Goal: Task Accomplishment & Management: Use online tool/utility

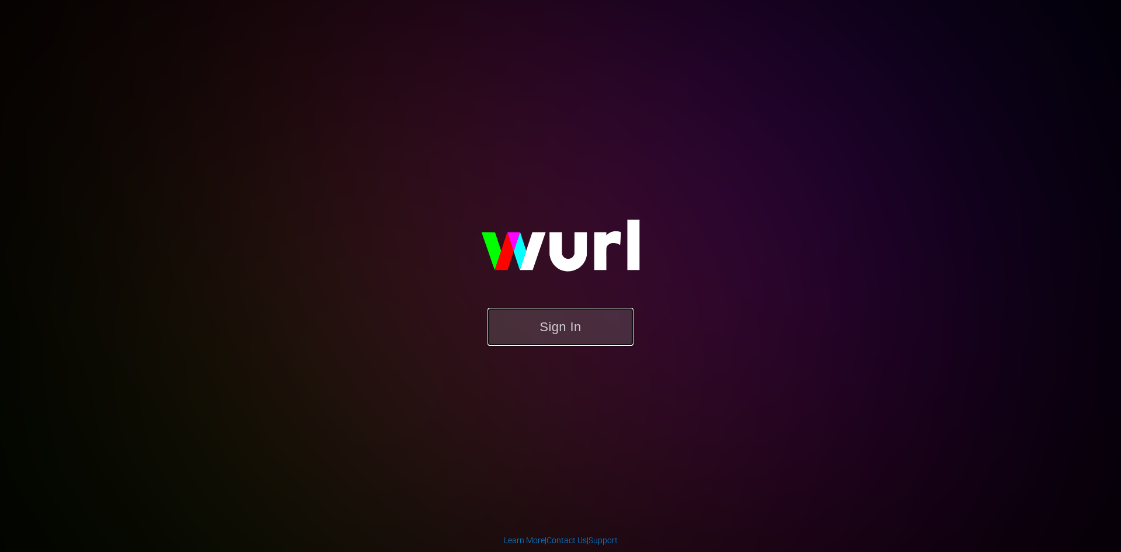
click at [547, 321] on button "Sign In" at bounding box center [561, 327] width 146 height 38
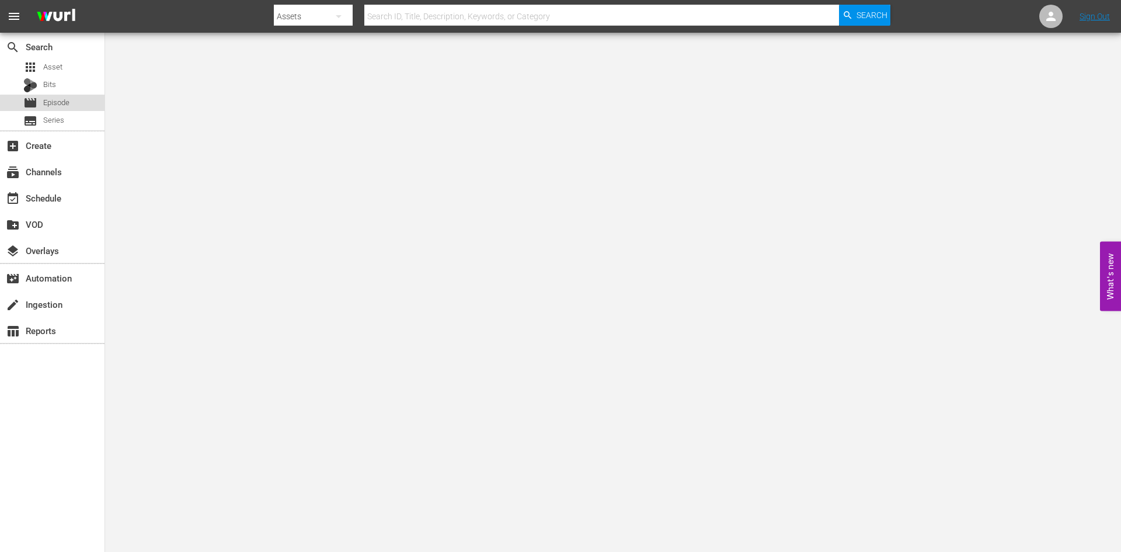
click at [64, 105] on span "Episode" at bounding box center [56, 103] width 26 height 12
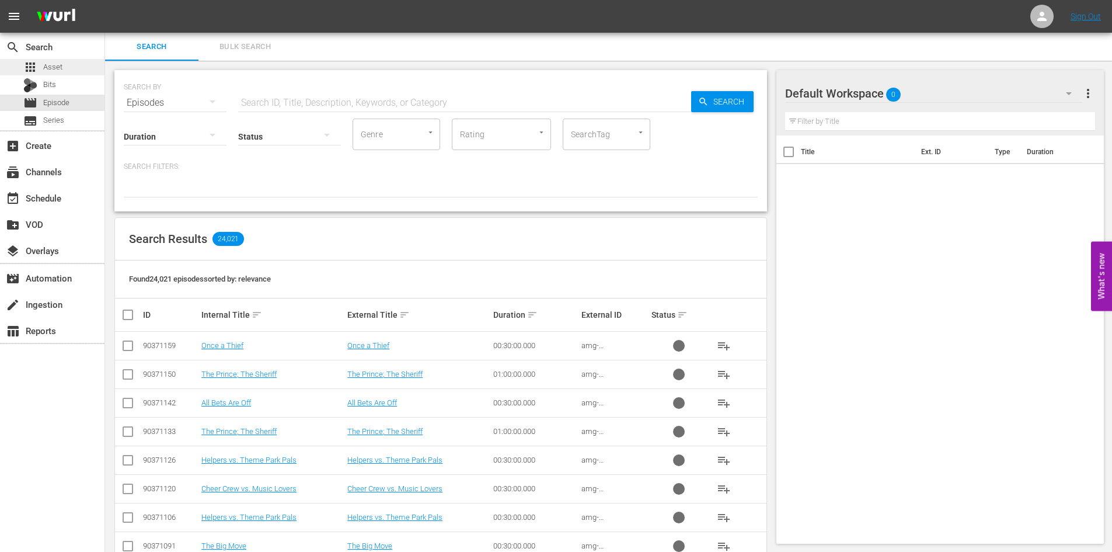
click at [58, 68] on span "Asset" at bounding box center [52, 67] width 19 height 12
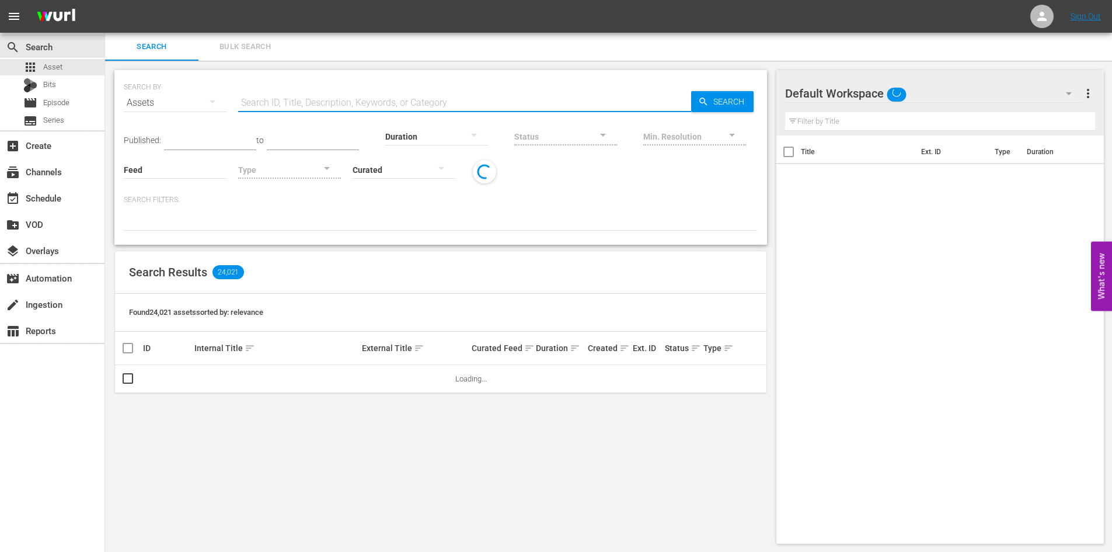
click at [291, 99] on input "text" at bounding box center [464, 103] width 453 height 28
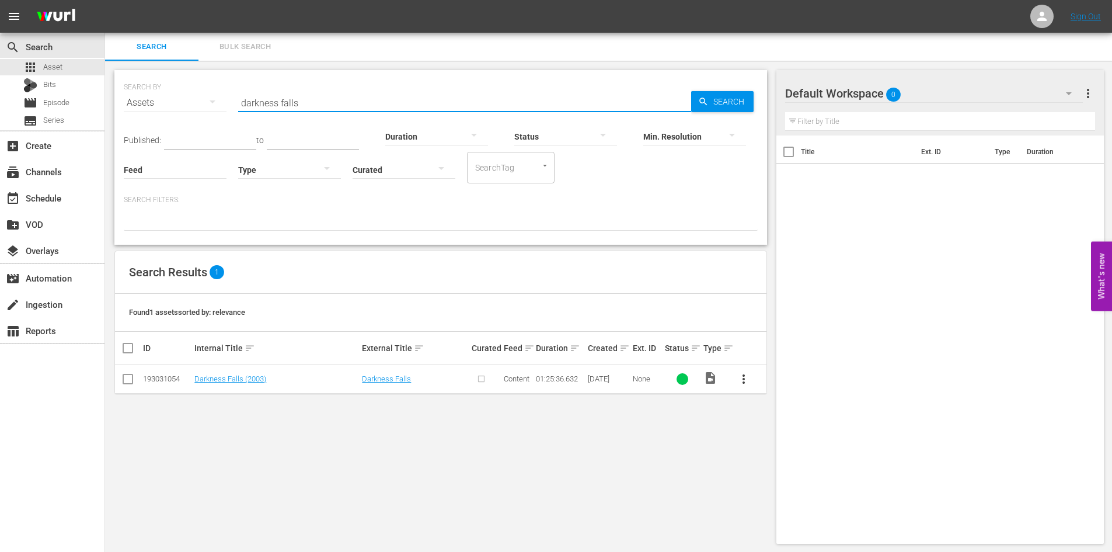
type input "darkness falls"
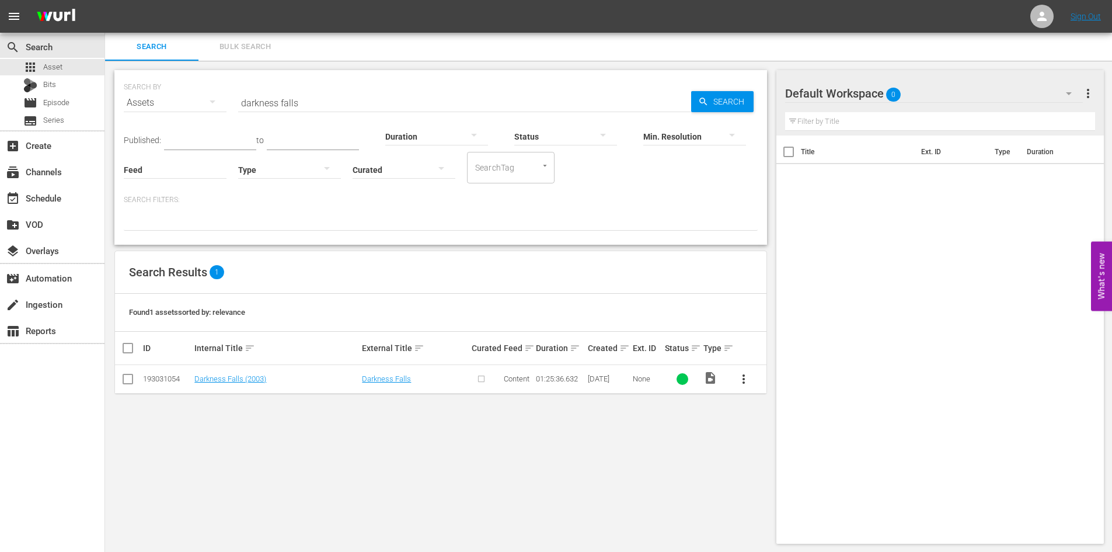
click at [751, 384] on button "more_vert" at bounding box center [744, 379] width 28 height 28
click at [126, 385] on input "checkbox" at bounding box center [128, 381] width 14 height 14
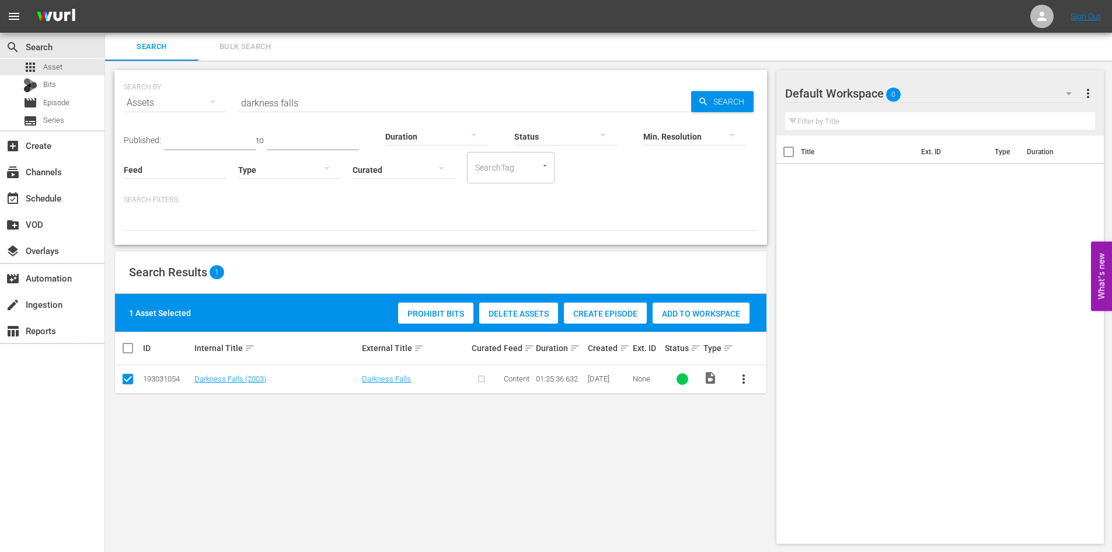
click at [598, 321] on div "Create Episode" at bounding box center [605, 313] width 83 height 22
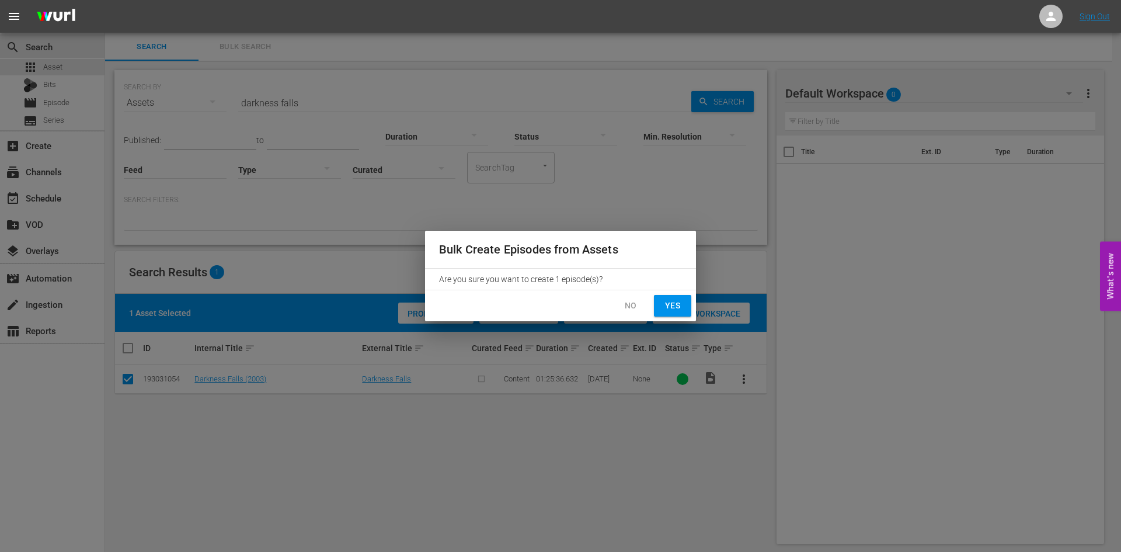
click at [669, 314] on button "Yes" at bounding box center [672, 306] width 37 height 22
checkbox input "false"
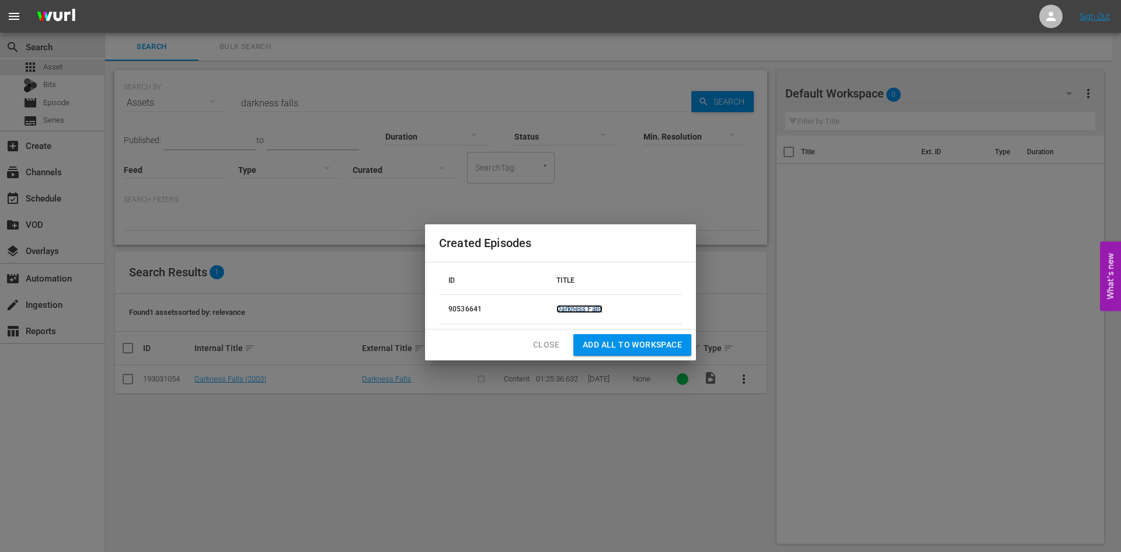
click at [589, 309] on link "Darkness Falls" at bounding box center [579, 309] width 46 height 8
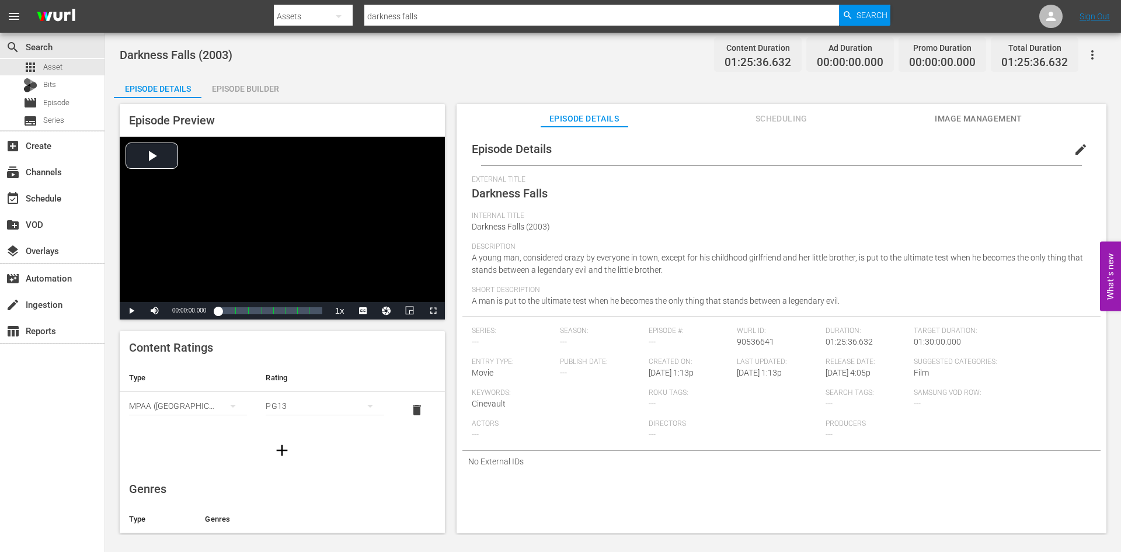
click at [1078, 147] on span "edit" at bounding box center [1081, 149] width 14 height 14
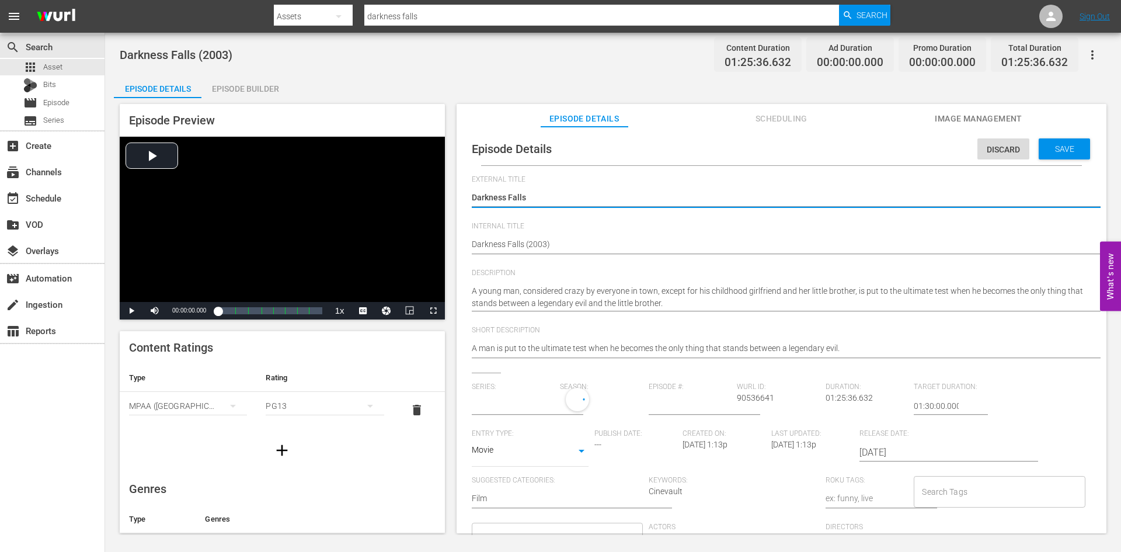
type input "No Series"
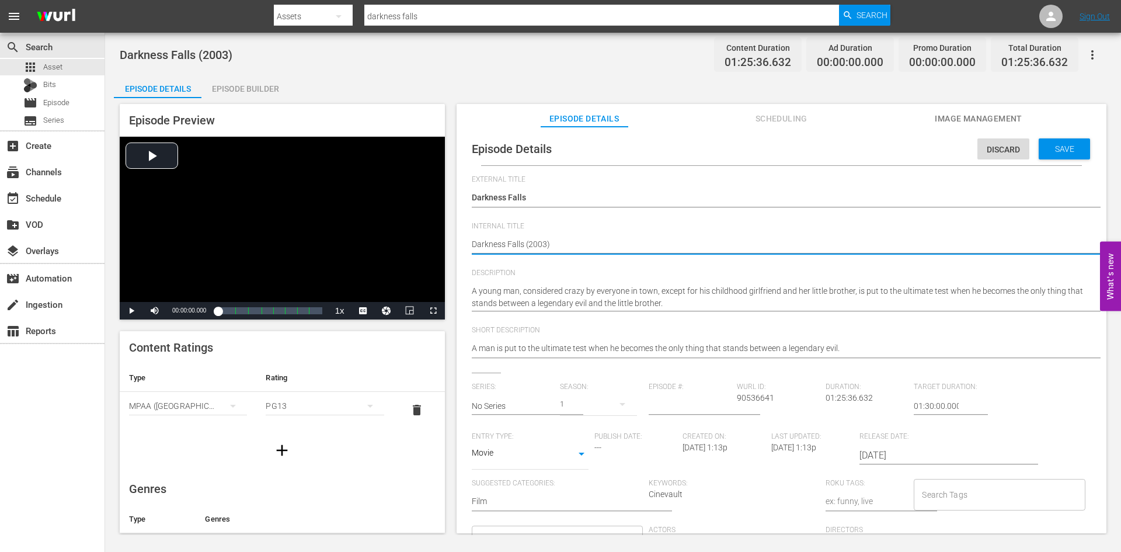
click at [668, 242] on textarea "Darkness Falls (2003)" at bounding box center [779, 245] width 614 height 14
type textarea "Darkness Falls (2003)"
type textarea "Darkness Falls (2003) R"
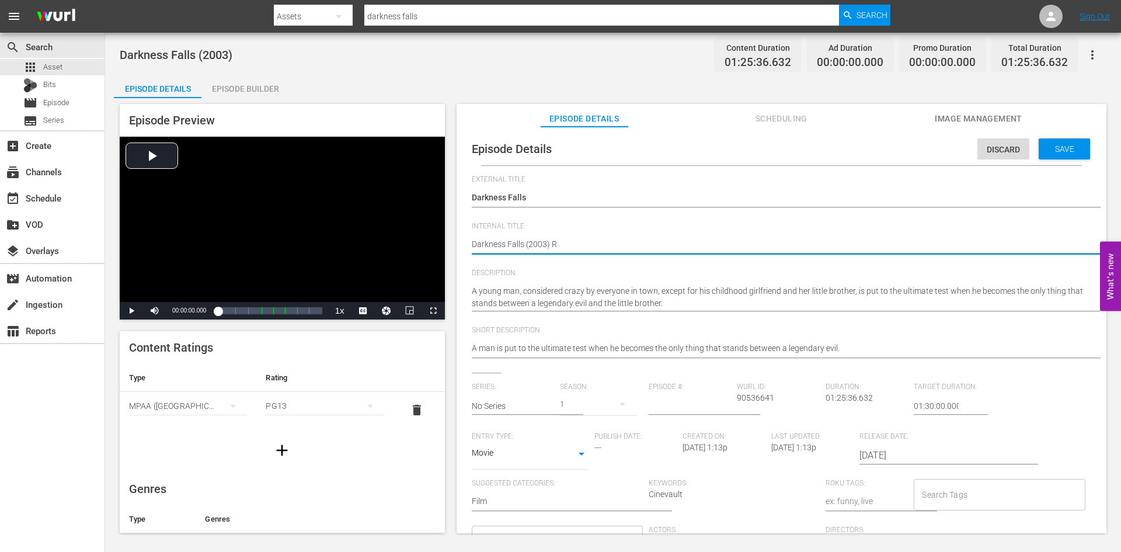
type textarea "Darkness Falls (2003) R1"
click at [1053, 147] on span "Save" at bounding box center [1065, 148] width 38 height 9
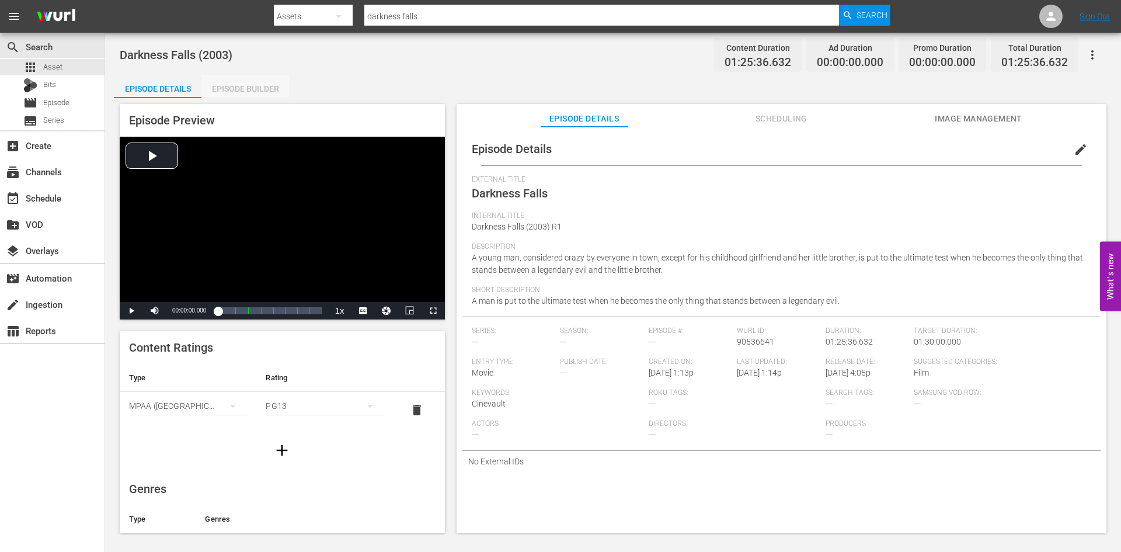
click at [232, 92] on div "Episode Builder" at bounding box center [245, 89] width 88 height 28
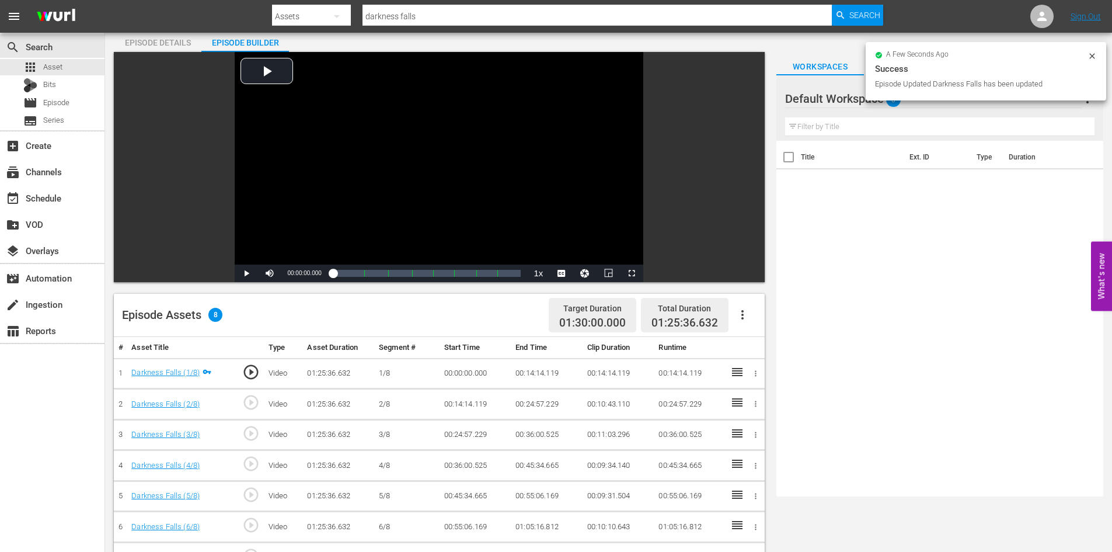
scroll to position [117, 0]
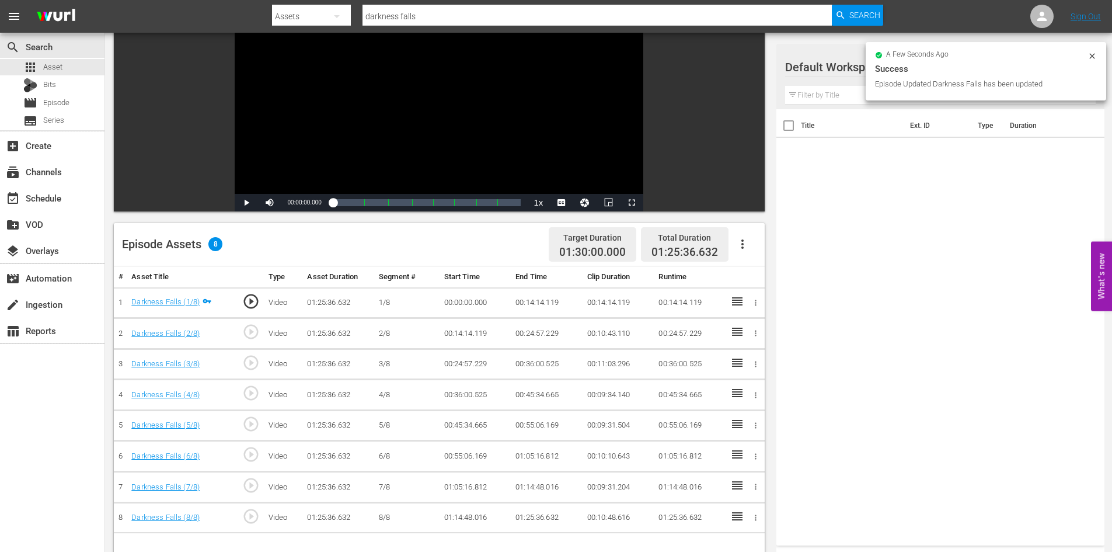
click at [829, 69] on div at bounding box center [827, 67] width 84 height 29
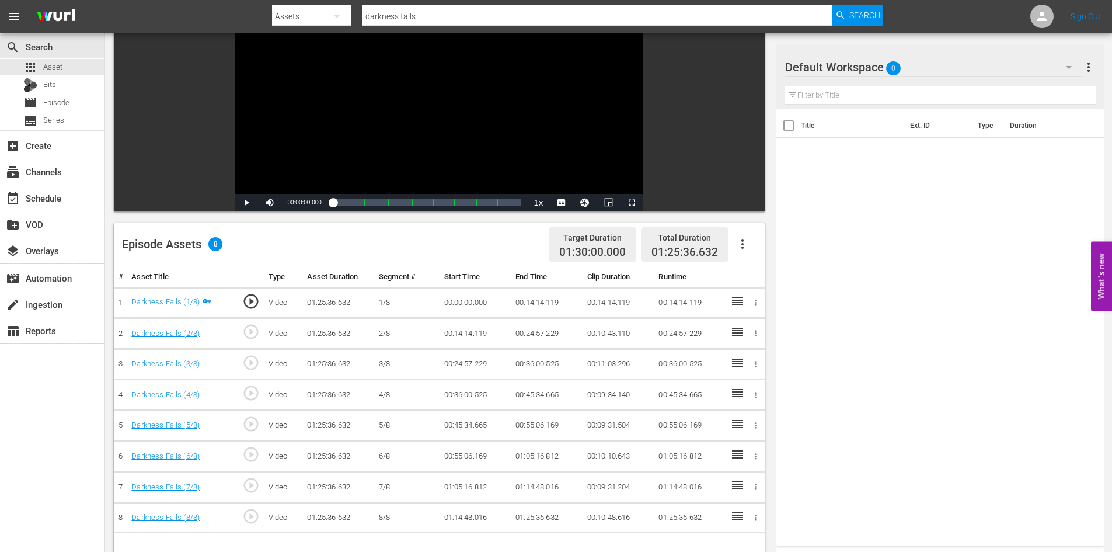
click at [1091, 56] on button "more_vert" at bounding box center [1089, 67] width 14 height 28
click at [847, 67] on div at bounding box center [827, 67] width 84 height 29
click at [924, 62] on div "Default Workspace 0" at bounding box center [934, 67] width 298 height 33
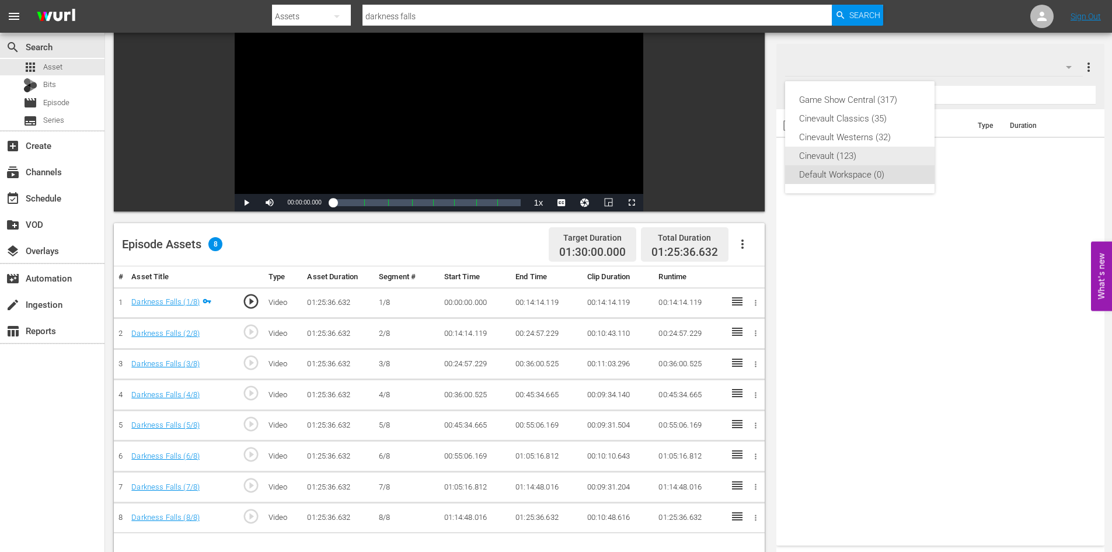
click at [860, 154] on div "Cinevault (123)" at bounding box center [859, 156] width 121 height 19
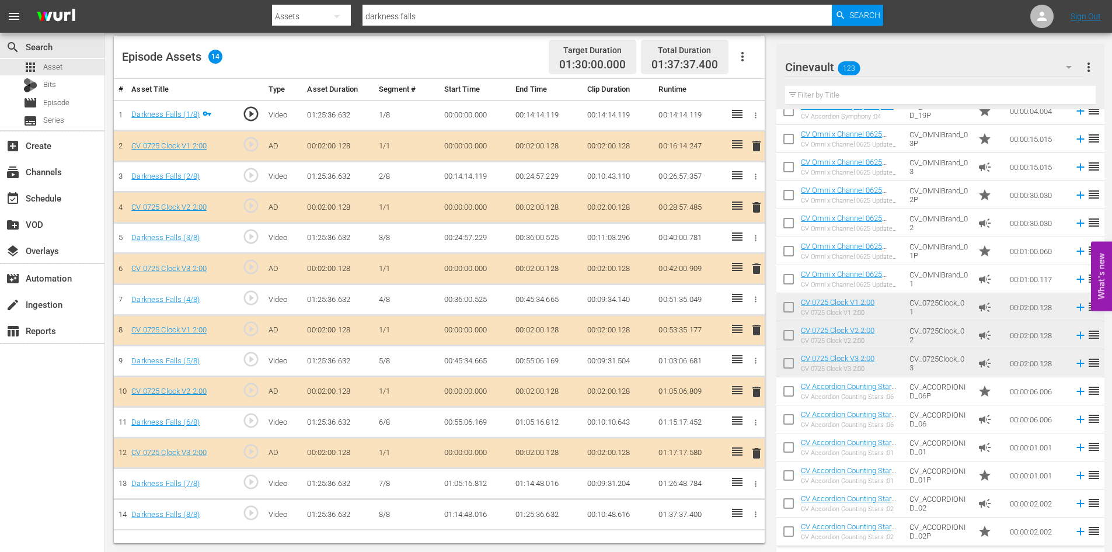
scroll to position [291, 0]
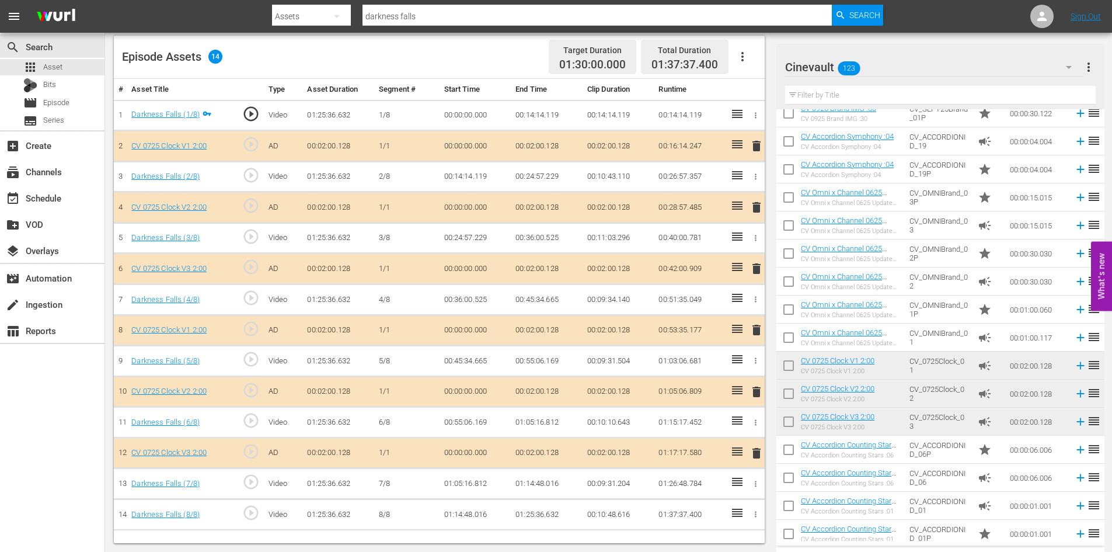
click at [956, 283] on td "CV_OMNIBrand_02" at bounding box center [939, 281] width 68 height 28
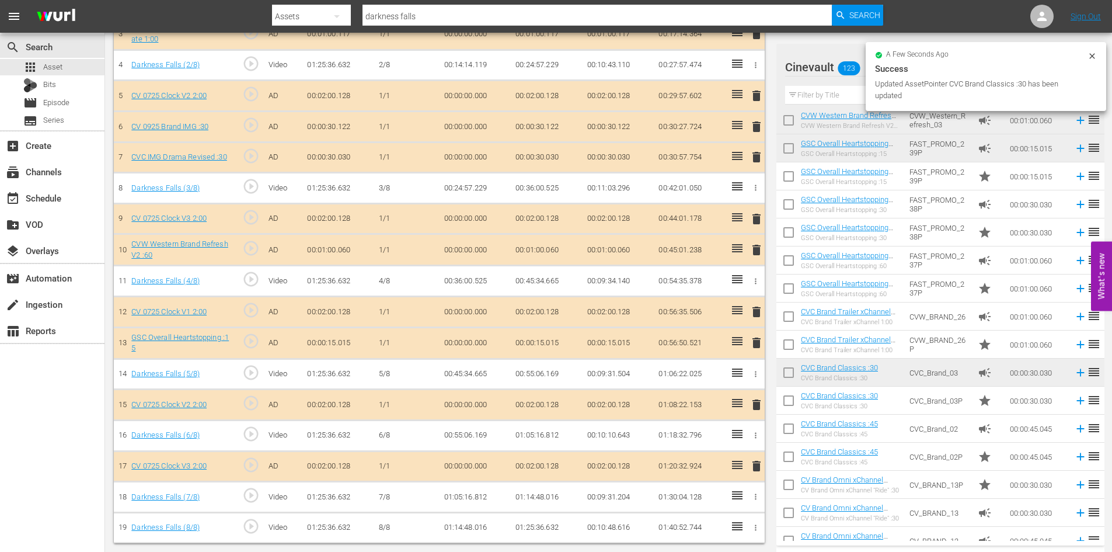
scroll to position [447, 0]
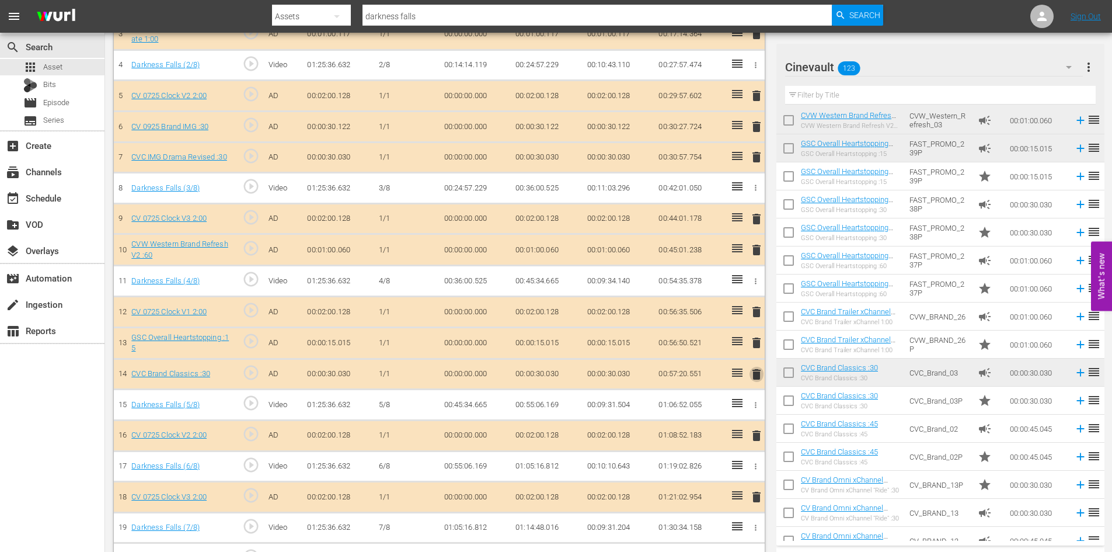
click at [758, 371] on span "delete" at bounding box center [757, 374] width 14 height 14
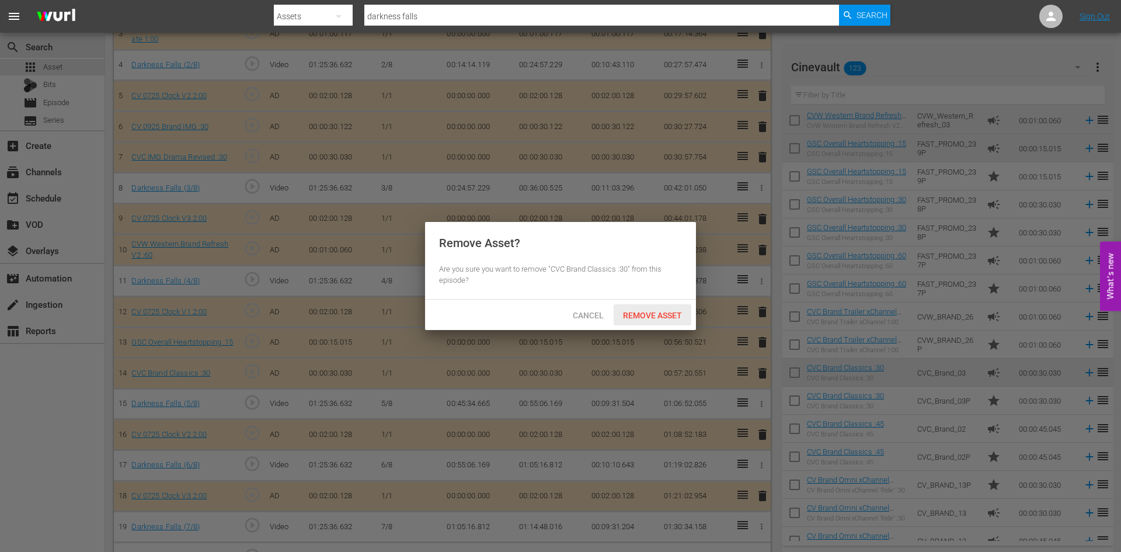
click at [674, 313] on span "Remove Asset" at bounding box center [653, 315] width 78 height 9
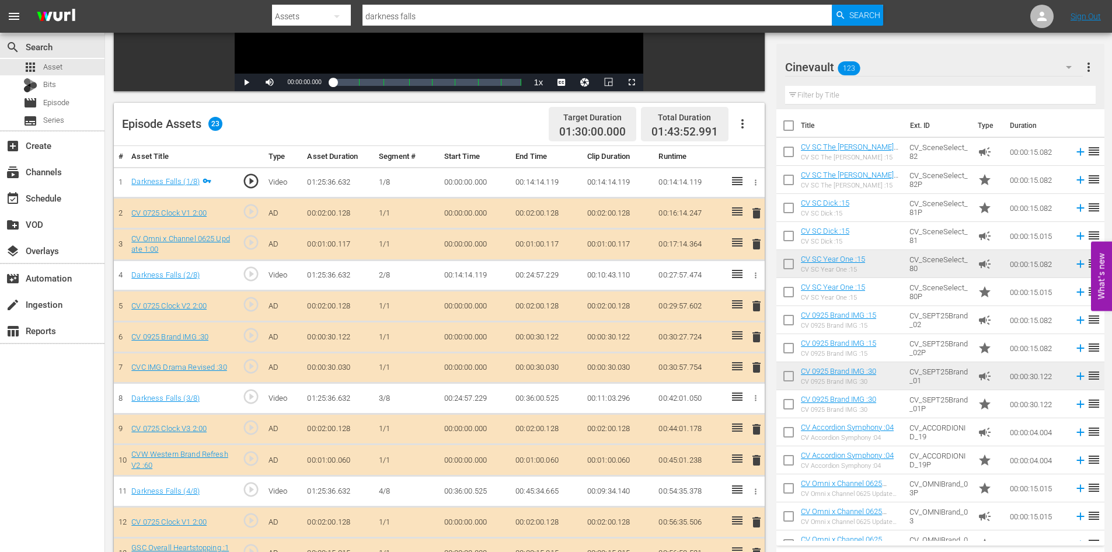
scroll to position [117, 0]
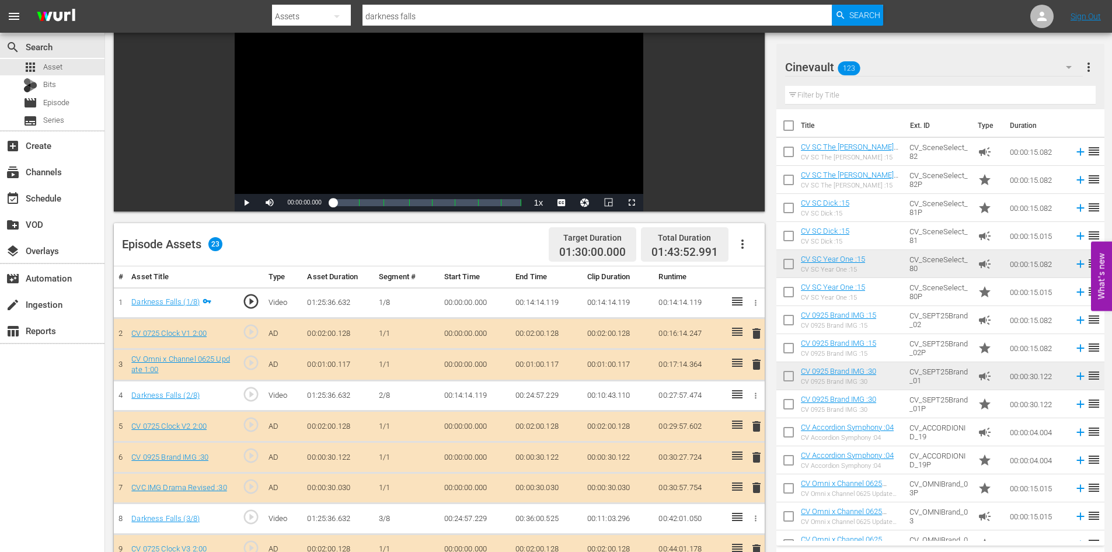
click at [927, 95] on input "text" at bounding box center [940, 95] width 311 height 19
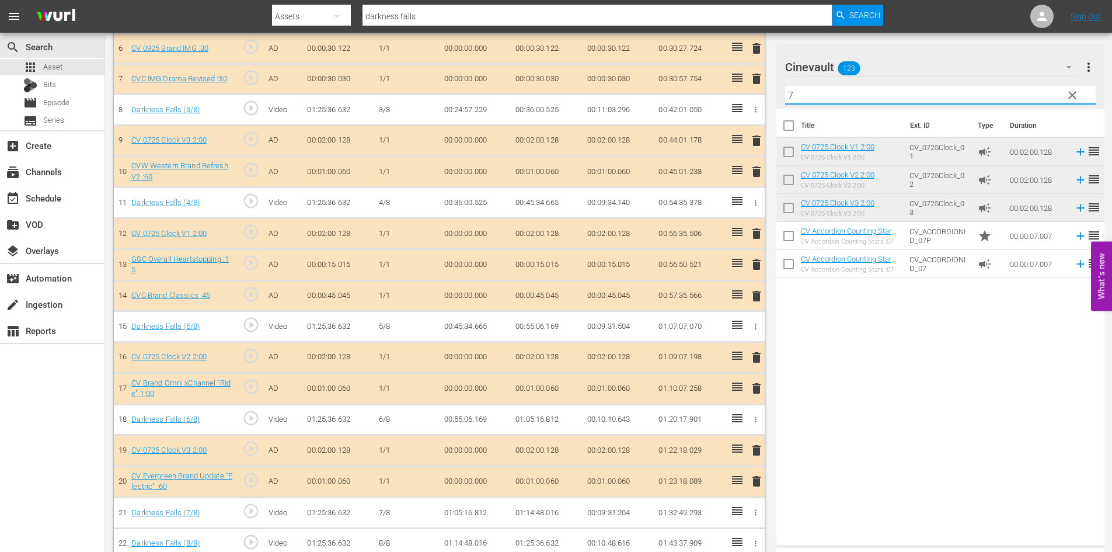
scroll to position [572, 0]
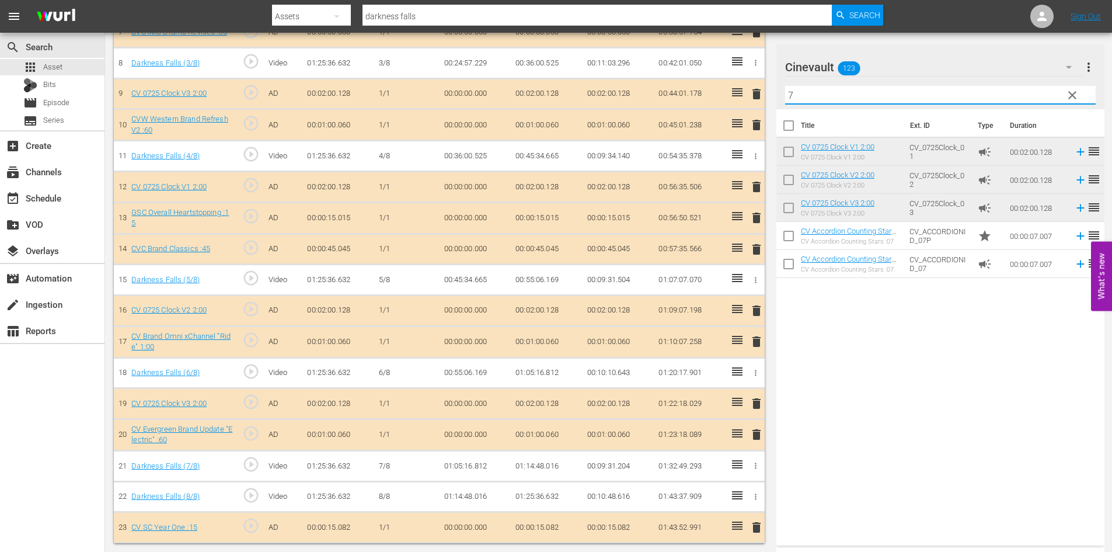
type input "7"
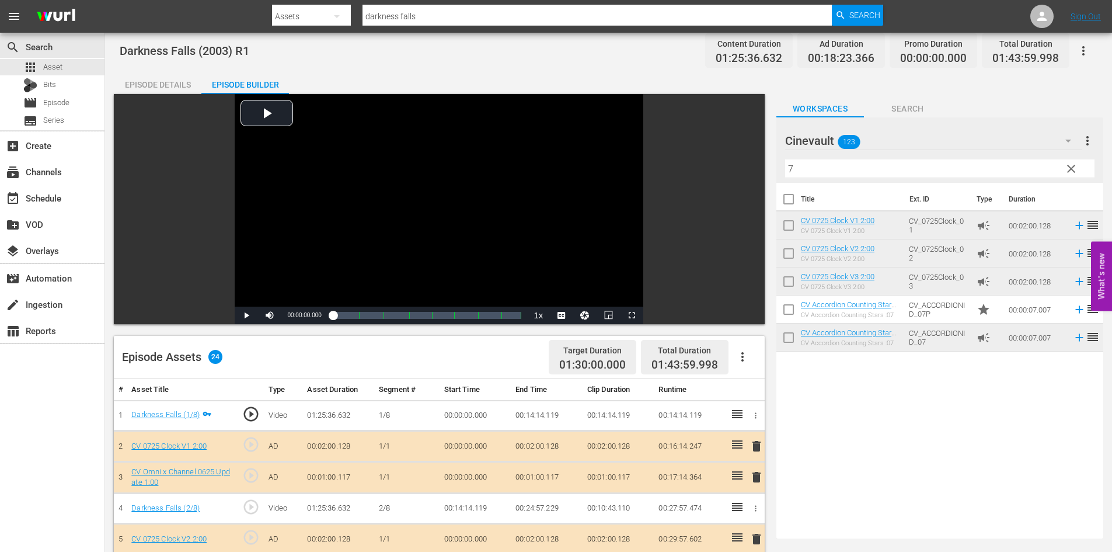
scroll to position [0, 0]
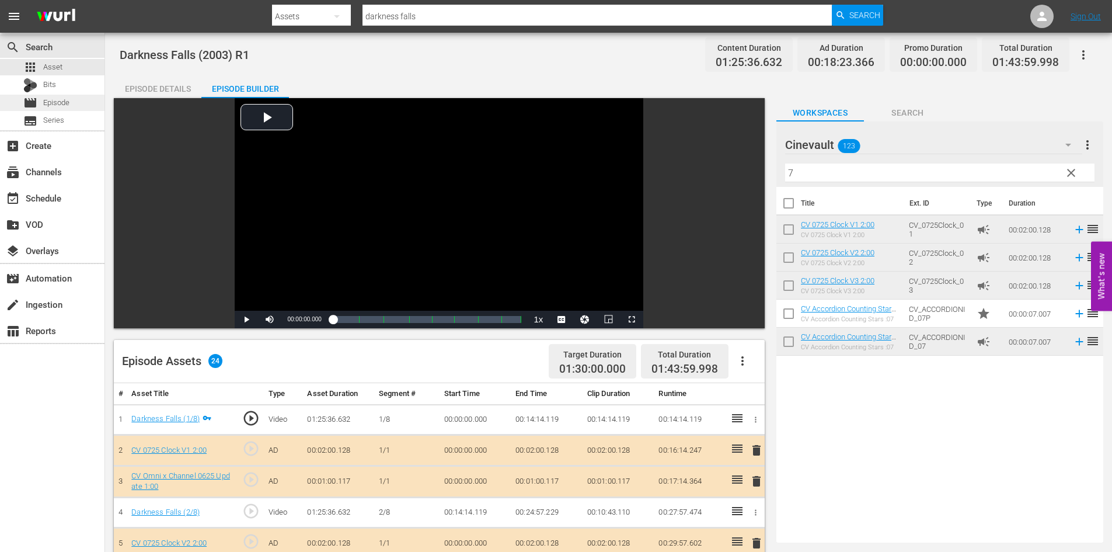
click at [71, 98] on div "movie Episode" at bounding box center [52, 103] width 105 height 16
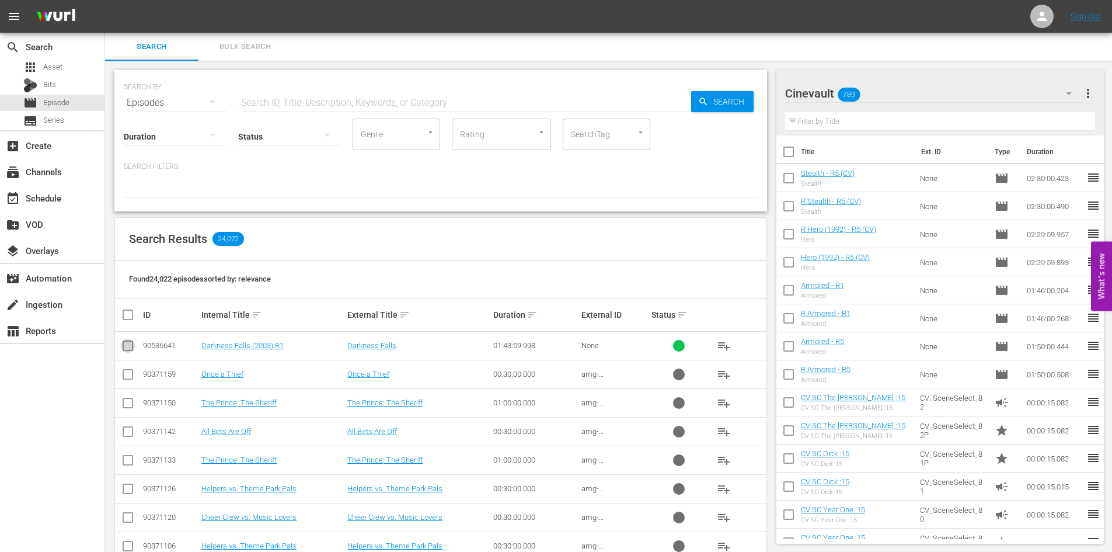
click at [131, 341] on input "checkbox" at bounding box center [128, 348] width 14 height 14
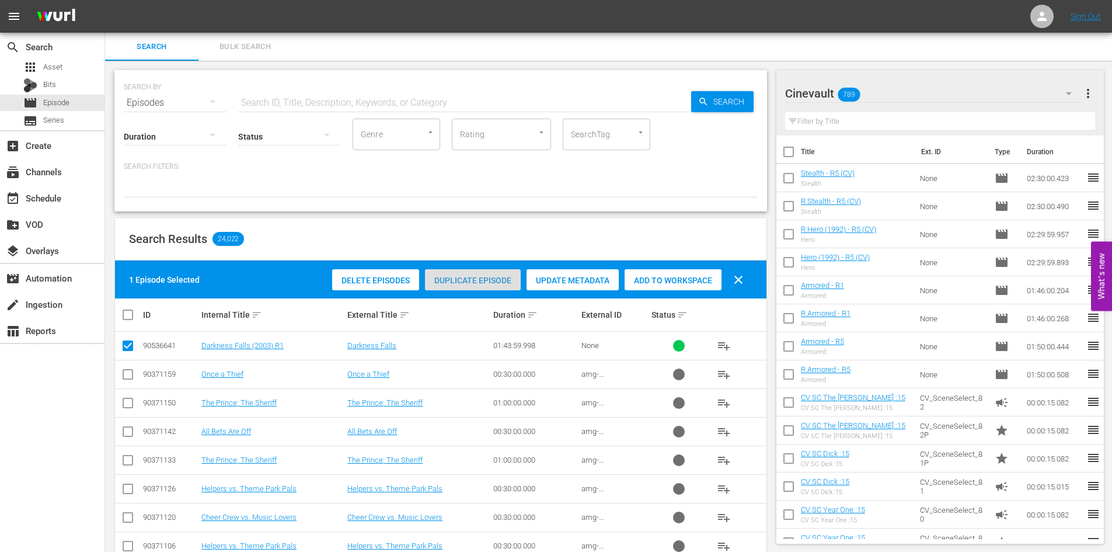
click at [492, 283] on span "Duplicate Episode" at bounding box center [473, 280] width 96 height 9
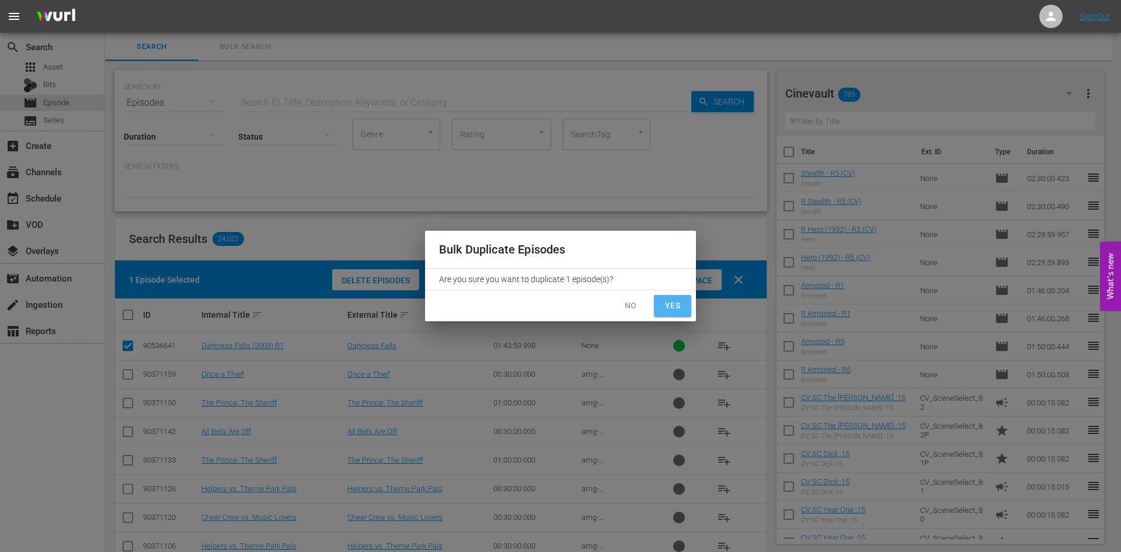
click at [676, 310] on span "Yes" at bounding box center [672, 305] width 19 height 15
checkbox input "false"
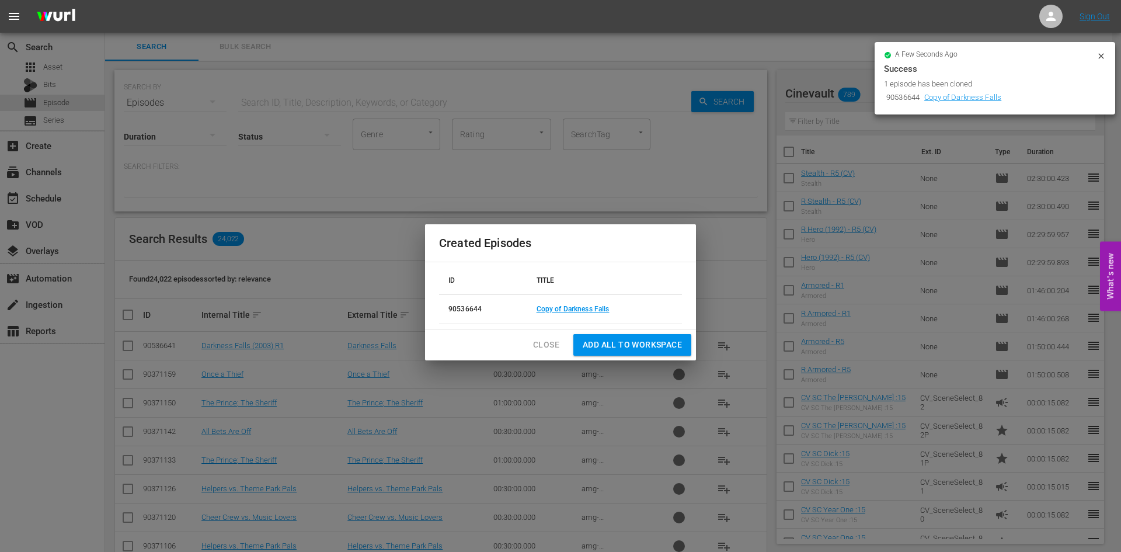
click at [584, 316] on td "Copy of Darkness Falls" at bounding box center [604, 309] width 155 height 29
click at [584, 310] on link "Copy of Darkness Falls" at bounding box center [573, 309] width 73 height 8
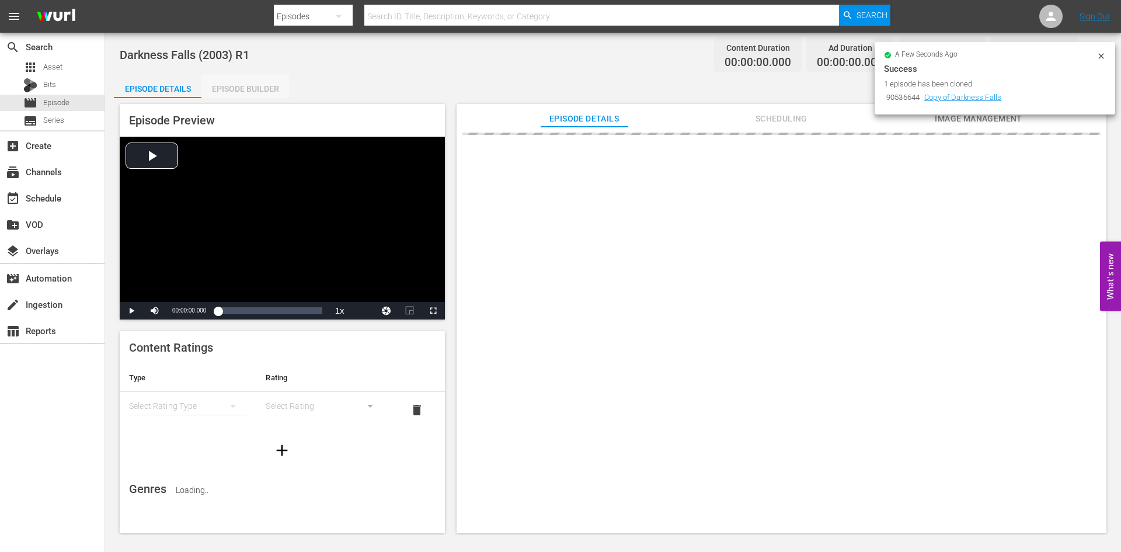
click at [219, 90] on div "Episode Builder" at bounding box center [245, 89] width 88 height 28
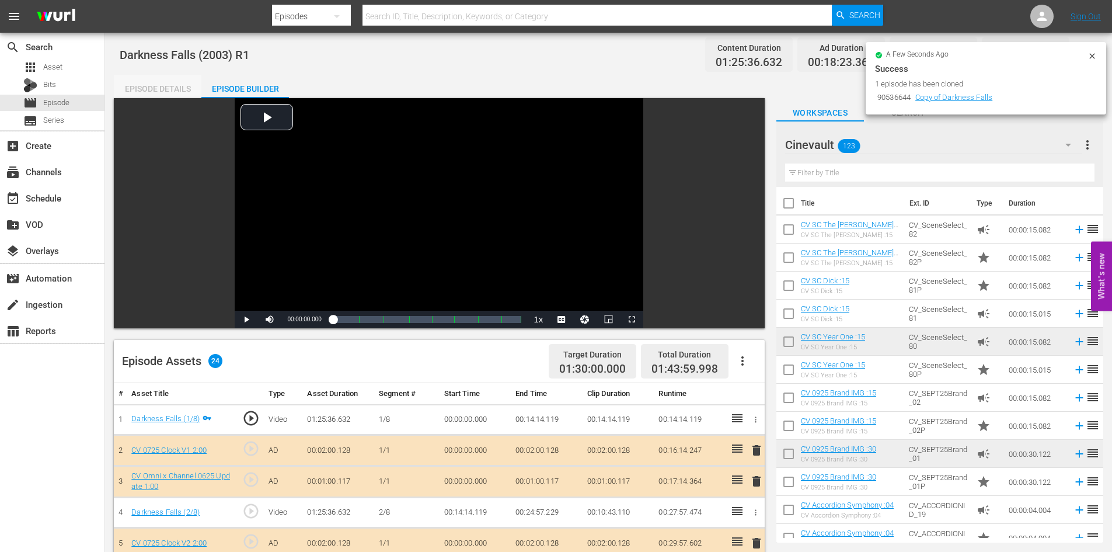
click at [187, 80] on div "Episode Details" at bounding box center [158, 89] width 88 height 28
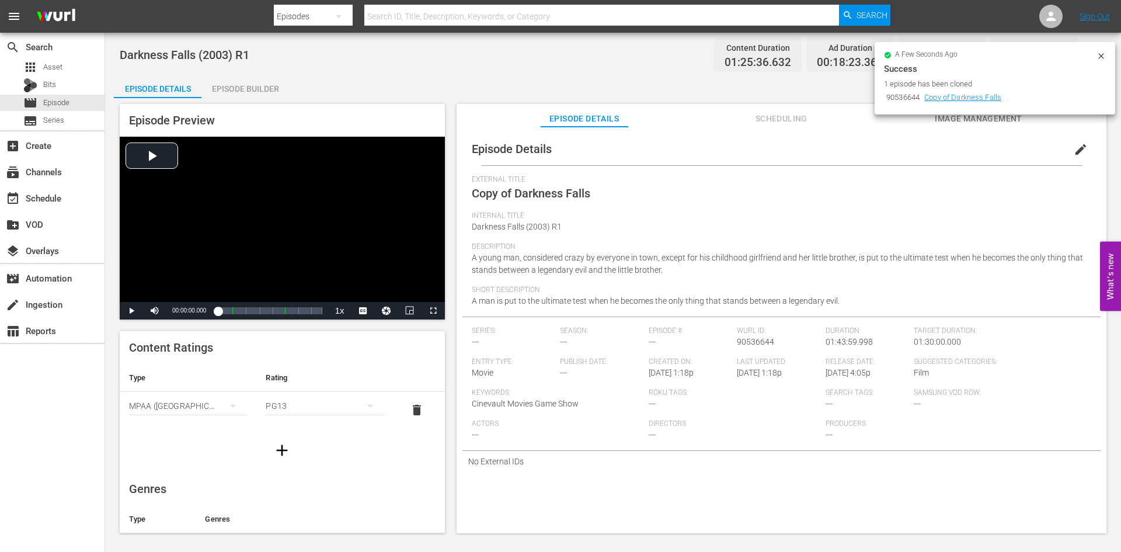
click at [1077, 156] on span "edit" at bounding box center [1081, 149] width 14 height 14
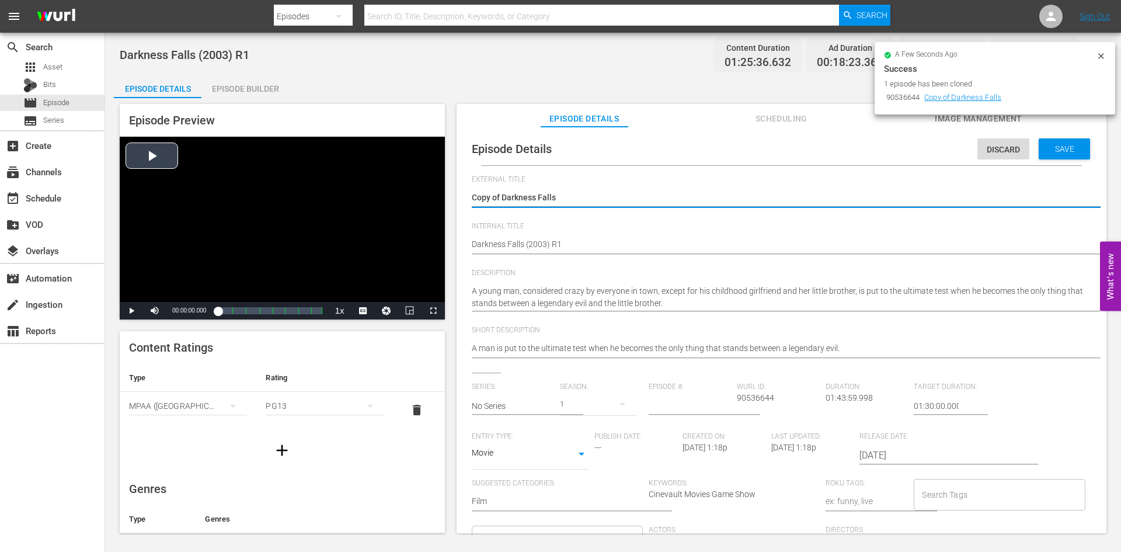
drag, startPoint x: 502, startPoint y: 196, endPoint x: 443, endPoint y: 170, distance: 64.3
click at [443, 170] on div "Episode Preview Video Player is loading. Play Video Play Mute Current Time 00:0…" at bounding box center [613, 320] width 998 height 444
type textarea "Darkness Falls"
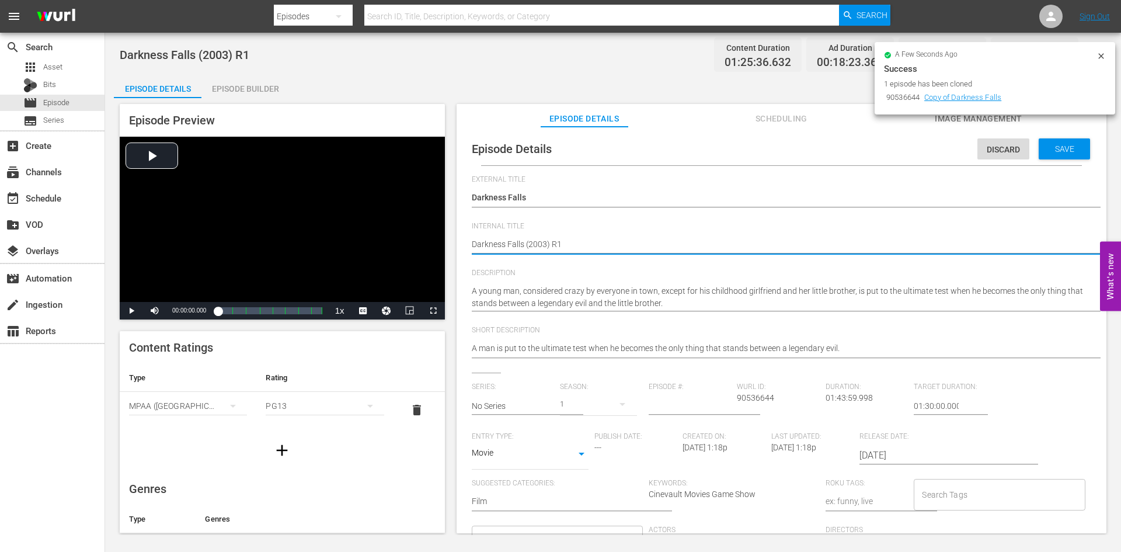
type textarea "RDarkness Falls (2003) R1"
type textarea "R Darkness Falls (2003) R1"
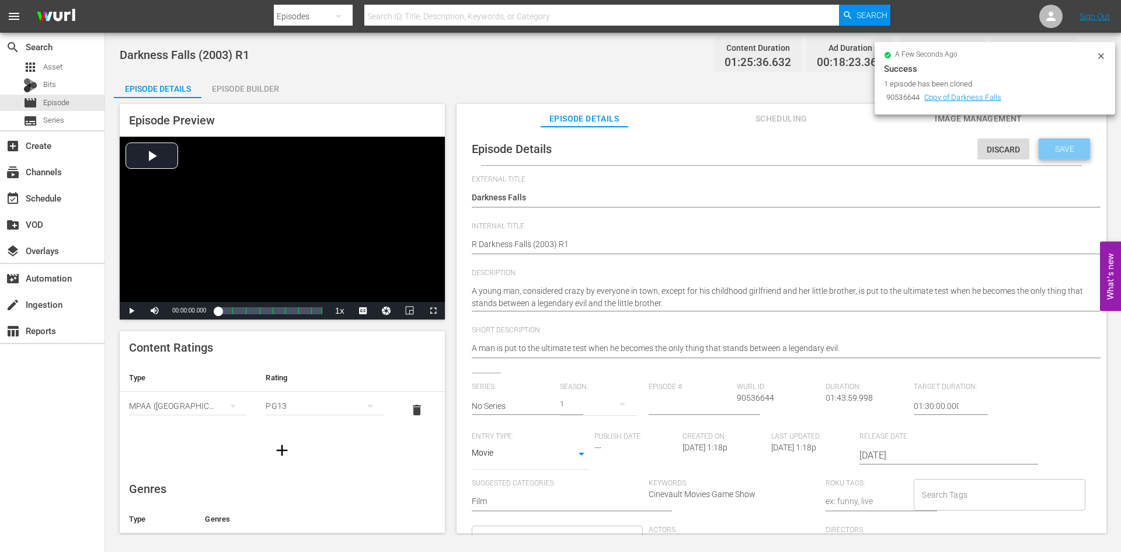
click at [1046, 144] on span "Save" at bounding box center [1065, 148] width 38 height 9
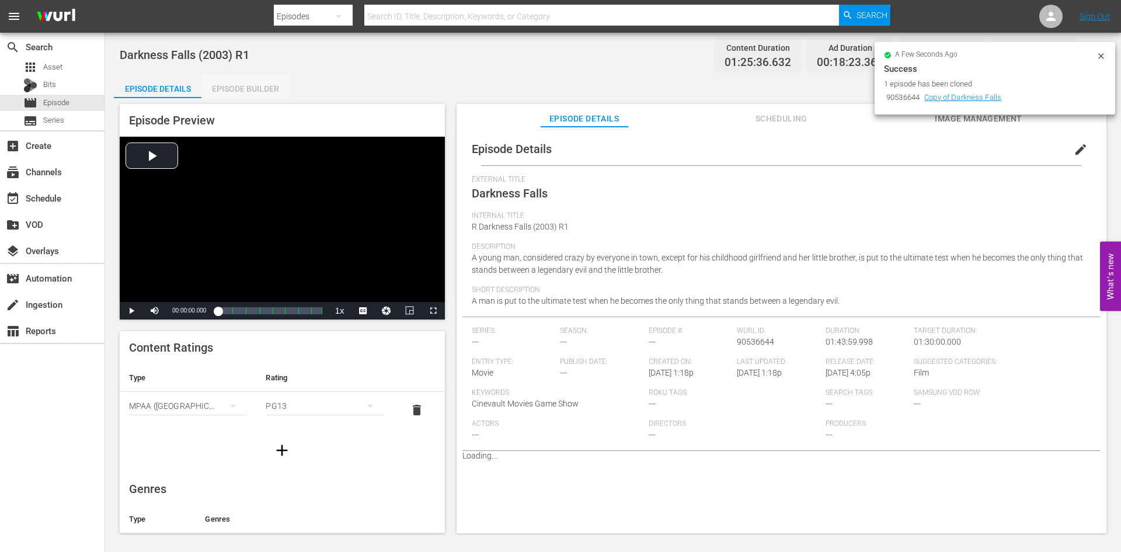
click at [271, 89] on div "Episode Builder" at bounding box center [245, 89] width 88 height 28
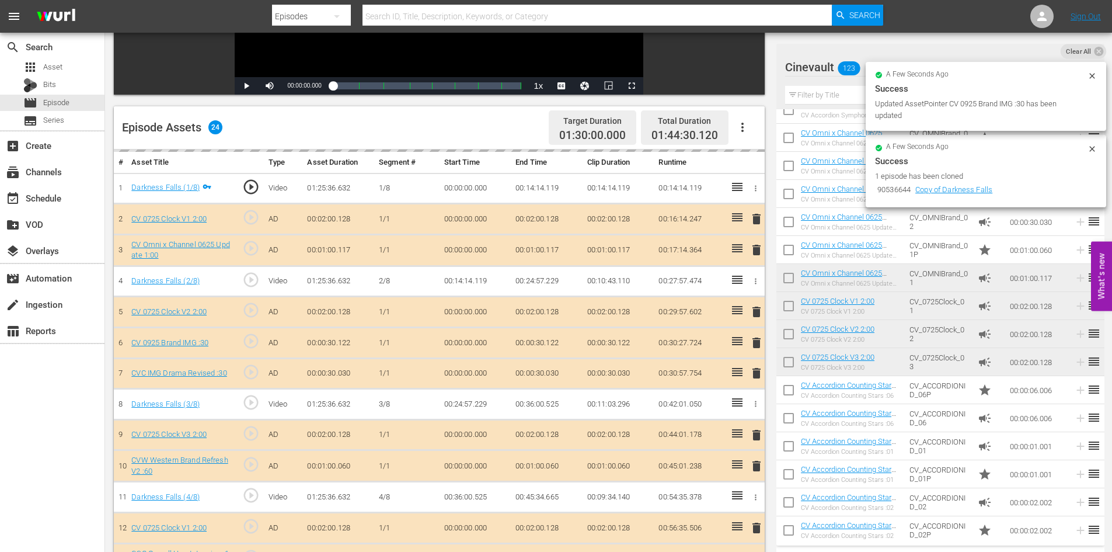
scroll to position [292, 0]
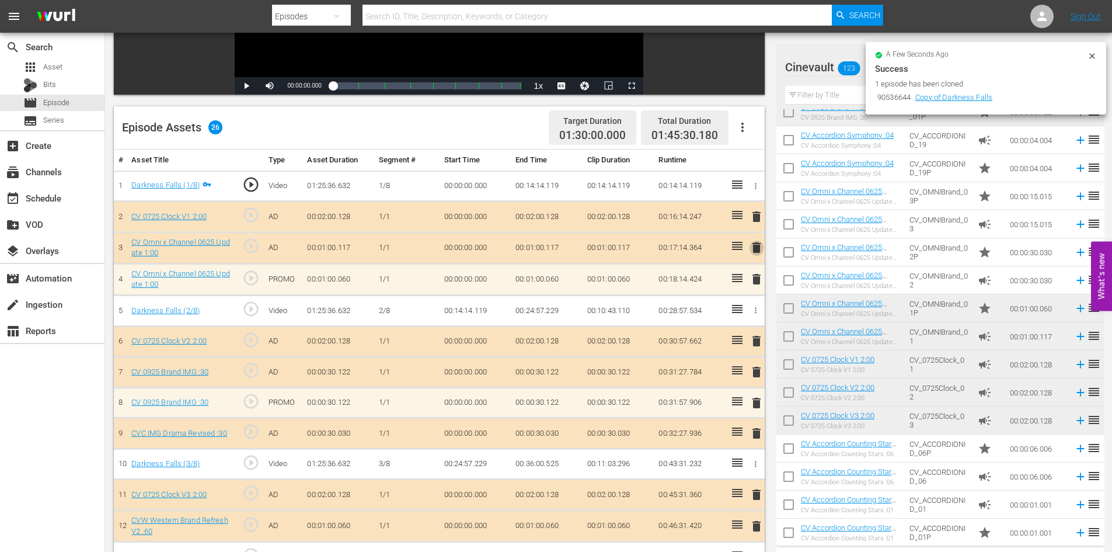
click at [753, 248] on span "delete" at bounding box center [757, 248] width 14 height 14
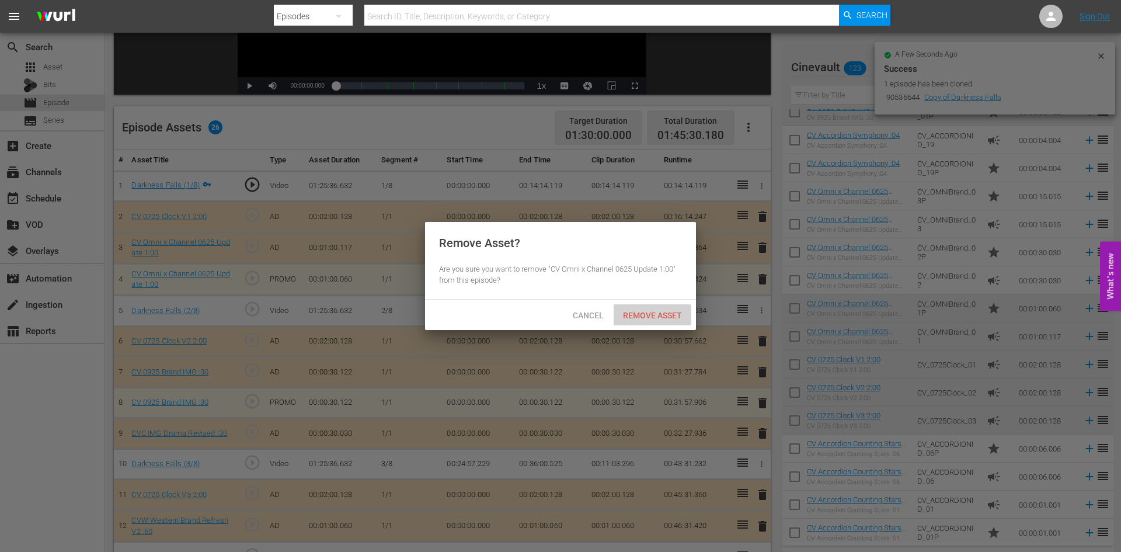
click at [654, 313] on span "Remove Asset" at bounding box center [653, 315] width 78 height 9
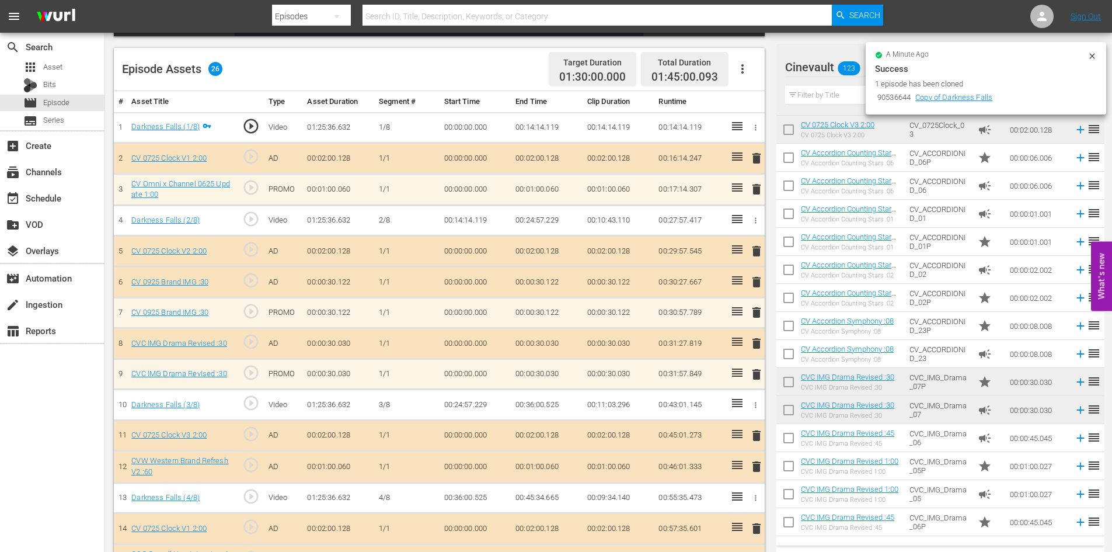
click at [754, 281] on span "delete" at bounding box center [757, 282] width 14 height 14
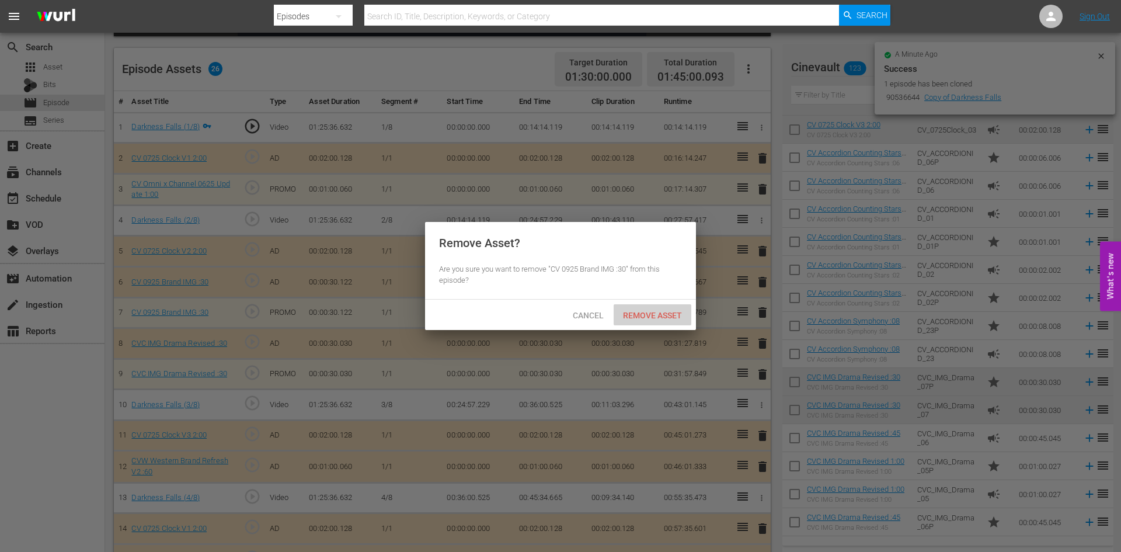
click at [687, 319] on span "Remove Asset" at bounding box center [653, 315] width 78 height 9
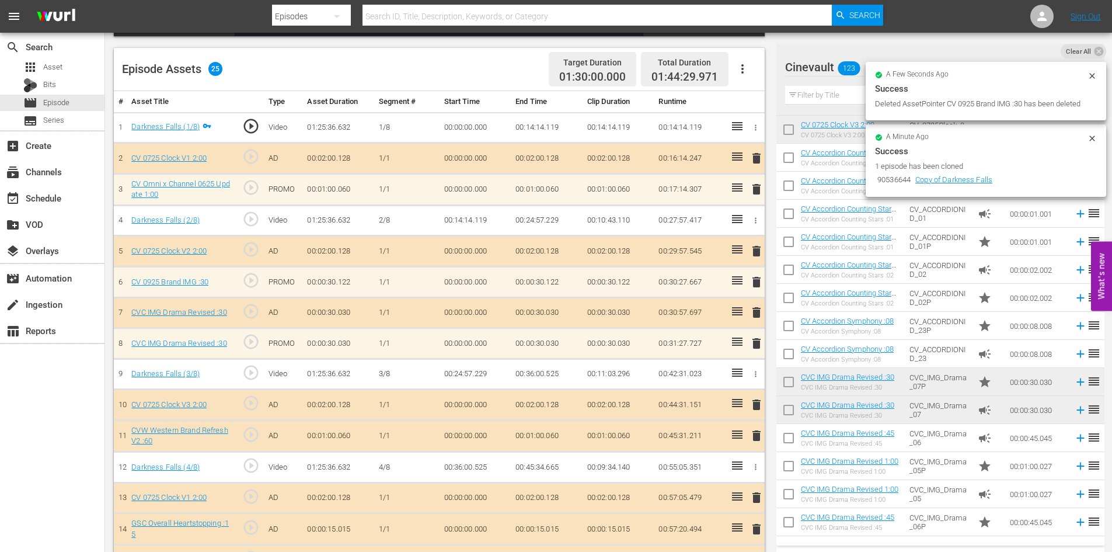
click at [756, 315] on span "delete" at bounding box center [757, 312] width 14 height 14
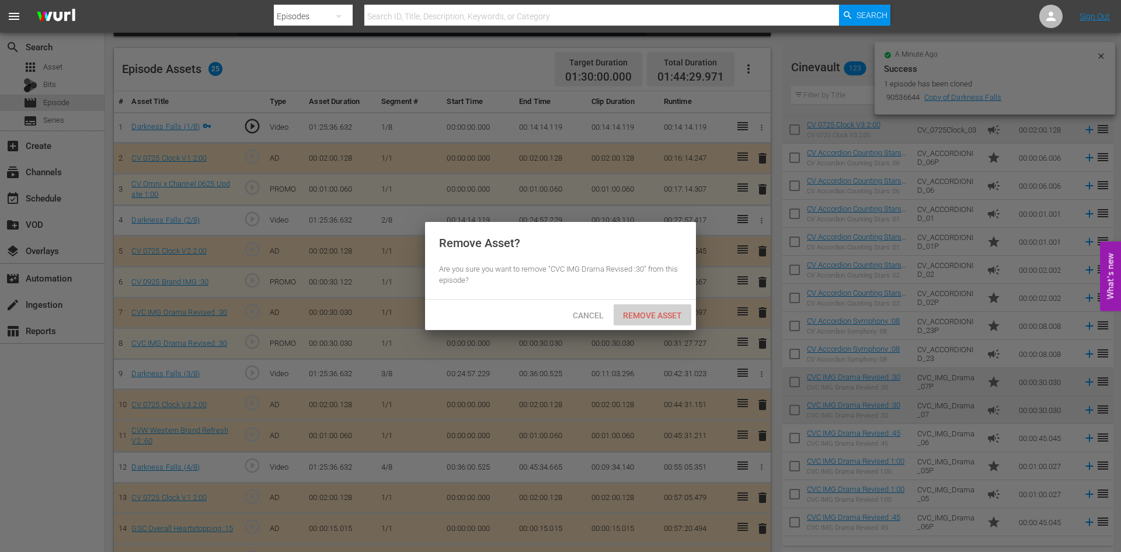
click at [676, 305] on div "Remove Asset" at bounding box center [653, 315] width 78 height 22
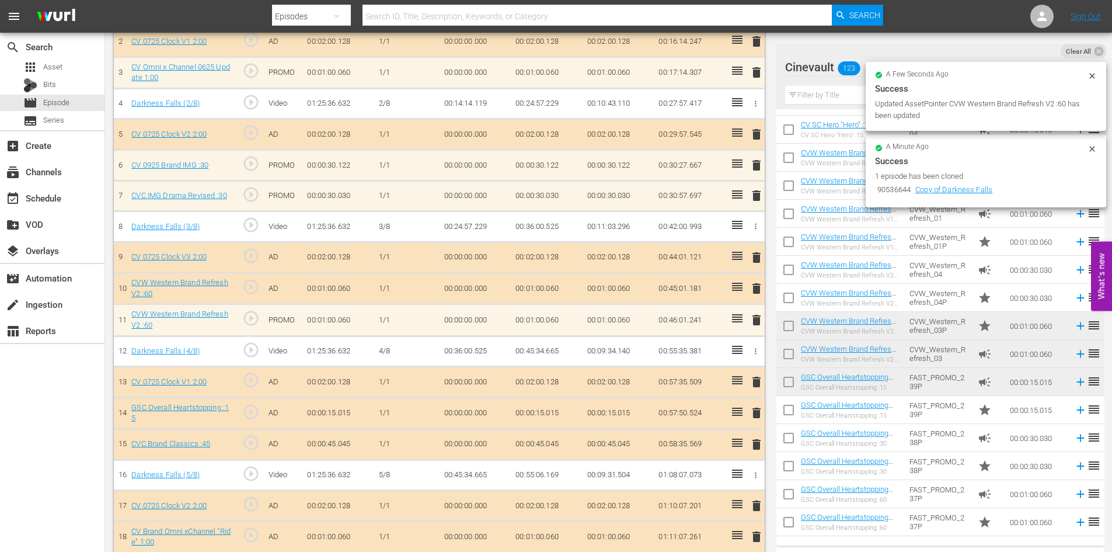
scroll to position [406, 0]
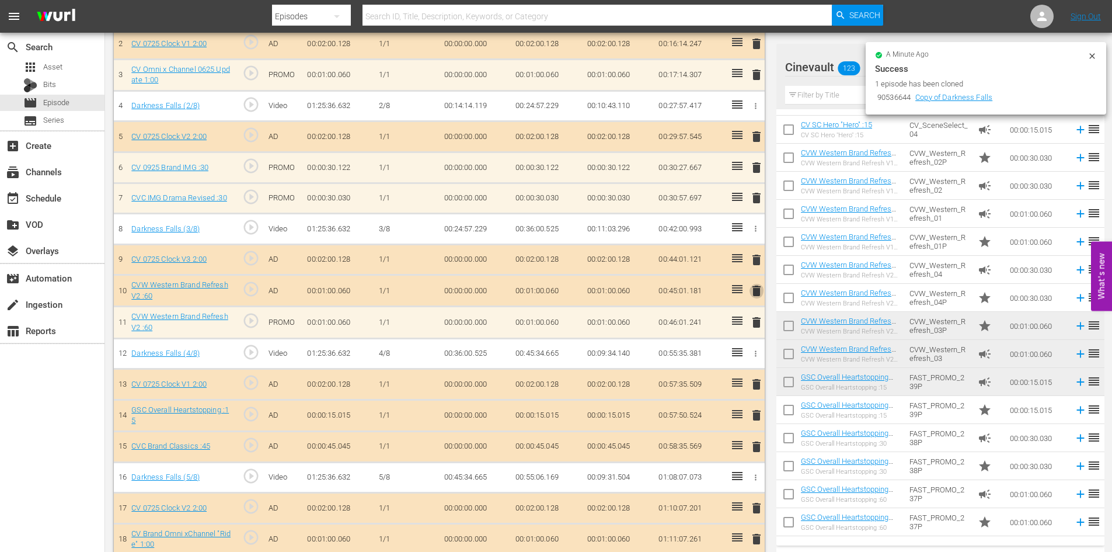
click at [758, 297] on span "delete" at bounding box center [757, 291] width 14 height 14
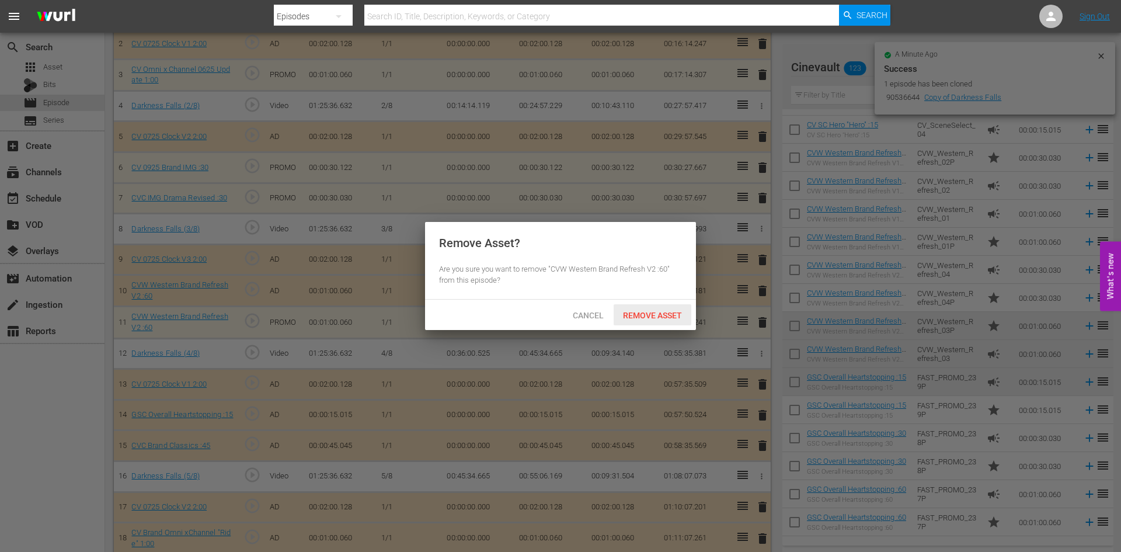
click at [658, 322] on div "Remove Asset" at bounding box center [653, 315] width 78 height 22
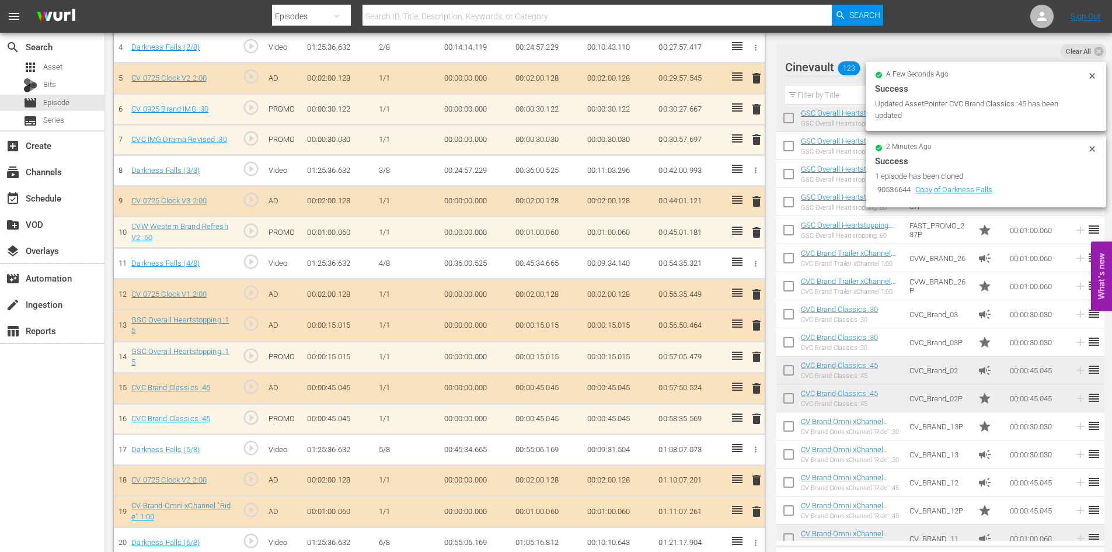
scroll to position [465, 0]
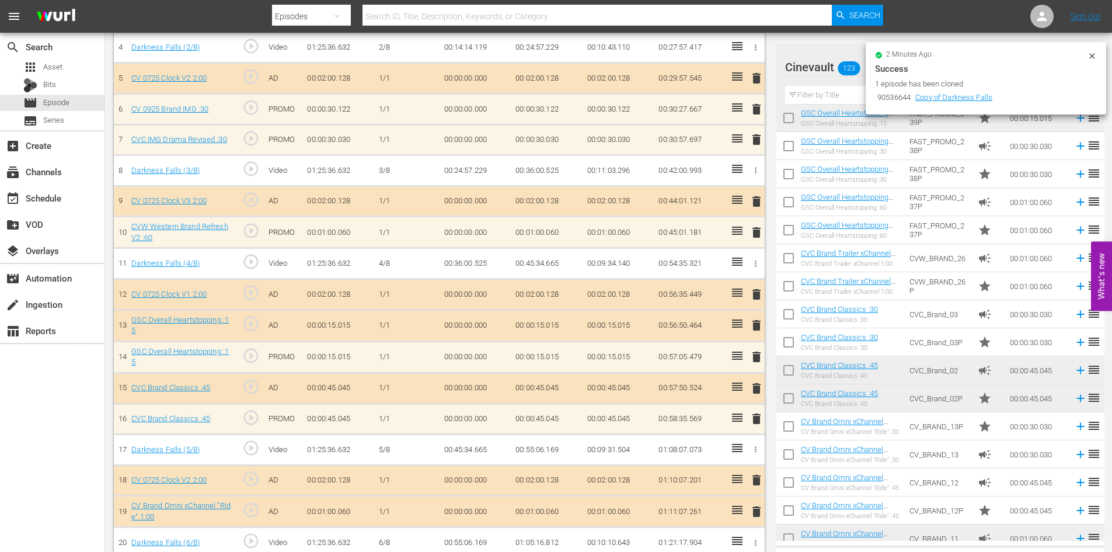
click at [755, 323] on span "delete" at bounding box center [757, 325] width 14 height 14
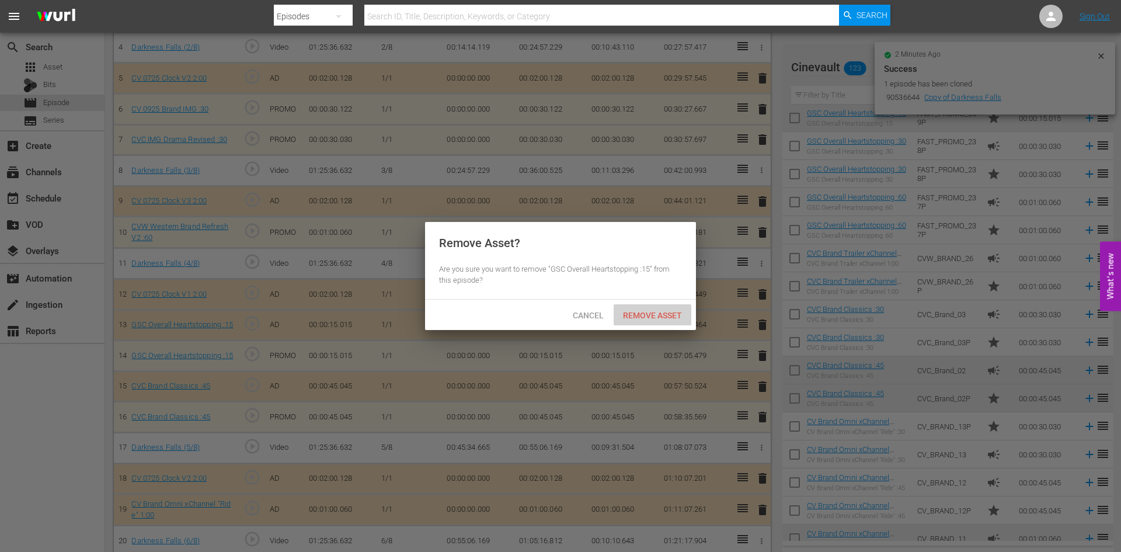
click at [667, 312] on span "Remove Asset" at bounding box center [653, 315] width 78 height 9
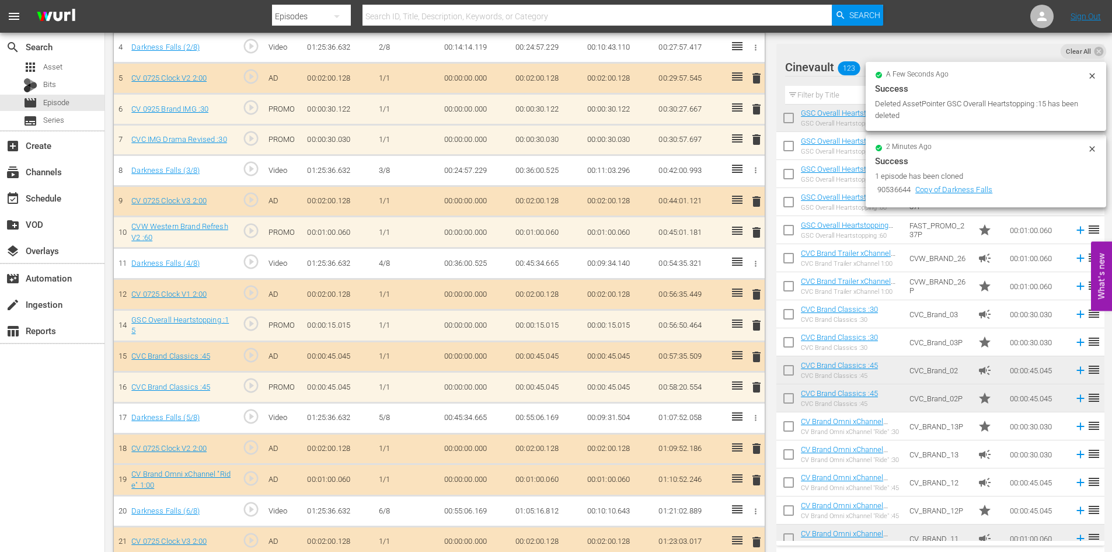
click at [754, 353] on span "delete" at bounding box center [757, 357] width 14 height 14
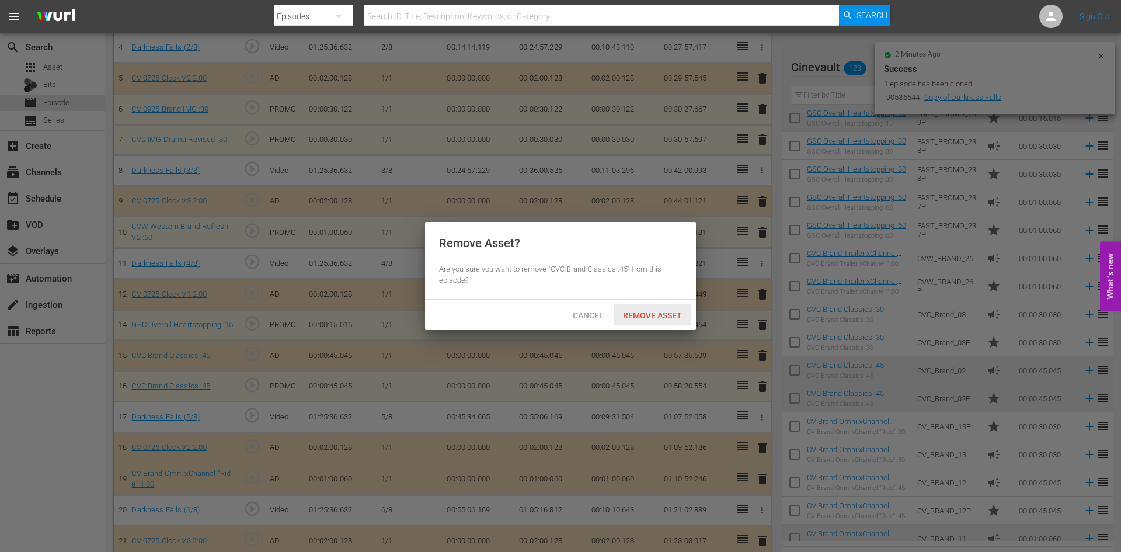
click at [674, 306] on div "Remove Asset" at bounding box center [653, 315] width 78 height 22
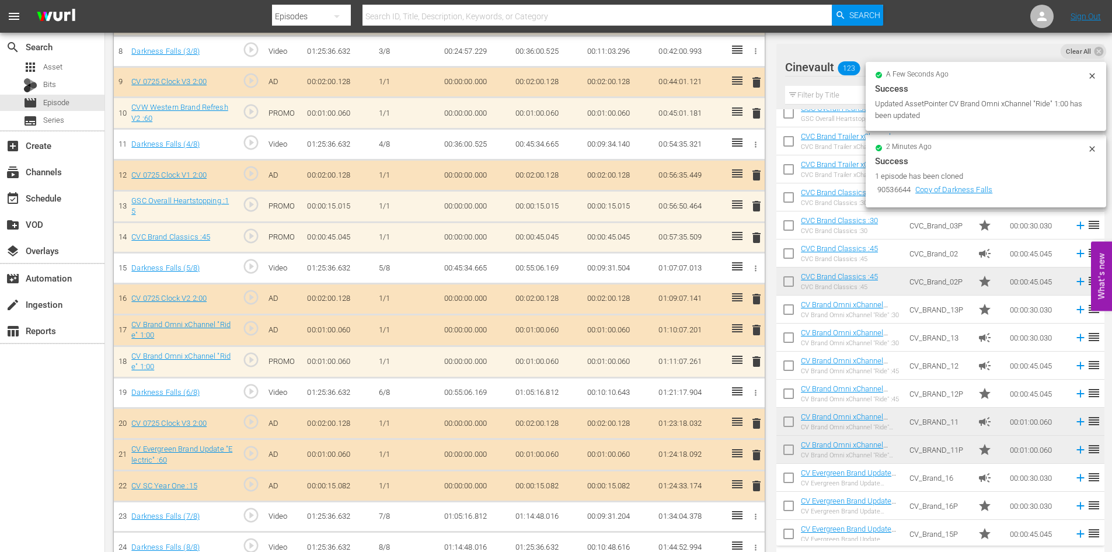
scroll to position [582, 0]
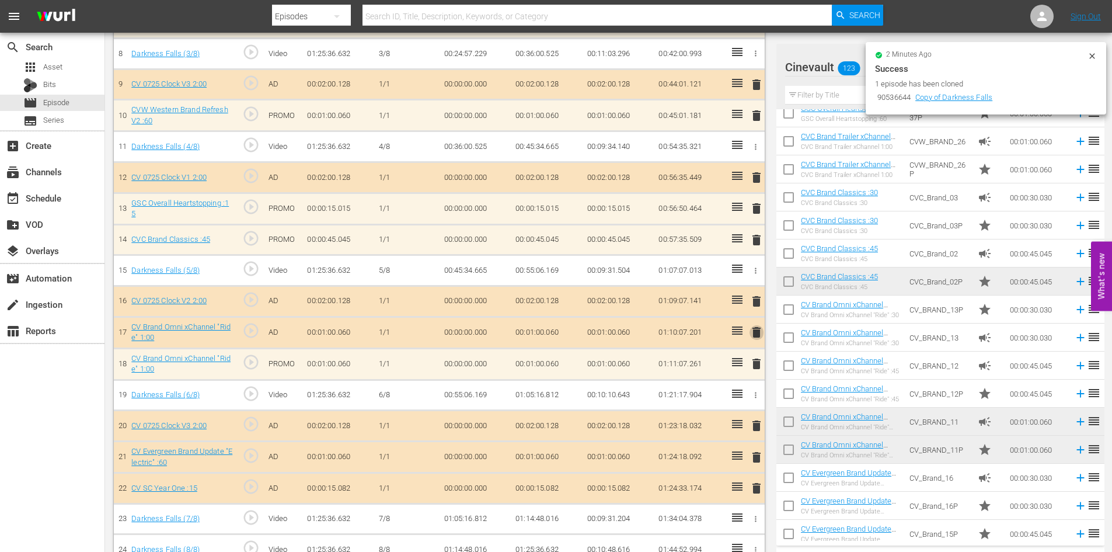
click at [750, 338] on span "delete" at bounding box center [757, 332] width 14 height 14
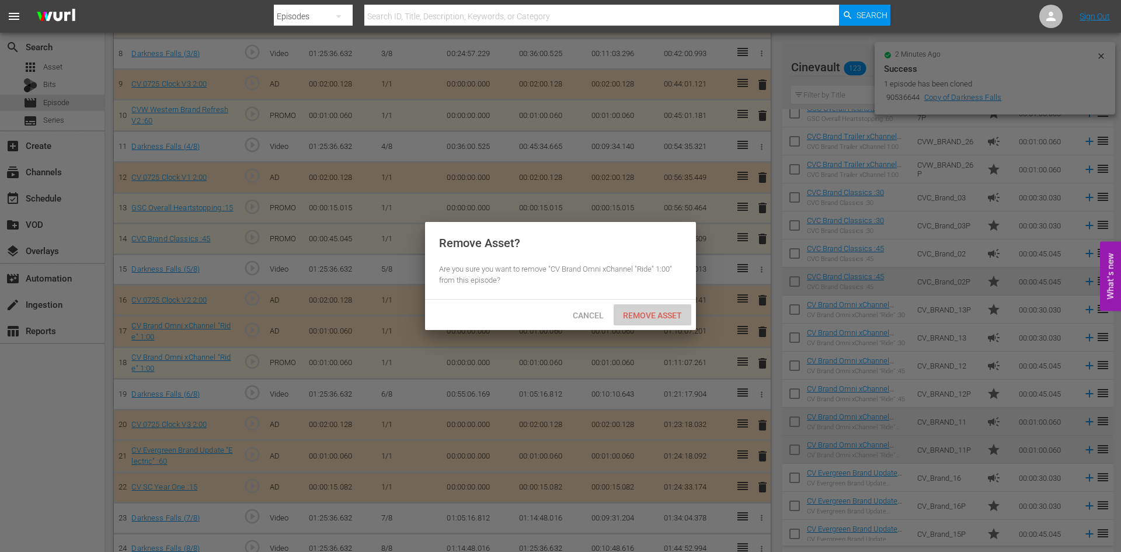
click at [676, 309] on div "Remove Asset" at bounding box center [653, 315] width 78 height 22
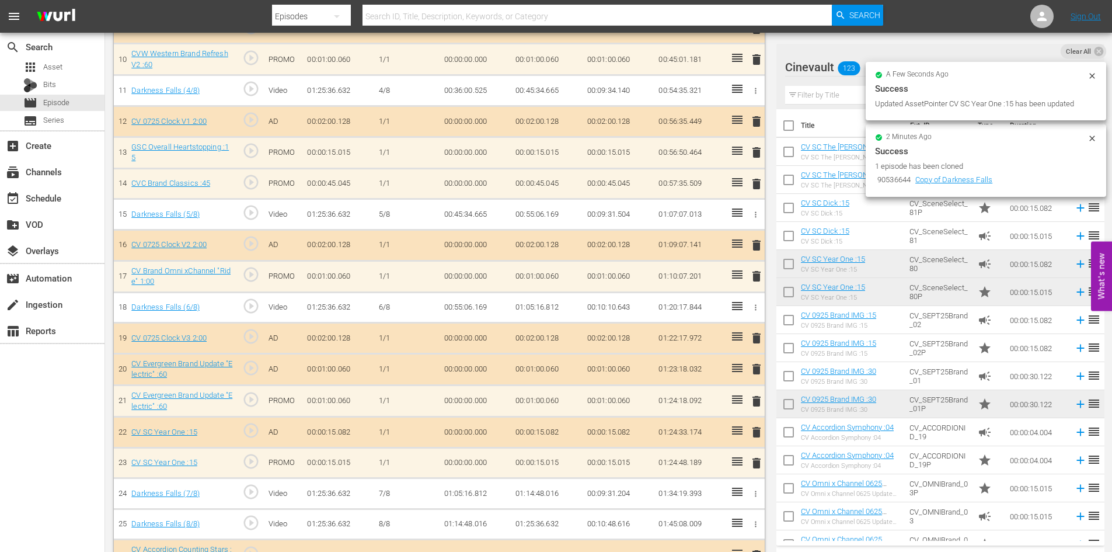
scroll to position [635, 0]
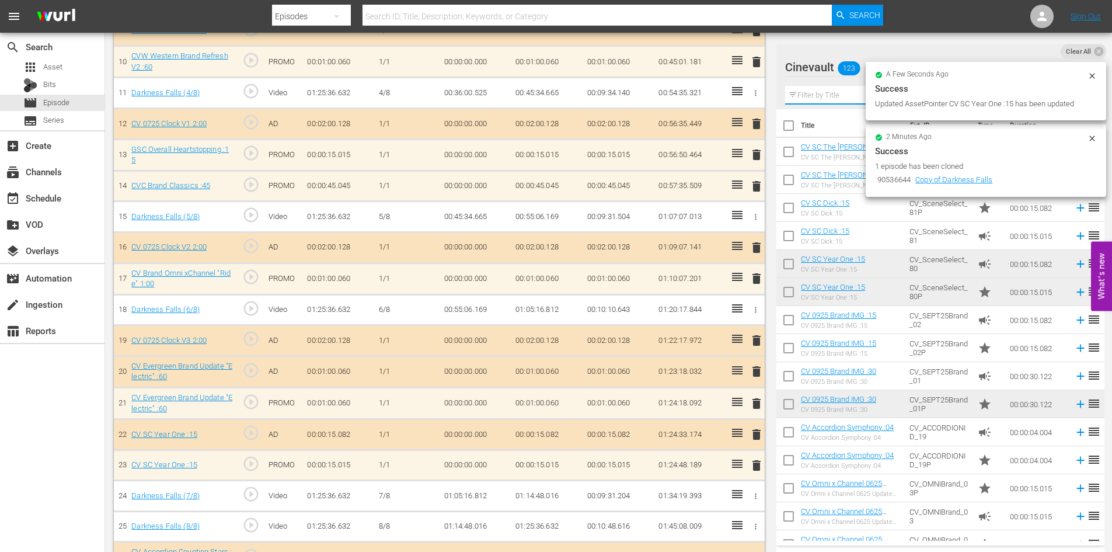
click at [849, 95] on input "text" at bounding box center [940, 95] width 311 height 19
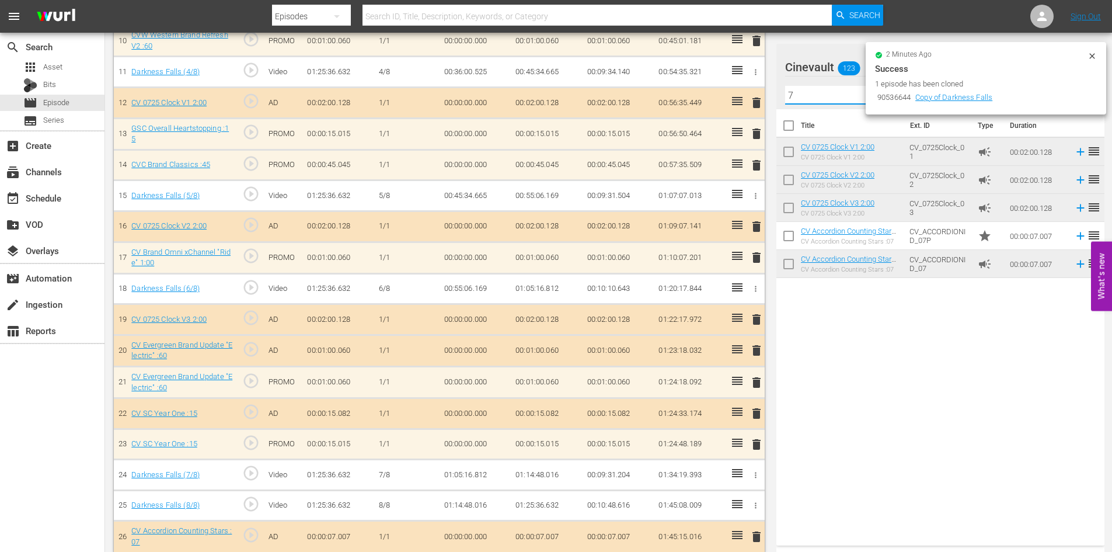
scroll to position [666, 0]
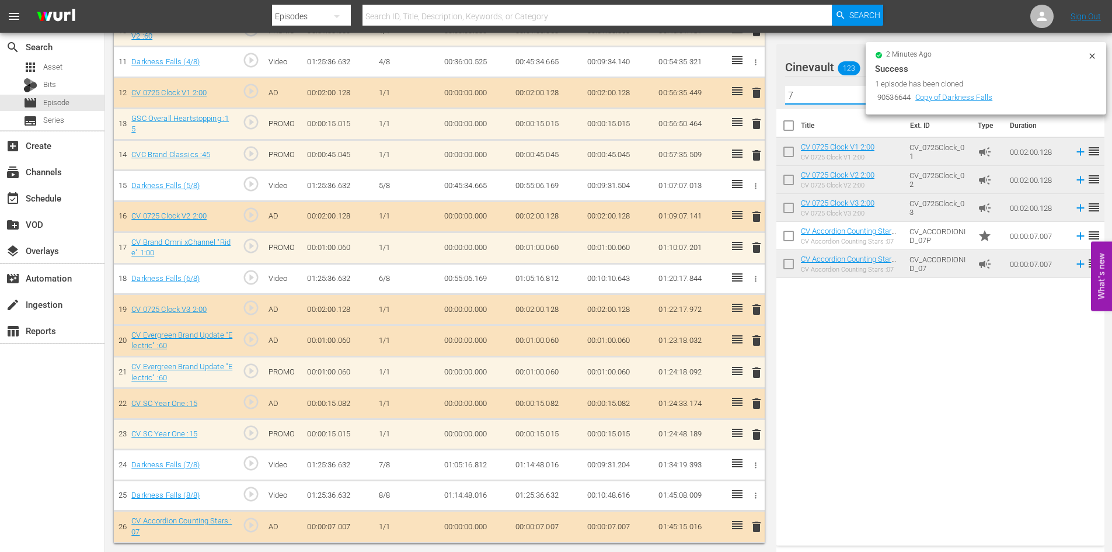
type input "7"
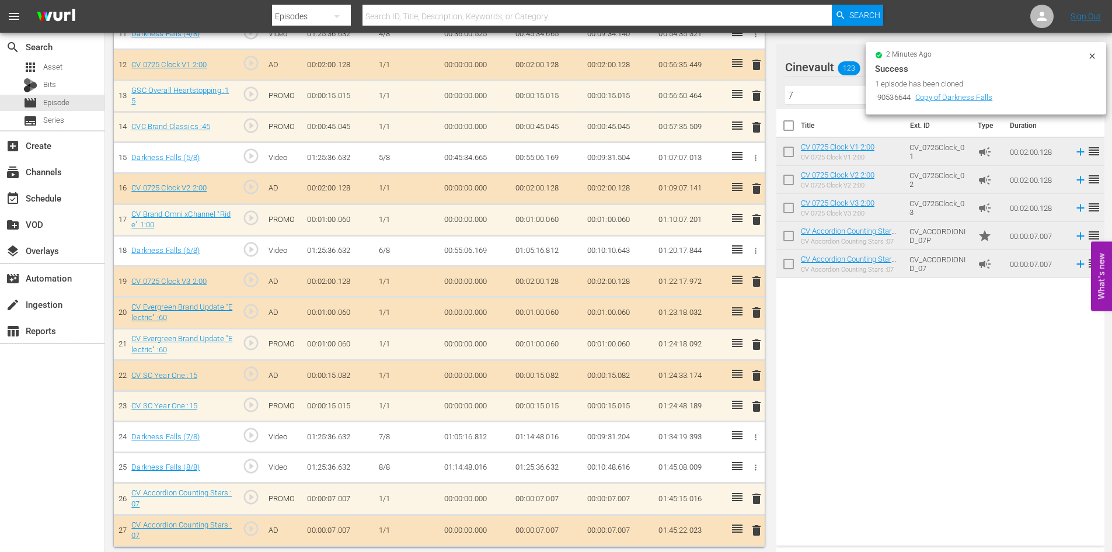
scroll to position [698, 0]
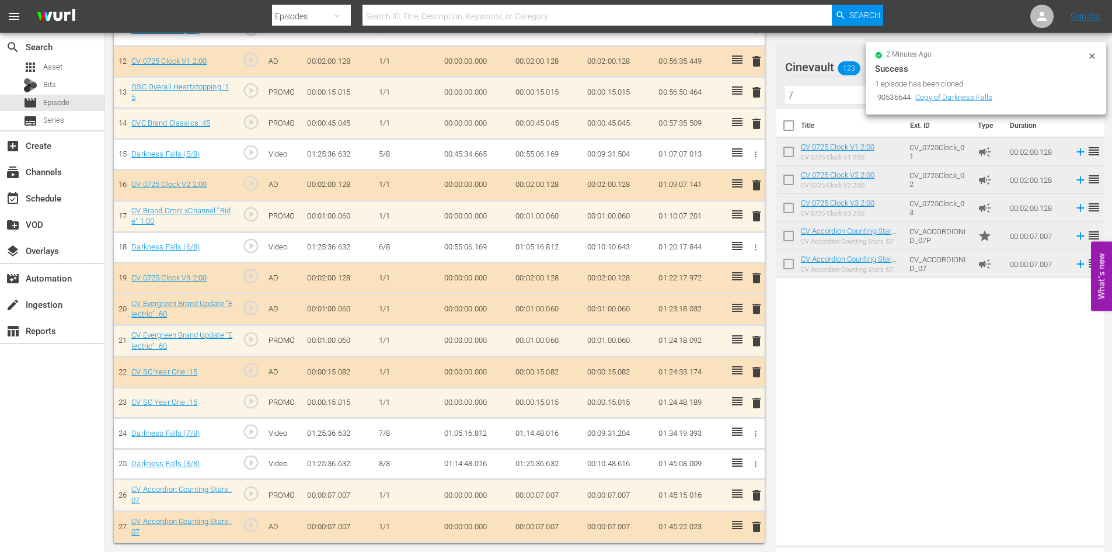
click at [750, 527] on span "delete" at bounding box center [757, 527] width 14 height 14
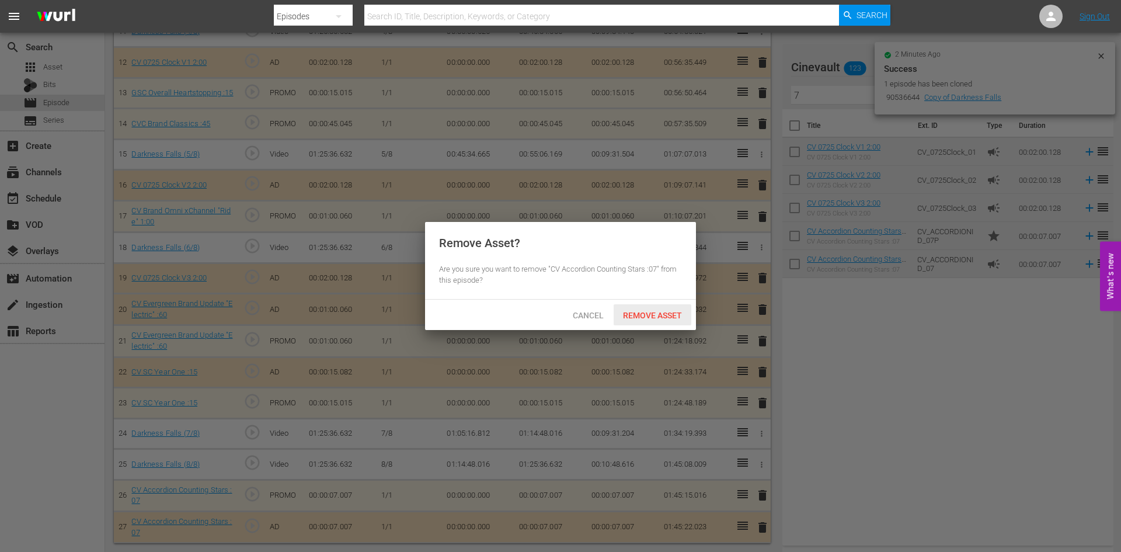
click at [663, 312] on span "Remove Asset" at bounding box center [653, 315] width 78 height 9
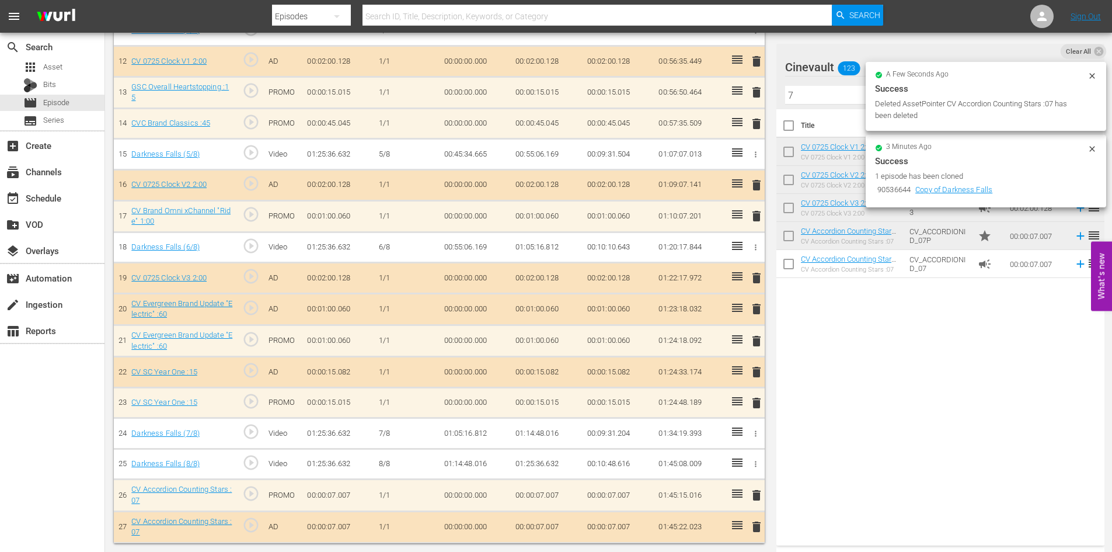
scroll to position [666, 0]
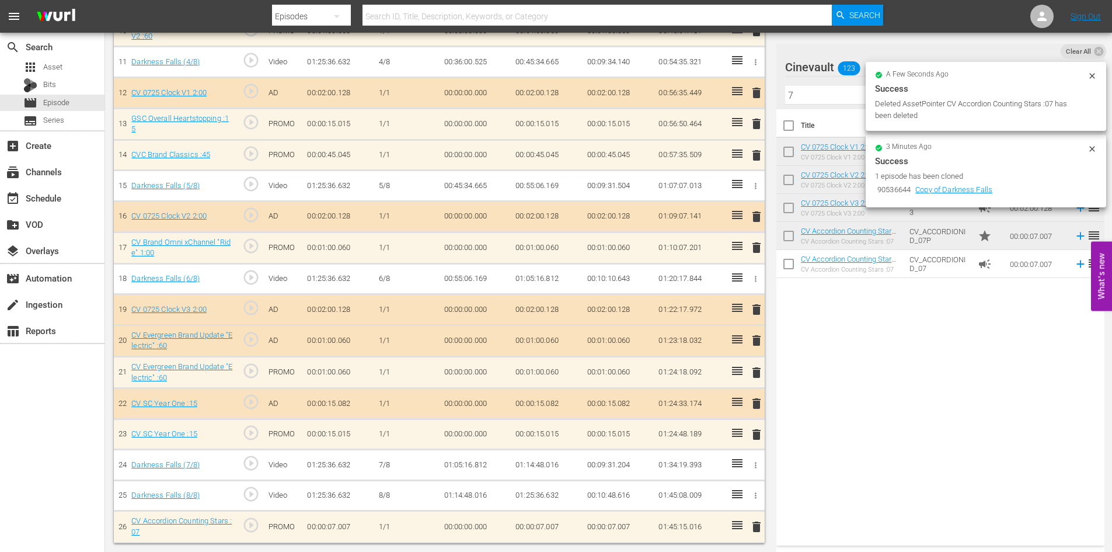
click at [756, 398] on span "delete" at bounding box center [757, 403] width 14 height 14
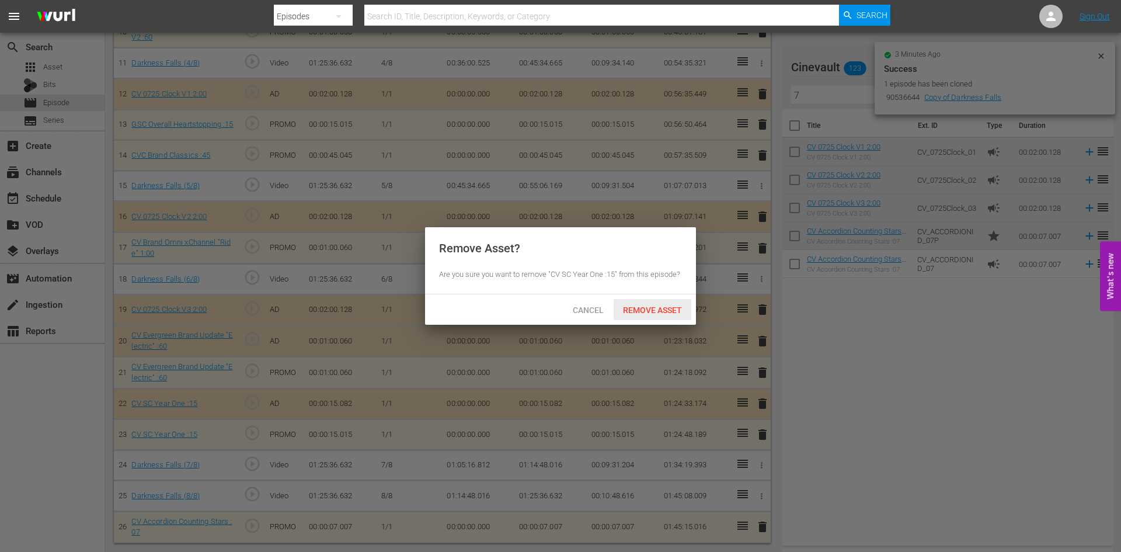
click at [668, 307] on span "Remove Asset" at bounding box center [653, 309] width 78 height 9
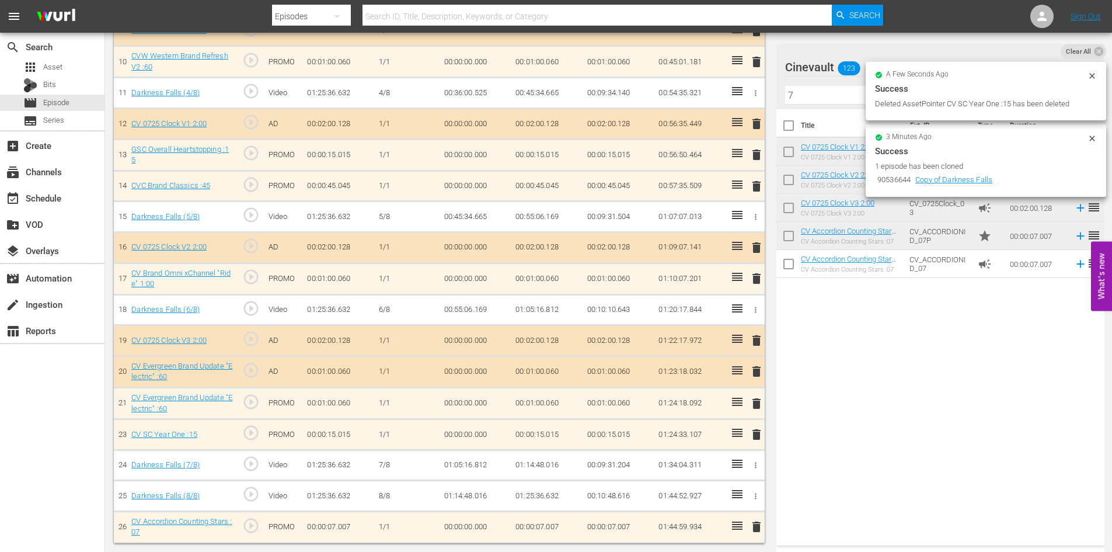
scroll to position [635, 0]
click at [755, 376] on span "delete" at bounding box center [757, 371] width 14 height 14
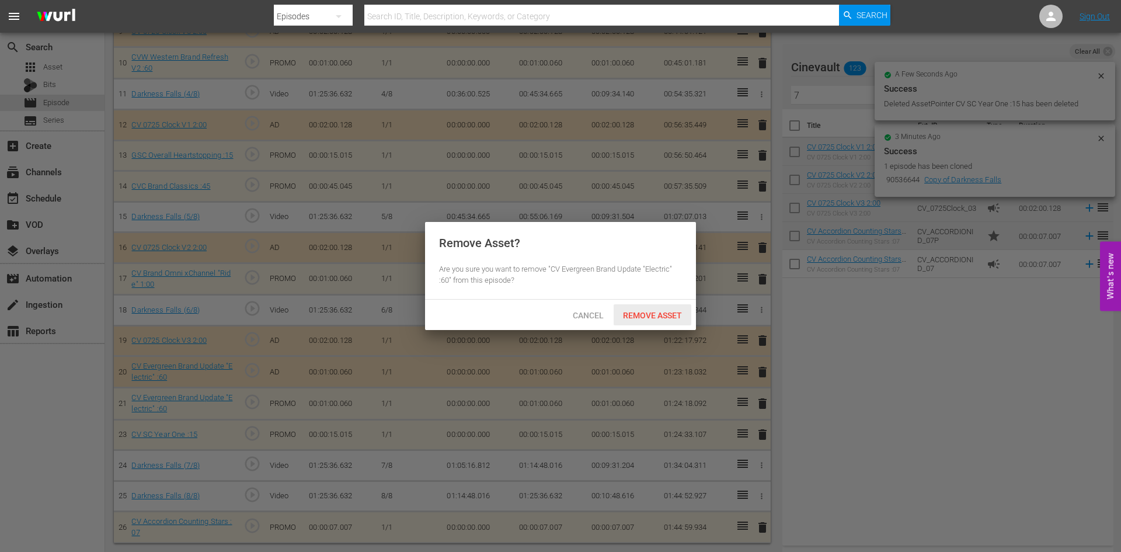
click at [670, 312] on span "Remove Asset" at bounding box center [653, 315] width 78 height 9
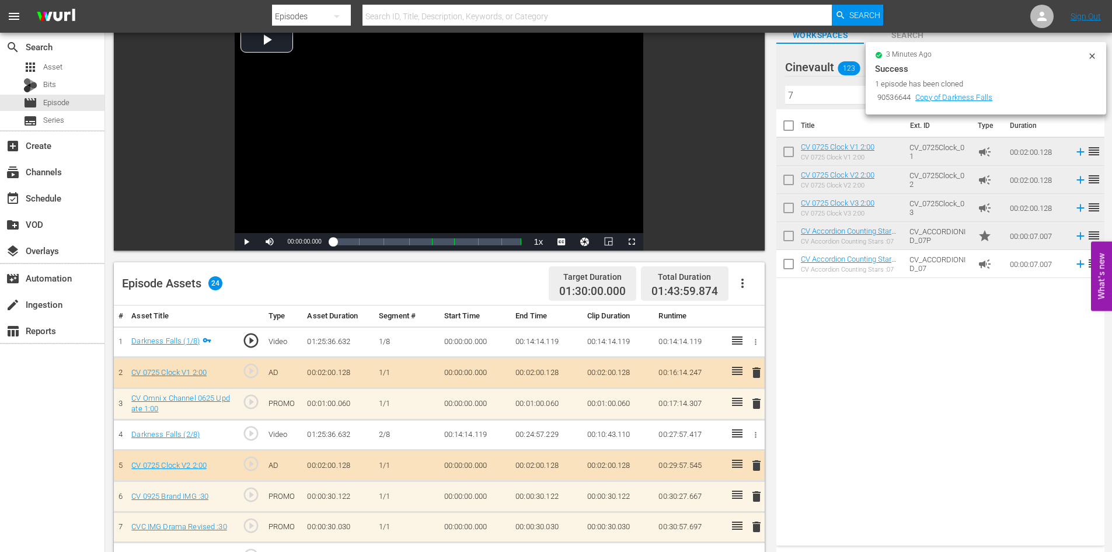
scroll to position [0, 0]
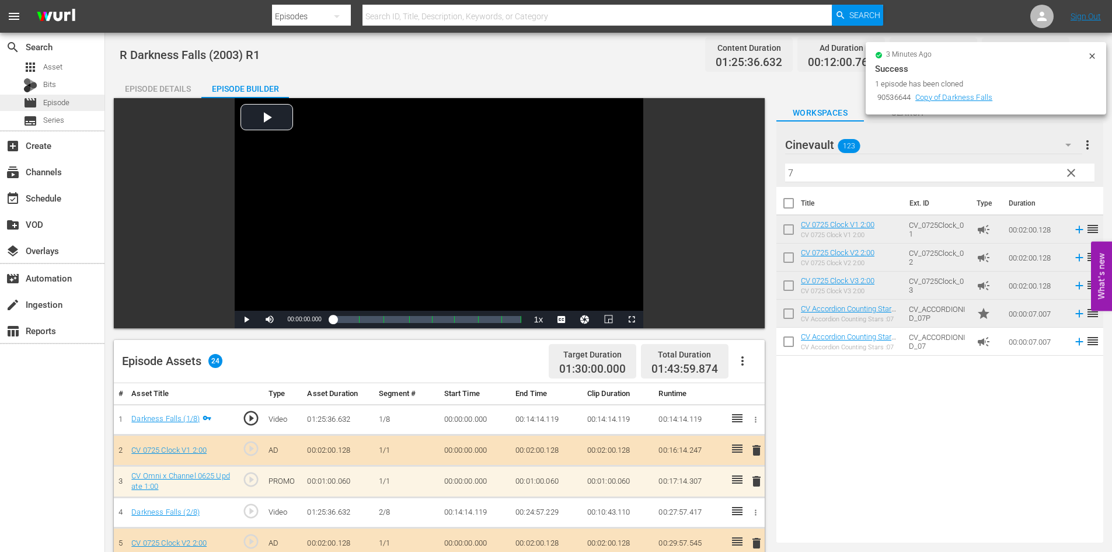
click at [72, 106] on div "movie Episode" at bounding box center [52, 103] width 105 height 16
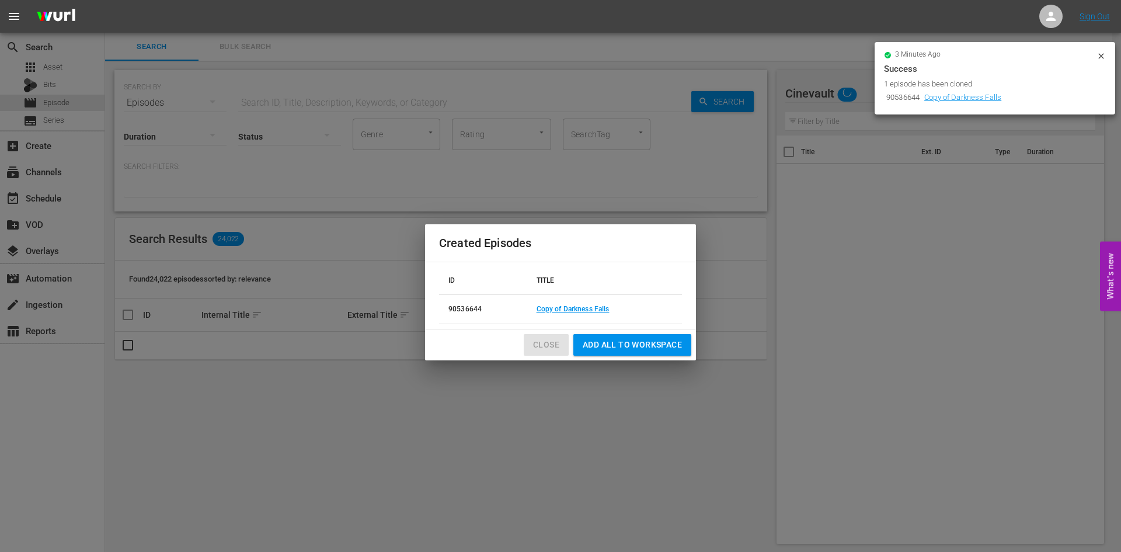
click at [545, 343] on span "Close" at bounding box center [546, 344] width 26 height 15
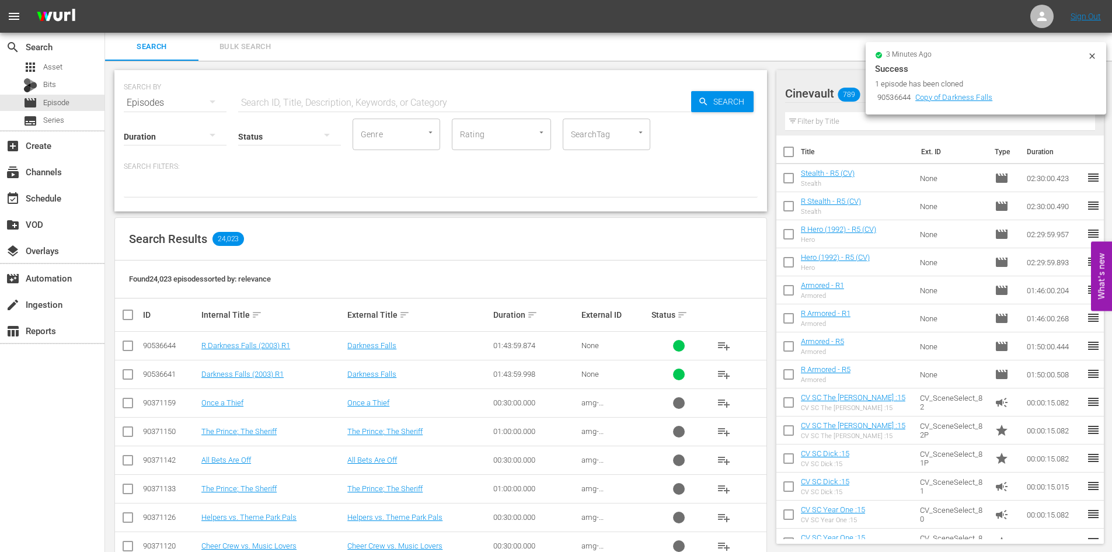
click at [131, 371] on input "checkbox" at bounding box center [128, 377] width 14 height 14
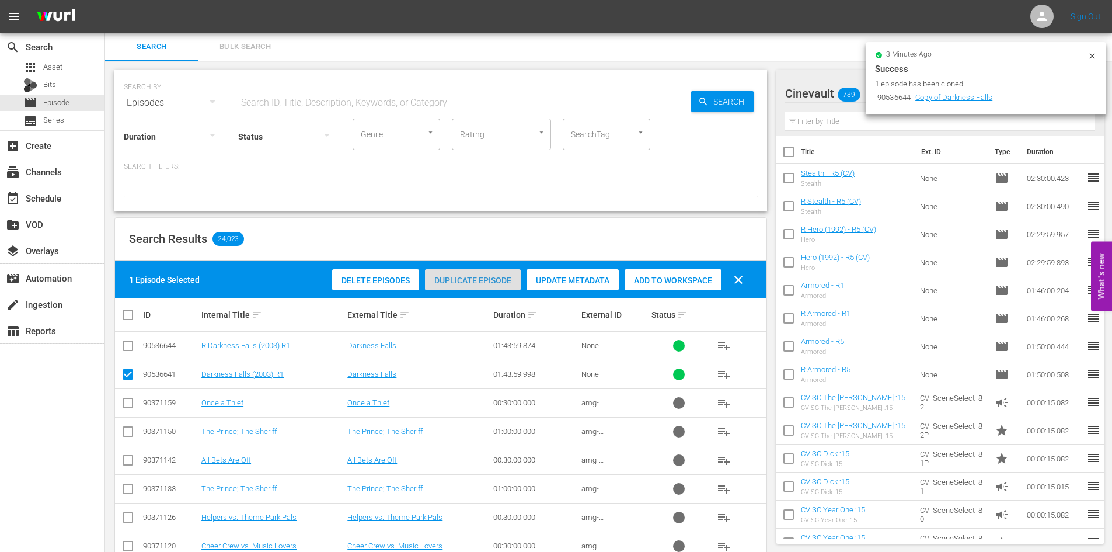
click at [469, 276] on span "Duplicate Episode" at bounding box center [473, 280] width 96 height 9
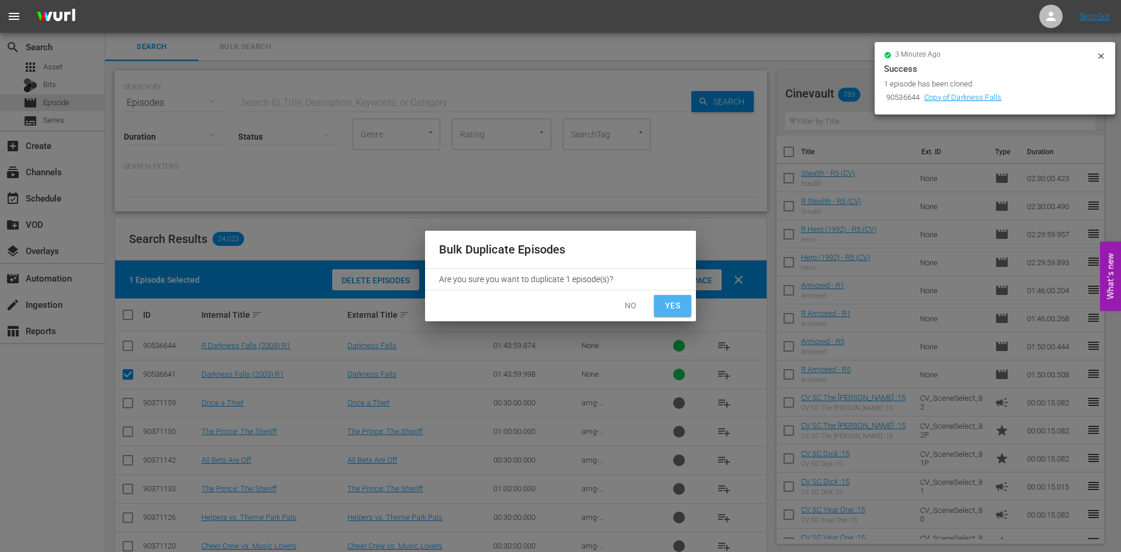
click at [662, 306] on button "Yes" at bounding box center [672, 306] width 37 height 22
checkbox input "false"
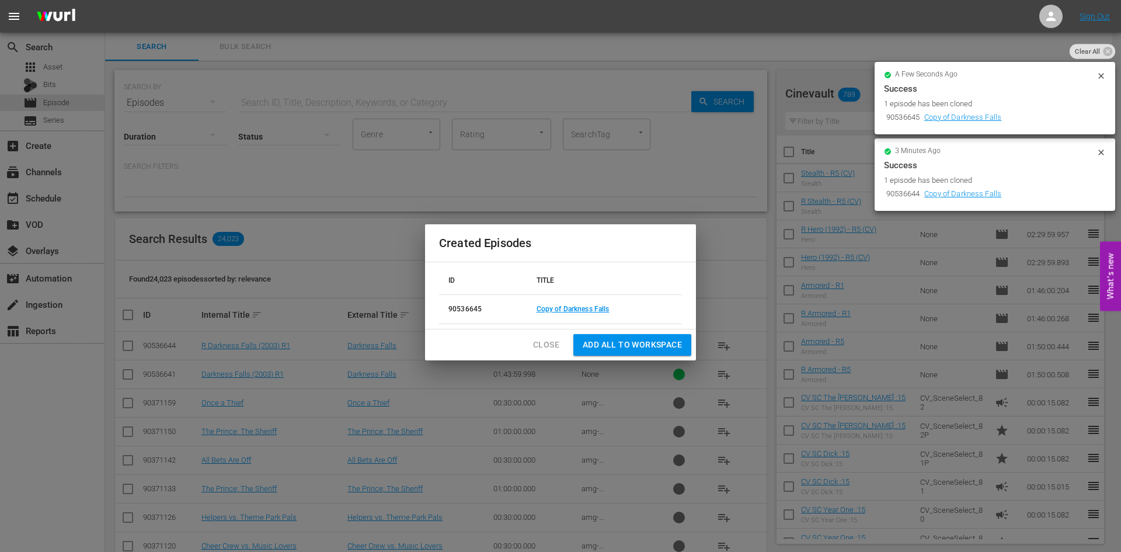
click at [570, 296] on td "Copy of Darkness Falls" at bounding box center [604, 309] width 155 height 29
click at [571, 307] on link "Copy of Darkness Falls" at bounding box center [573, 309] width 73 height 8
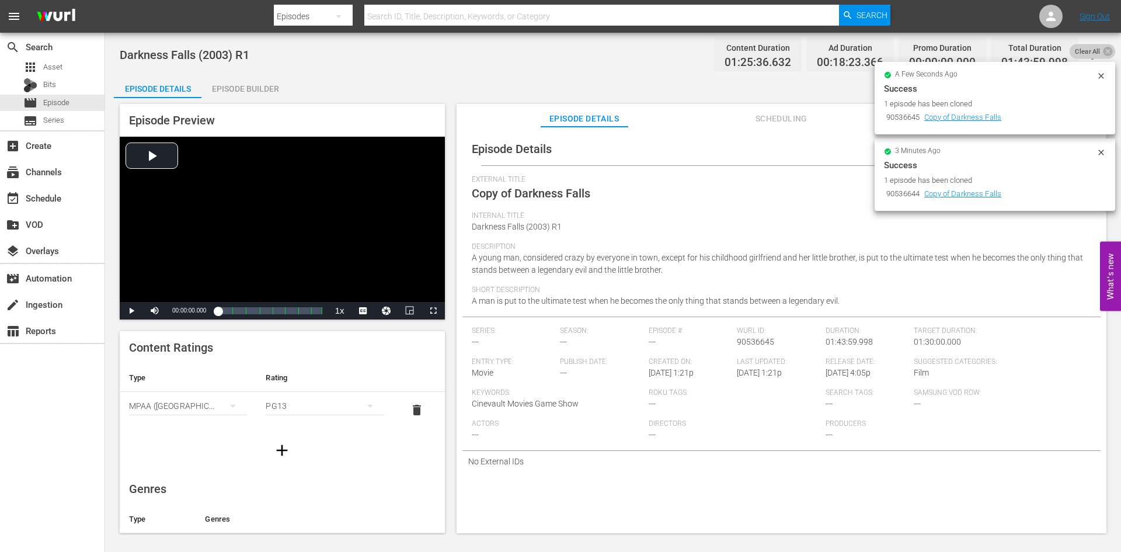
click at [1104, 44] on span "Clear All" at bounding box center [1088, 51] width 36 height 15
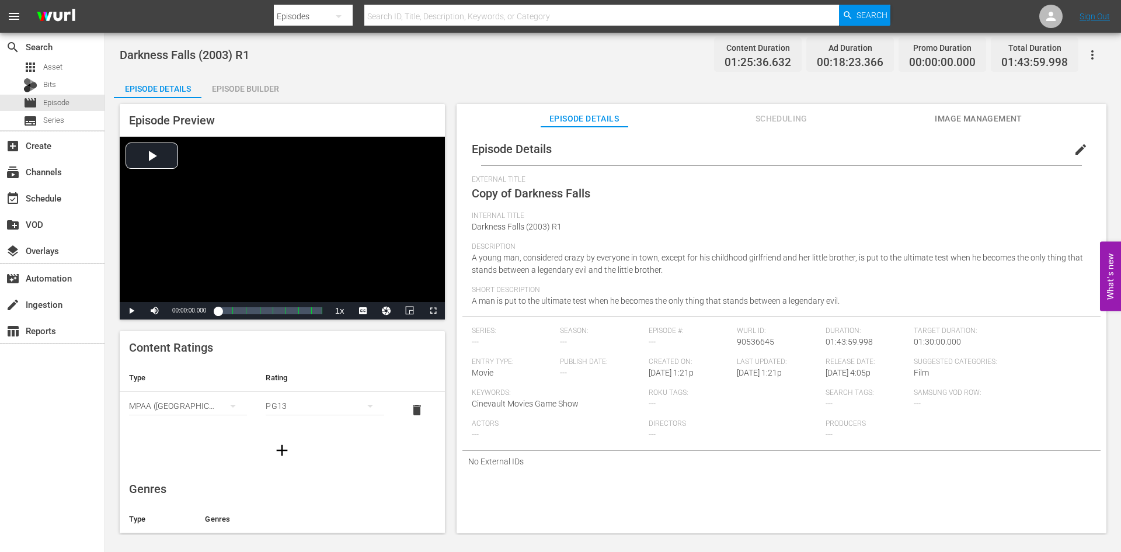
click at [1077, 142] on span "edit" at bounding box center [1081, 149] width 14 height 14
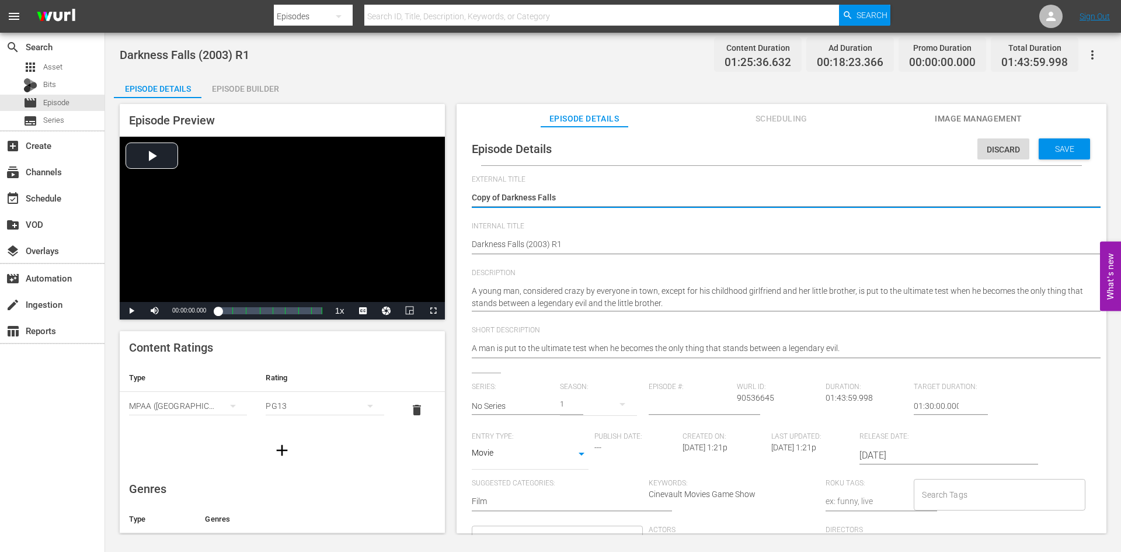
drag, startPoint x: 503, startPoint y: 191, endPoint x: 452, endPoint y: 187, distance: 51.0
type textarea "Darkness Falls"
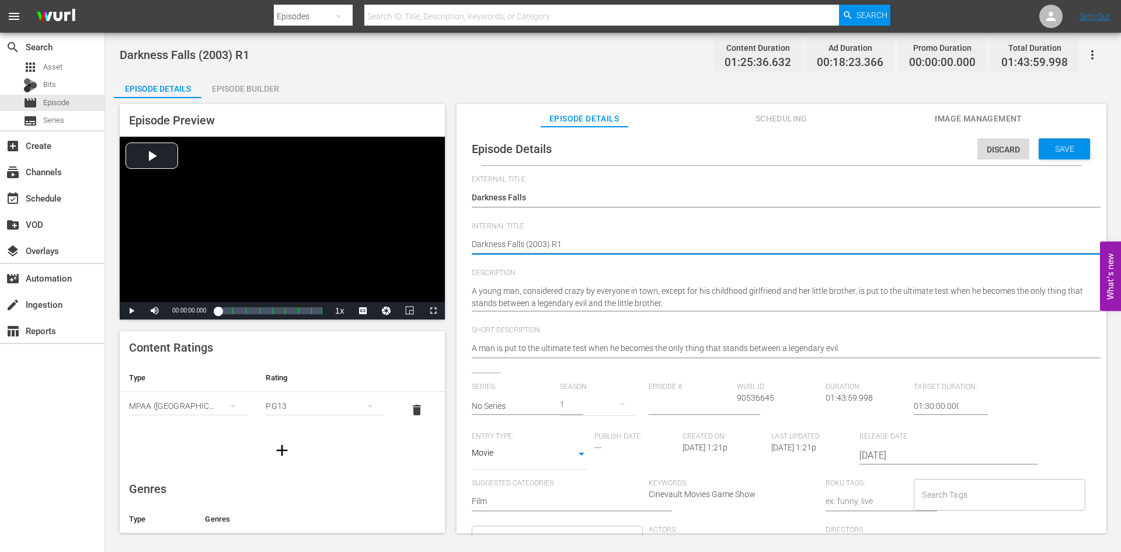
type textarea "Darkness Falls (2003) R"
type textarea "Darkness Falls (2003) R5"
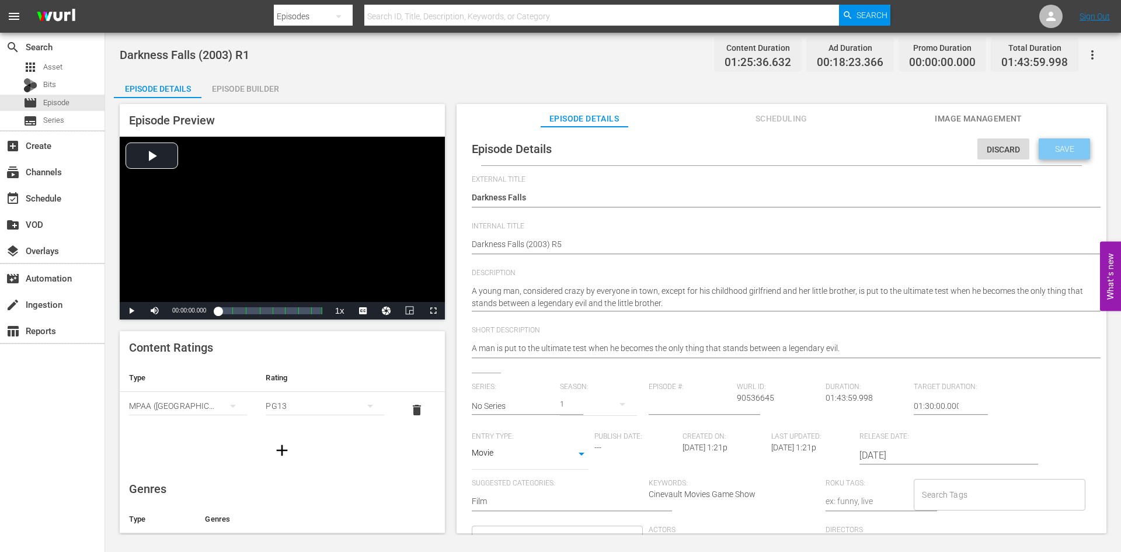
click at [1051, 146] on span "Save" at bounding box center [1065, 148] width 38 height 9
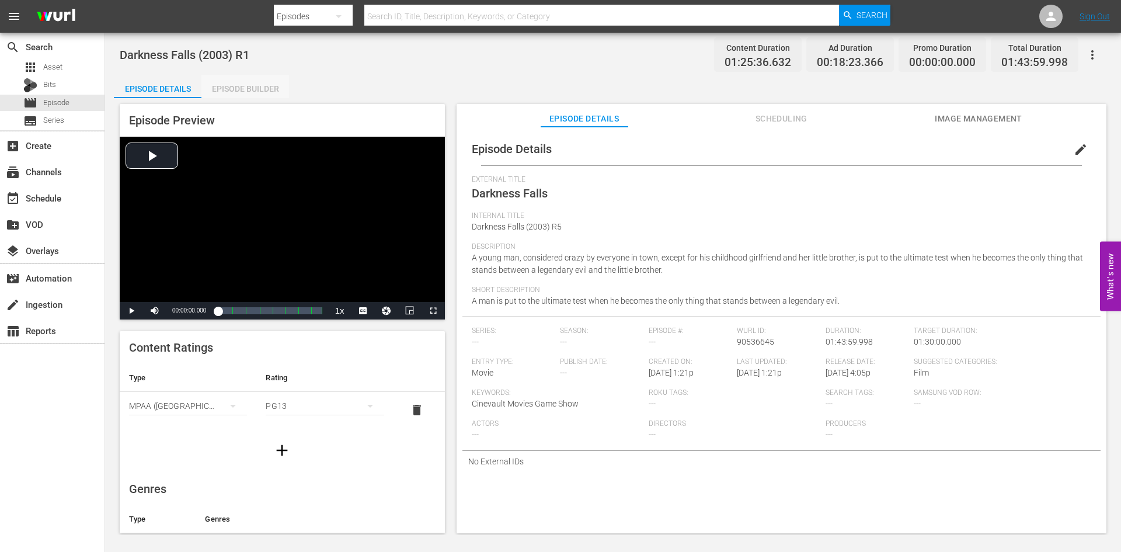
click at [234, 83] on div "Episode Builder" at bounding box center [245, 89] width 88 height 28
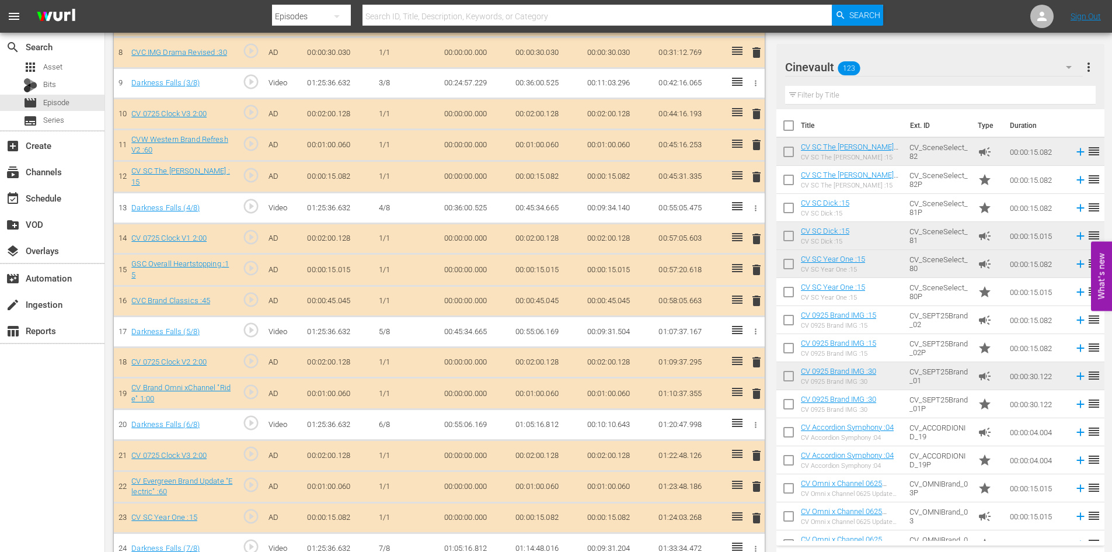
scroll to position [584, 0]
click at [943, 99] on input "text" at bounding box center [940, 95] width 311 height 19
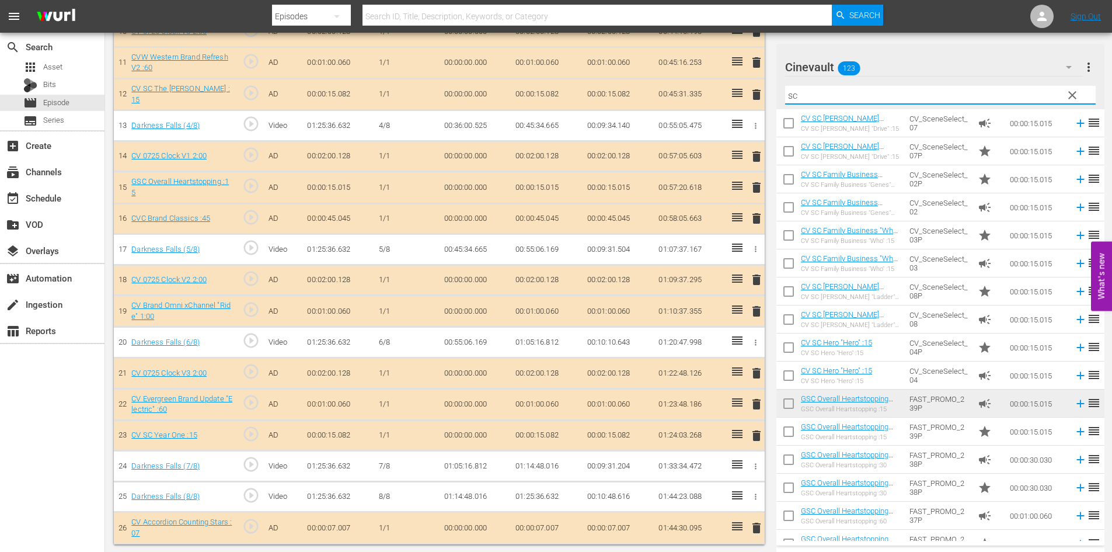
scroll to position [382, 0]
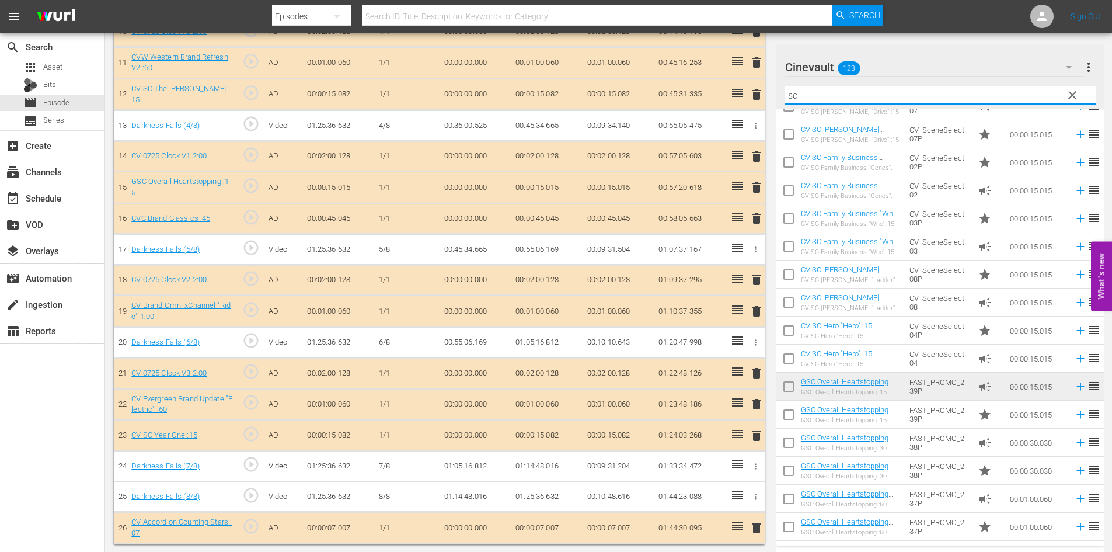
type input "sc"
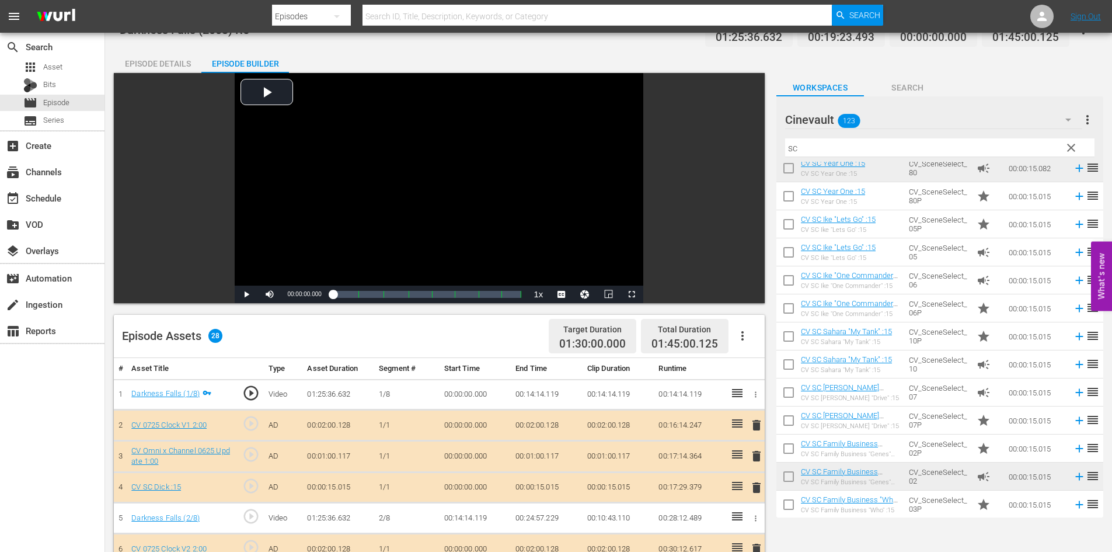
scroll to position [0, 0]
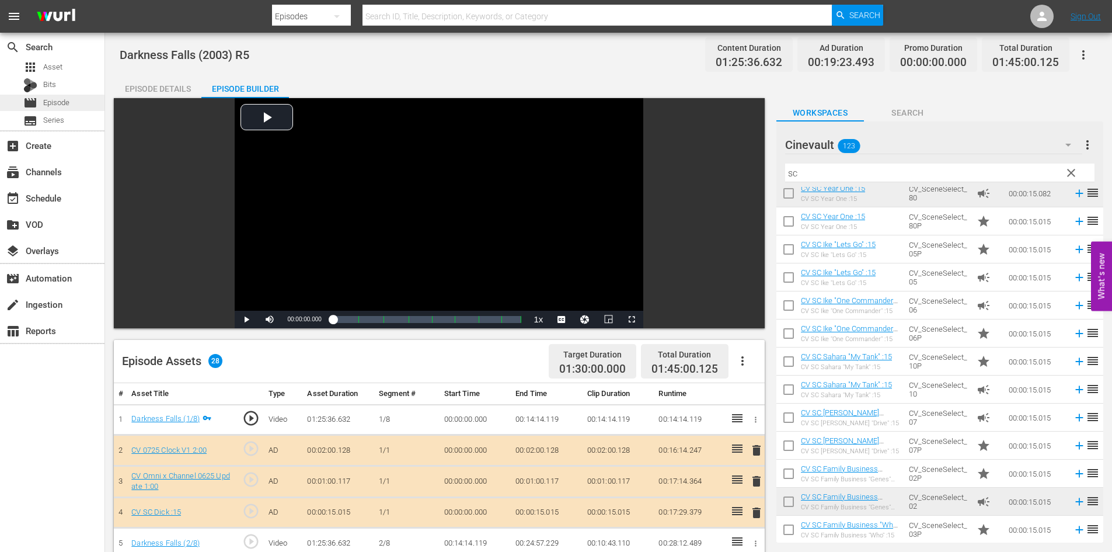
click at [45, 105] on span "Episode" at bounding box center [56, 103] width 26 height 12
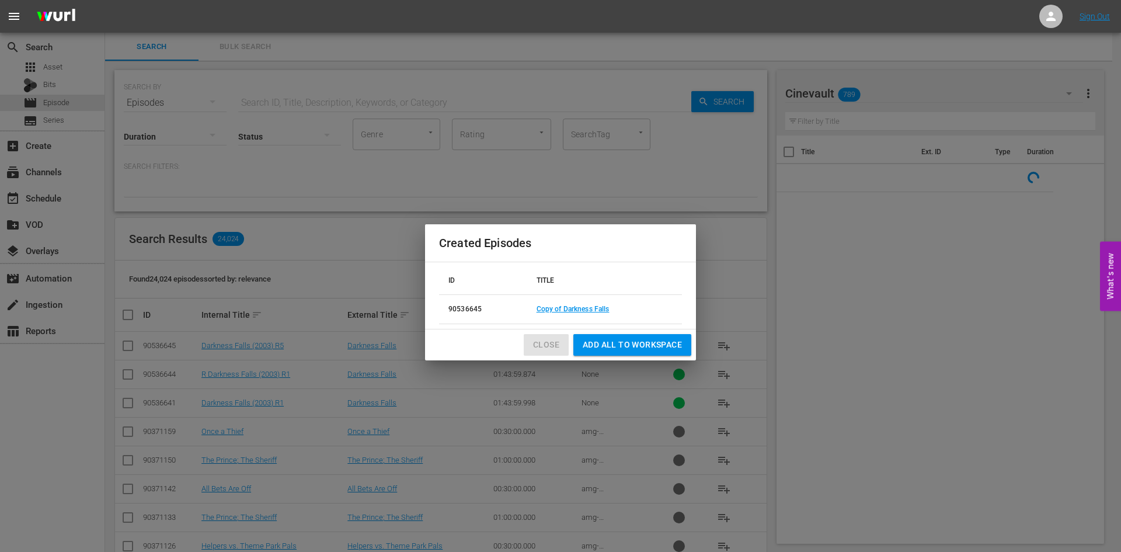
click at [543, 341] on span "Close" at bounding box center [546, 344] width 26 height 15
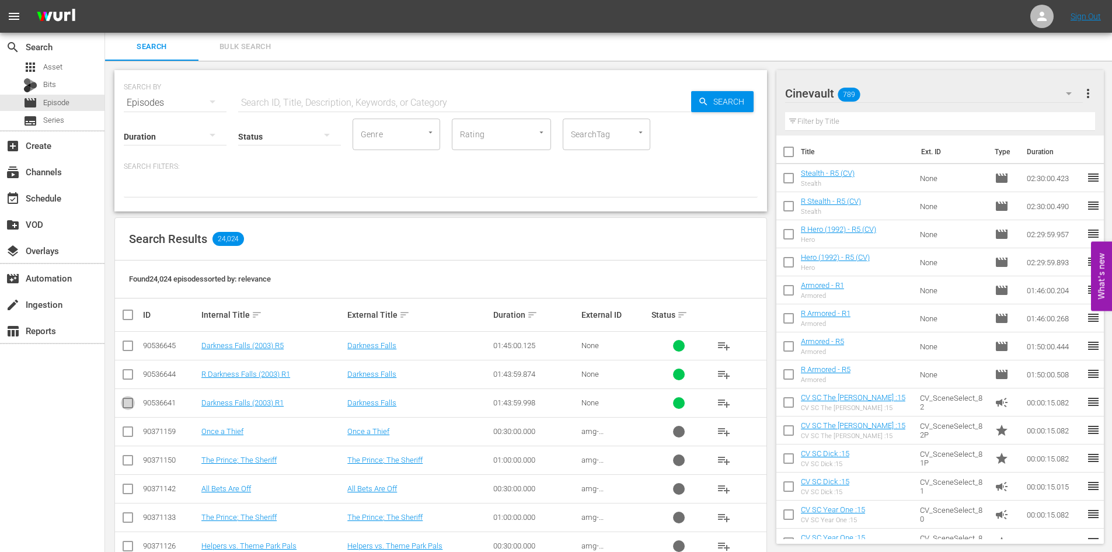
click at [133, 403] on input "checkbox" at bounding box center [128, 405] width 14 height 14
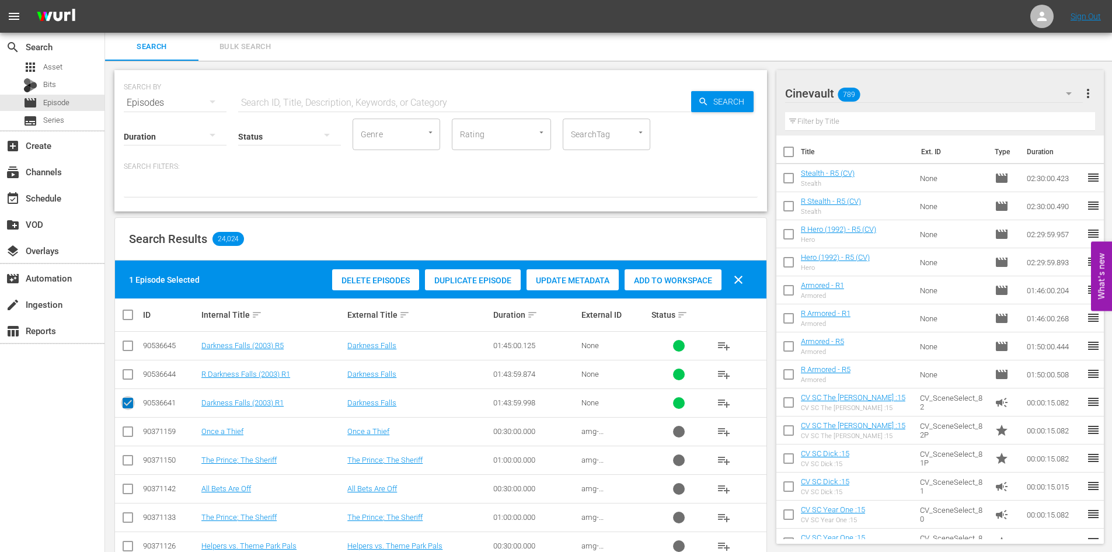
click at [129, 408] on input "checkbox" at bounding box center [128, 405] width 14 height 14
checkbox input "false"
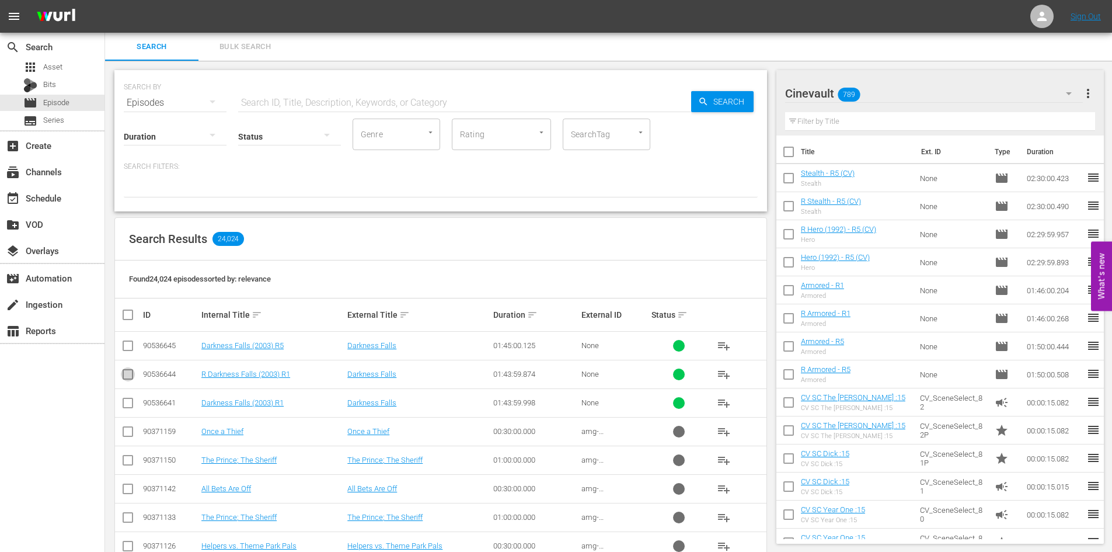
click at [128, 374] on input "checkbox" at bounding box center [128, 377] width 14 height 14
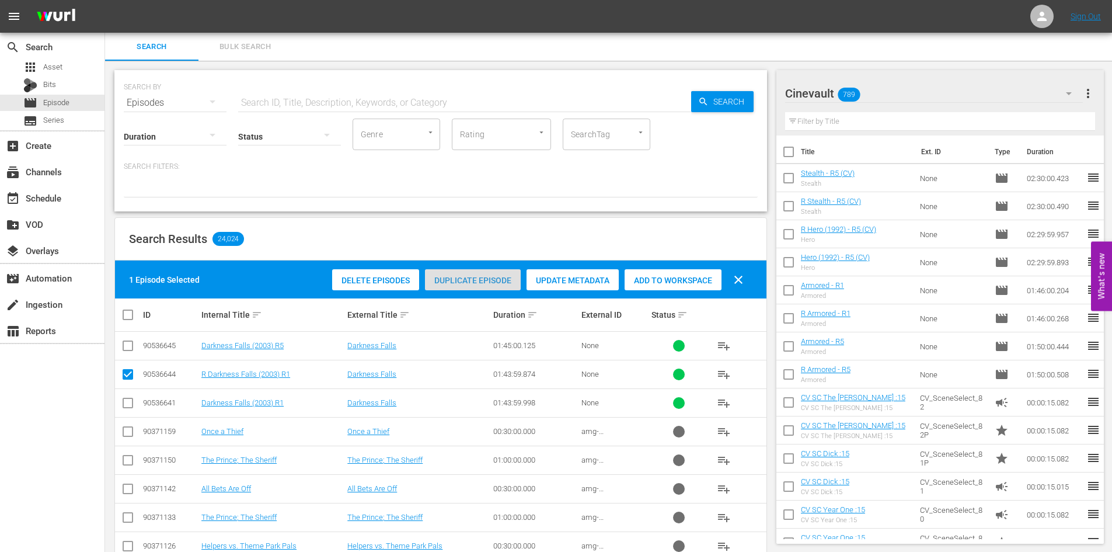
click at [489, 274] on div "Duplicate Episode" at bounding box center [473, 280] width 96 height 22
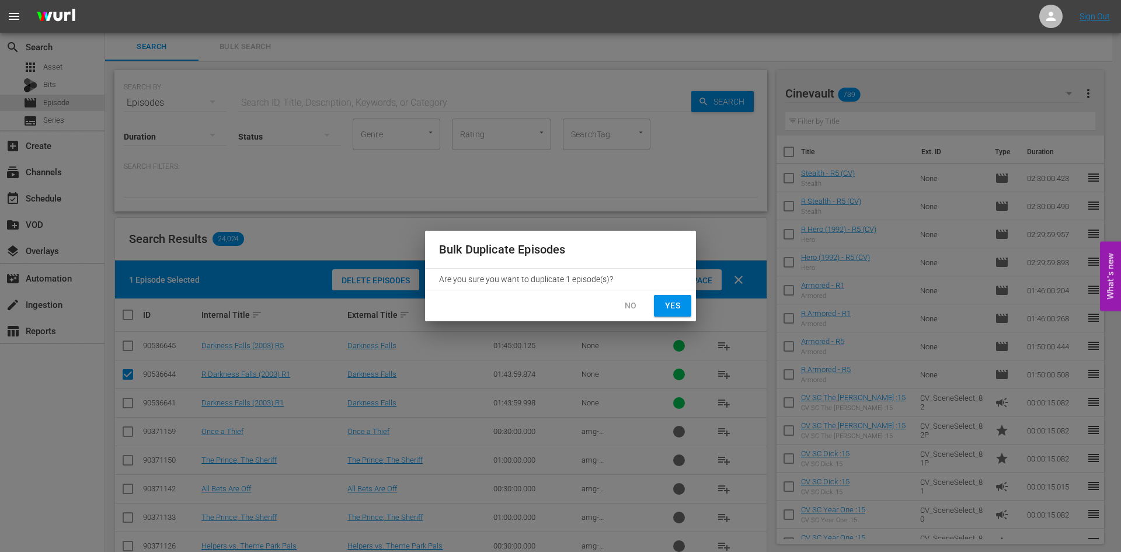
click at [690, 309] on button "Yes" at bounding box center [672, 306] width 37 height 22
checkbox input "false"
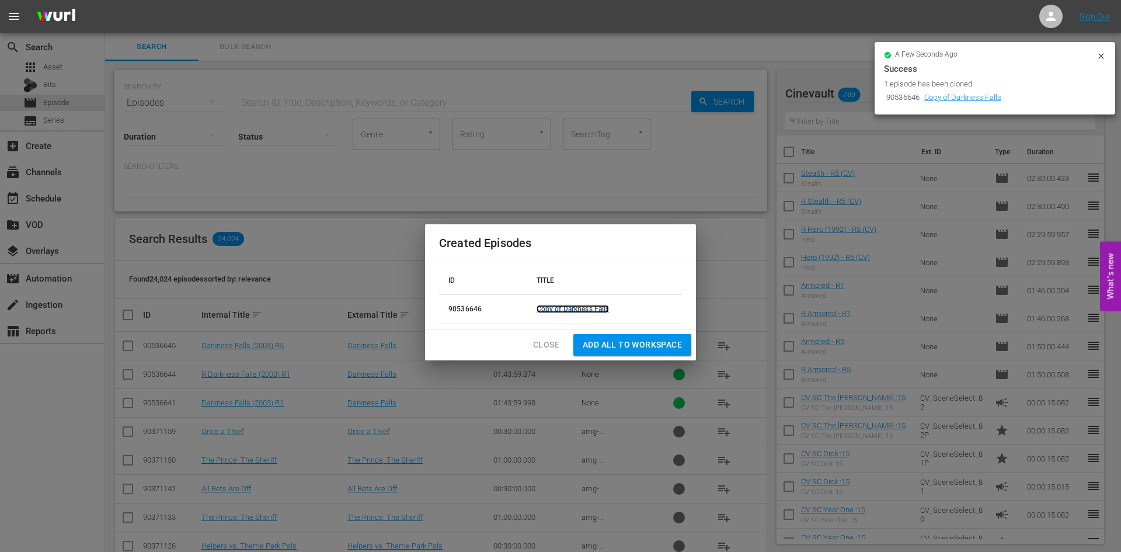
click at [560, 309] on link "Copy of Darkness Falls" at bounding box center [573, 309] width 73 height 8
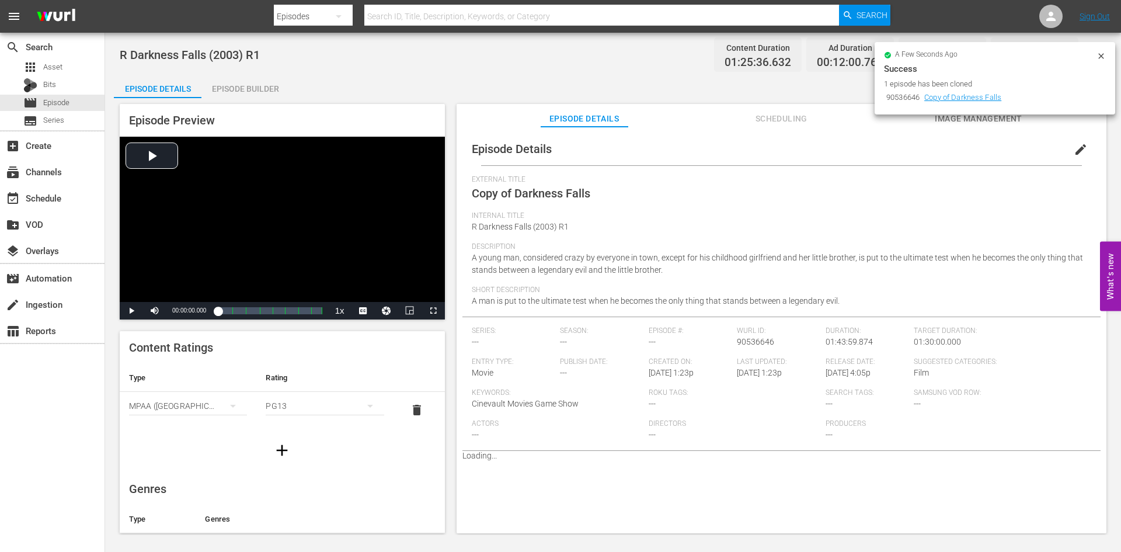
click at [1085, 151] on button "edit" at bounding box center [1081, 149] width 28 height 28
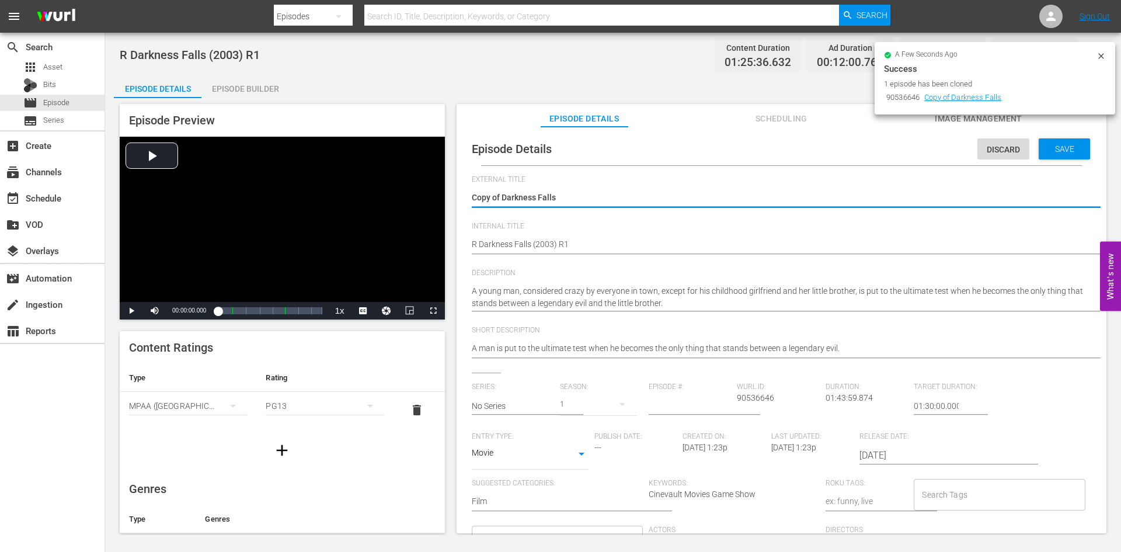
drag, startPoint x: 496, startPoint y: 198, endPoint x: 468, endPoint y: 184, distance: 30.5
click at [468, 184] on div "Episode Details Discard Save External Title Copy of Darkness Falls Copy of Dark…" at bounding box center [781, 385] width 638 height 505
type textarea "Darkness Falls"
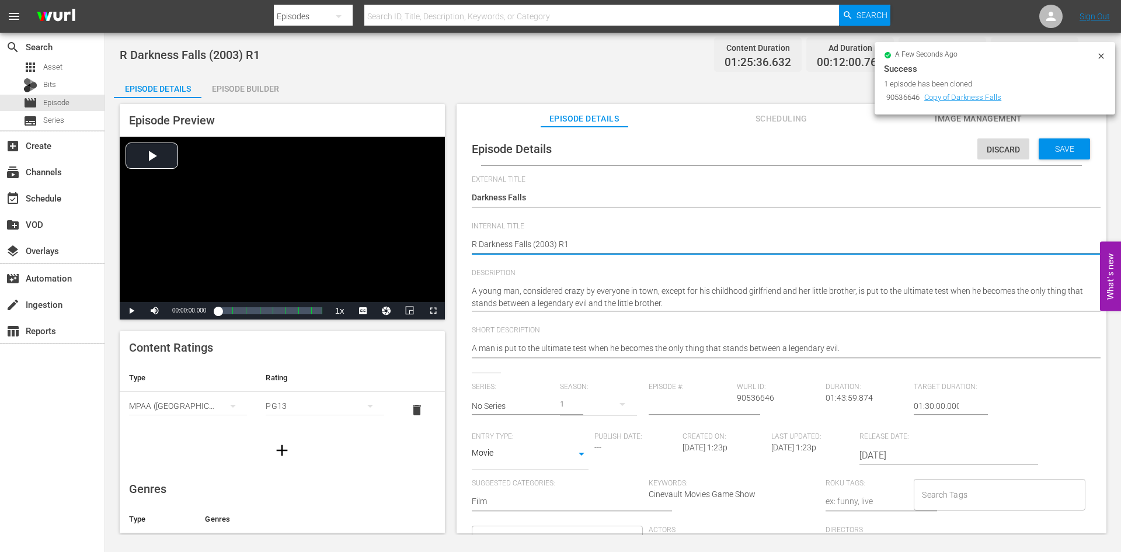
type textarea "R Darkness Falls (2003) R"
type textarea "R Darkness Falls (2003) R5"
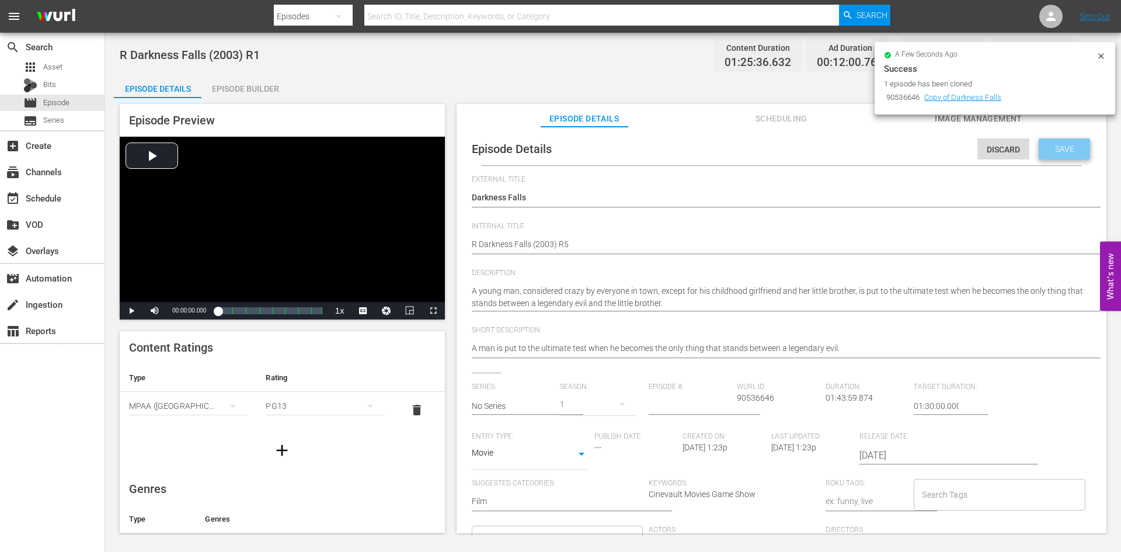
click at [1053, 152] on span "Save" at bounding box center [1065, 148] width 38 height 9
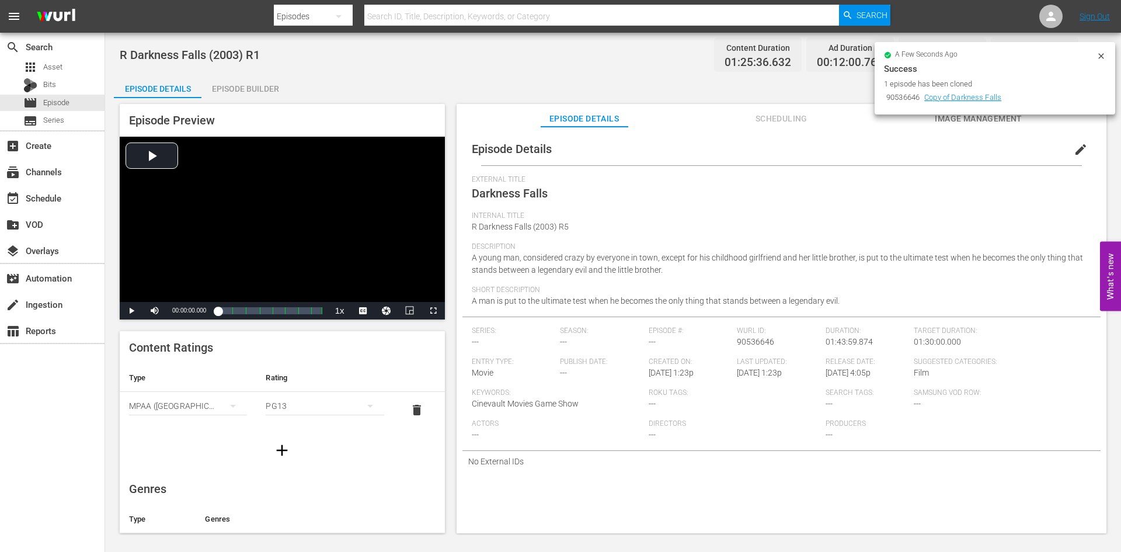
click at [227, 90] on div "Episode Builder" at bounding box center [245, 89] width 88 height 28
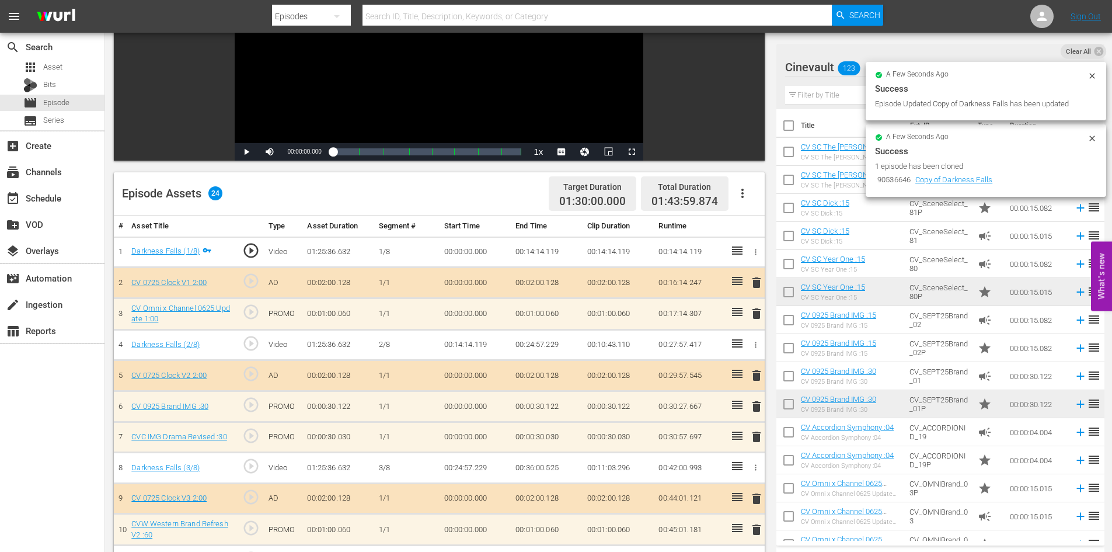
scroll to position [175, 0]
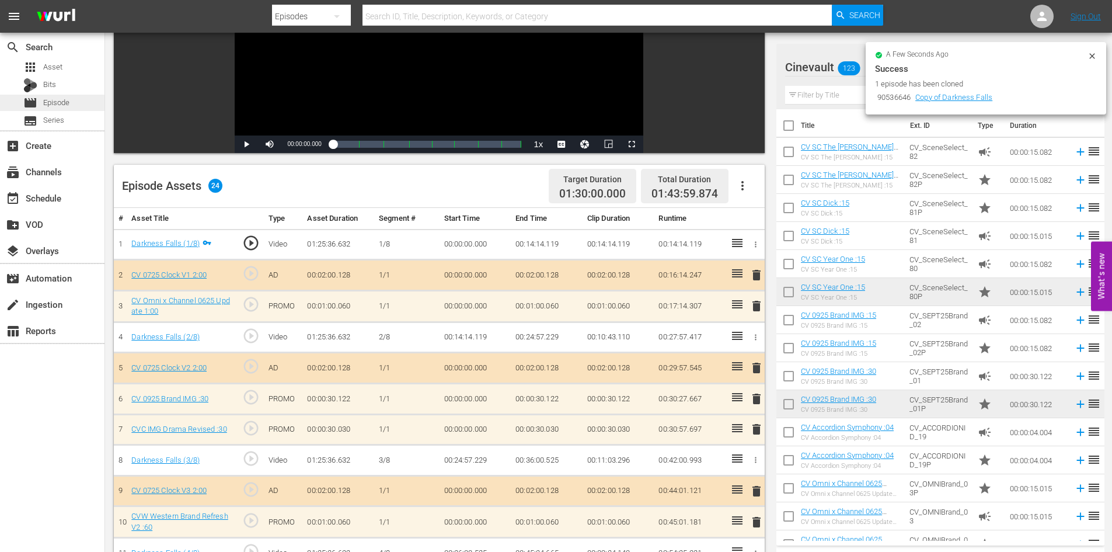
drag, startPoint x: 60, startPoint y: 99, endPoint x: 41, endPoint y: 99, distance: 18.7
click at [41, 99] on div "movie Episode" at bounding box center [46, 103] width 46 height 16
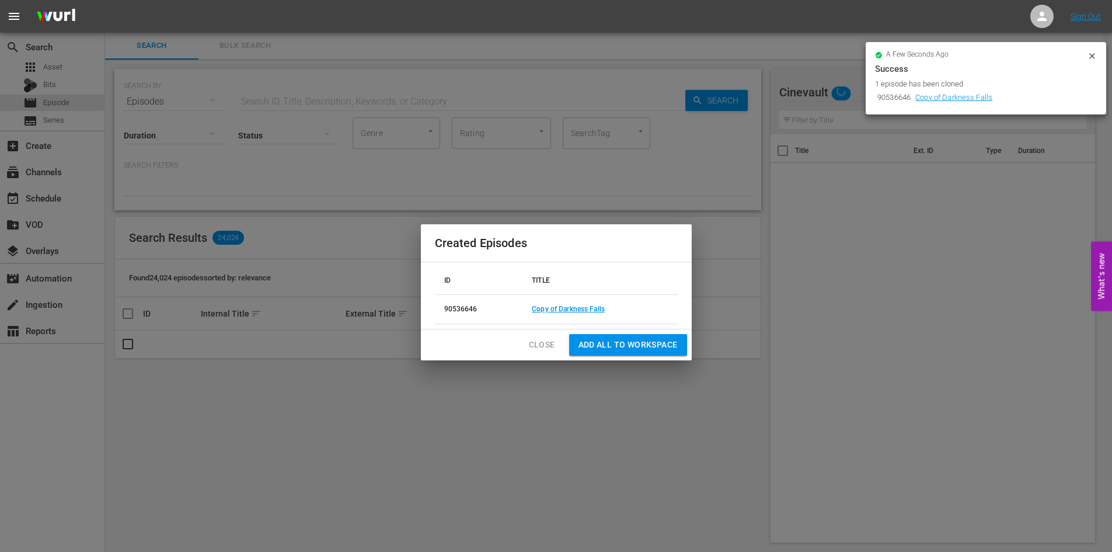
scroll to position [1, 0]
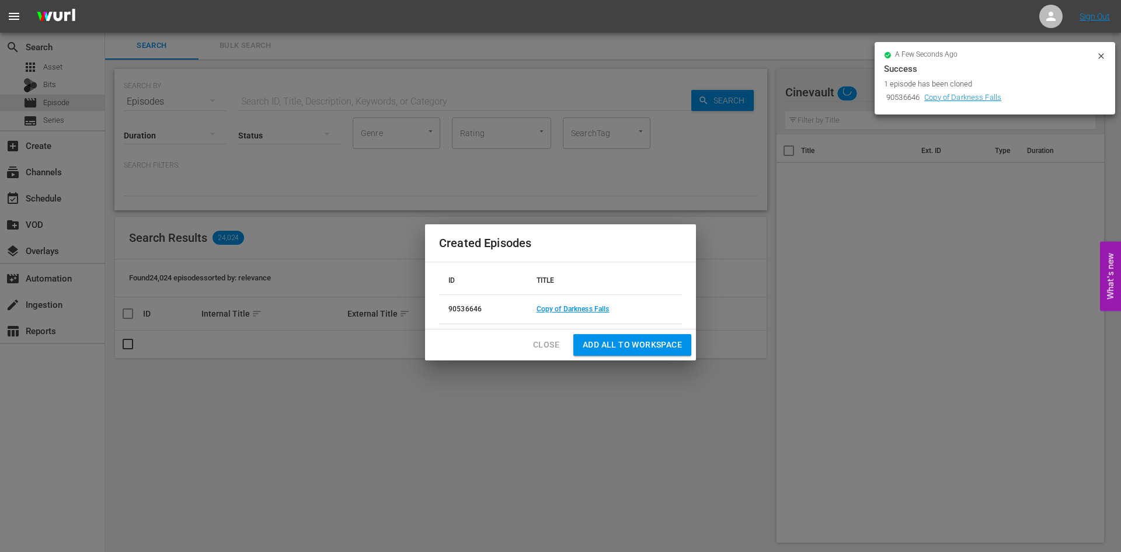
click at [550, 342] on span "Close" at bounding box center [546, 344] width 26 height 15
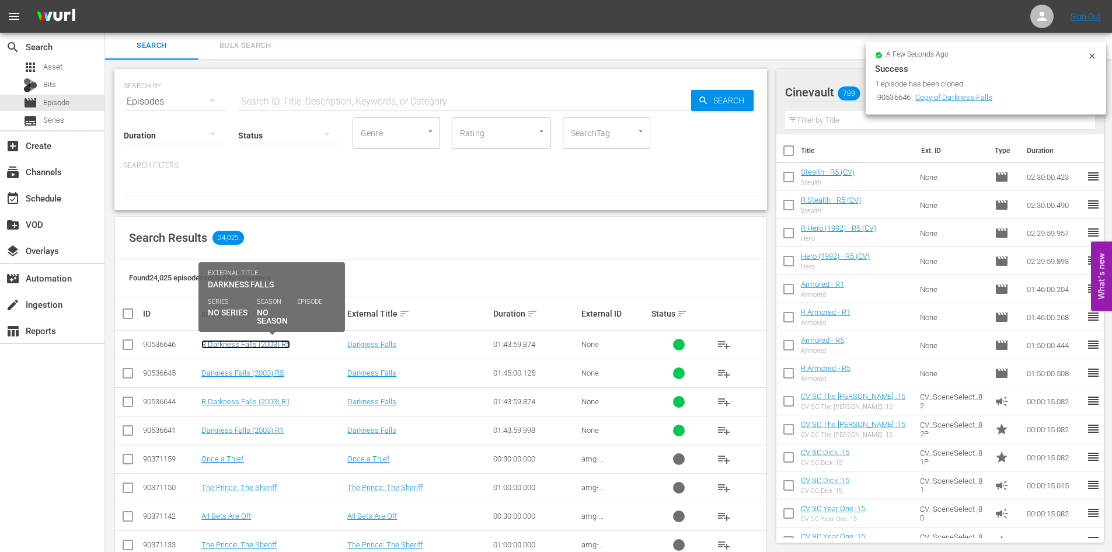
click at [274, 346] on link "R Darkness Falls (2003) R5" at bounding box center [245, 344] width 89 height 9
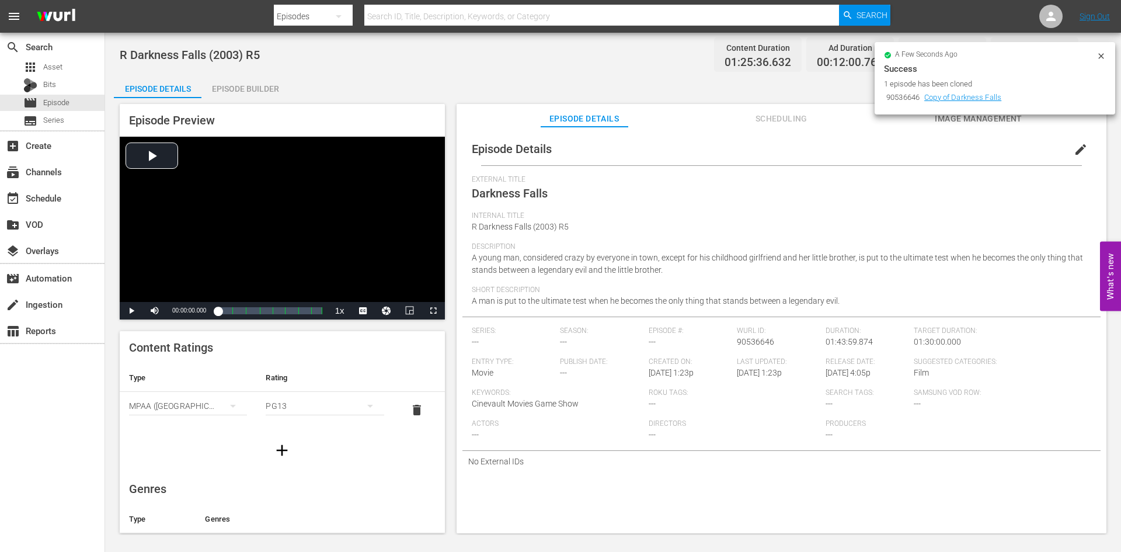
click at [266, 87] on div "Episode Builder" at bounding box center [245, 89] width 88 height 28
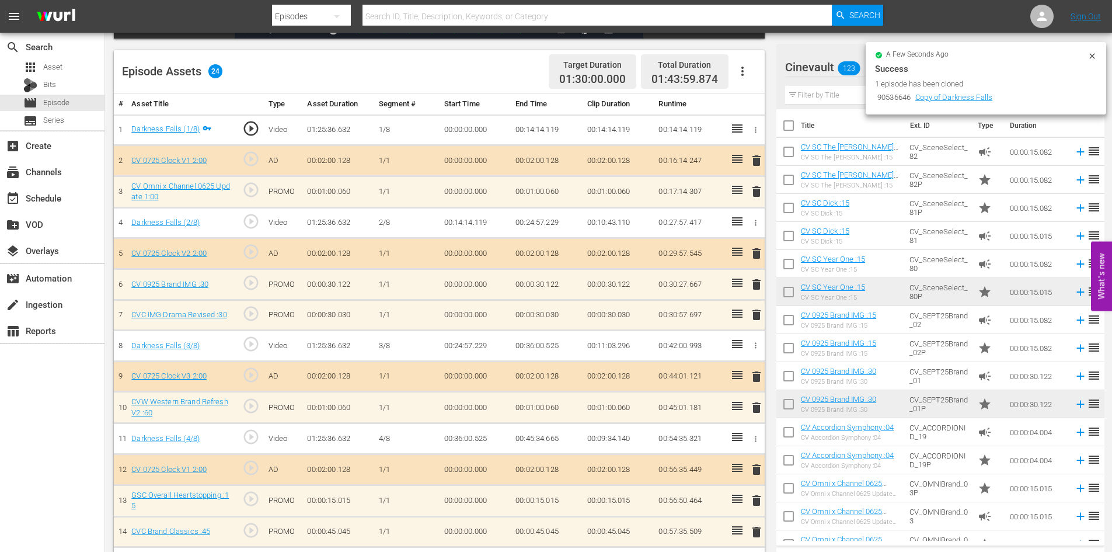
scroll to position [292, 0]
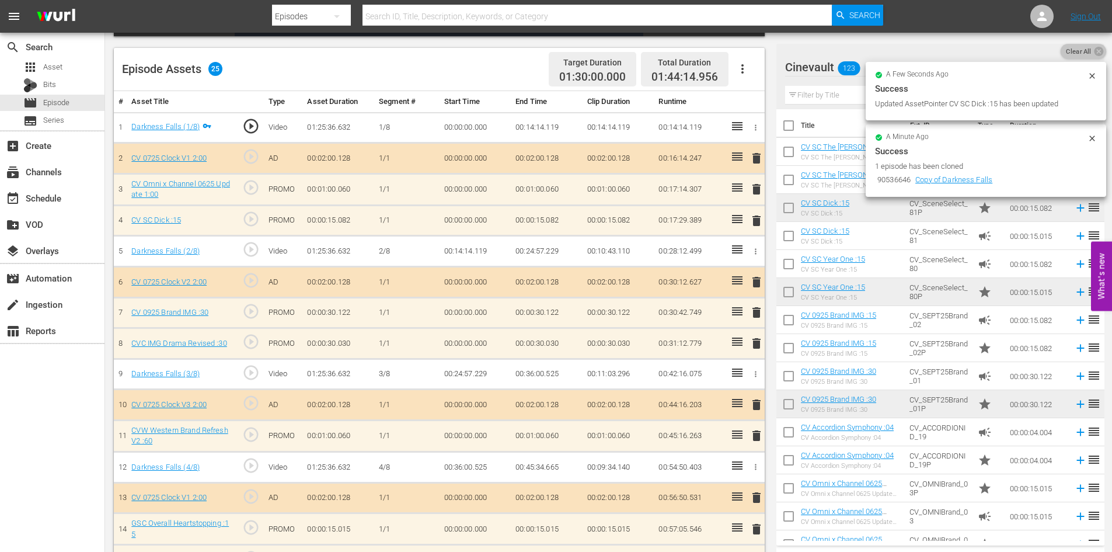
click at [1088, 46] on span "Clear All" at bounding box center [1079, 51] width 36 height 15
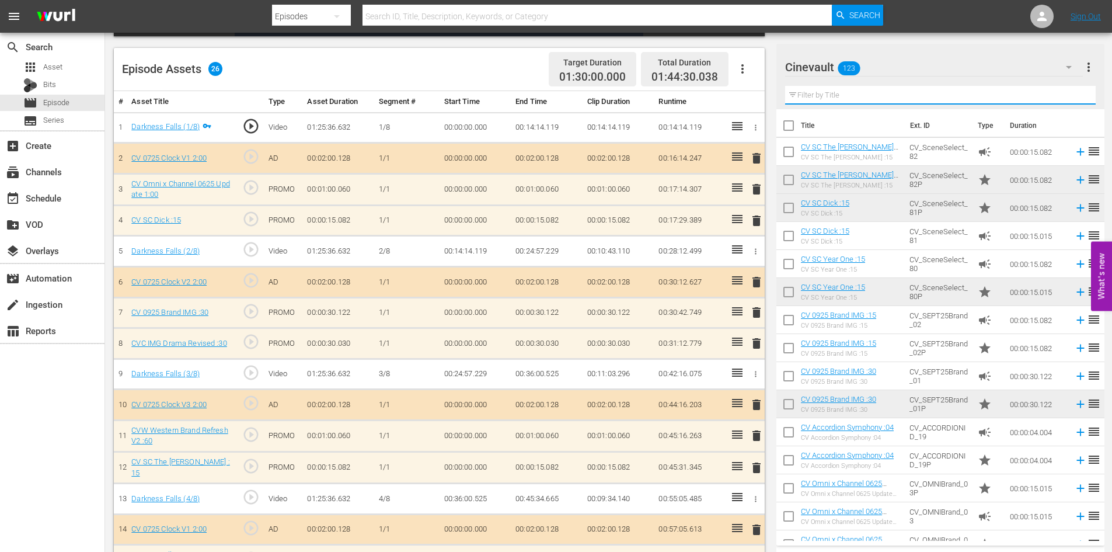
click at [970, 96] on input "text" at bounding box center [940, 95] width 311 height 19
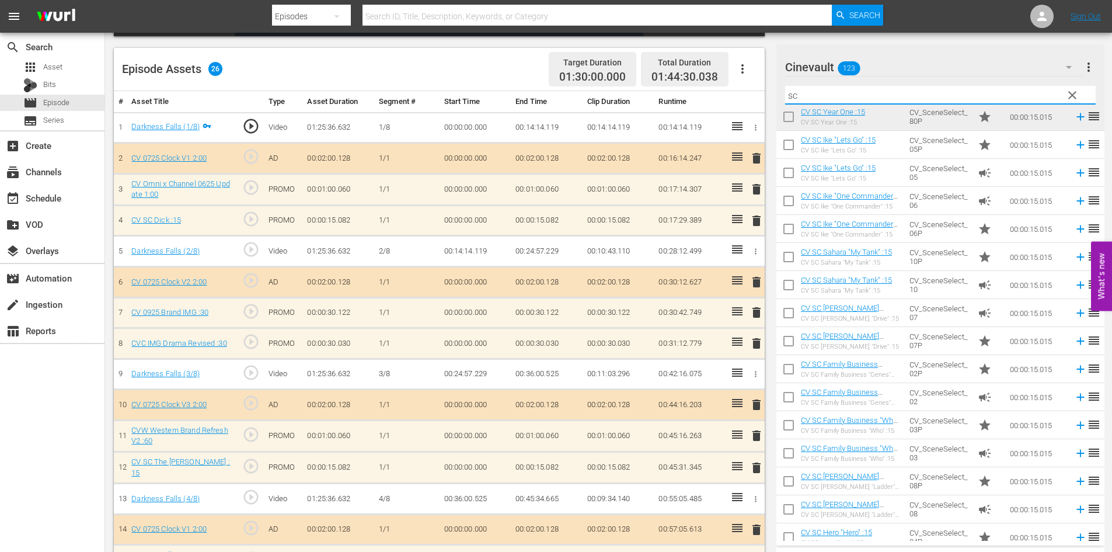
scroll to position [350, 0]
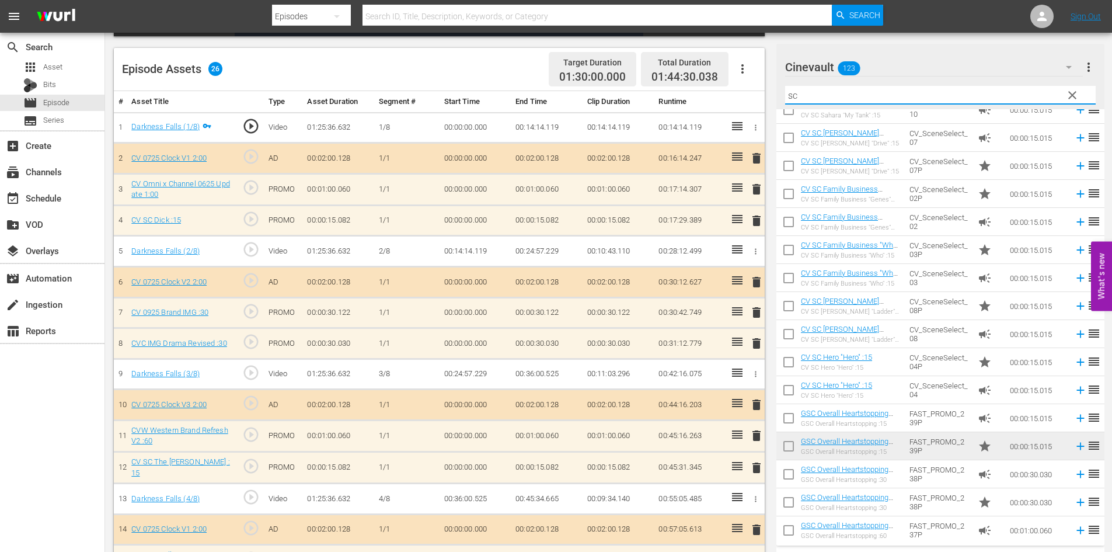
type input "sc"
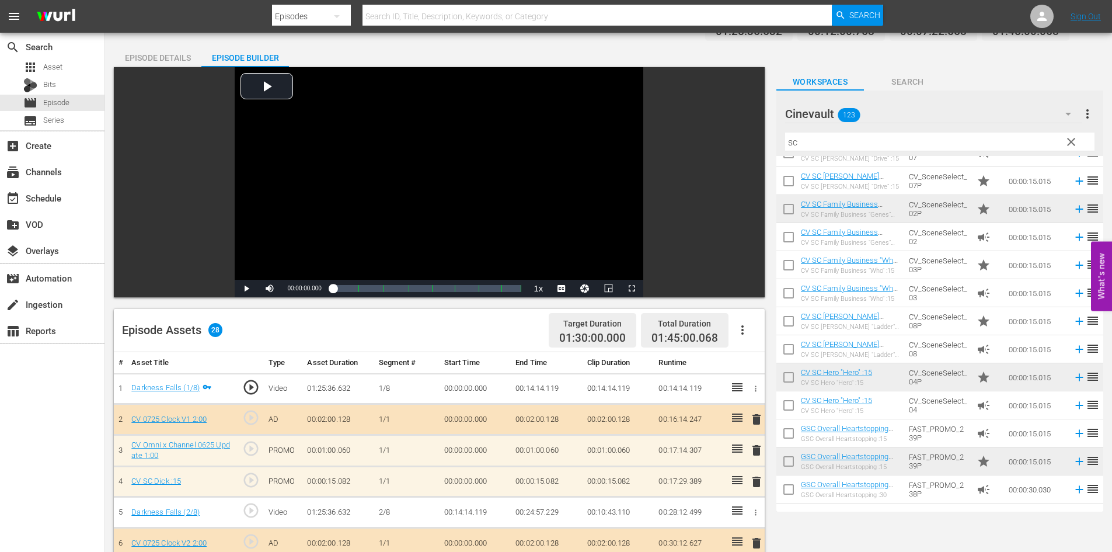
scroll to position [0, 0]
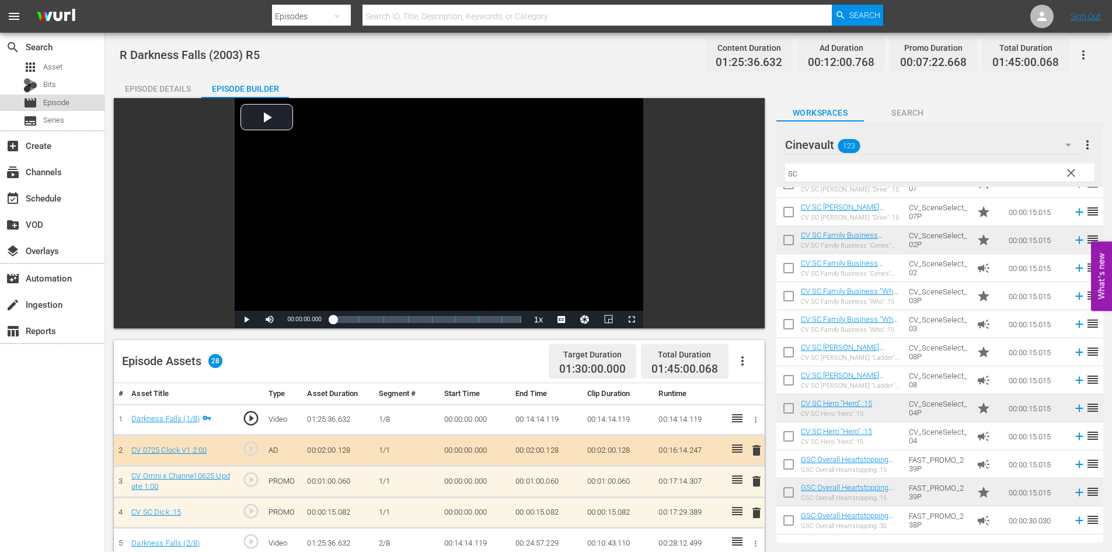
click at [85, 102] on div "movie Episode" at bounding box center [52, 103] width 105 height 16
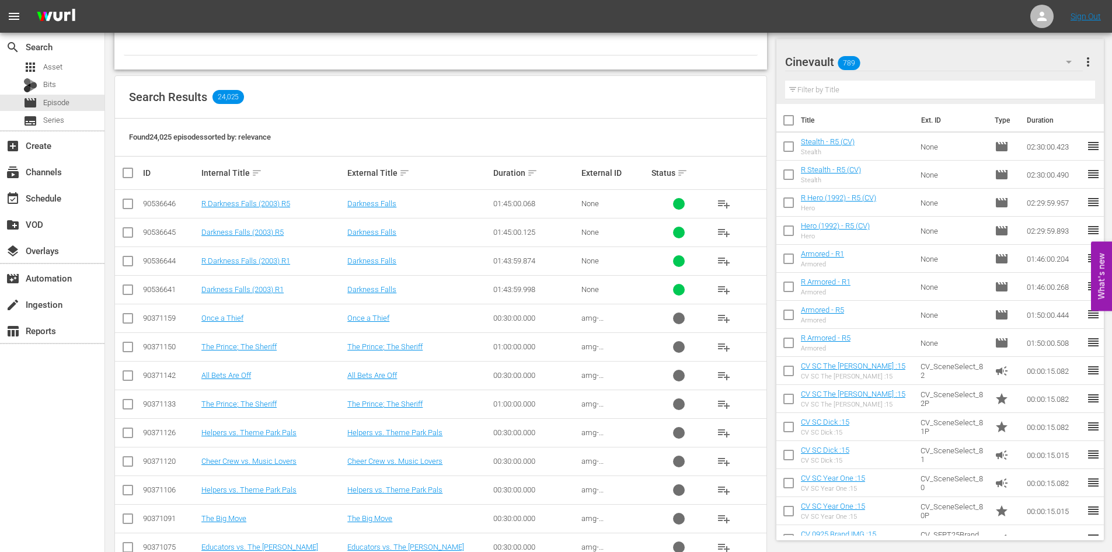
scroll to position [110, 0]
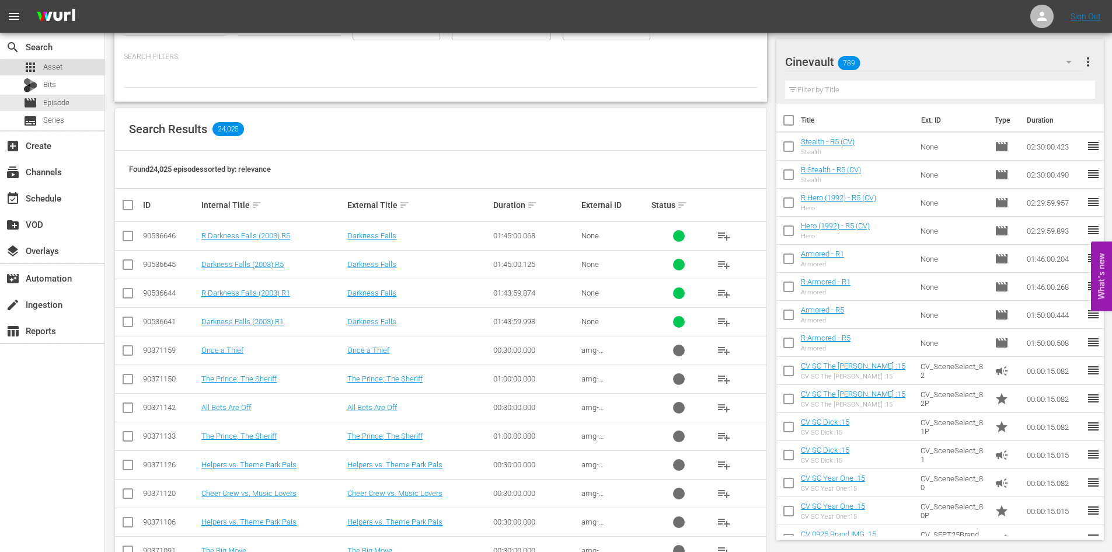
click at [62, 69] on div "apps Asset" at bounding box center [52, 67] width 105 height 16
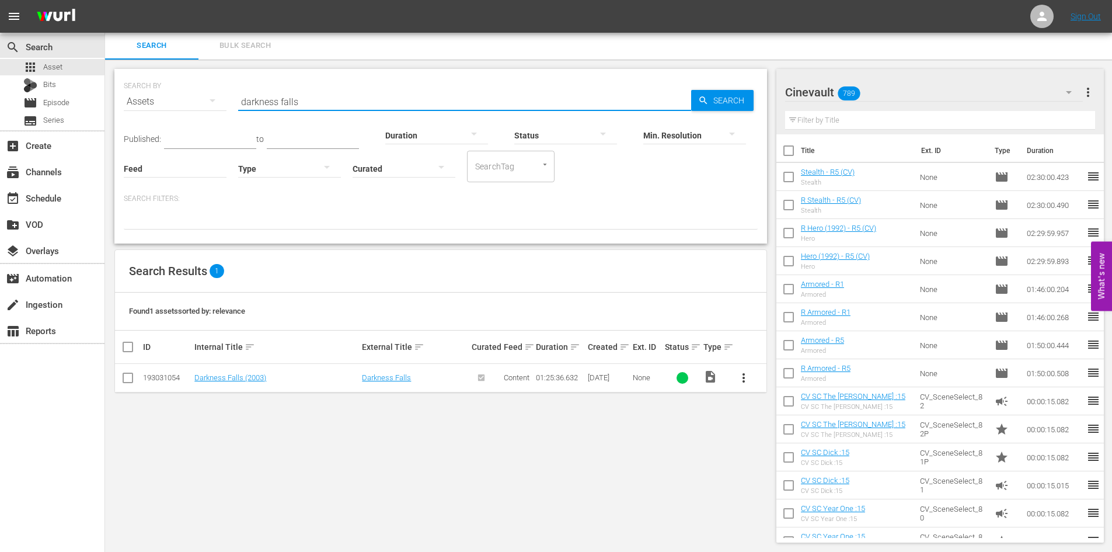
drag, startPoint x: 372, startPoint y: 100, endPoint x: 247, endPoint y: 104, distance: 125.0
click at [247, 104] on input "darkness falls" at bounding box center [464, 102] width 453 height 28
type input "d"
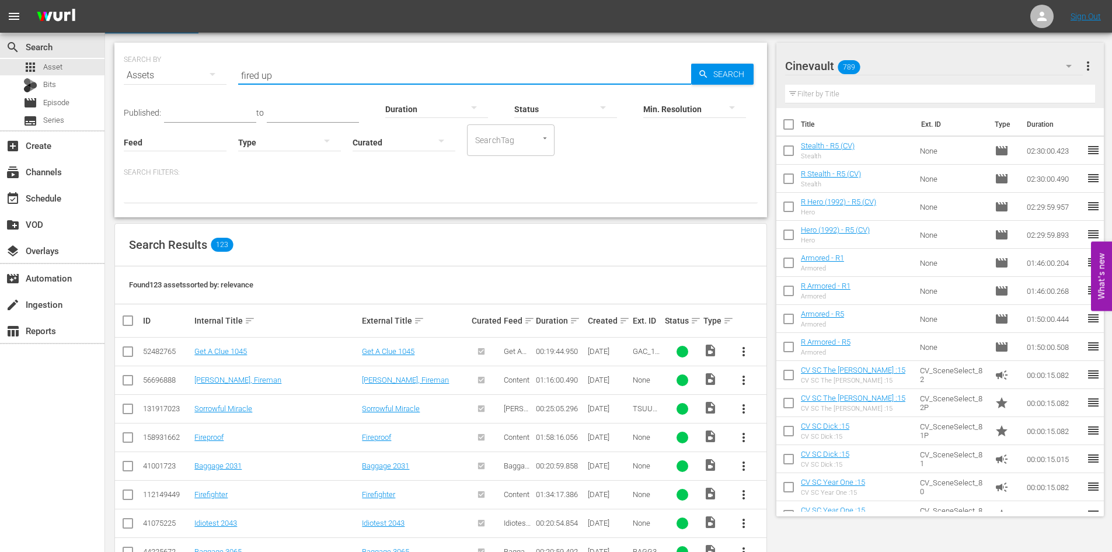
scroll to position [0, 0]
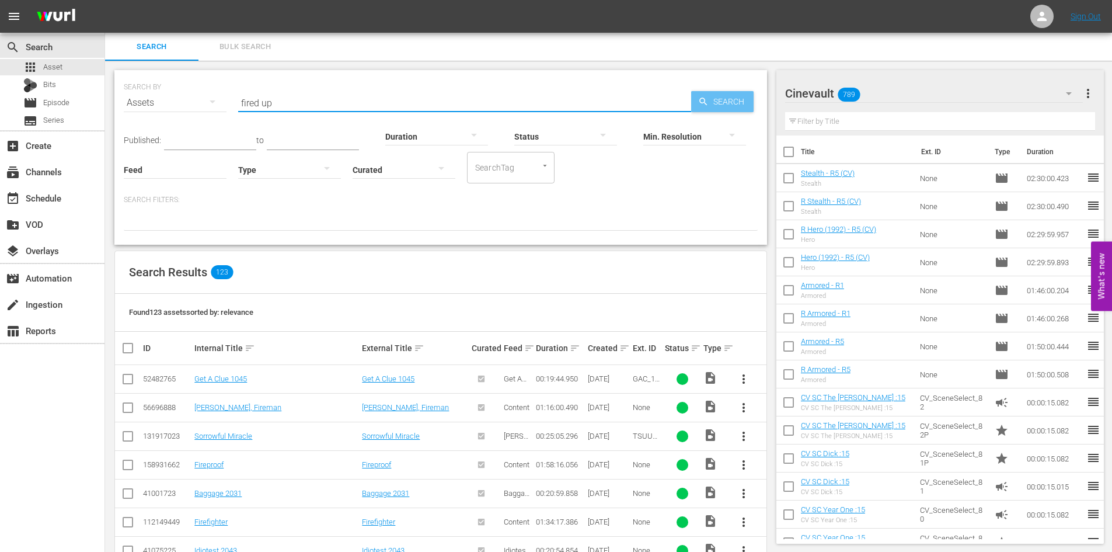
click at [743, 92] on span "Search" at bounding box center [731, 101] width 45 height 21
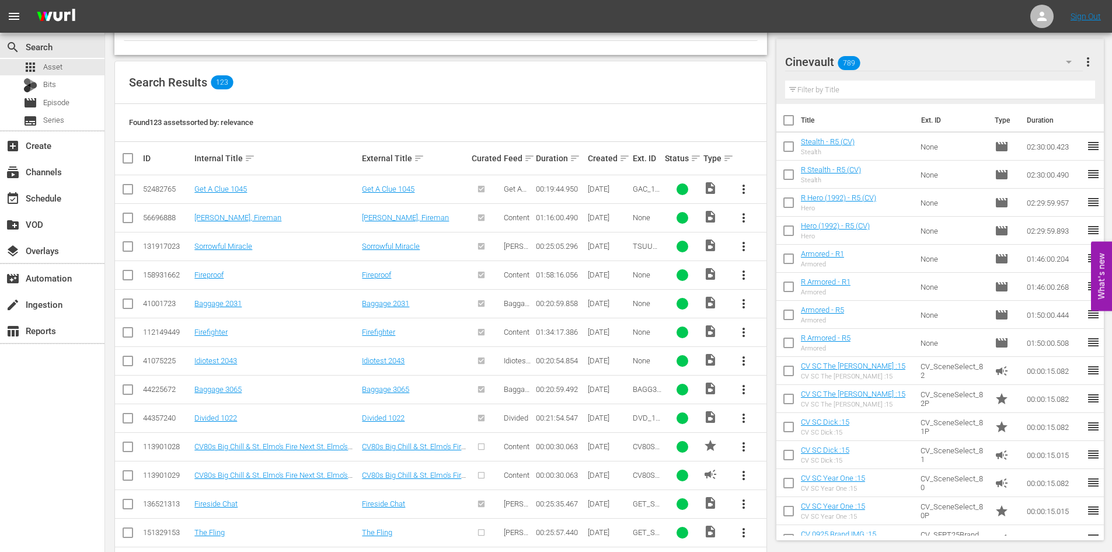
scroll to position [15, 0]
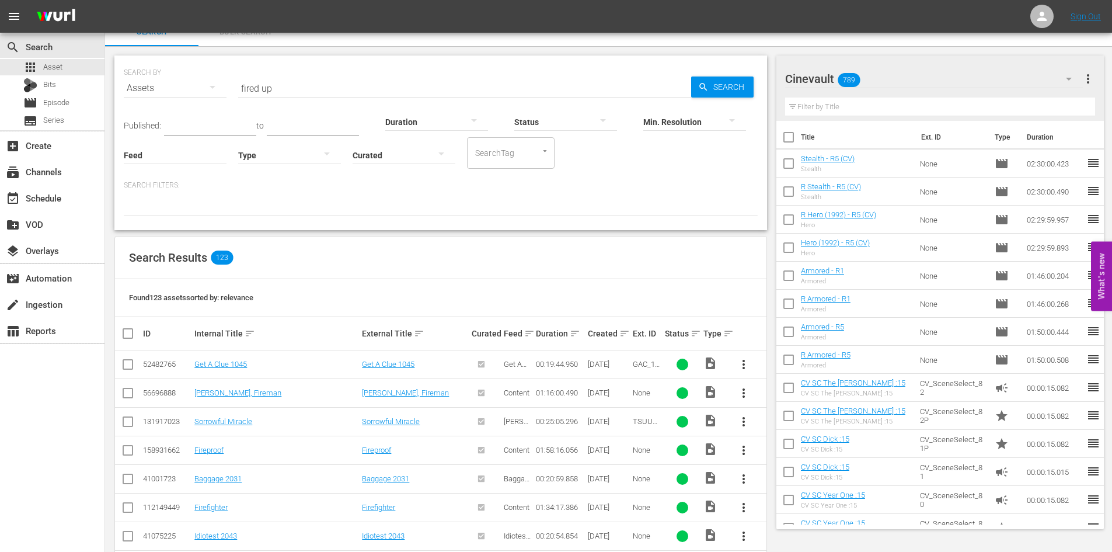
click at [307, 87] on input "fired up" at bounding box center [464, 88] width 453 height 28
type input "fired up!"
click at [741, 82] on span "Search" at bounding box center [731, 86] width 45 height 21
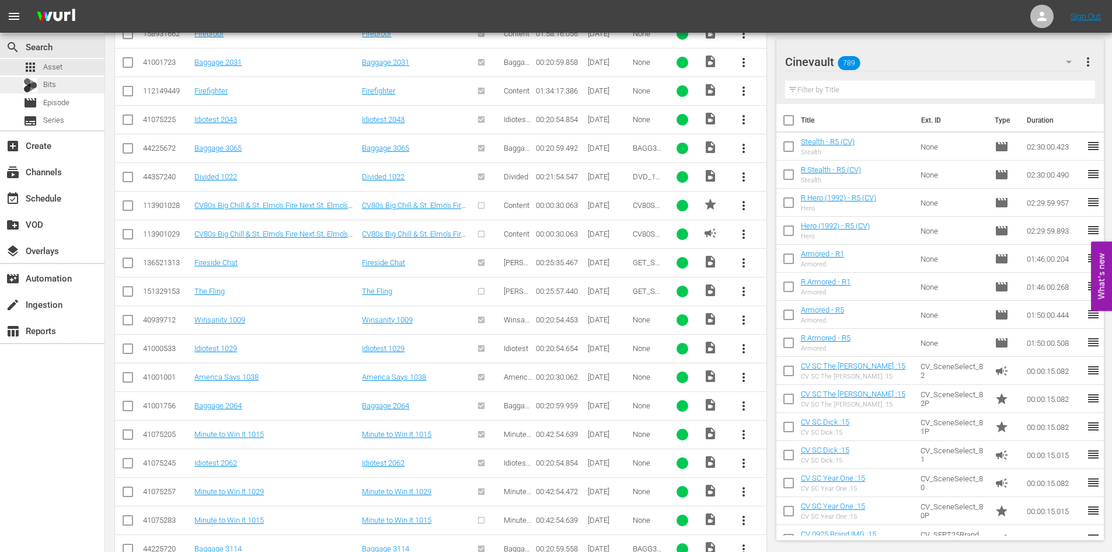
scroll to position [435, 0]
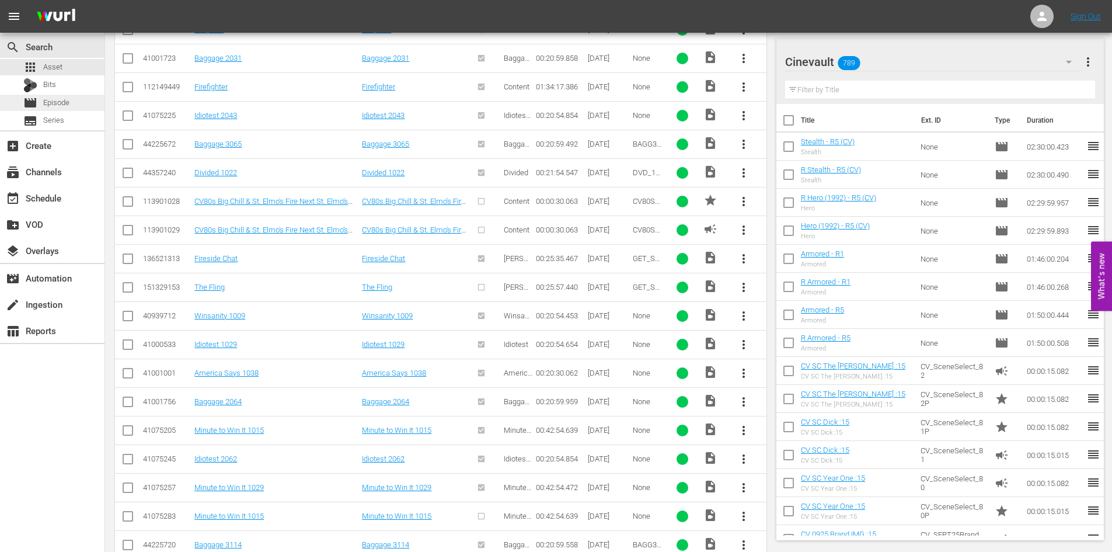
click at [76, 105] on div "movie Episode" at bounding box center [52, 103] width 105 height 16
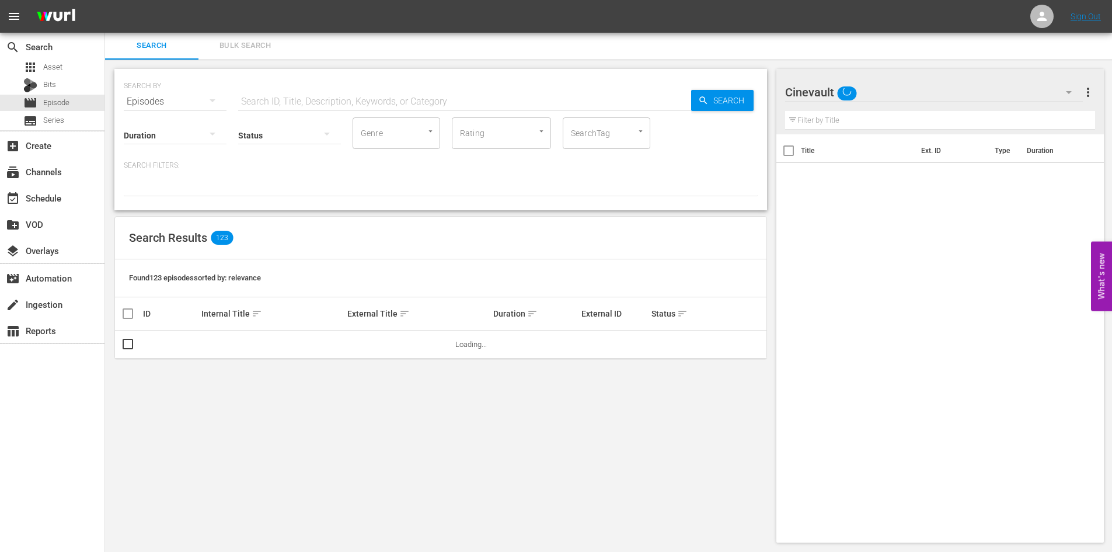
scroll to position [1, 0]
click at [336, 98] on input "text" at bounding box center [464, 102] width 453 height 28
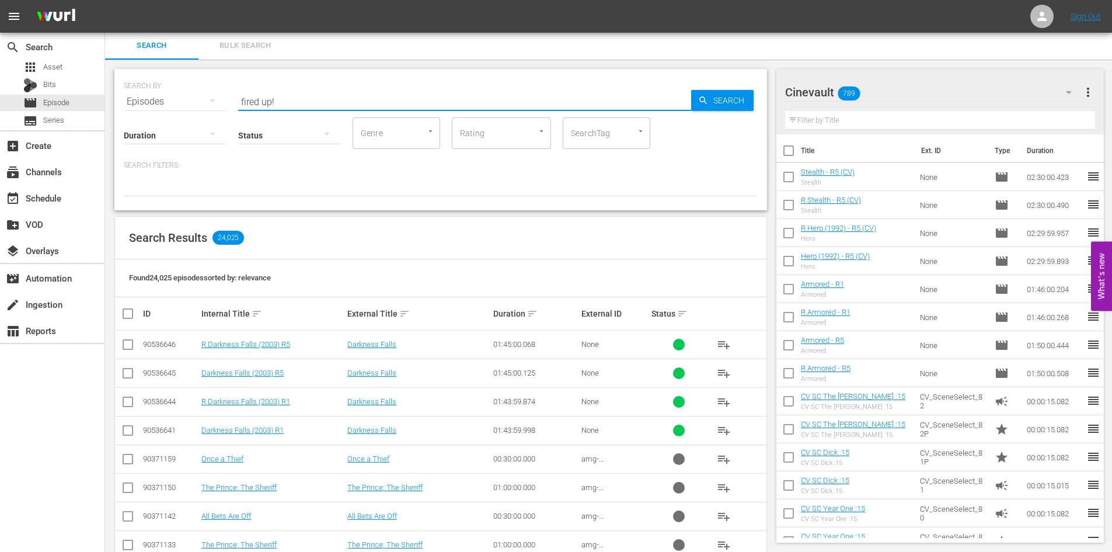
type input "fired up!"
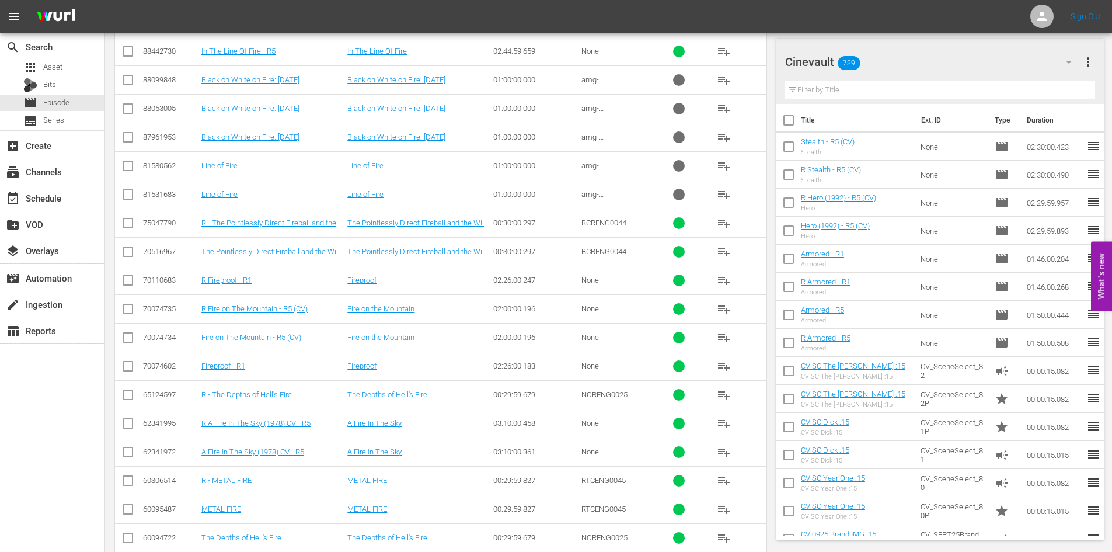
scroll to position [402, 0]
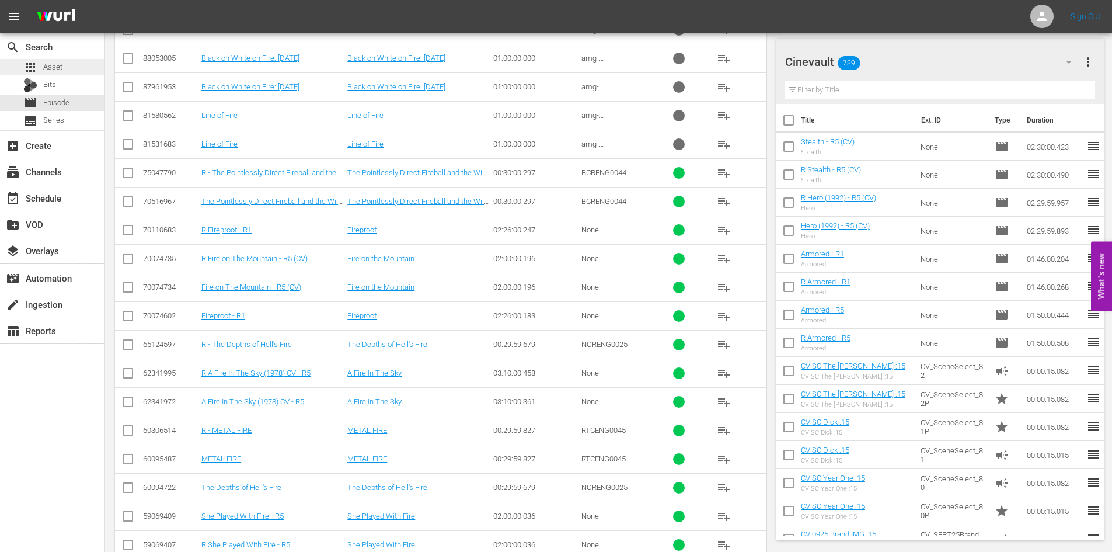
click at [43, 70] on span "Asset" at bounding box center [52, 67] width 19 height 12
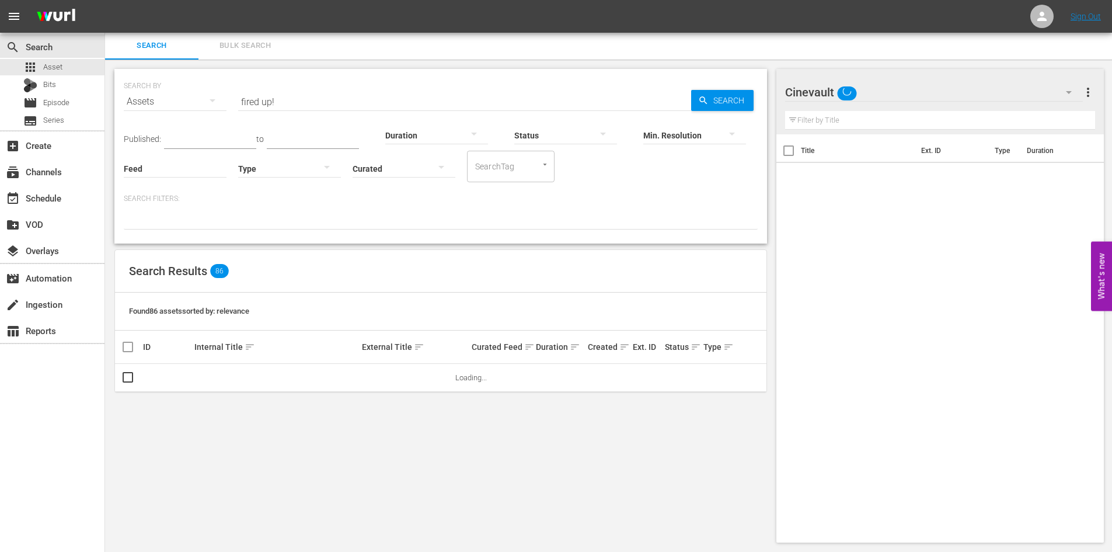
scroll to position [1, 0]
drag, startPoint x: 309, startPoint y: 112, endPoint x: 302, endPoint y: 111, distance: 7.0
click at [302, 111] on input "fired up!" at bounding box center [464, 102] width 453 height 28
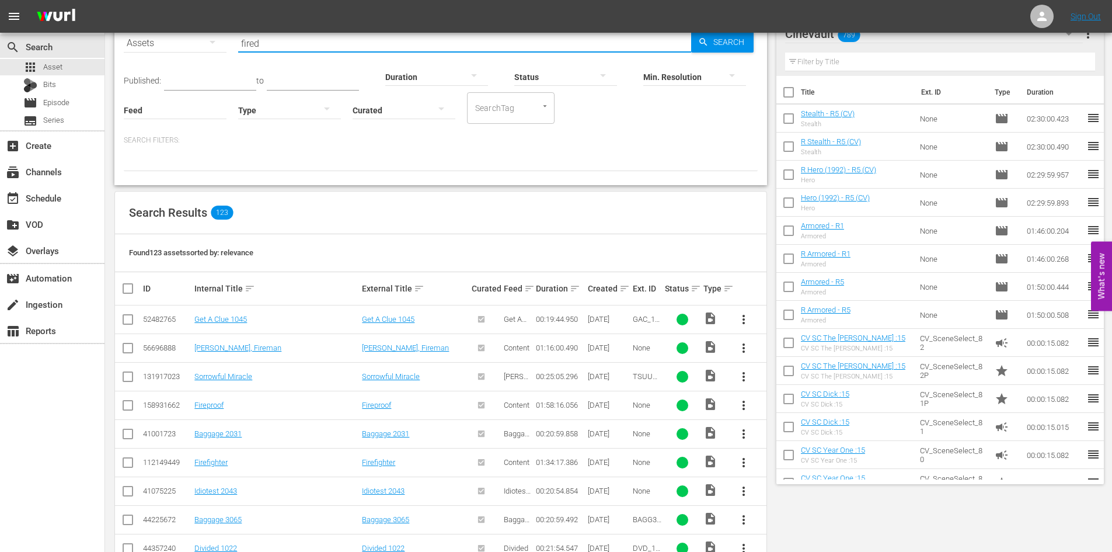
scroll to position [0, 0]
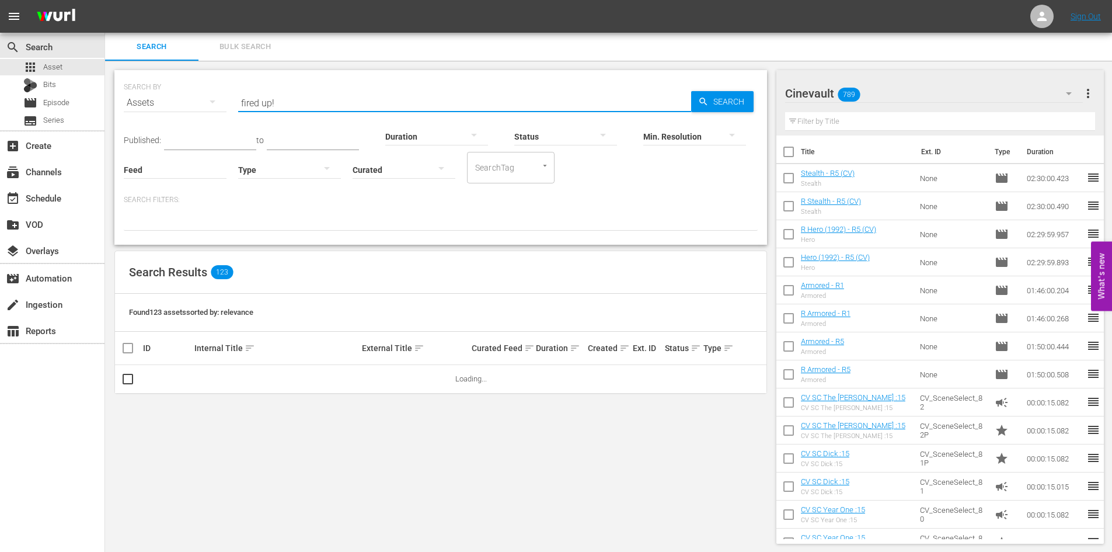
type input "fired up!"
click at [540, 142] on div at bounding box center [565, 136] width 103 height 33
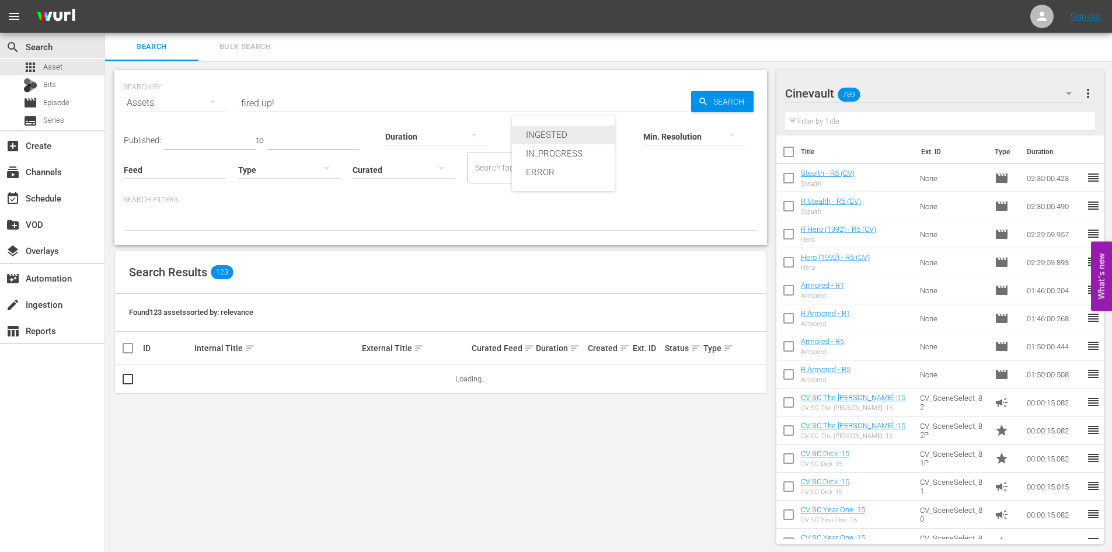
click at [548, 138] on div "INGESTED" at bounding box center [563, 135] width 103 height 19
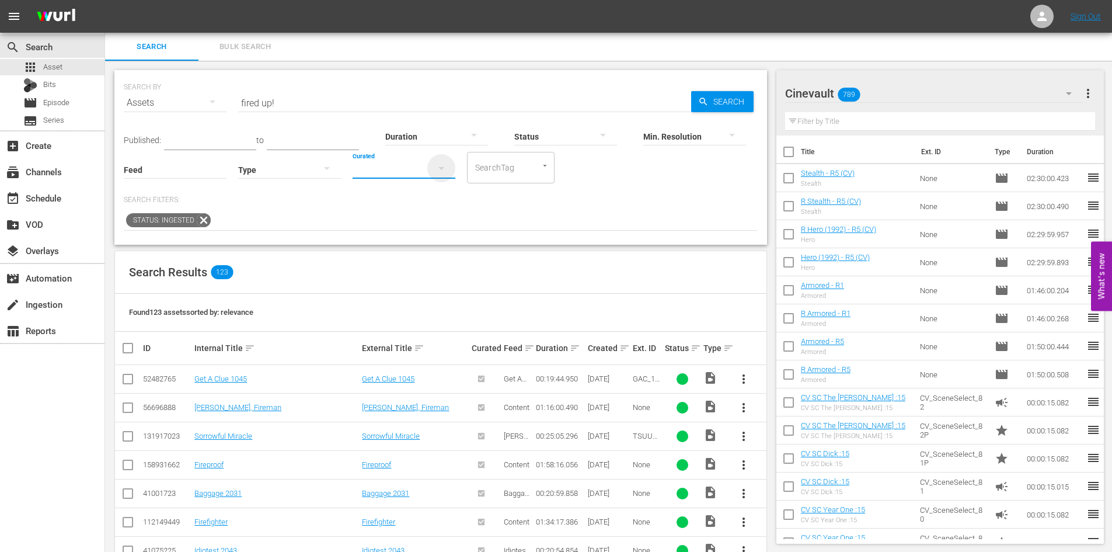
click at [438, 172] on icon "button" at bounding box center [441, 168] width 14 height 14
click at [478, 203] on div "Curated Uncurated" at bounding box center [556, 276] width 1112 height 552
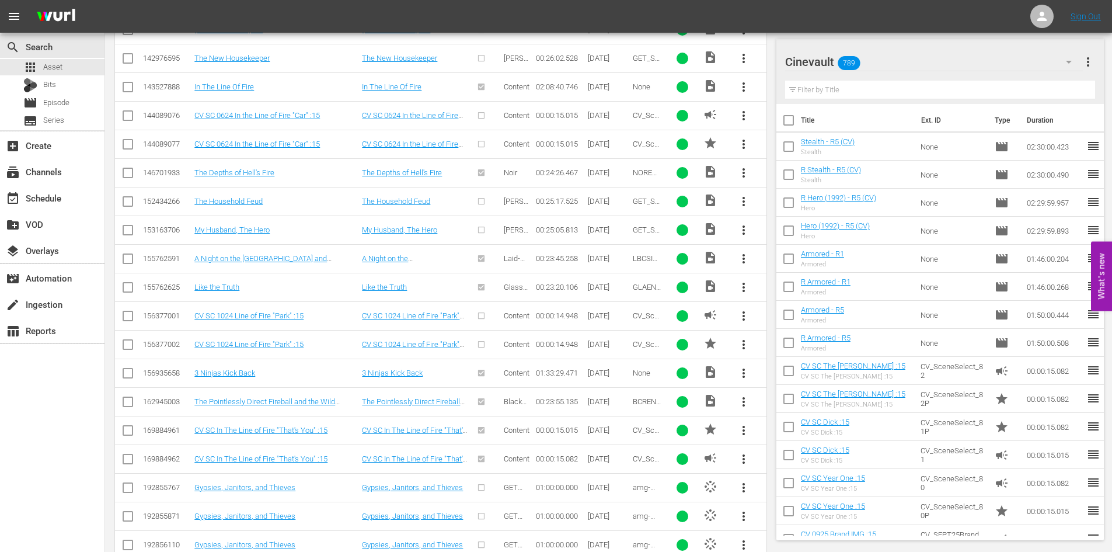
scroll to position [3354, 0]
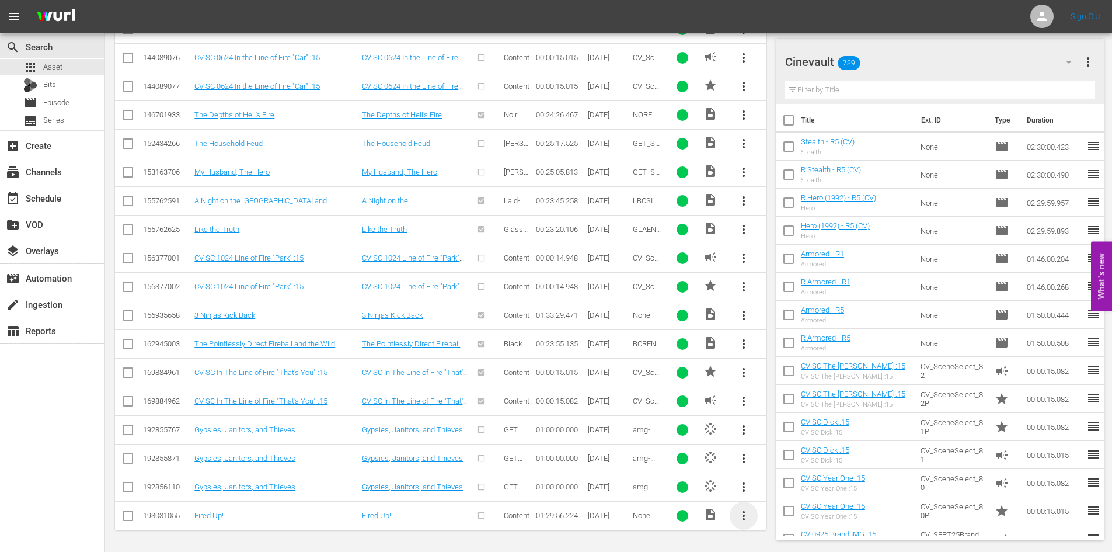
click at [750, 518] on span "more_vert" at bounding box center [744, 516] width 14 height 14
click at [133, 514] on input "checkbox" at bounding box center [128, 518] width 14 height 14
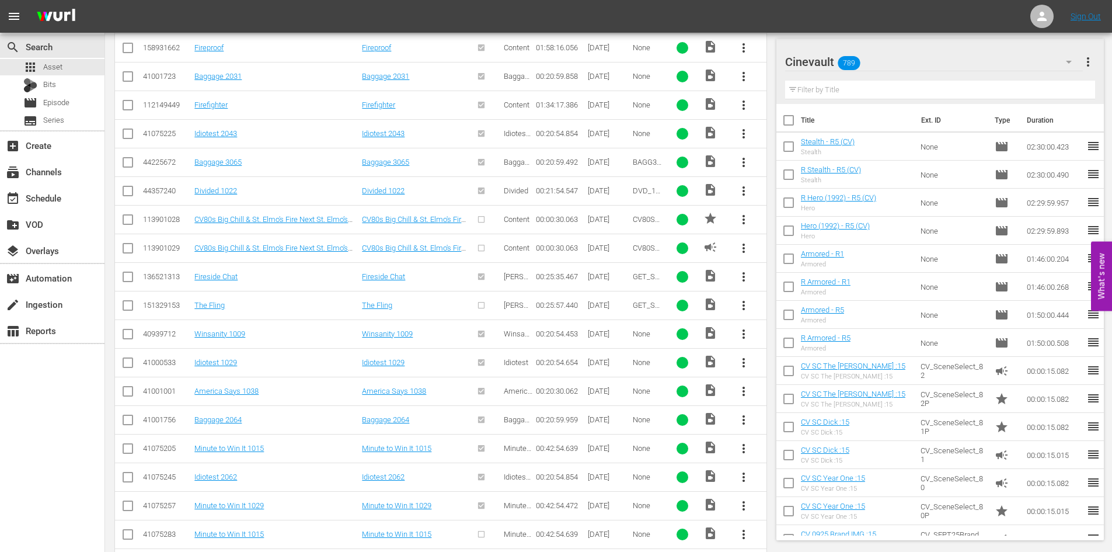
scroll to position [0, 0]
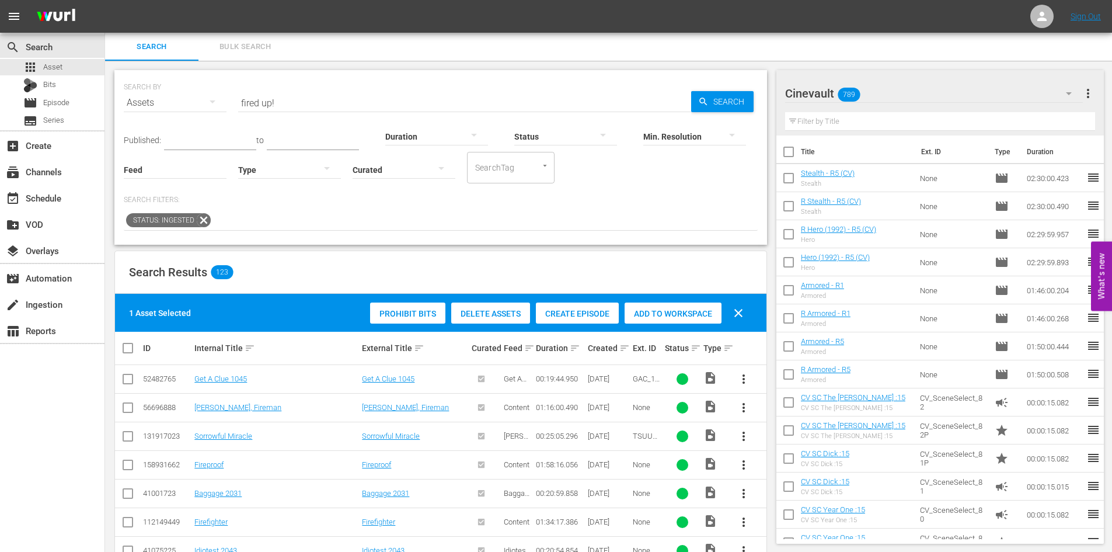
click at [575, 323] on div "Create Episode" at bounding box center [577, 313] width 83 height 22
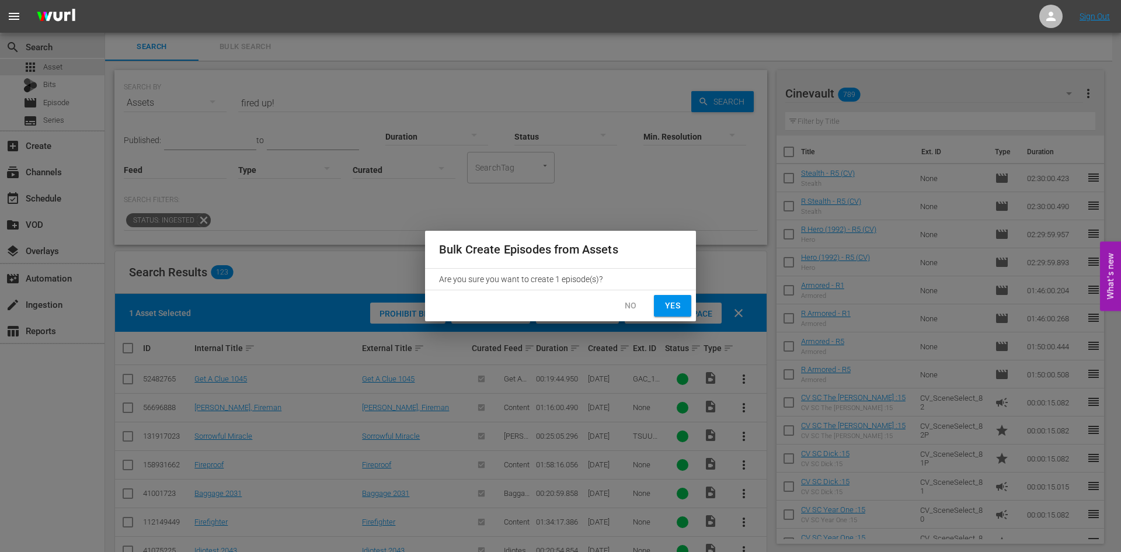
click at [669, 307] on span "Yes" at bounding box center [672, 305] width 19 height 15
checkbox input "false"
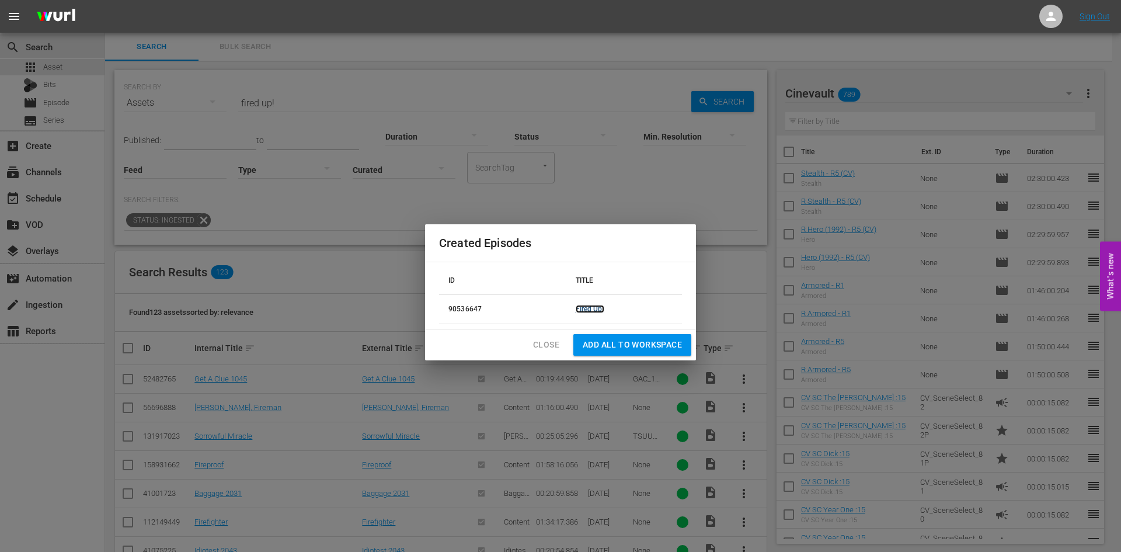
click at [594, 305] on link "Fired Up!" at bounding box center [590, 309] width 29 height 8
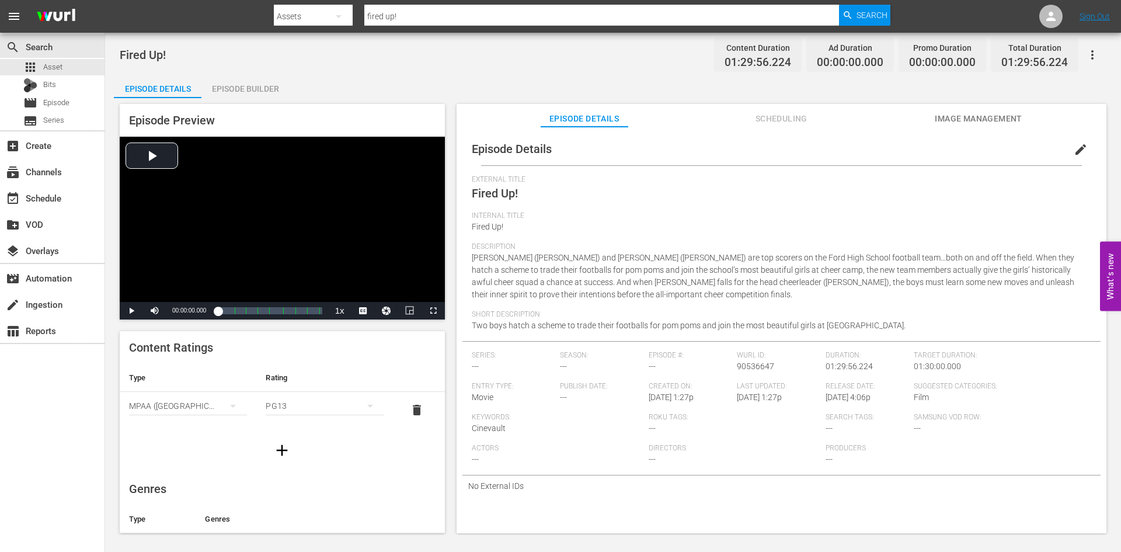
click at [1067, 151] on button "edit" at bounding box center [1081, 149] width 28 height 28
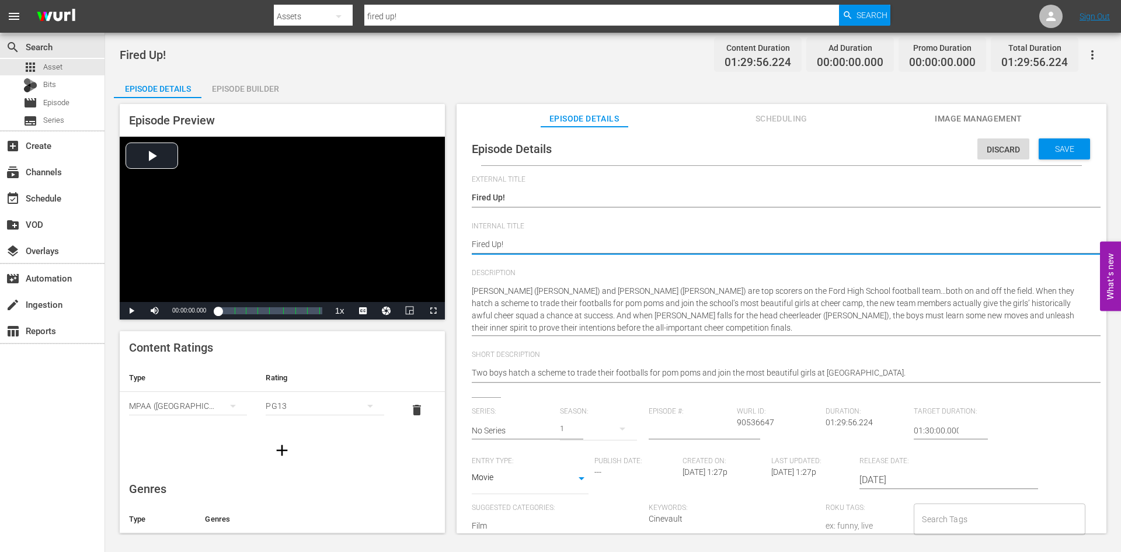
click at [548, 242] on textarea "Fired Up!" at bounding box center [779, 245] width 614 height 14
type textarea "Fired Up!"
type textarea "Fired Up! R"
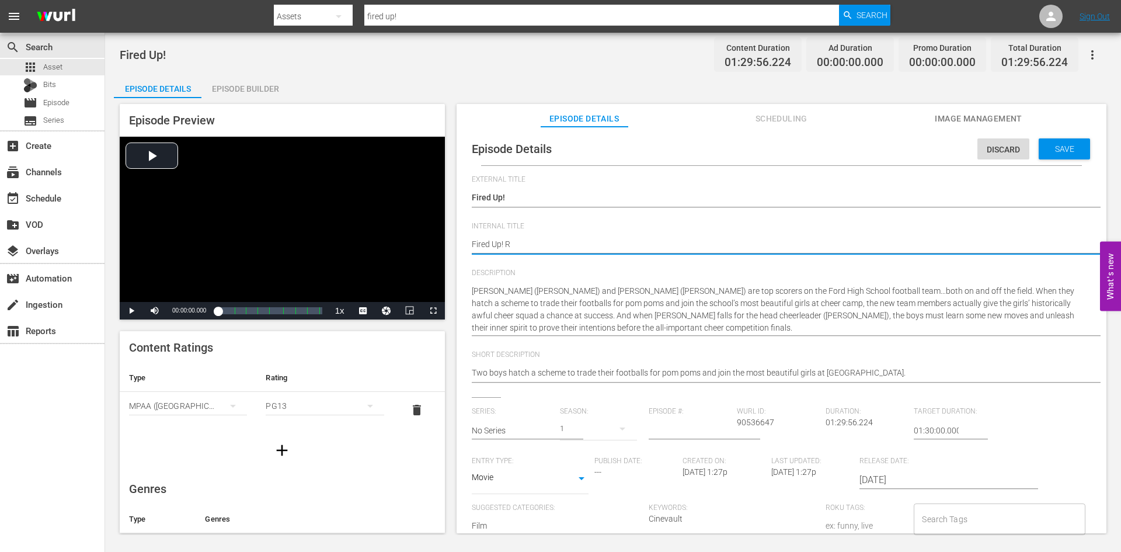
type textarea "Fired Up! R1"
click at [1056, 147] on span "Save" at bounding box center [1065, 148] width 38 height 9
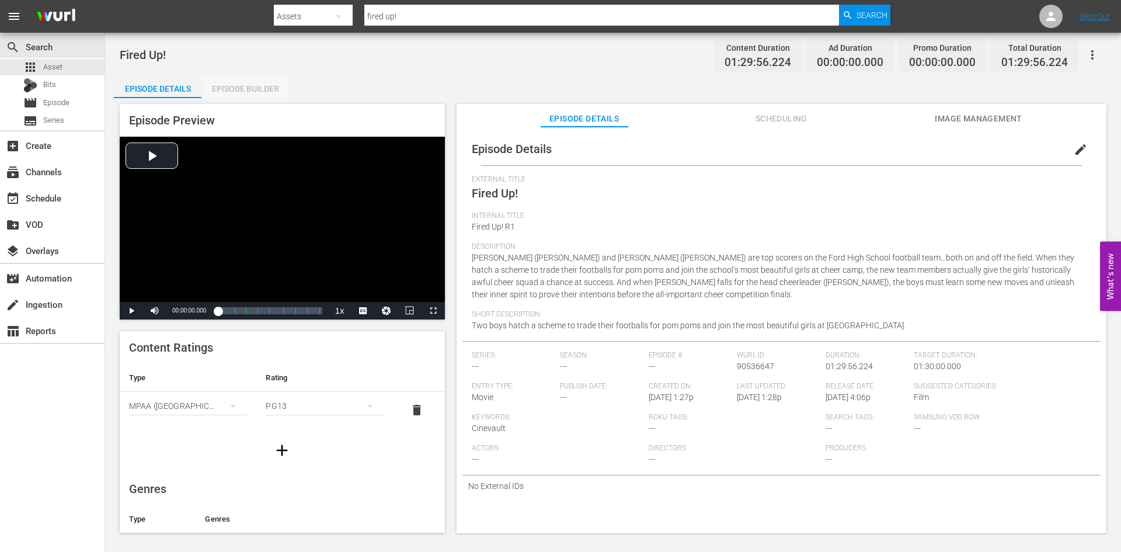
click at [257, 86] on div "Episode Builder" at bounding box center [245, 89] width 88 height 28
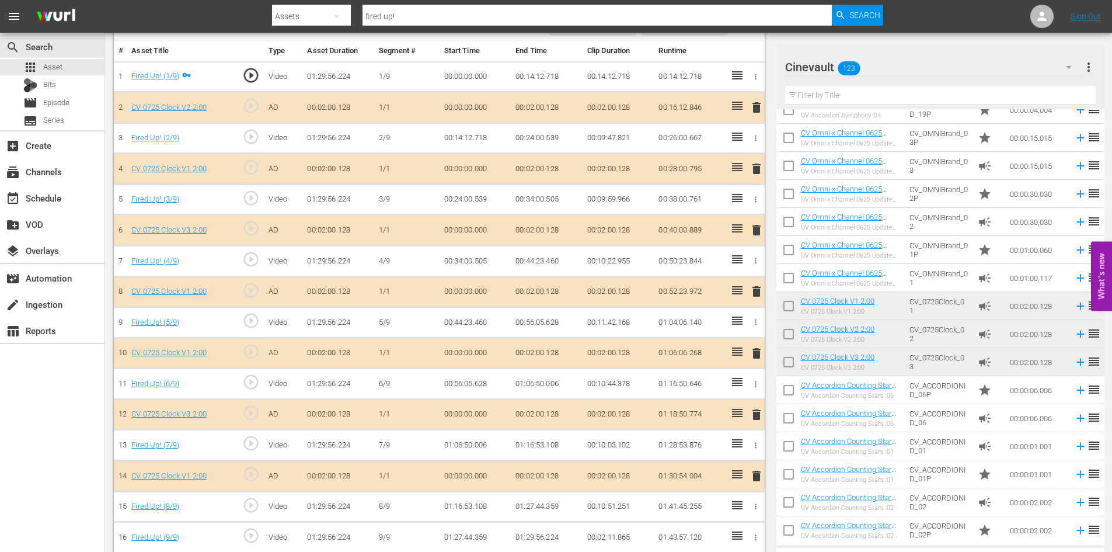
scroll to position [353, 0]
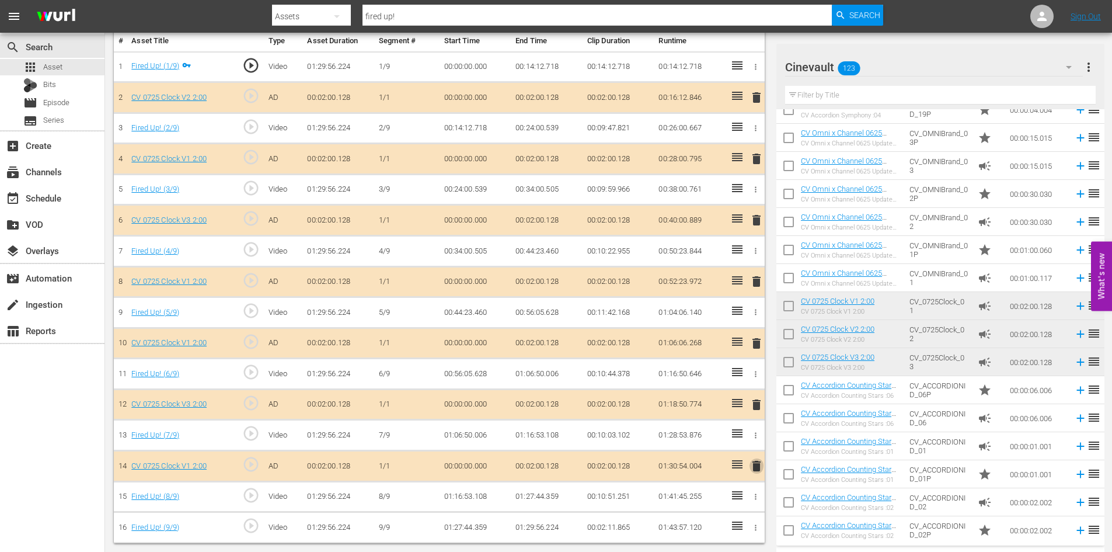
click at [758, 461] on span "delete" at bounding box center [757, 466] width 14 height 14
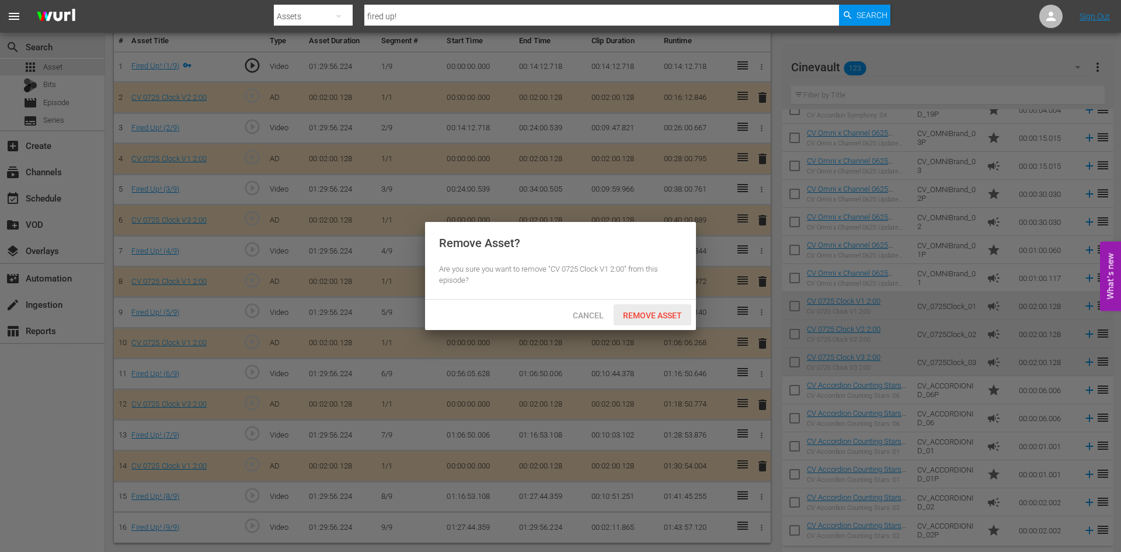
click at [676, 312] on span "Remove Asset" at bounding box center [653, 315] width 78 height 9
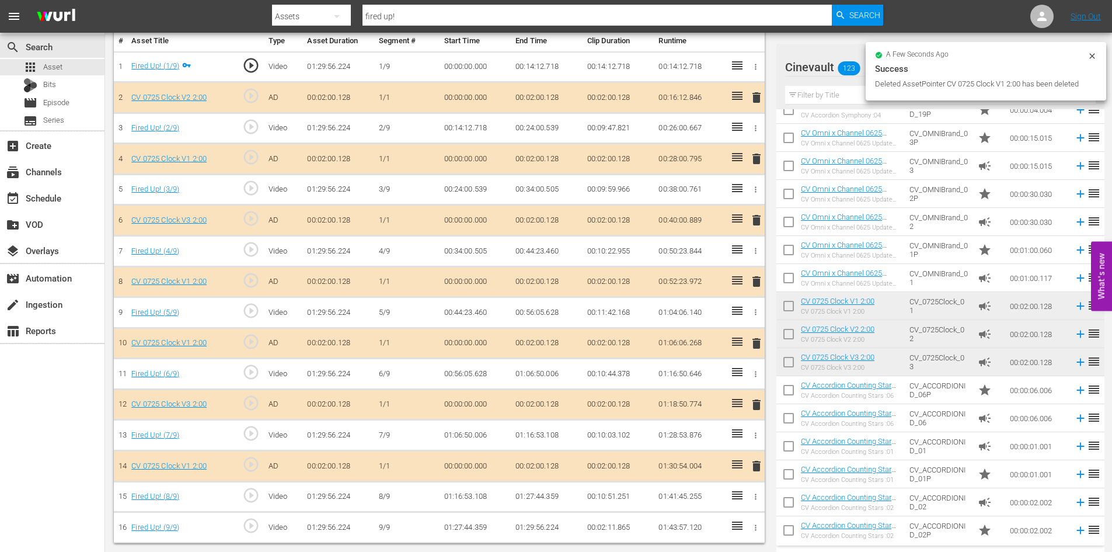
scroll to position [322, 0]
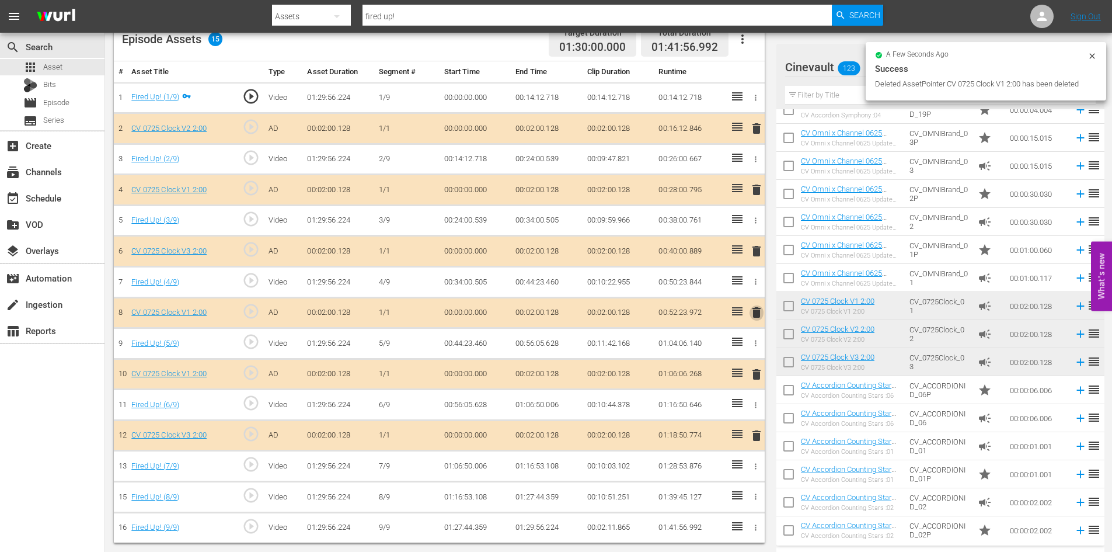
click at [754, 318] on span "delete" at bounding box center [757, 312] width 14 height 14
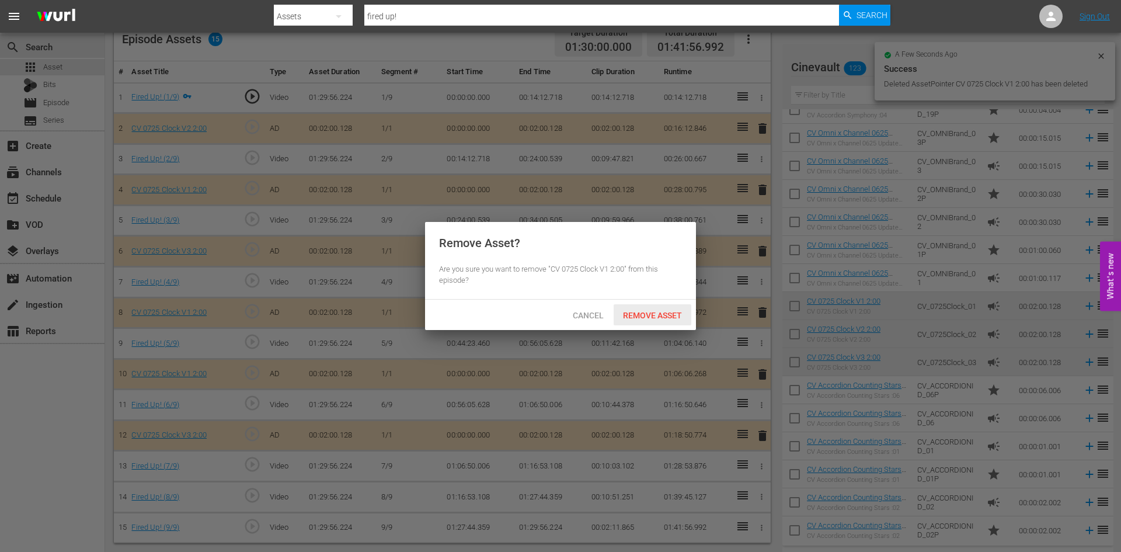
click at [671, 314] on span "Remove Asset" at bounding box center [653, 315] width 78 height 9
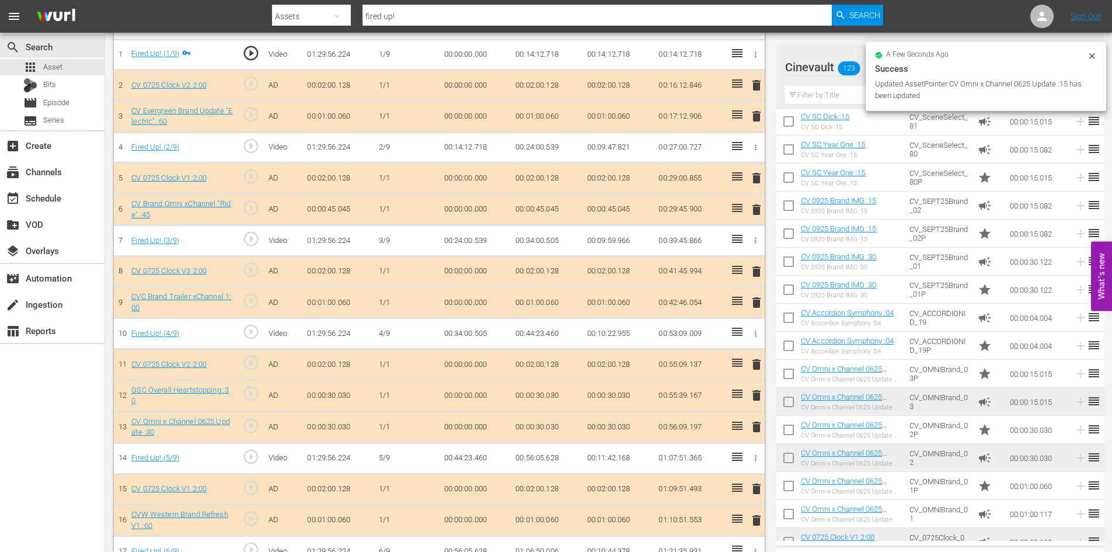
scroll to position [104, 0]
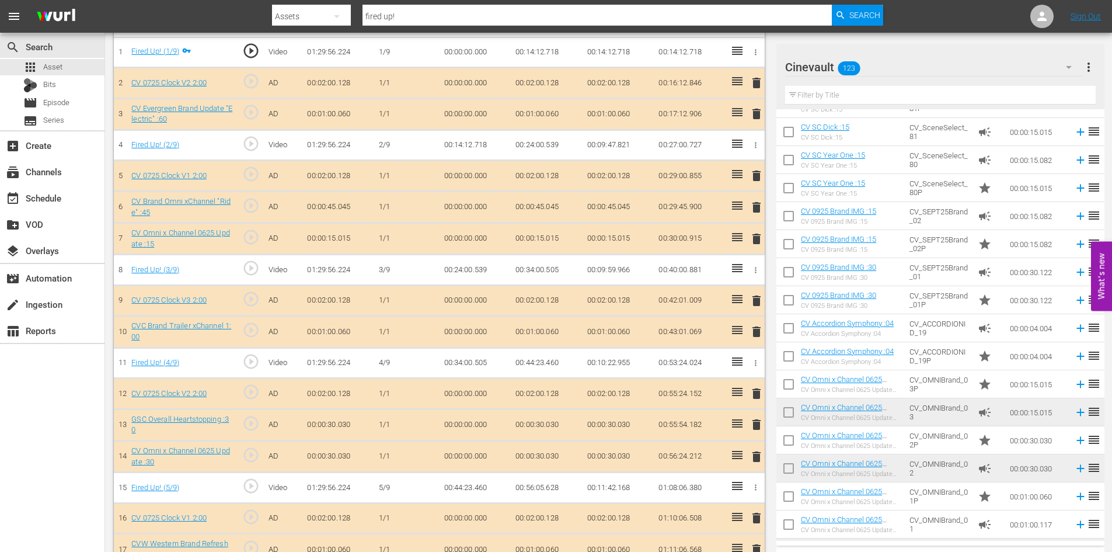
click at [751, 240] on span "delete" at bounding box center [757, 239] width 14 height 14
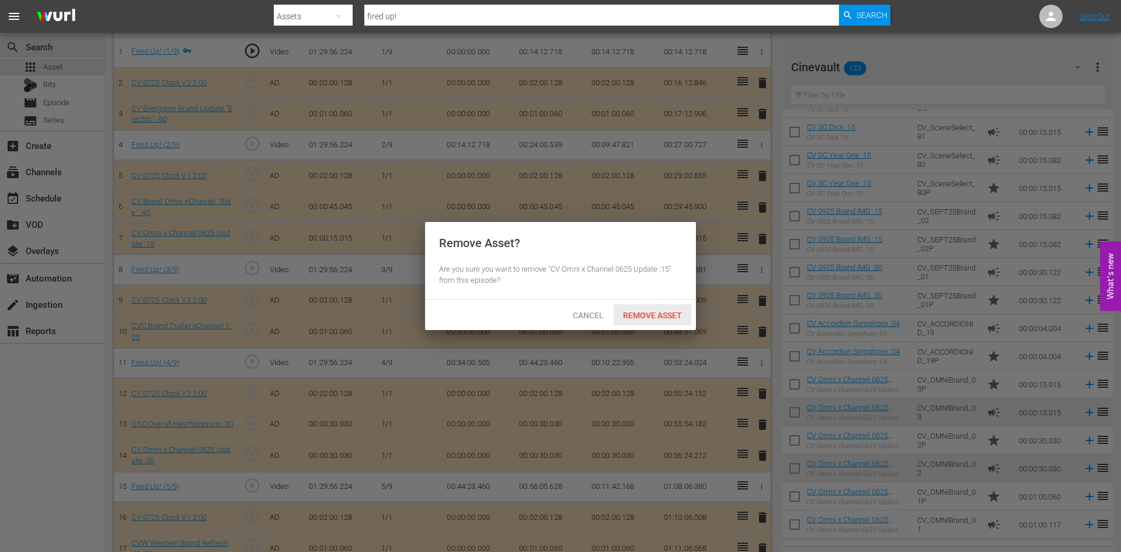
click at [676, 311] on span "Remove Asset" at bounding box center [653, 315] width 78 height 9
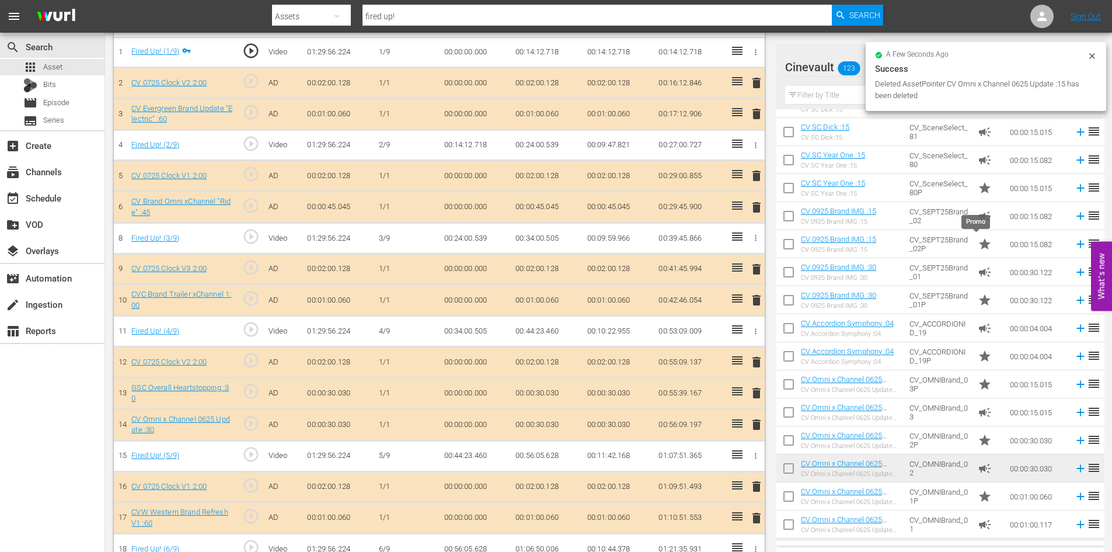
click at [978, 250] on span "star" at bounding box center [985, 244] width 14 height 14
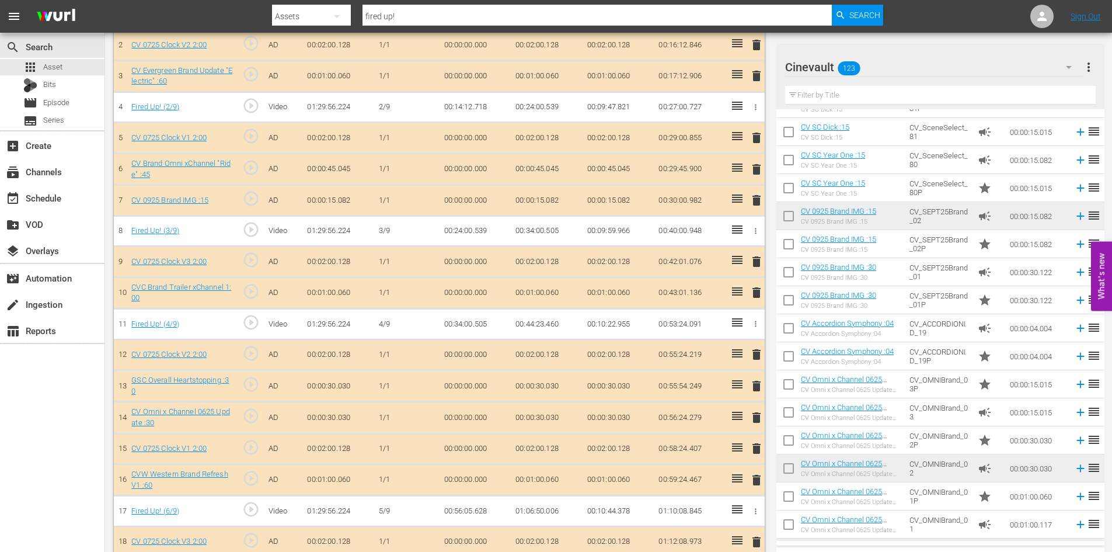
scroll to position [518, 0]
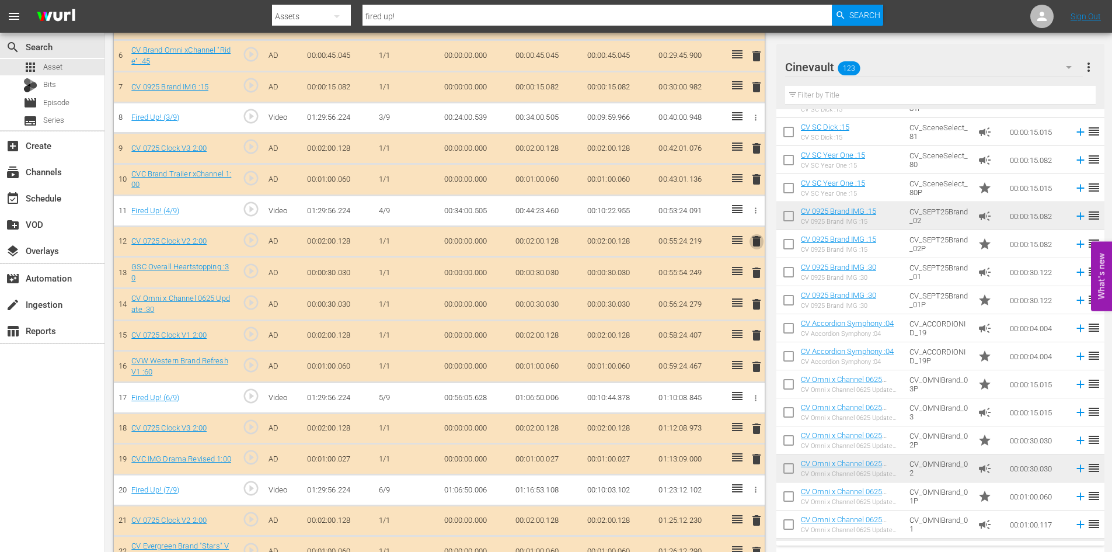
click at [756, 239] on span "delete" at bounding box center [757, 241] width 14 height 14
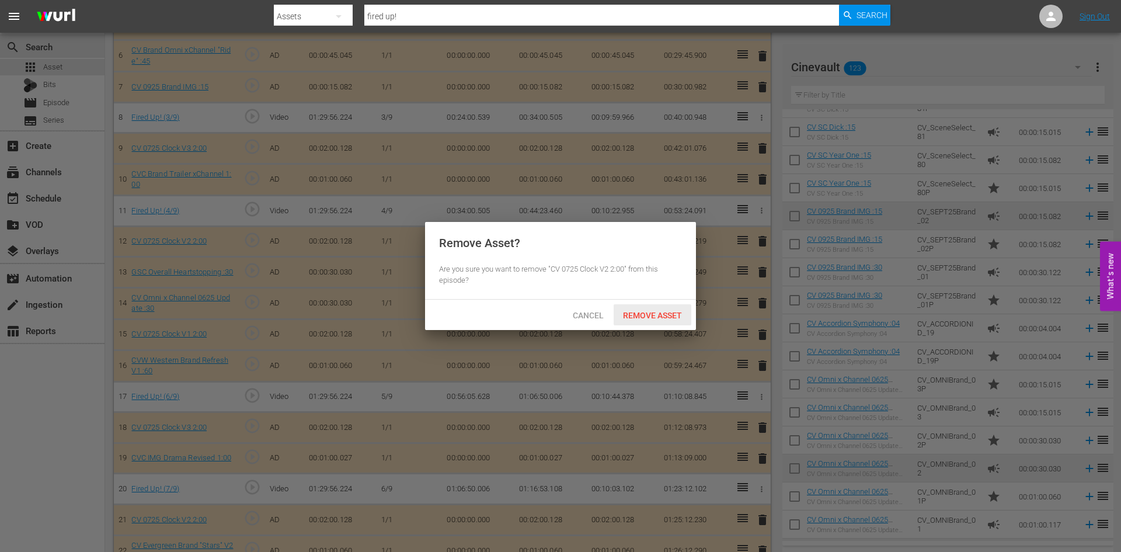
click at [671, 311] on span "Remove Asset" at bounding box center [653, 315] width 78 height 9
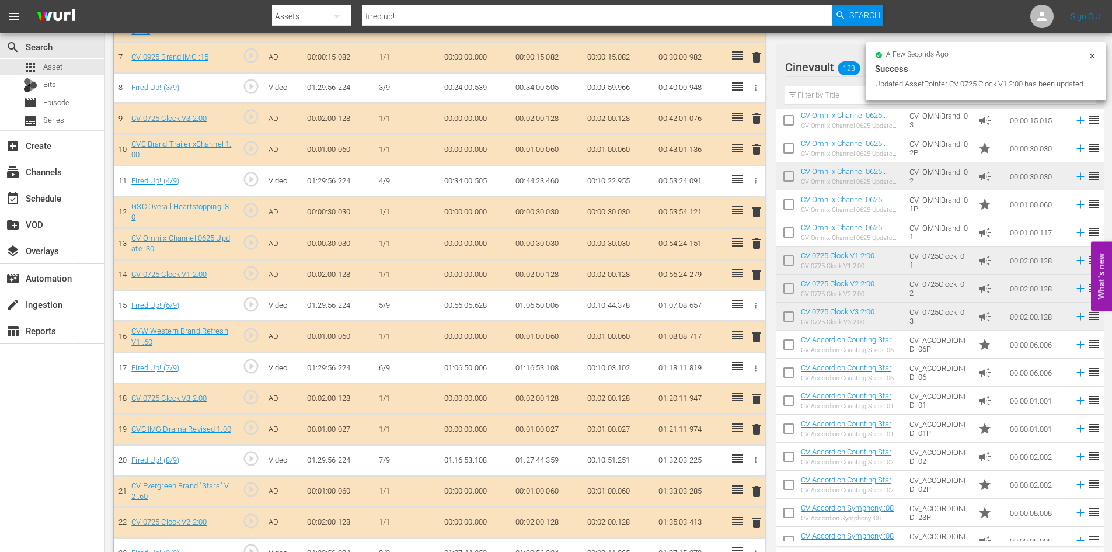
scroll to position [546, 0]
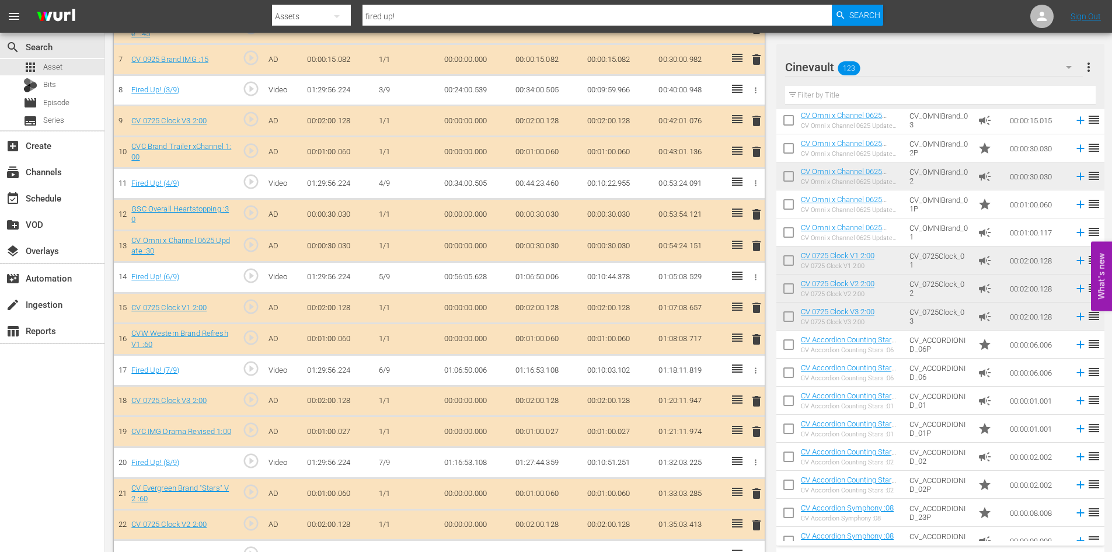
click at [1018, 264] on td "00:02:00.128" at bounding box center [1037, 260] width 64 height 28
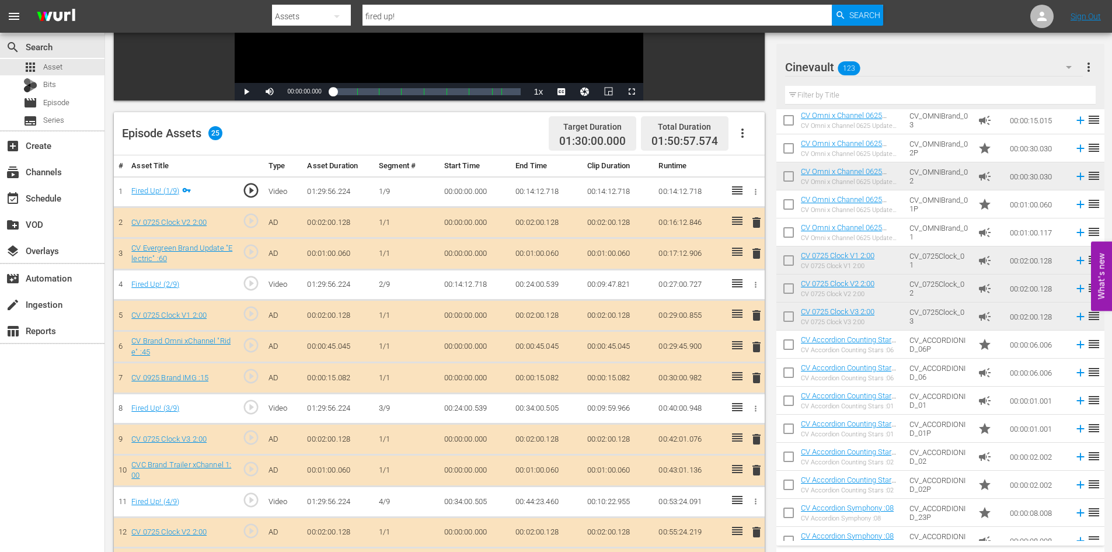
scroll to position [227, 0]
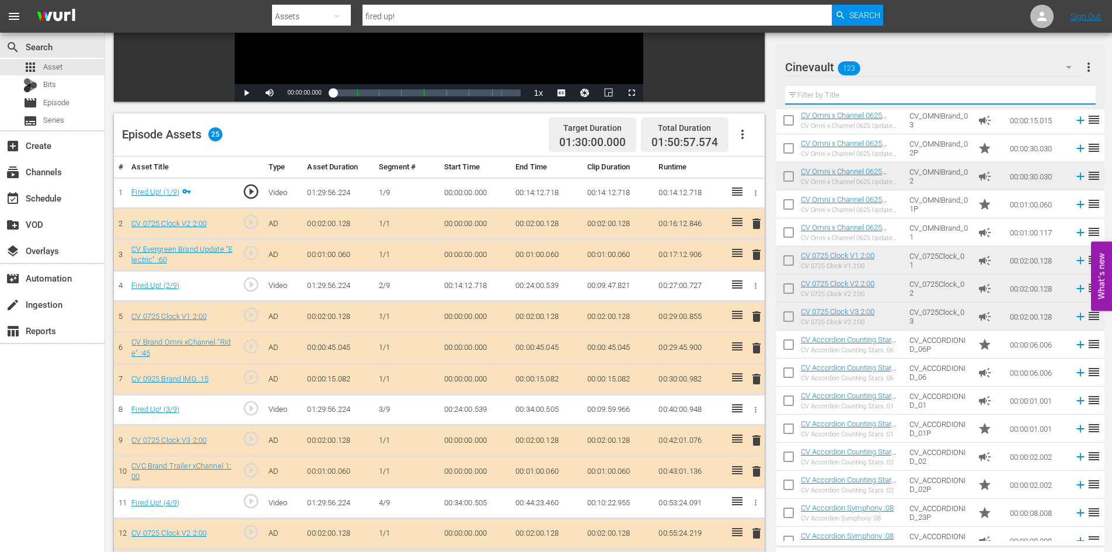
click at [942, 94] on input "text" at bounding box center [940, 95] width 311 height 19
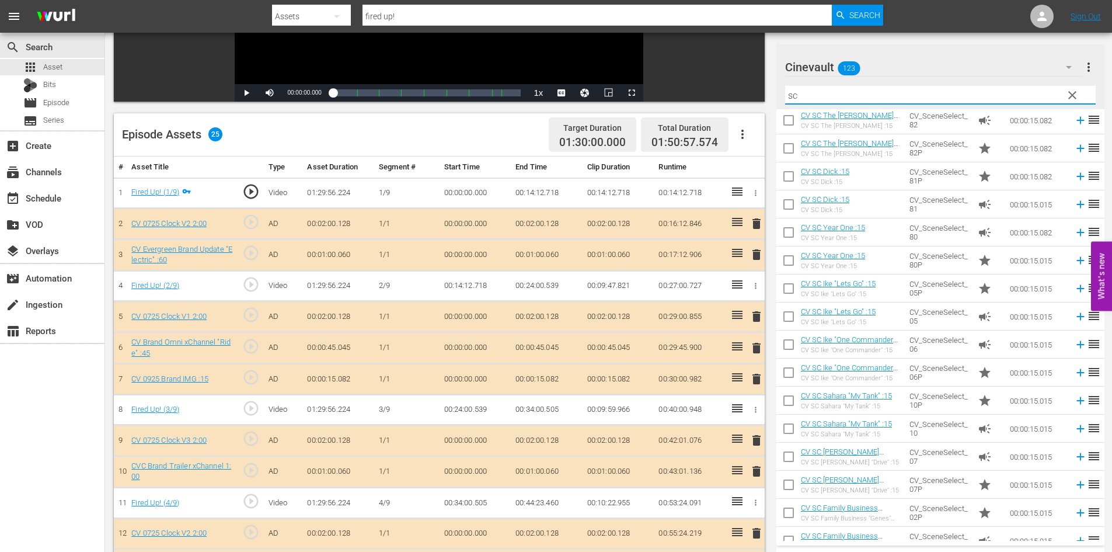
type input "s"
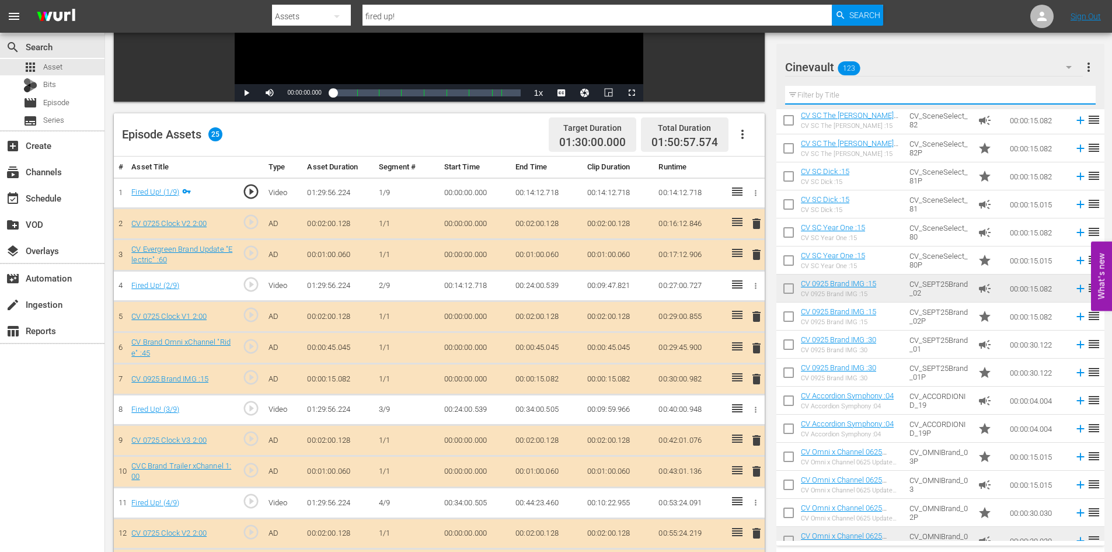
type input "3"
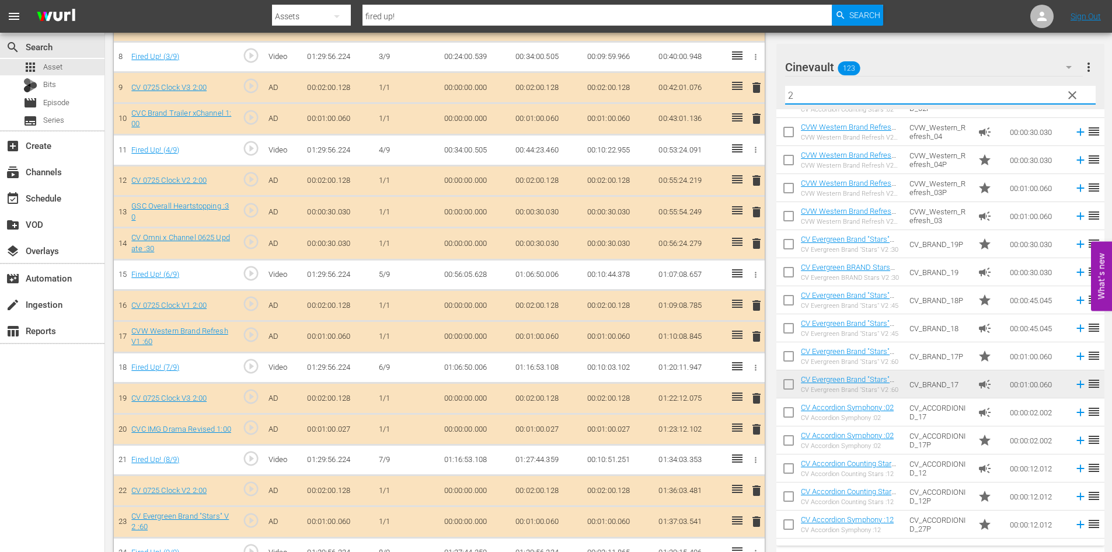
scroll to position [635, 0]
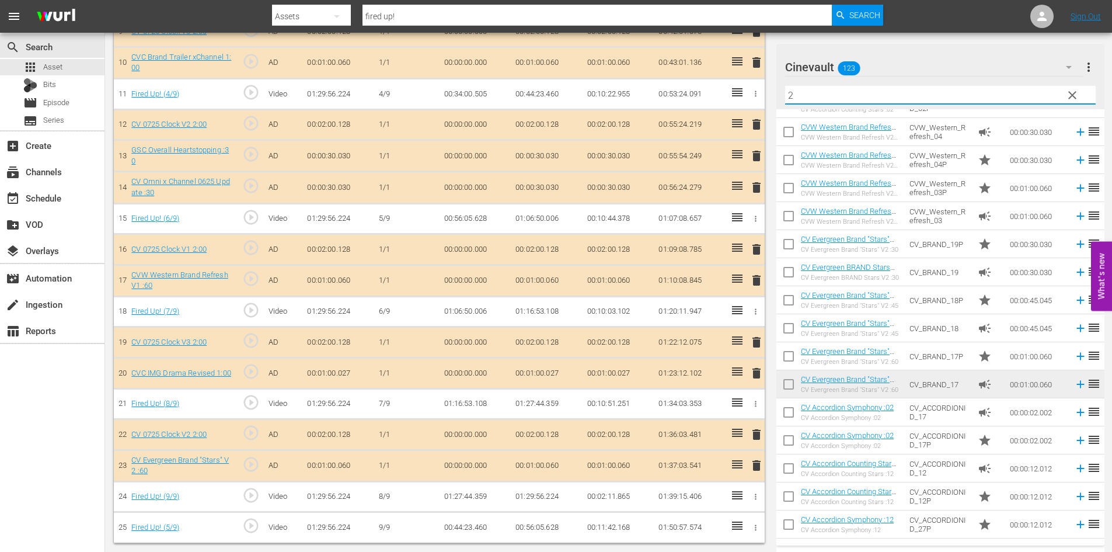
type input "2"
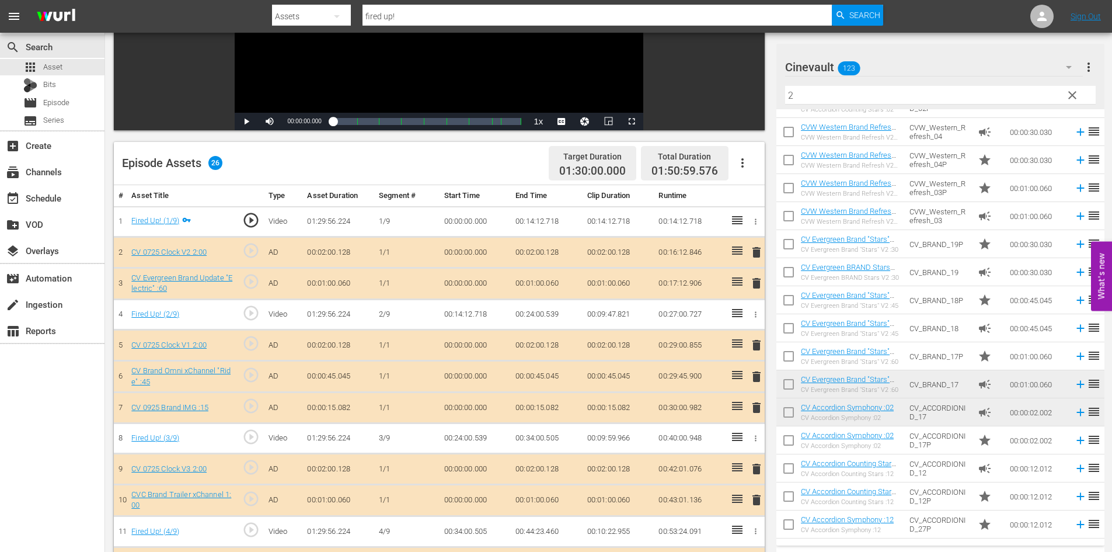
scroll to position [82, 0]
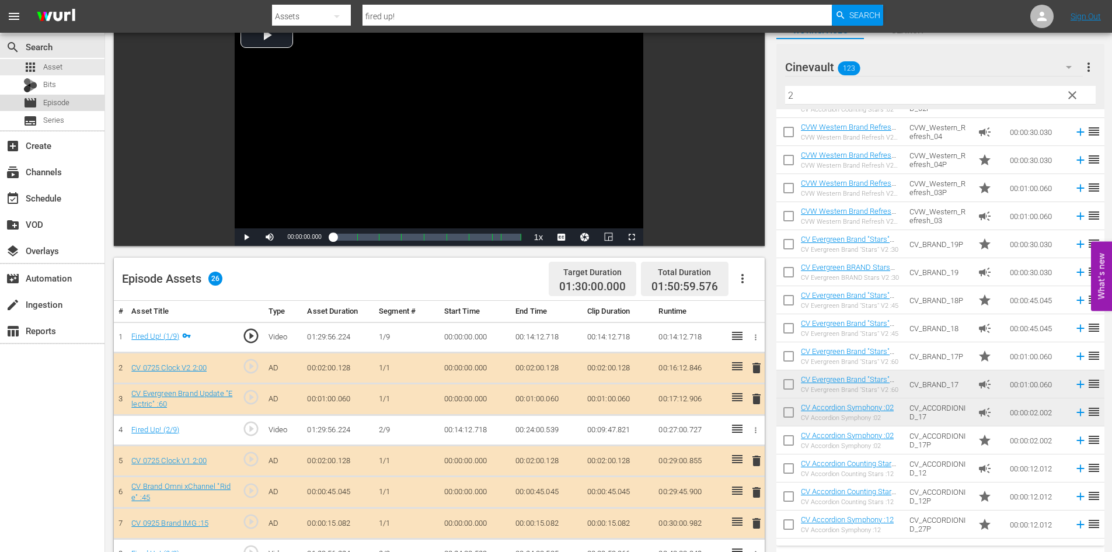
click at [83, 99] on div "movie Episode" at bounding box center [52, 103] width 105 height 16
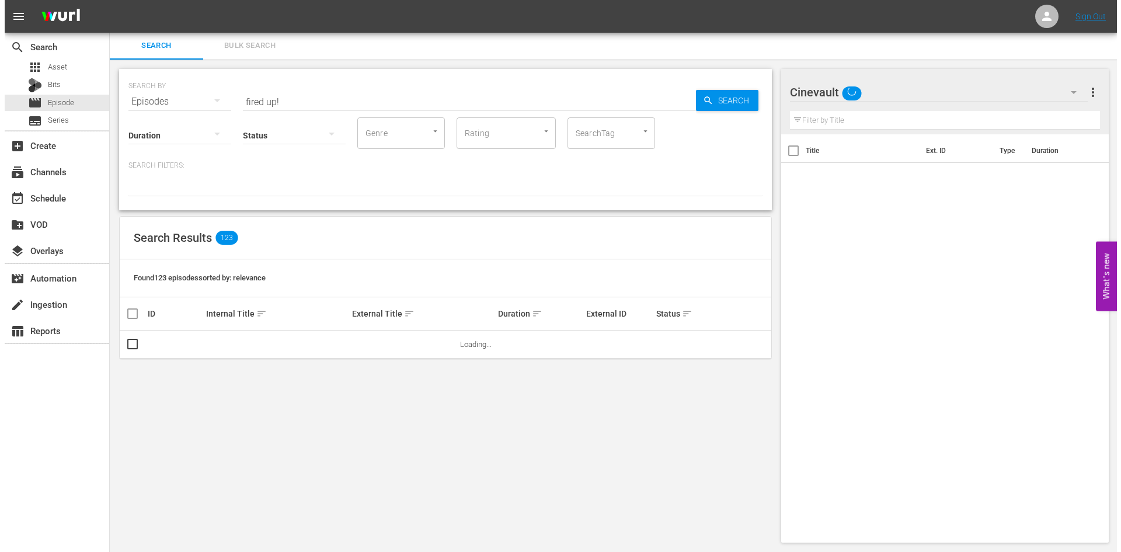
scroll to position [82, 0]
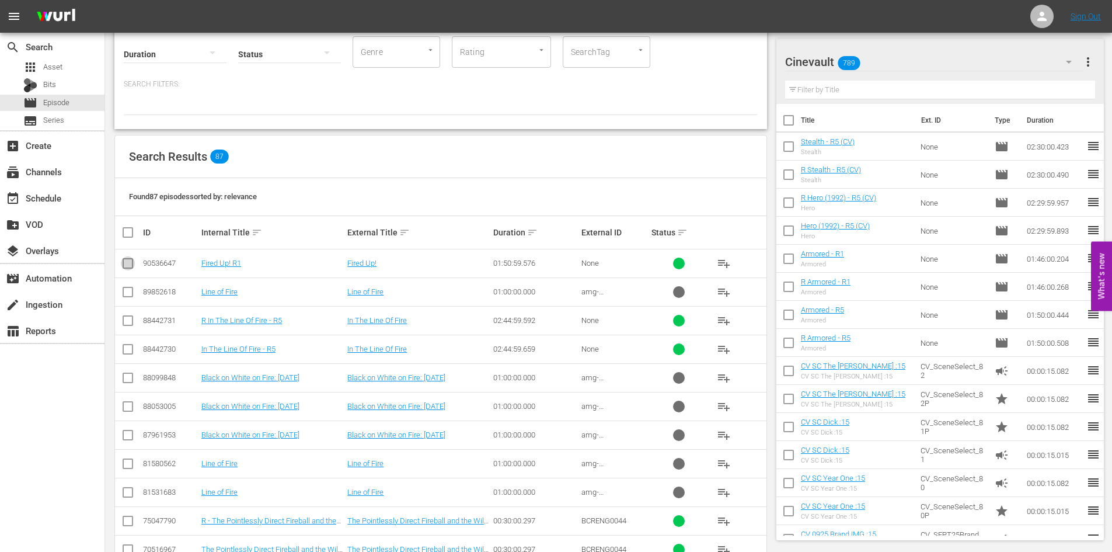
click at [127, 264] on input "checkbox" at bounding box center [128, 266] width 14 height 14
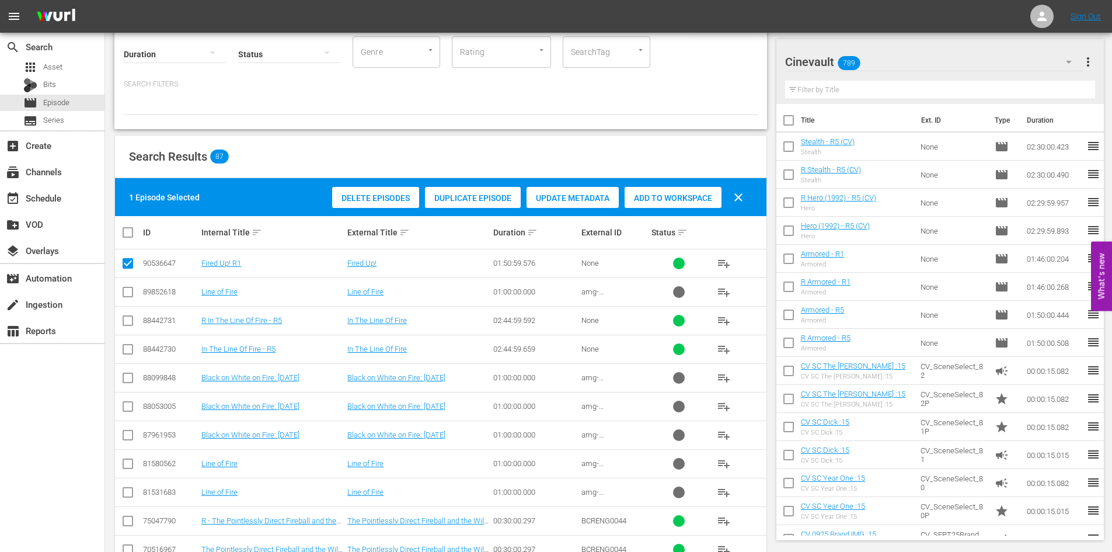
click at [499, 195] on span "Duplicate Episode" at bounding box center [473, 197] width 96 height 9
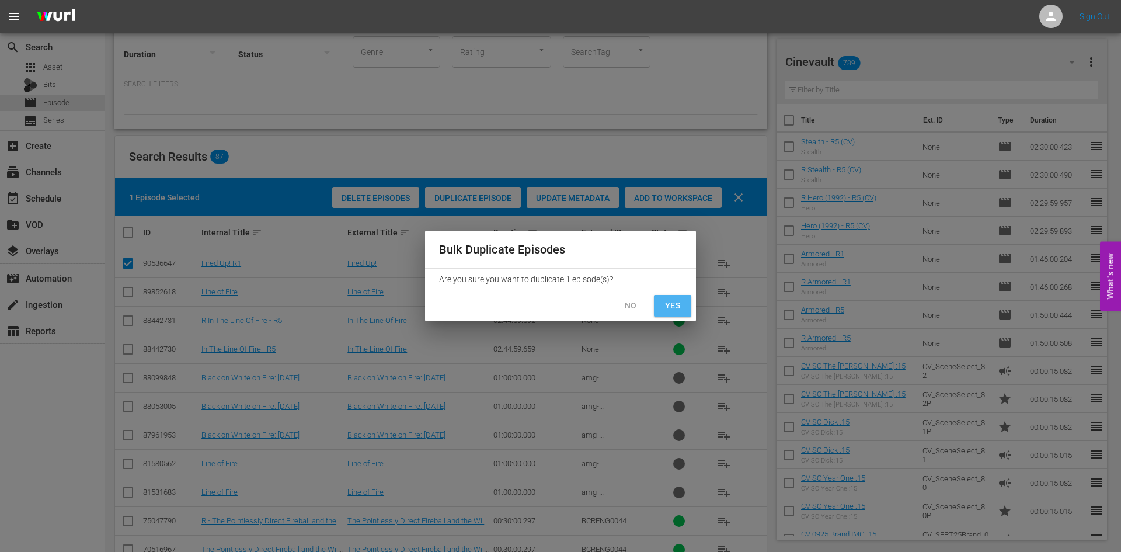
click at [678, 306] on span "Yes" at bounding box center [672, 305] width 19 height 15
checkbox input "false"
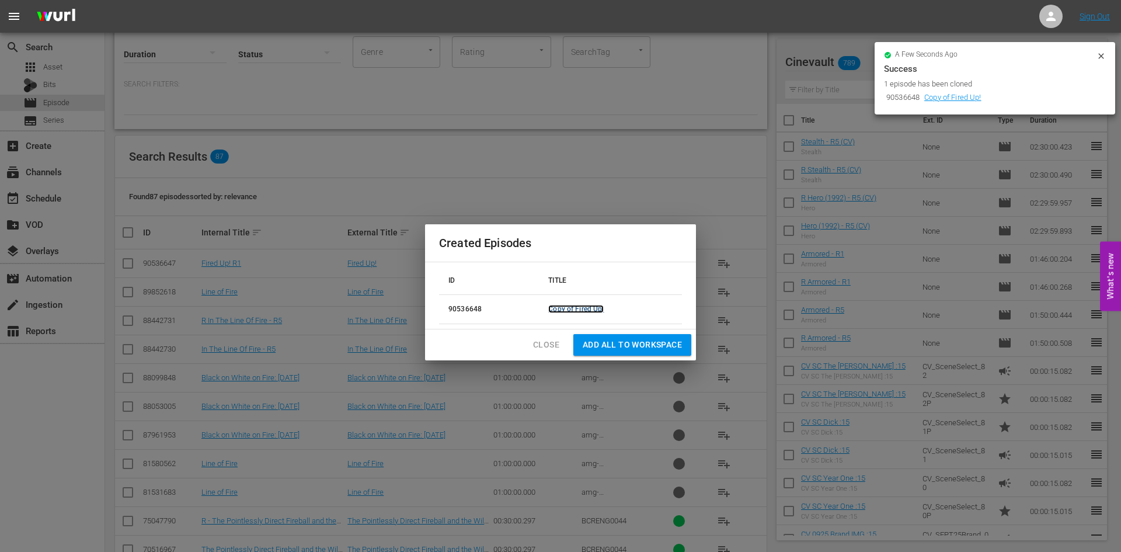
click at [593, 308] on link "Copy of Fired Up!" at bounding box center [575, 309] width 55 height 8
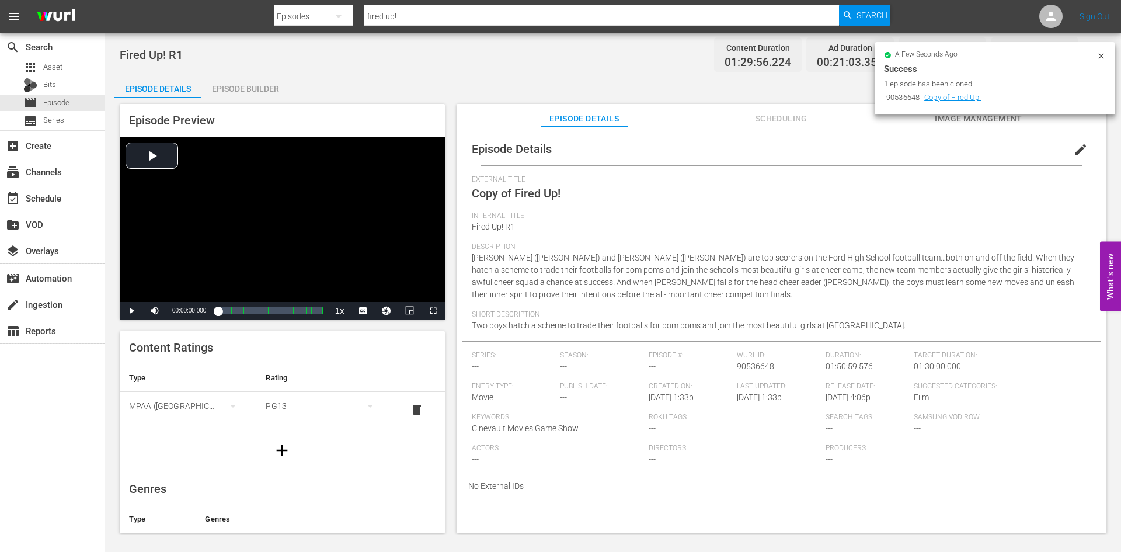
click at [1068, 158] on button "edit" at bounding box center [1081, 149] width 28 height 28
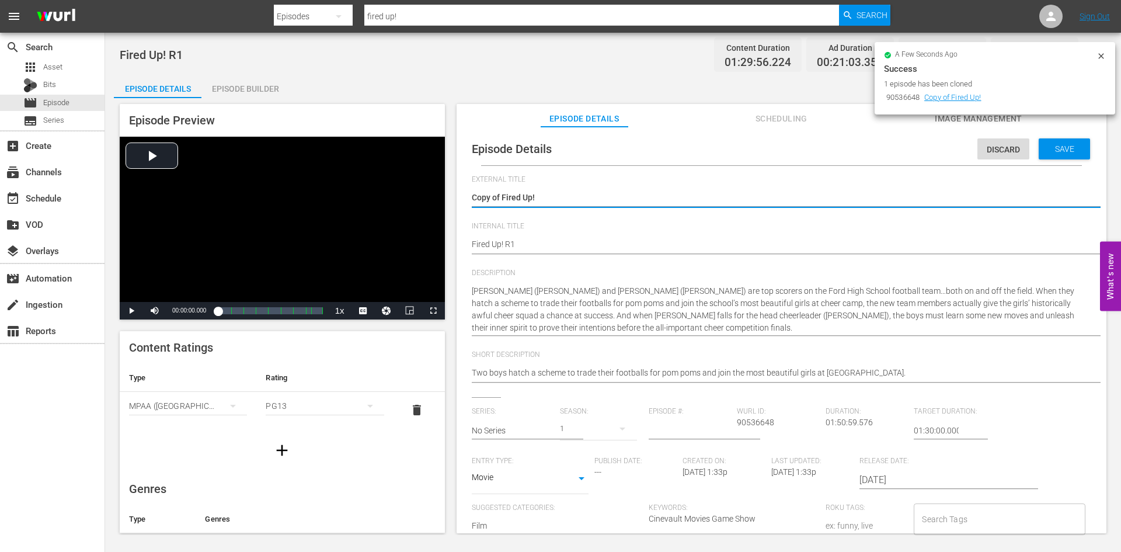
drag, startPoint x: 506, startPoint y: 198, endPoint x: 448, endPoint y: 196, distance: 57.8
click at [448, 196] on div "Episode Preview Video Player is loading. Play Video Play Mute Current Time 00:0…" at bounding box center [613, 320] width 998 height 444
type textarea "Fired Up!"
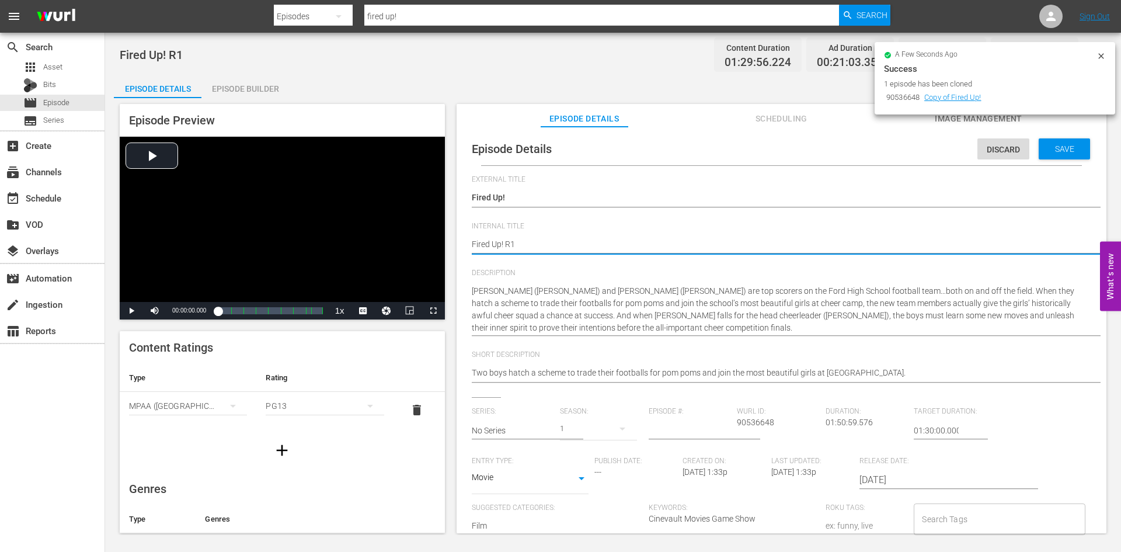
click at [473, 244] on textarea "Fired Up! R1" at bounding box center [779, 245] width 614 height 14
type textarea "RFired Up! R1"
type textarea "R Fired Up! R1"
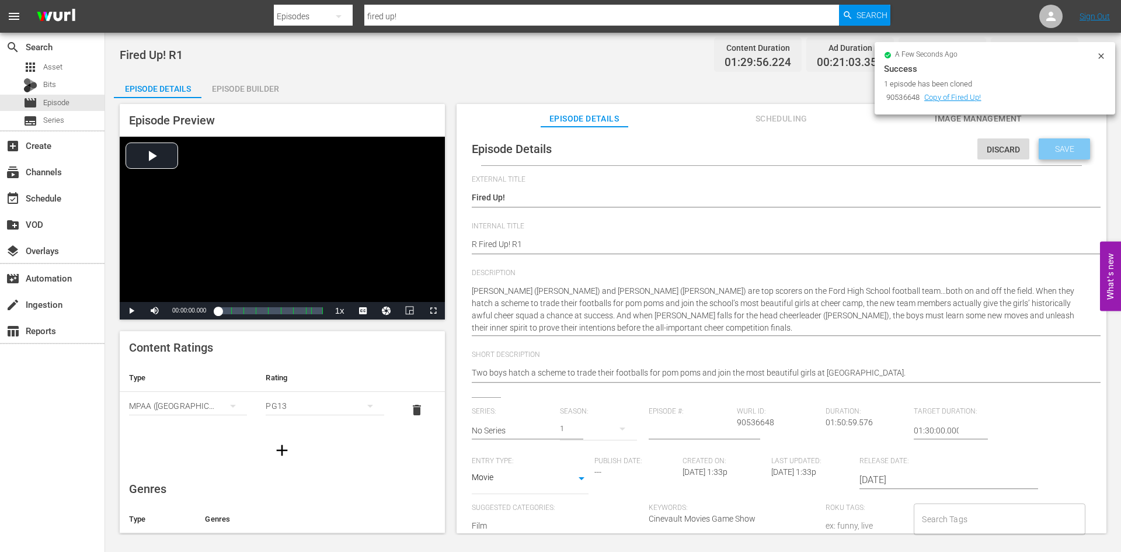
click at [1046, 150] on span "Save" at bounding box center [1065, 148] width 38 height 9
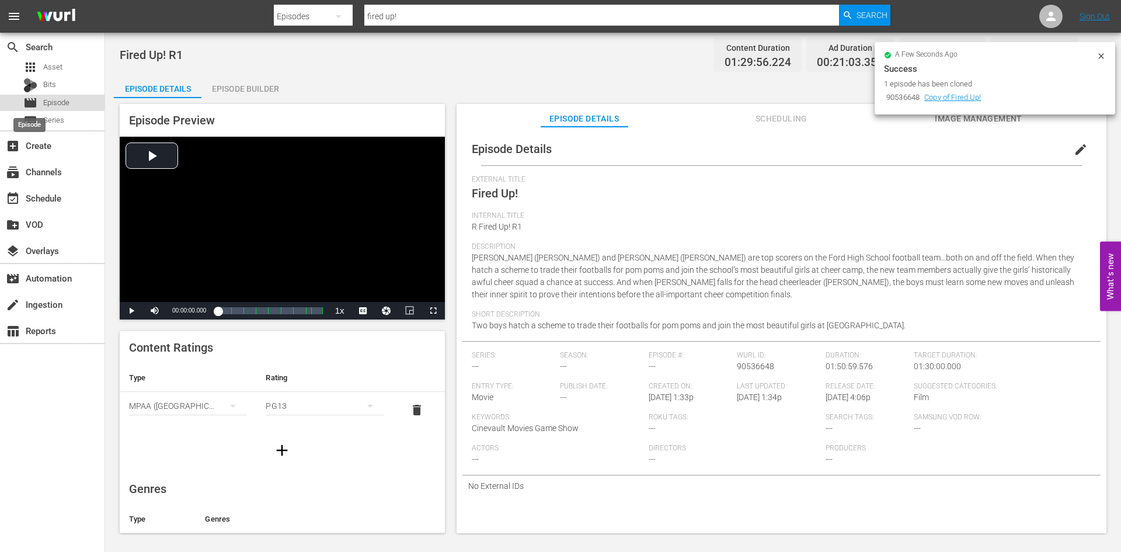
click at [35, 109] on span "movie" at bounding box center [30, 103] width 14 height 14
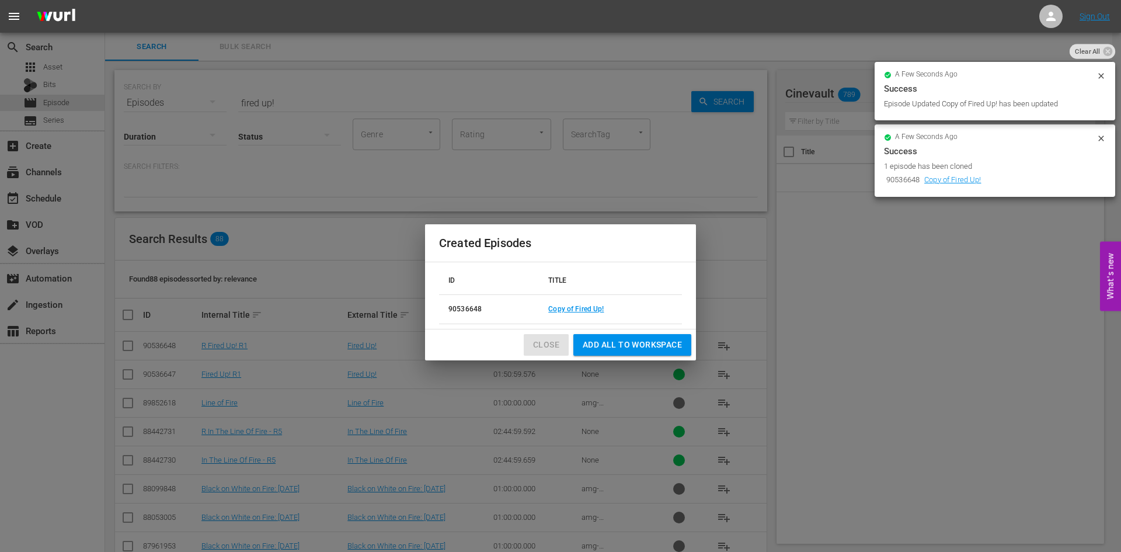
click at [551, 350] on span "Close" at bounding box center [546, 344] width 26 height 15
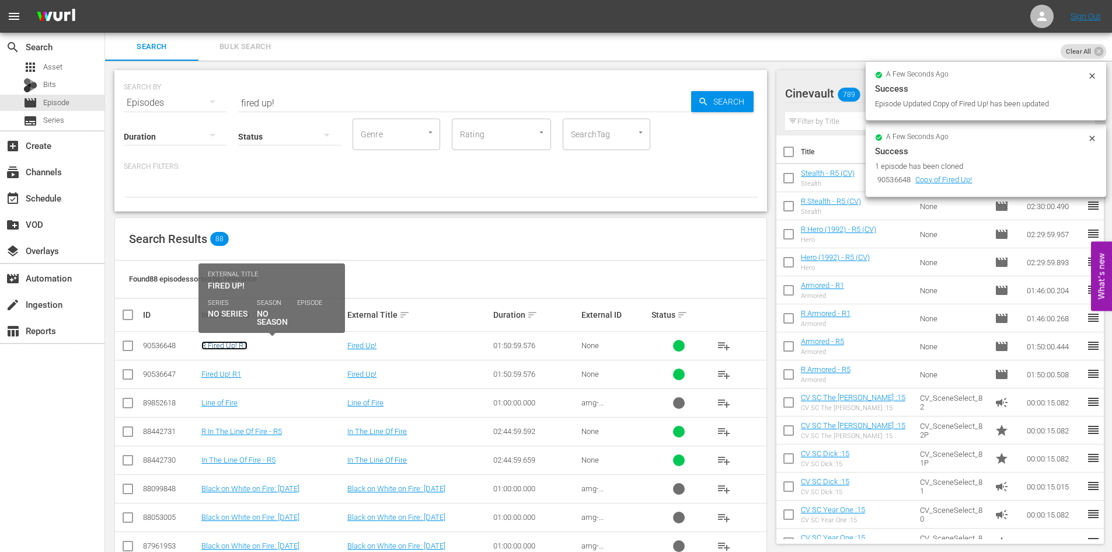
click at [243, 346] on link "R Fired Up! R1" at bounding box center [224, 345] width 46 height 9
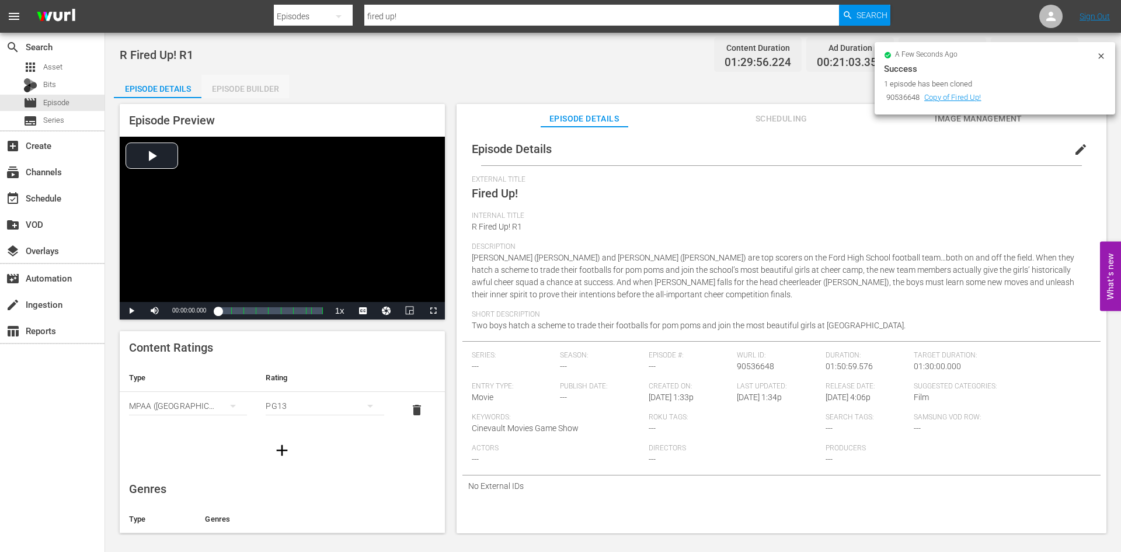
click at [274, 97] on div "Episode Builder" at bounding box center [245, 89] width 88 height 28
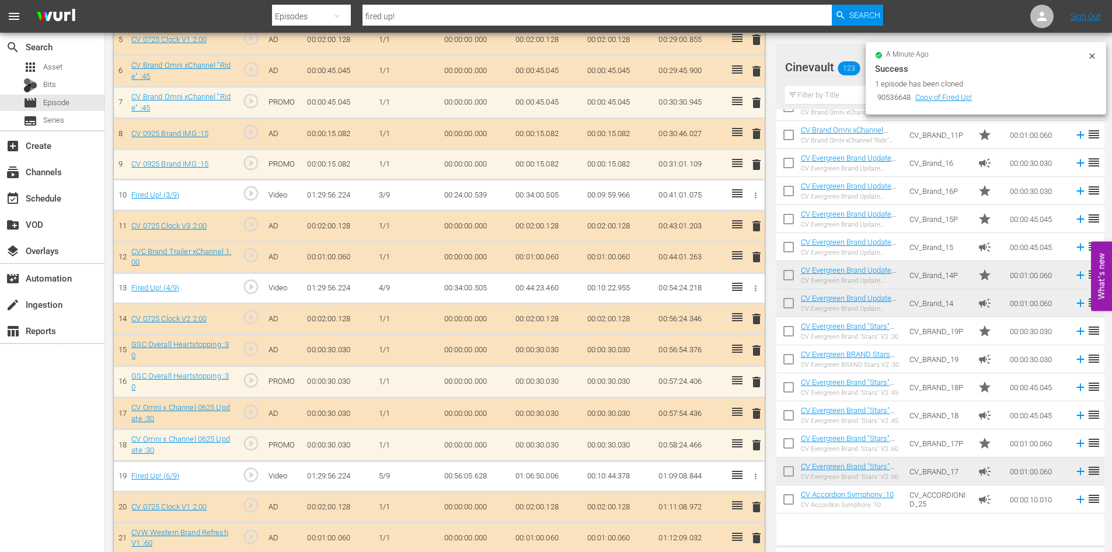
scroll to position [2147, 0]
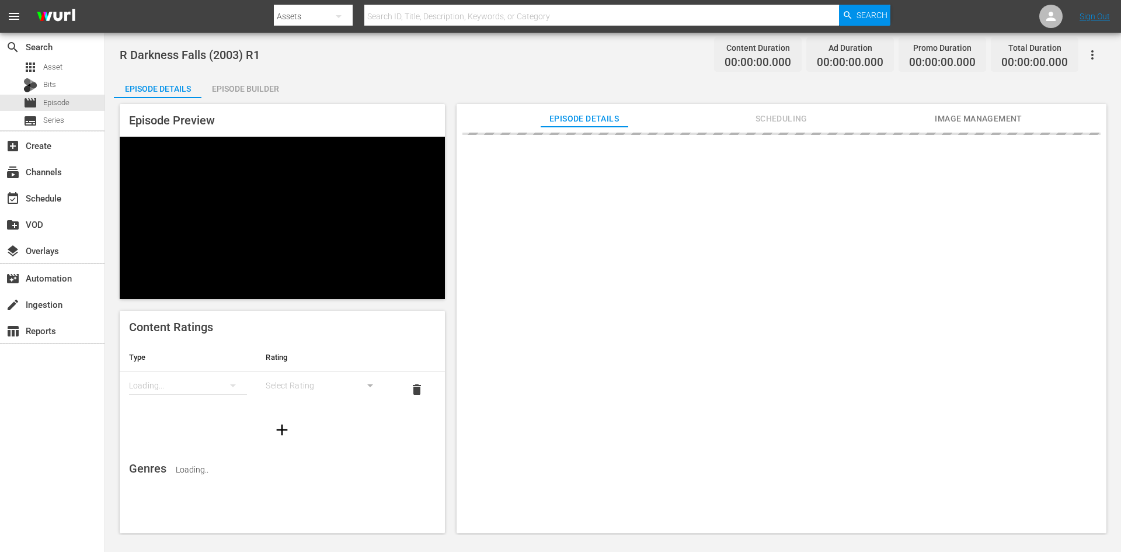
click at [236, 89] on div "Episode Builder" at bounding box center [245, 89] width 88 height 28
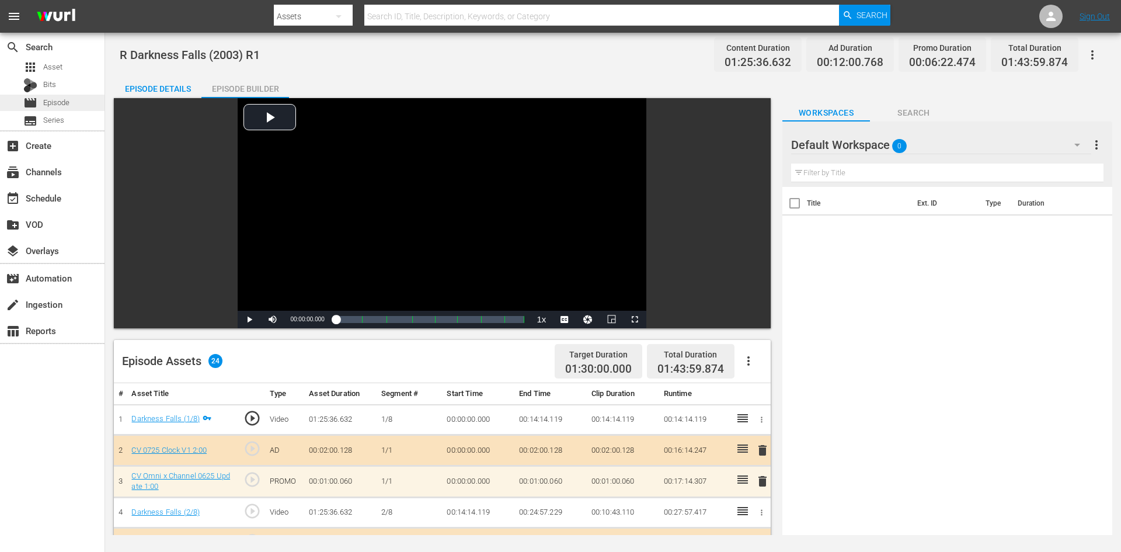
click at [59, 104] on span "Episode" at bounding box center [56, 103] width 26 height 12
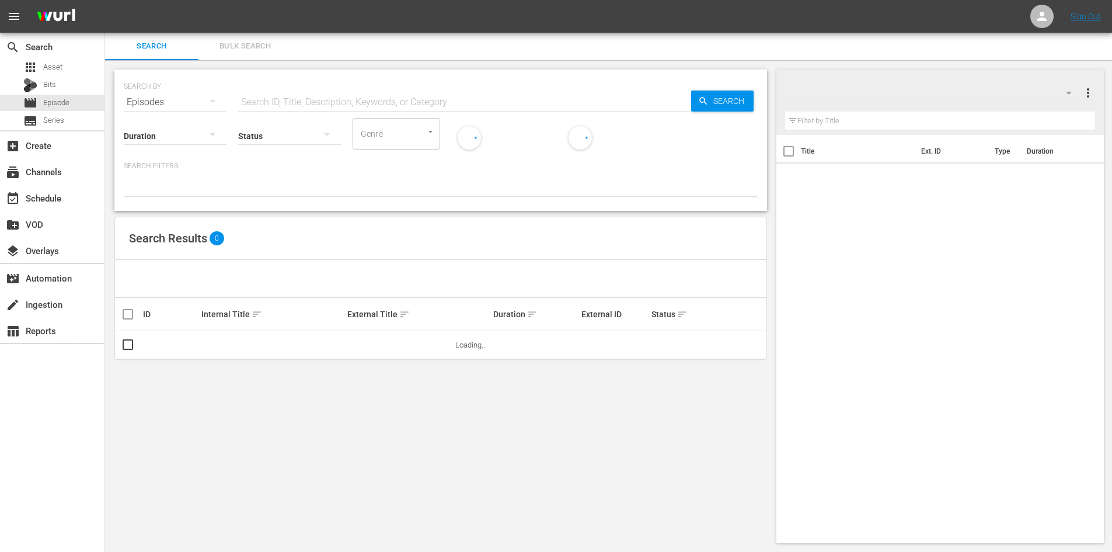
scroll to position [1, 0]
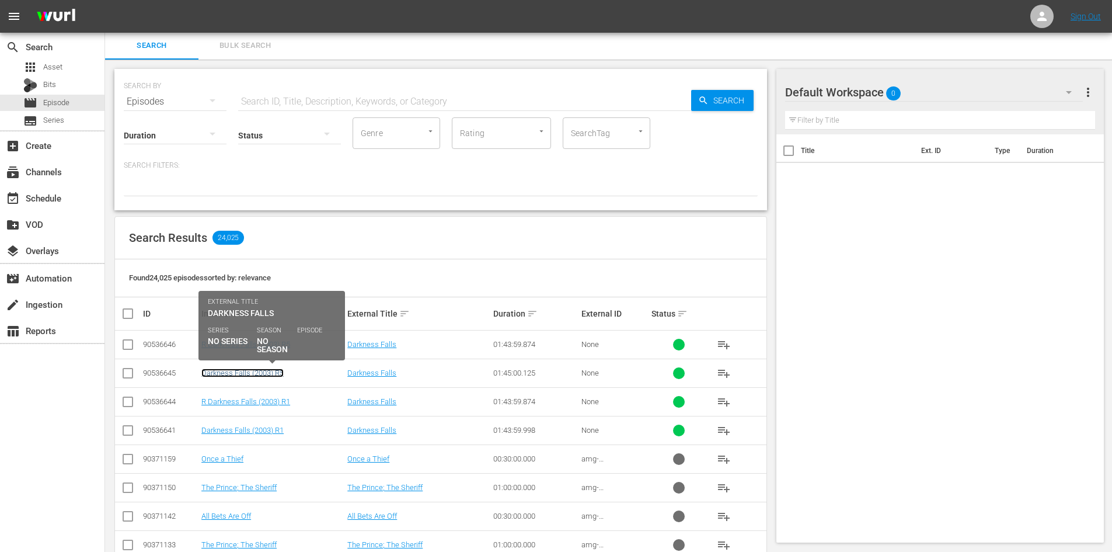
click at [245, 374] on link "Darkness Falls (2003) R5" at bounding box center [242, 372] width 82 height 9
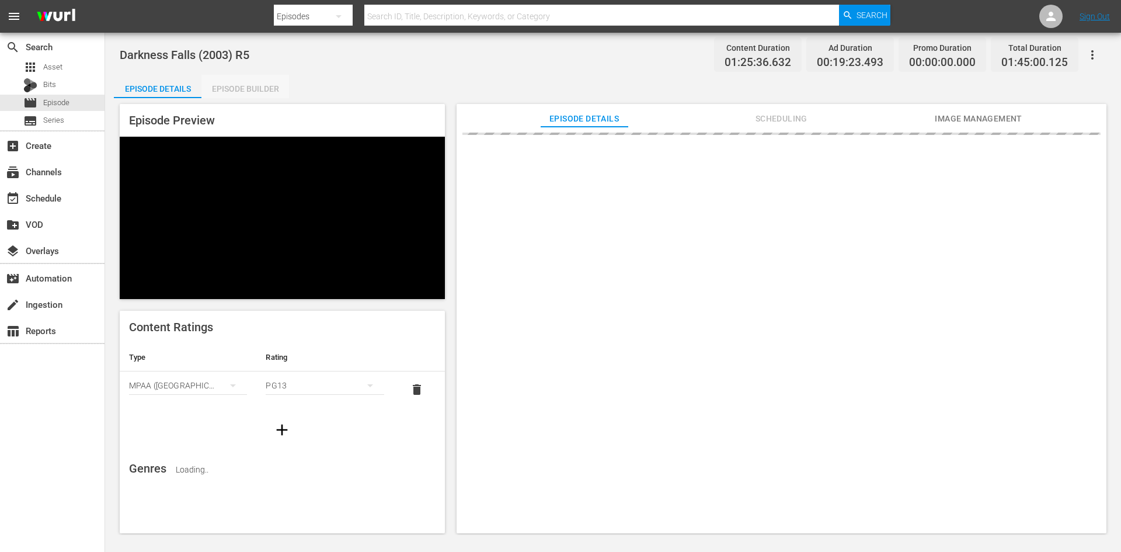
click at [271, 85] on div "Episode Builder" at bounding box center [245, 89] width 88 height 28
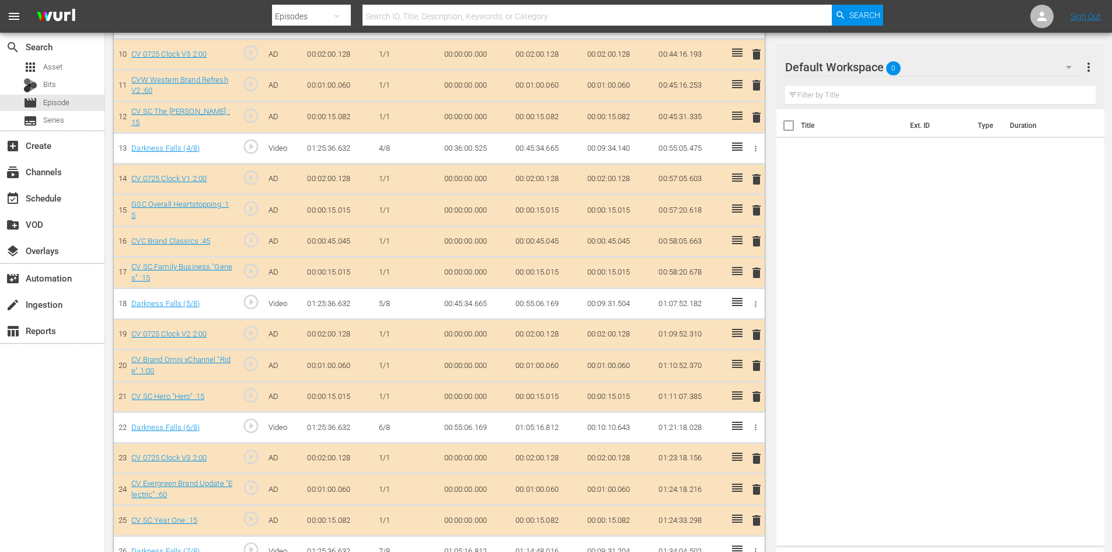
scroll to position [727, 0]
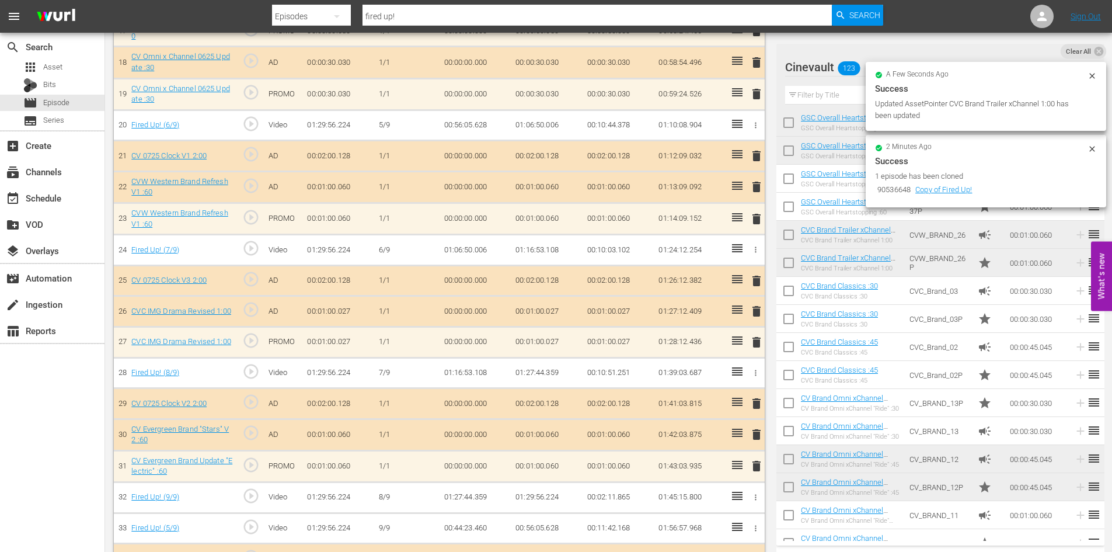
scroll to position [886, 0]
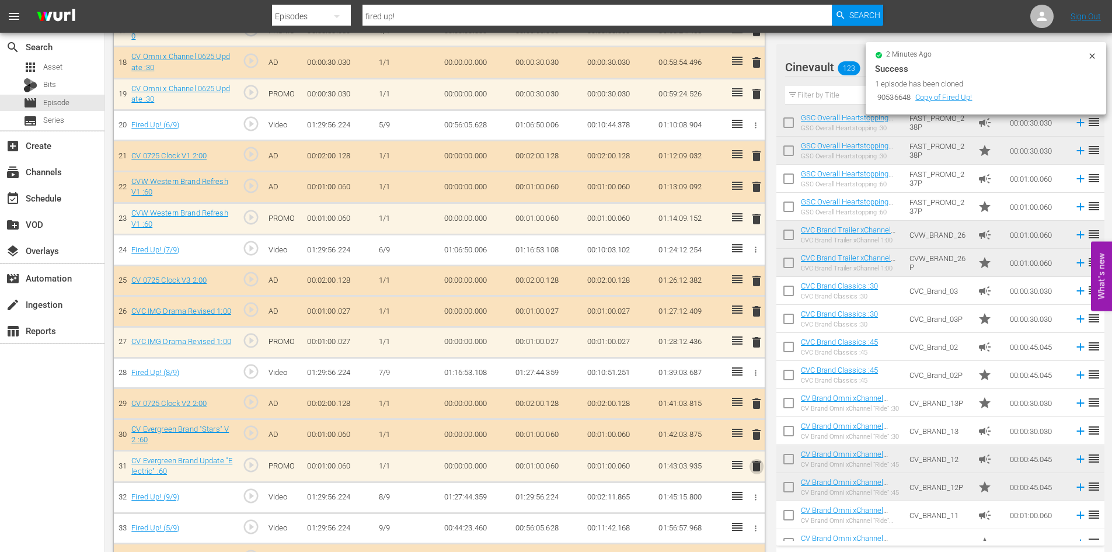
click at [757, 470] on span "delete" at bounding box center [757, 466] width 14 height 14
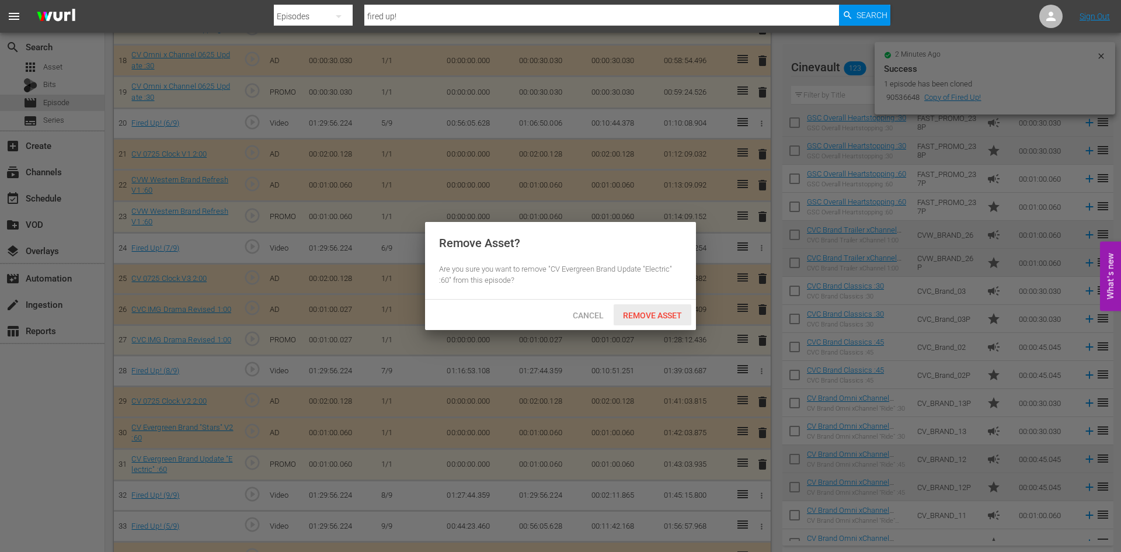
click at [652, 323] on div "Remove Asset" at bounding box center [653, 315] width 78 height 22
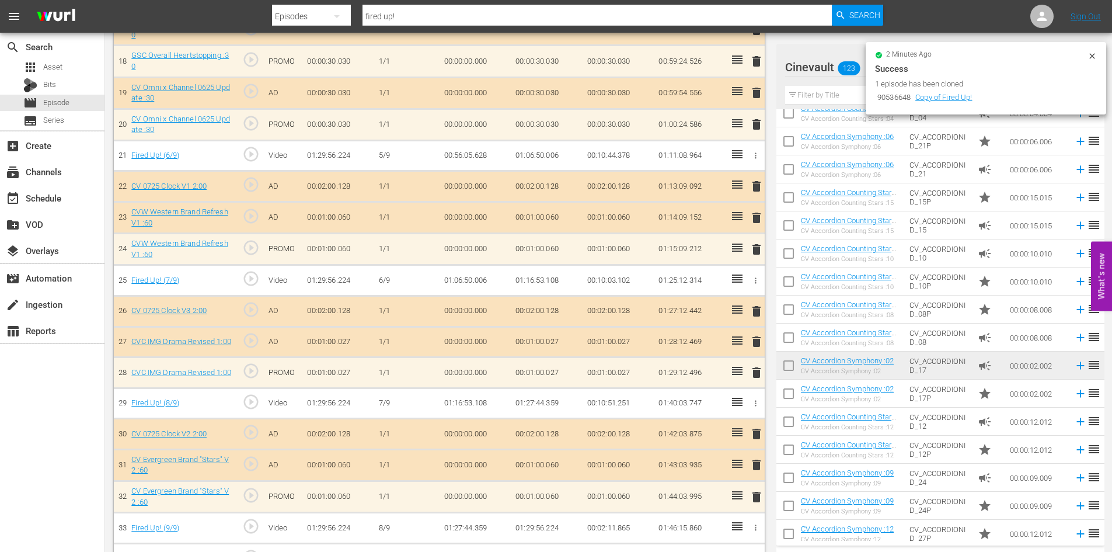
scroll to position [949, 0]
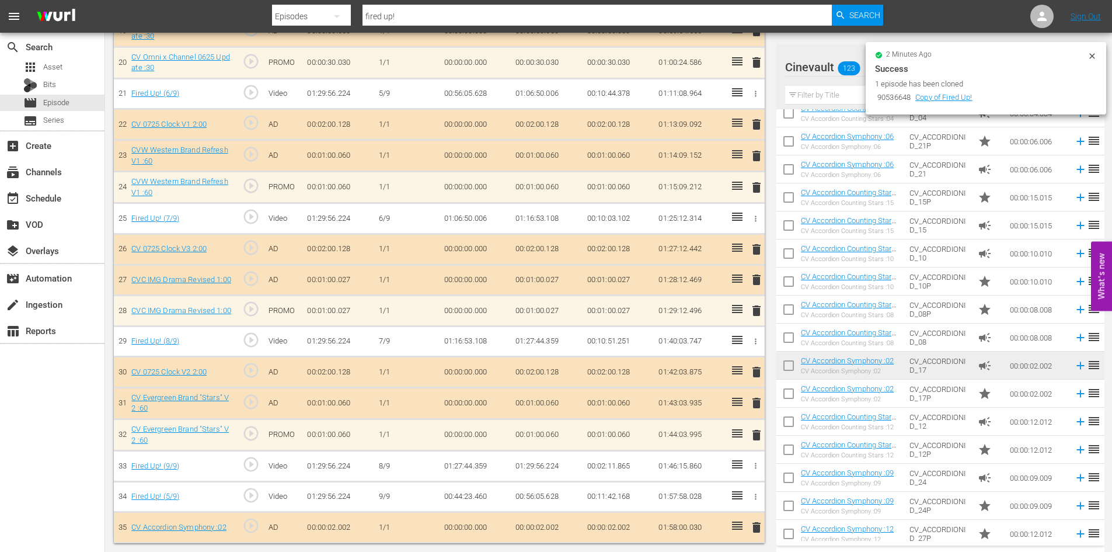
drag, startPoint x: 1089, startPoint y: 55, endPoint x: 1064, endPoint y: 72, distance: 30.3
click at [1089, 55] on icon at bounding box center [1092, 55] width 9 height 9
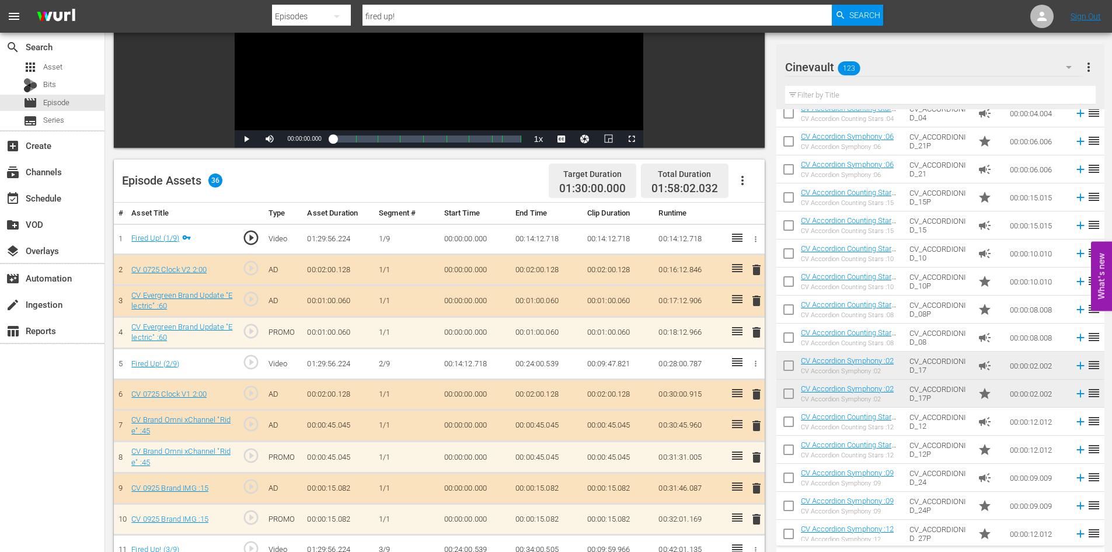
scroll to position [162, 0]
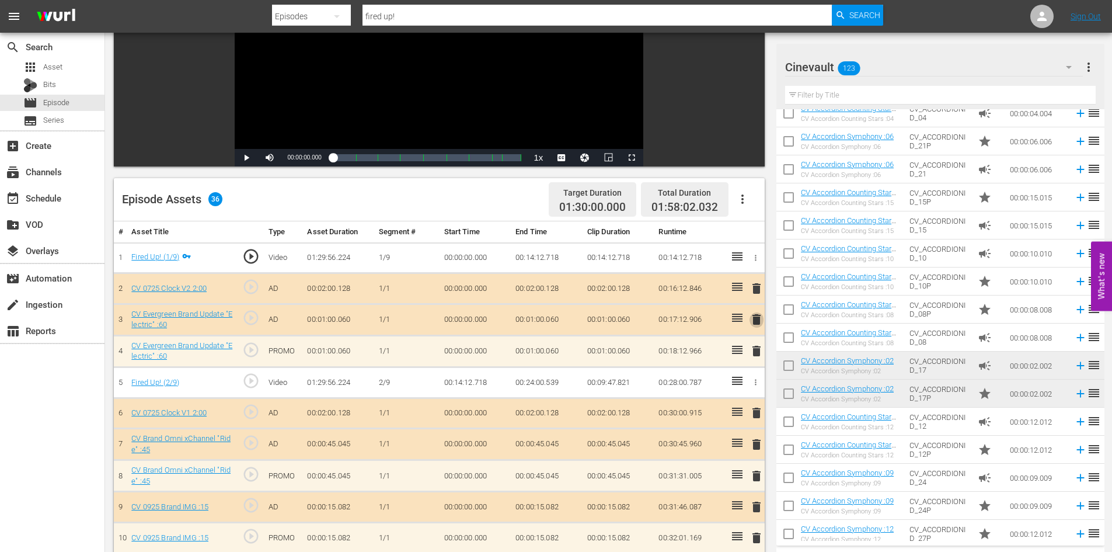
click at [757, 321] on span "delete" at bounding box center [757, 319] width 14 height 14
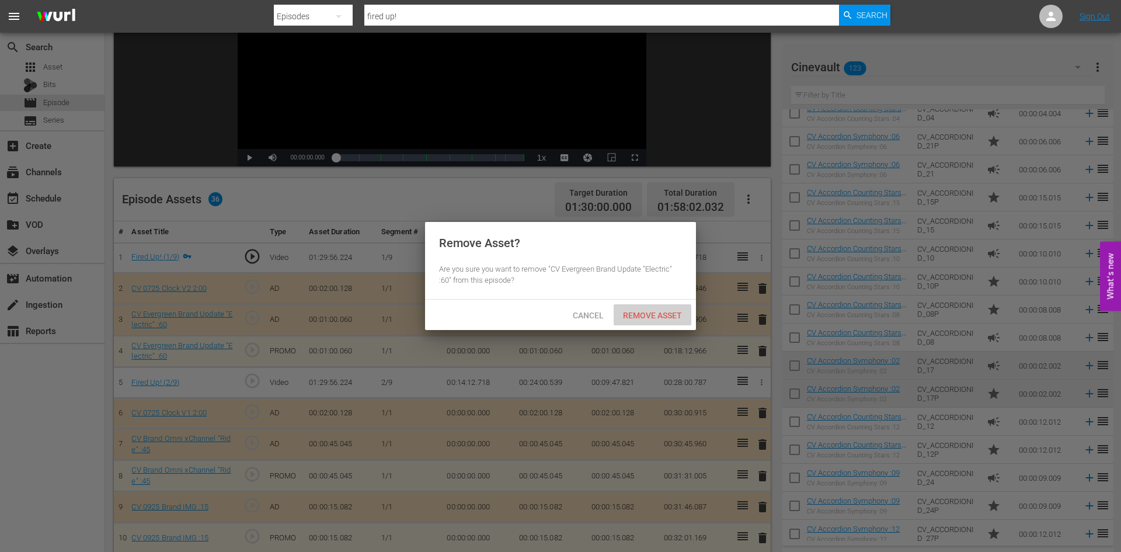
click at [662, 305] on div "Remove Asset" at bounding box center [653, 315] width 78 height 22
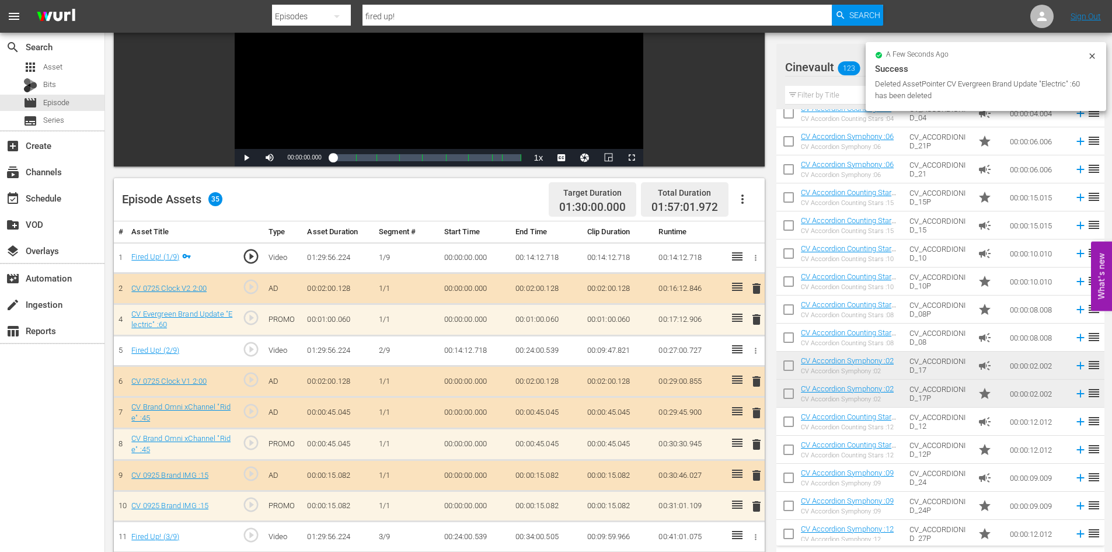
scroll to position [278, 0]
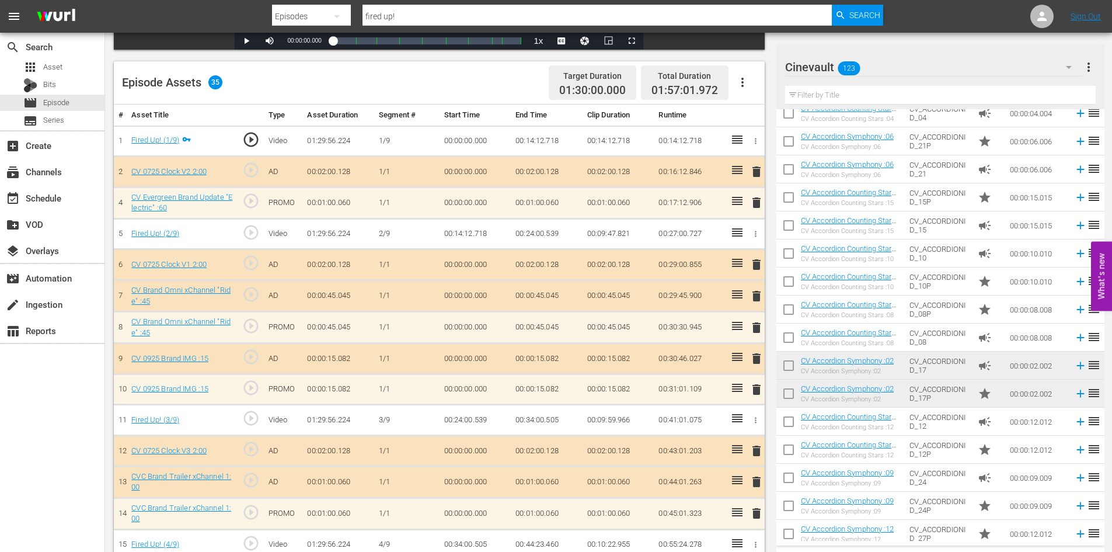
click at [754, 297] on span "delete" at bounding box center [757, 296] width 14 height 14
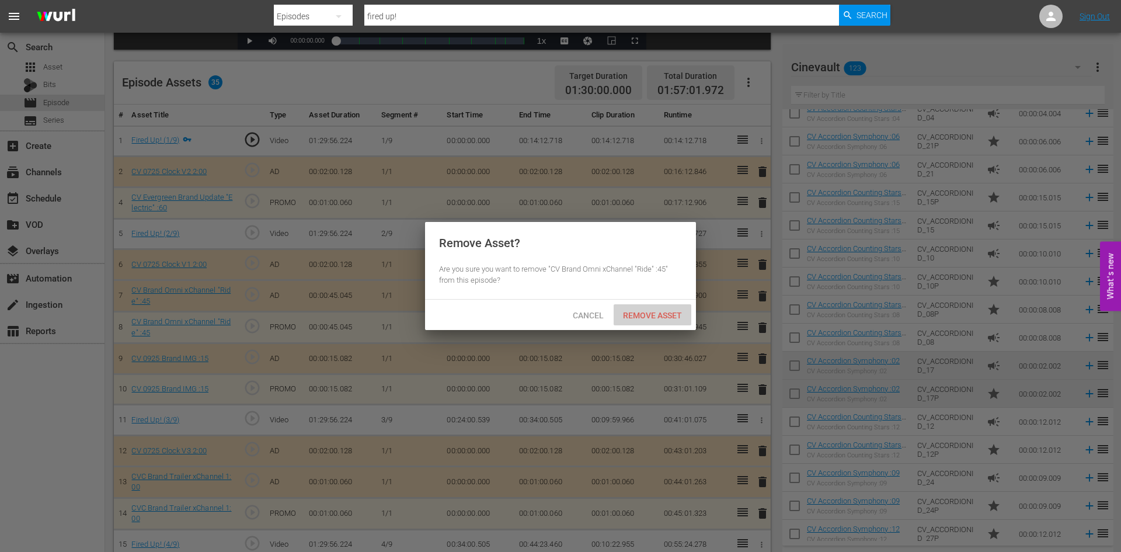
click at [676, 314] on span "Remove Asset" at bounding box center [653, 315] width 78 height 9
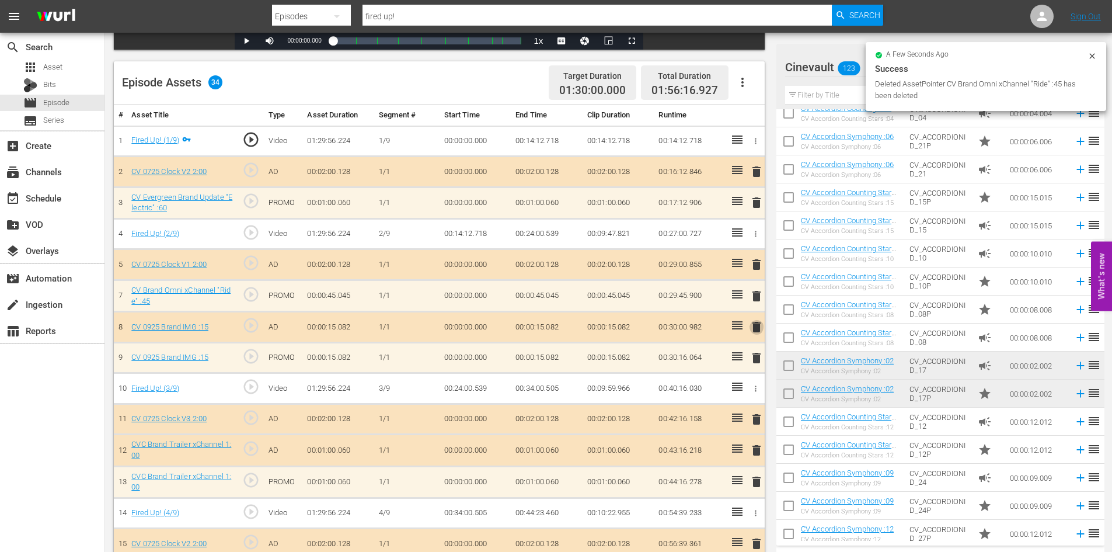
click at [758, 330] on span "delete" at bounding box center [757, 327] width 14 height 14
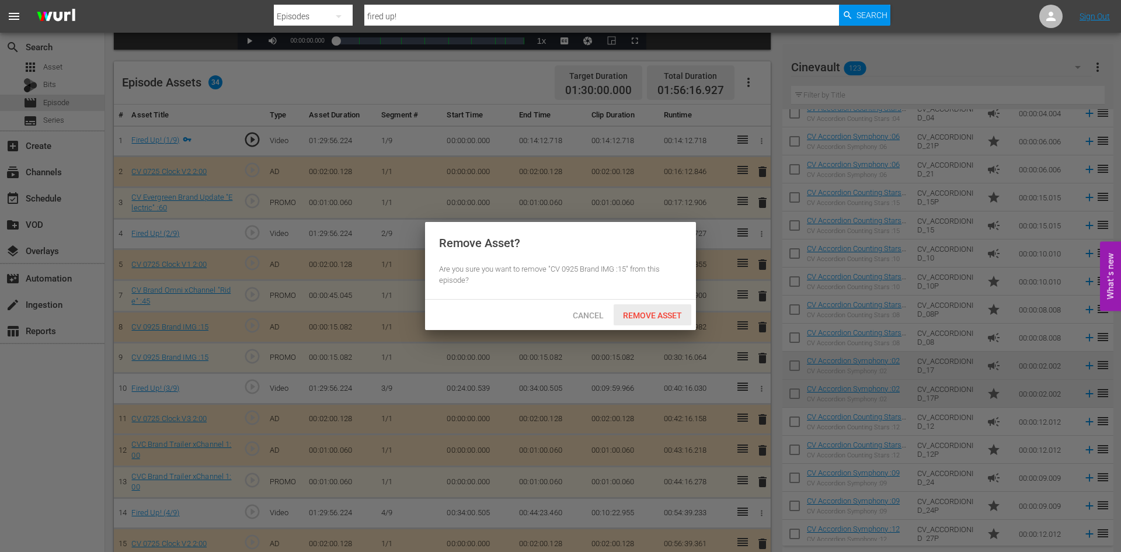
click at [676, 315] on span "Remove Asset" at bounding box center [653, 315] width 78 height 9
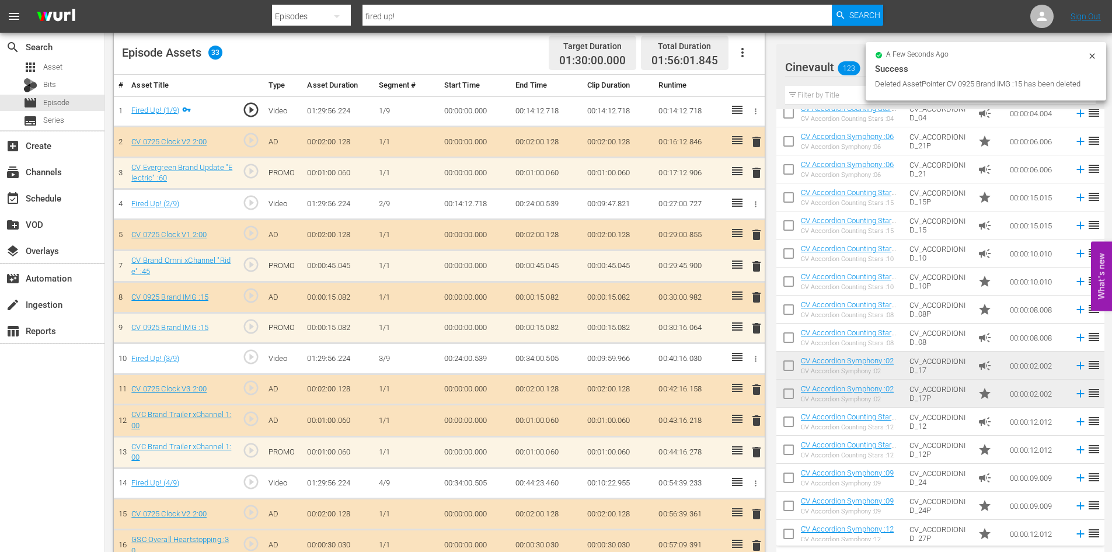
scroll to position [395, 0]
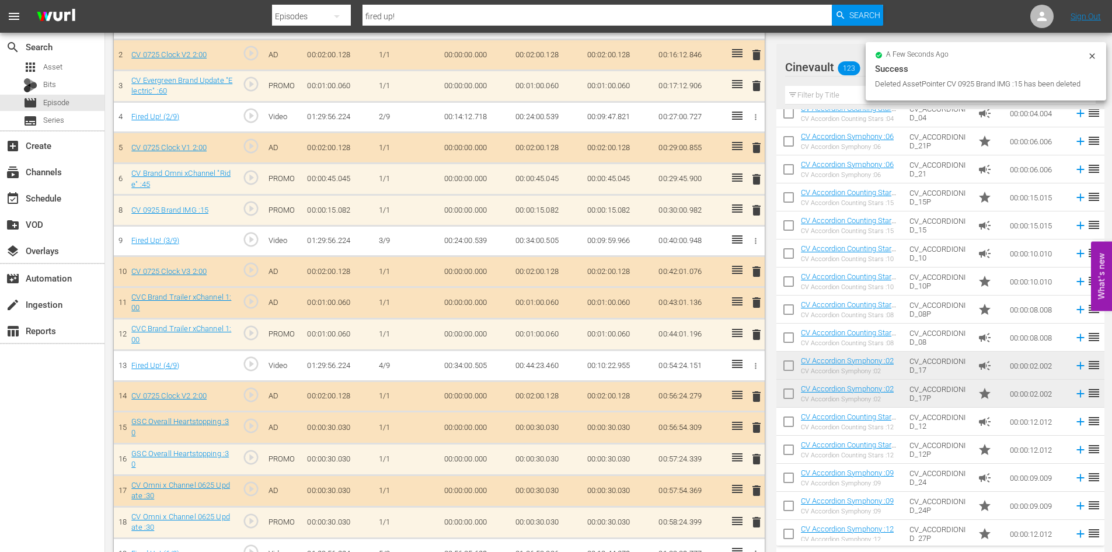
click at [757, 304] on span "delete" at bounding box center [757, 302] width 14 height 14
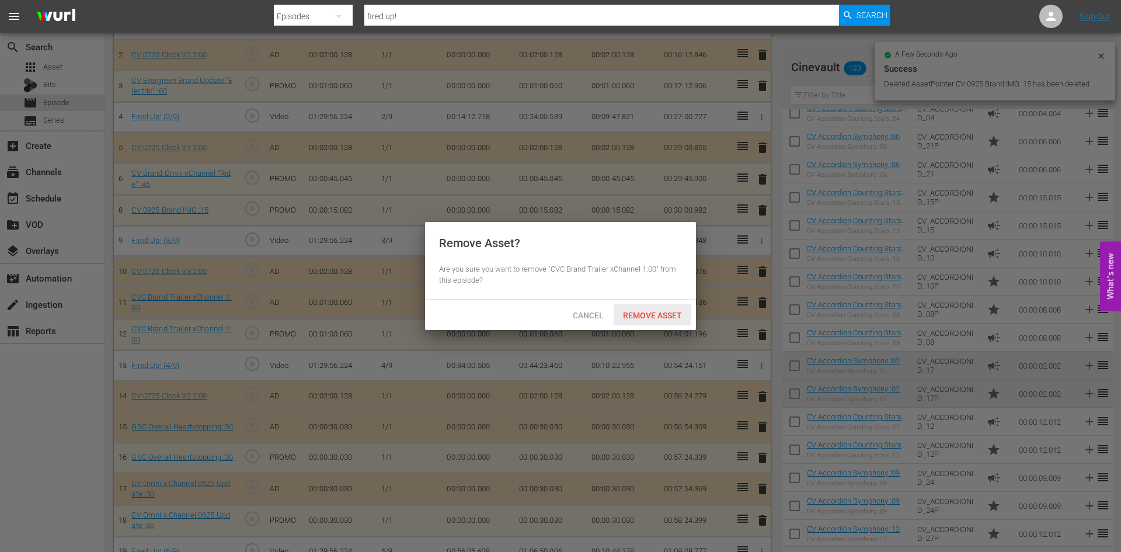
click at [663, 321] on div "Remove Asset" at bounding box center [653, 315] width 78 height 22
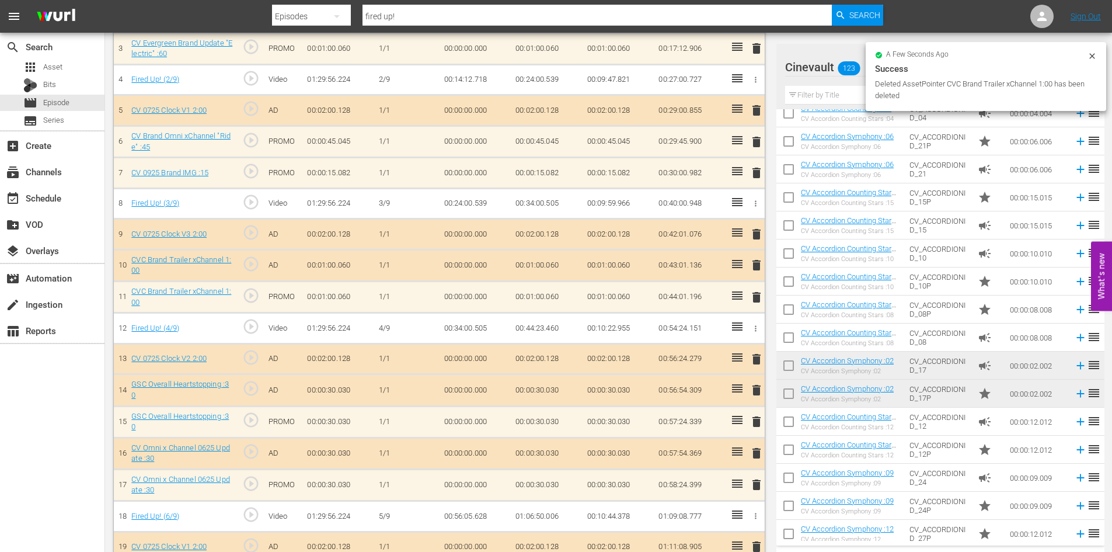
scroll to position [454, 0]
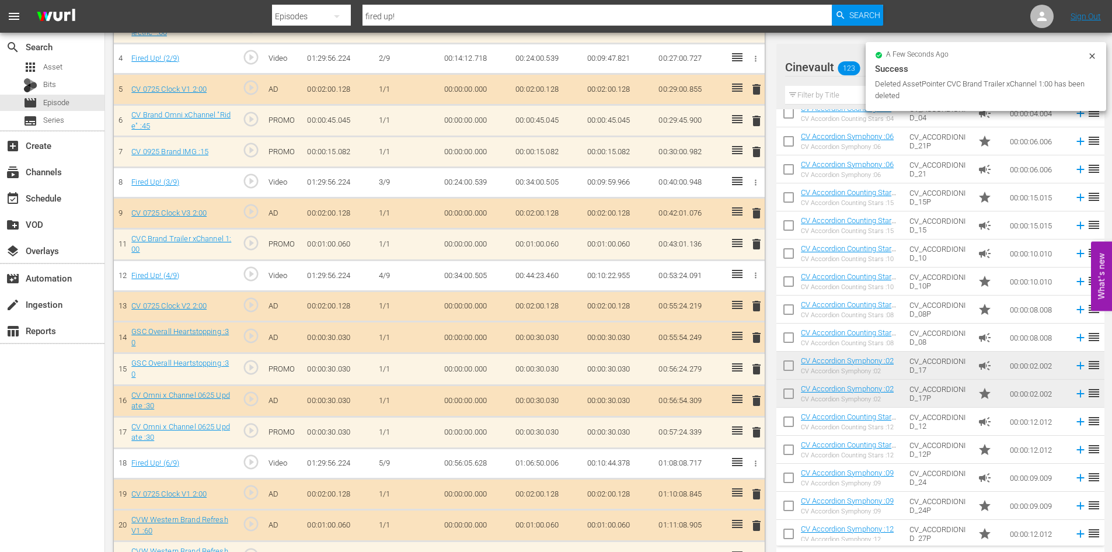
click at [758, 332] on span "delete" at bounding box center [757, 337] width 14 height 14
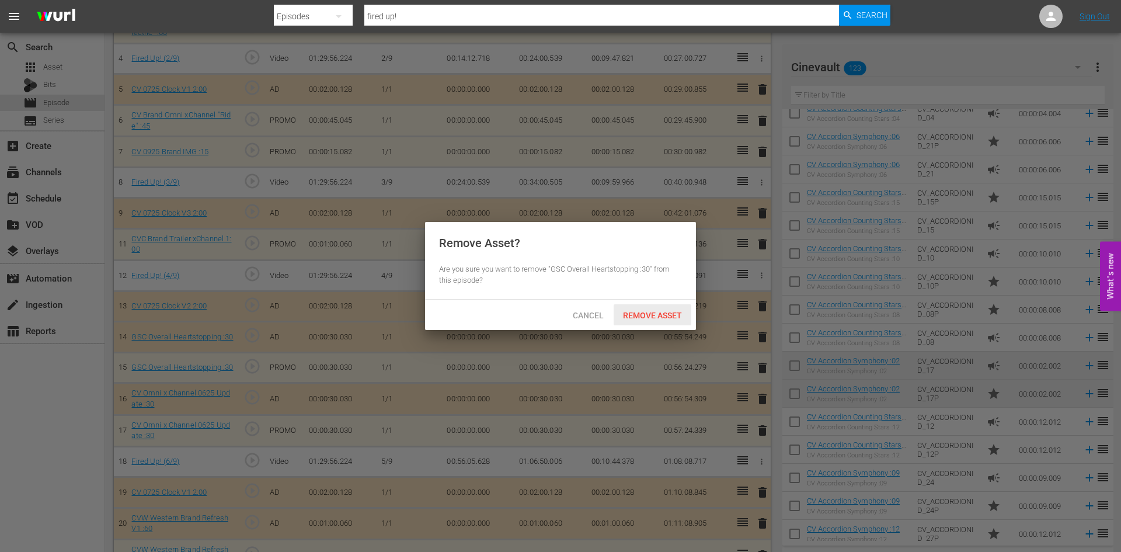
click at [684, 321] on div "Remove Asset" at bounding box center [653, 315] width 78 height 22
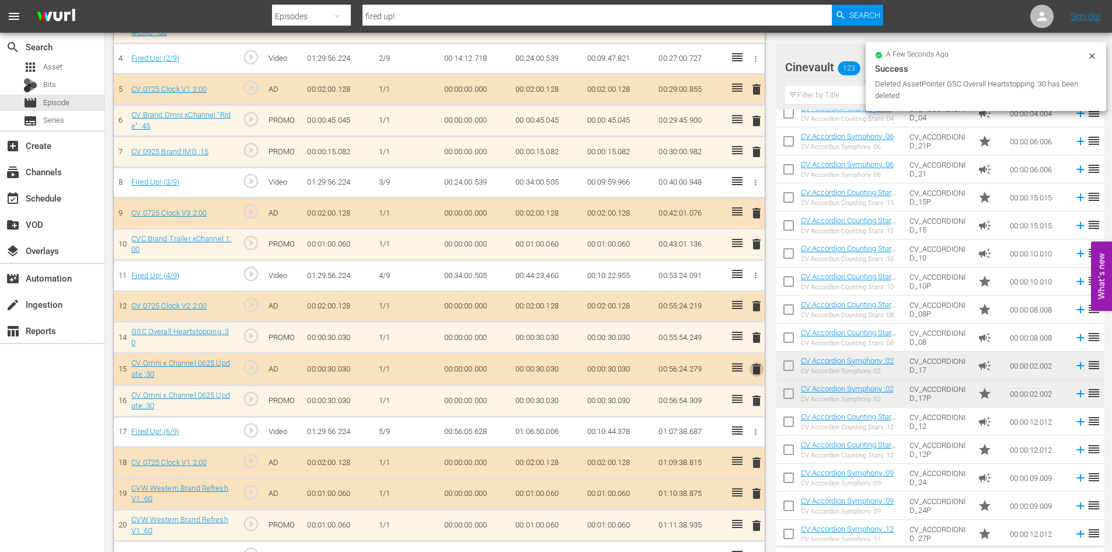
click at [760, 368] on span "delete" at bounding box center [757, 369] width 14 height 14
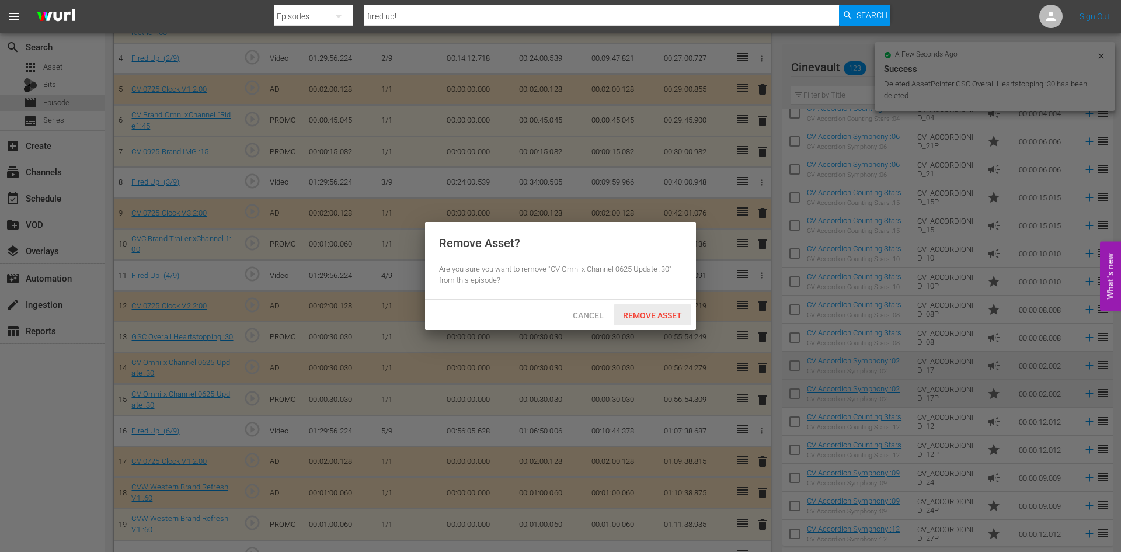
click at [683, 322] on div "Remove Asset" at bounding box center [653, 315] width 78 height 22
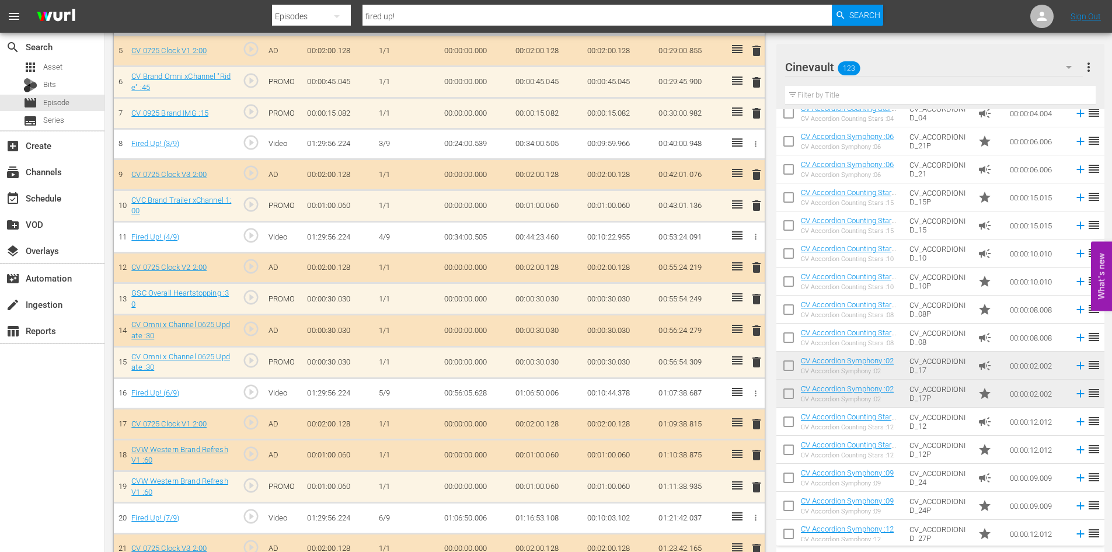
scroll to position [570, 0]
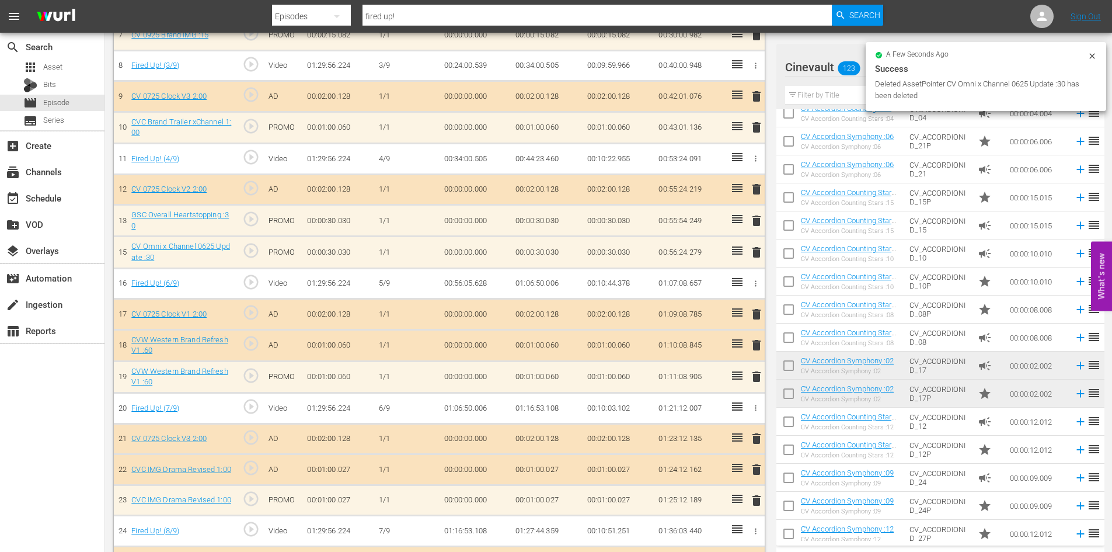
click at [754, 344] on span "delete" at bounding box center [757, 345] width 14 height 14
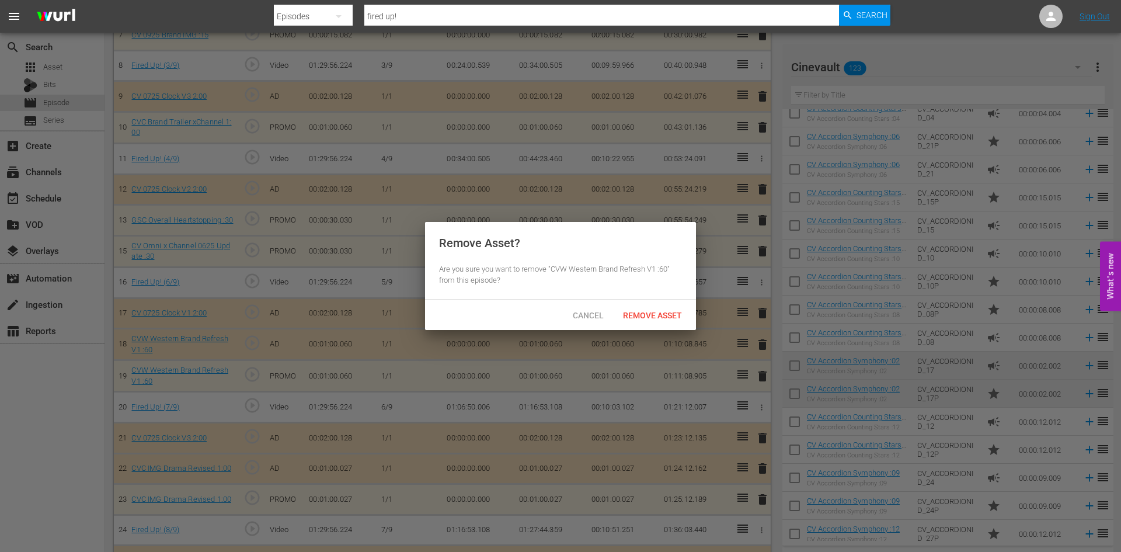
click at [674, 328] on div "Cancel Remove Asset" at bounding box center [560, 315] width 271 height 30
click at [675, 319] on div "Remove Asset" at bounding box center [653, 315] width 78 height 22
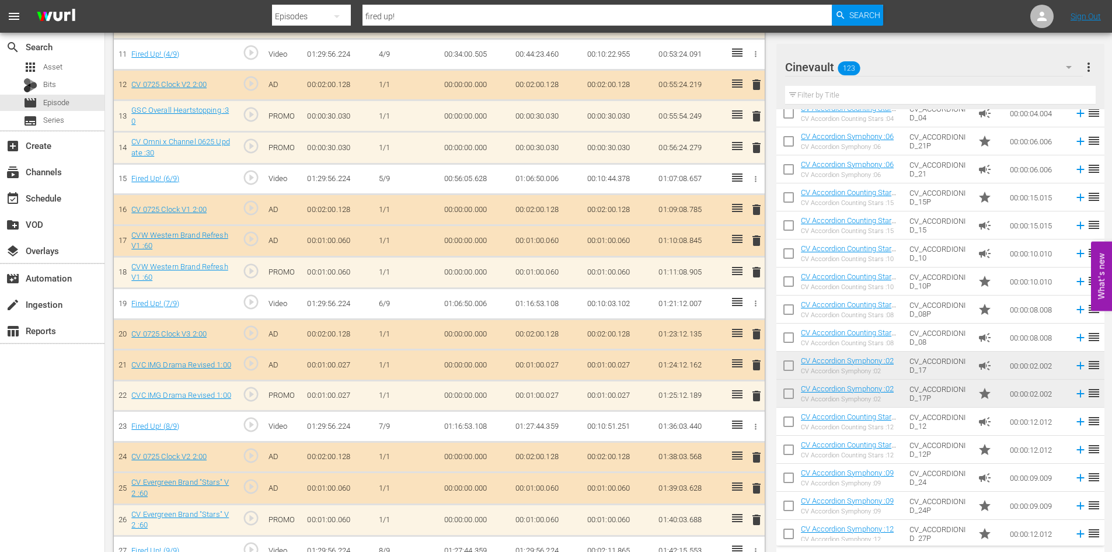
scroll to position [687, 0]
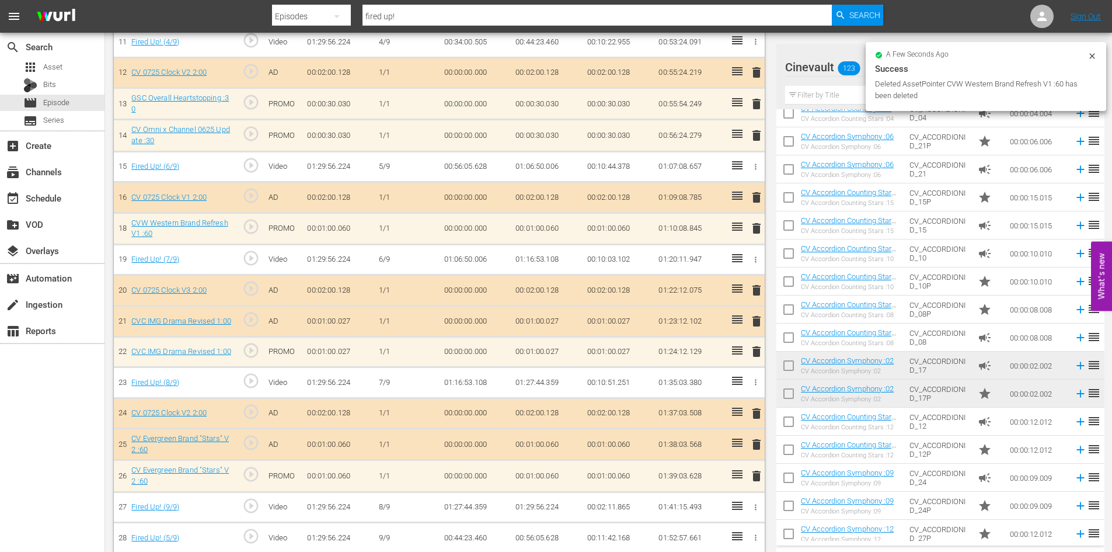
click at [760, 315] on span "delete" at bounding box center [757, 321] width 14 height 14
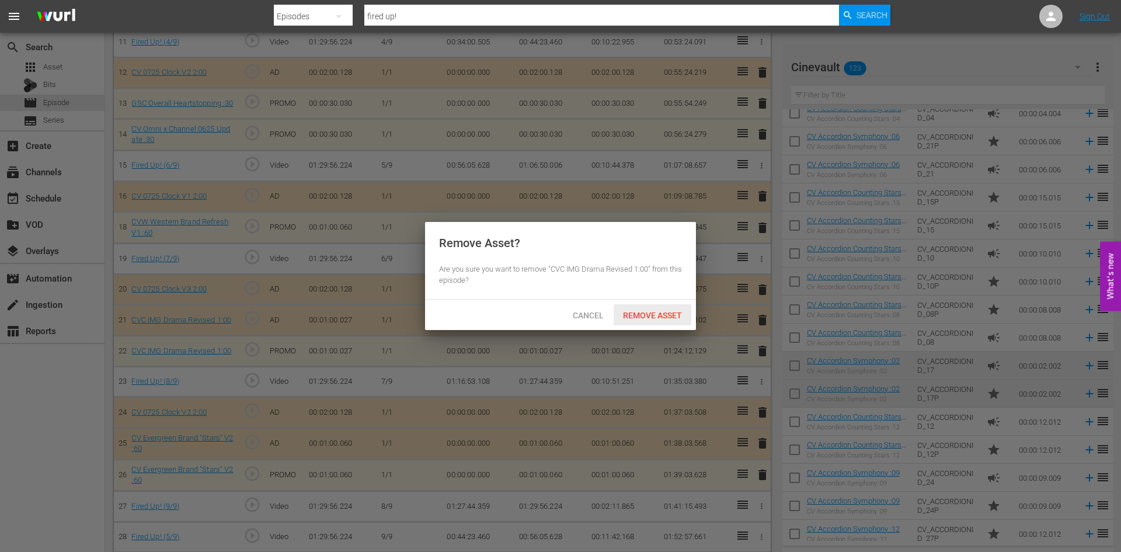
click at [669, 315] on span "Remove Asset" at bounding box center [653, 315] width 78 height 9
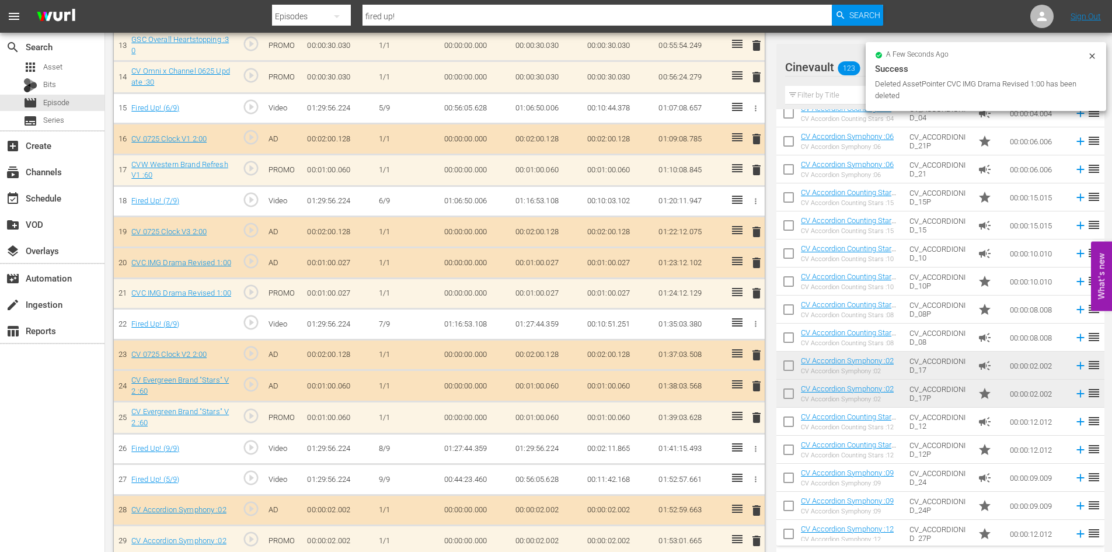
scroll to position [728, 0]
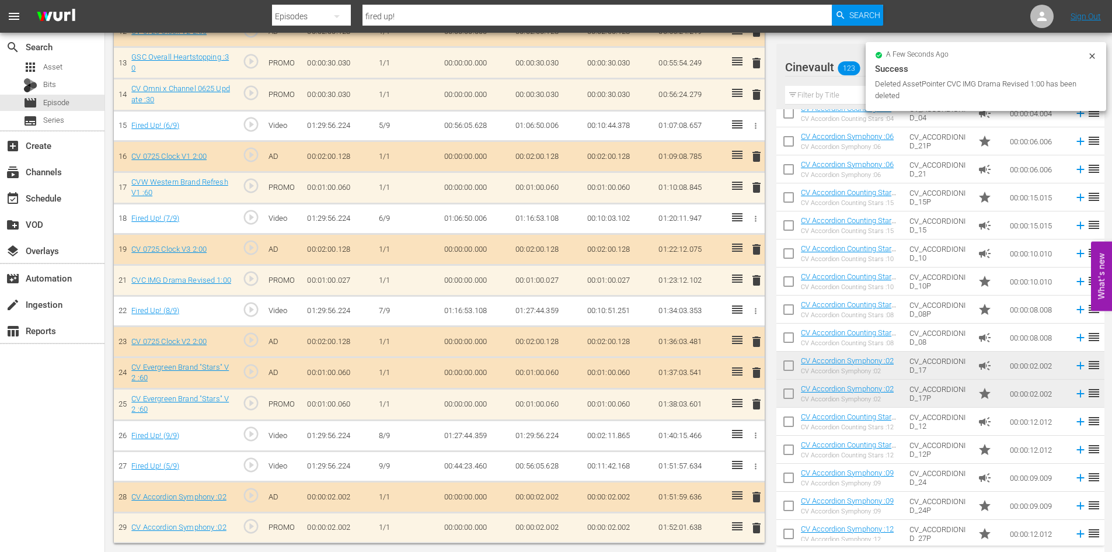
click at [753, 376] on span "delete" at bounding box center [757, 372] width 14 height 14
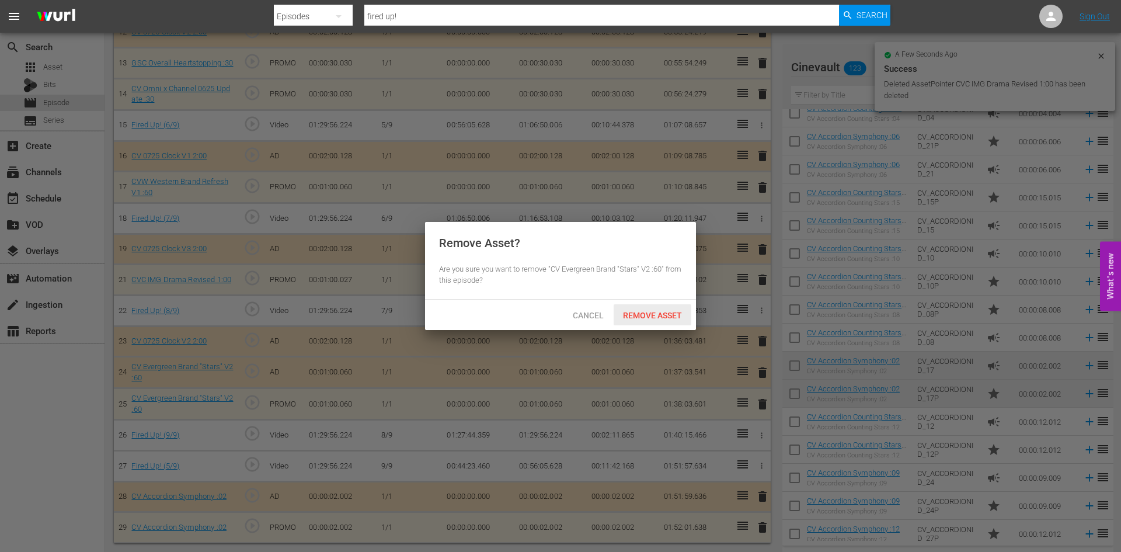
click at [671, 313] on span "Remove Asset" at bounding box center [653, 315] width 78 height 9
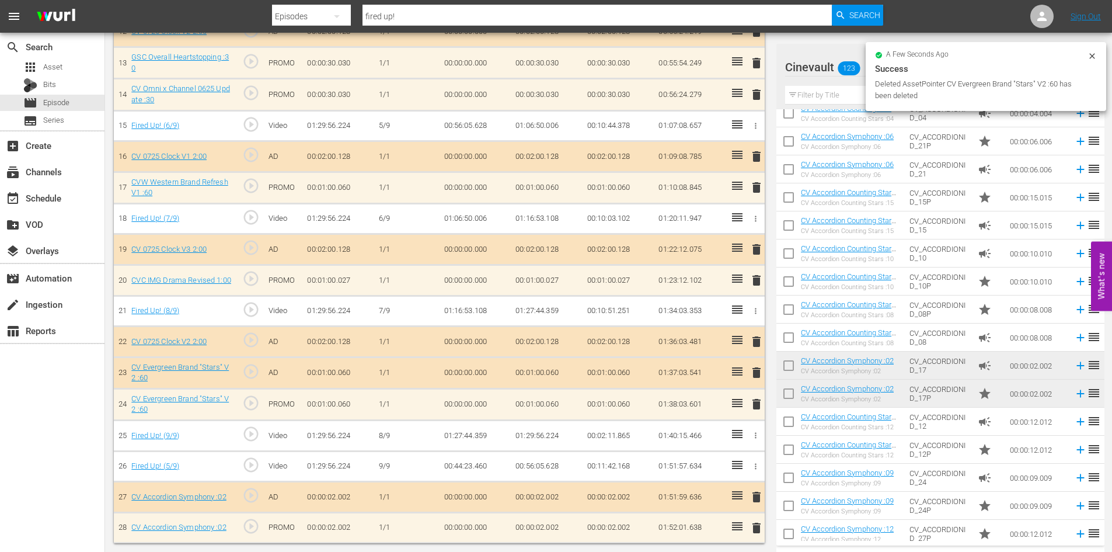
scroll to position [697, 0]
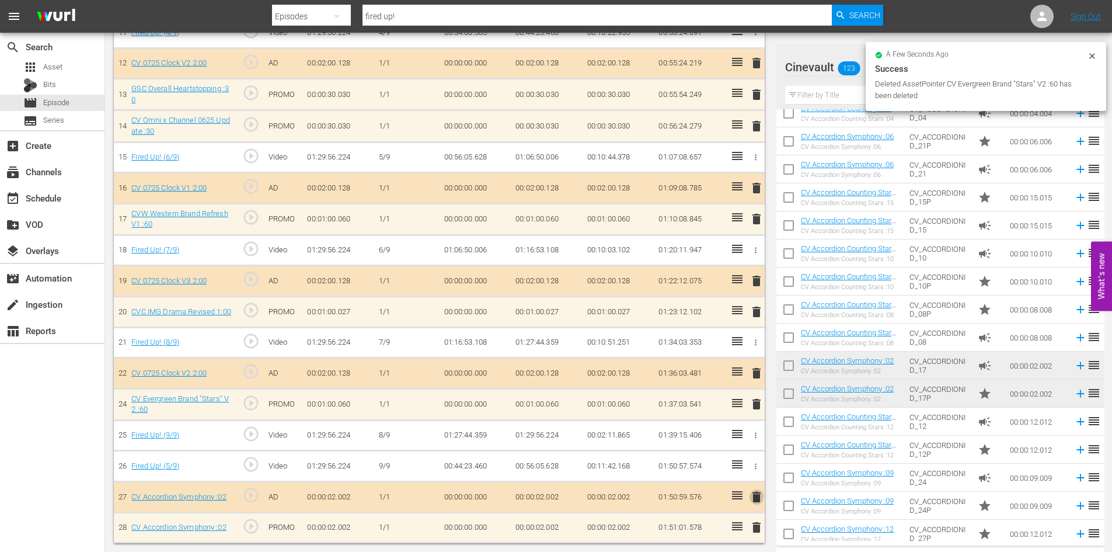
click at [755, 496] on span "delete" at bounding box center [757, 497] width 14 height 14
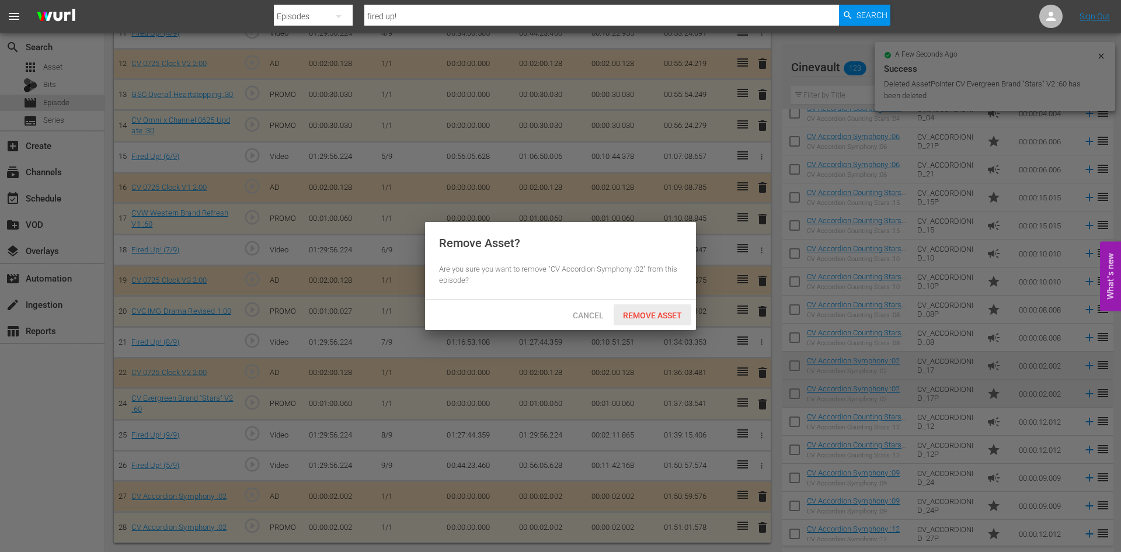
click at [665, 322] on div "Remove Asset" at bounding box center [653, 315] width 78 height 22
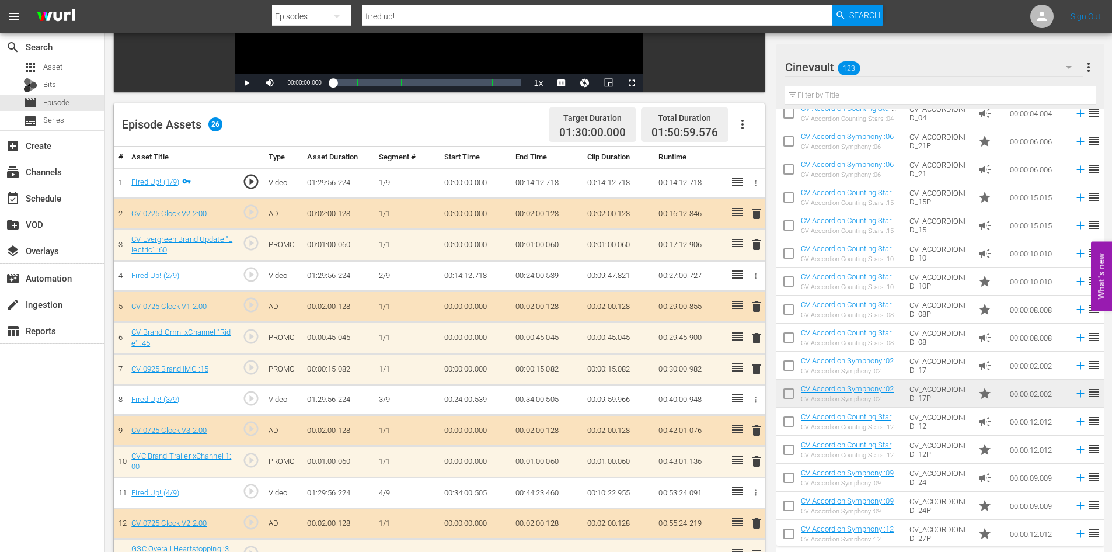
scroll to position [257, 0]
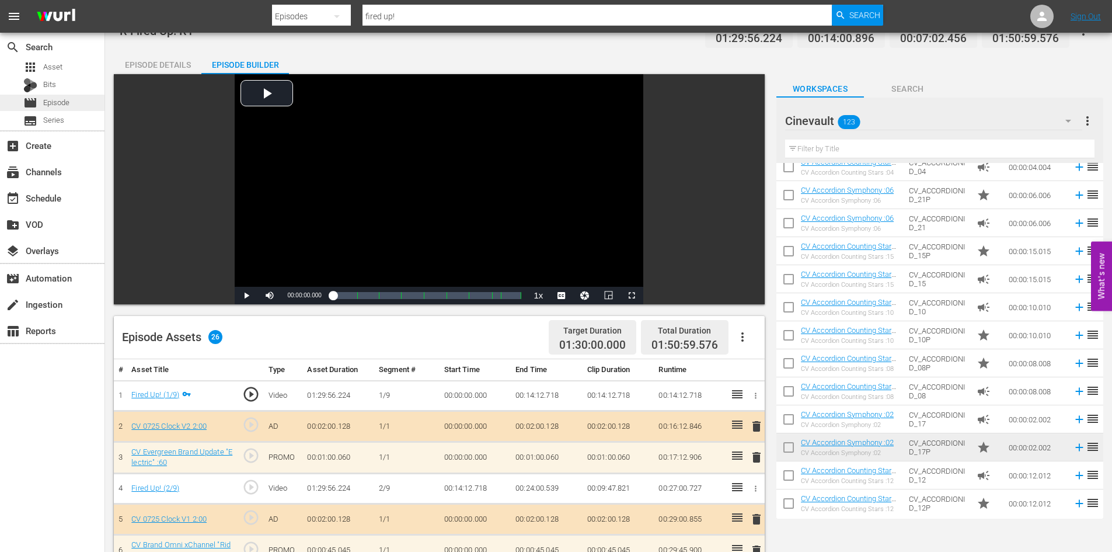
click at [43, 100] on div "movie Episode" at bounding box center [46, 103] width 46 height 16
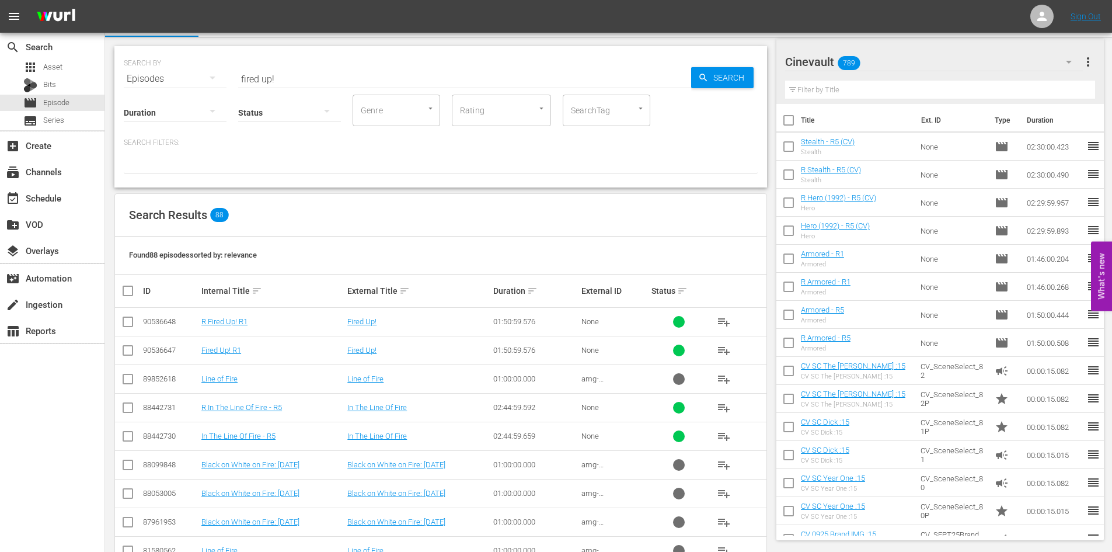
scroll to position [82, 0]
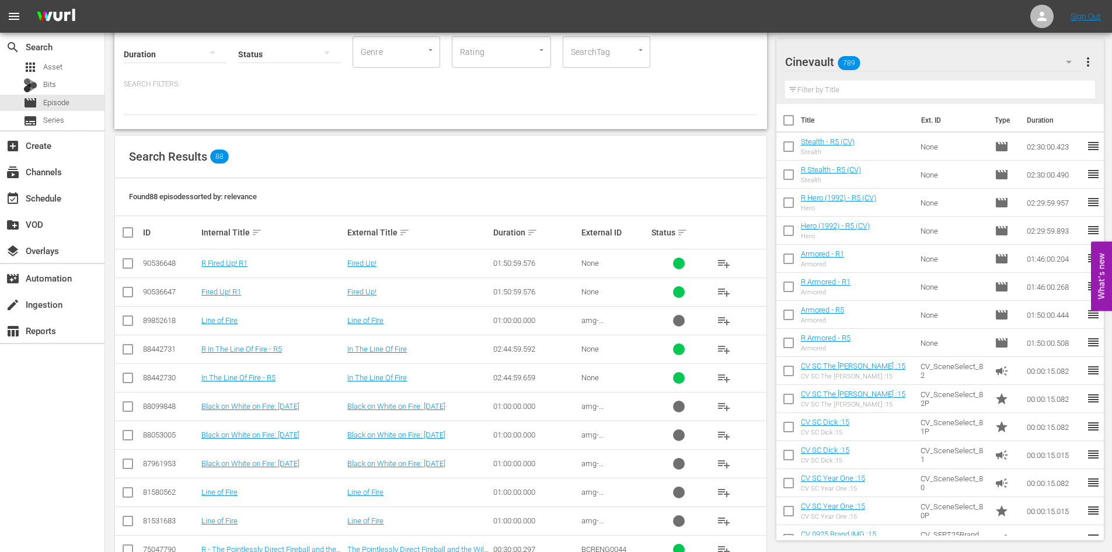
click at [123, 300] on input "checkbox" at bounding box center [128, 294] width 14 height 14
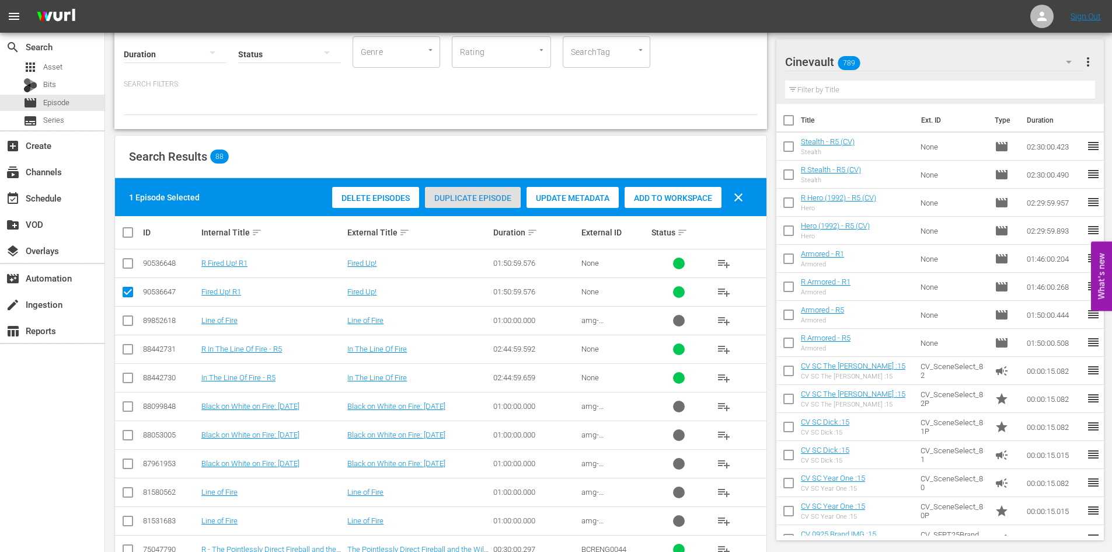
click at [481, 196] on span "Duplicate Episode" at bounding box center [473, 197] width 96 height 9
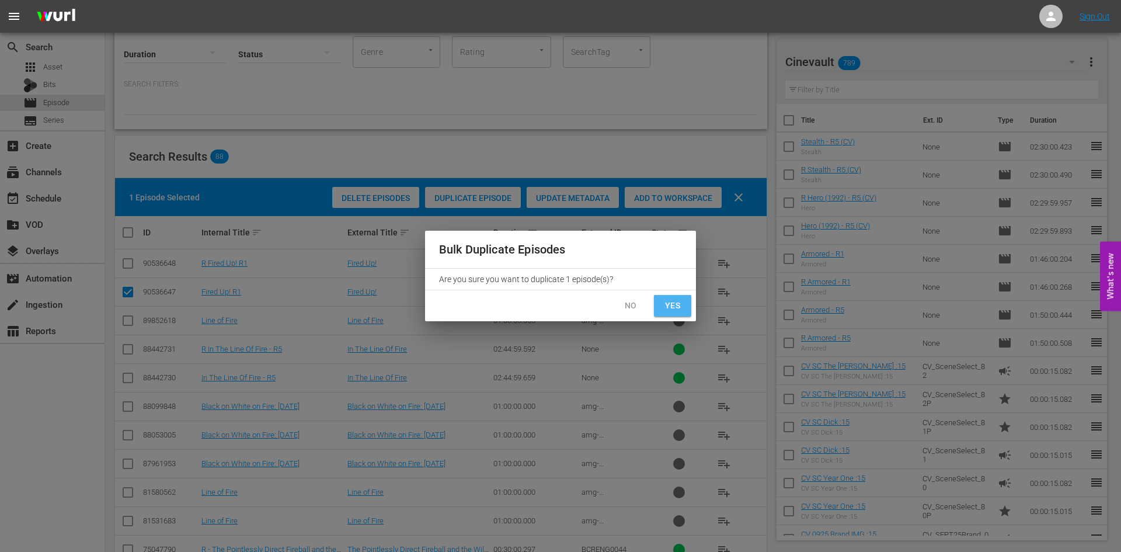
click at [671, 302] on span "Yes" at bounding box center [672, 305] width 19 height 15
checkbox input "false"
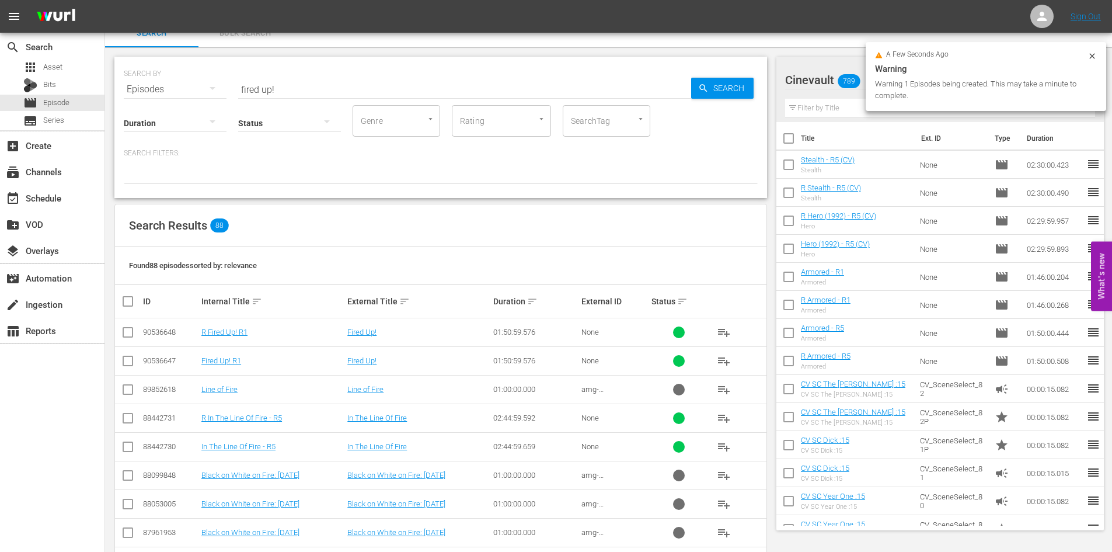
scroll to position [0, 0]
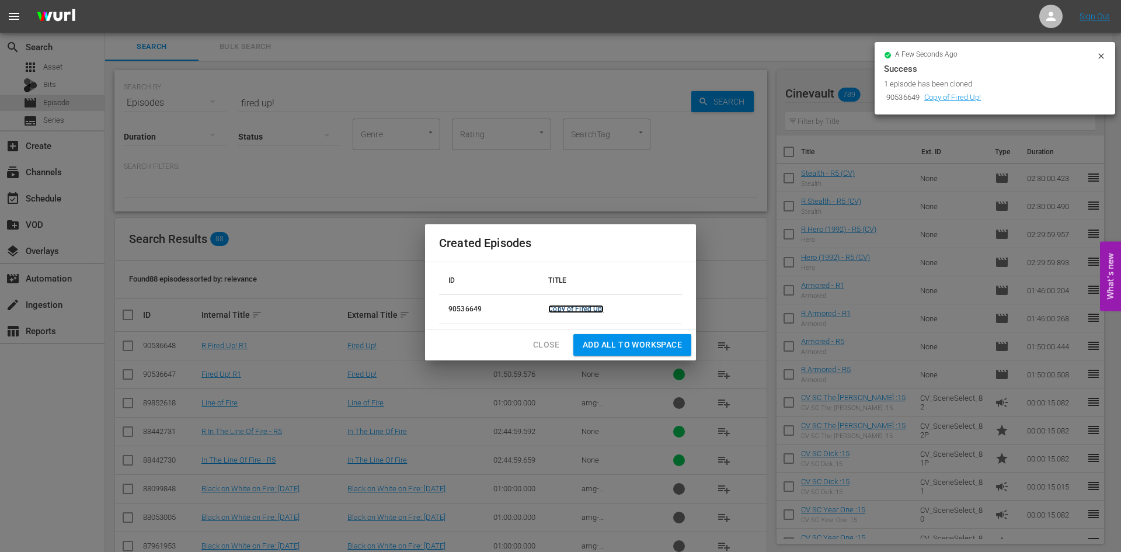
click at [579, 310] on link "Copy of Fired Up!" at bounding box center [575, 309] width 55 height 8
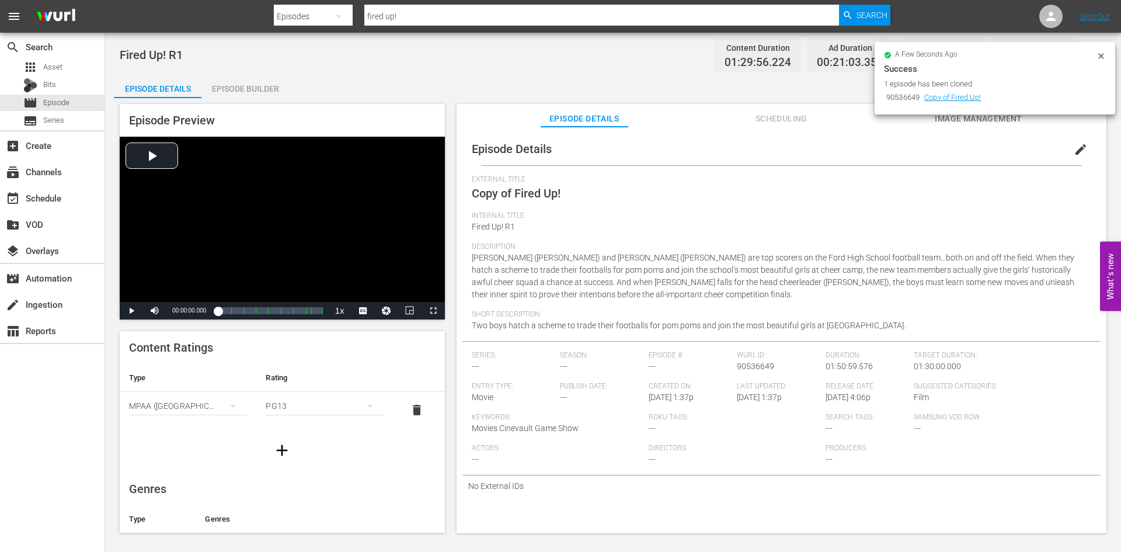
click at [1079, 151] on span "edit" at bounding box center [1081, 149] width 14 height 14
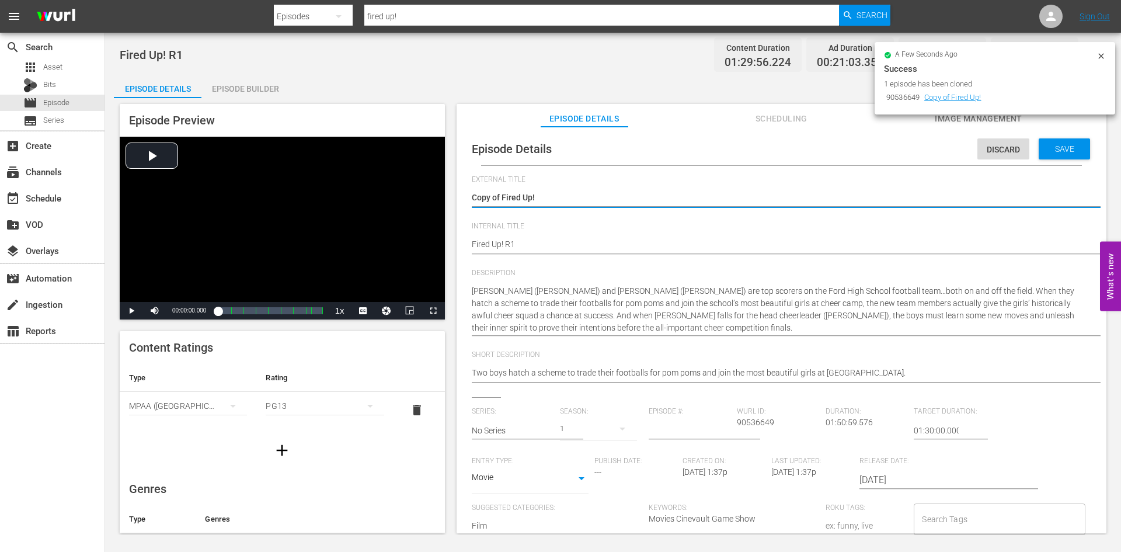
drag, startPoint x: 502, startPoint y: 193, endPoint x: 457, endPoint y: 201, distance: 46.2
type textarea "Fired Up!"
click at [555, 237] on div "Fired Up! R1 Fired Up! R1" at bounding box center [779, 245] width 614 height 28
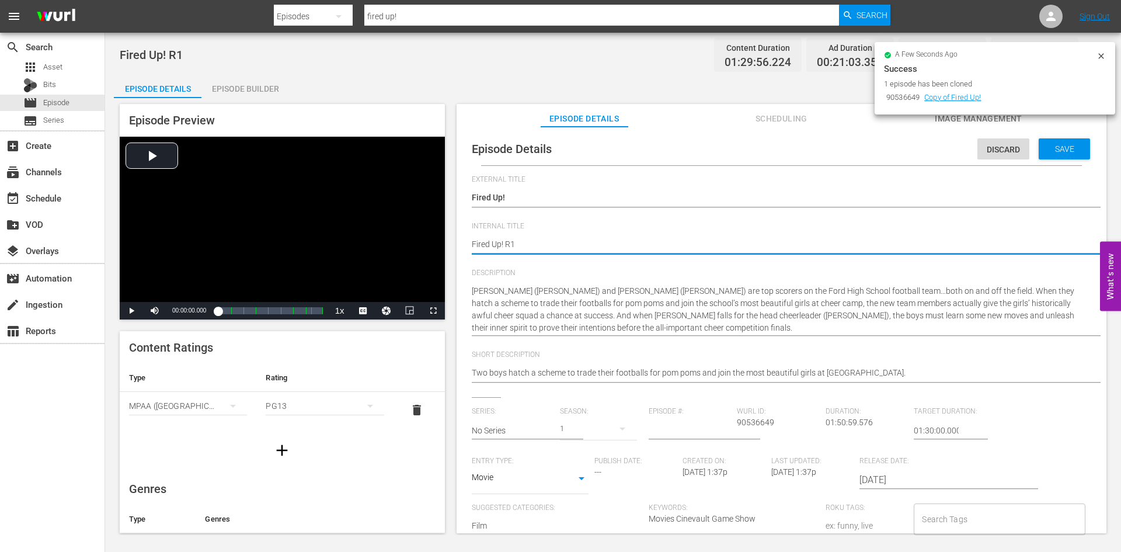
type textarea "Fired Up! R"
type textarea "Fired Up! R5"
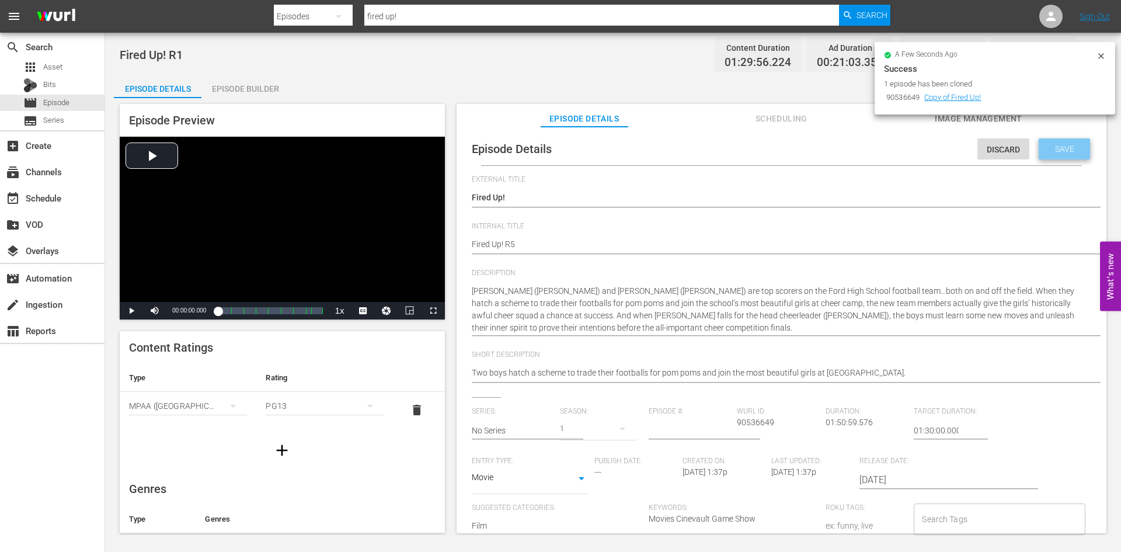
click at [1053, 142] on div "Save" at bounding box center [1064, 148] width 51 height 21
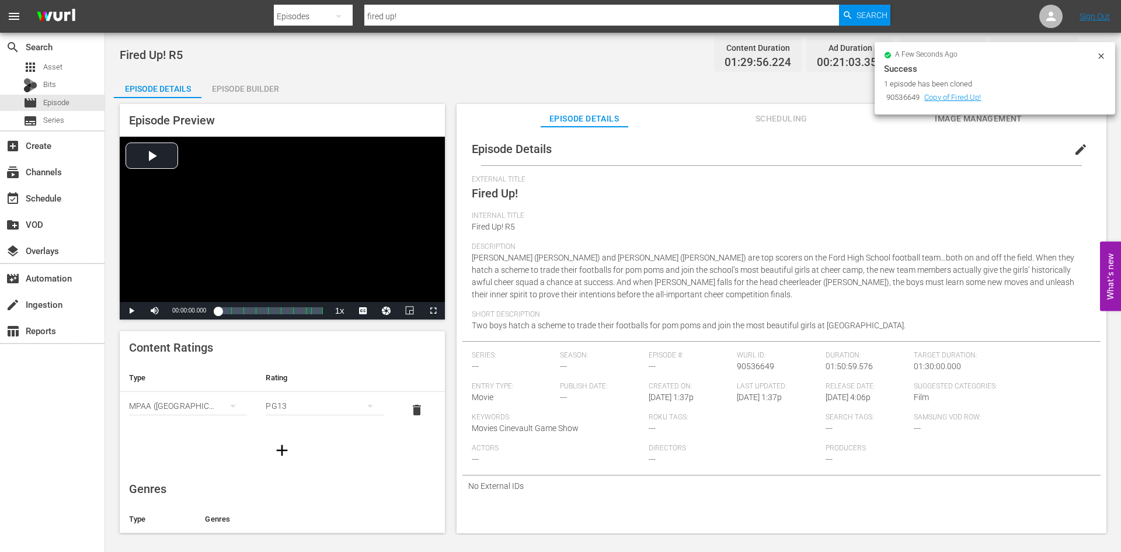
click at [248, 80] on div "Episode Builder" at bounding box center [245, 89] width 88 height 28
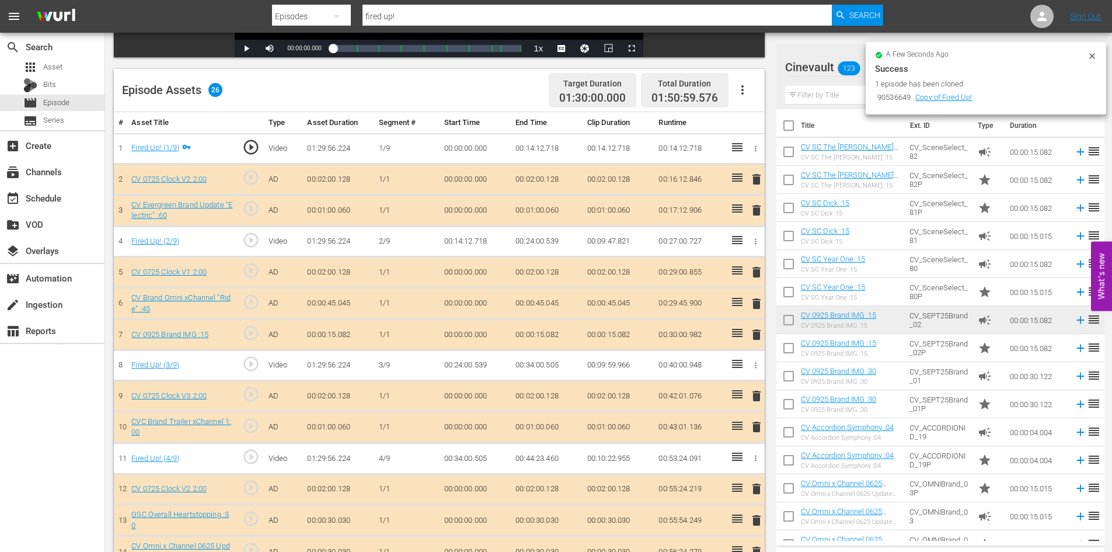
scroll to position [292, 0]
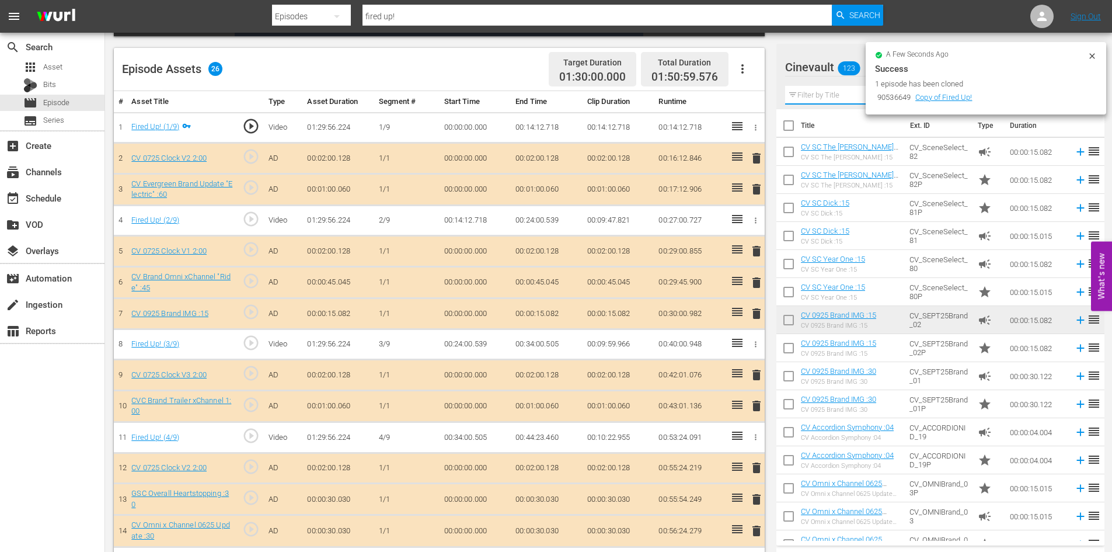
click at [827, 92] on input "text" at bounding box center [940, 95] width 311 height 19
type input "sc"
click at [1095, 57] on icon at bounding box center [1092, 55] width 9 height 9
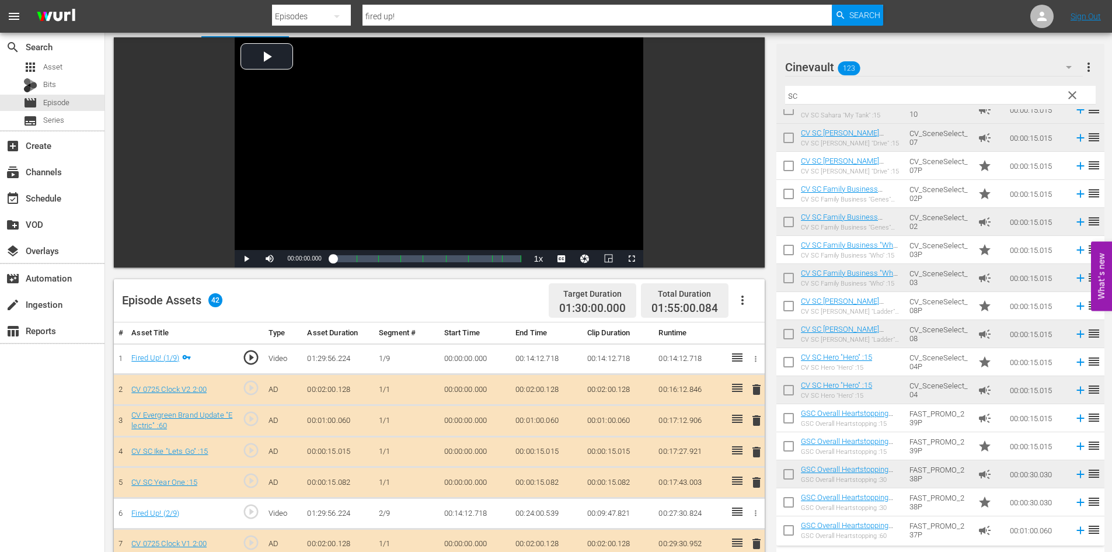
scroll to position [51, 0]
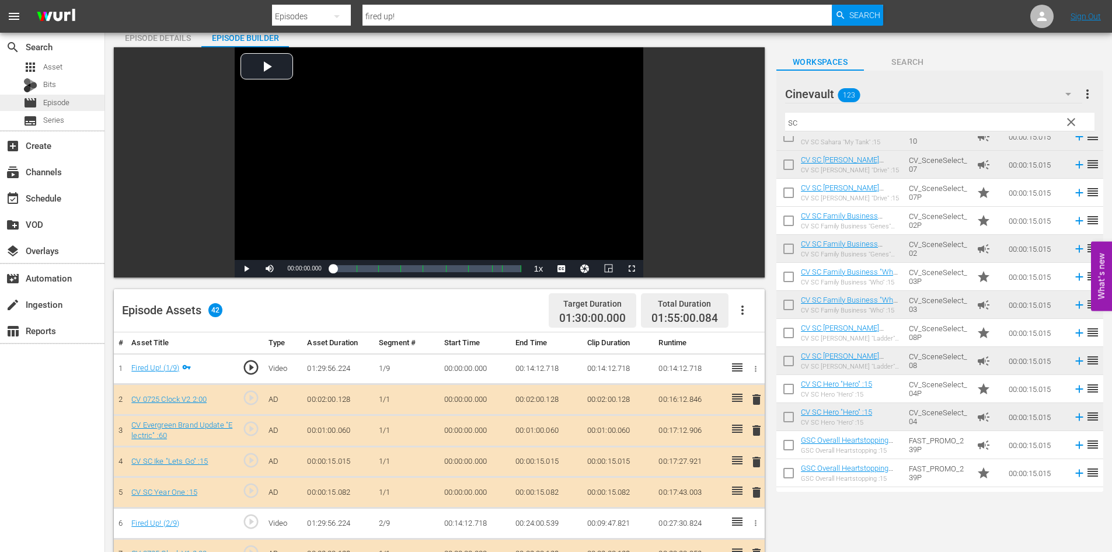
click at [57, 100] on span "Episode" at bounding box center [56, 103] width 26 height 12
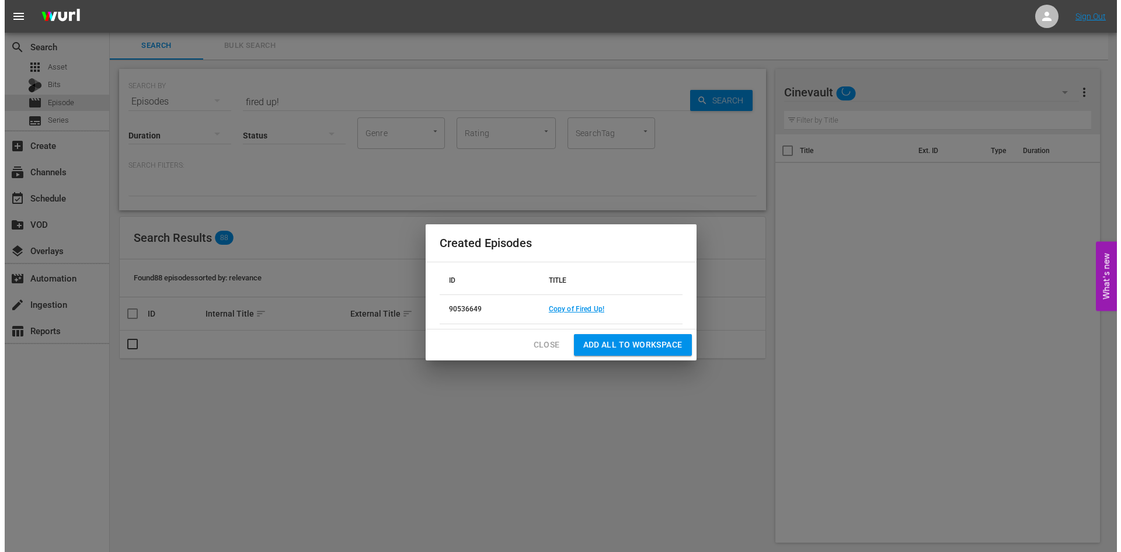
scroll to position [1, 0]
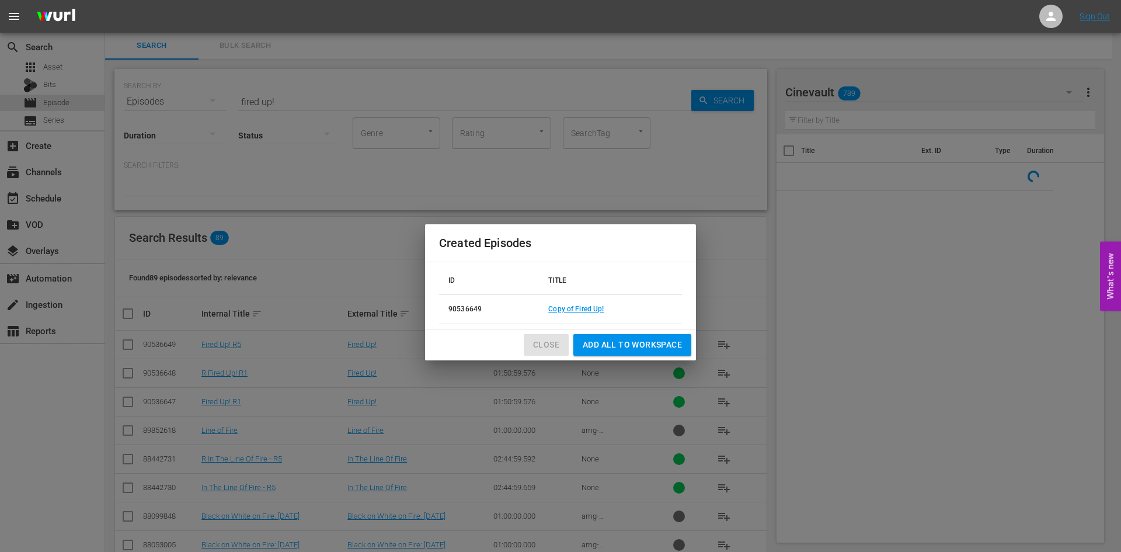
click at [555, 342] on span "Close" at bounding box center [546, 344] width 26 height 15
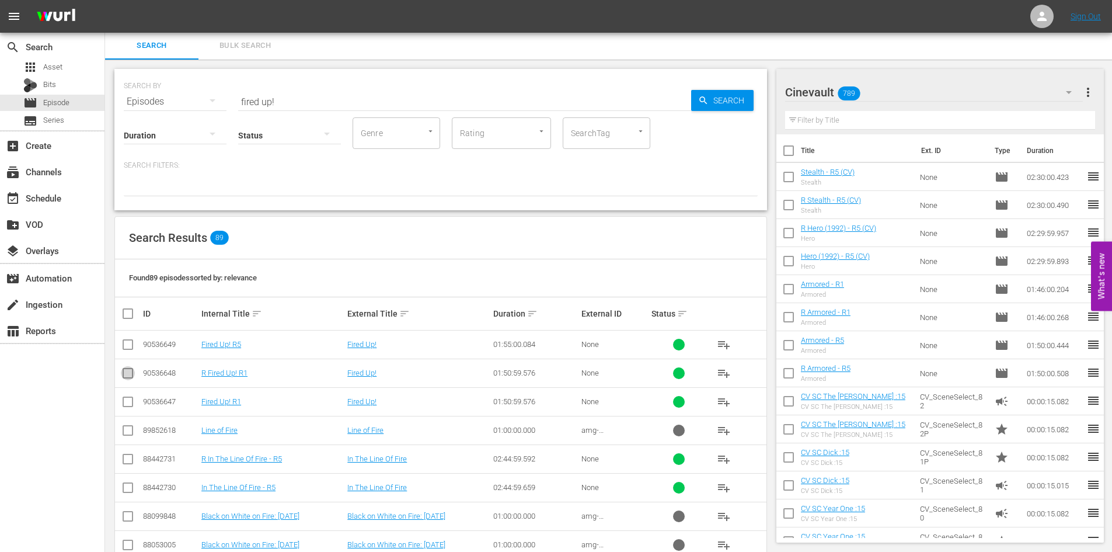
click at [132, 368] on input "checkbox" at bounding box center [128, 375] width 14 height 14
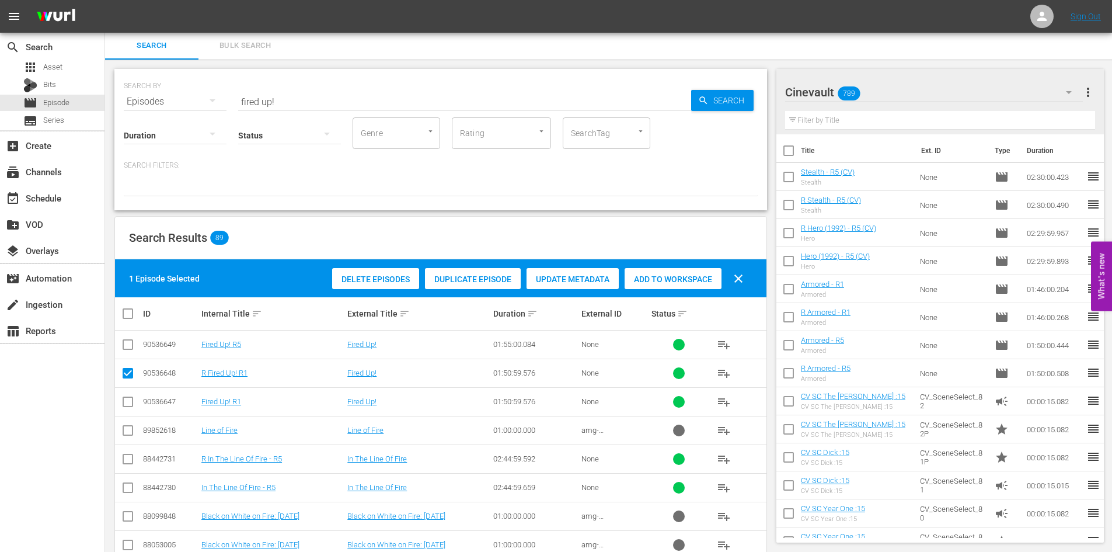
click at [506, 278] on span "Duplicate Episode" at bounding box center [473, 278] width 96 height 9
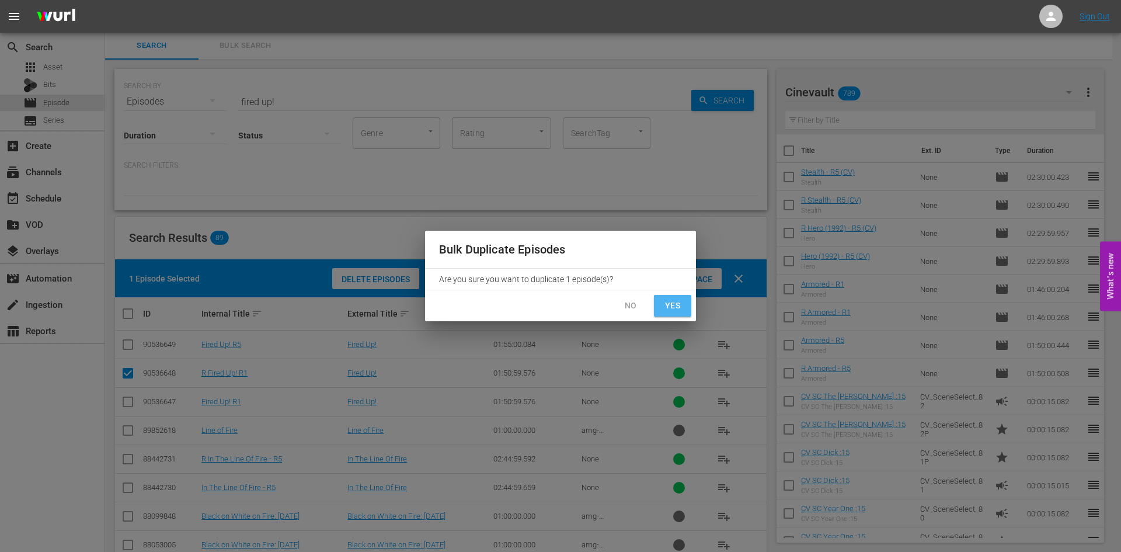
click at [673, 307] on span "Yes" at bounding box center [672, 305] width 19 height 15
checkbox input "false"
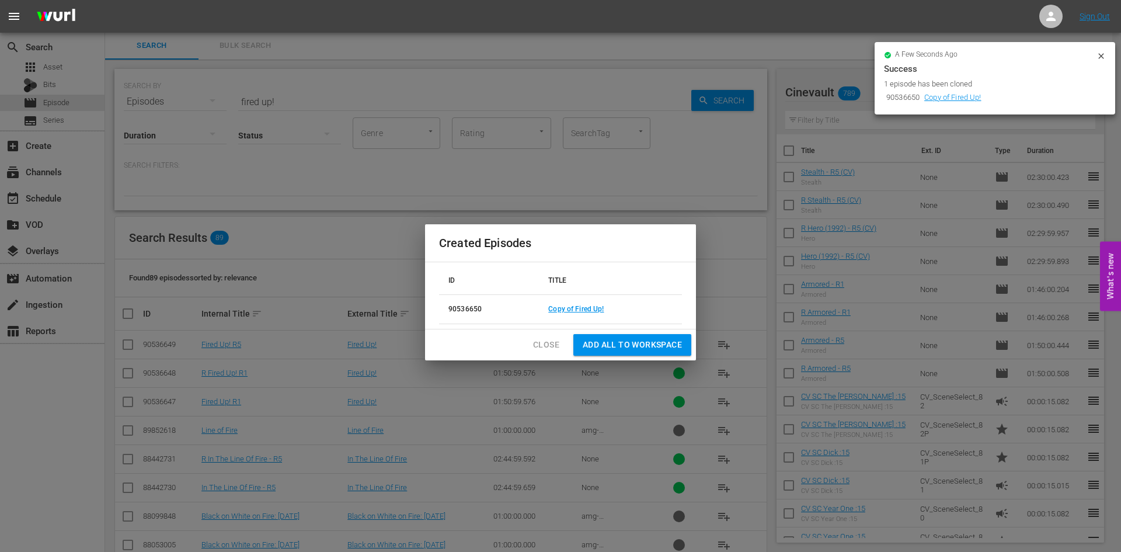
click at [571, 303] on td "Copy of Fired Up!" at bounding box center [610, 309] width 143 height 29
click at [572, 306] on td "Copy of Fired Up!" at bounding box center [610, 309] width 143 height 29
click at [583, 308] on link "Copy of Fired Up!" at bounding box center [575, 309] width 55 height 8
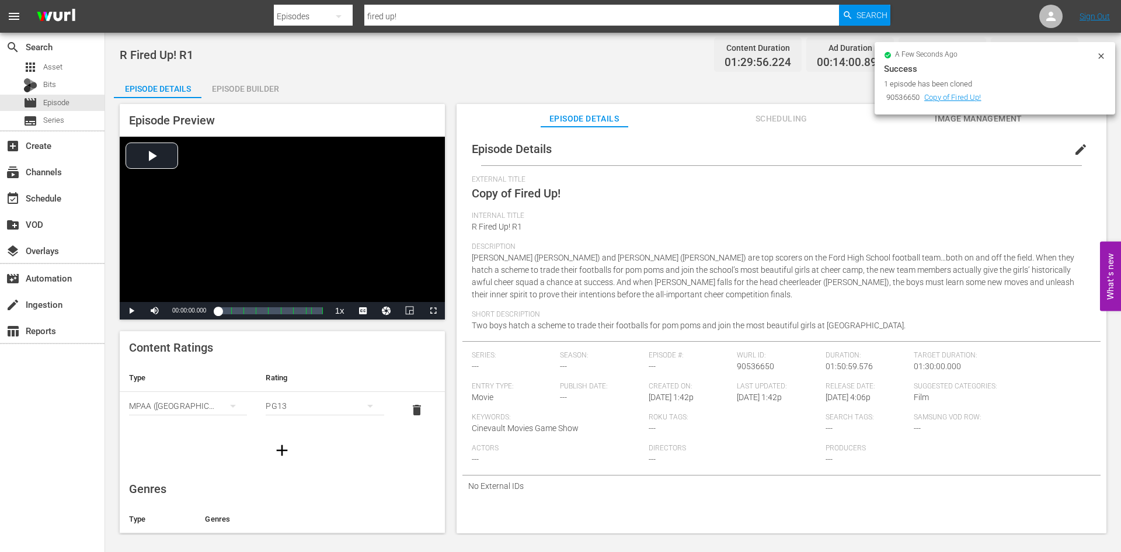
click at [1074, 147] on span "edit" at bounding box center [1081, 149] width 14 height 14
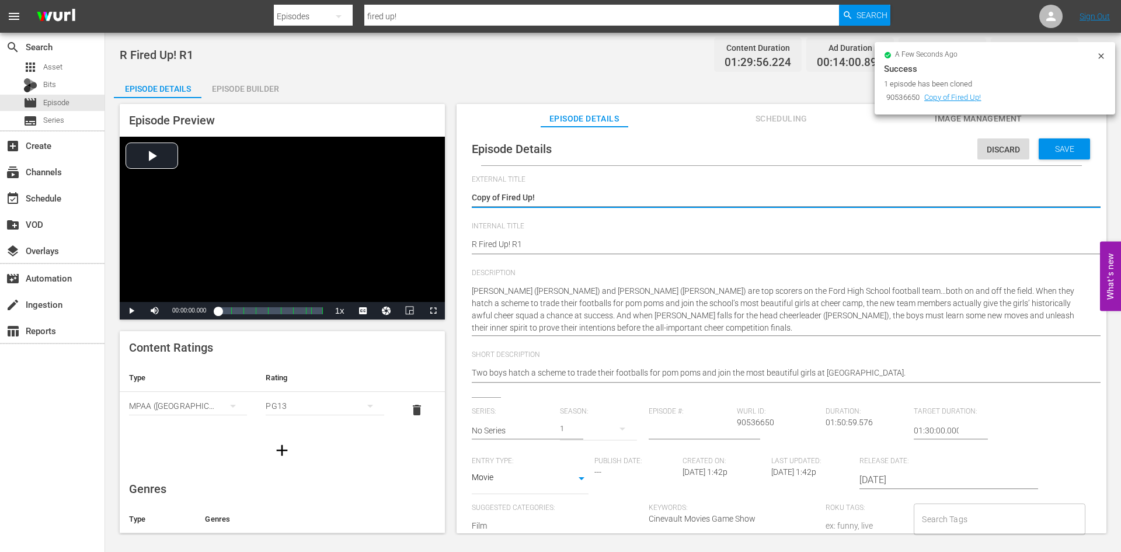
drag, startPoint x: 505, startPoint y: 199, endPoint x: 457, endPoint y: 201, distance: 48.5
type textarea "Fired Up!"
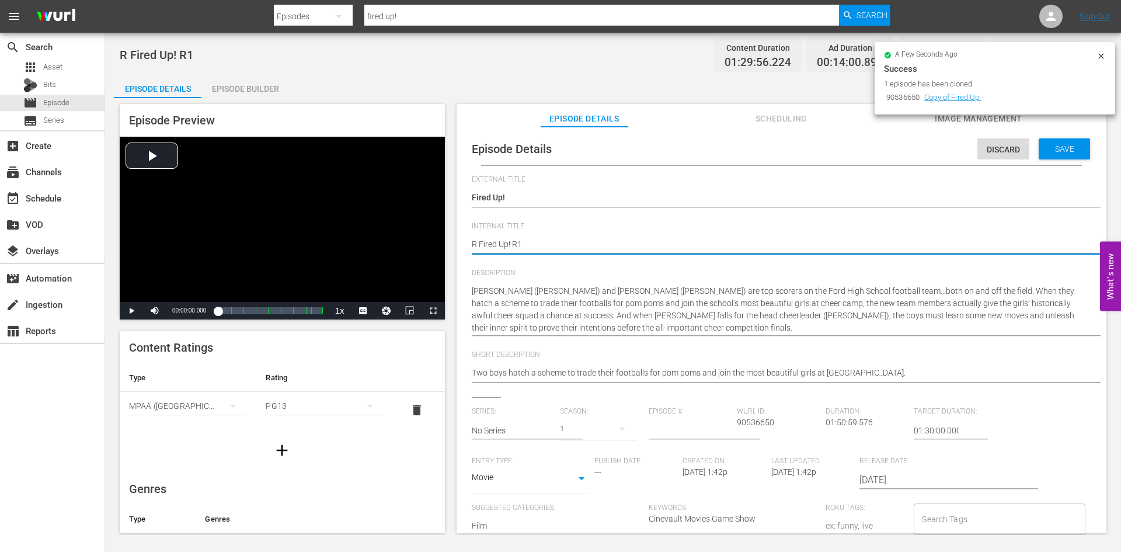
click at [515, 248] on textarea "R Fired Up! R1" at bounding box center [779, 245] width 614 height 14
type textarea "R Fired Up! R5"
click at [1059, 148] on span "Save" at bounding box center [1065, 148] width 38 height 9
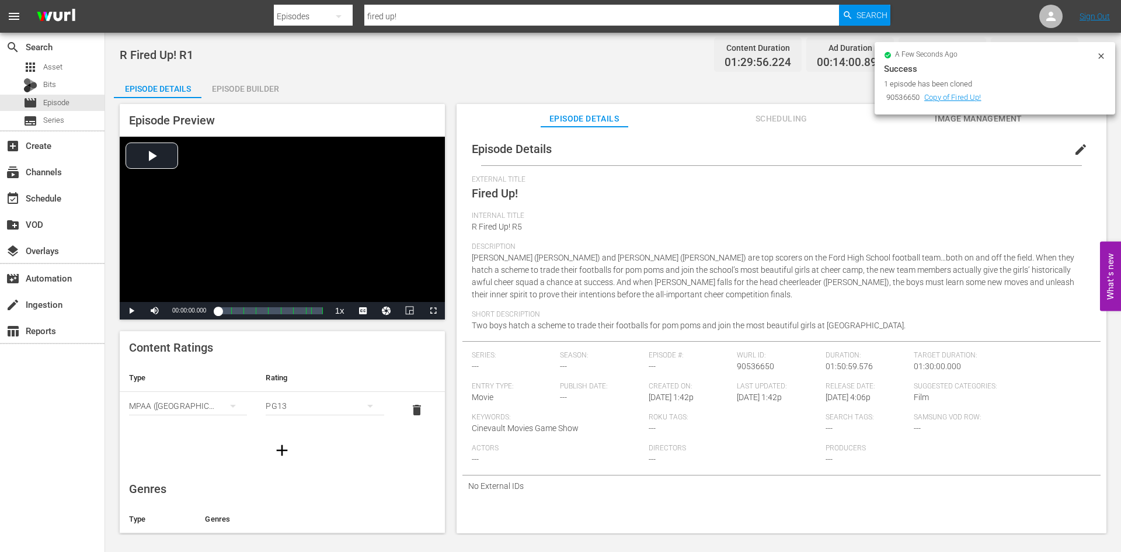
click at [268, 94] on div "Episode Builder" at bounding box center [245, 89] width 88 height 28
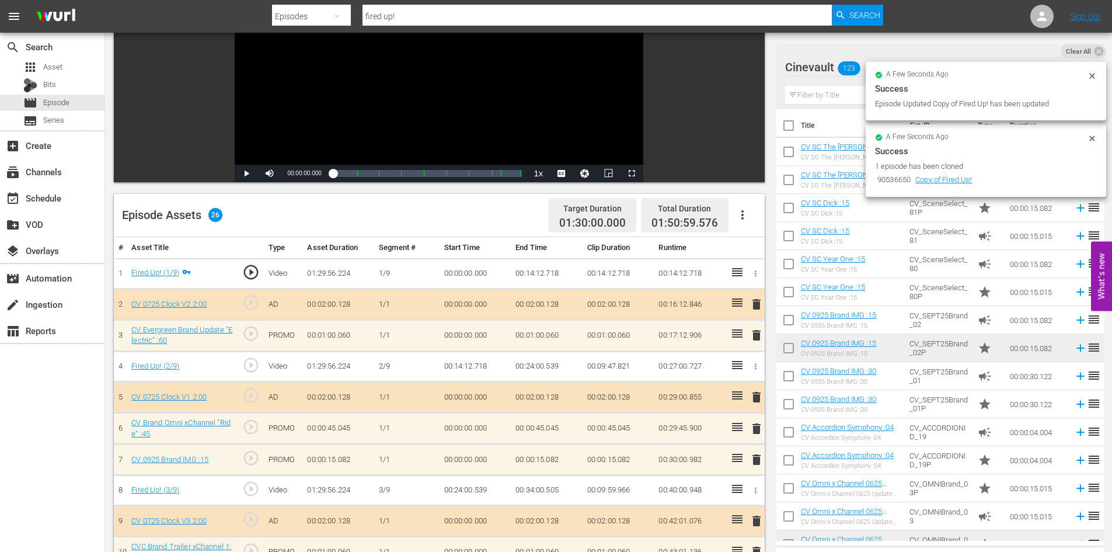
scroll to position [175, 0]
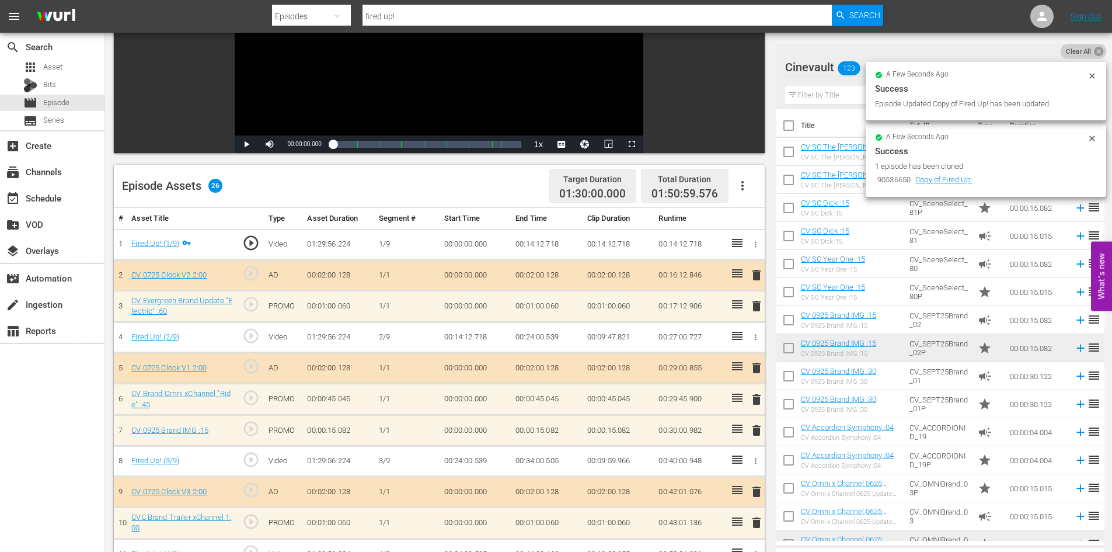
click at [1095, 53] on icon at bounding box center [1098, 51] width 9 height 9
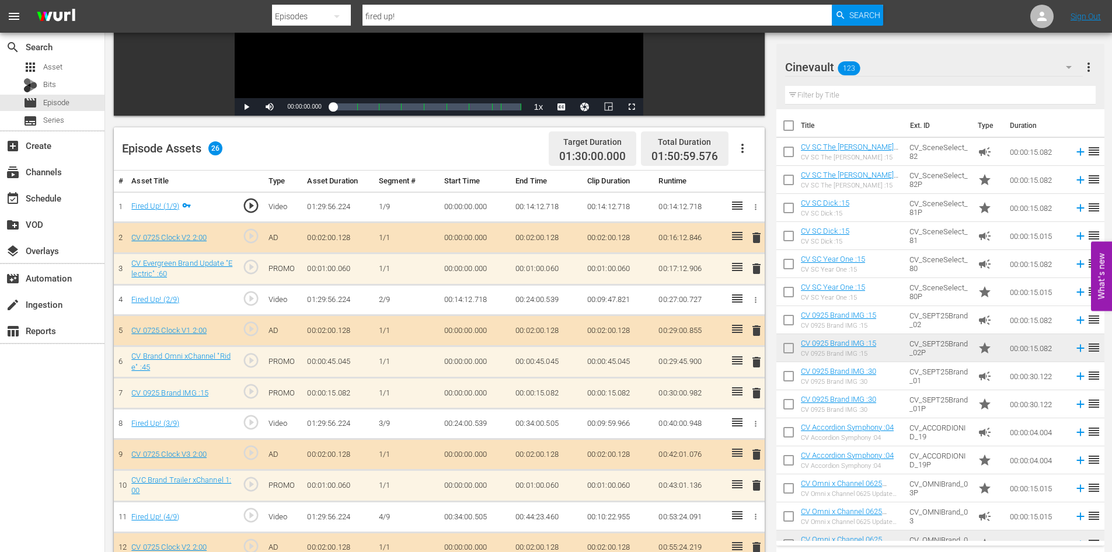
scroll to position [234, 0]
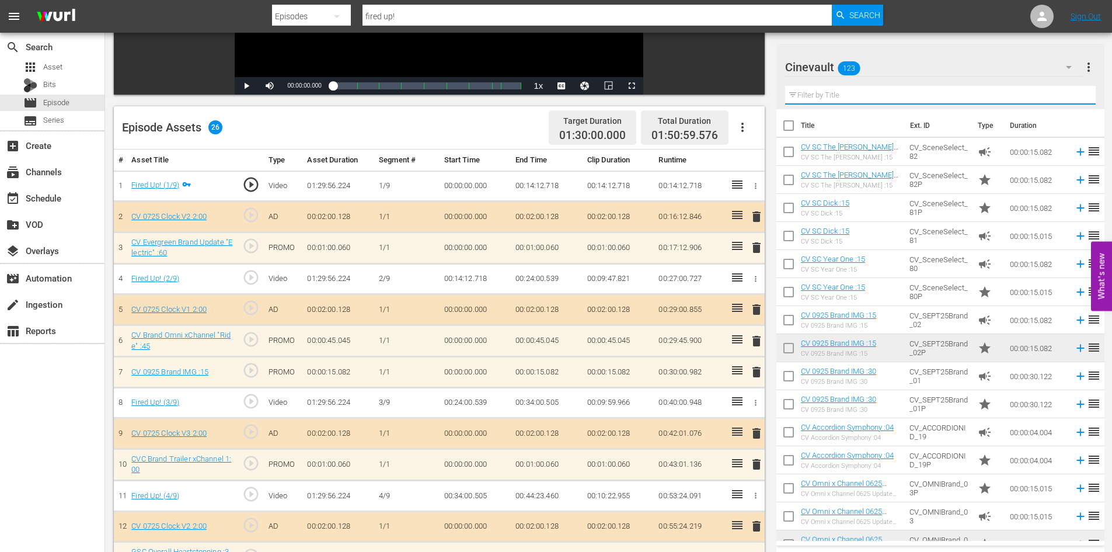
click at [879, 93] on input "text" at bounding box center [940, 95] width 311 height 19
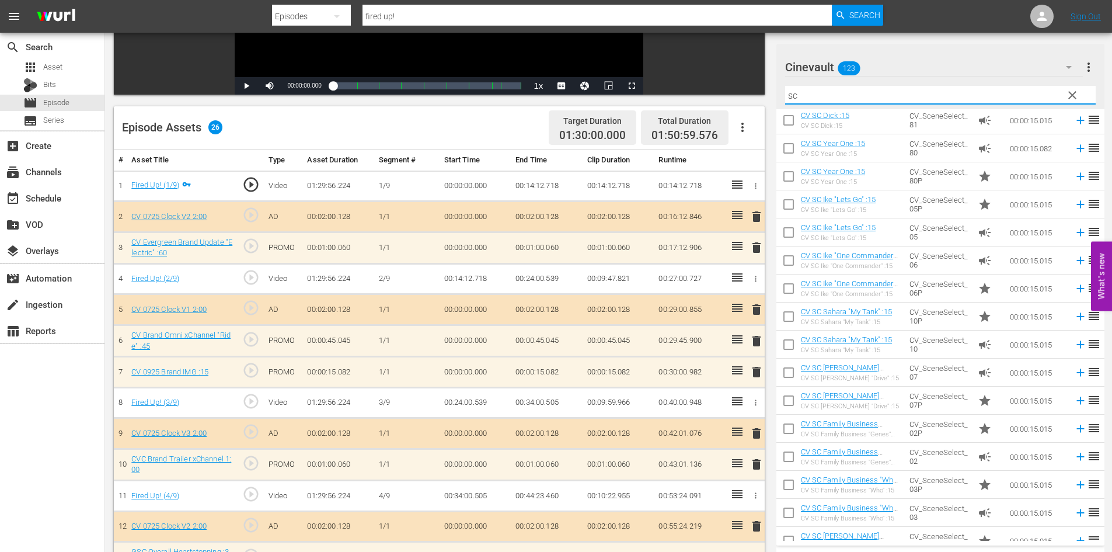
scroll to position [117, 0]
type input "sc"
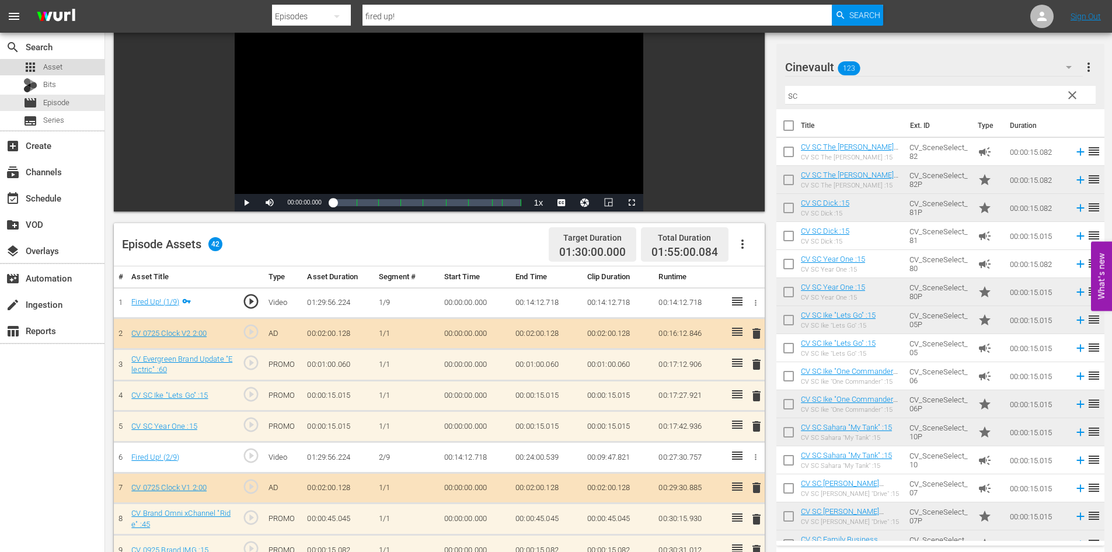
click at [100, 60] on div "apps Asset" at bounding box center [52, 67] width 105 height 16
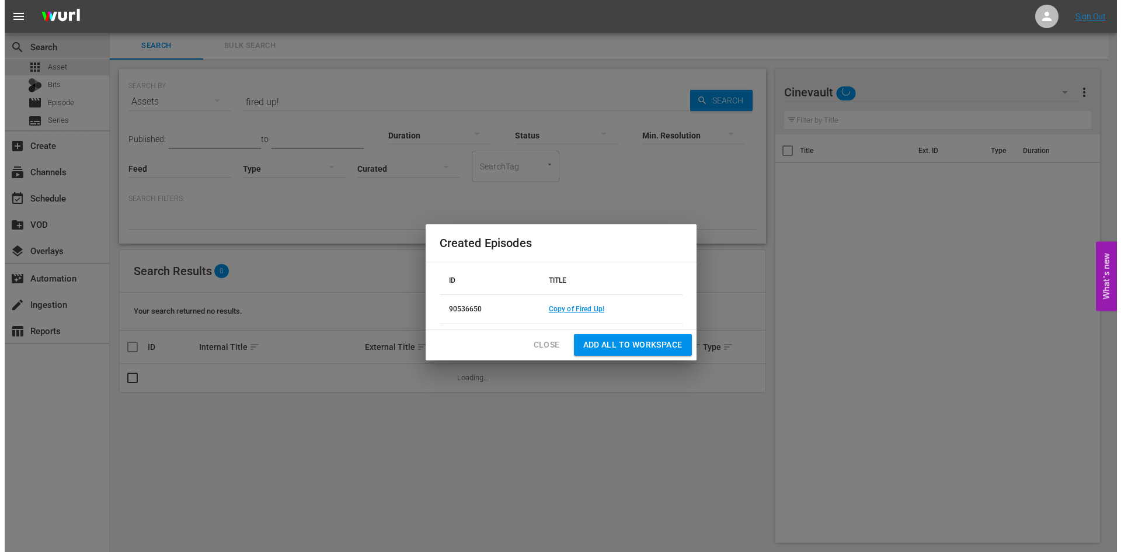
scroll to position [1, 0]
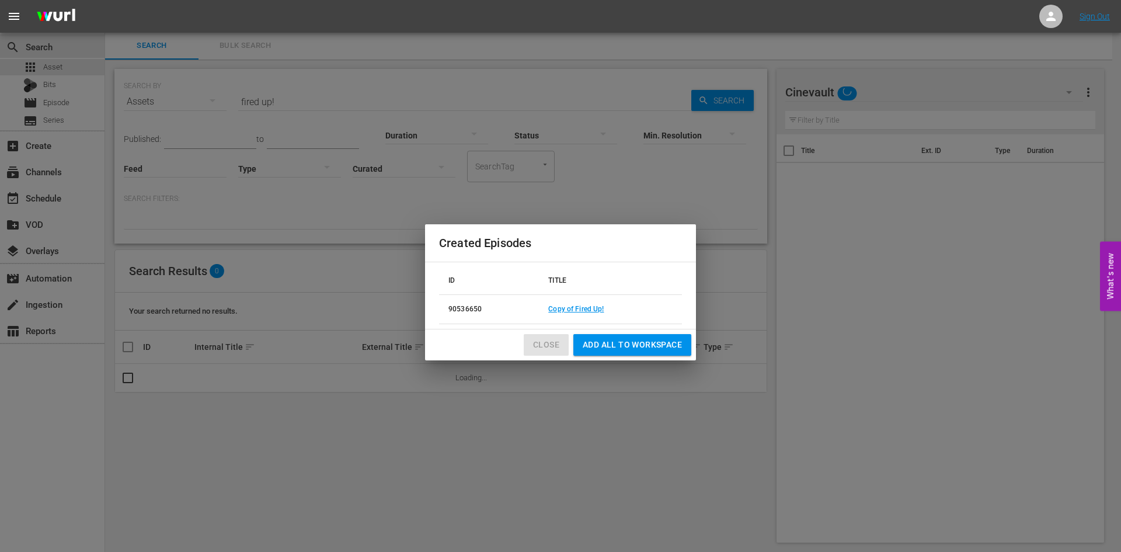
click at [538, 348] on span "Close" at bounding box center [546, 344] width 26 height 15
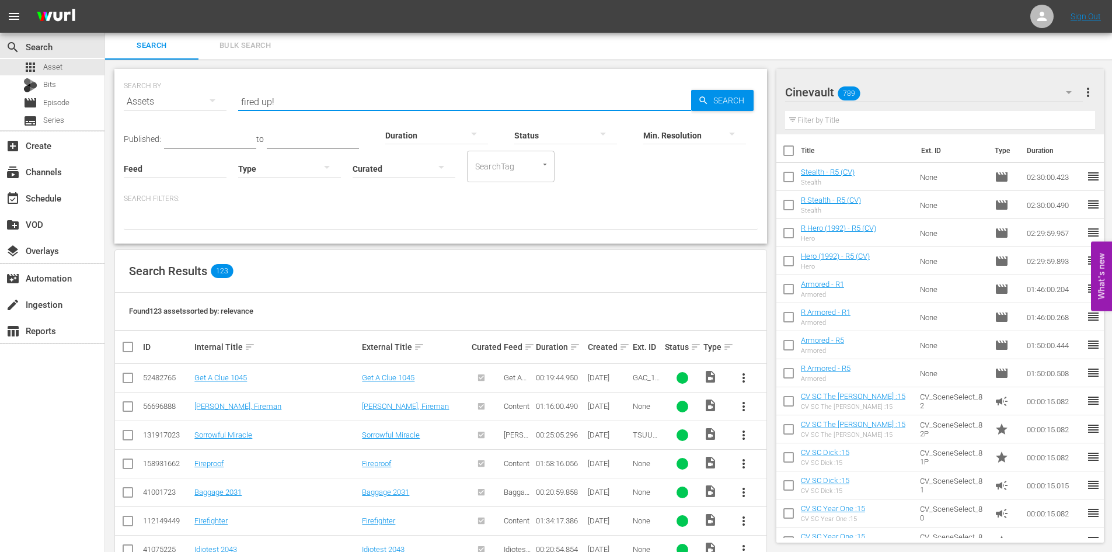
drag, startPoint x: 307, startPoint y: 98, endPoint x: 174, endPoint y: 94, distance: 133.2
click at [174, 94] on div "SEARCH BY Search By Assets Search ID, Title, Description, Keywords, or Category…" at bounding box center [441, 95] width 634 height 42
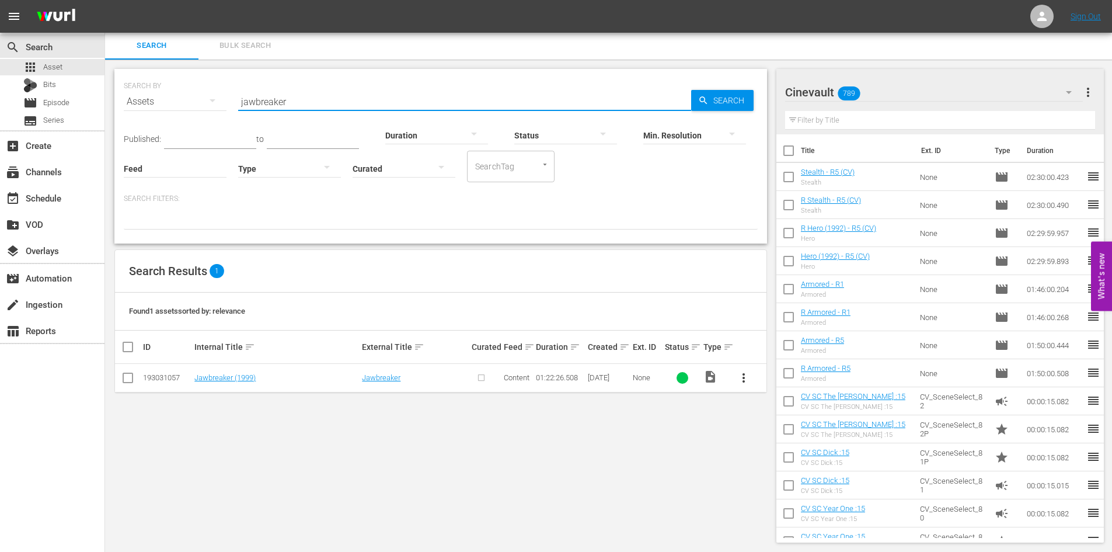
type input "jawbreaker"
click at [123, 377] on input "checkbox" at bounding box center [128, 380] width 14 height 14
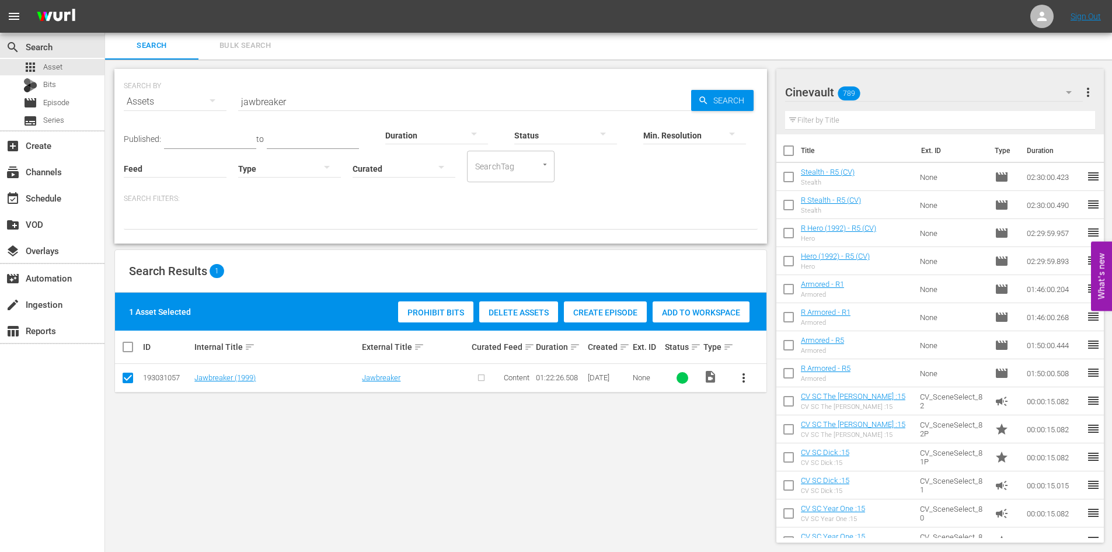
click at [606, 310] on span "Create Episode" at bounding box center [605, 312] width 83 height 9
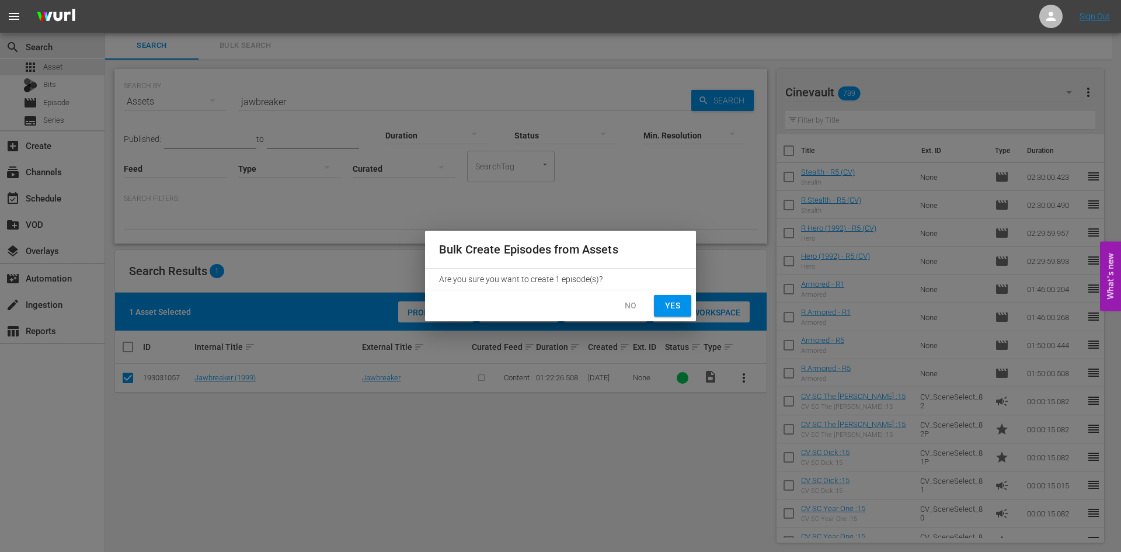
click at [680, 309] on span "Yes" at bounding box center [672, 305] width 19 height 15
checkbox input "false"
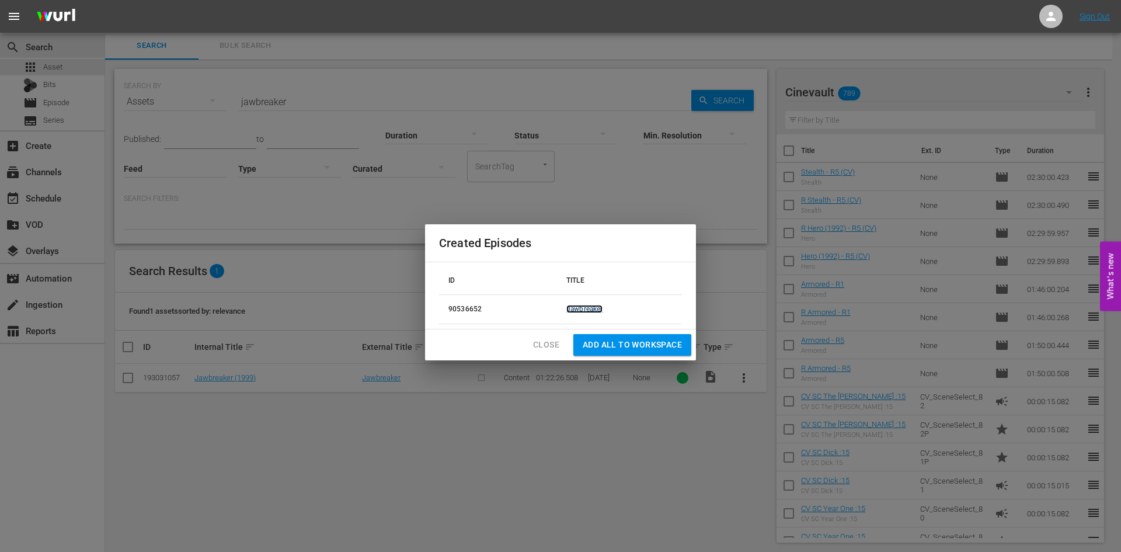
click at [578, 305] on link "Jawbreaker" at bounding box center [584, 309] width 36 height 8
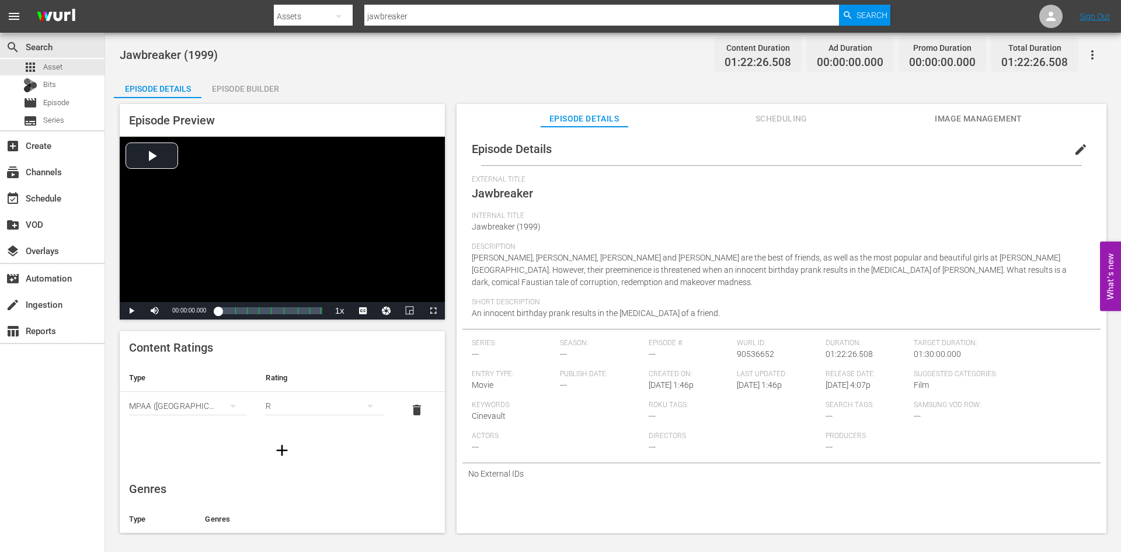
click at [1074, 151] on span "edit" at bounding box center [1081, 149] width 14 height 14
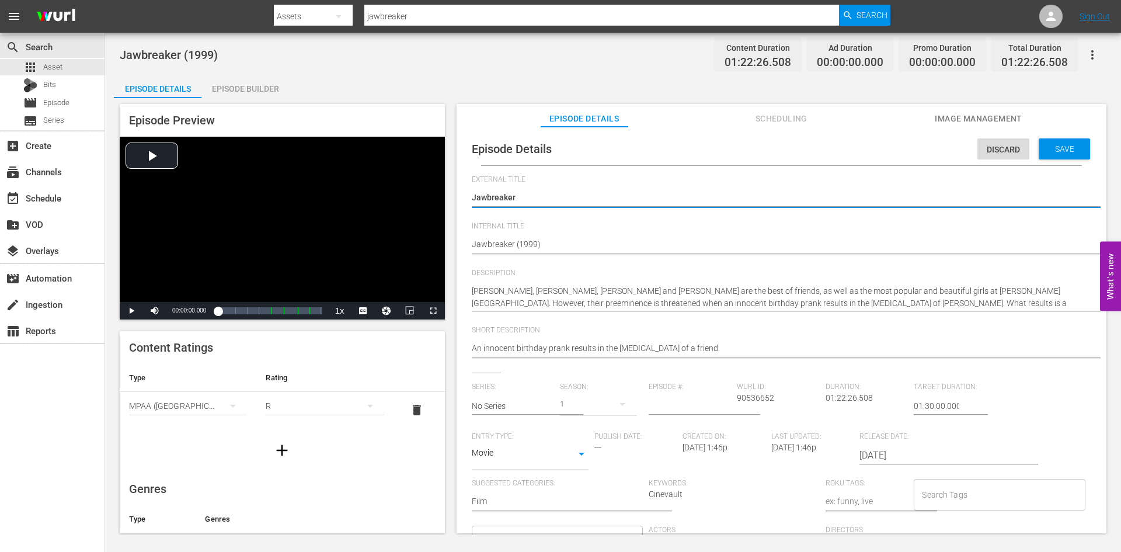
click at [599, 254] on hr at bounding box center [793, 253] width 643 height 1
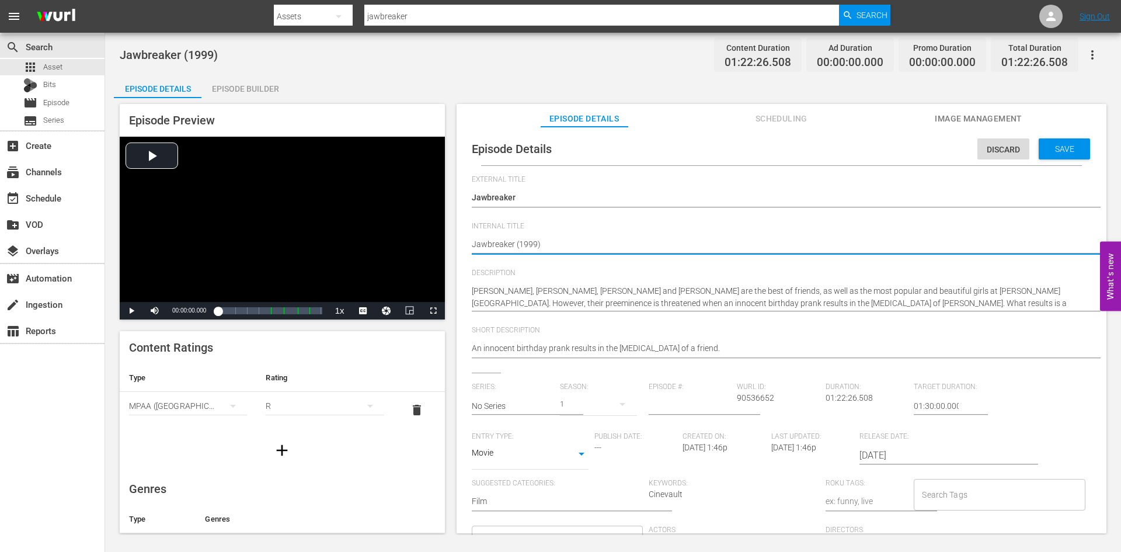
type textarea "Jawbreaker (1999)"
type textarea "Jawbreaker (1999) R"
type textarea "Jawbreaker (1999) R1"
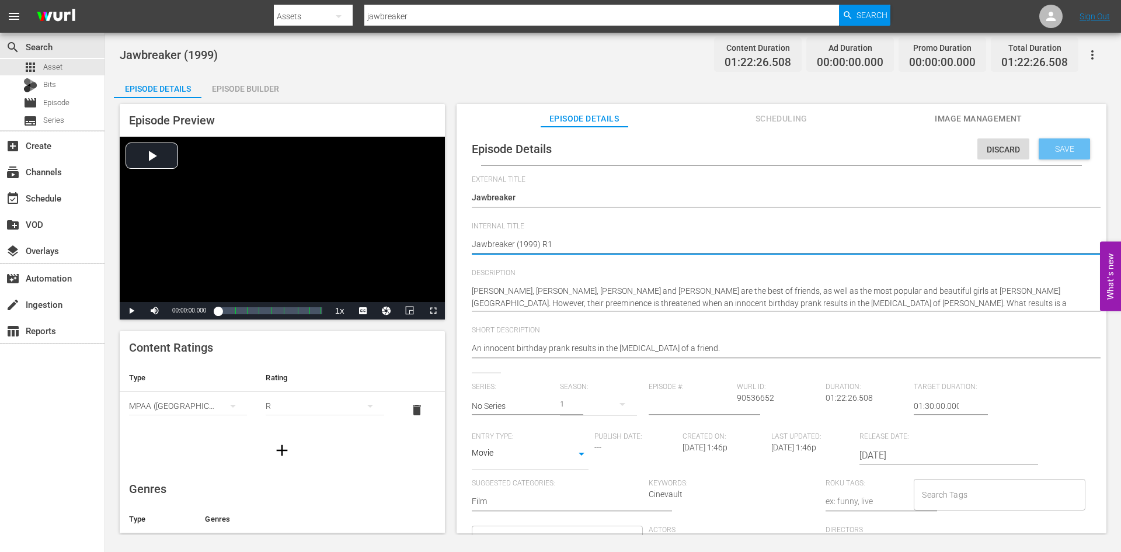
type textarea "Jawbreaker (1999) R1"
click at [1068, 149] on span "Save" at bounding box center [1065, 148] width 38 height 9
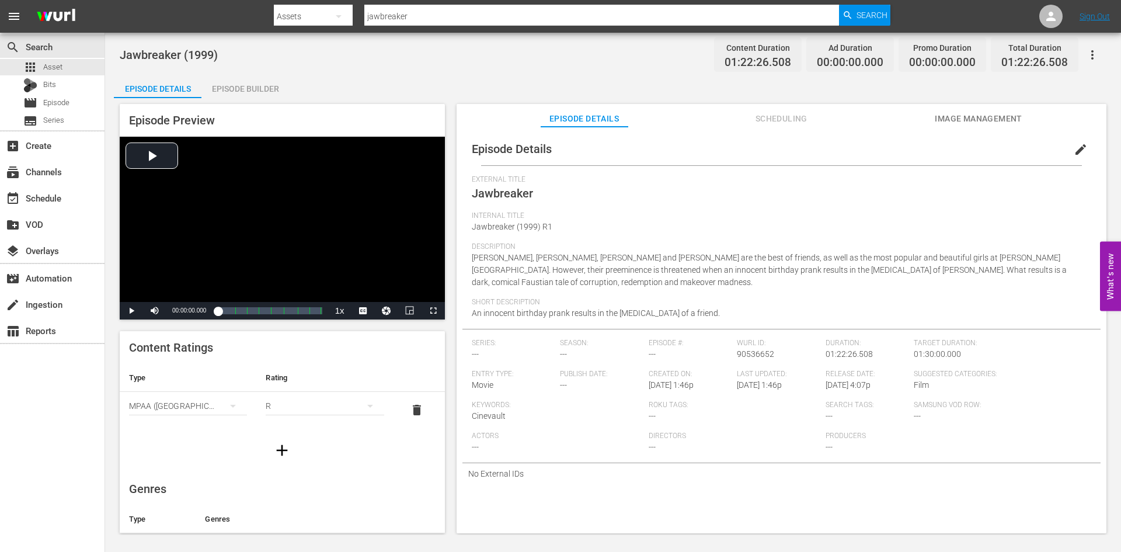
click at [225, 93] on div "Episode Builder" at bounding box center [245, 89] width 88 height 28
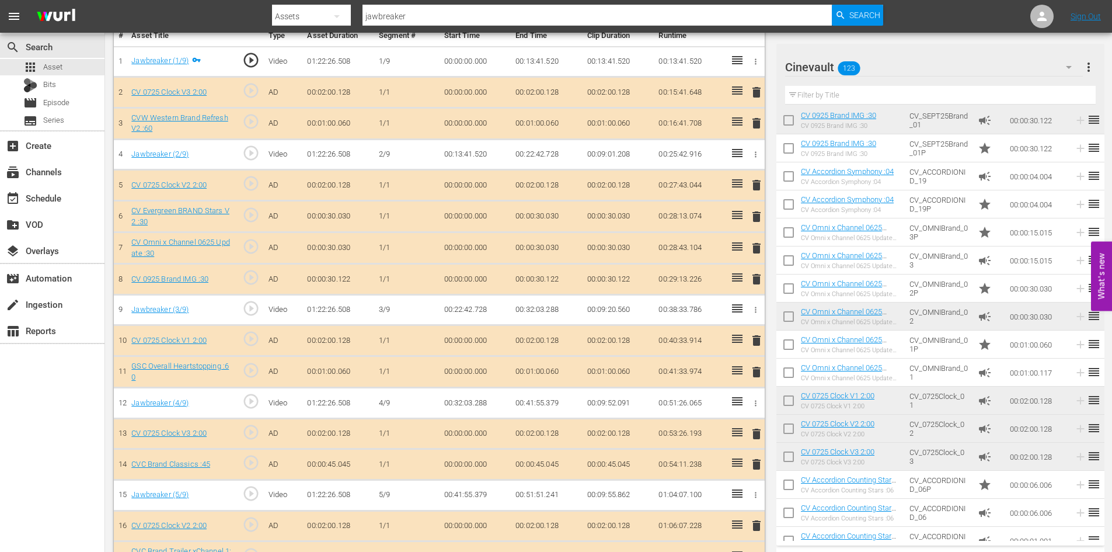
scroll to position [339, 0]
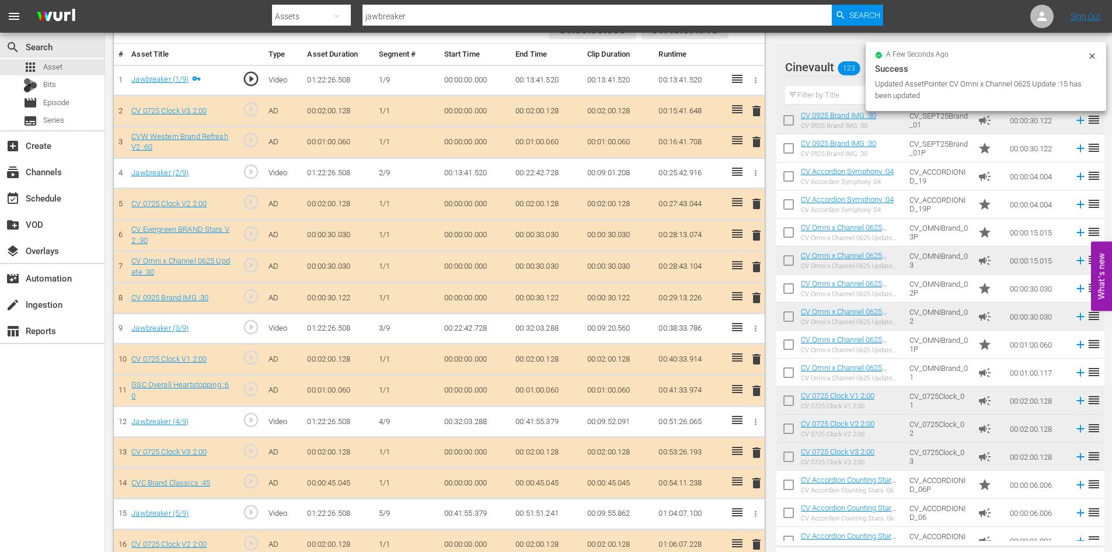
click at [758, 270] on span "delete" at bounding box center [757, 267] width 14 height 14
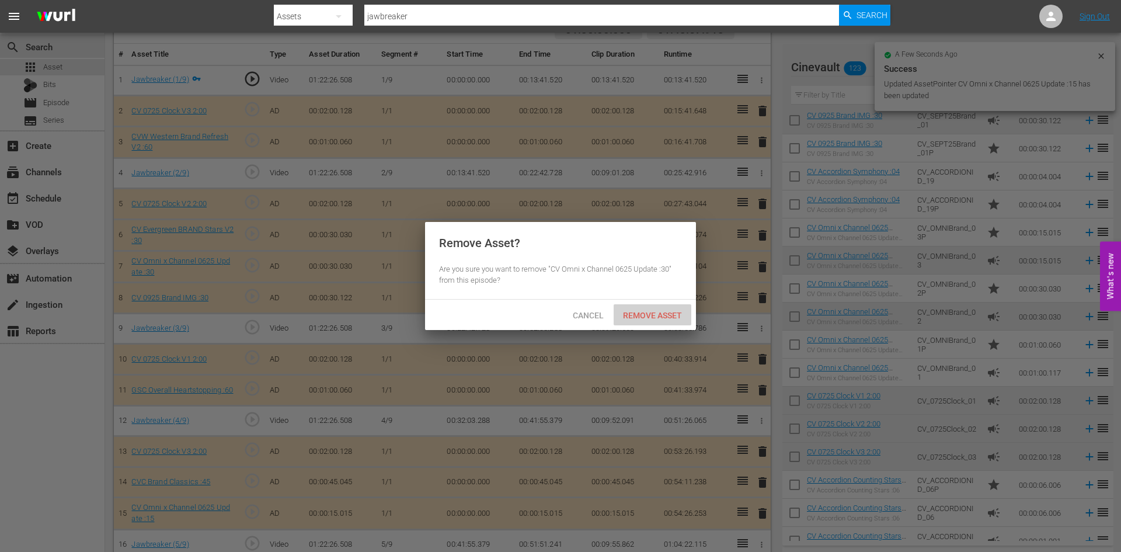
drag, startPoint x: 624, startPoint y: 311, endPoint x: 635, endPoint y: 316, distance: 12.3
click at [631, 315] on span "Remove Asset" at bounding box center [653, 315] width 78 height 9
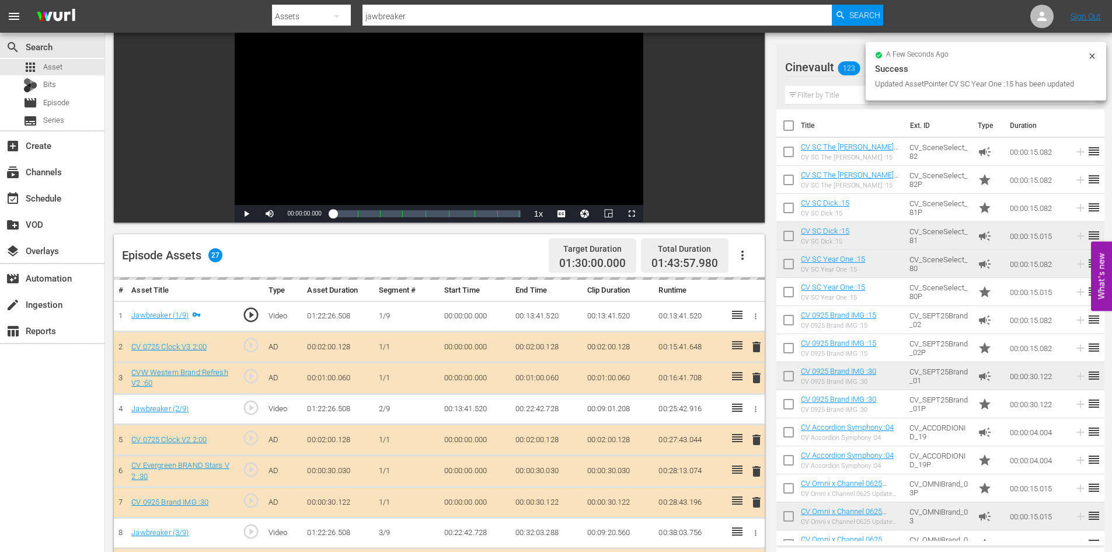
scroll to position [85, 0]
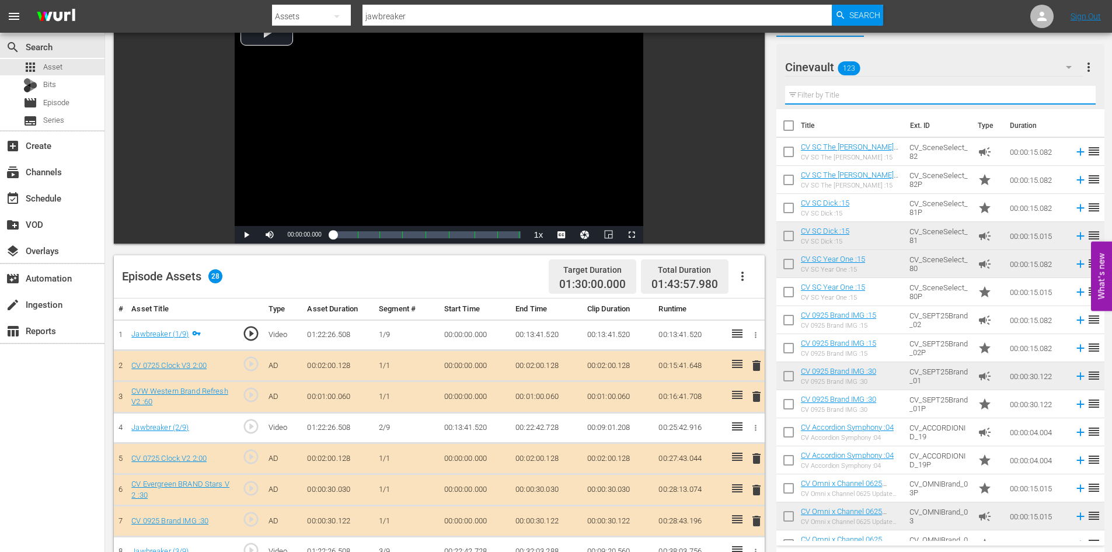
click at [862, 99] on input "text" at bounding box center [940, 95] width 311 height 19
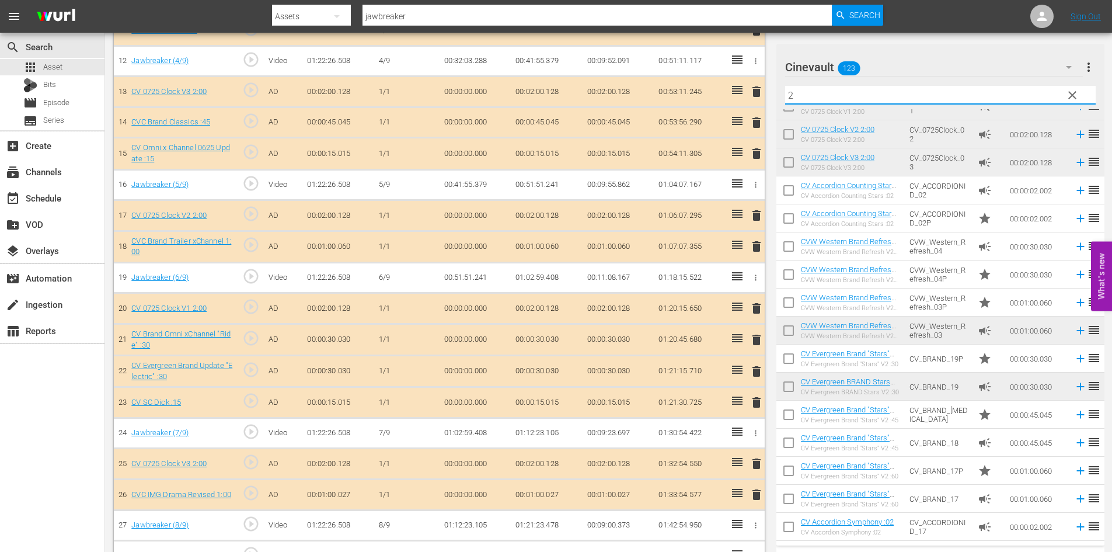
scroll to position [727, 0]
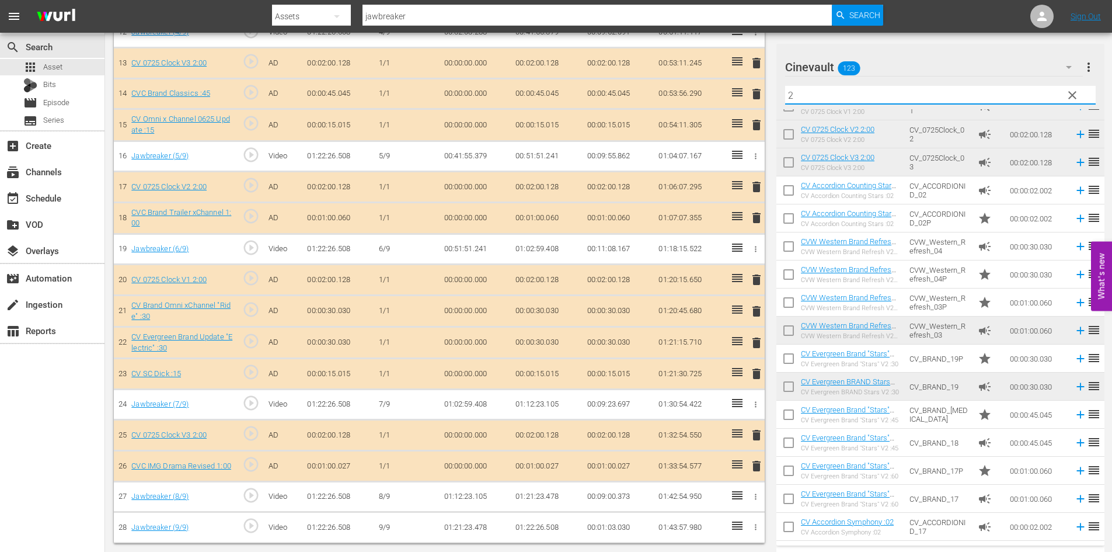
type input "2"
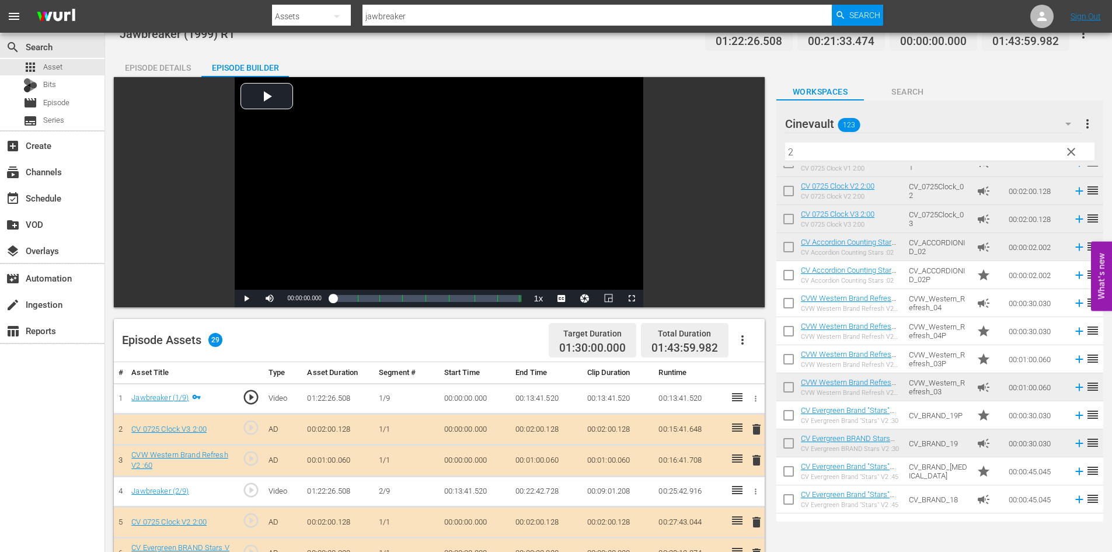
scroll to position [0, 0]
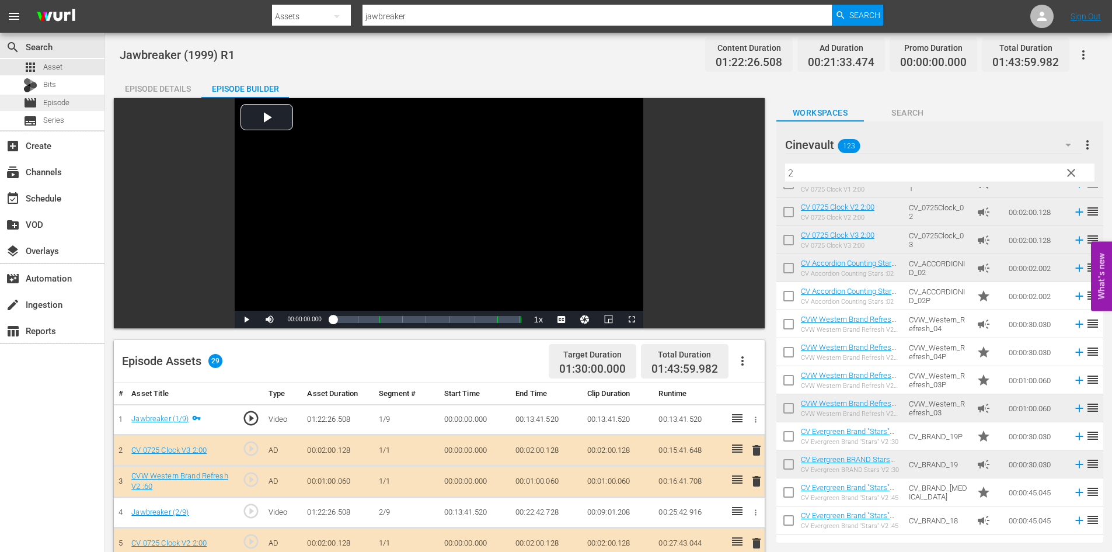
click at [67, 103] on span "Episode" at bounding box center [56, 103] width 26 height 12
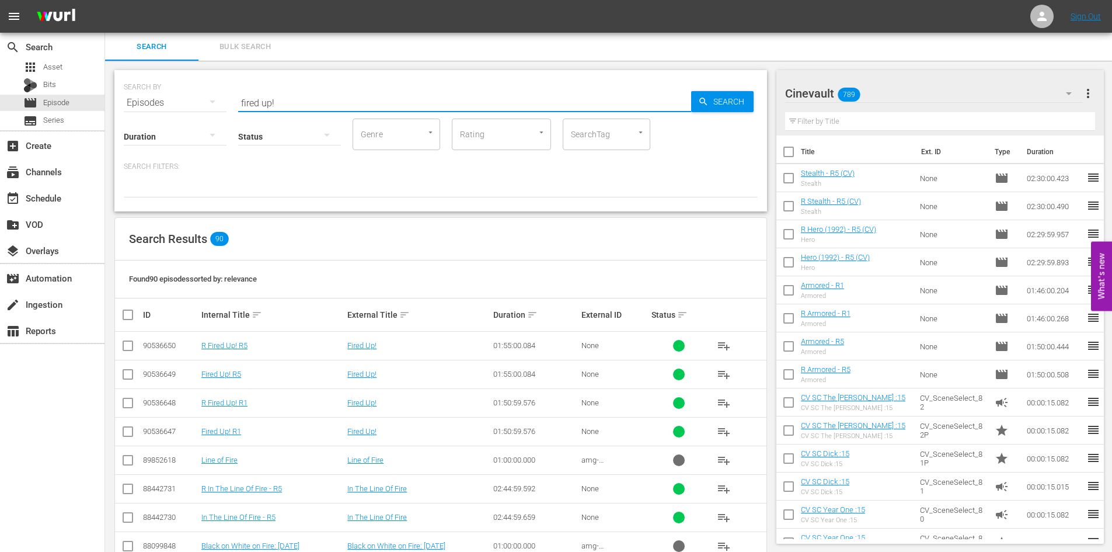
drag, startPoint x: 267, startPoint y: 102, endPoint x: 161, endPoint y: 98, distance: 106.9
click at [120, 88] on div "SEARCH BY Search By Episodes Search ID, Title, Description, Keywords, or Catego…" at bounding box center [440, 140] width 653 height 141
click at [126, 344] on input "checkbox" at bounding box center [128, 348] width 14 height 14
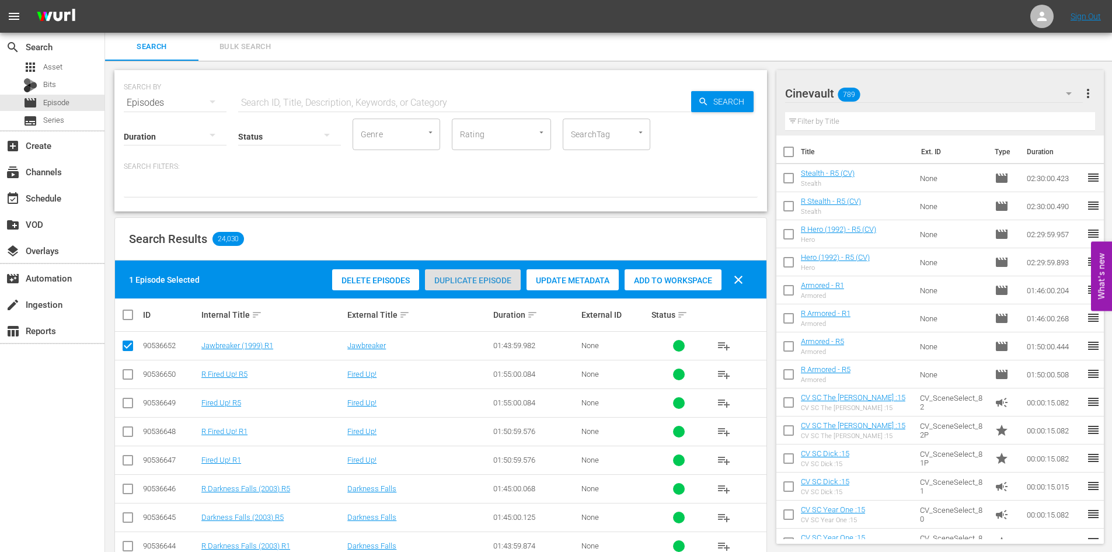
click at [465, 283] on span "Duplicate Episode" at bounding box center [473, 280] width 96 height 9
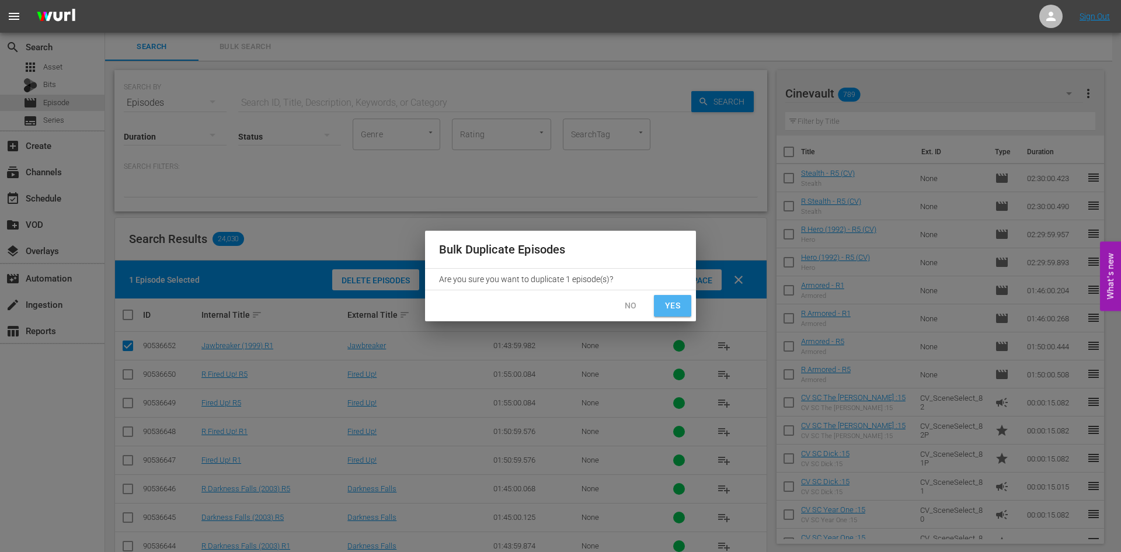
click at [668, 311] on span "Yes" at bounding box center [672, 305] width 19 height 15
checkbox input "false"
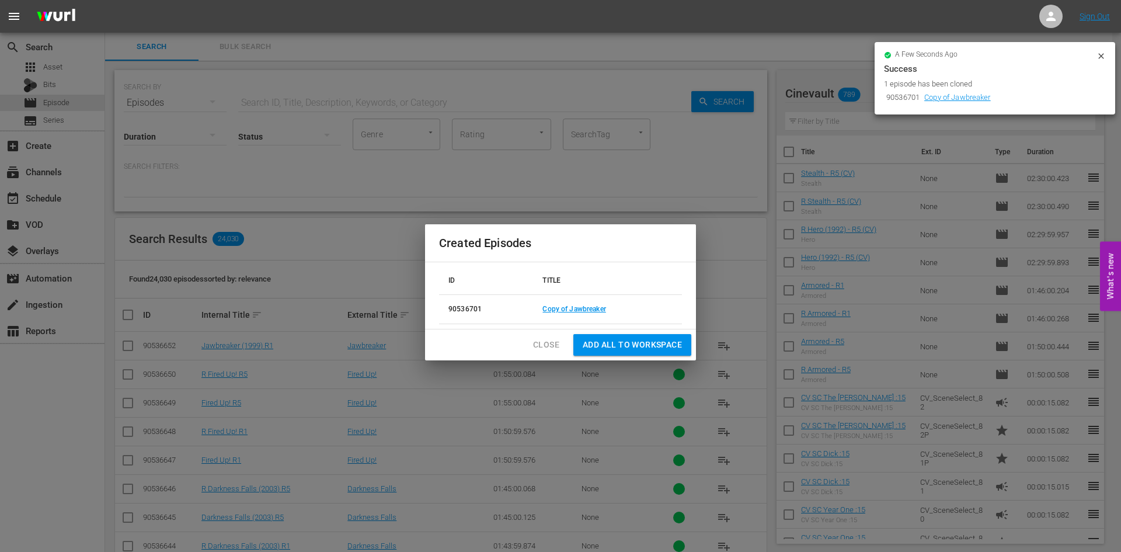
click at [596, 314] on td "Copy of Jawbreaker" at bounding box center [607, 309] width 149 height 29
click at [593, 311] on link "Copy of Jawbreaker" at bounding box center [573, 309] width 63 height 8
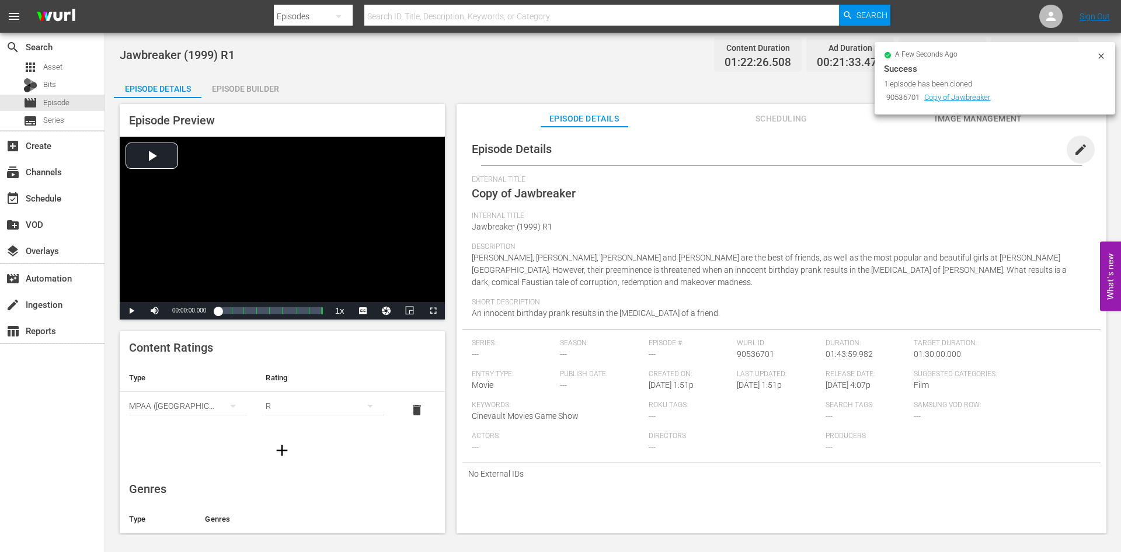
click at [1077, 148] on span "edit" at bounding box center [1081, 149] width 14 height 14
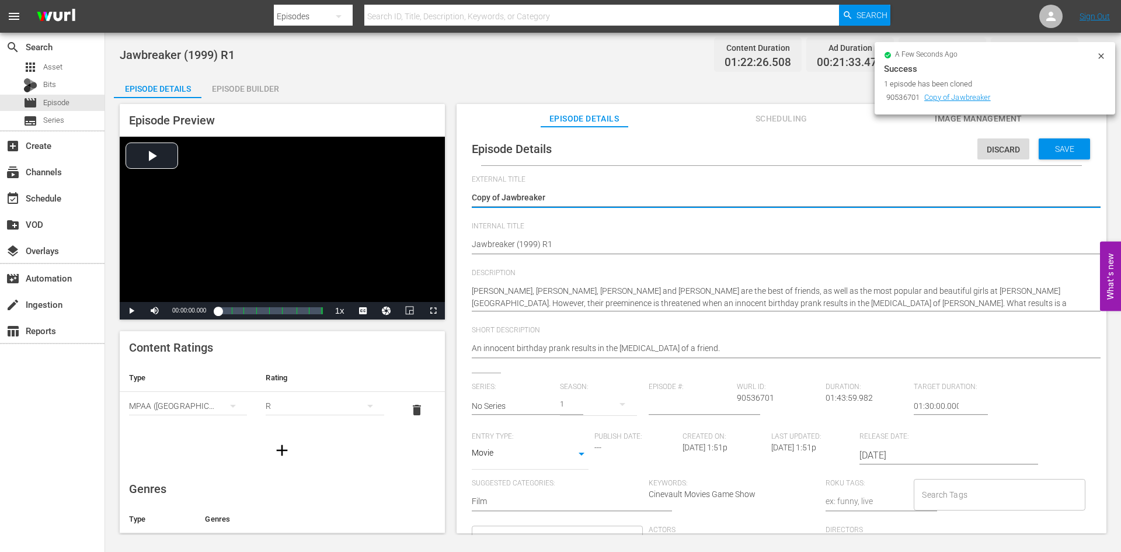
drag, startPoint x: 505, startPoint y: 201, endPoint x: 451, endPoint y: 201, distance: 54.3
click at [451, 201] on div "Episode Preview Video Player is loading. Play Video Play Mute Current Time 00:0…" at bounding box center [613, 320] width 998 height 444
type textarea "Jawbreaker"
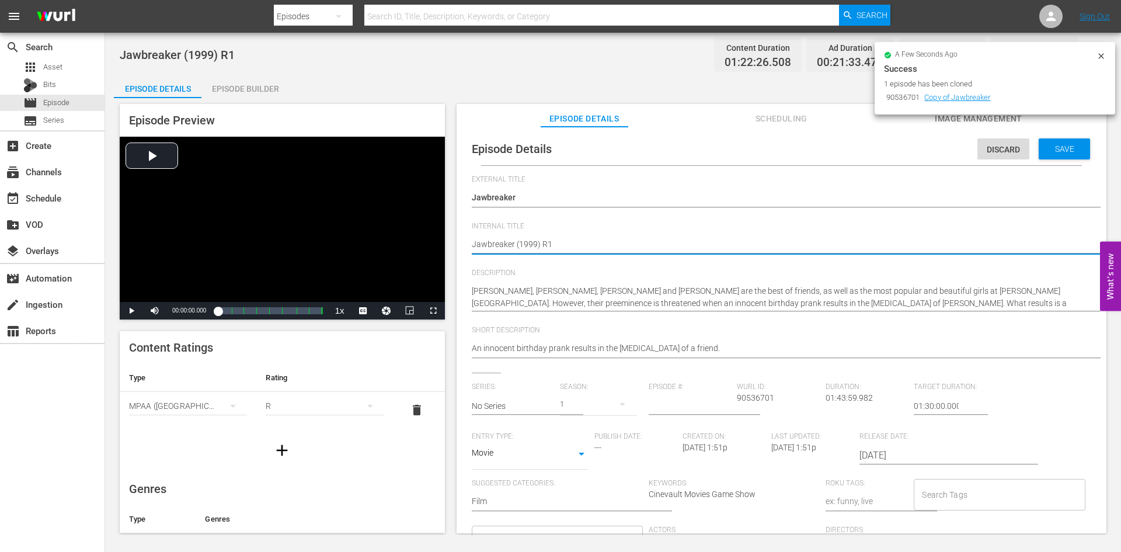
type textarea "Jawbreaker (1999) R"
type textarea "Jawbreaker (1999) R5"
type textarea "Jawbreaker (1999) R"
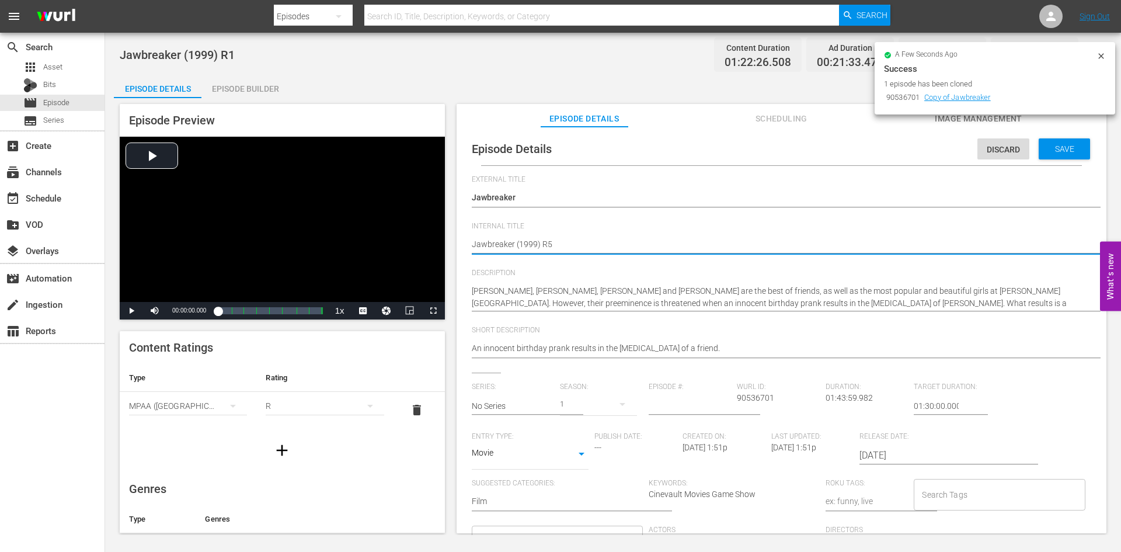
type textarea "Jawbreaker (1999) R"
type textarea "Jawbreaker (1999) R1"
type textarea "RJawbreaker (1999) R1"
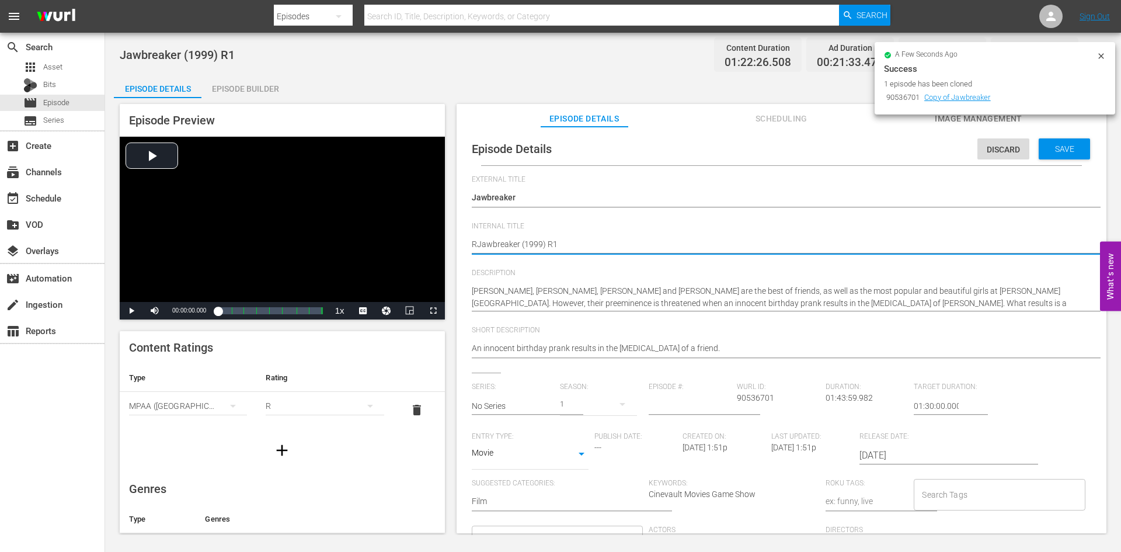
type textarea "R Jawbreaker (1999) R1"
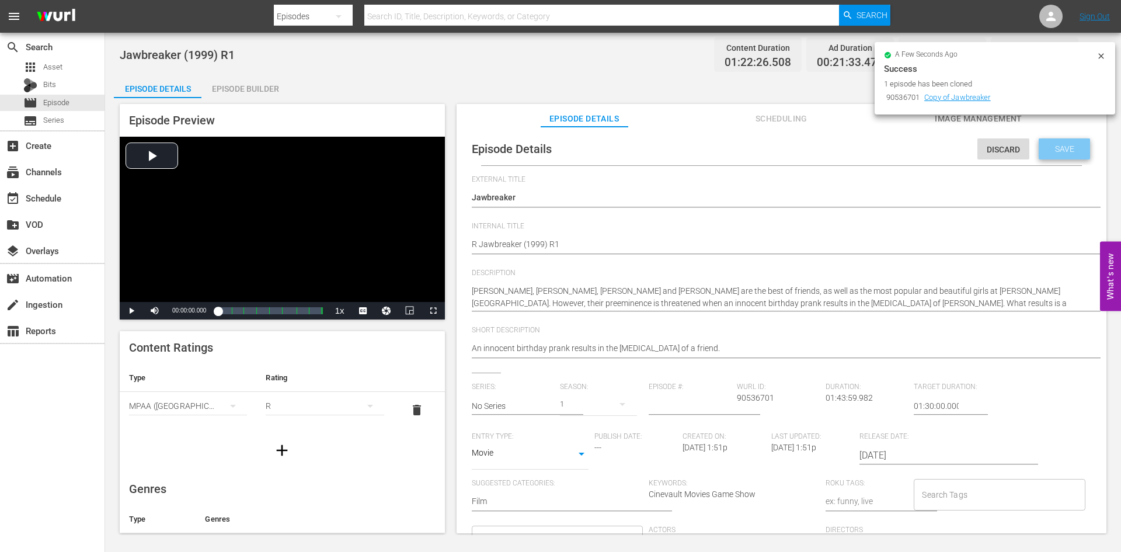
click at [1073, 146] on div "Save" at bounding box center [1064, 148] width 51 height 21
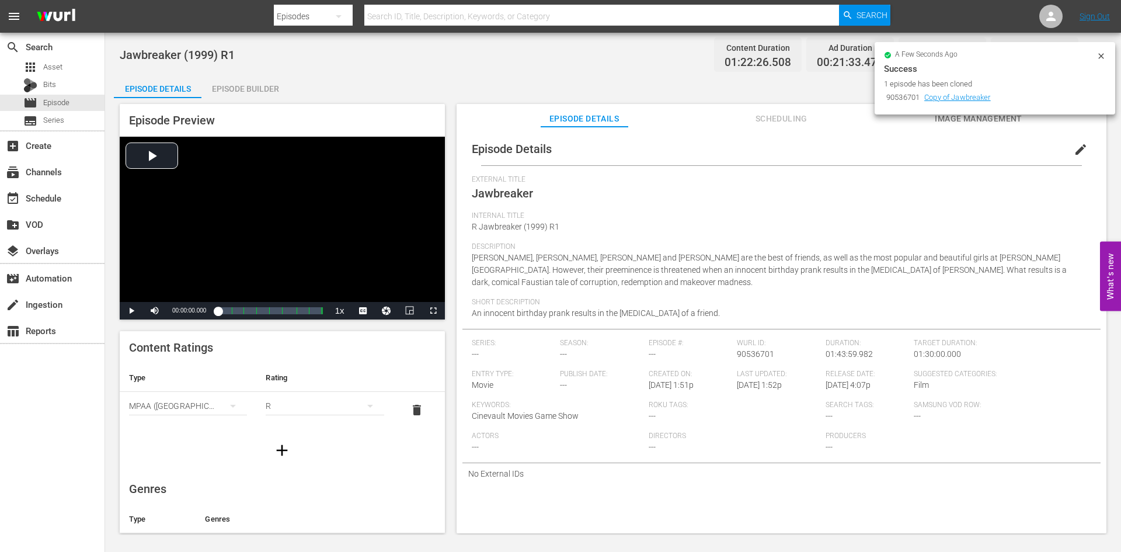
click at [226, 90] on div "Episode Builder" at bounding box center [245, 89] width 88 height 28
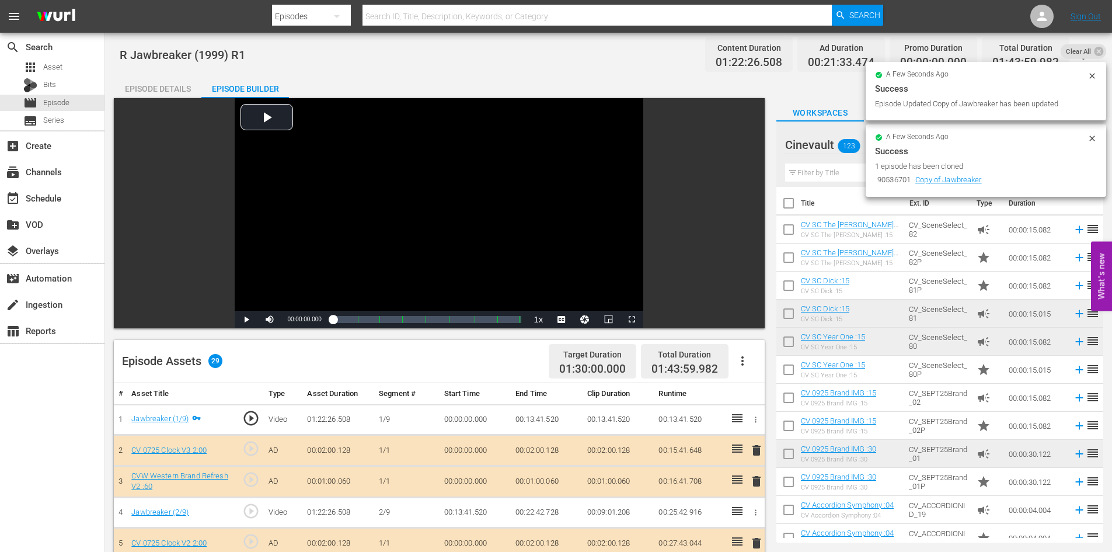
click at [155, 89] on div "Episode Details" at bounding box center [158, 89] width 88 height 28
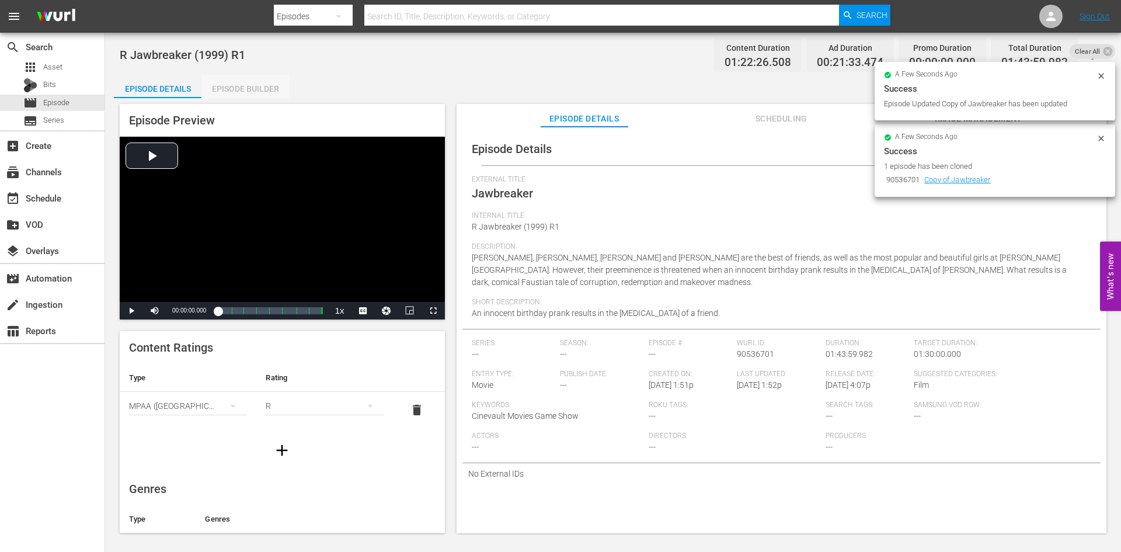
click at [255, 82] on div "Episode Builder" at bounding box center [245, 89] width 88 height 28
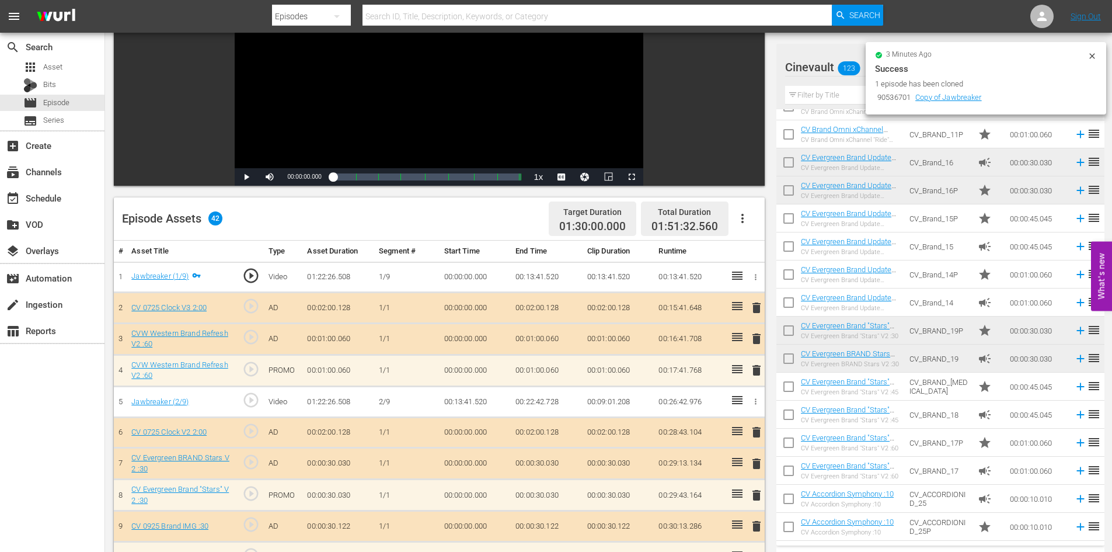
scroll to position [141, 0]
click at [753, 343] on span "delete" at bounding box center [757, 340] width 14 height 14
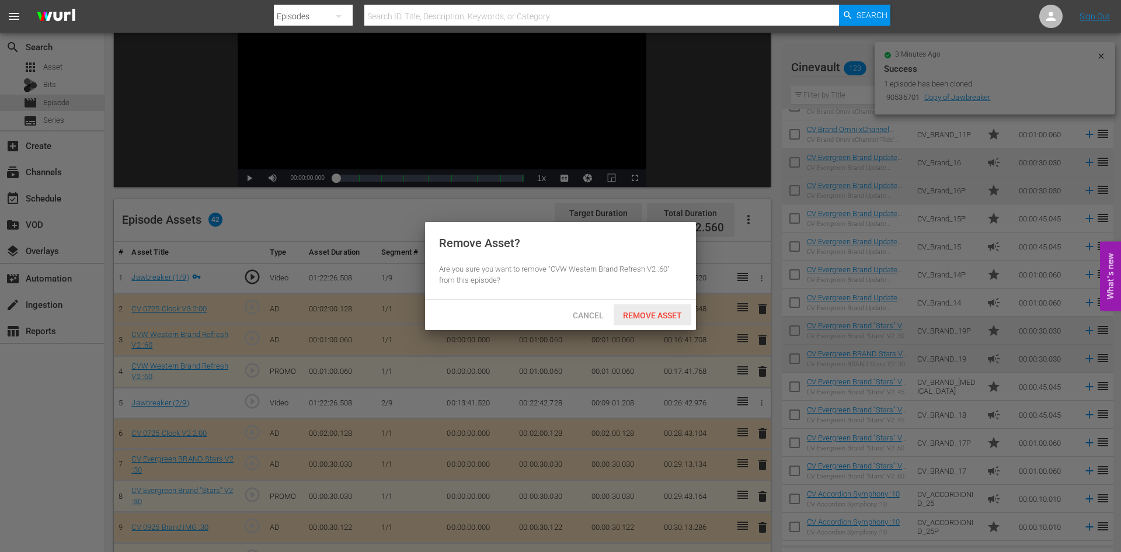
click at [653, 314] on span "Remove Asset" at bounding box center [653, 315] width 78 height 9
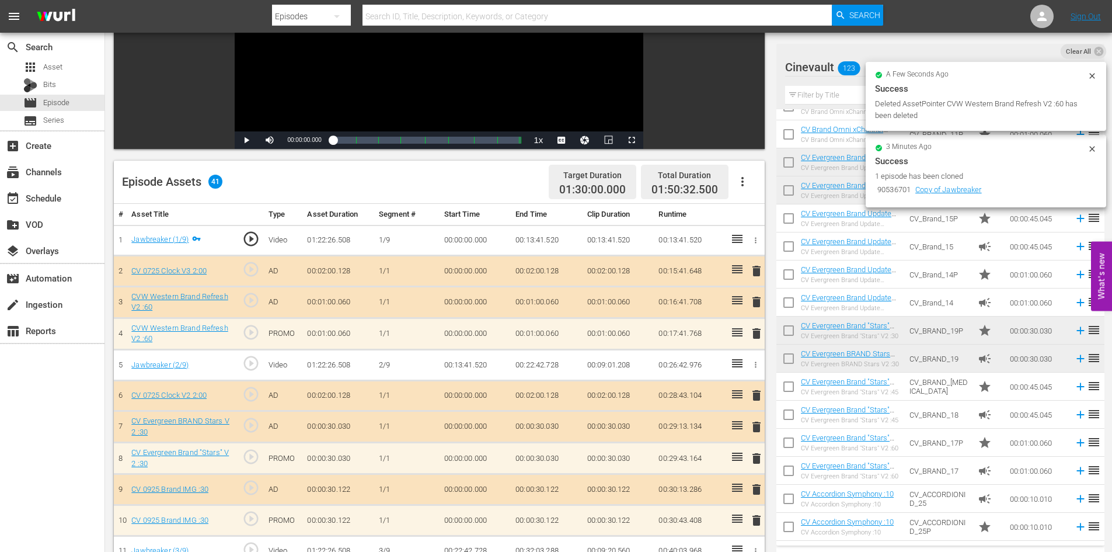
scroll to position [200, 0]
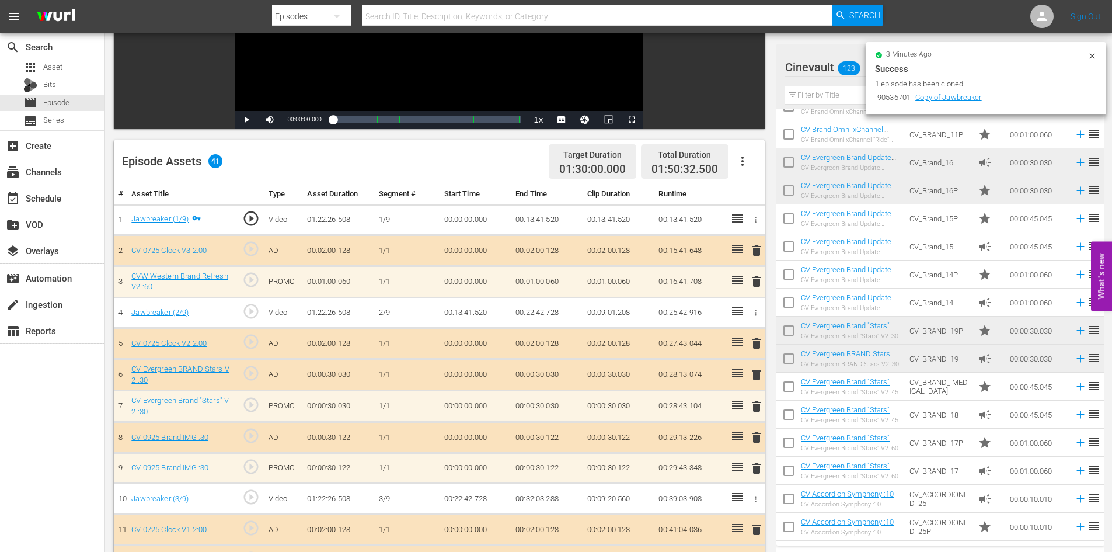
click at [750, 377] on span "delete" at bounding box center [757, 375] width 14 height 14
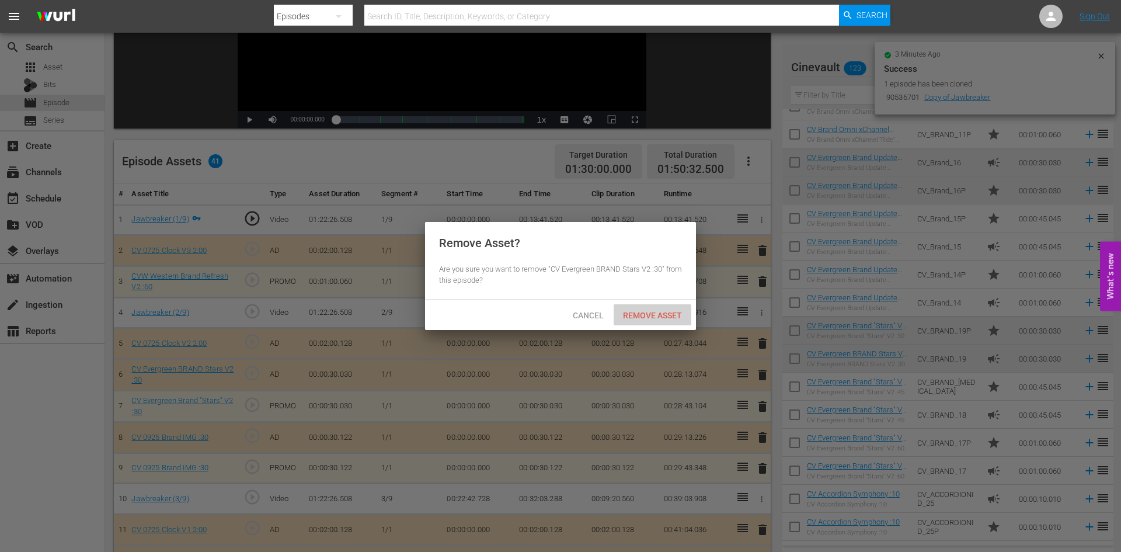
click at [642, 315] on span "Remove Asset" at bounding box center [653, 315] width 78 height 9
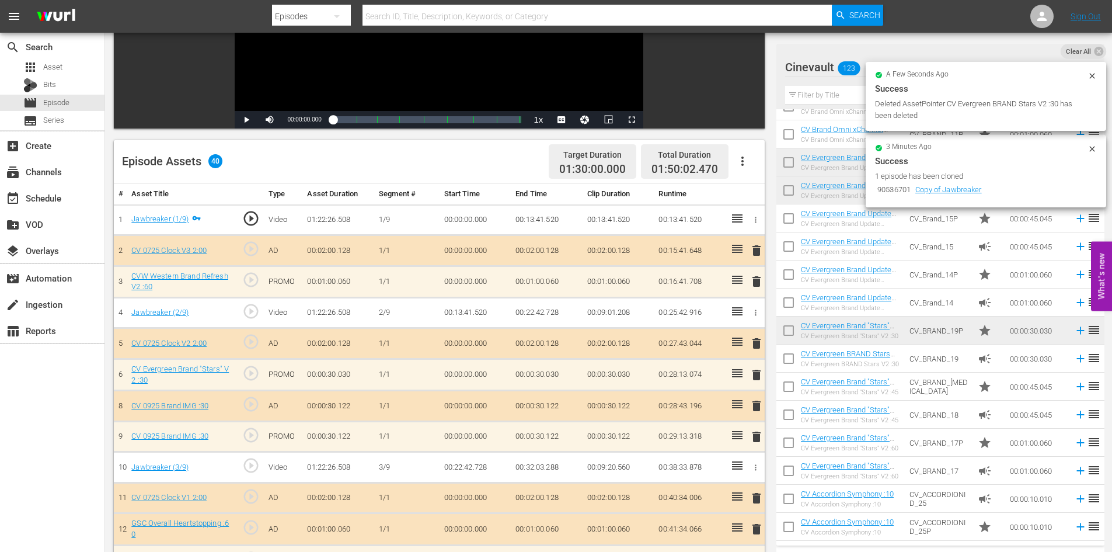
click at [755, 410] on span "delete" at bounding box center [757, 406] width 14 height 14
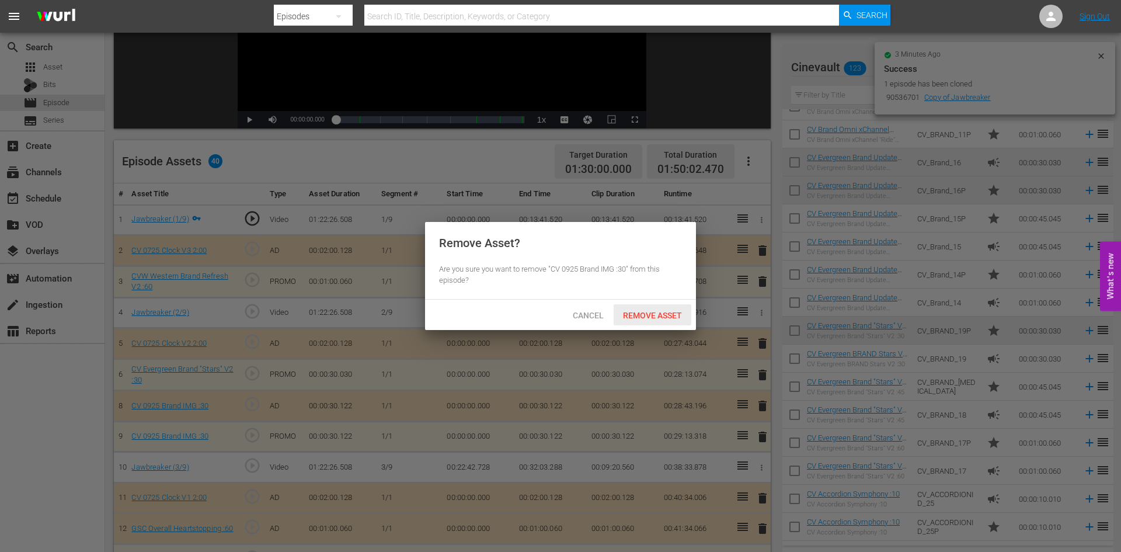
click at [673, 307] on div "Remove Asset" at bounding box center [653, 315] width 78 height 22
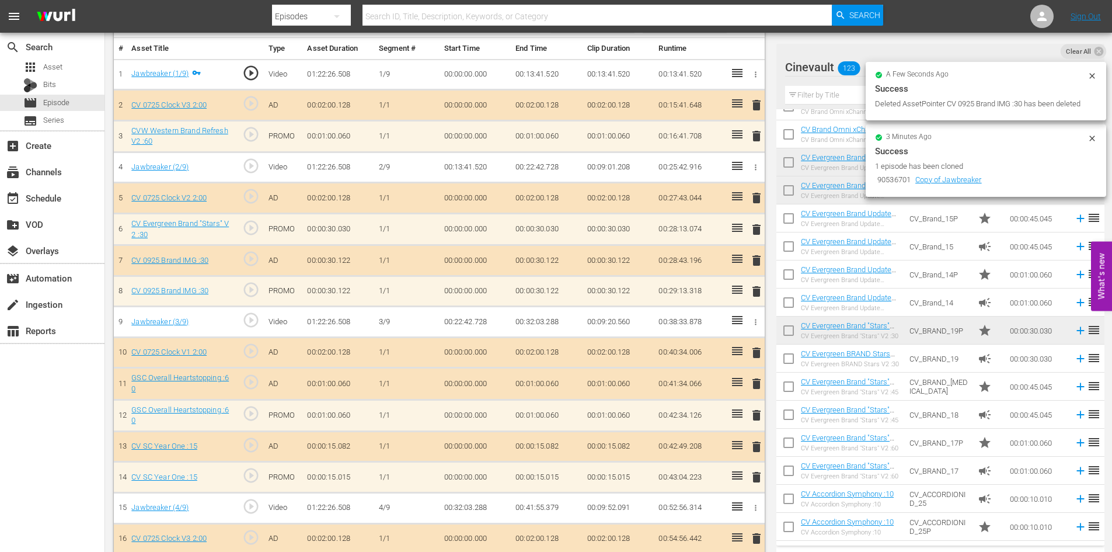
scroll to position [375, 0]
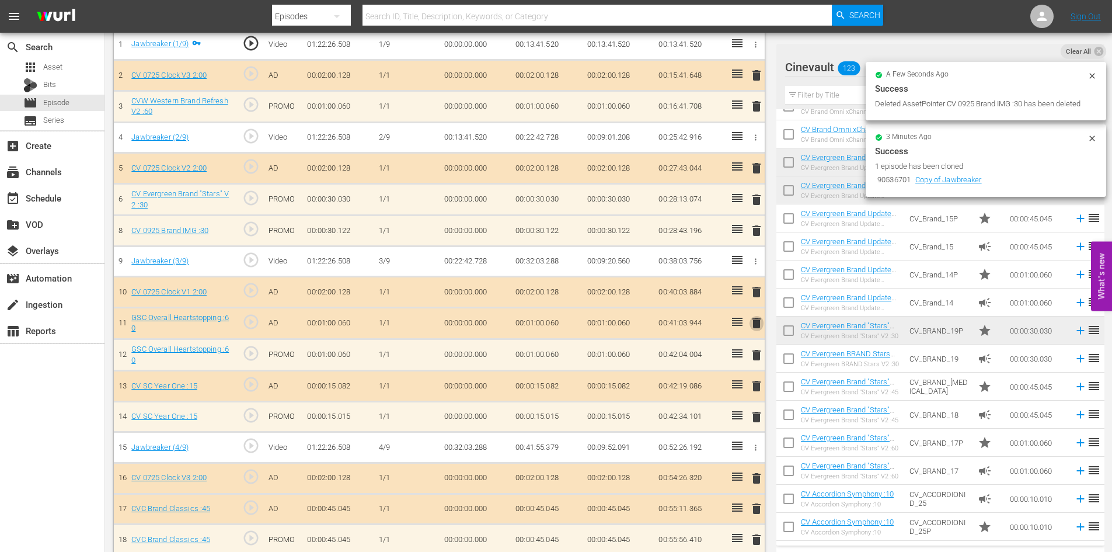
click at [754, 321] on span "delete" at bounding box center [757, 323] width 14 height 14
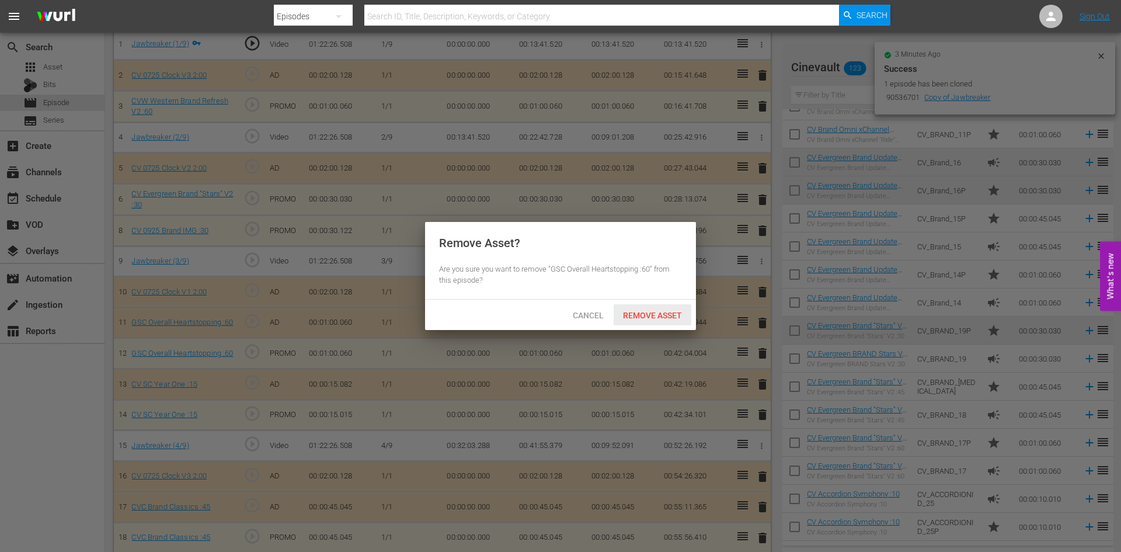
click at [640, 316] on span "Remove Asset" at bounding box center [653, 315] width 78 height 9
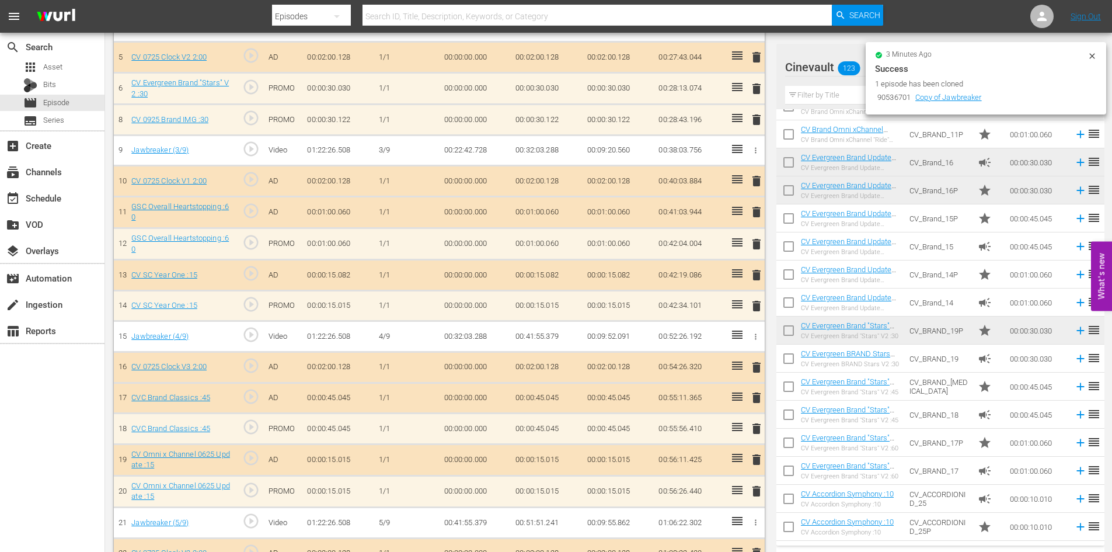
scroll to position [492, 0]
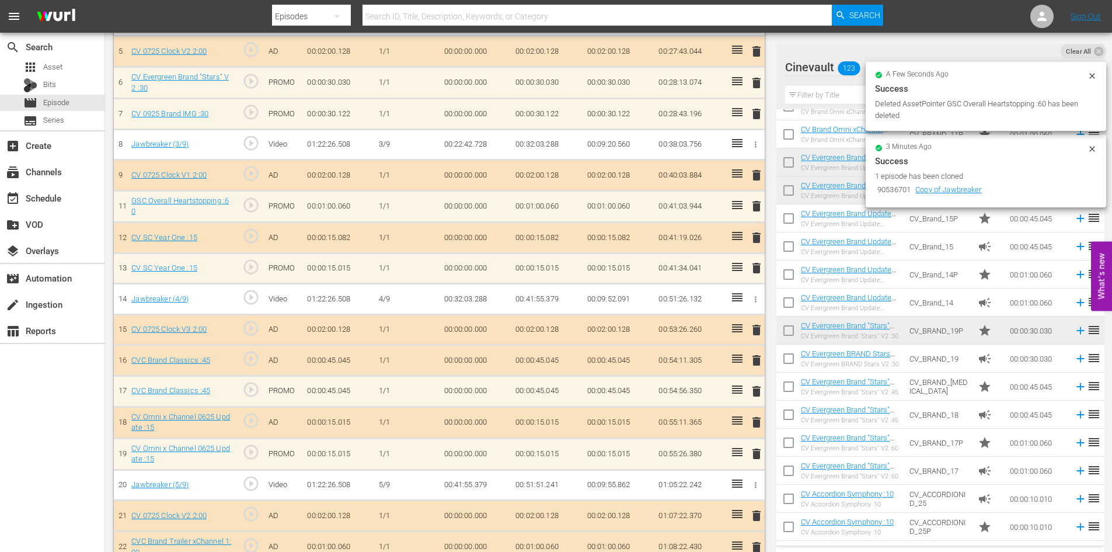
click at [751, 238] on span "delete" at bounding box center [757, 238] width 14 height 14
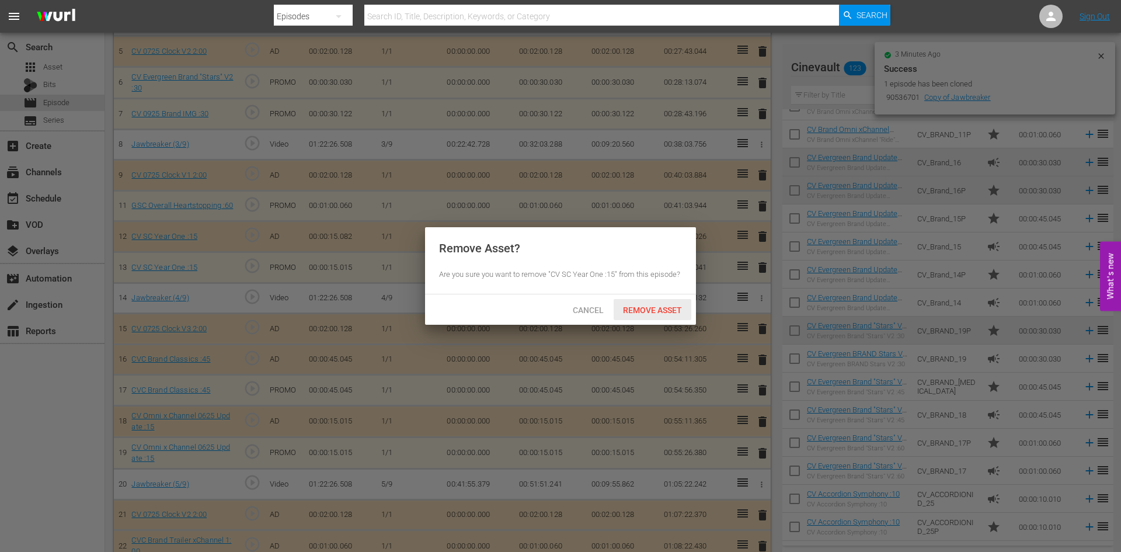
click at [652, 312] on span "Remove Asset" at bounding box center [653, 309] width 78 height 9
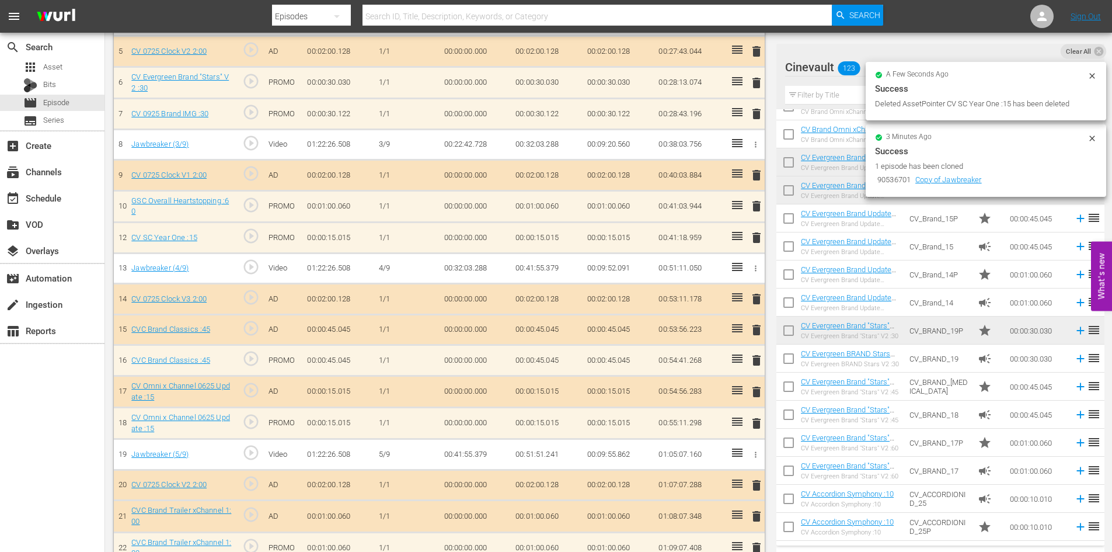
click at [756, 330] on span "delete" at bounding box center [757, 330] width 14 height 14
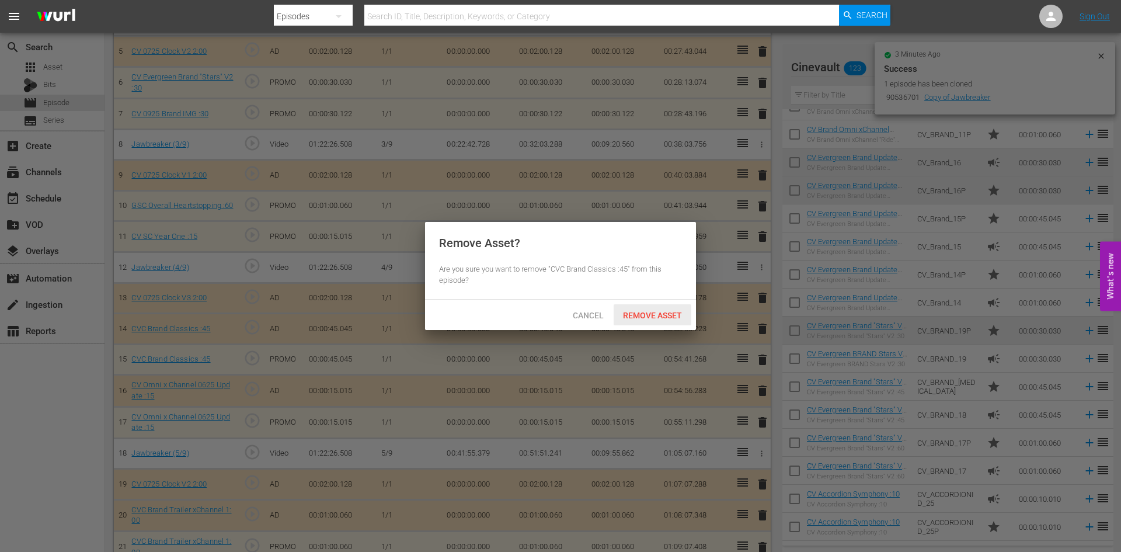
click at [632, 319] on div "Remove Asset" at bounding box center [653, 315] width 78 height 22
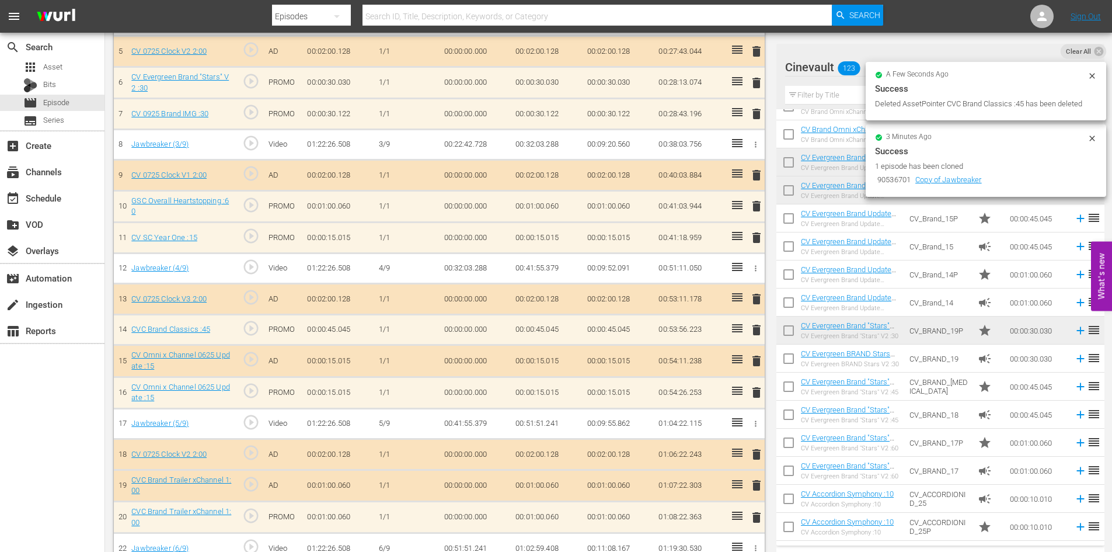
click at [755, 361] on span "delete" at bounding box center [757, 361] width 14 height 14
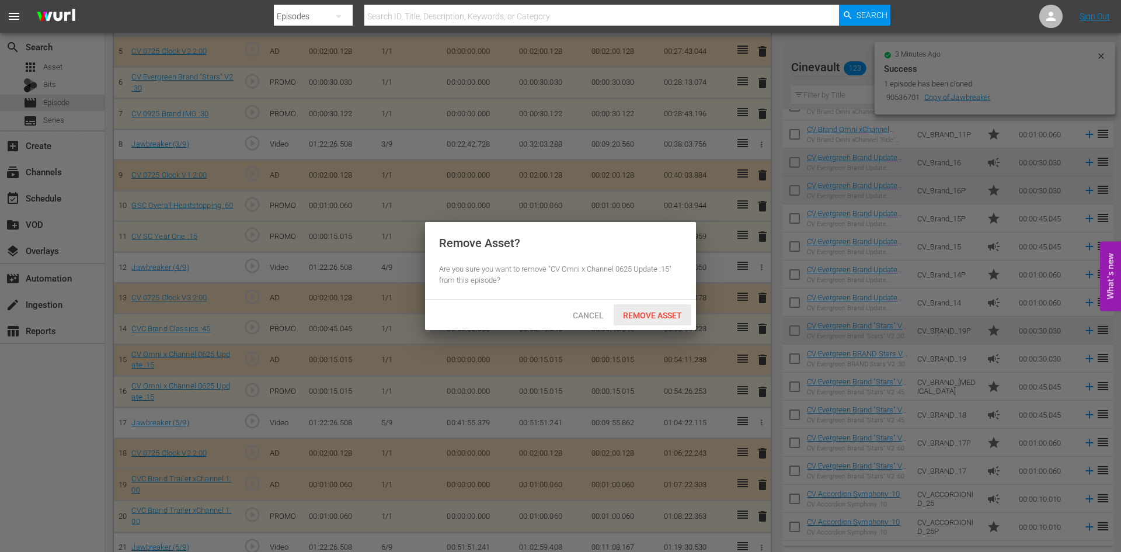
click at [681, 318] on span "Remove Asset" at bounding box center [653, 315] width 78 height 9
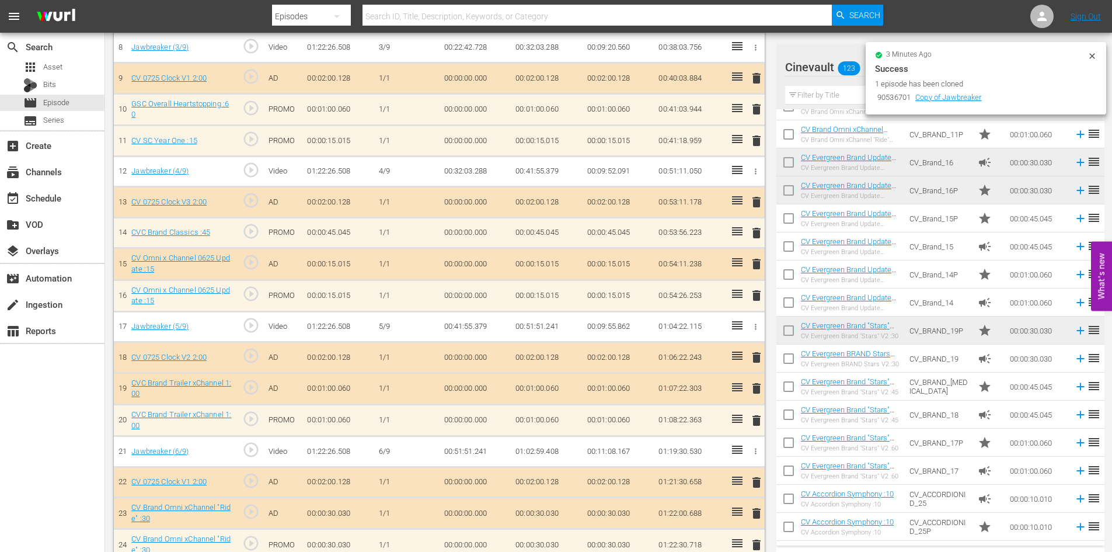
scroll to position [608, 0]
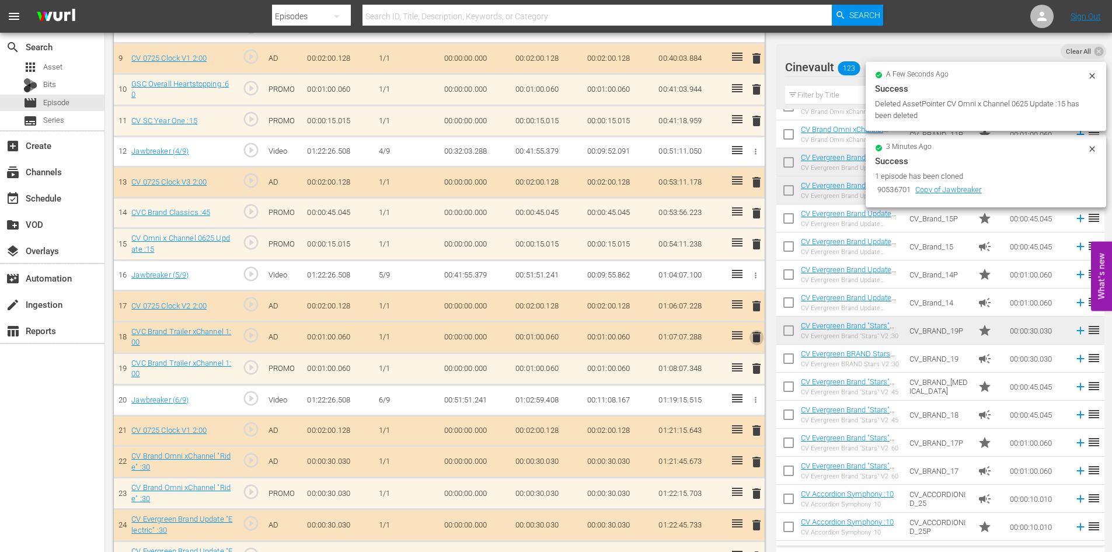
click at [753, 342] on span "delete" at bounding box center [757, 337] width 14 height 14
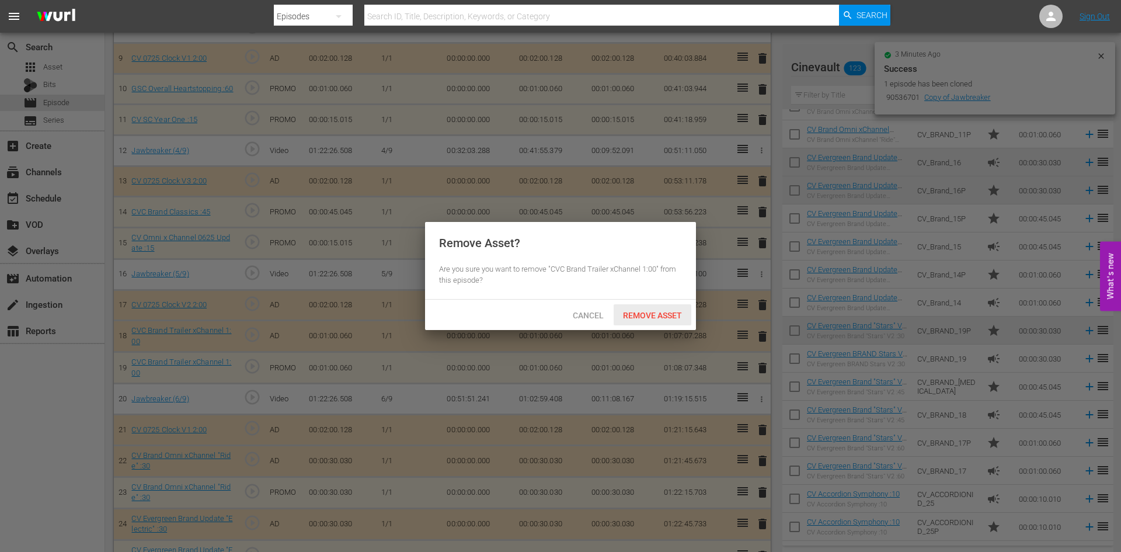
click at [667, 315] on span "Remove Asset" at bounding box center [653, 315] width 78 height 9
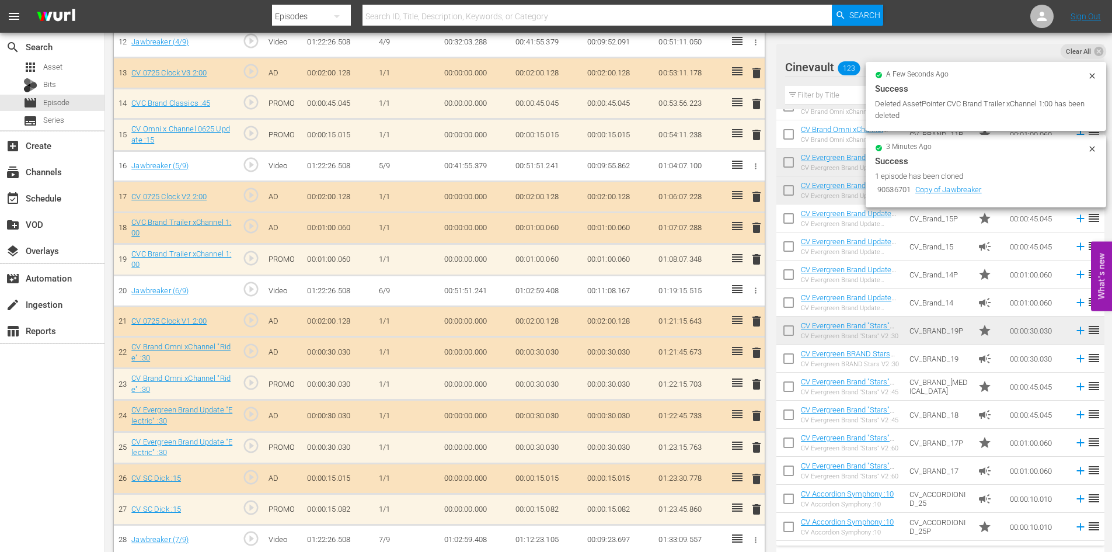
scroll to position [725, 0]
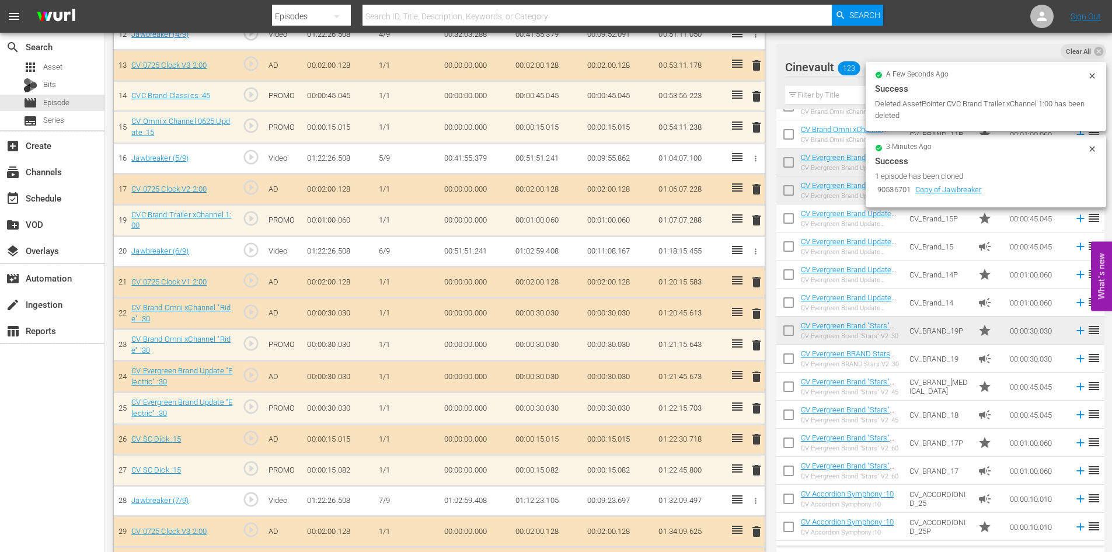
click at [758, 314] on span "delete" at bounding box center [757, 314] width 14 height 14
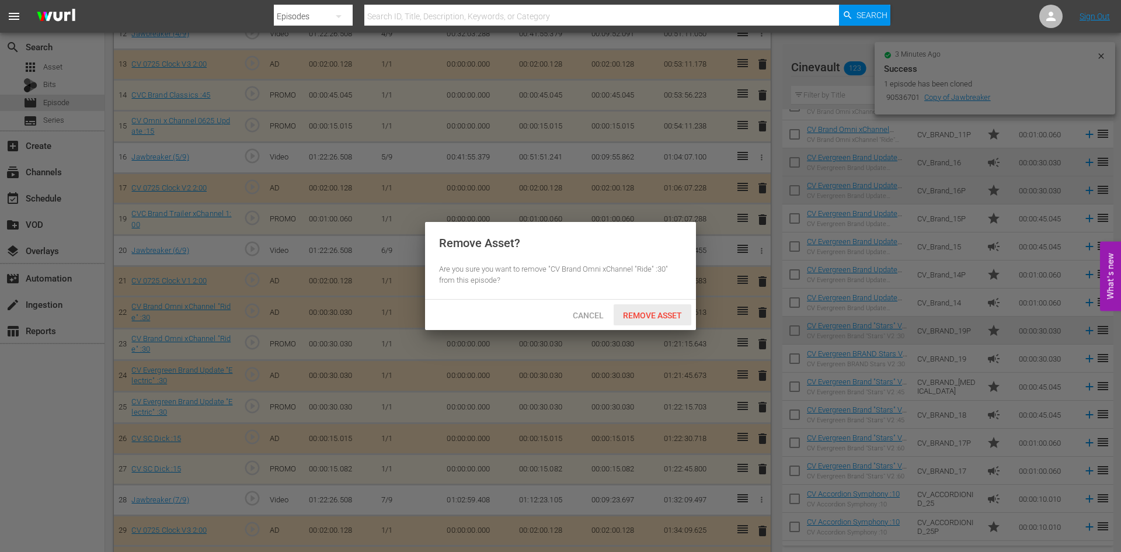
click at [661, 315] on span "Remove Asset" at bounding box center [653, 315] width 78 height 9
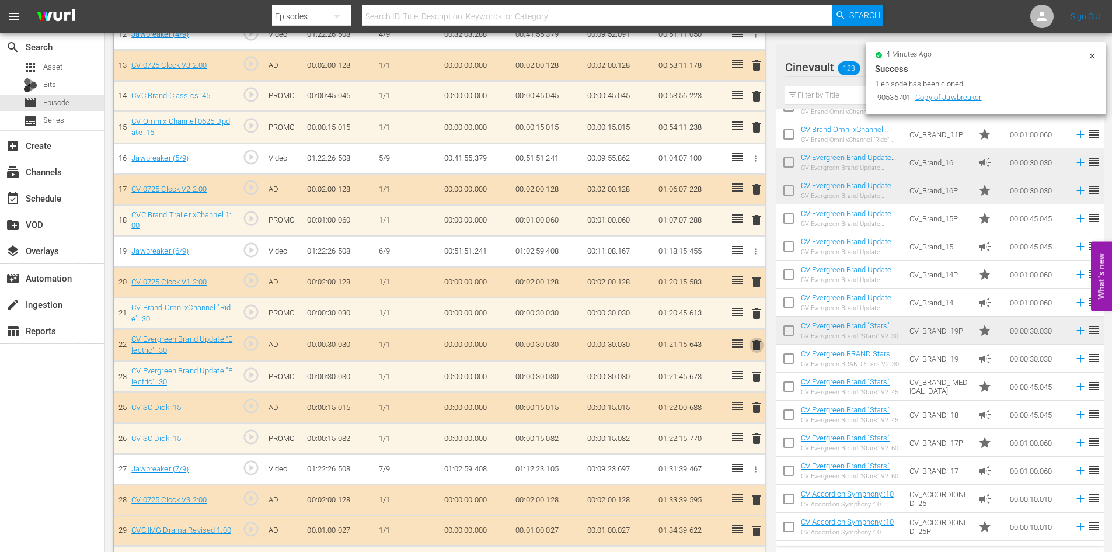
click at [753, 345] on span "delete" at bounding box center [757, 345] width 14 height 14
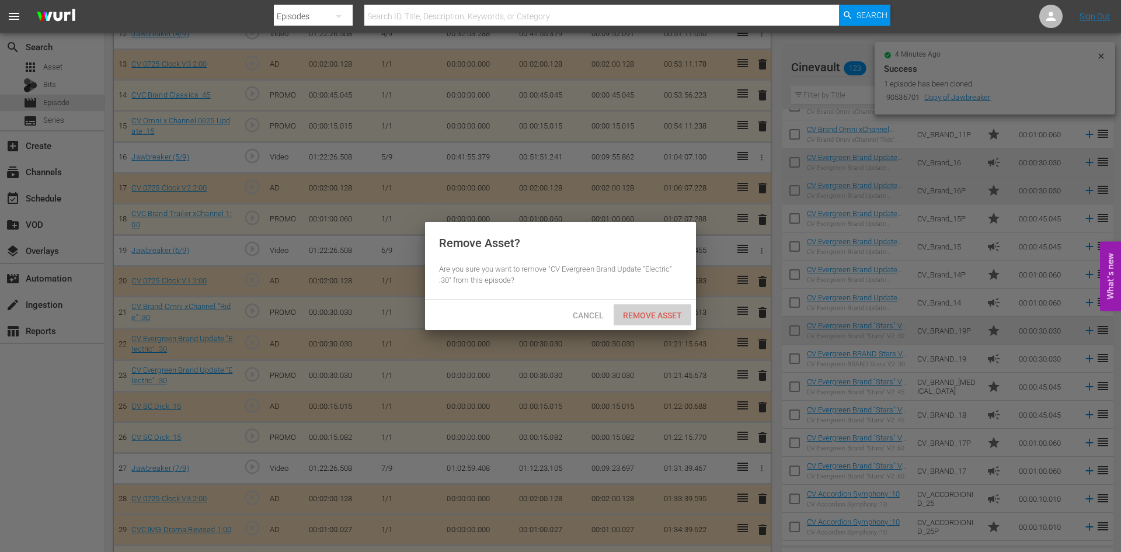
click at [640, 318] on span "Remove Asset" at bounding box center [653, 315] width 78 height 9
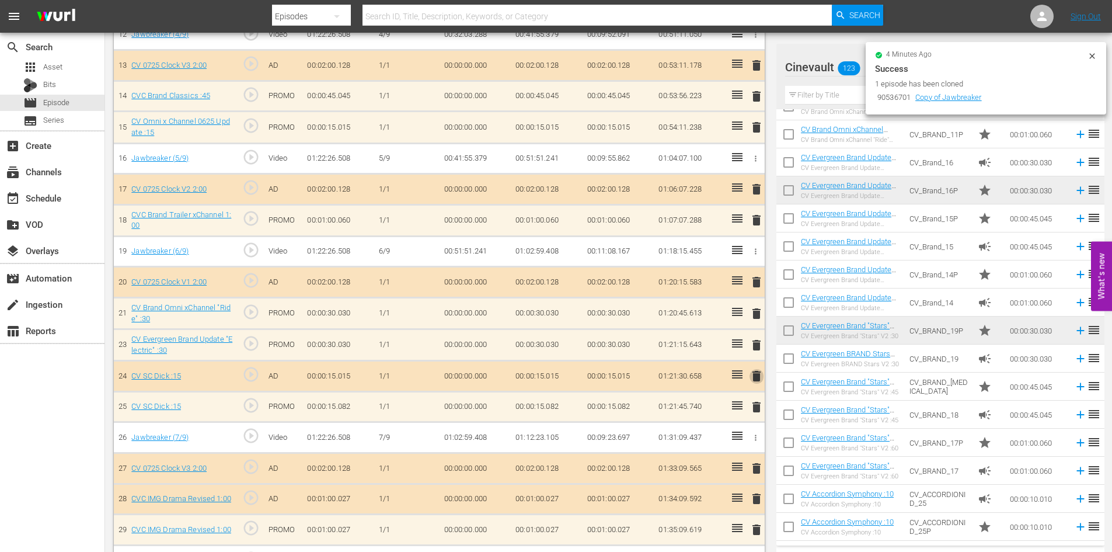
click at [754, 378] on span "delete" at bounding box center [757, 376] width 14 height 14
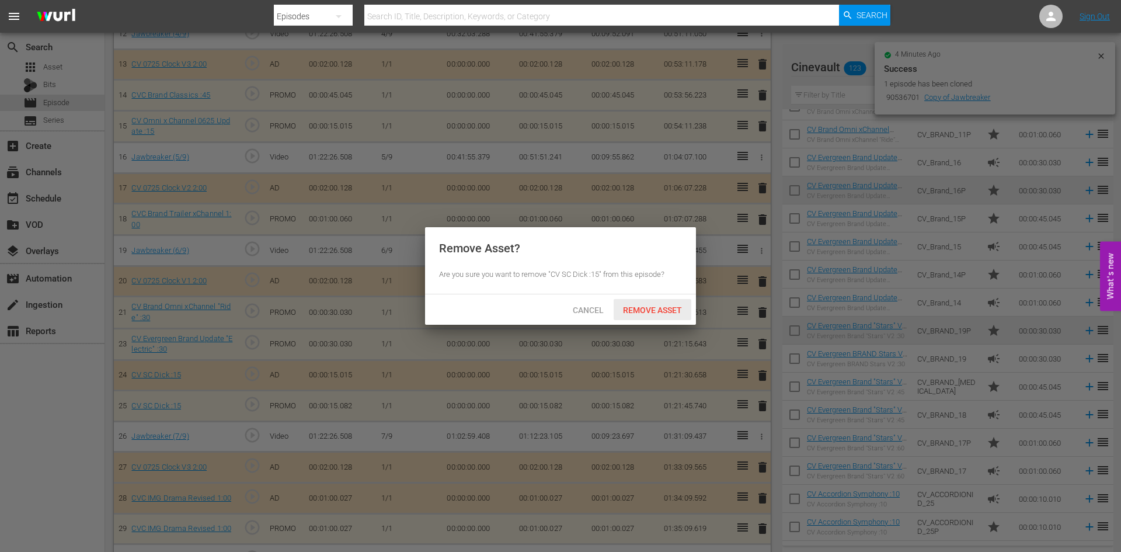
click at [671, 315] on div "Remove Asset" at bounding box center [653, 310] width 78 height 22
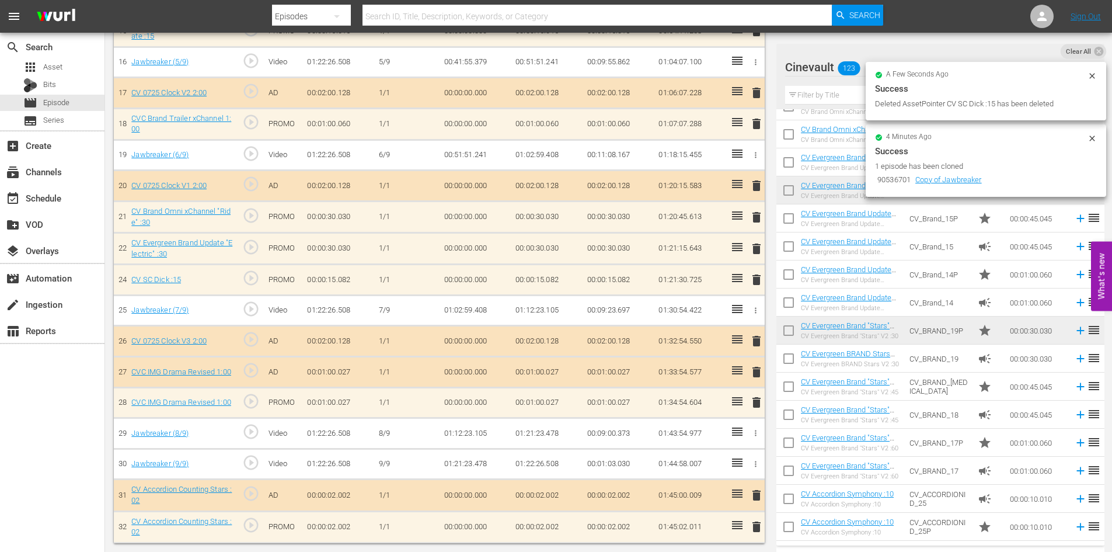
scroll to position [821, 0]
click at [755, 375] on span "delete" at bounding box center [757, 372] width 14 height 14
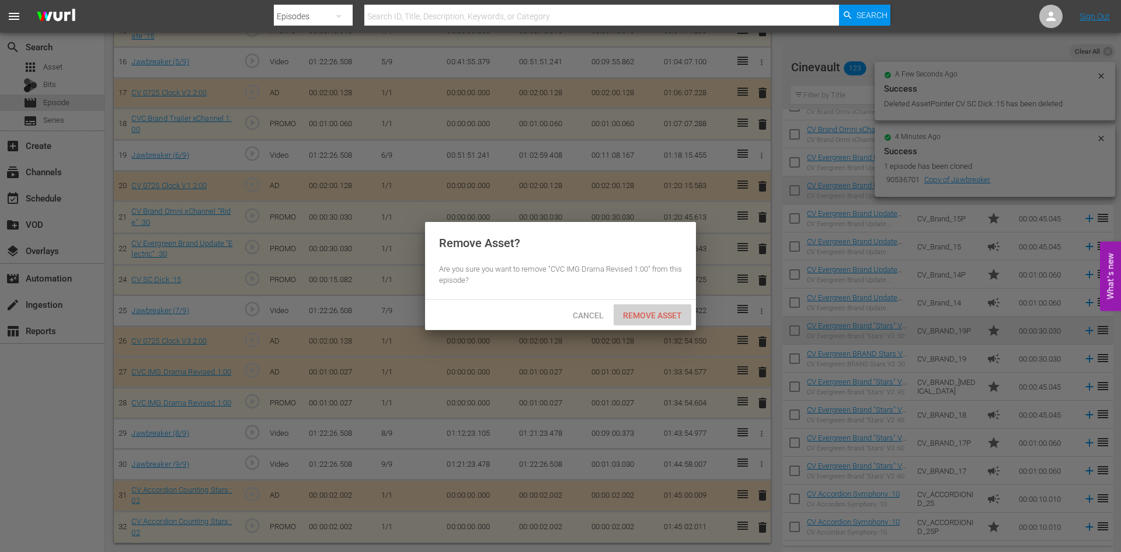
click at [657, 321] on div "Remove Asset" at bounding box center [653, 315] width 78 height 22
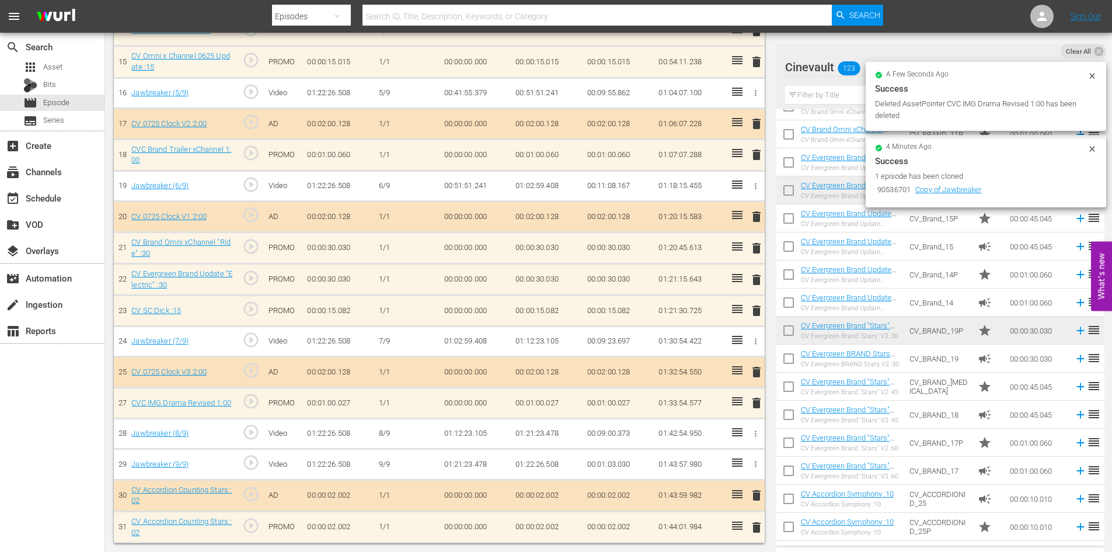
scroll to position [791, 0]
click at [751, 497] on span "delete" at bounding box center [757, 495] width 14 height 14
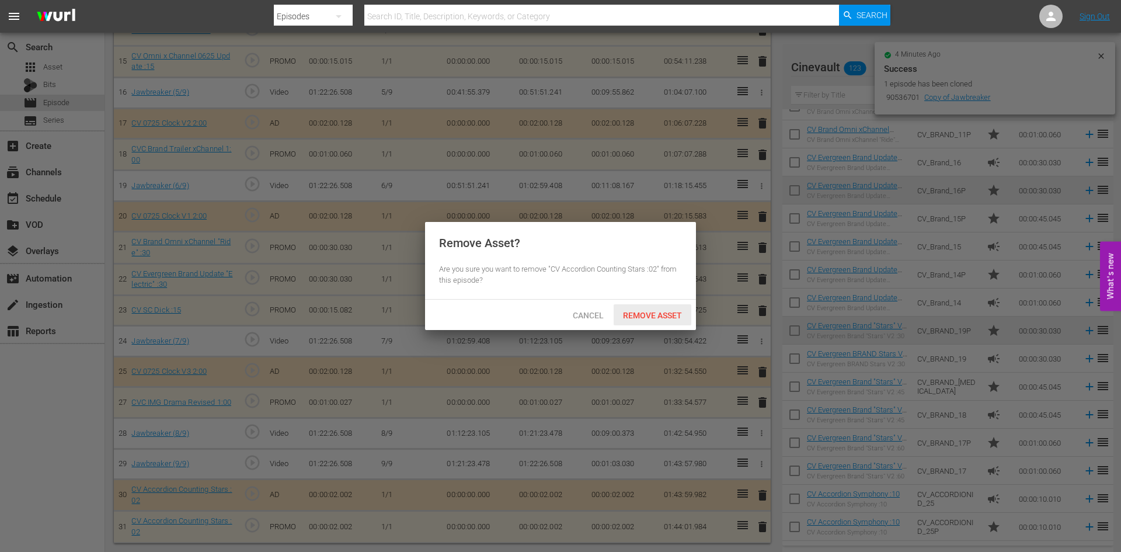
click at [659, 312] on span "Remove Asset" at bounding box center [653, 315] width 78 height 9
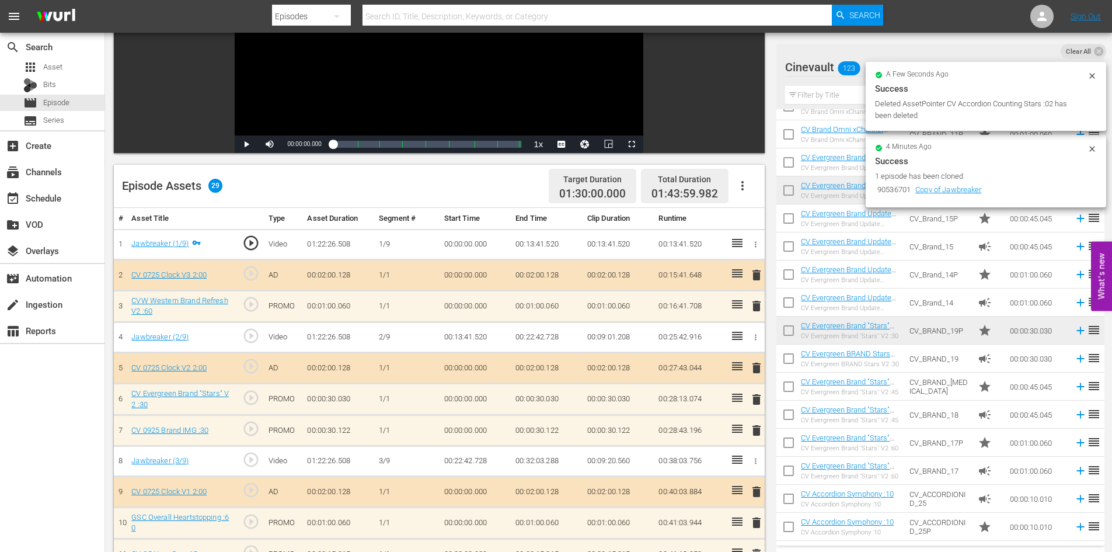
scroll to position [0, 0]
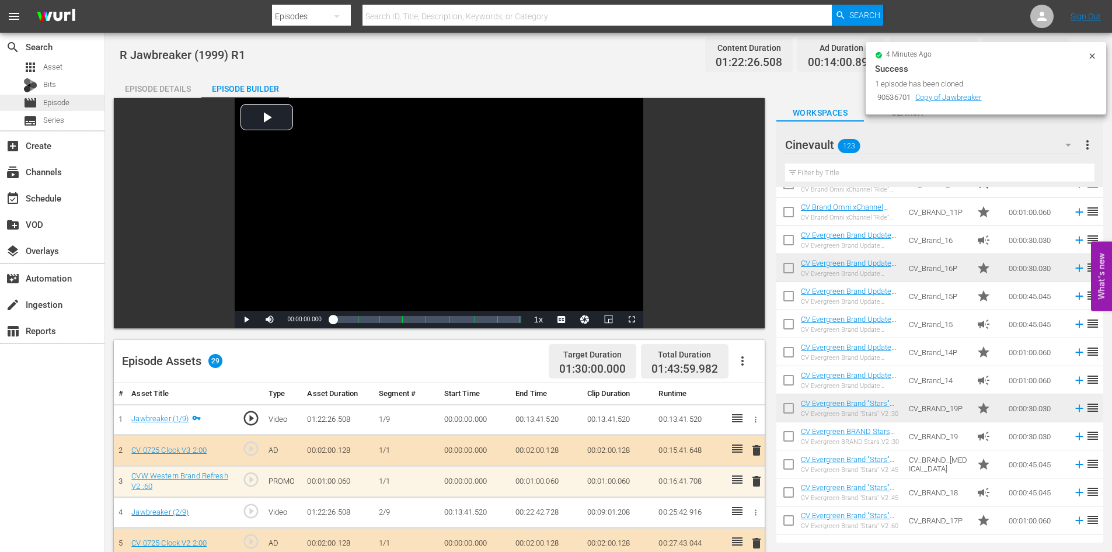
click at [83, 106] on div "movie Episode" at bounding box center [52, 103] width 105 height 16
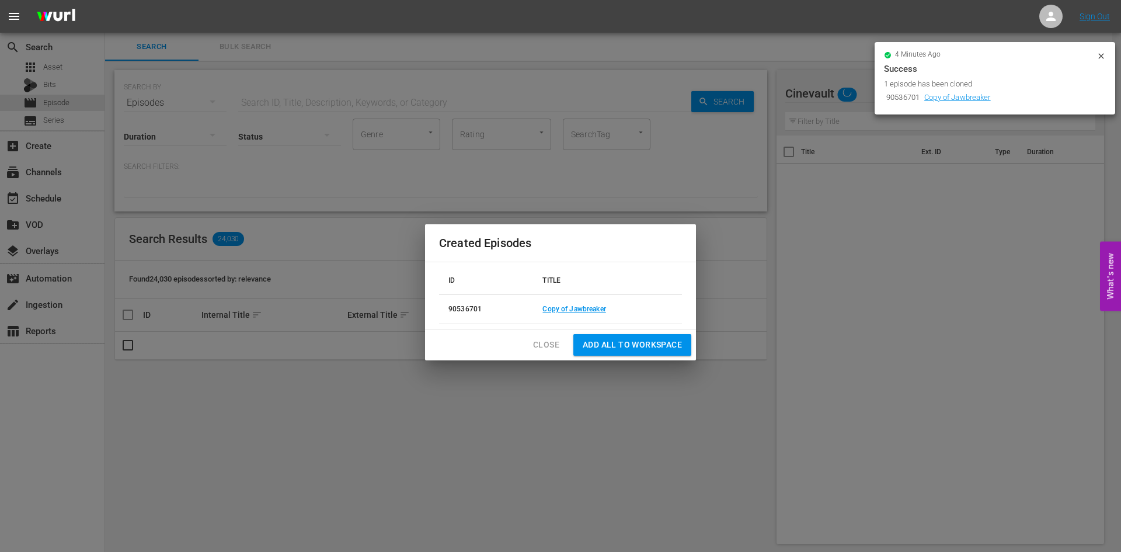
click at [552, 340] on span "Close" at bounding box center [546, 344] width 26 height 15
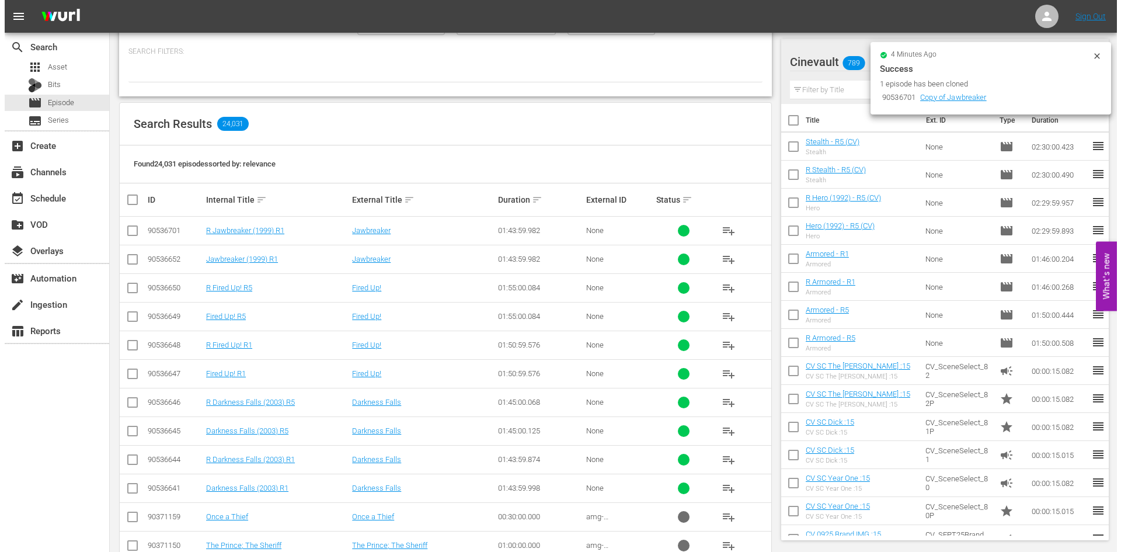
scroll to position [117, 0]
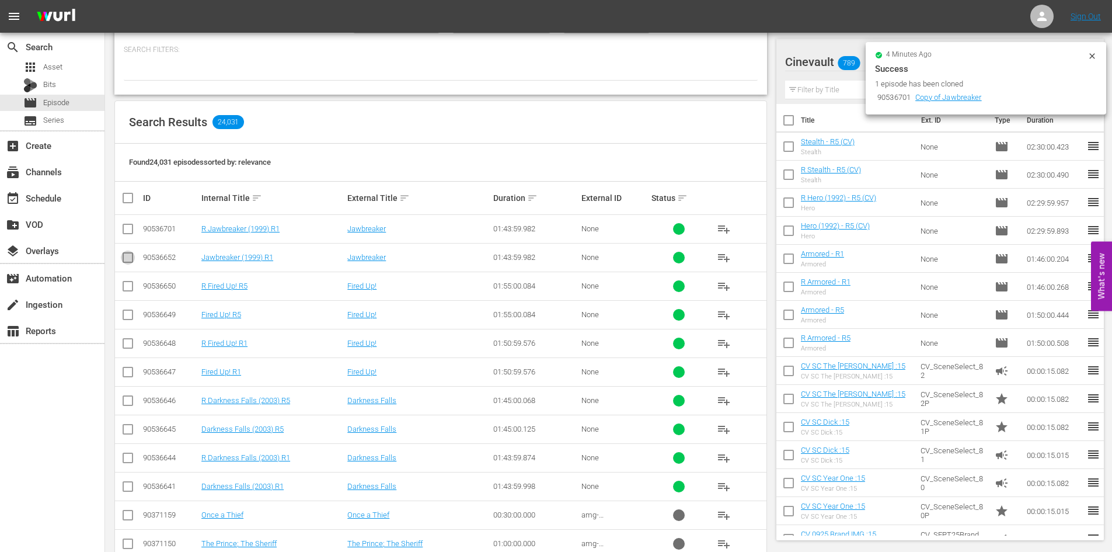
click at [121, 259] on input "checkbox" at bounding box center [128, 260] width 14 height 14
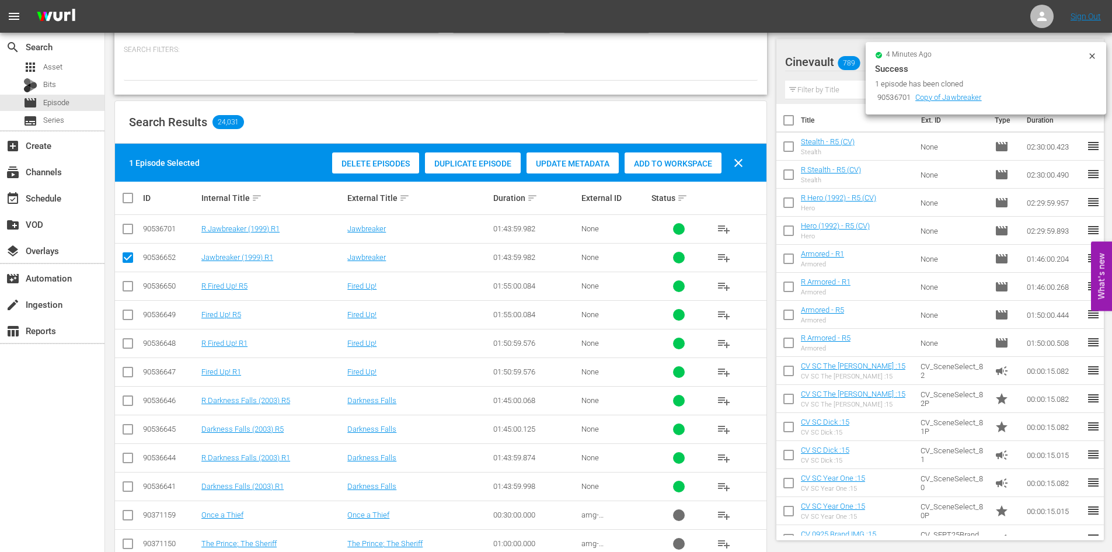
click at [495, 168] on div "Duplicate Episode" at bounding box center [473, 163] width 96 height 22
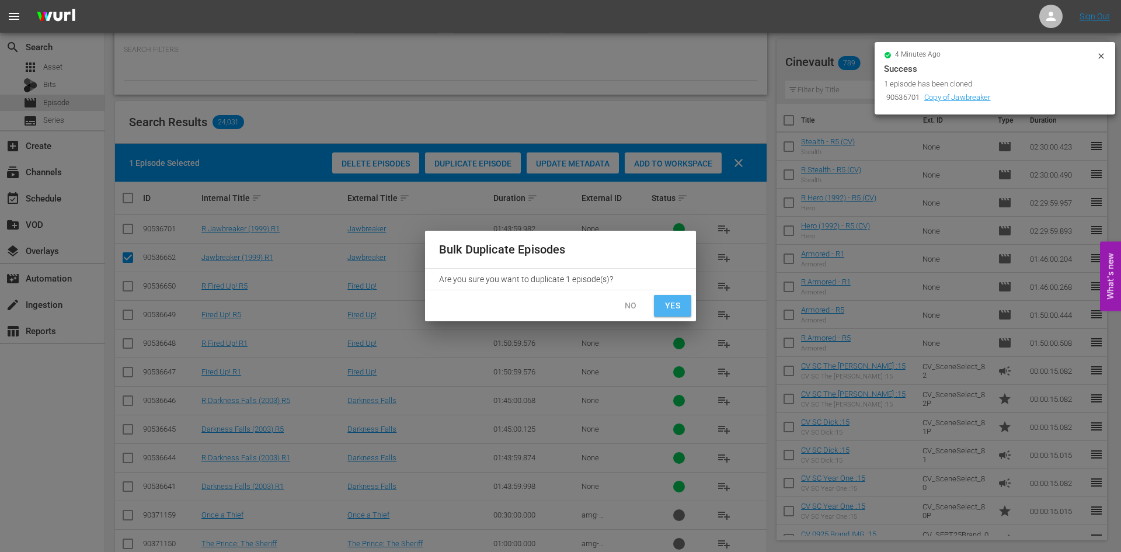
click at [683, 297] on button "Yes" at bounding box center [672, 306] width 37 height 22
checkbox input "false"
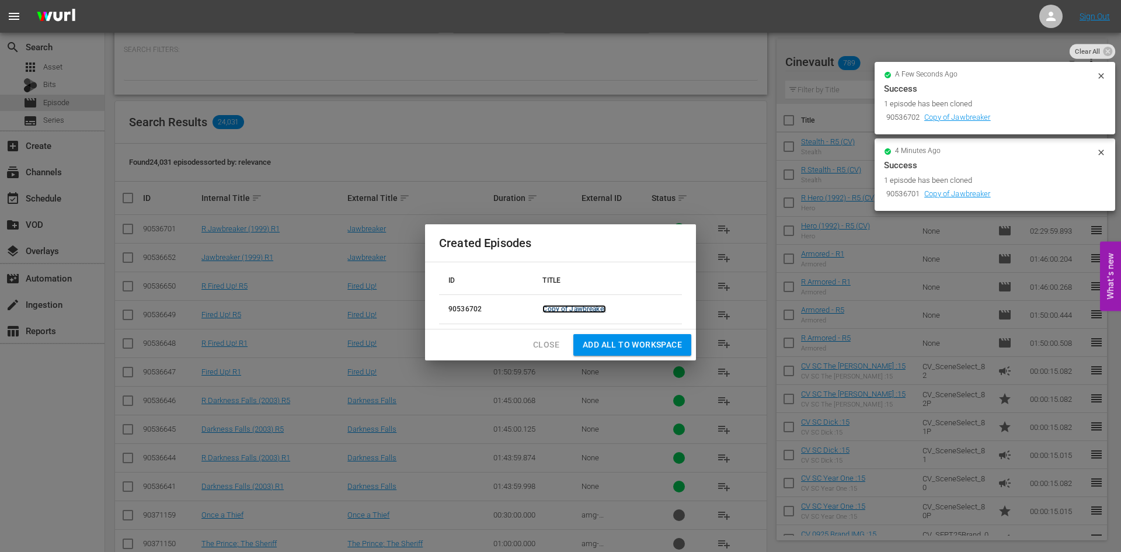
click at [549, 310] on link "Copy of Jawbreaker" at bounding box center [573, 309] width 63 height 8
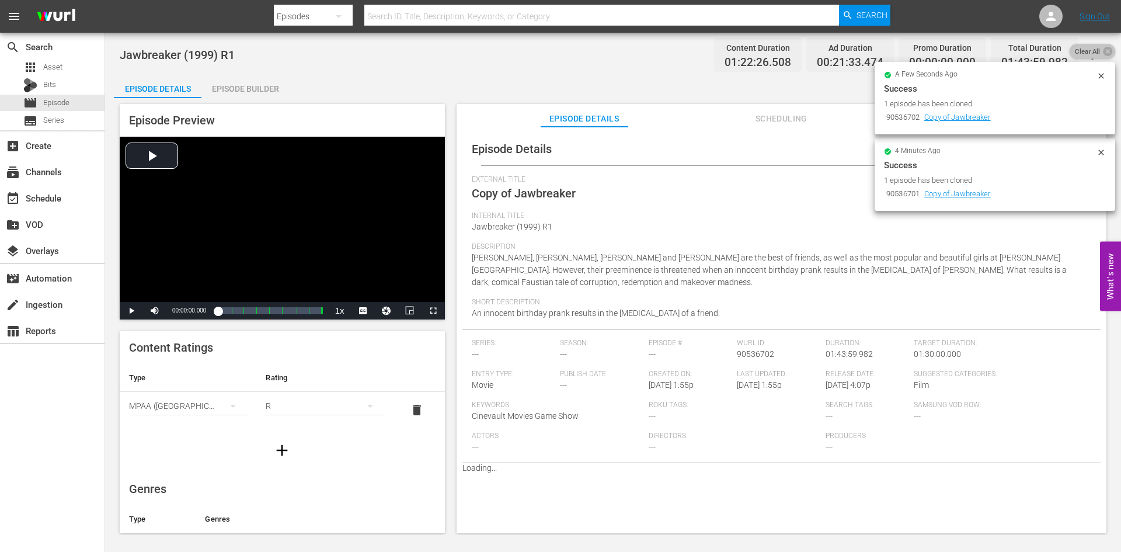
click at [1081, 47] on span "Clear All" at bounding box center [1088, 51] width 36 height 15
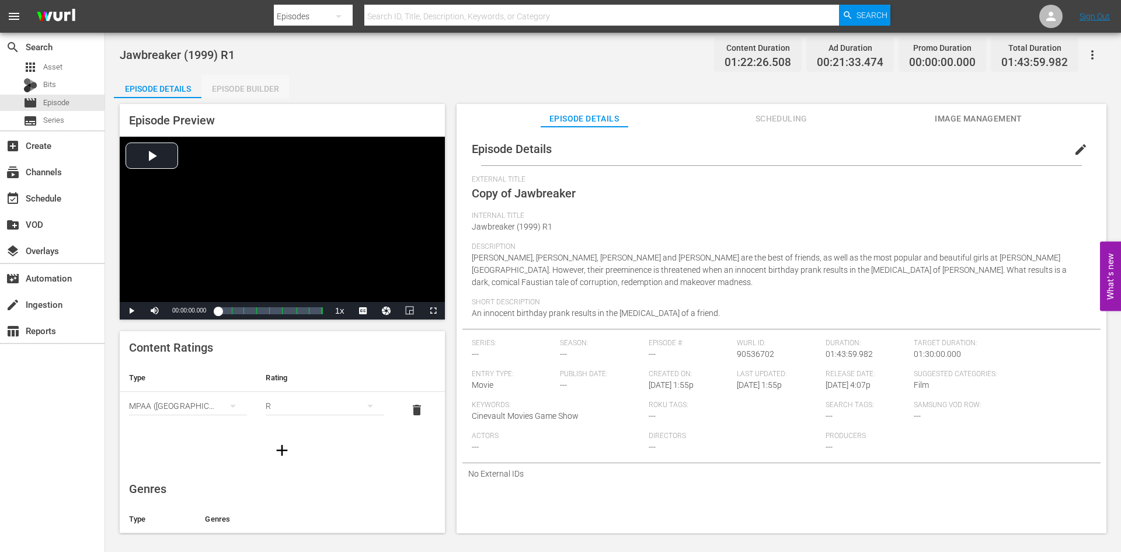
click at [259, 86] on div "Episode Builder" at bounding box center [245, 89] width 88 height 28
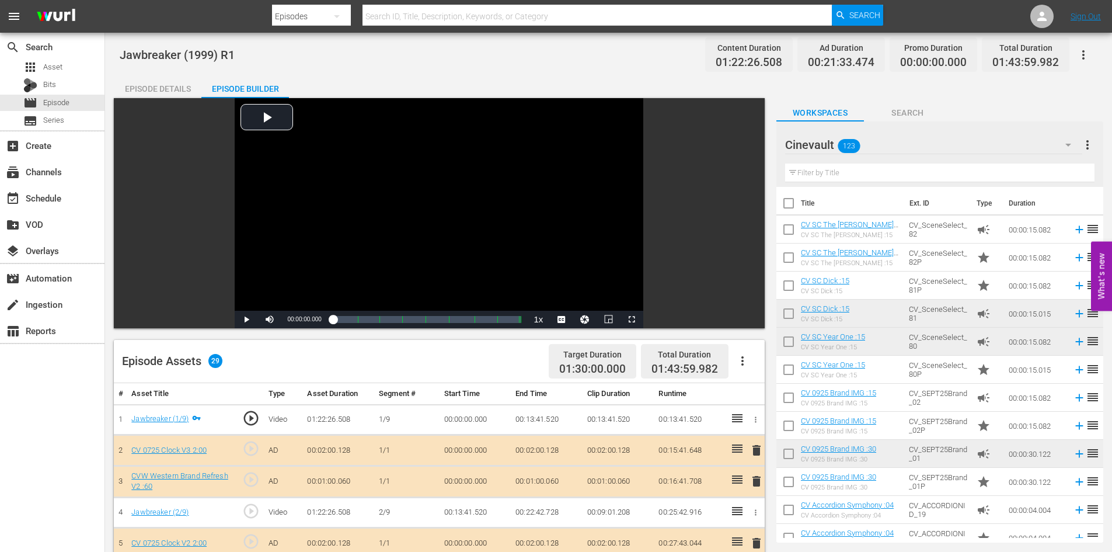
click at [177, 81] on div "Episode Details" at bounding box center [158, 89] width 88 height 28
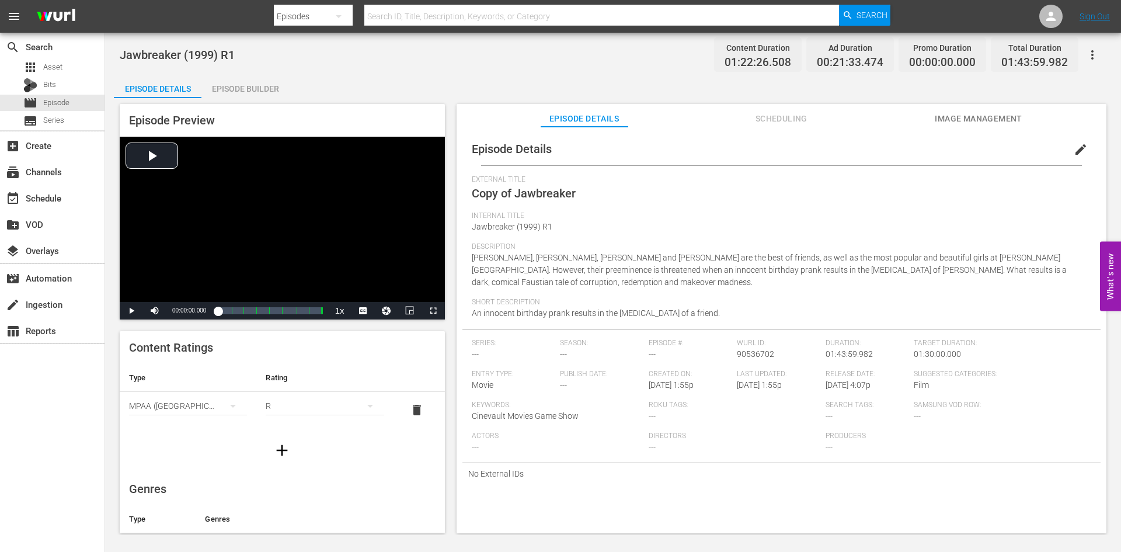
click at [1089, 152] on div "edit" at bounding box center [1084, 147] width 34 height 28
click at [1080, 152] on span "edit" at bounding box center [1081, 149] width 14 height 14
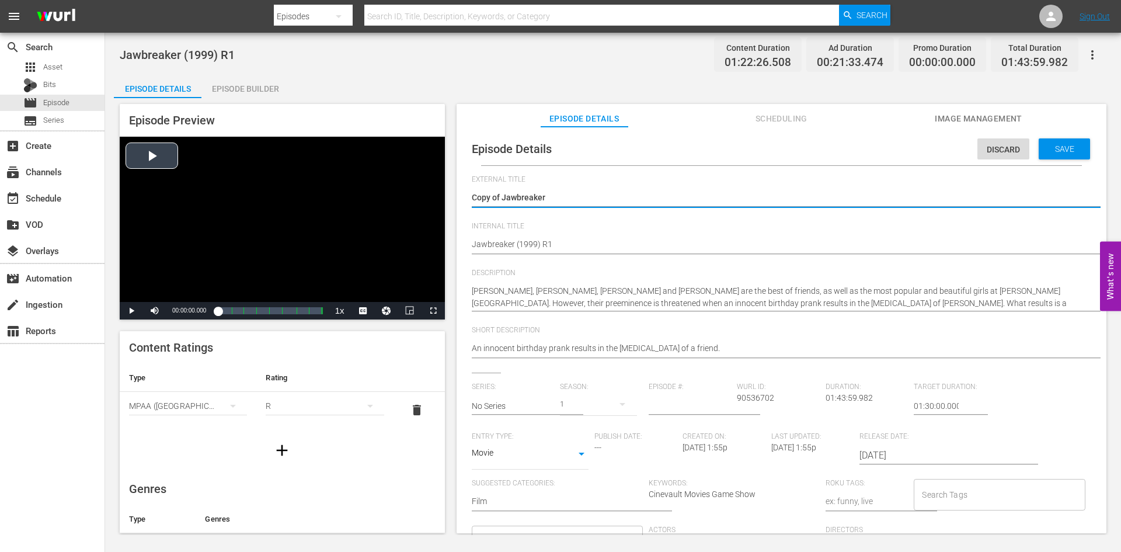
drag, startPoint x: 505, startPoint y: 200, endPoint x: 442, endPoint y: 203, distance: 63.1
type textarea "Jawbreaker"
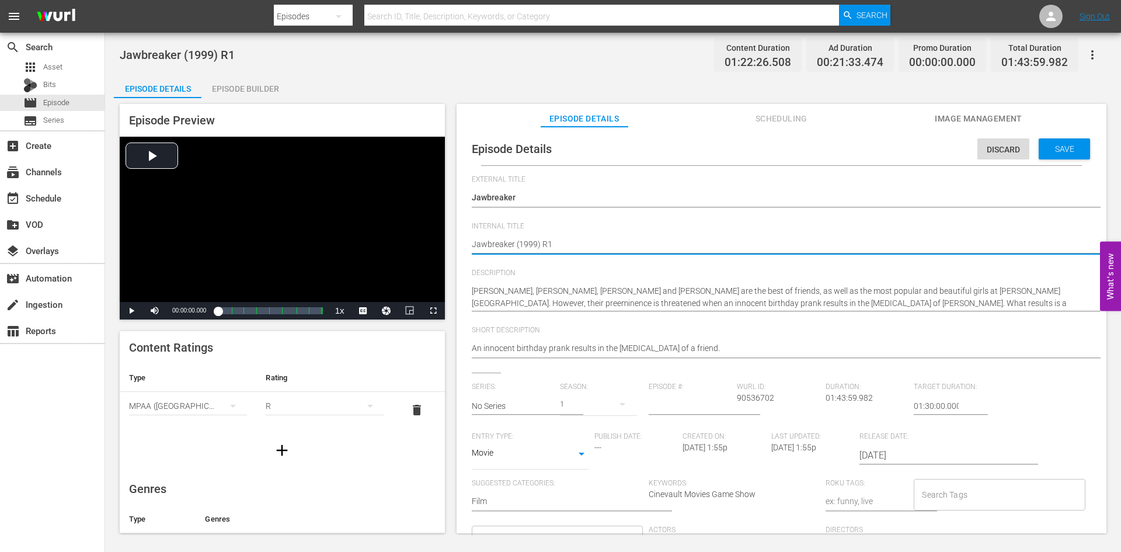
type textarea "Jawbreaker (1999) R"
type textarea "Jawbreaker (1999) R5"
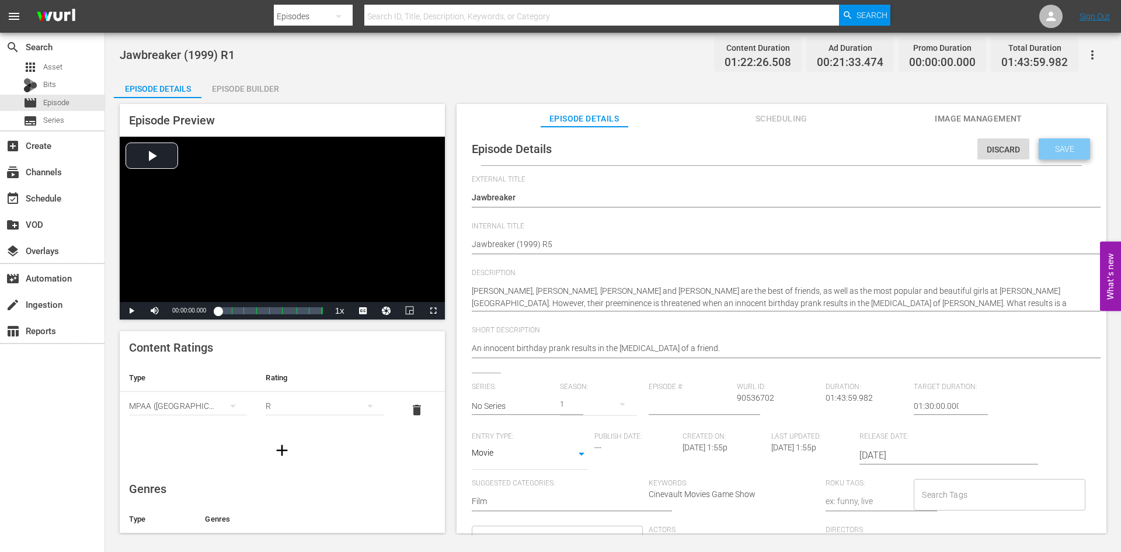
click at [1075, 153] on div "Save" at bounding box center [1064, 148] width 51 height 21
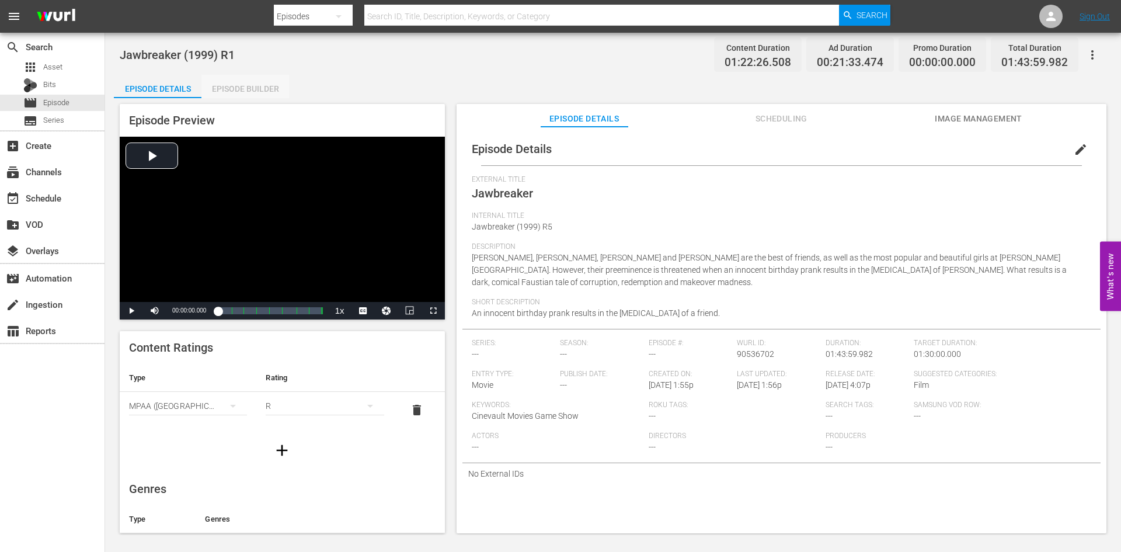
click at [250, 96] on div "Episode Builder" at bounding box center [245, 89] width 88 height 28
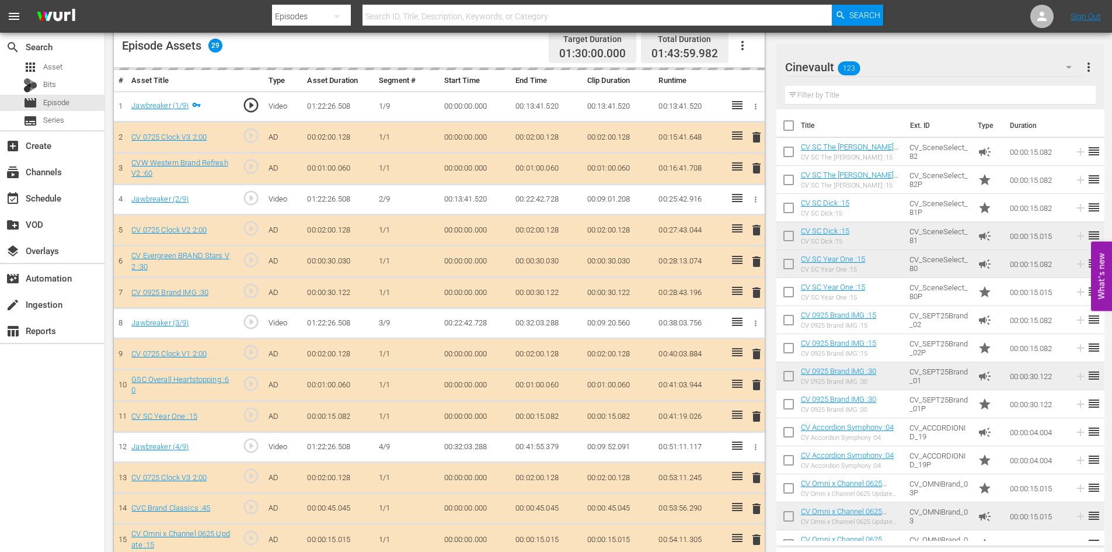
scroll to position [294, 0]
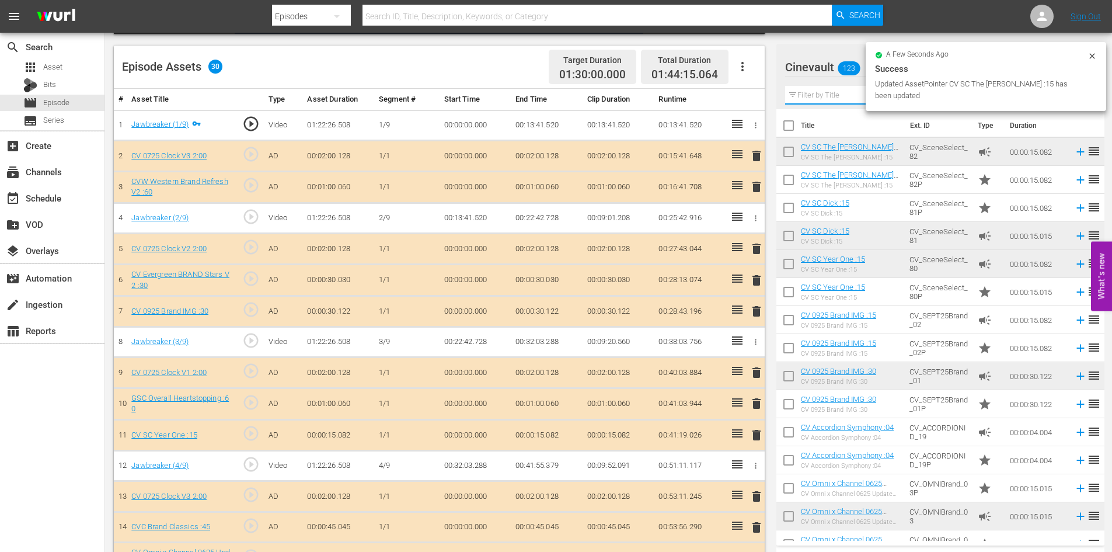
click at [817, 96] on input "text" at bounding box center [940, 95] width 311 height 19
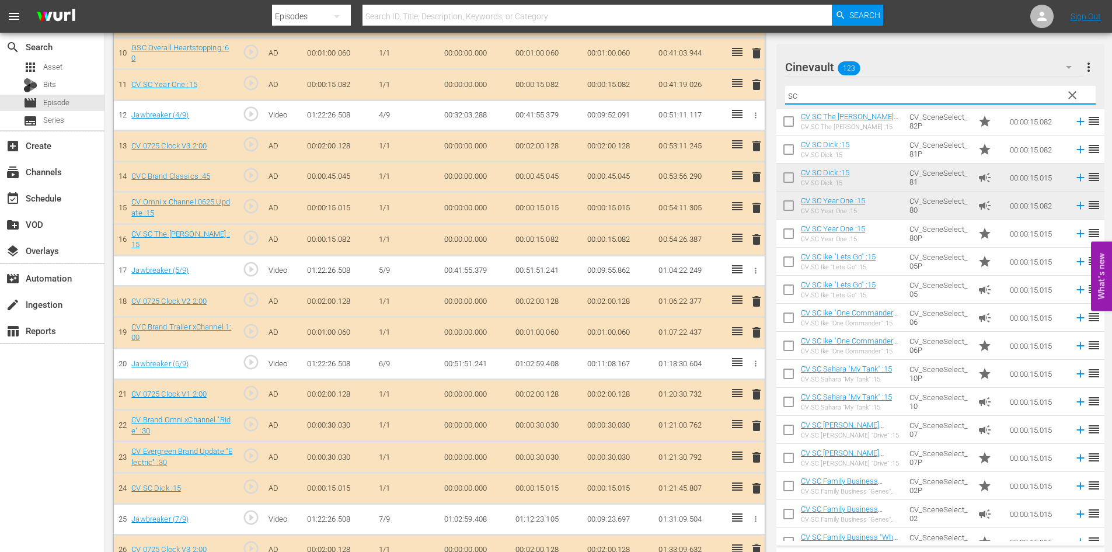
scroll to position [790, 0]
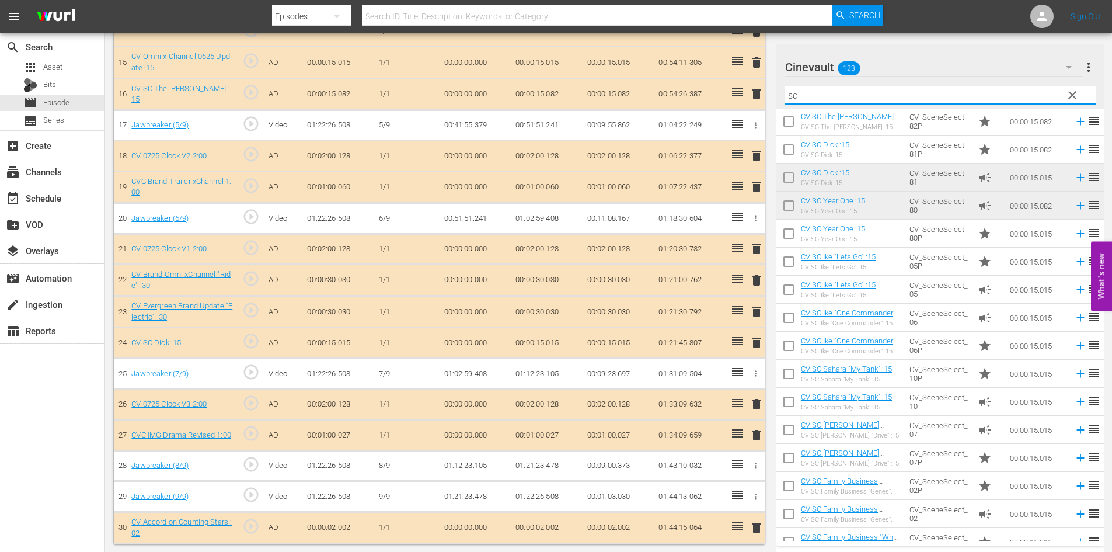
type input "sc"
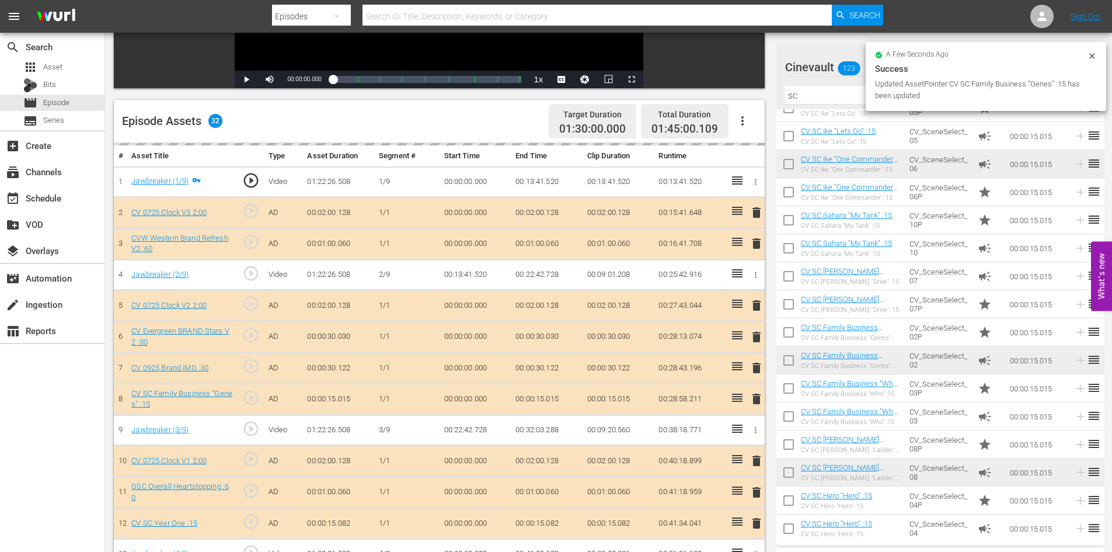
scroll to position [207, 0]
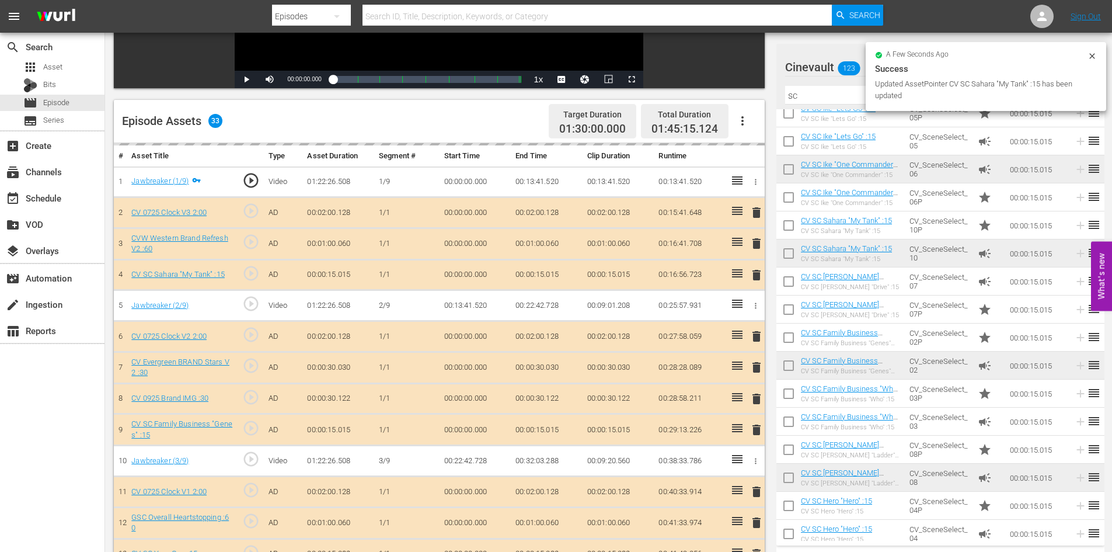
click at [753, 277] on div "delete" at bounding box center [755, 274] width 10 height 17
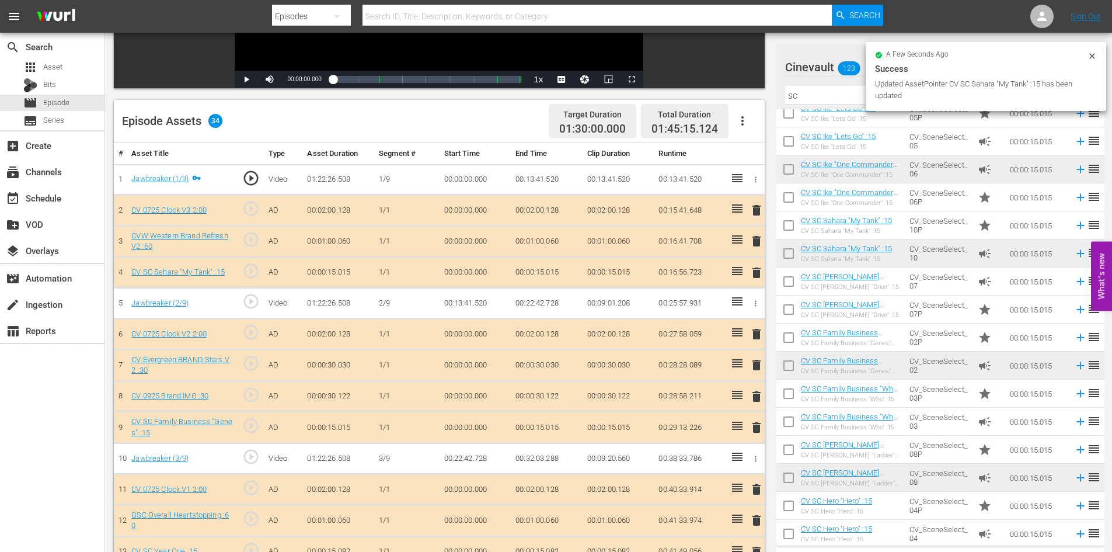
click at [757, 276] on span "delete" at bounding box center [757, 273] width 14 height 14
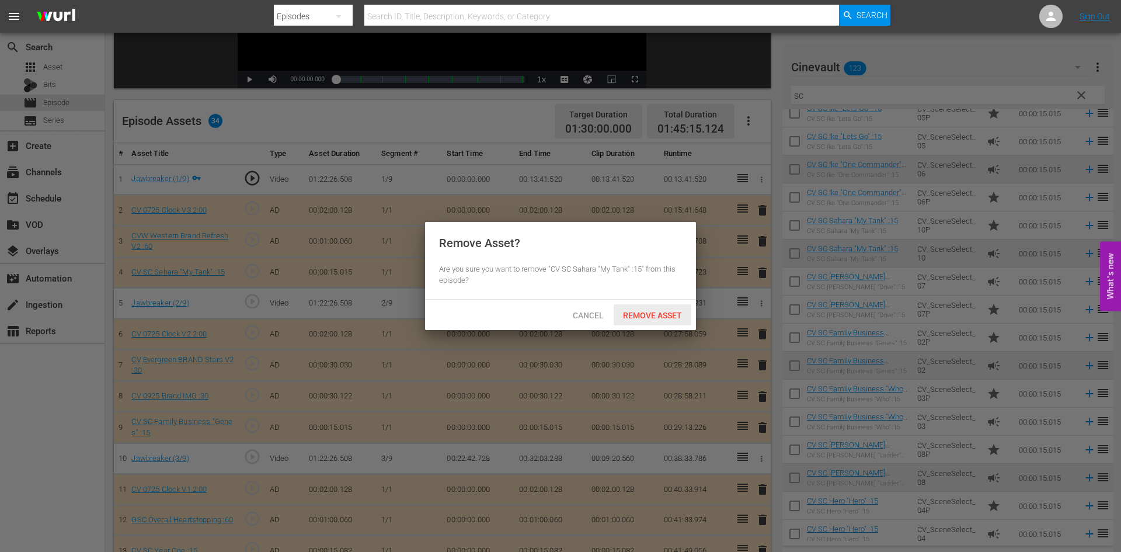
click at [665, 315] on span "Remove Asset" at bounding box center [653, 315] width 78 height 9
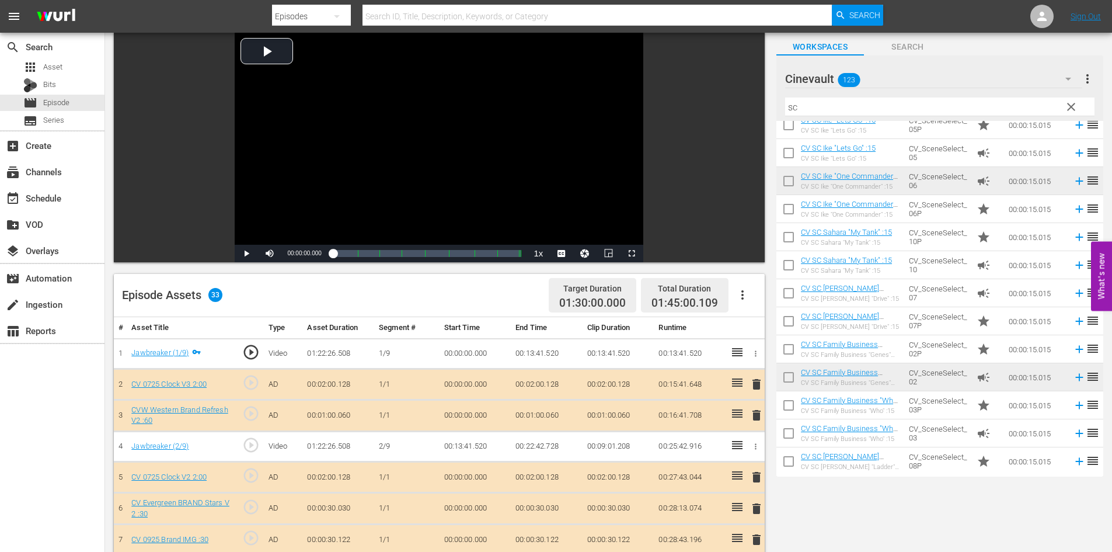
scroll to position [0, 0]
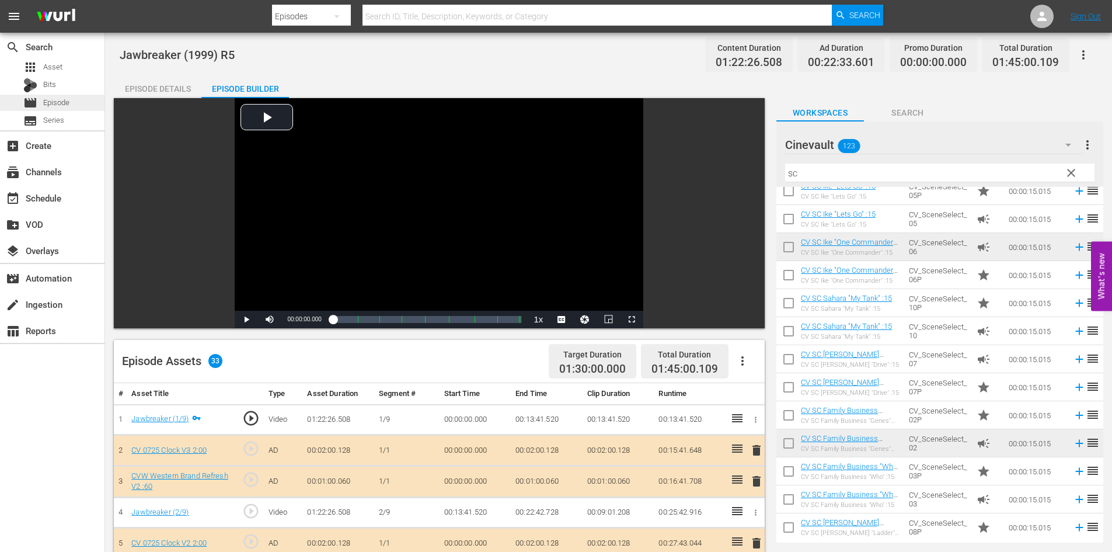
click at [79, 104] on div "movie Episode" at bounding box center [52, 103] width 105 height 16
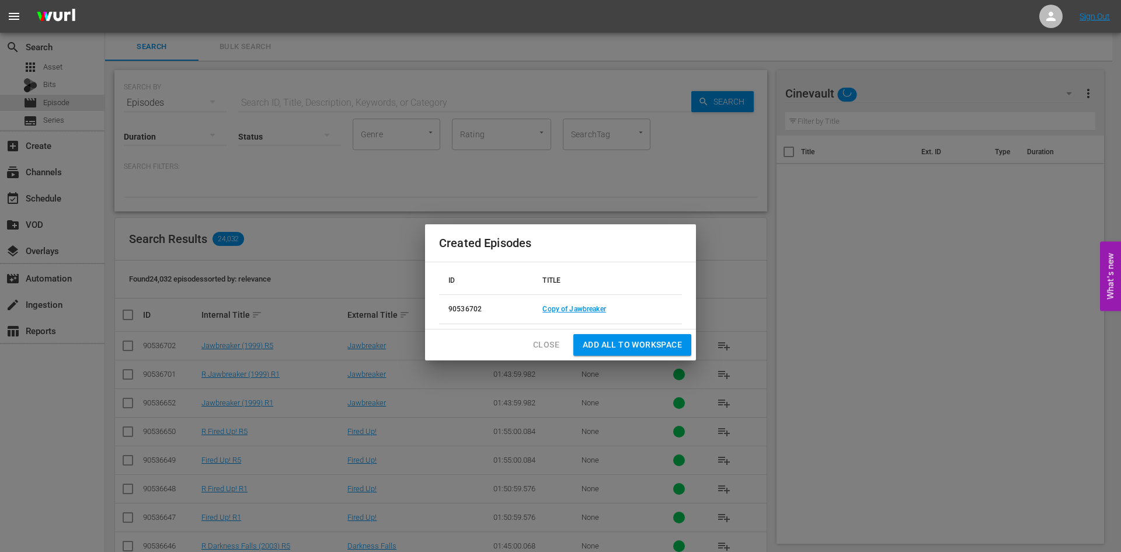
click at [549, 343] on span "Close" at bounding box center [546, 344] width 26 height 15
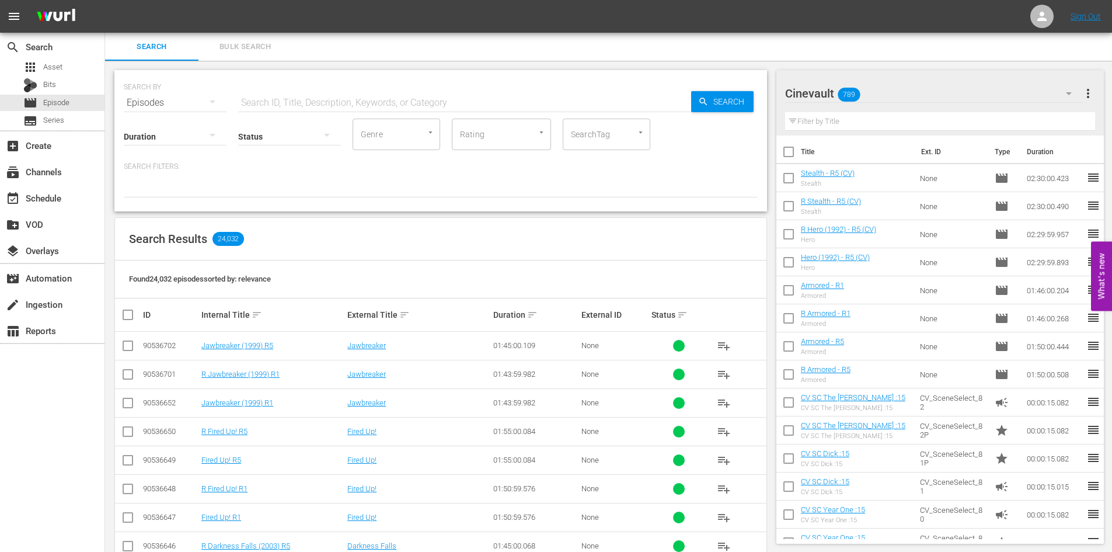
click at [126, 341] on input "checkbox" at bounding box center [128, 348] width 14 height 14
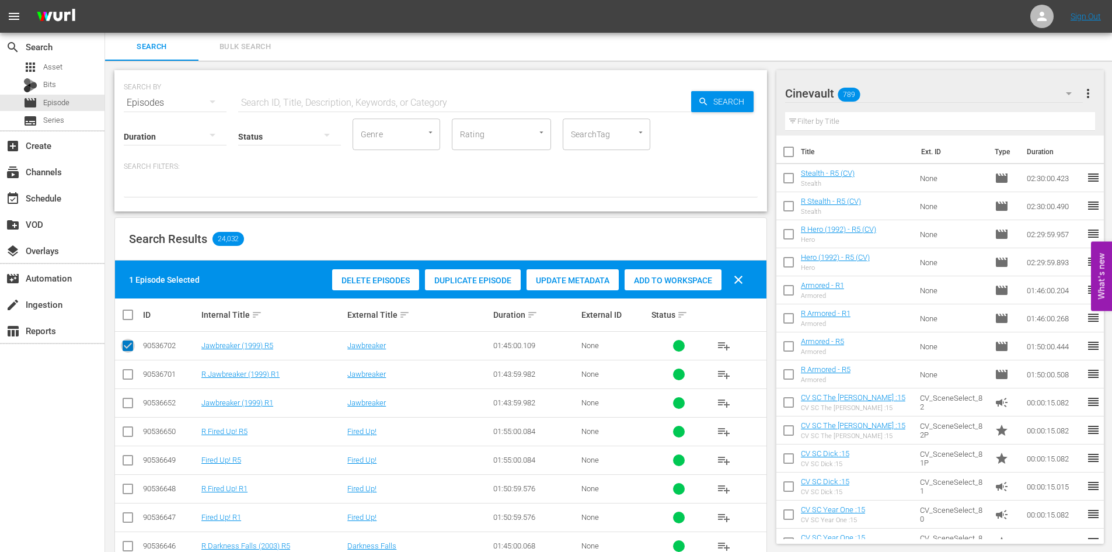
click at [124, 344] on input "checkbox" at bounding box center [128, 348] width 14 height 14
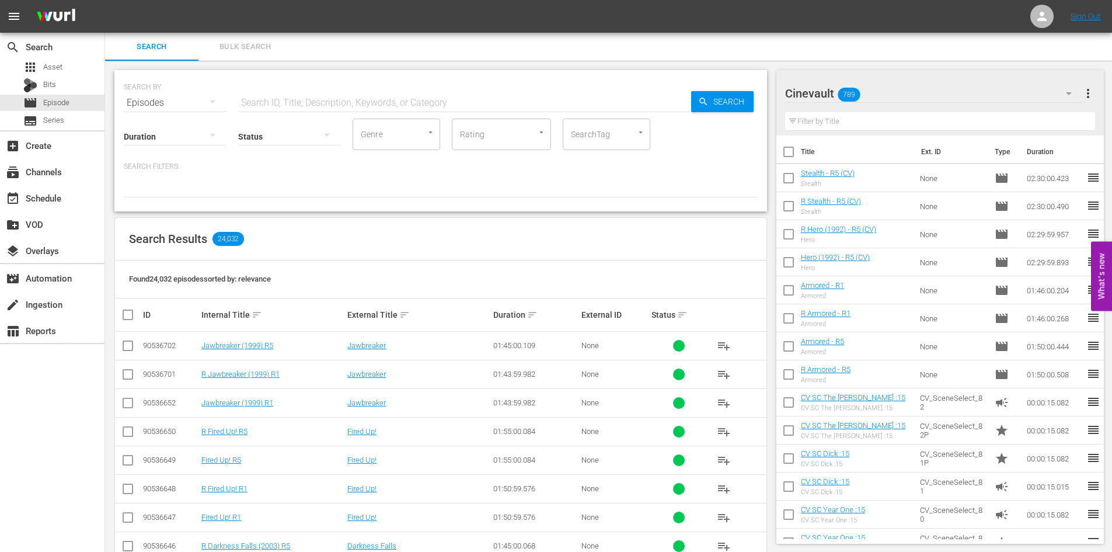
click at [125, 342] on input "checkbox" at bounding box center [128, 348] width 14 height 14
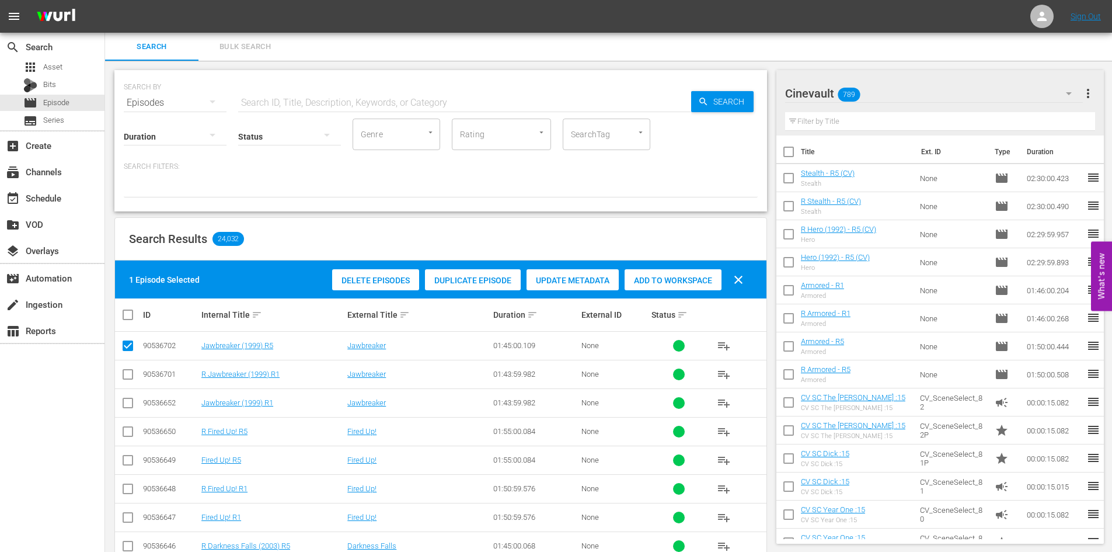
drag, startPoint x: 491, startPoint y: 274, endPoint x: 498, endPoint y: 337, distance: 63.4
click at [125, 349] on input "checkbox" at bounding box center [128, 348] width 14 height 14
checkbox input "false"
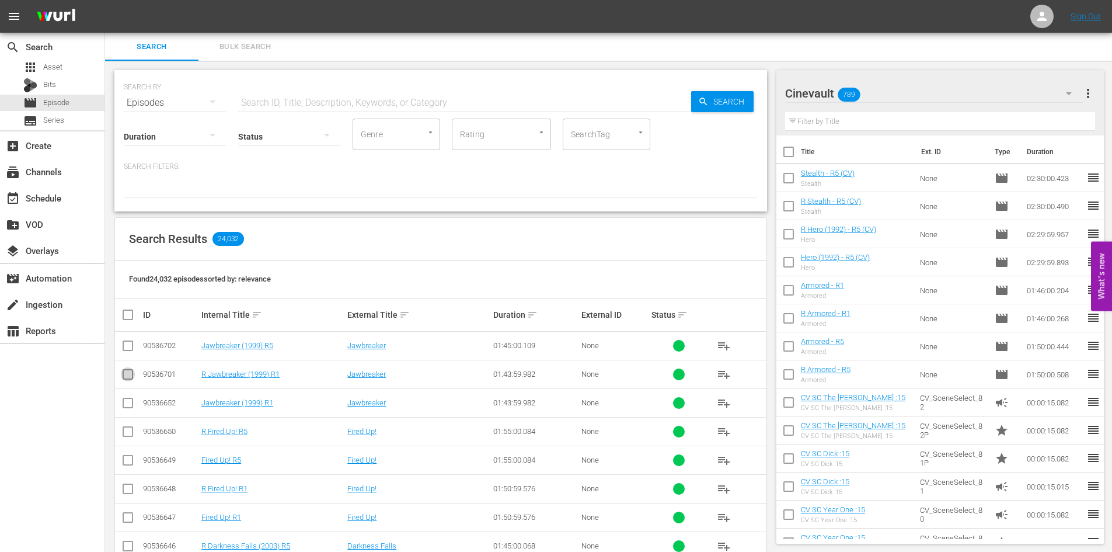
click at [129, 381] on input "checkbox" at bounding box center [128, 377] width 14 height 14
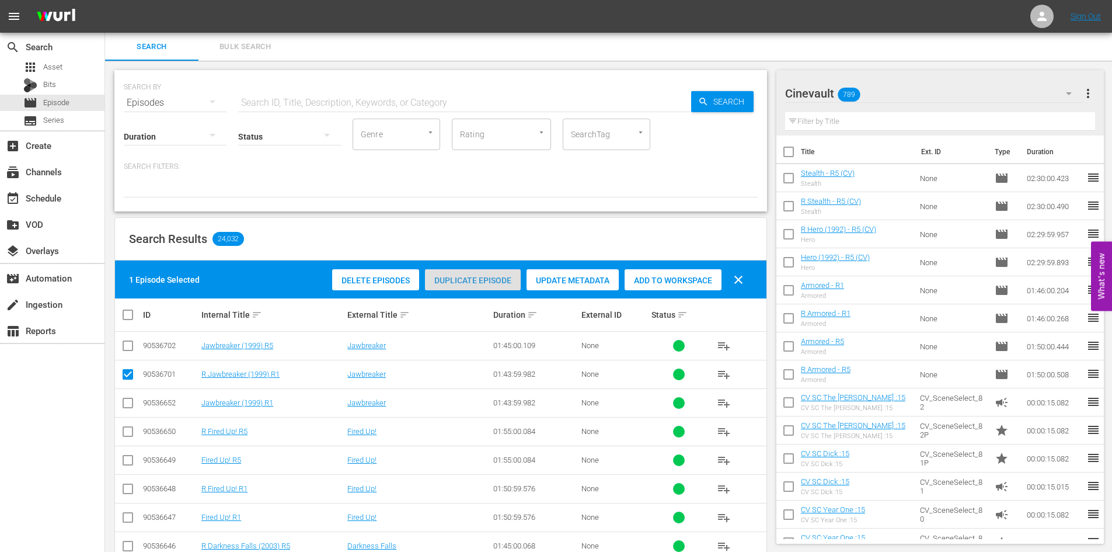
click at [482, 281] on span "Duplicate Episode" at bounding box center [473, 280] width 96 height 9
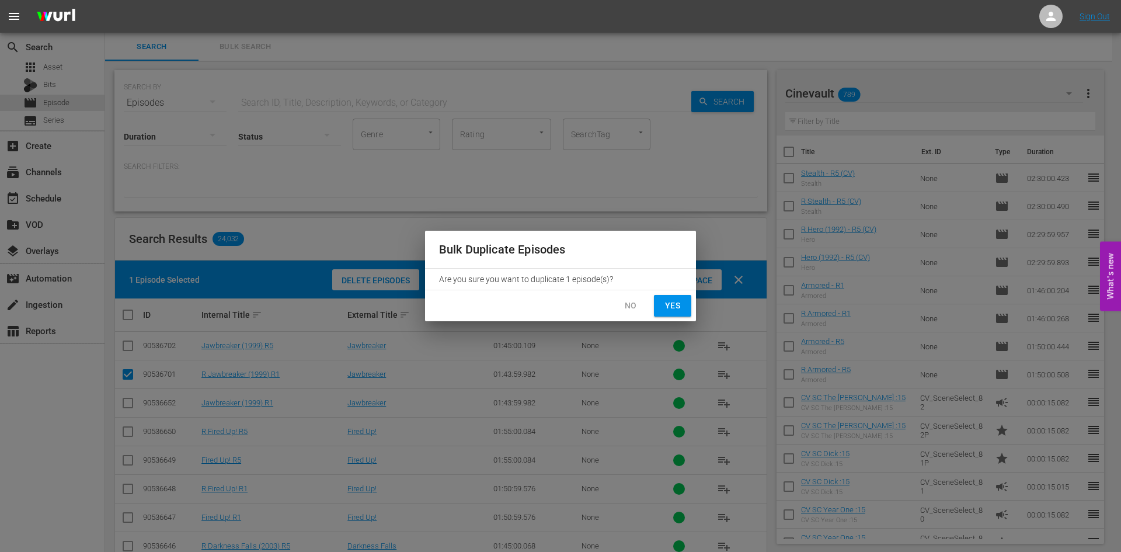
click at [681, 304] on span "Yes" at bounding box center [672, 305] width 19 height 15
checkbox input "false"
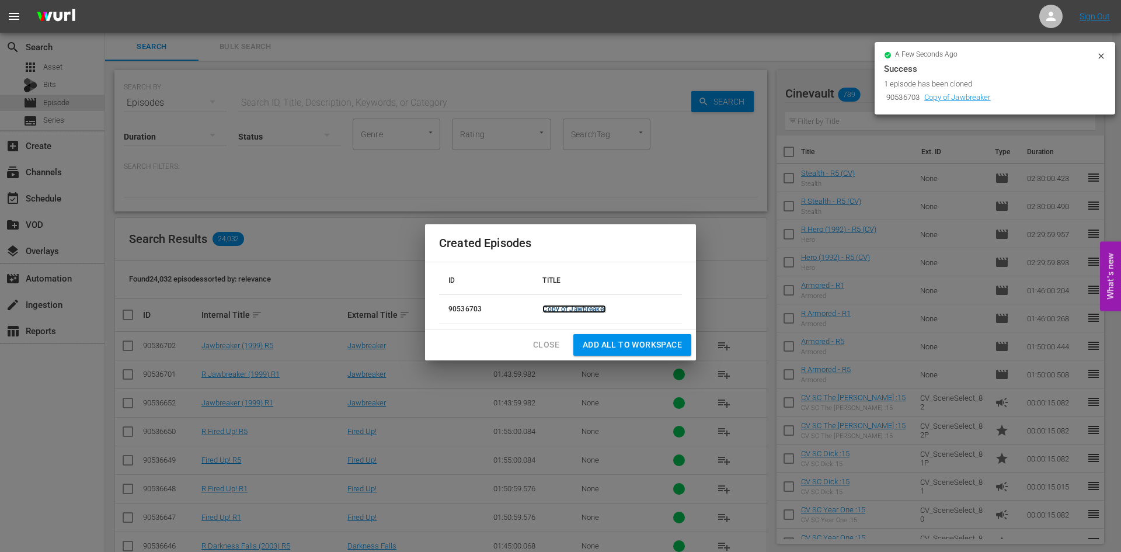
click at [578, 309] on link "Copy of Jawbreaker" at bounding box center [573, 309] width 63 height 8
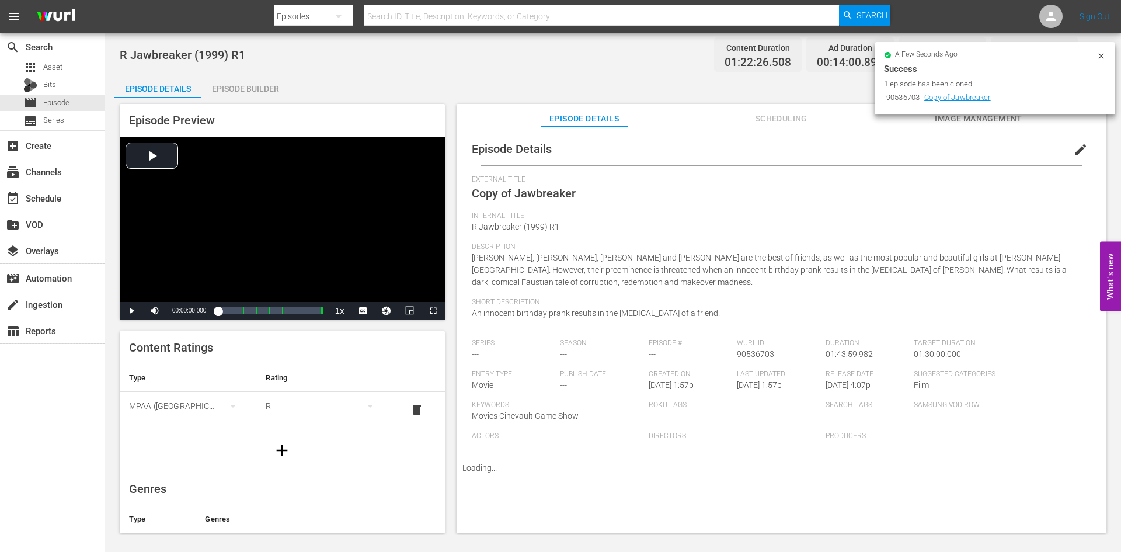
click at [1067, 159] on button "edit" at bounding box center [1081, 149] width 28 height 28
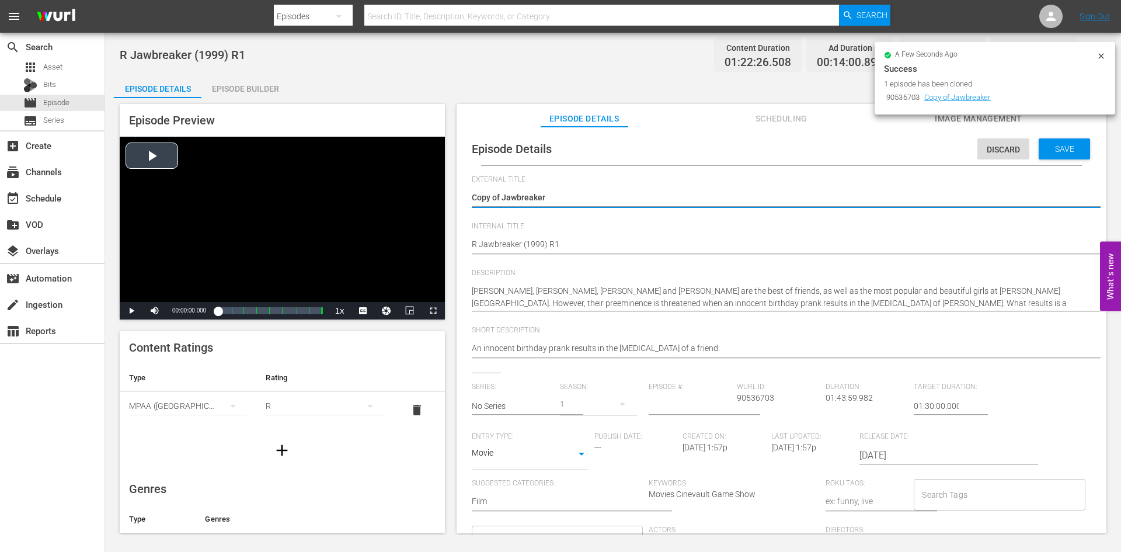
drag, startPoint x: 504, startPoint y: 194, endPoint x: 392, endPoint y: 204, distance: 111.9
click at [392, 204] on div "Episode Preview Video Player is loading. Play Video Play Mute Current Time 00:0…" at bounding box center [613, 320] width 998 height 444
type textarea "Jawbreaker"
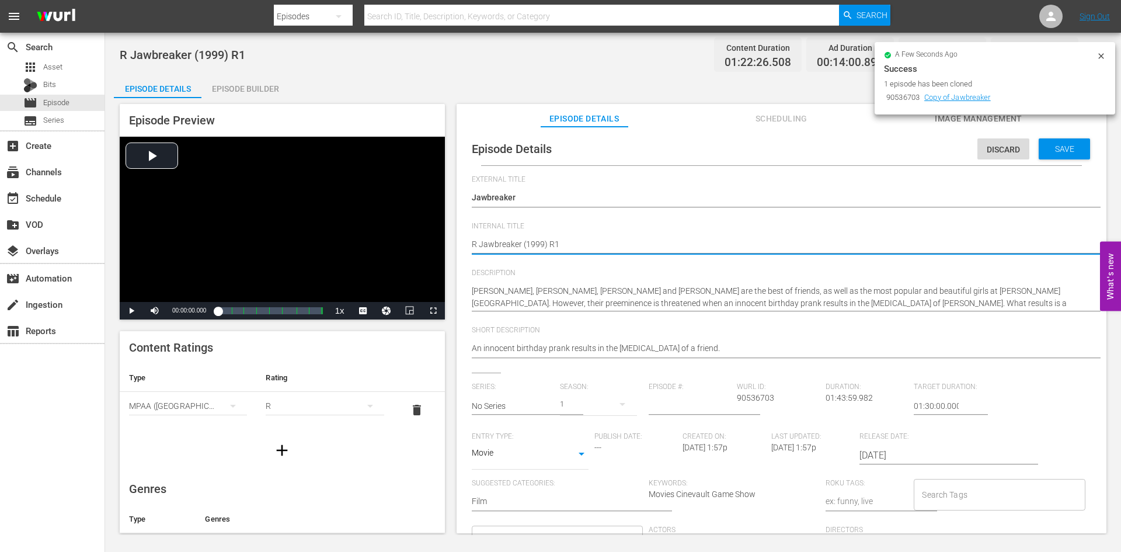
type textarea "R Jawbreaker (1999) R"
type textarea "R Jawbreaker (1999) R5"
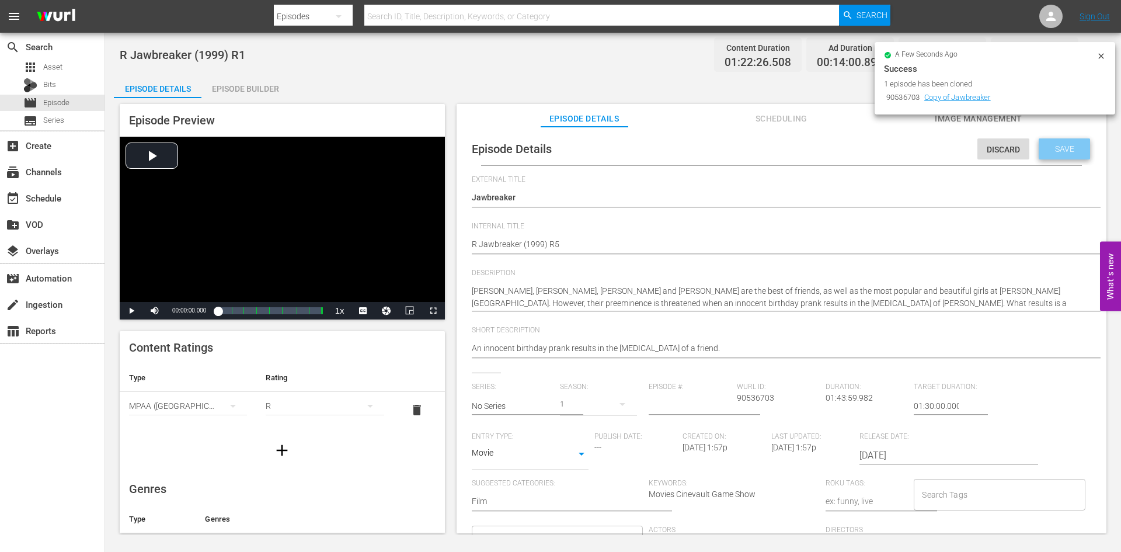
click at [1063, 153] on span "Save" at bounding box center [1065, 148] width 38 height 9
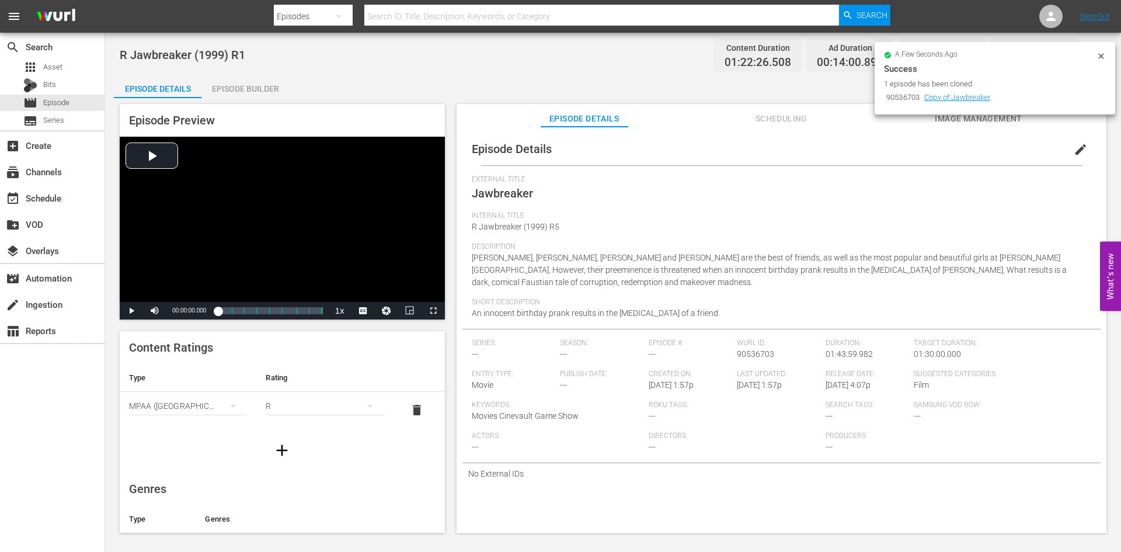
click at [273, 92] on div "Episode Builder" at bounding box center [245, 89] width 88 height 28
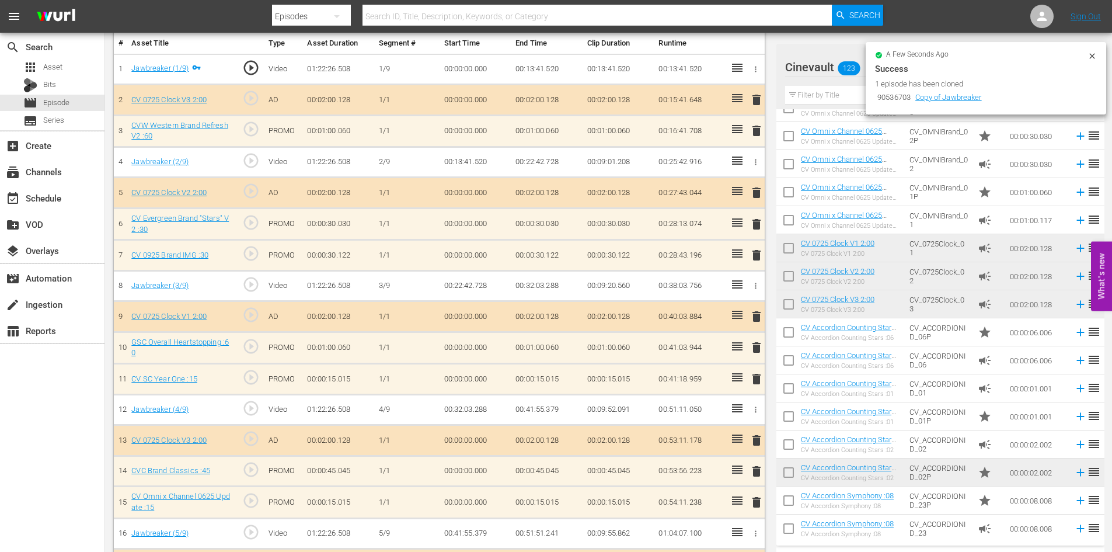
scroll to position [409, 0]
click at [855, 94] on input "text" at bounding box center [940, 95] width 311 height 19
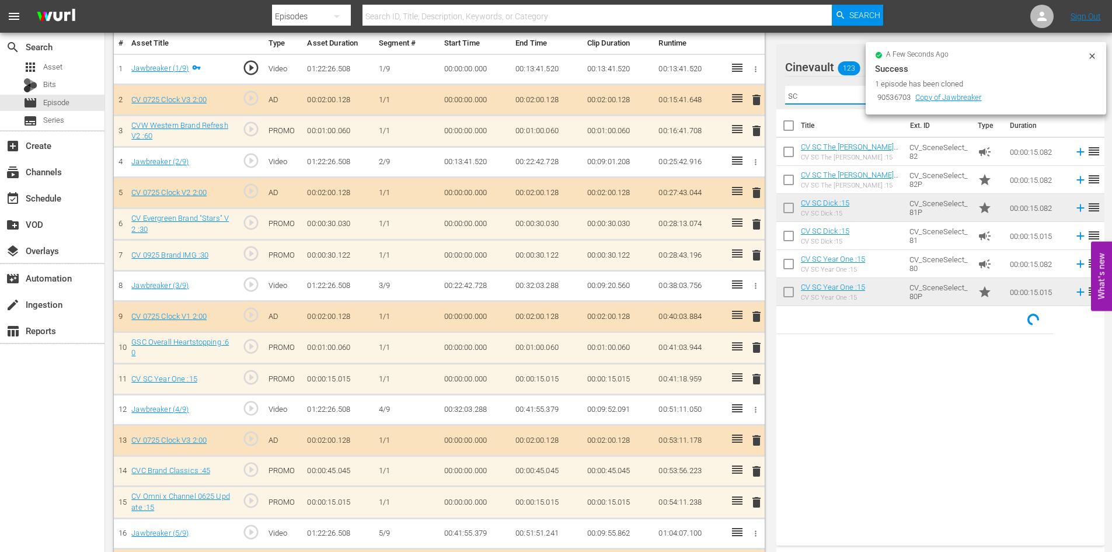
scroll to position [0, 0]
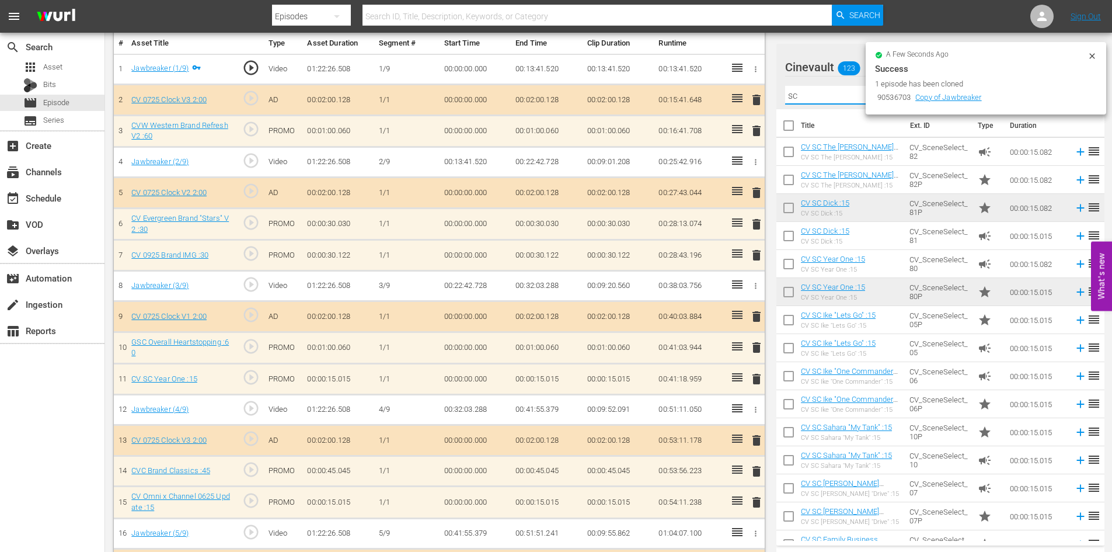
type input "sc"
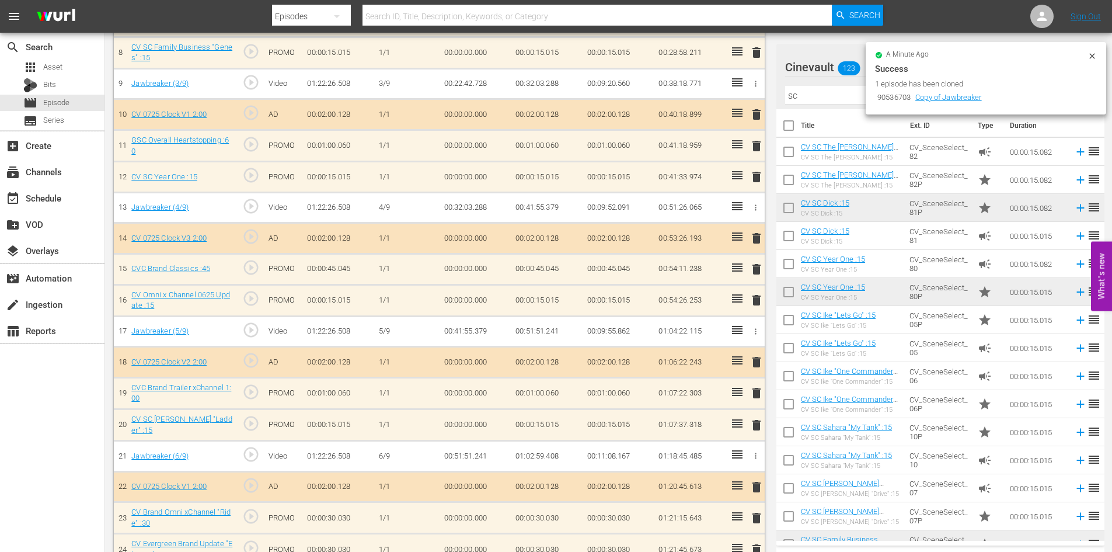
drag, startPoint x: 743, startPoint y: 334, endPoint x: 1092, endPoint y: 59, distance: 444.9
click at [1092, 59] on icon at bounding box center [1092, 55] width 9 height 9
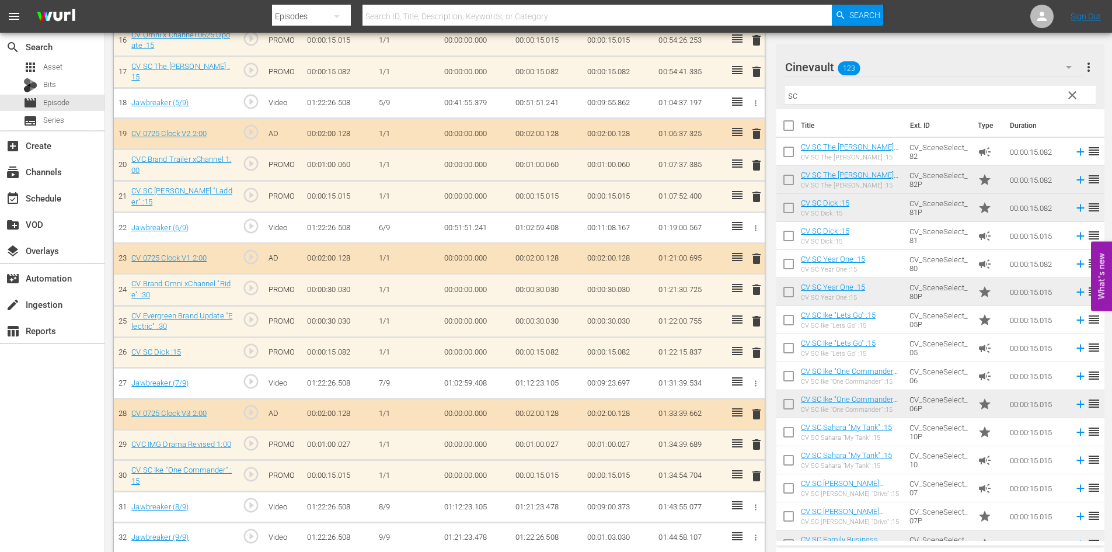
scroll to position [883, 0]
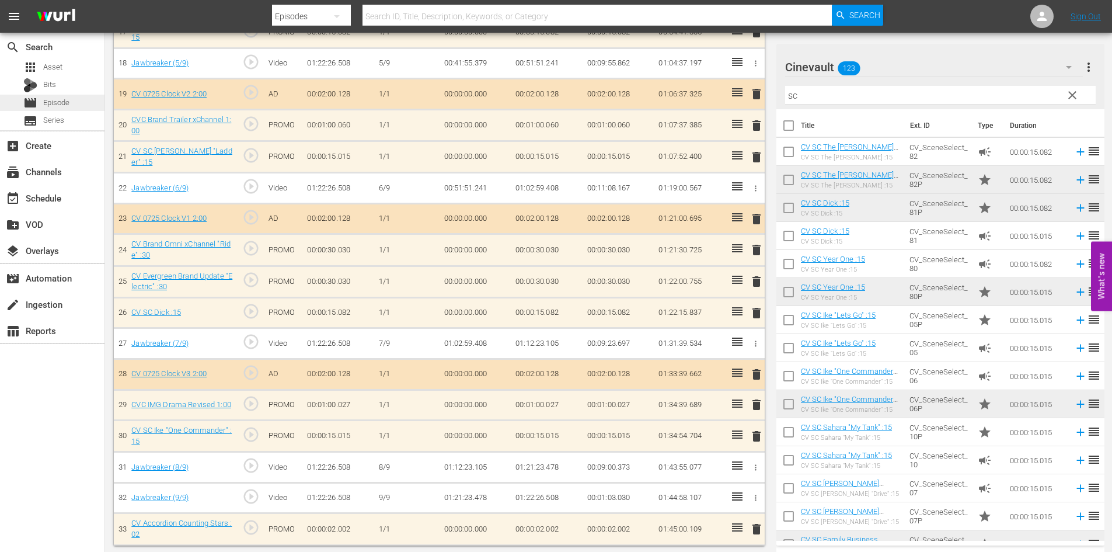
click at [97, 96] on div "movie Episode" at bounding box center [52, 103] width 105 height 16
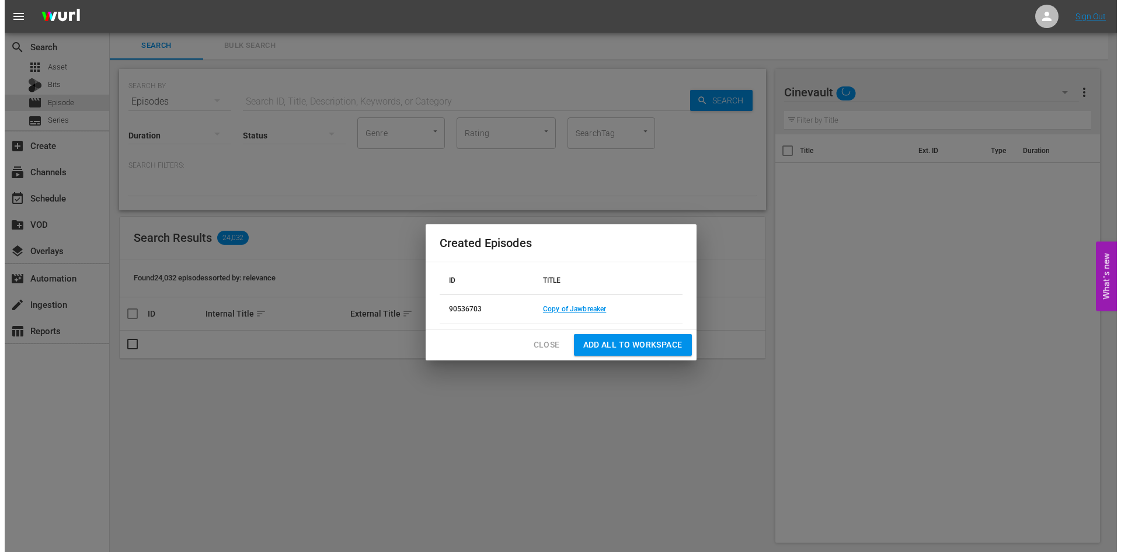
scroll to position [1, 0]
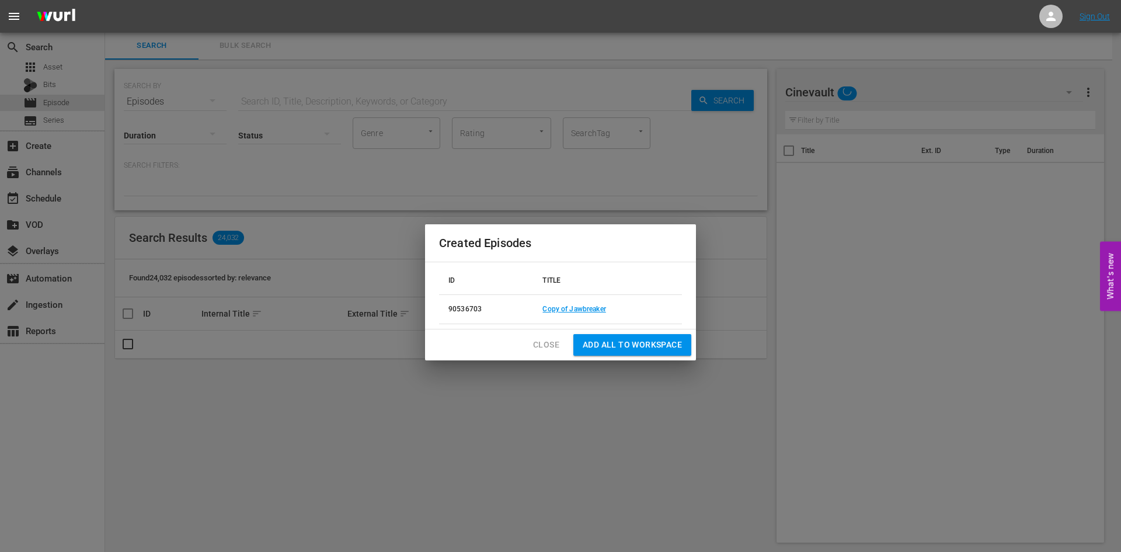
click at [555, 344] on span "Close" at bounding box center [546, 344] width 26 height 15
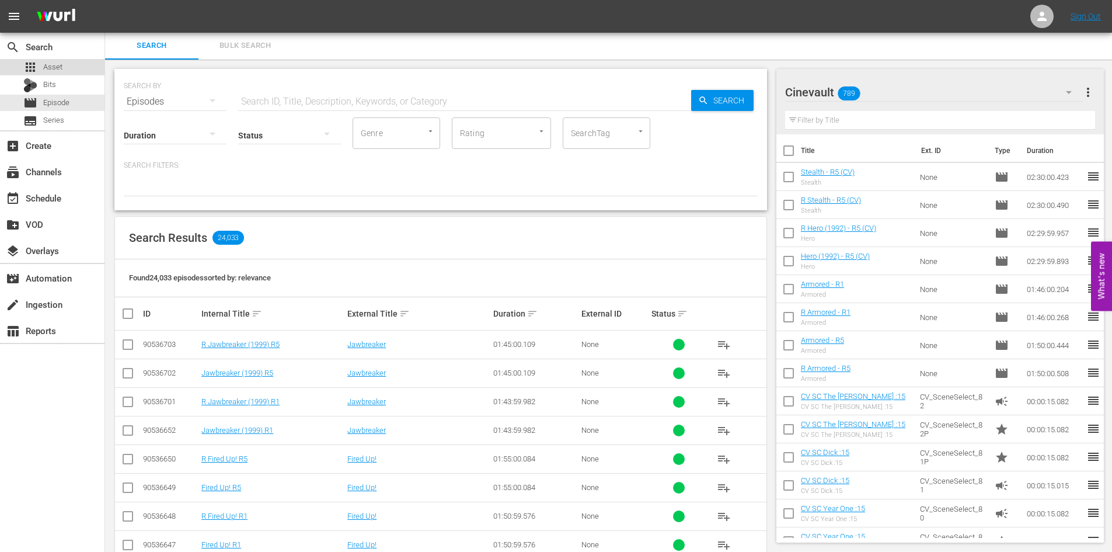
click at [67, 62] on div "apps Asset" at bounding box center [52, 67] width 105 height 16
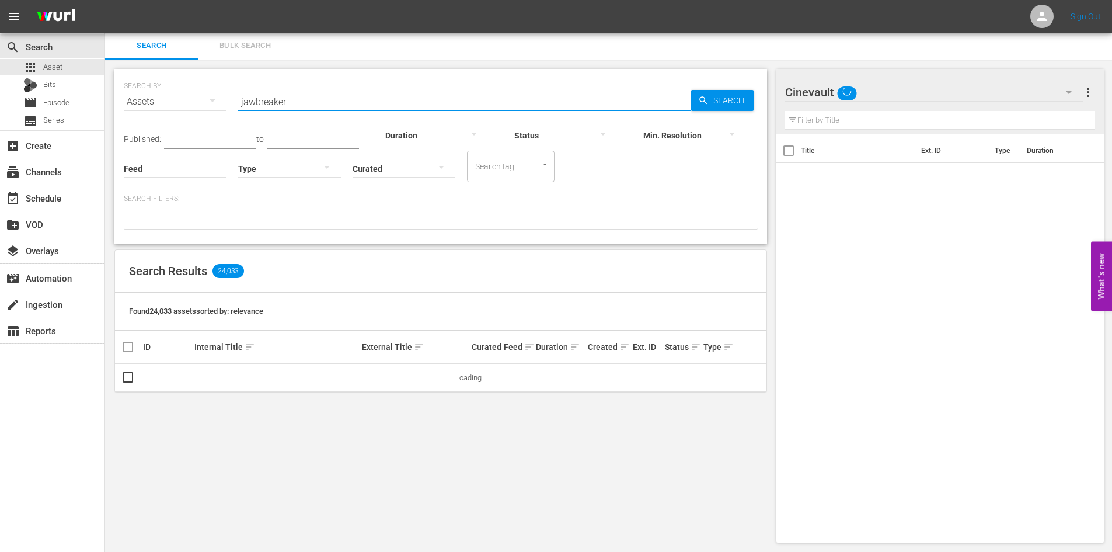
drag, startPoint x: 351, startPoint y: 107, endPoint x: 186, endPoint y: 93, distance: 165.9
click at [186, 93] on div "SEARCH BY Search By Assets Search ID, Title, Description, Keywords, or Category…" at bounding box center [441, 95] width 634 height 42
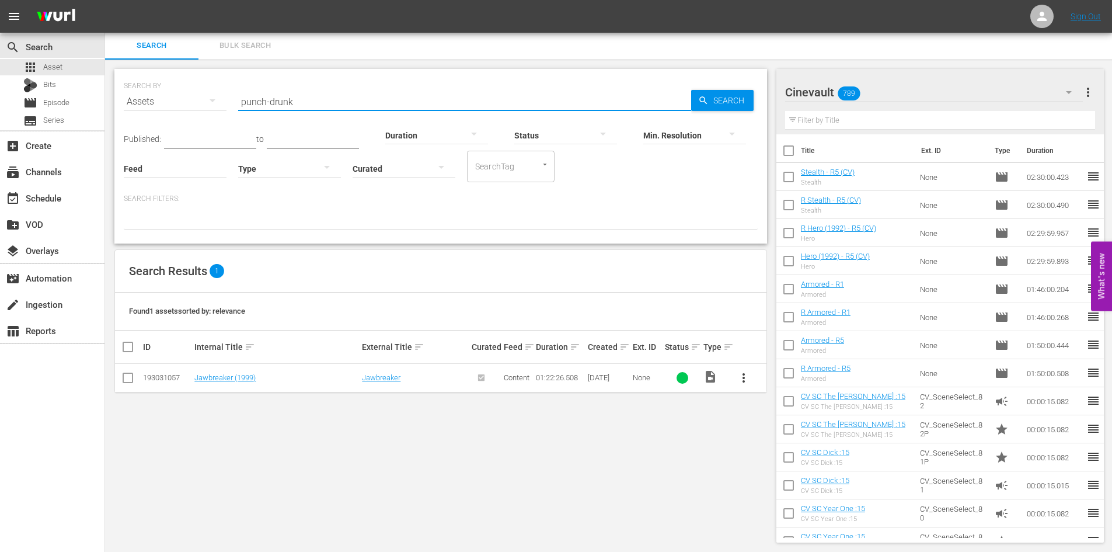
type input "punch-drunk"
click at [133, 379] on input "checkbox" at bounding box center [128, 380] width 14 height 14
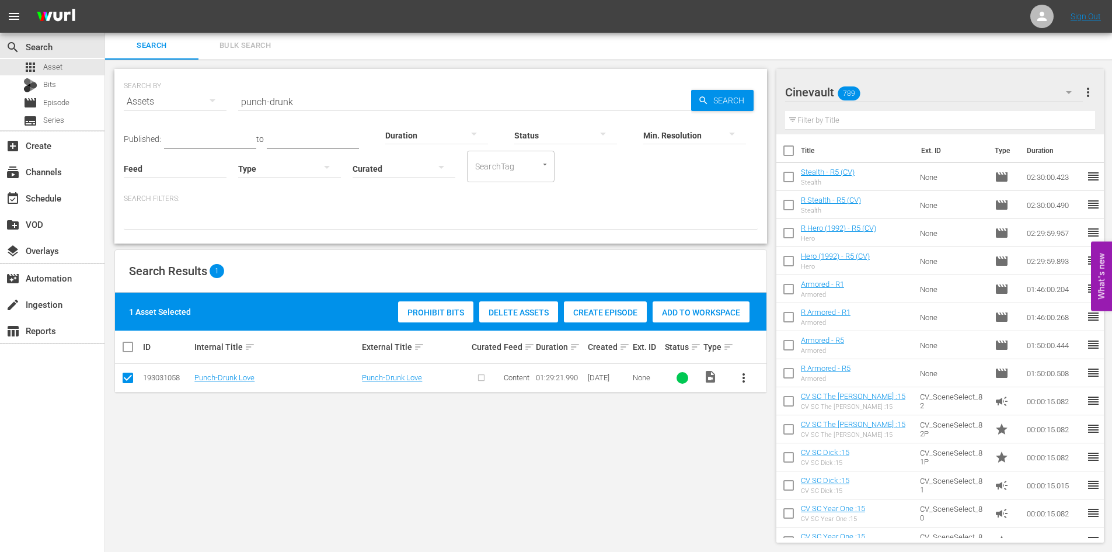
click at [627, 309] on span "Create Episode" at bounding box center [605, 312] width 83 height 9
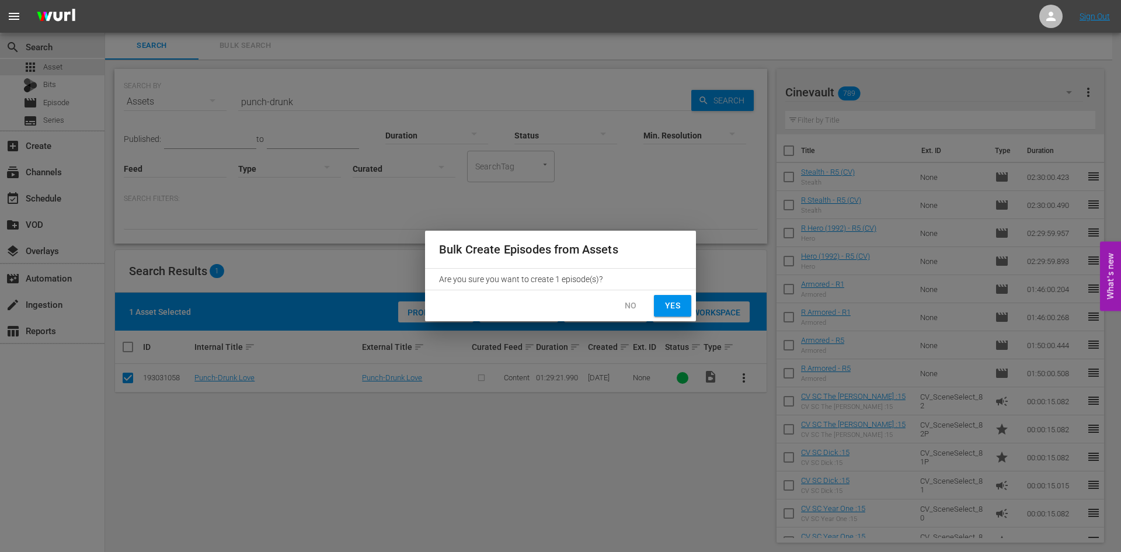
click at [677, 301] on span "Yes" at bounding box center [672, 305] width 19 height 15
checkbox input "false"
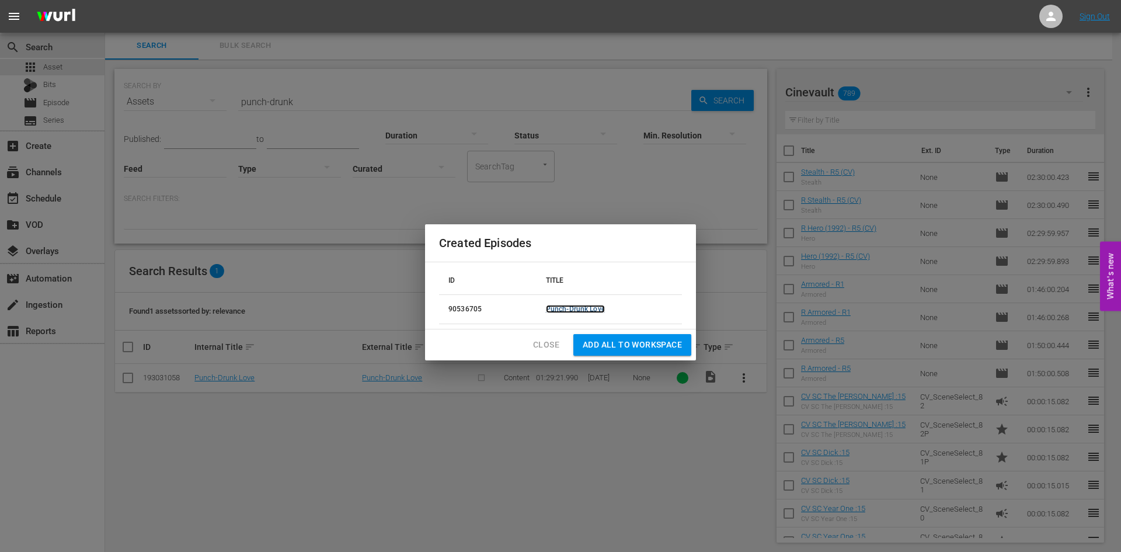
click at [560, 309] on link "Punch-Drunk Love" at bounding box center [575, 309] width 59 height 8
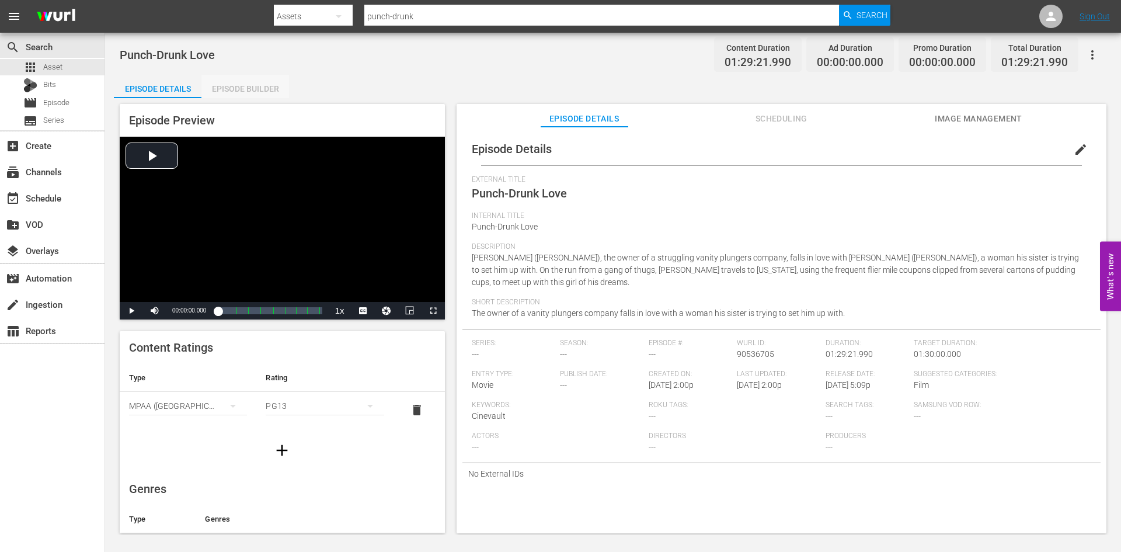
click at [231, 78] on div "Episode Builder" at bounding box center [245, 89] width 88 height 28
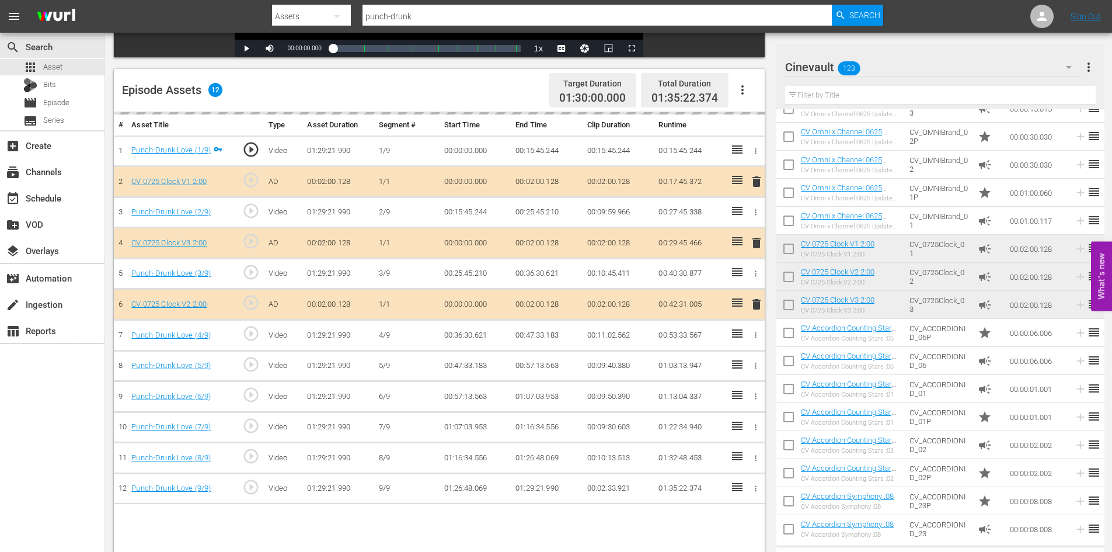
scroll to position [292, 0]
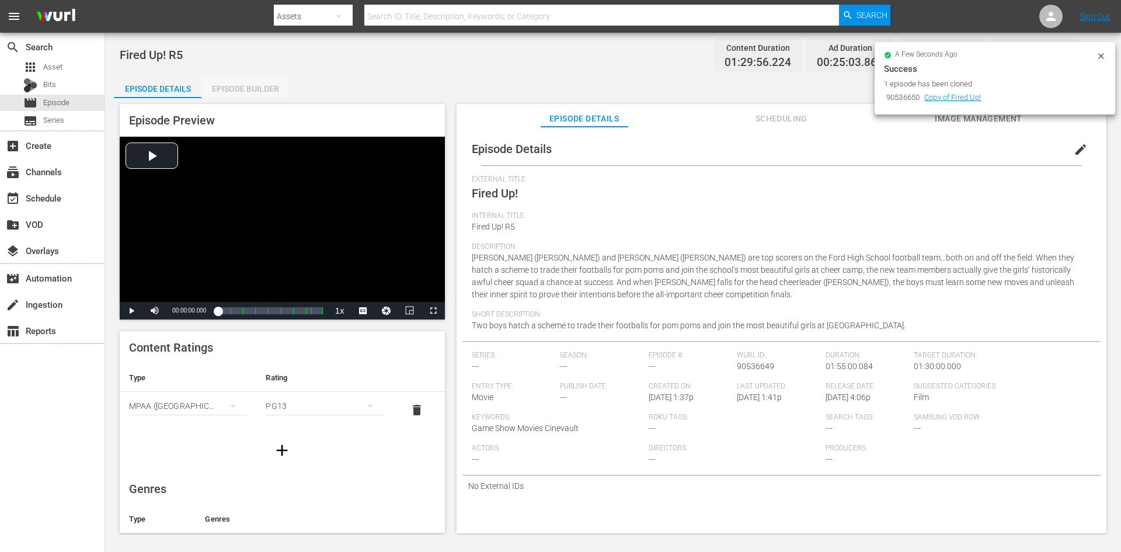
click at [256, 78] on div "Episode Builder" at bounding box center [245, 89] width 88 height 28
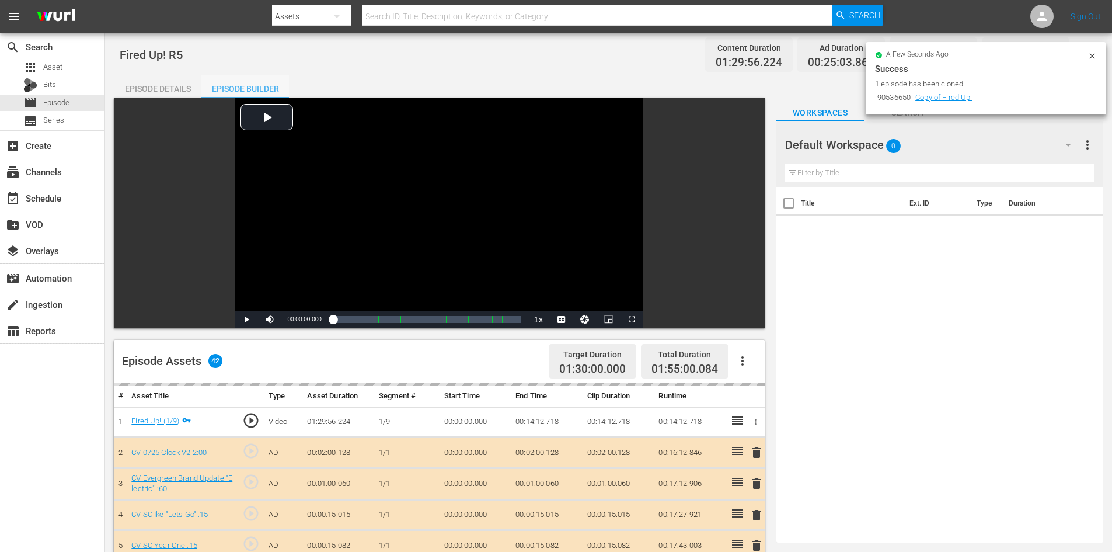
click at [260, 86] on div "Episode Builder" at bounding box center [245, 89] width 88 height 28
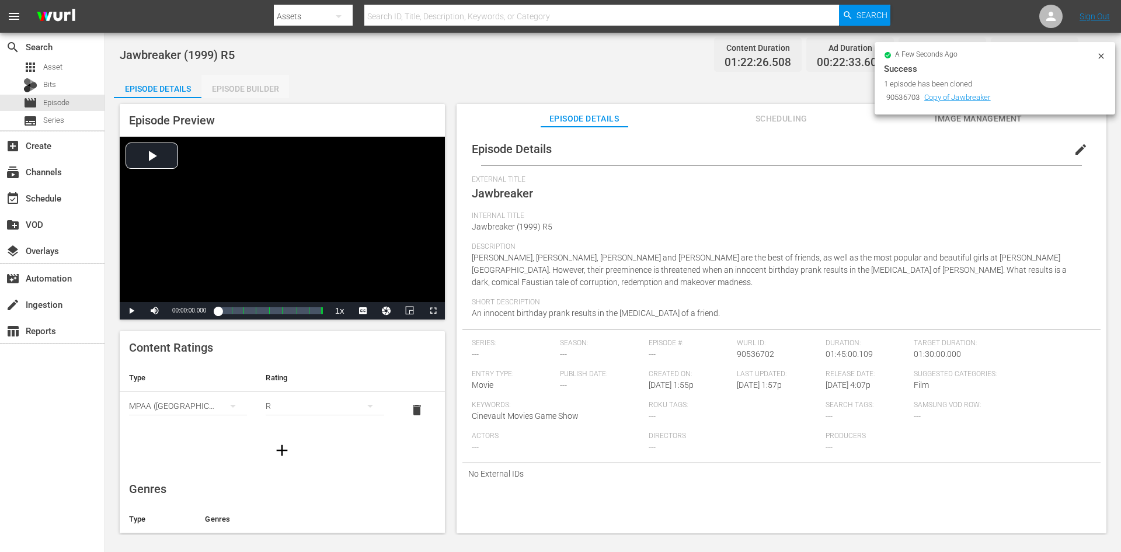
click at [249, 86] on div "Episode Builder" at bounding box center [245, 89] width 88 height 28
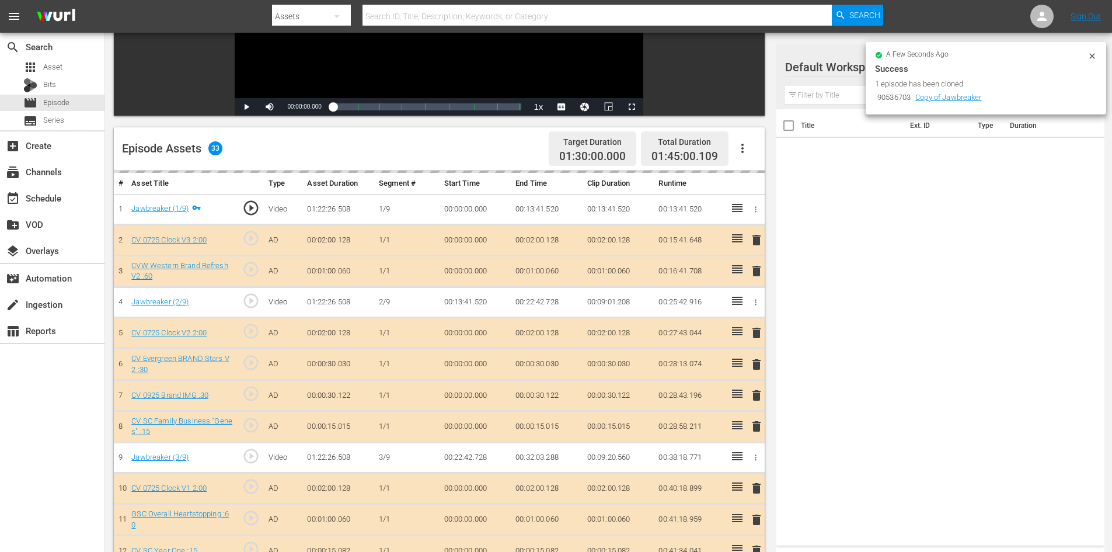
scroll to position [234, 0]
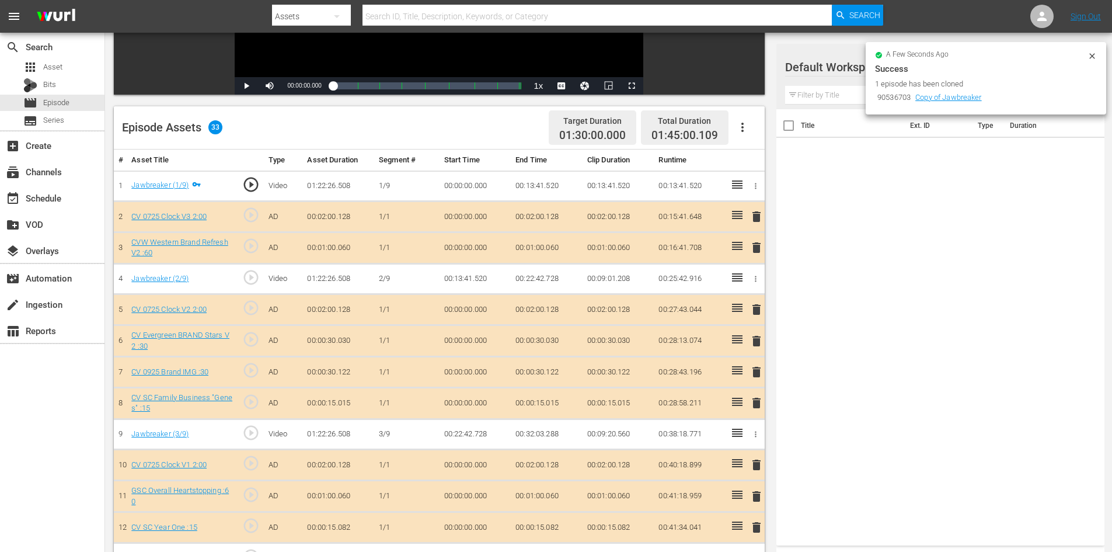
click at [1095, 57] on icon at bounding box center [1092, 55] width 9 height 9
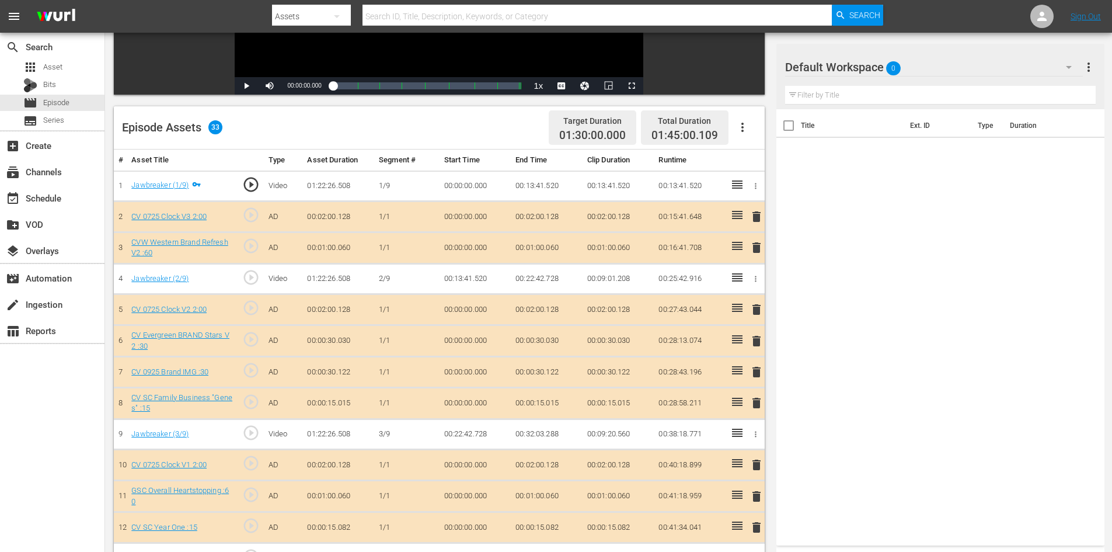
click at [915, 69] on div "Default Workspace 0" at bounding box center [934, 67] width 298 height 33
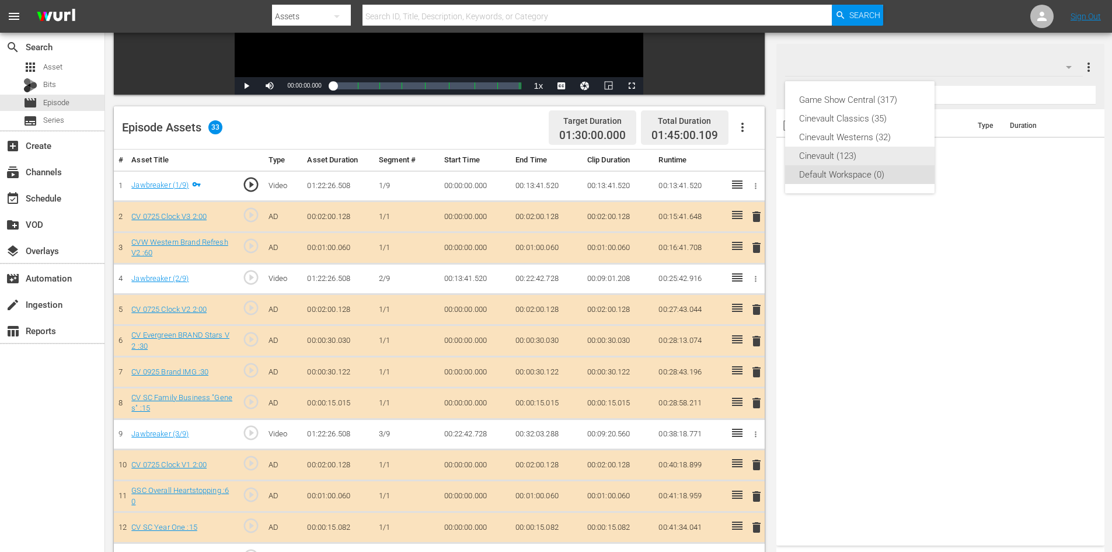
click at [881, 158] on div "Cinevault (123)" at bounding box center [859, 156] width 121 height 19
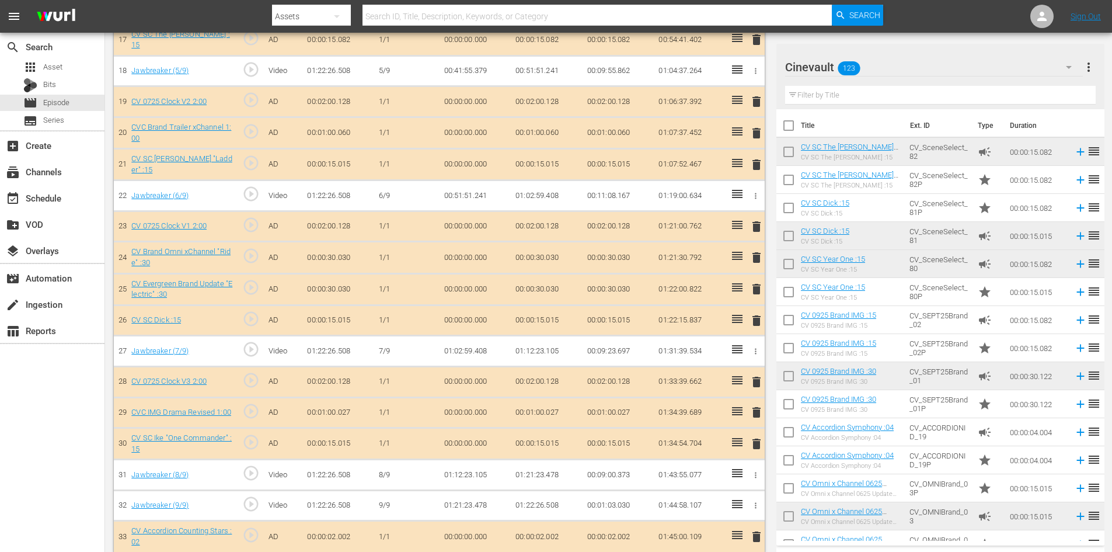
scroll to position [883, 0]
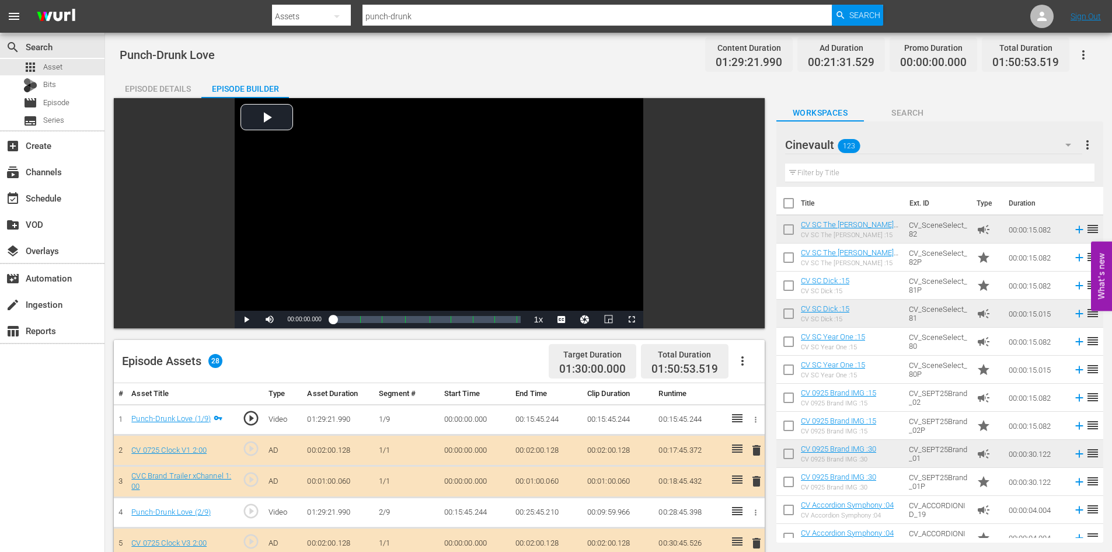
click at [894, 179] on input "text" at bounding box center [939, 172] width 309 height 19
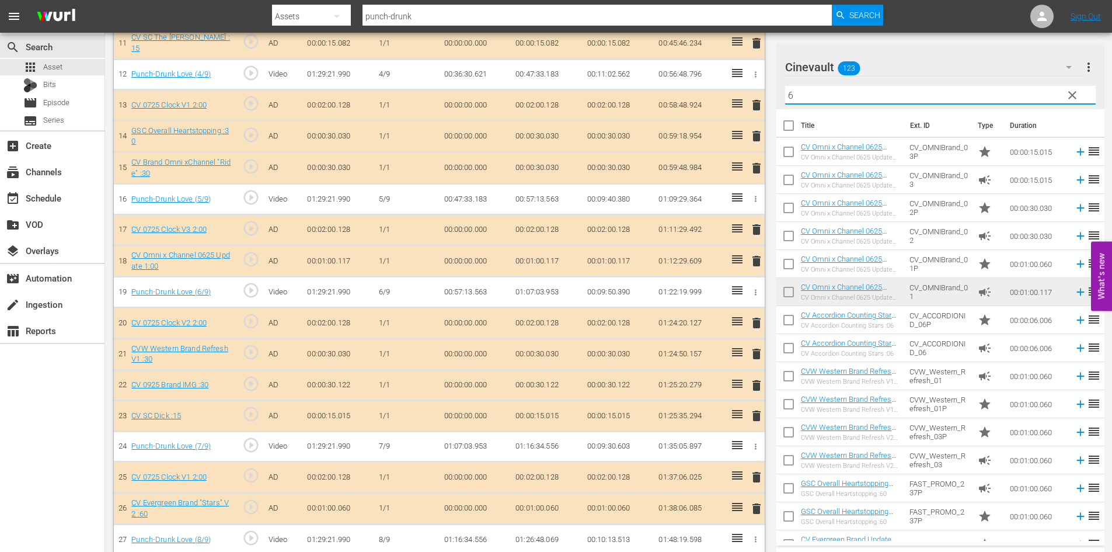
scroll to position [727, 0]
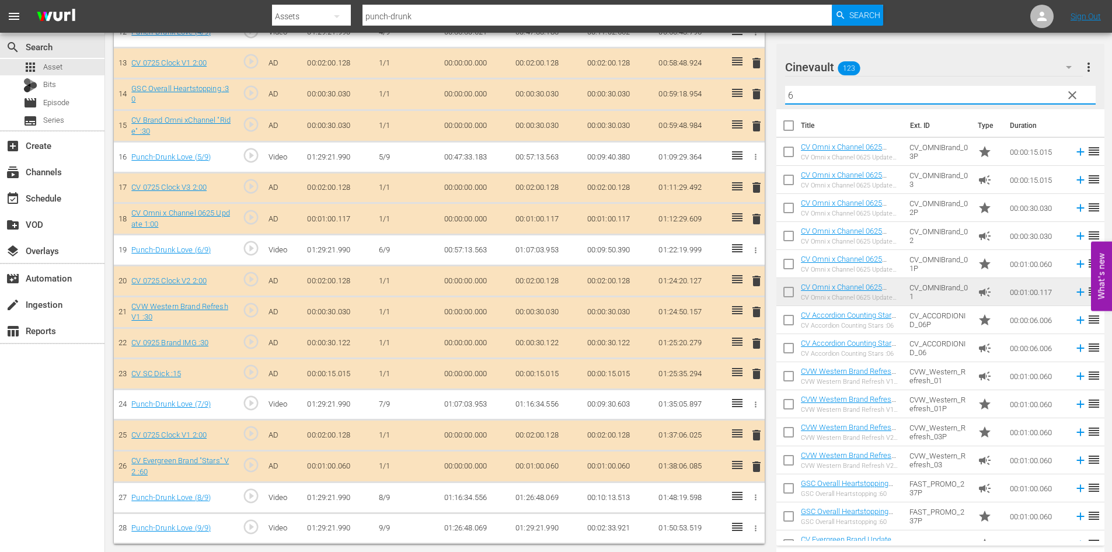
type input "6"
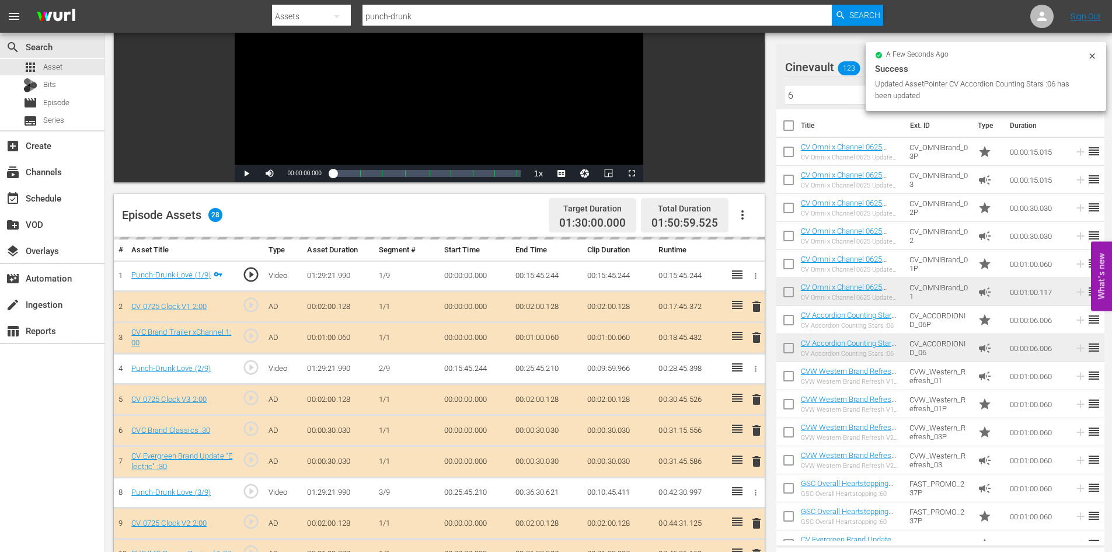
scroll to position [0, 0]
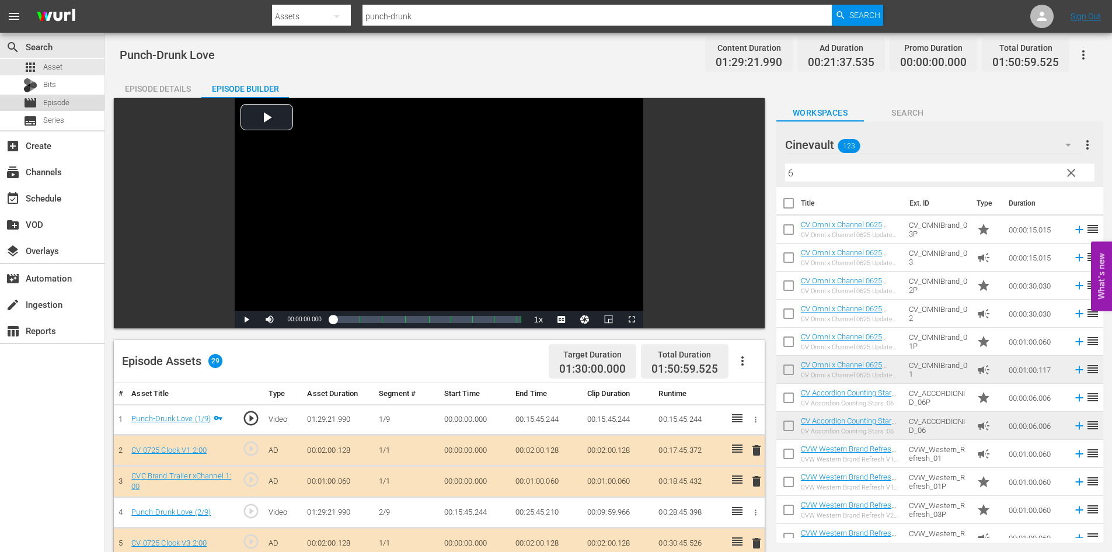
click at [67, 100] on span "Episode" at bounding box center [56, 103] width 26 height 12
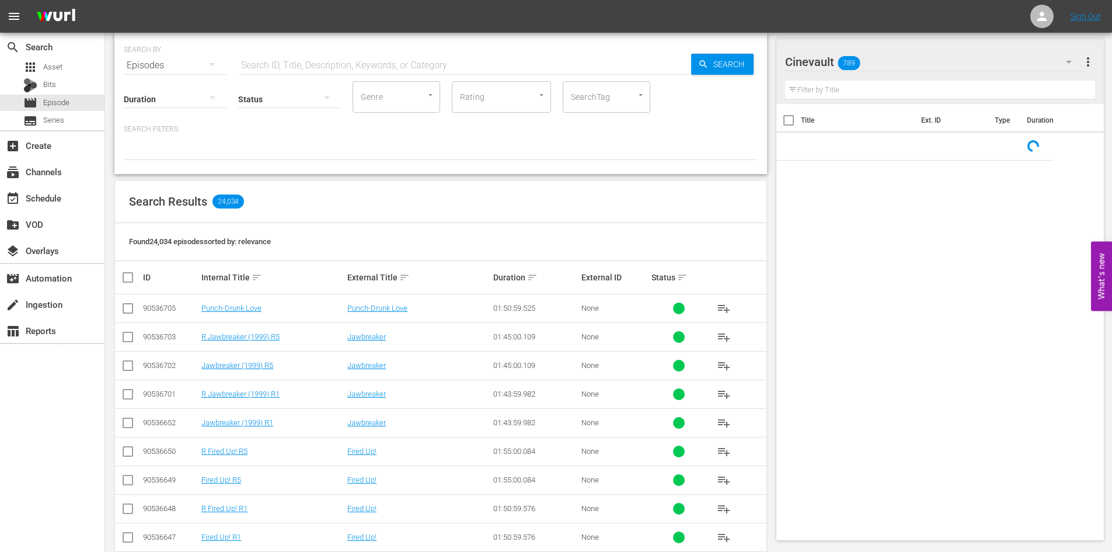
scroll to position [58, 0]
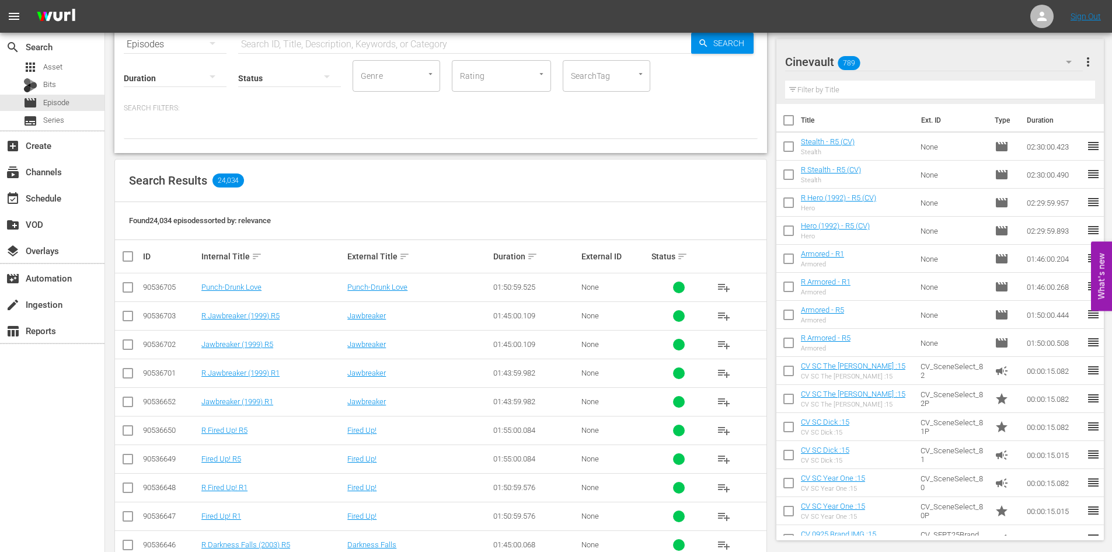
click at [212, 292] on td "Punch-Drunk Love" at bounding box center [273, 287] width 146 height 29
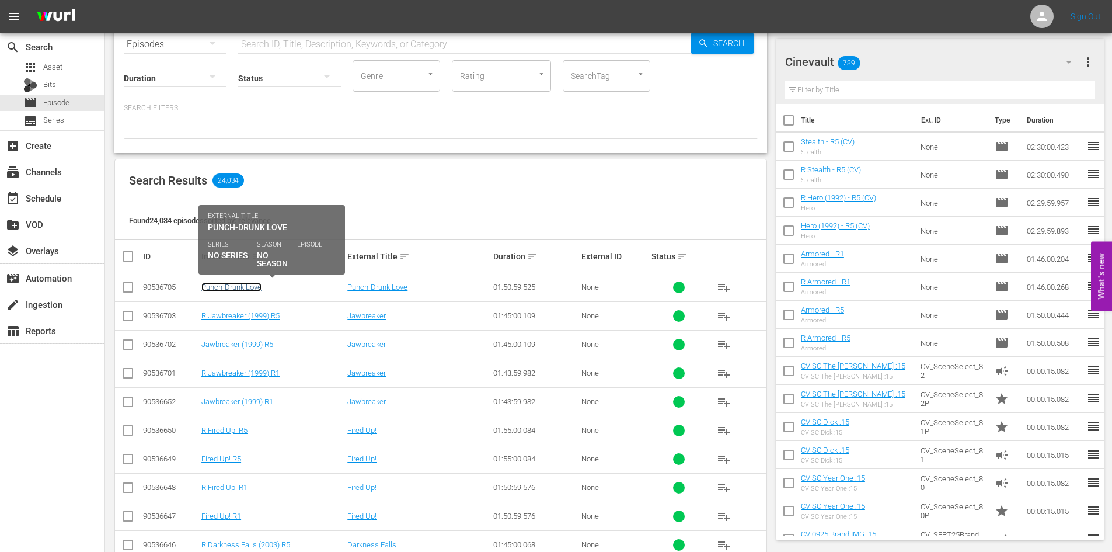
click at [211, 287] on link "Punch-Drunk Love" at bounding box center [231, 287] width 60 height 9
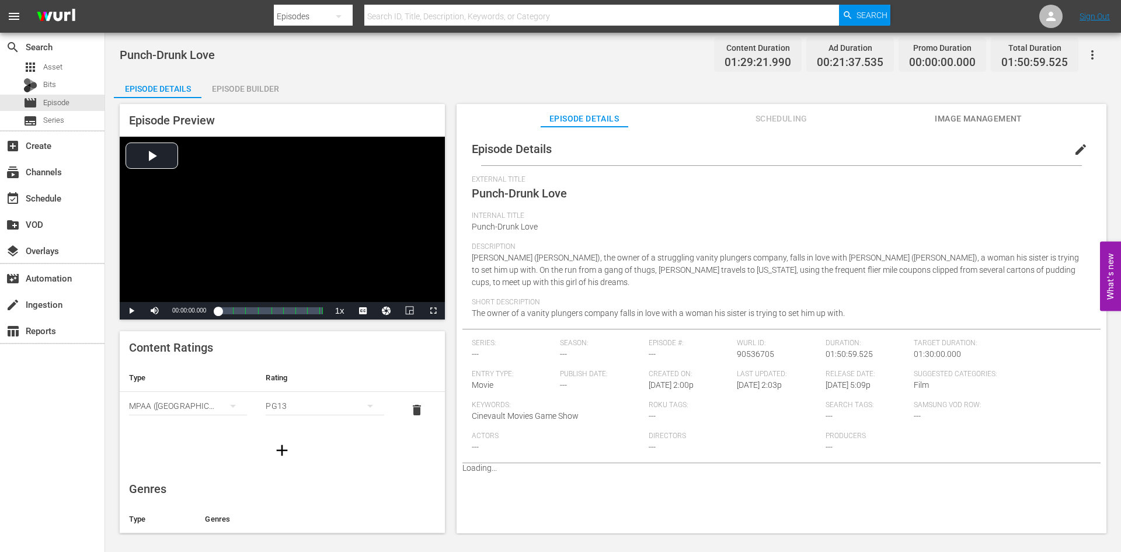
click at [1067, 153] on button "edit" at bounding box center [1081, 149] width 28 height 28
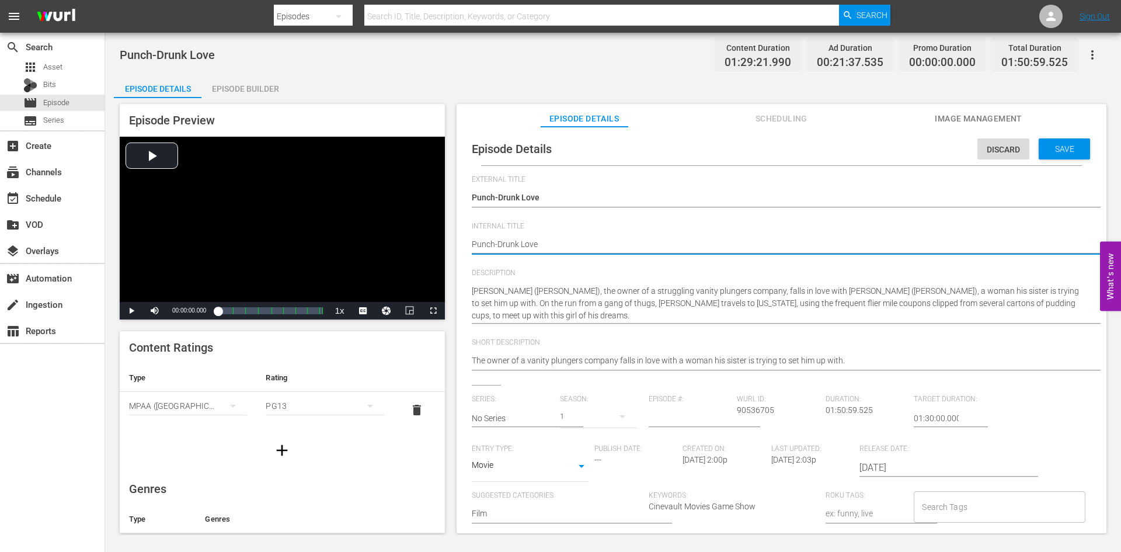
type textarea "Punch-Drunk Love"
type textarea "Punch-Drunk Love R"
type textarea "Punch-Drunk Love R1"
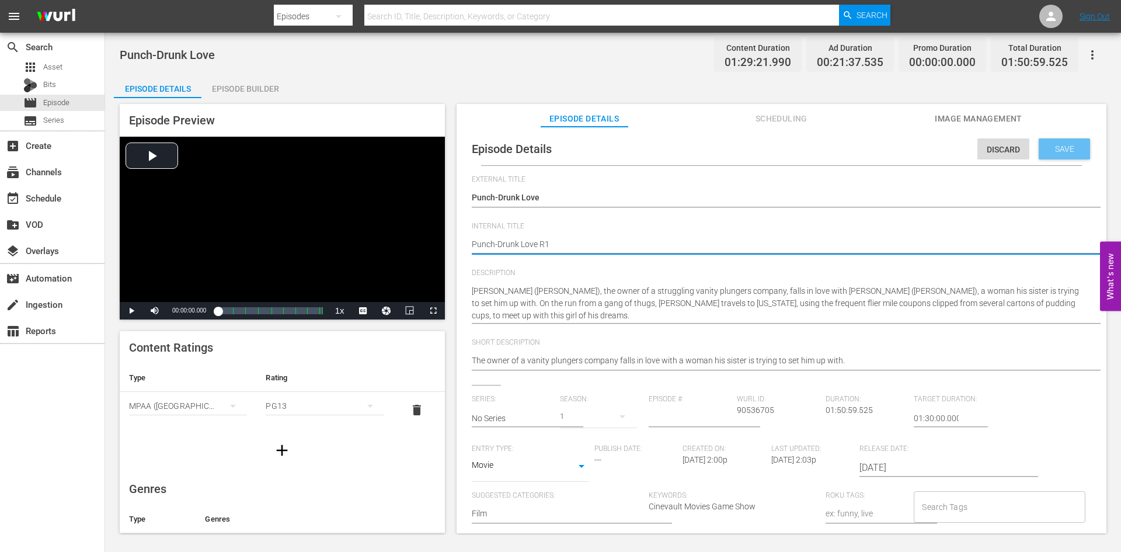
type textarea "Punch-Drunk Love R1"
click at [1054, 149] on span "Save" at bounding box center [1065, 148] width 38 height 9
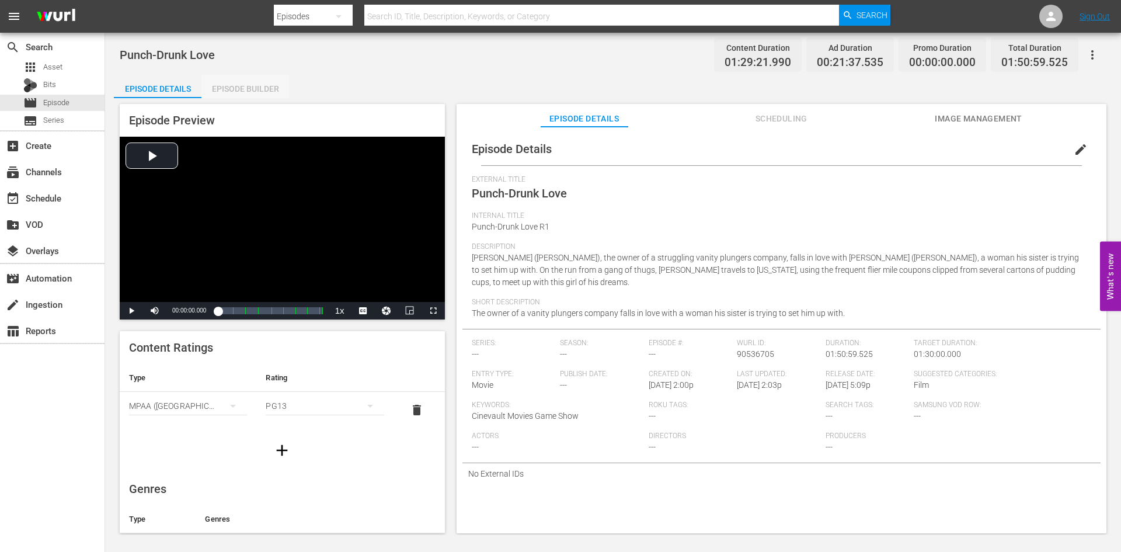
click at [263, 96] on div "Episode Builder" at bounding box center [245, 89] width 88 height 28
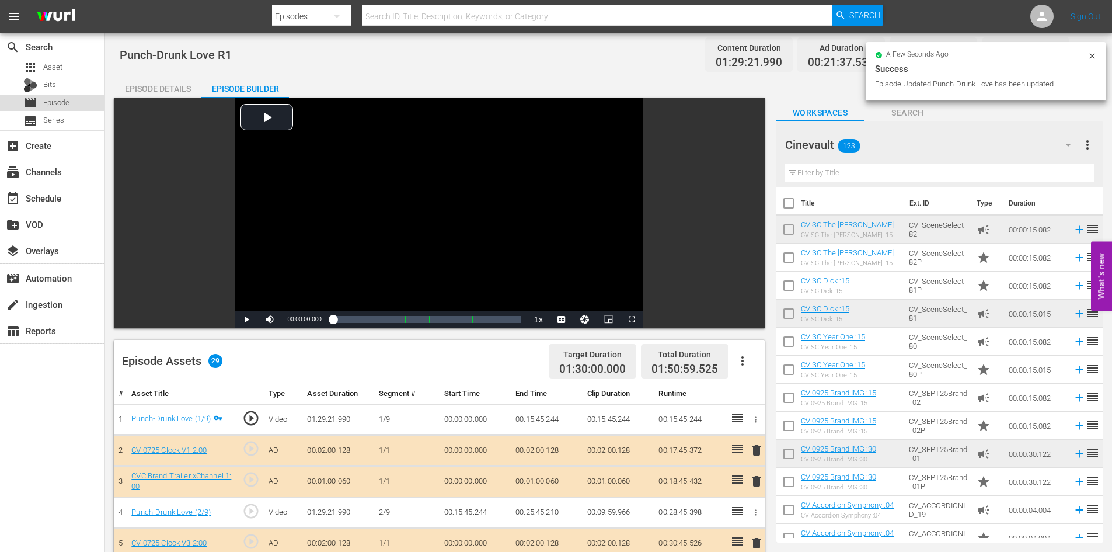
click at [53, 103] on span "Episode" at bounding box center [56, 103] width 26 height 12
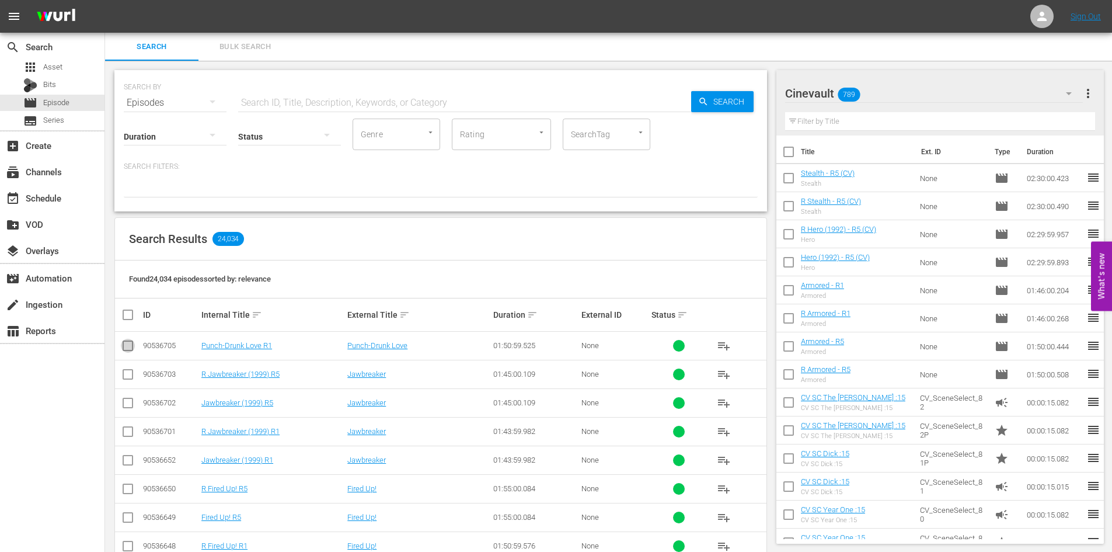
click at [128, 347] on input "checkbox" at bounding box center [128, 348] width 14 height 14
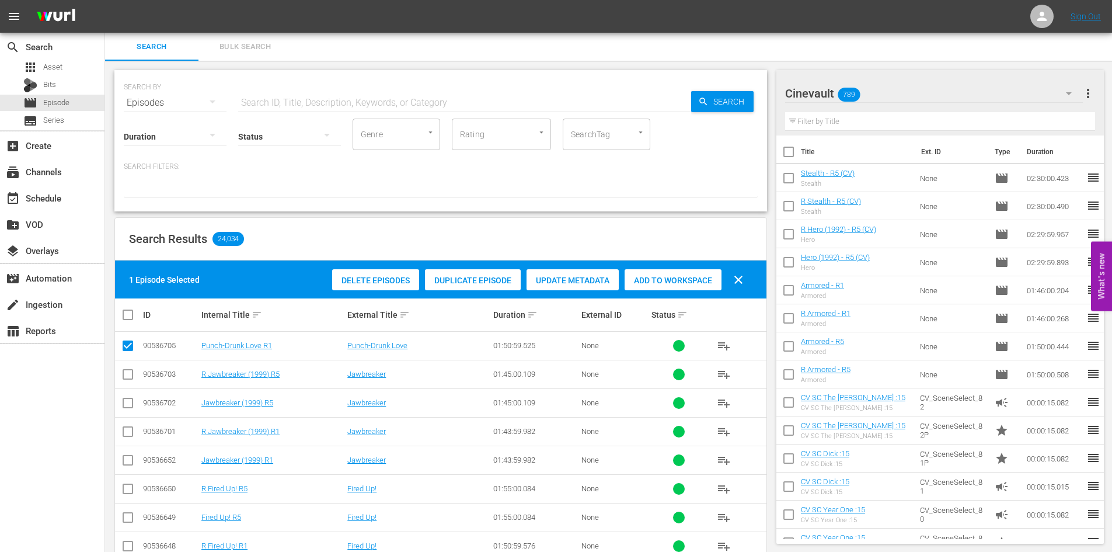
click at [497, 289] on div "Duplicate Episode" at bounding box center [473, 280] width 96 height 22
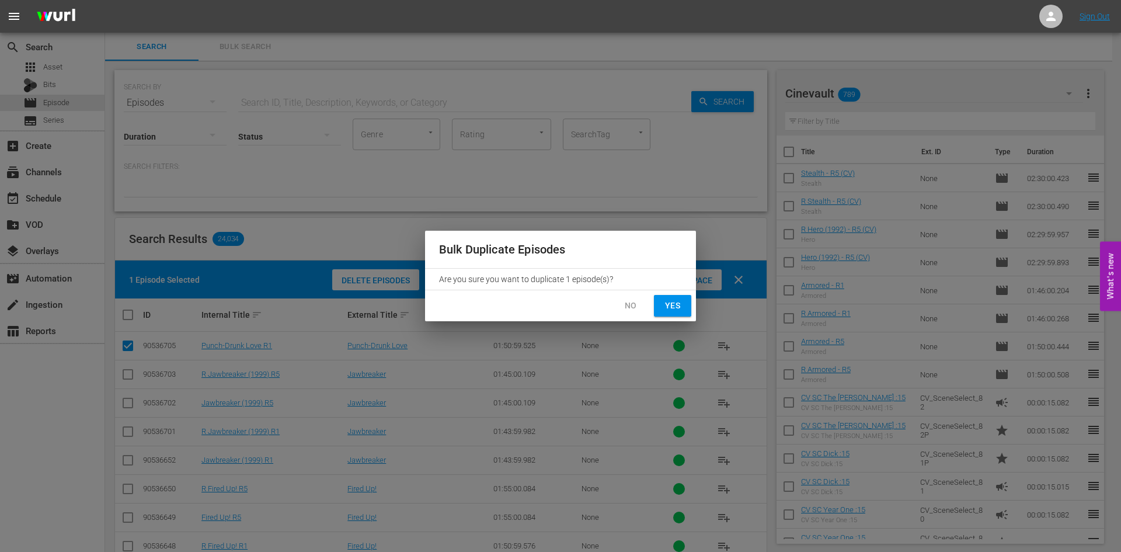
click at [674, 297] on button "Yes" at bounding box center [672, 306] width 37 height 22
checkbox input "false"
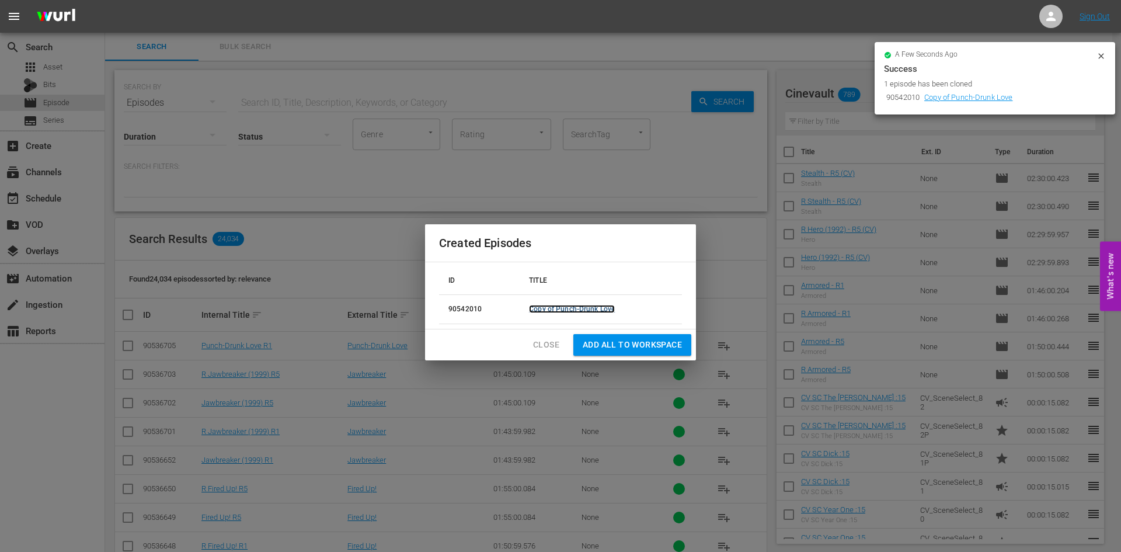
click at [548, 305] on link "Copy of Punch-Drunk Love" at bounding box center [572, 309] width 86 height 8
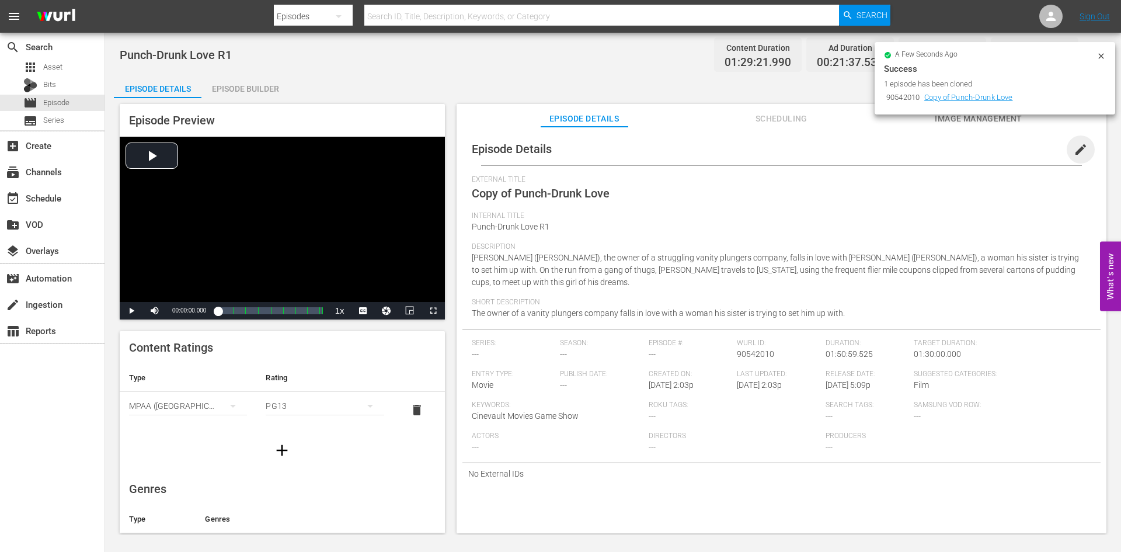
click at [1074, 152] on span "edit" at bounding box center [1081, 149] width 14 height 14
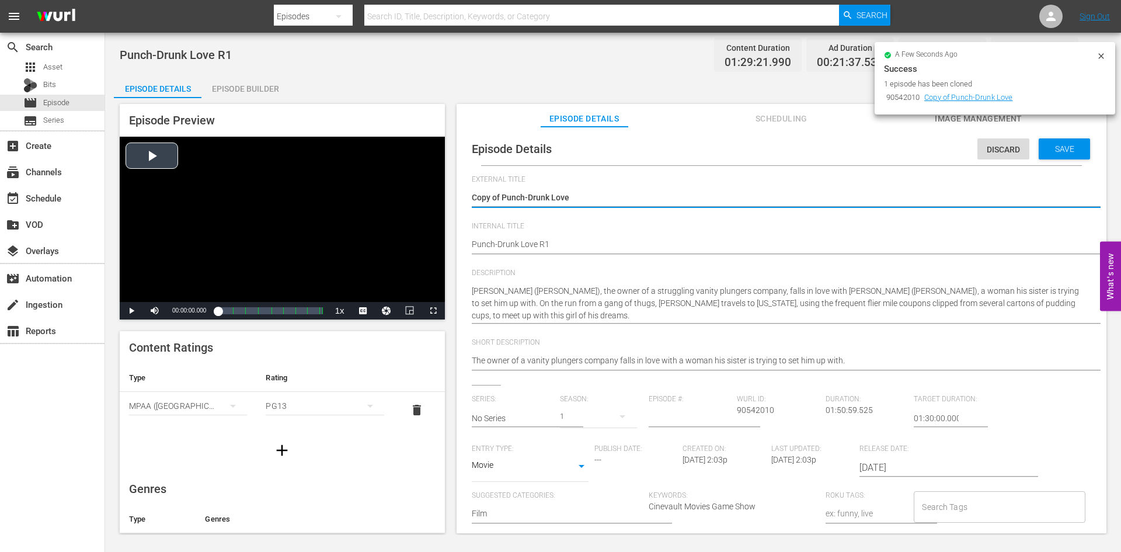
drag, startPoint x: 500, startPoint y: 200, endPoint x: 425, endPoint y: 191, distance: 75.3
click at [425, 191] on div "Episode Preview Video Player is loading. Play Video Play Mute Current Time 00:0…" at bounding box center [613, 320] width 998 height 444
type textarea "Punch-Drunk Love"
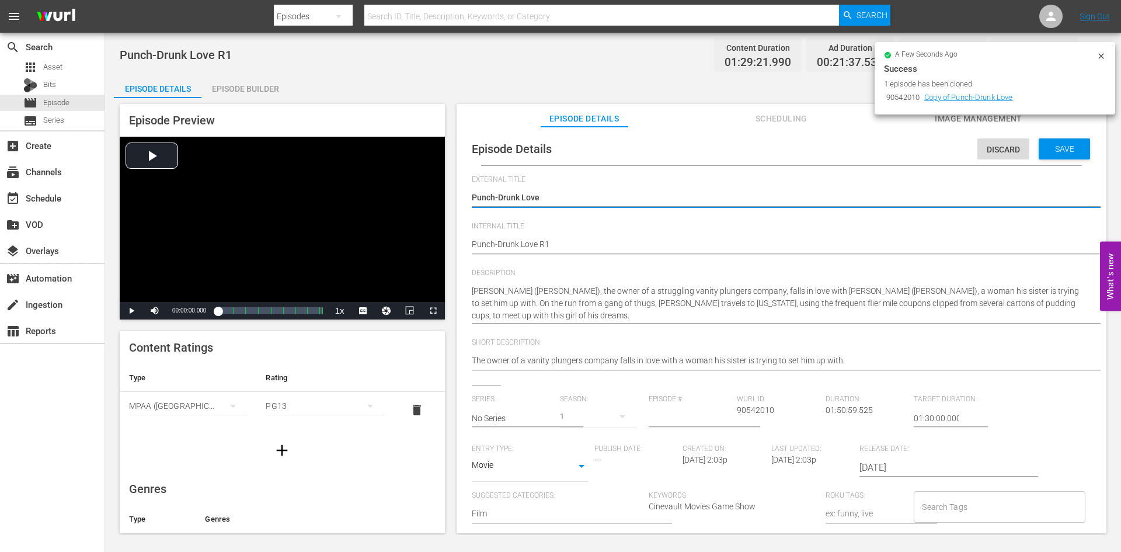
type textarea "Punch-Drunk Love"
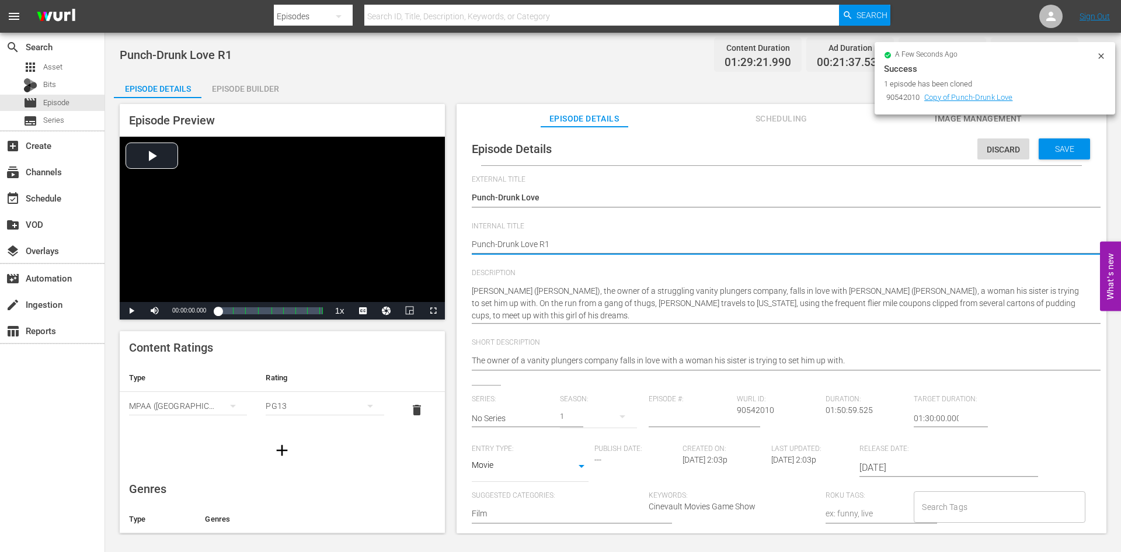
type textarea "RPunch-Drunk Love R1"
type textarea "R Punch-Drunk Love R1"
click at [1057, 146] on span "Save" at bounding box center [1065, 148] width 38 height 9
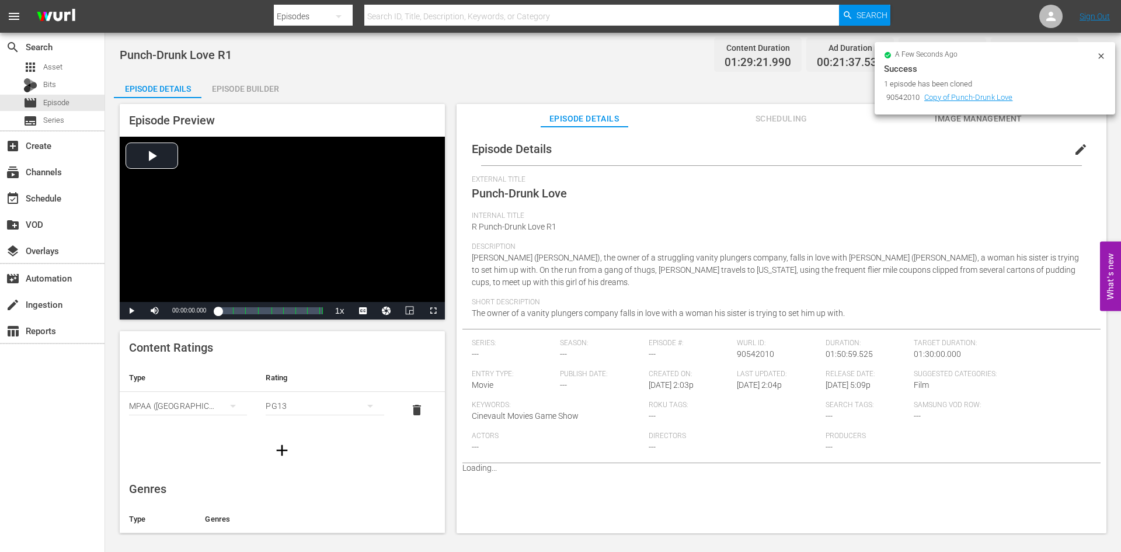
click at [266, 86] on div "Episode Builder" at bounding box center [245, 89] width 88 height 28
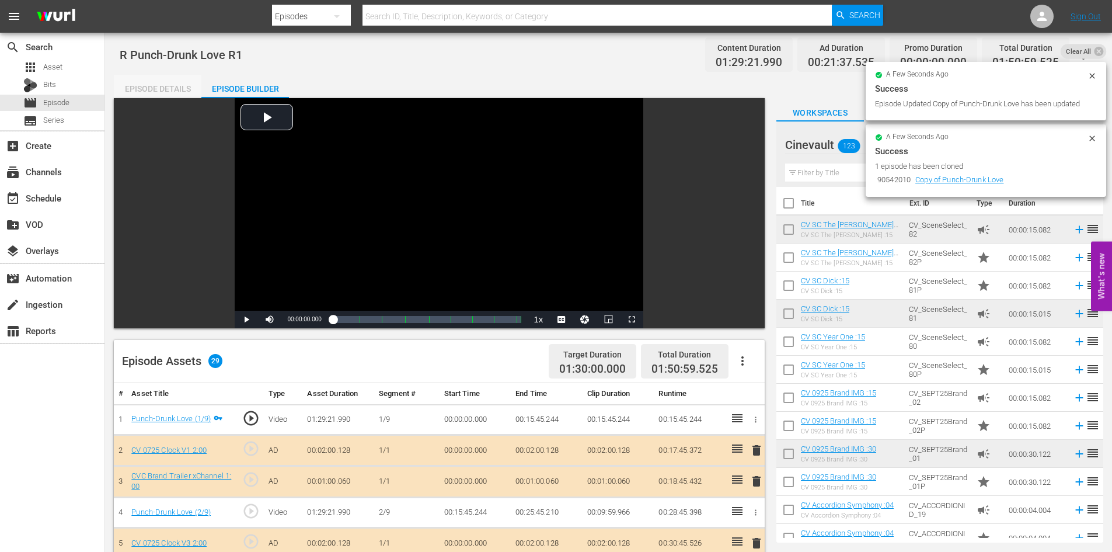
click at [188, 85] on div "Episode Details" at bounding box center [158, 89] width 88 height 28
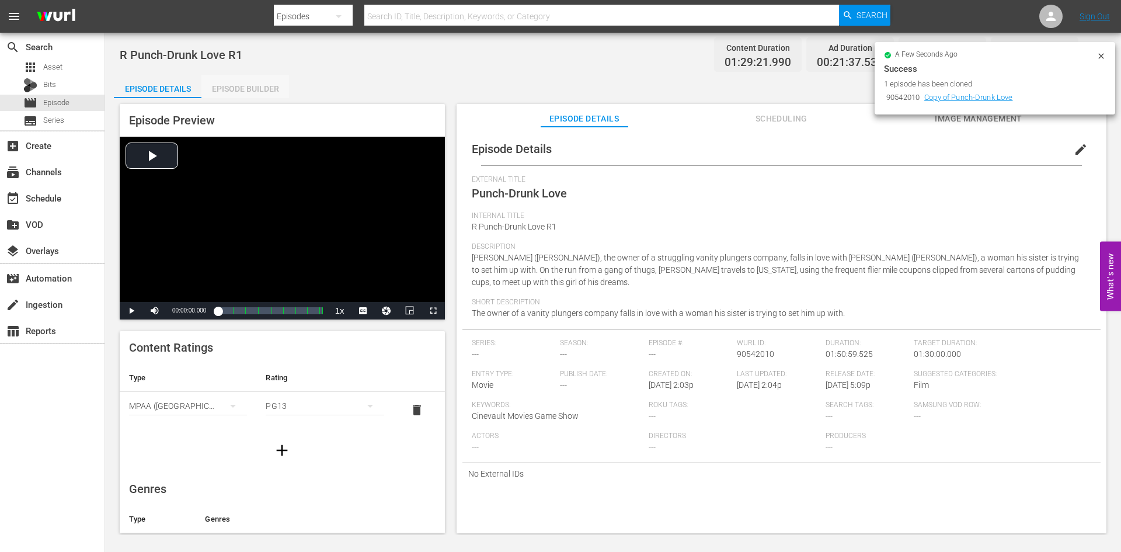
click at [265, 90] on div "Episode Builder" at bounding box center [245, 89] width 88 height 28
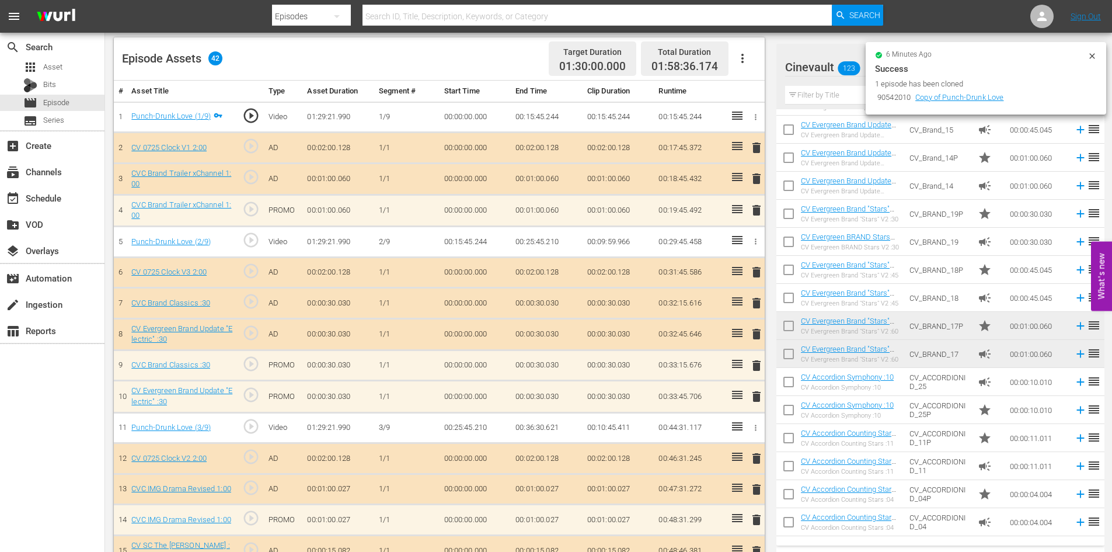
scroll to position [202, 0]
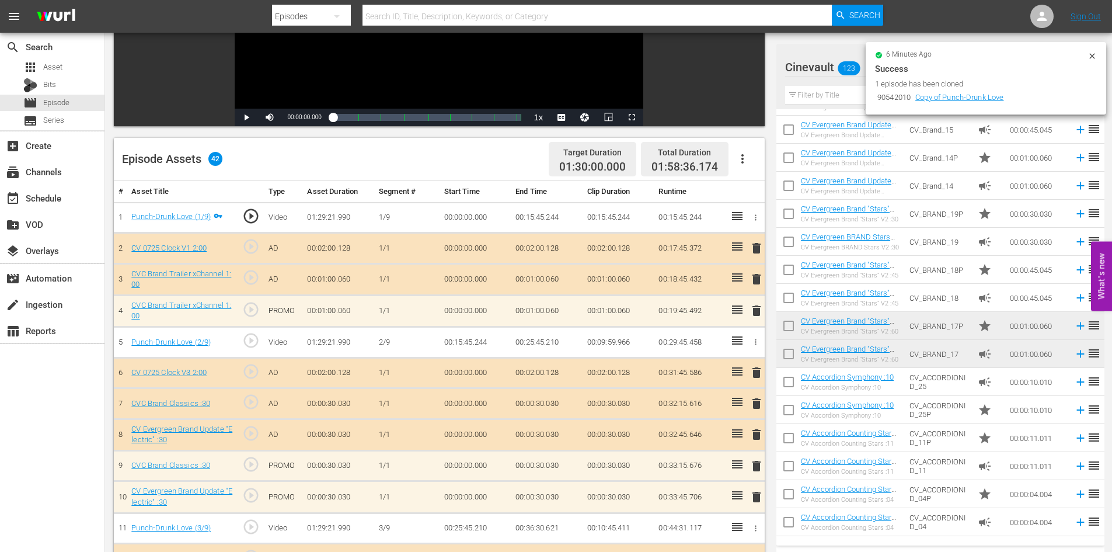
click at [758, 283] on span "delete" at bounding box center [757, 279] width 14 height 14
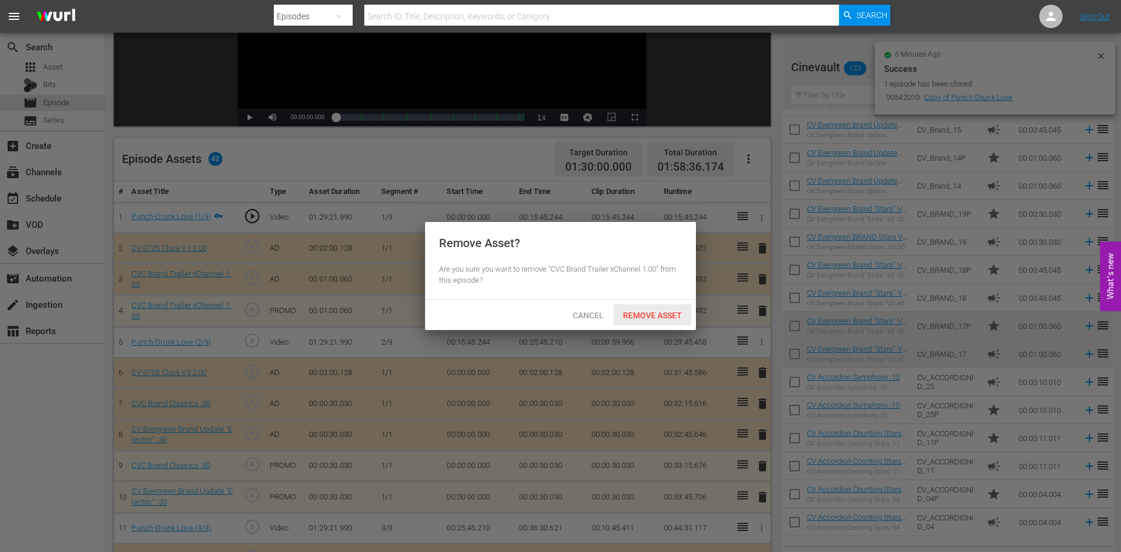
click at [669, 307] on div "Remove Asset" at bounding box center [653, 315] width 78 height 22
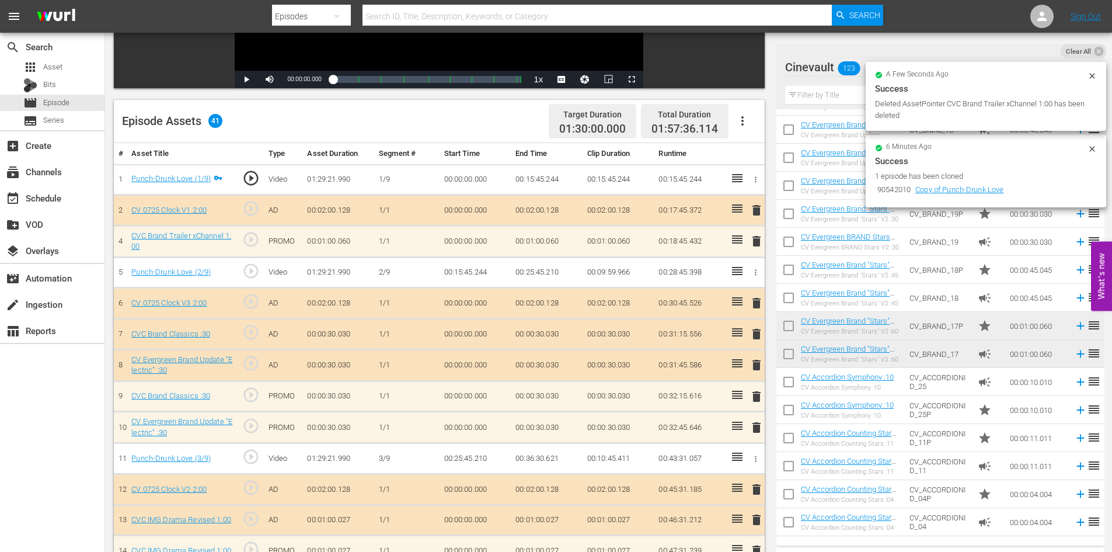
scroll to position [260, 0]
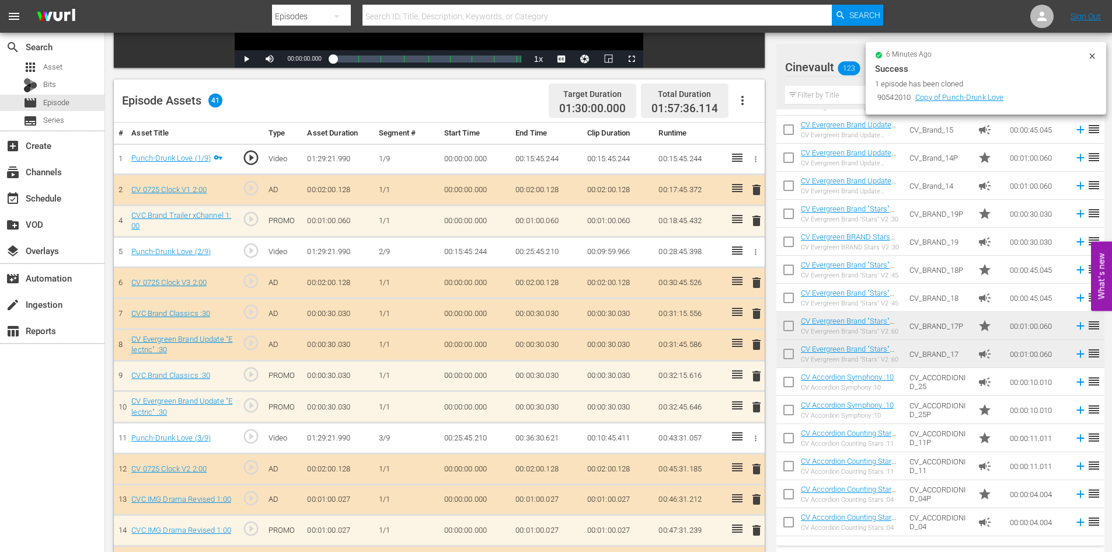
click at [758, 315] on span "delete" at bounding box center [757, 314] width 14 height 14
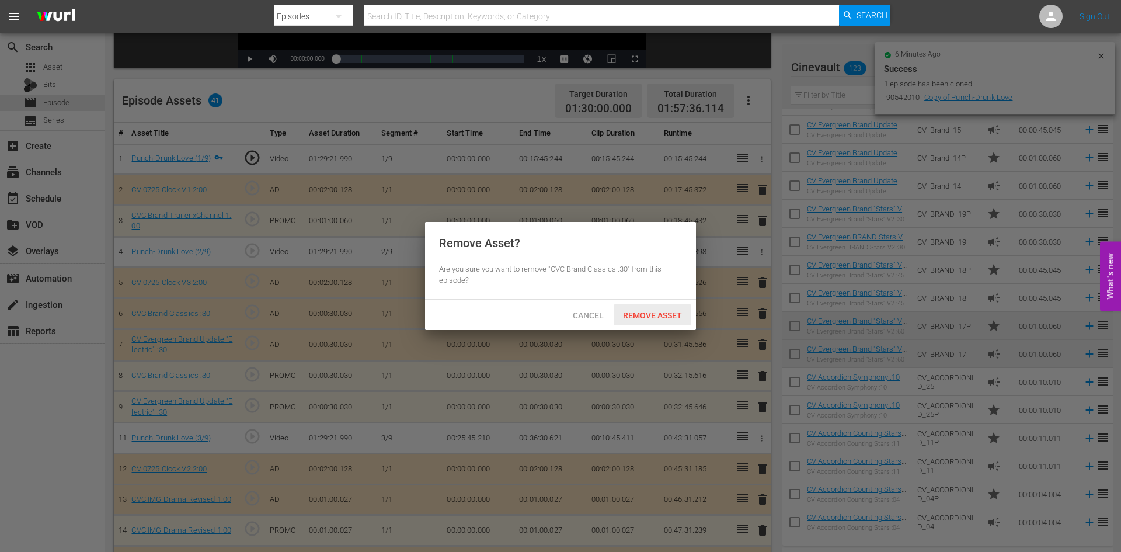
click at [676, 308] on div "Remove Asset" at bounding box center [653, 315] width 78 height 22
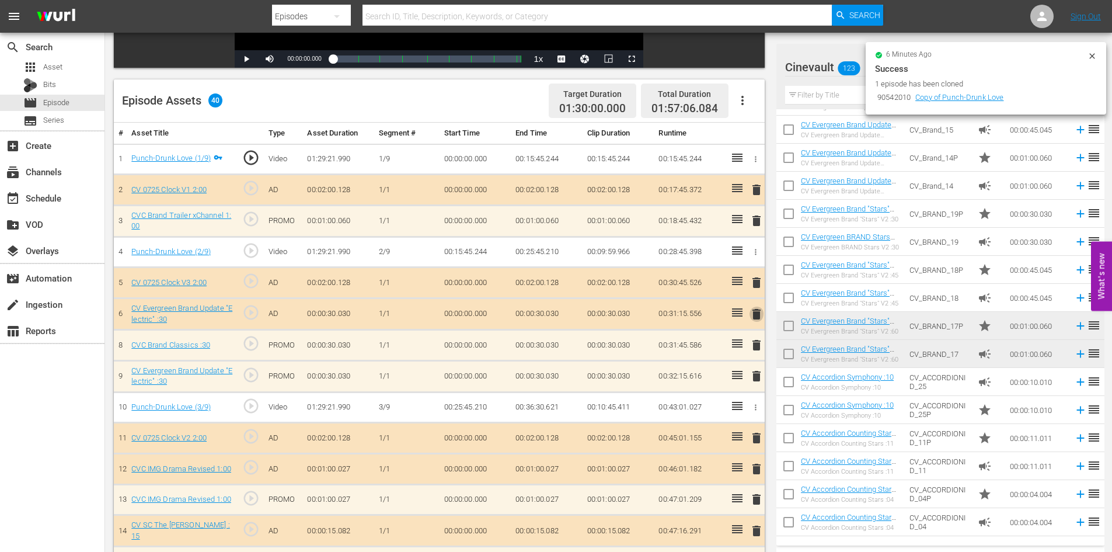
click at [756, 319] on span "delete" at bounding box center [757, 314] width 14 height 14
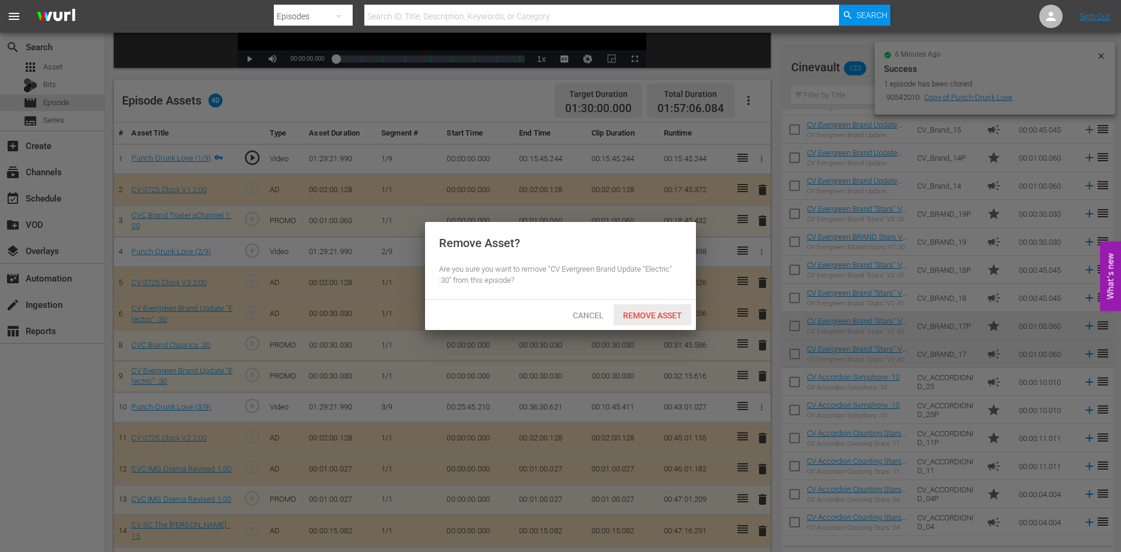
click at [674, 312] on span "Remove Asset" at bounding box center [653, 315] width 78 height 9
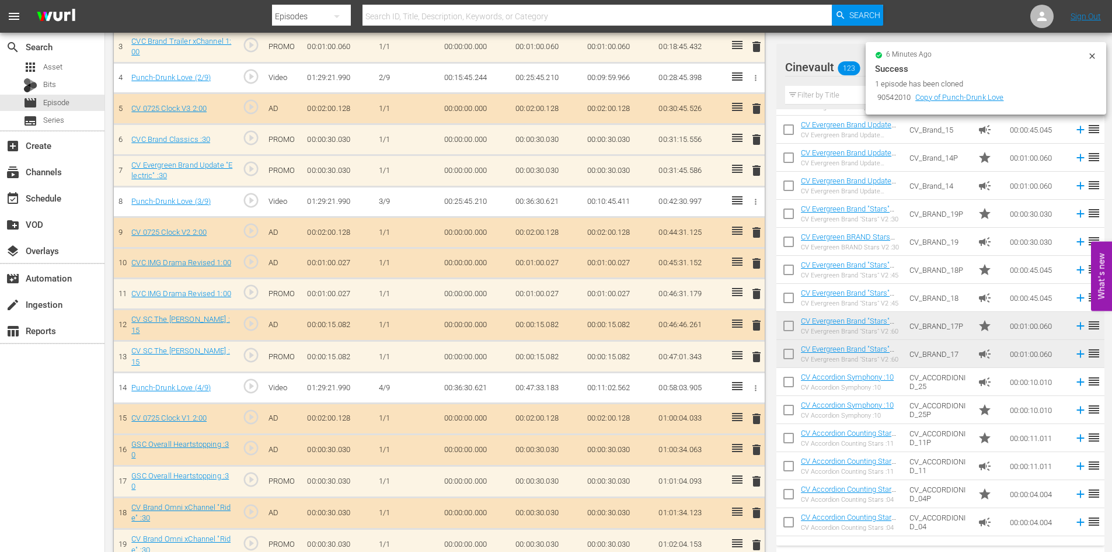
scroll to position [436, 0]
click at [751, 260] on span "delete" at bounding box center [757, 262] width 14 height 14
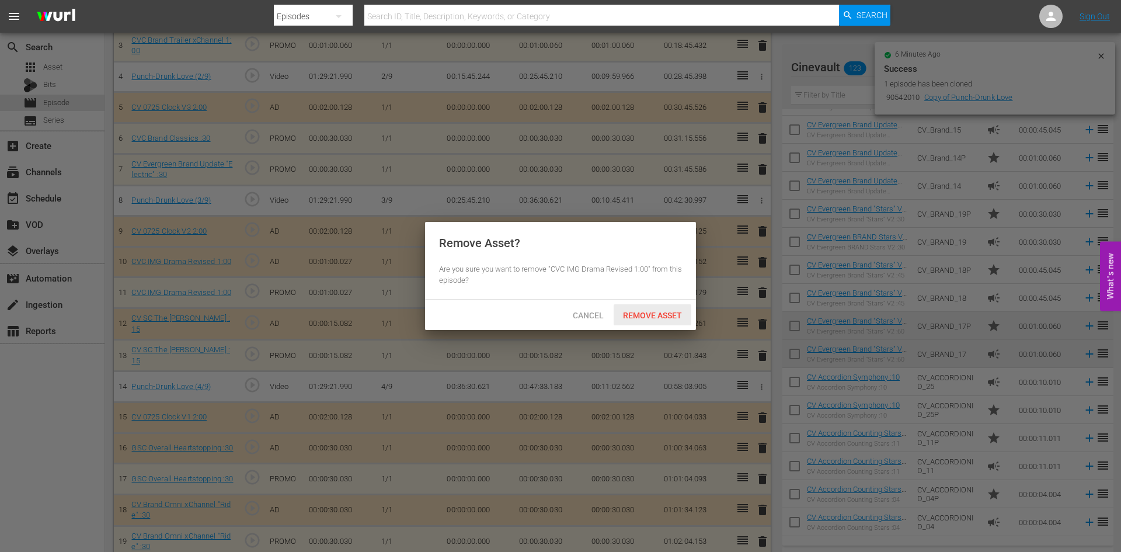
click at [670, 315] on span "Remove Asset" at bounding box center [653, 315] width 78 height 9
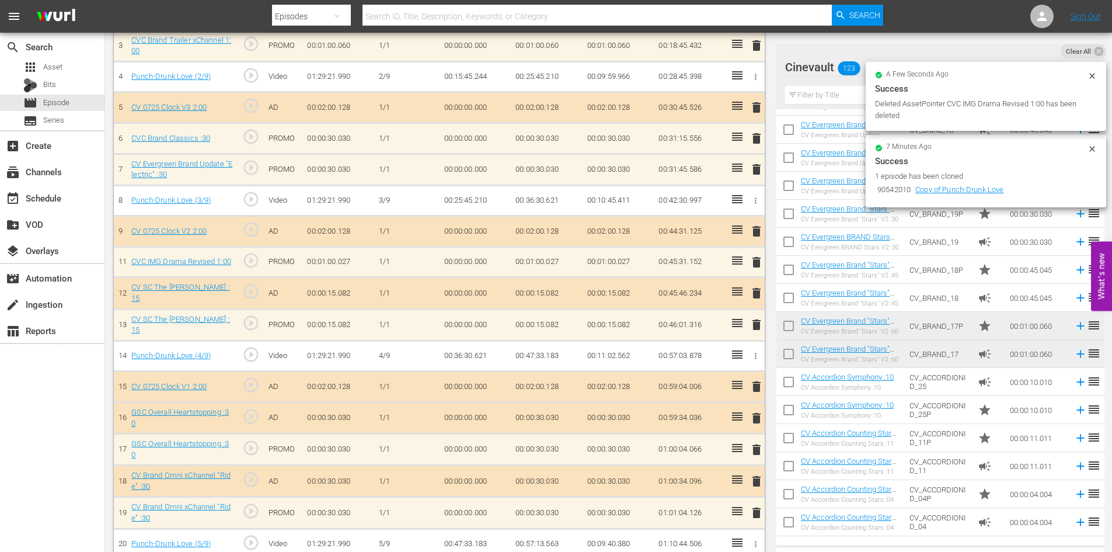
click at [758, 293] on span "delete" at bounding box center [757, 293] width 14 height 14
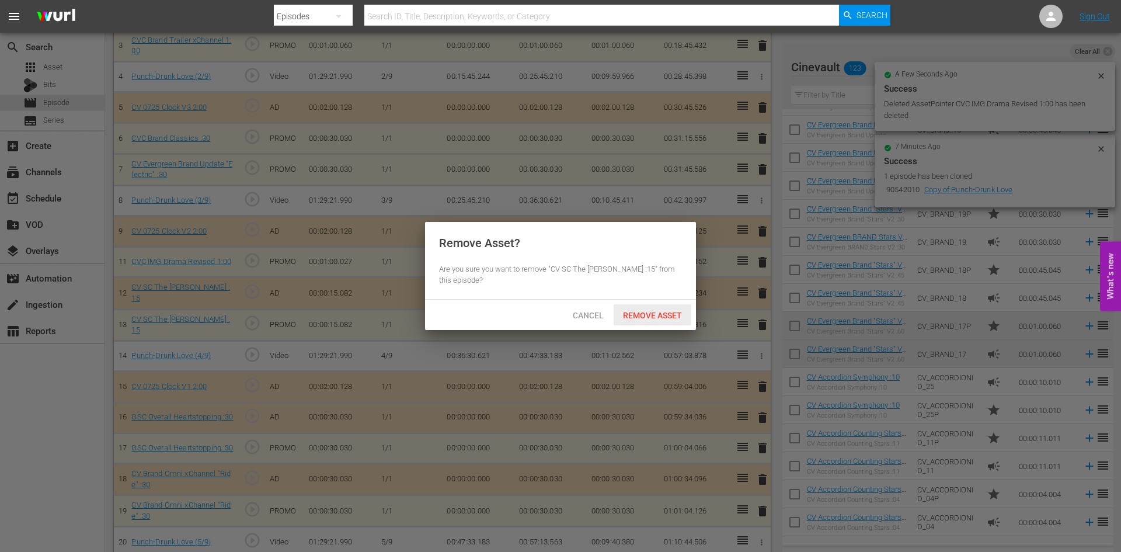
click at [659, 312] on span "Remove Asset" at bounding box center [653, 315] width 78 height 9
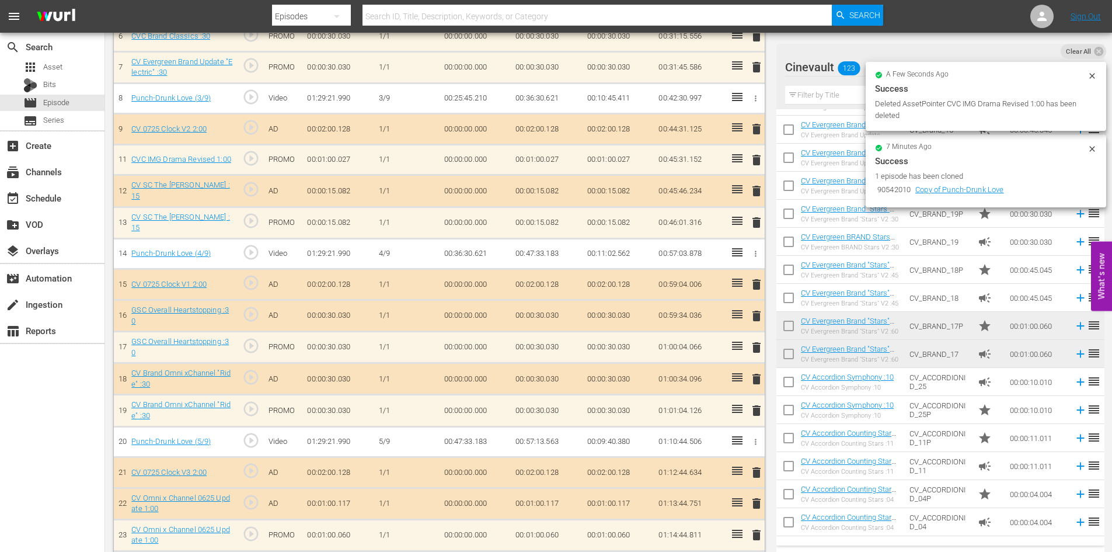
scroll to position [552, 0]
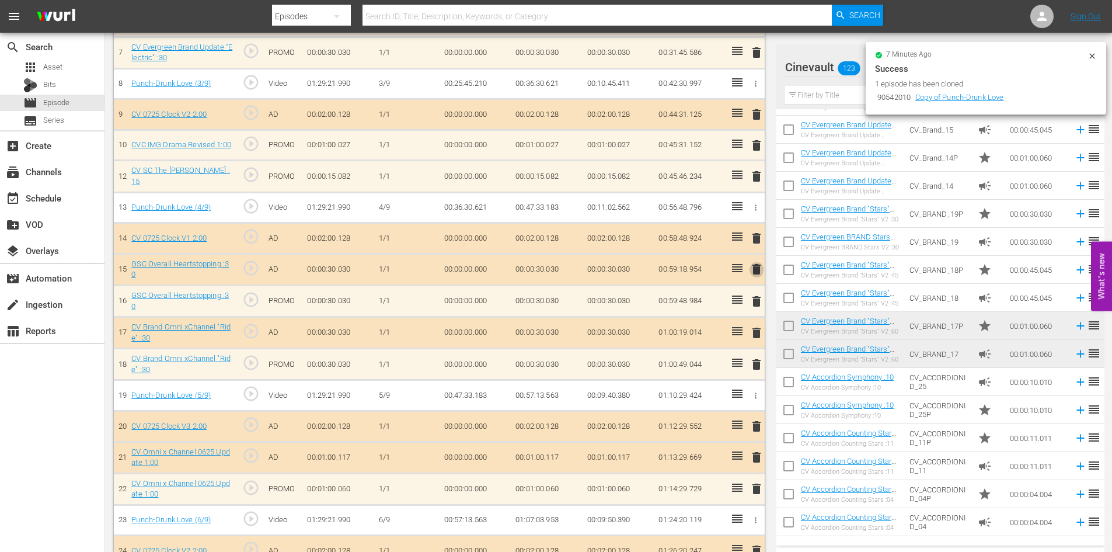
click at [752, 265] on span "delete" at bounding box center [757, 269] width 14 height 14
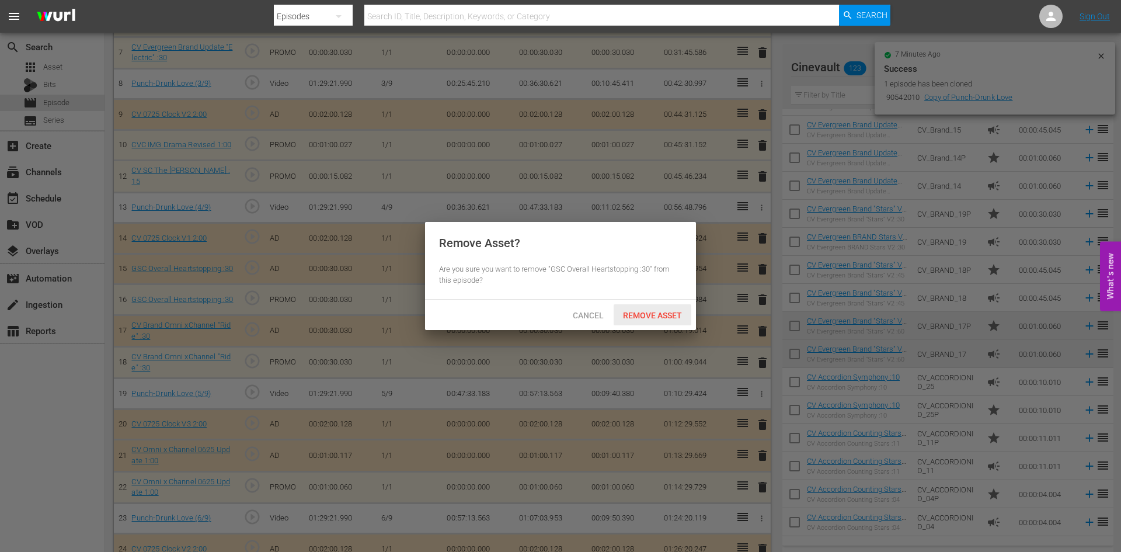
click at [678, 305] on div "Remove Asset" at bounding box center [653, 315] width 78 height 22
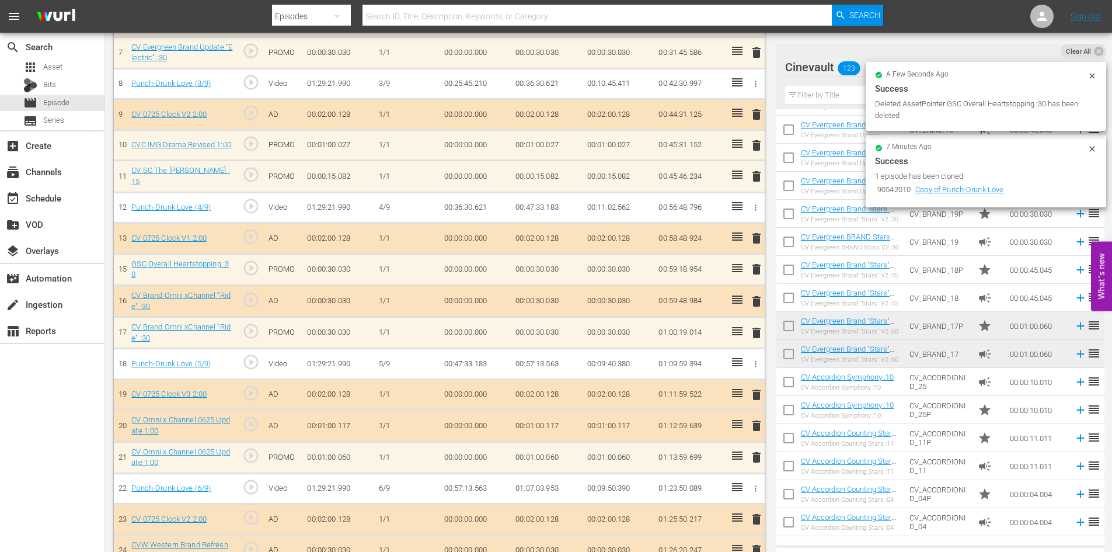
click at [756, 302] on span "delete" at bounding box center [757, 301] width 14 height 14
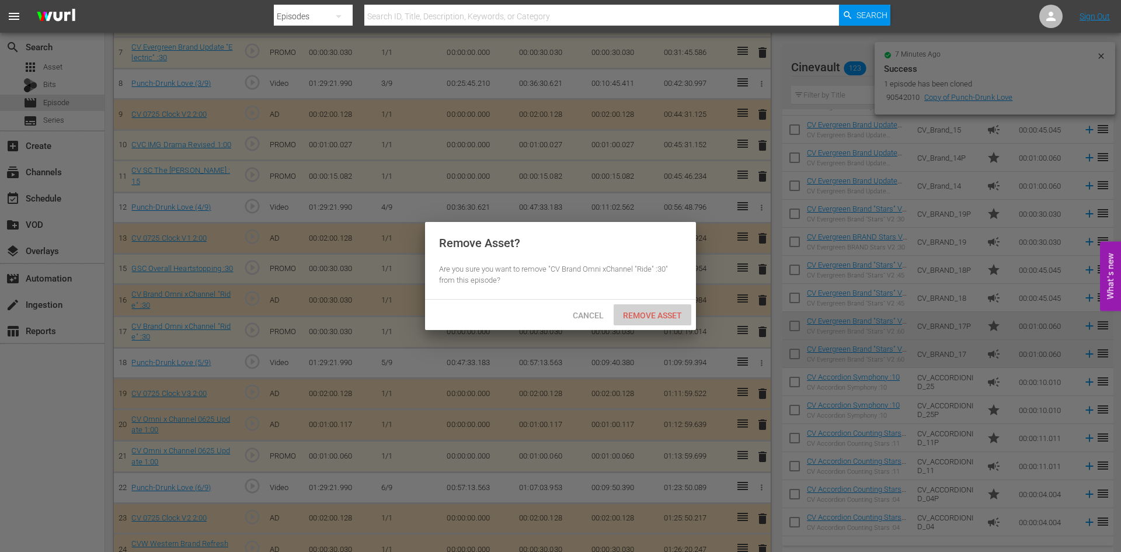
click at [670, 313] on span "Remove Asset" at bounding box center [653, 315] width 78 height 9
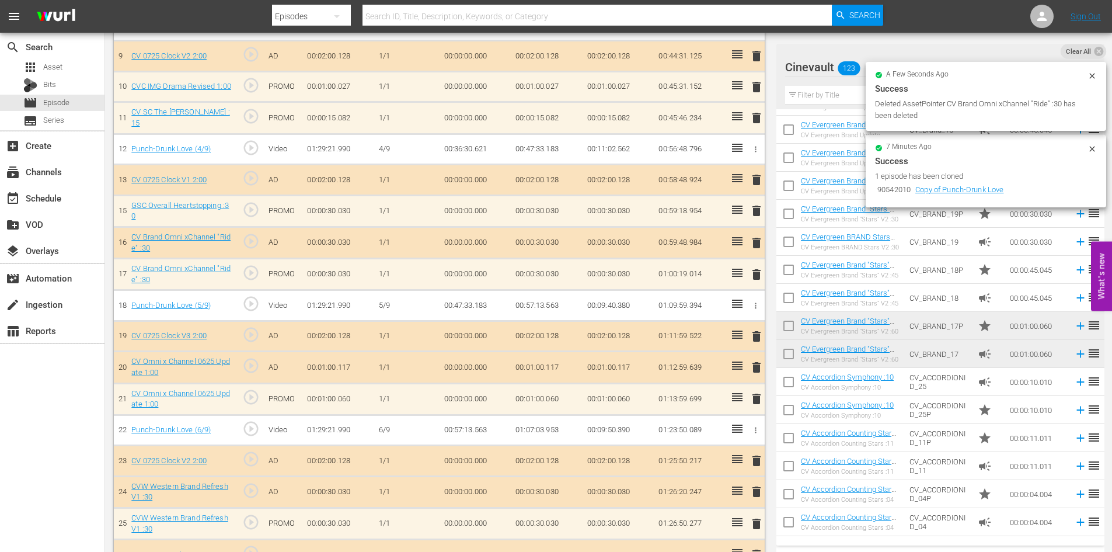
scroll to position [669, 0]
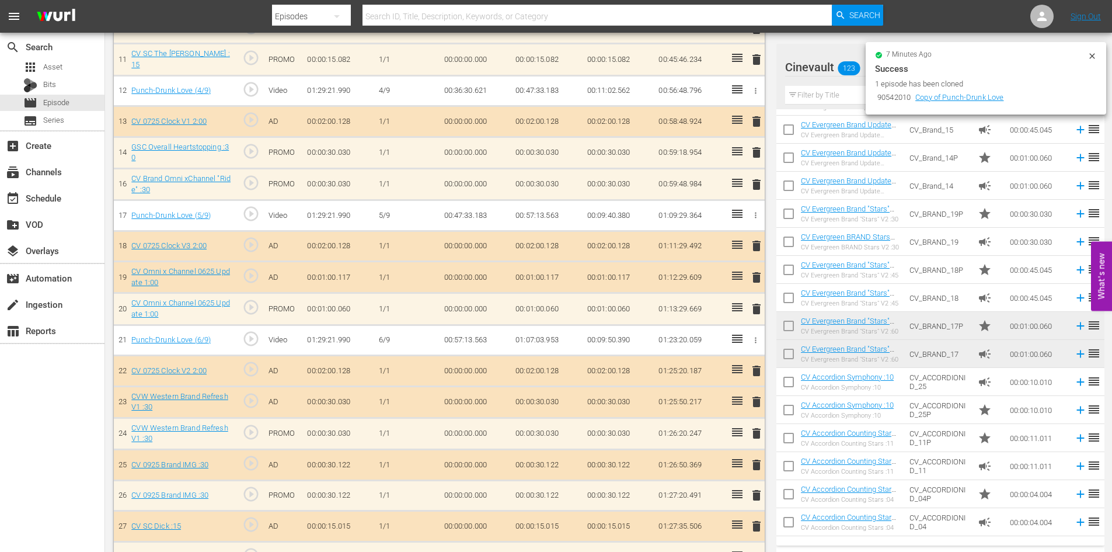
click at [756, 282] on span "delete" at bounding box center [757, 277] width 14 height 14
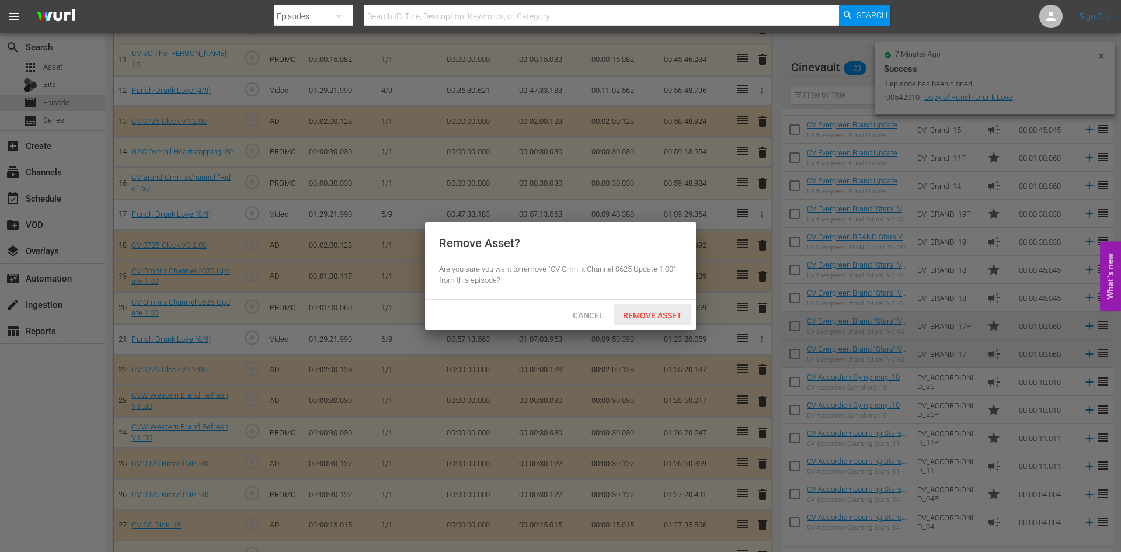
click at [664, 314] on span "Remove Asset" at bounding box center [653, 315] width 78 height 9
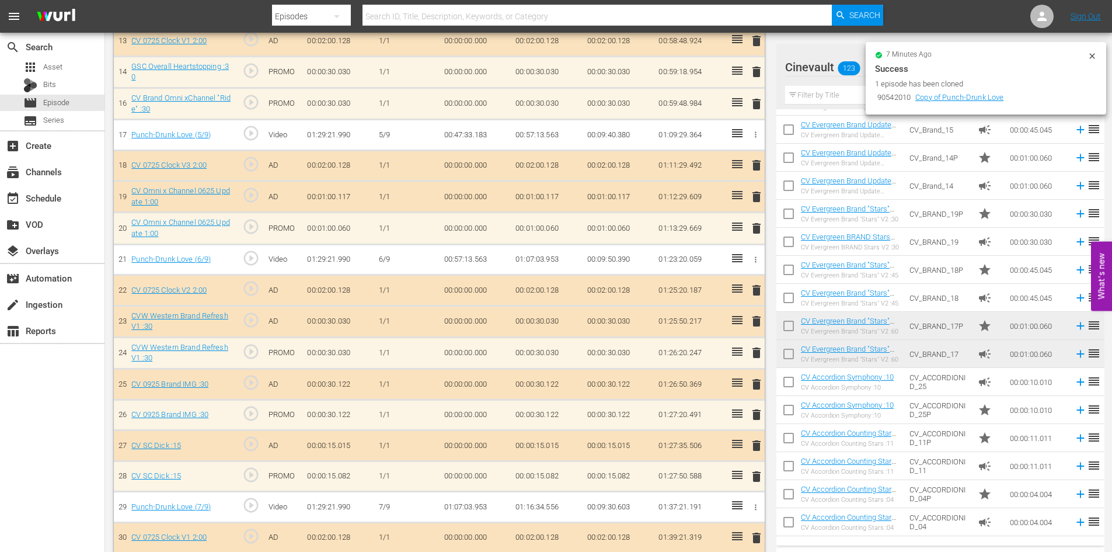
scroll to position [786, 0]
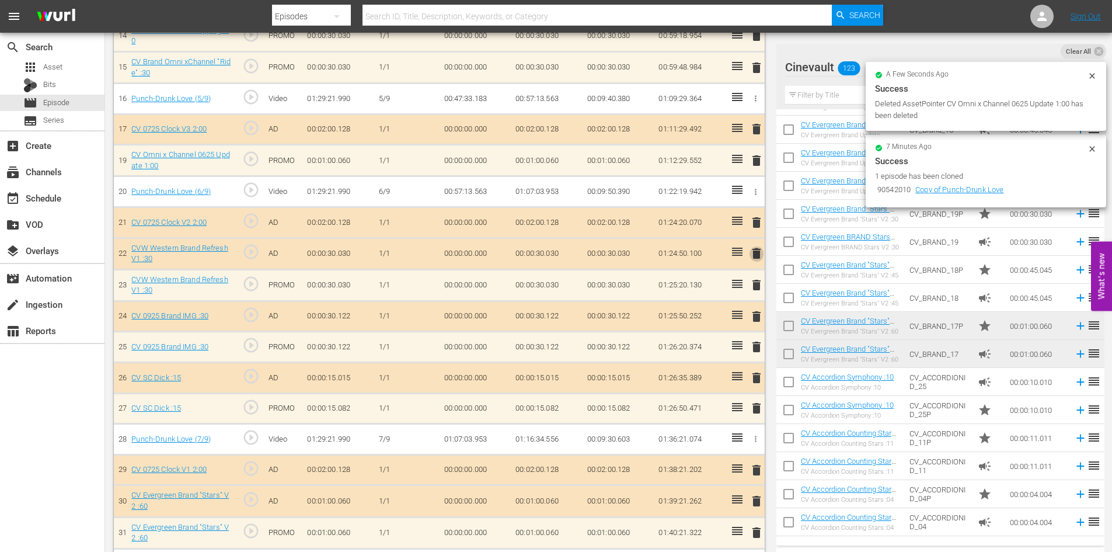
click at [762, 254] on span "delete" at bounding box center [757, 253] width 14 height 14
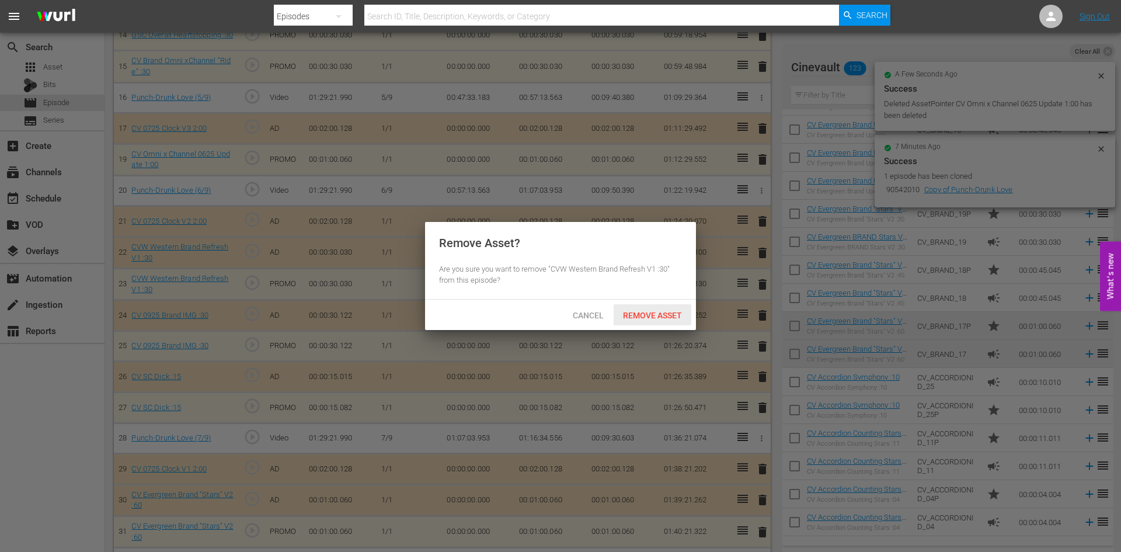
click at [679, 307] on div "Remove Asset" at bounding box center [653, 315] width 78 height 22
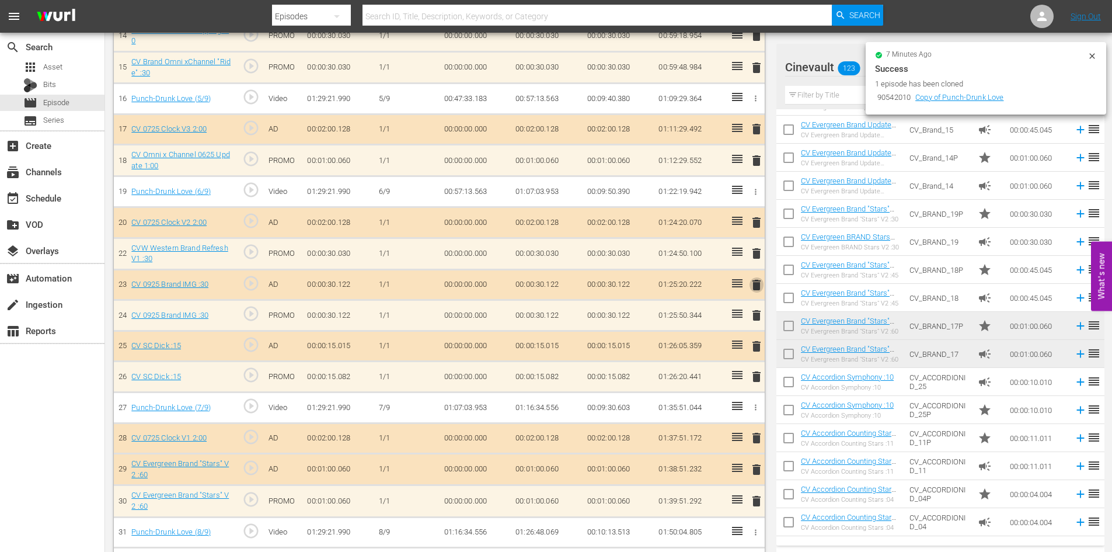
click at [758, 285] on span "delete" at bounding box center [757, 285] width 14 height 14
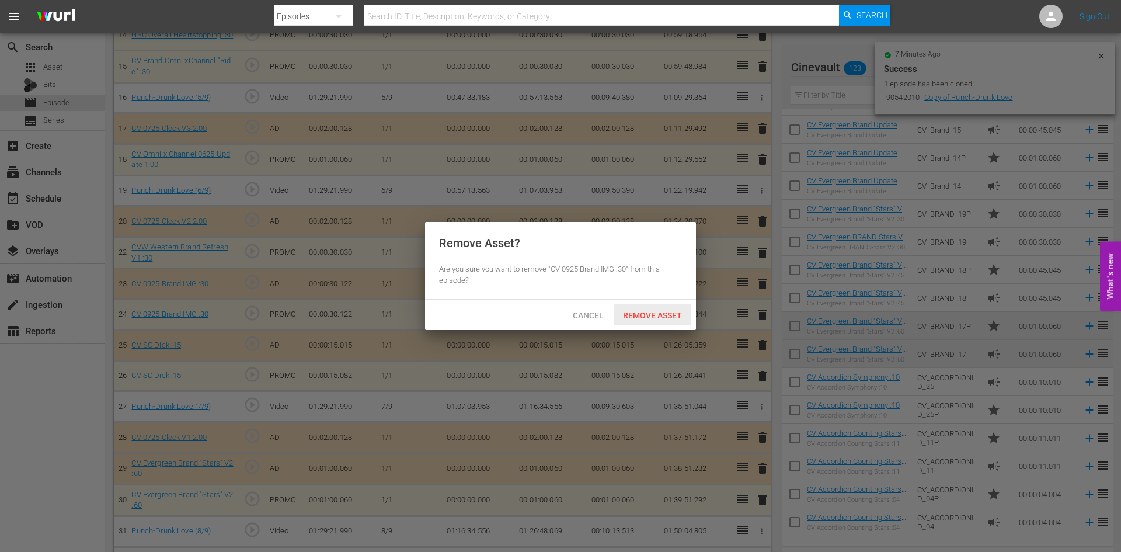
click at [673, 318] on span "Remove Asset" at bounding box center [653, 315] width 78 height 9
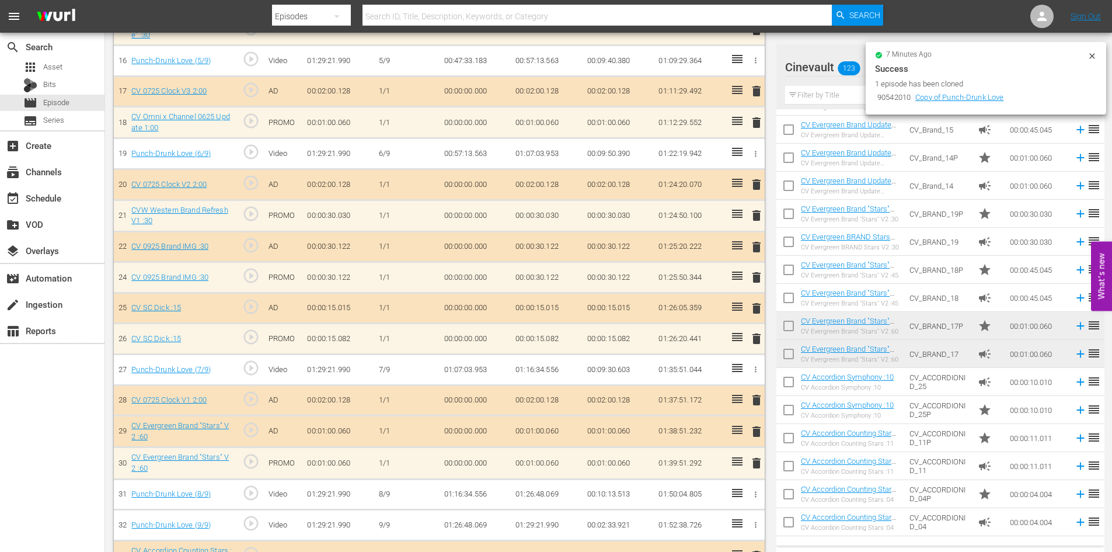
scroll to position [844, 0]
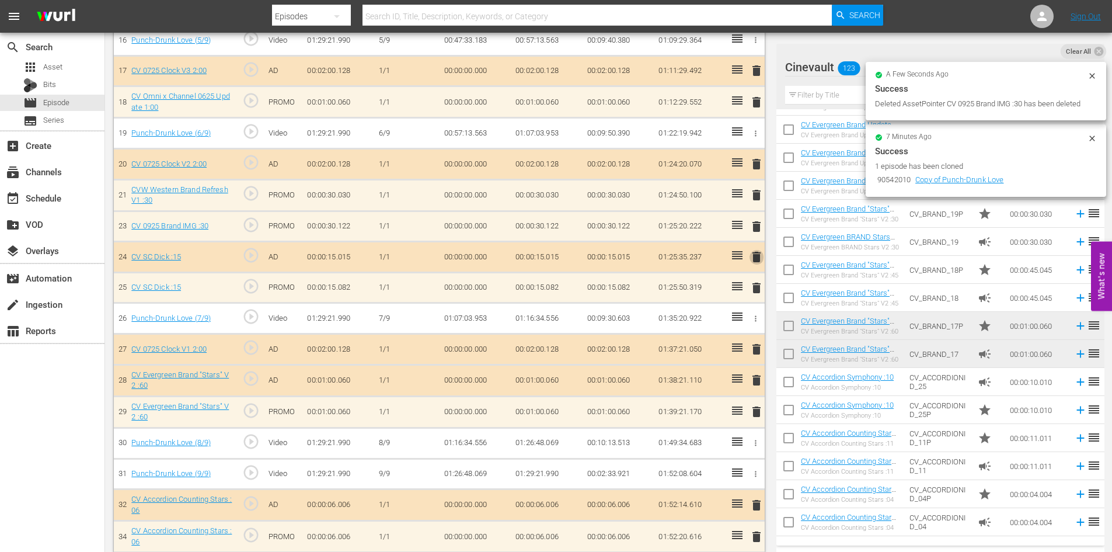
click at [762, 253] on span "delete" at bounding box center [757, 257] width 14 height 14
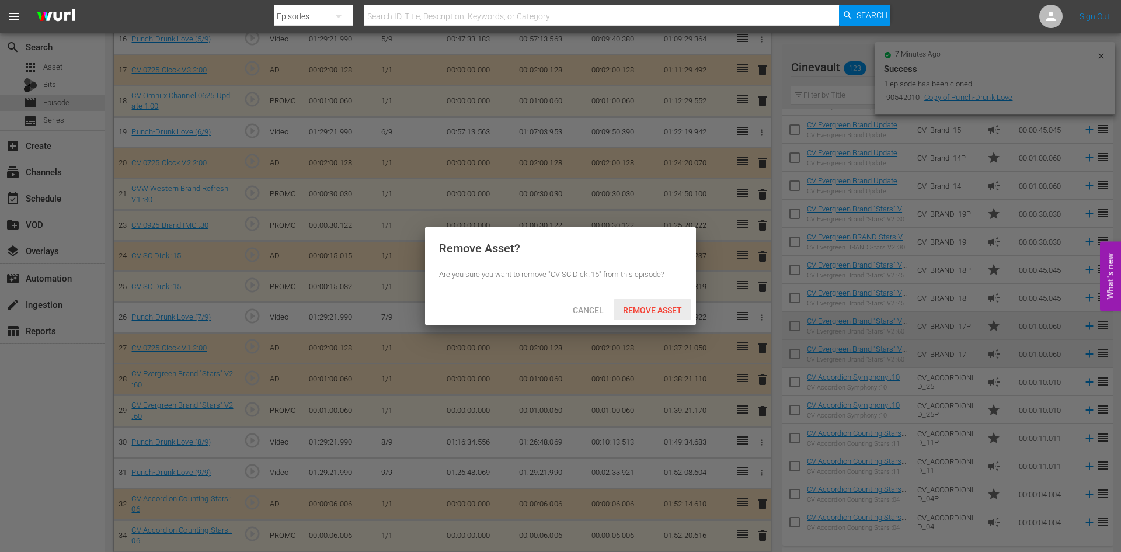
click at [663, 316] on div "Remove Asset" at bounding box center [653, 310] width 78 height 22
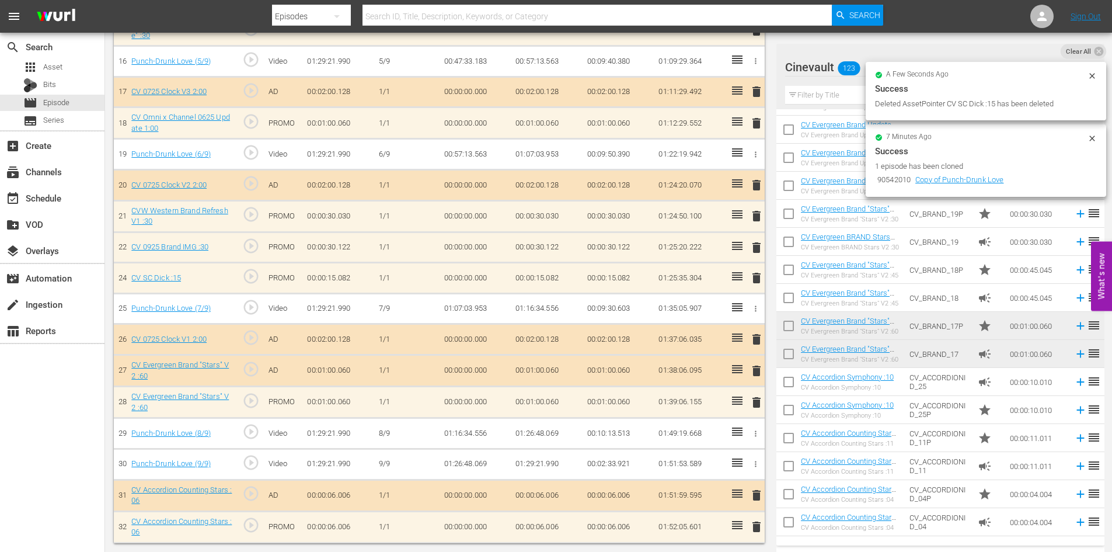
scroll to position [822, 0]
click at [761, 370] on span "delete" at bounding box center [757, 372] width 14 height 14
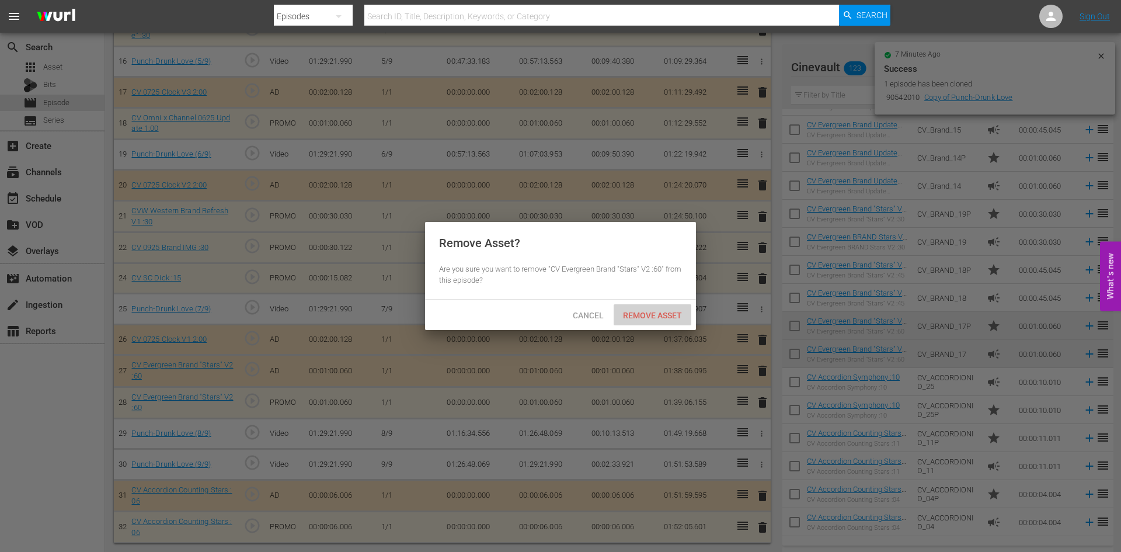
click at [648, 311] on span "Remove Asset" at bounding box center [653, 315] width 78 height 9
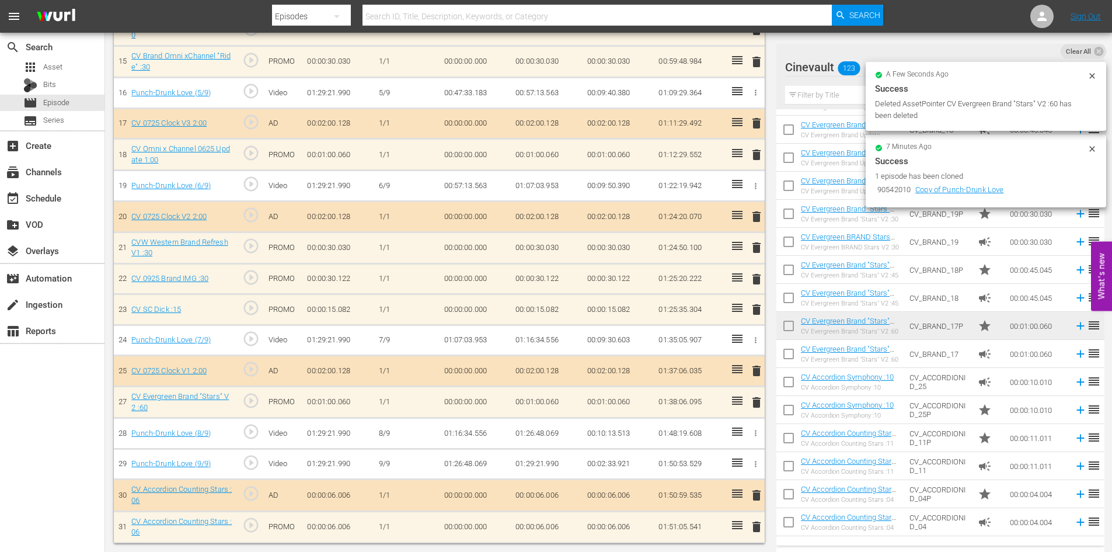
scroll to position [791, 0]
click at [754, 493] on span "delete" at bounding box center [757, 496] width 14 height 14
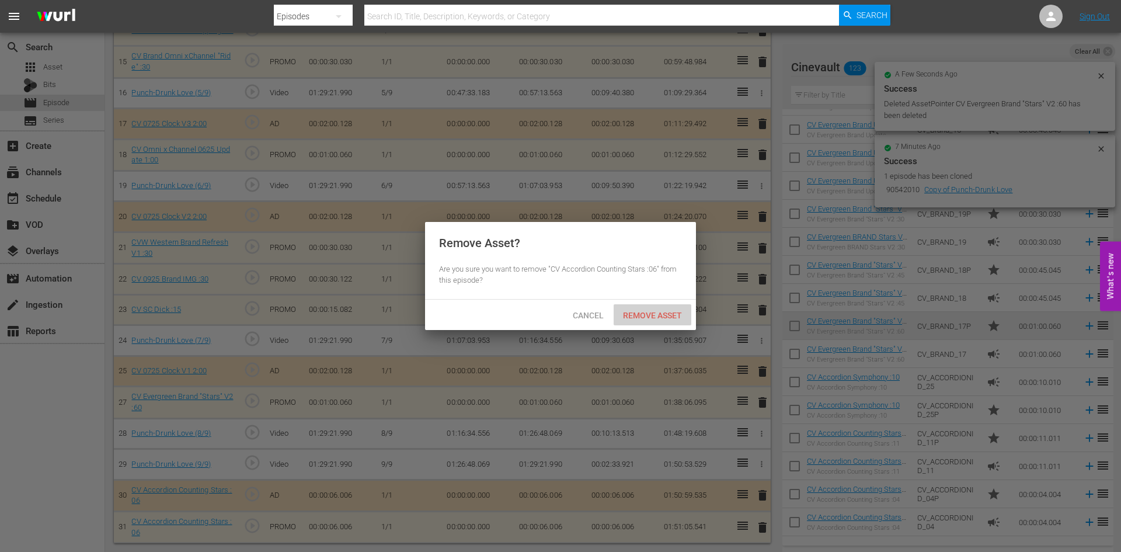
click at [666, 312] on span "Remove Asset" at bounding box center [653, 315] width 78 height 9
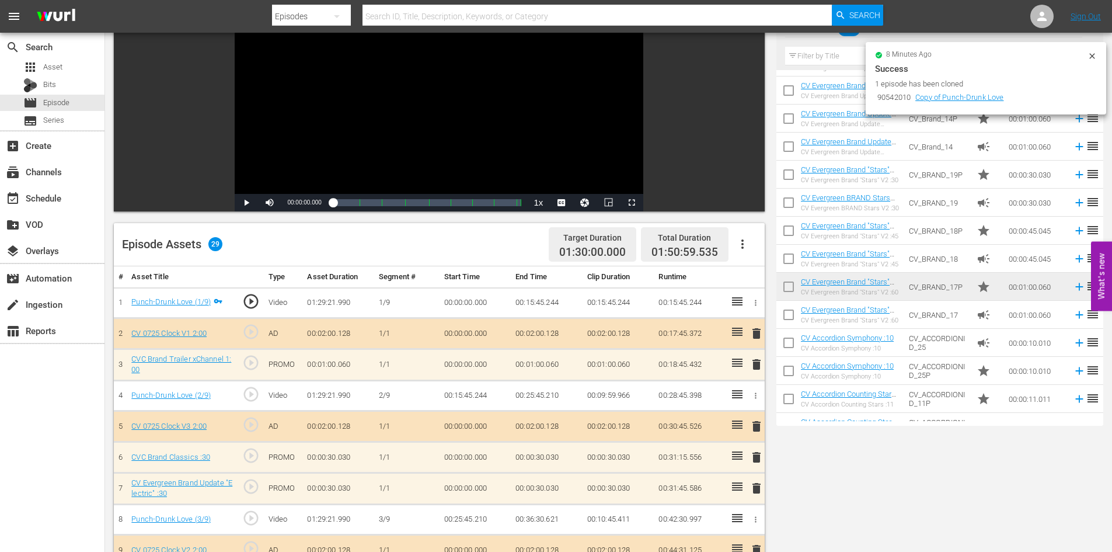
scroll to position [0, 0]
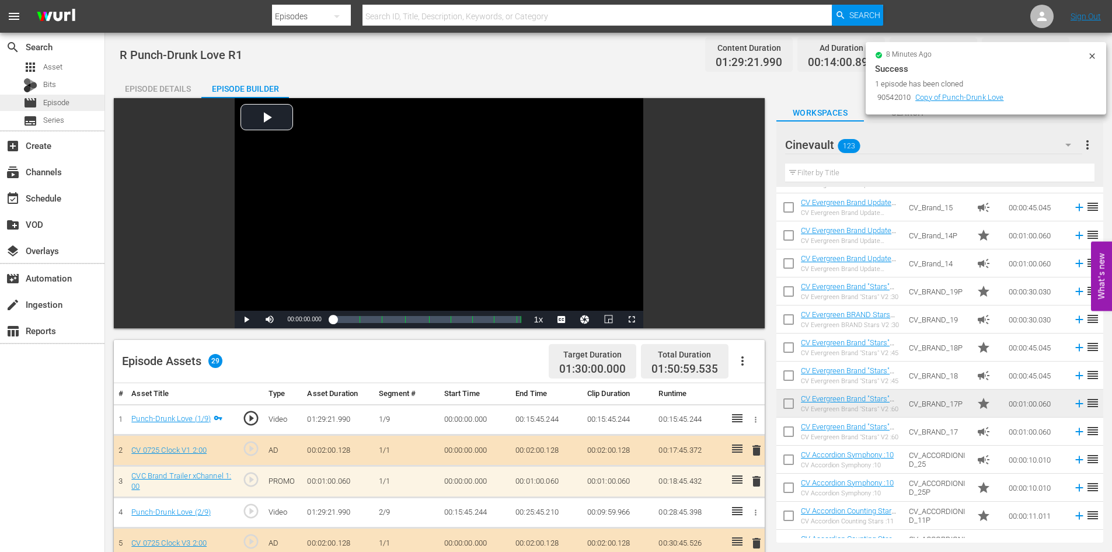
click at [82, 107] on div "movie Episode" at bounding box center [52, 103] width 105 height 16
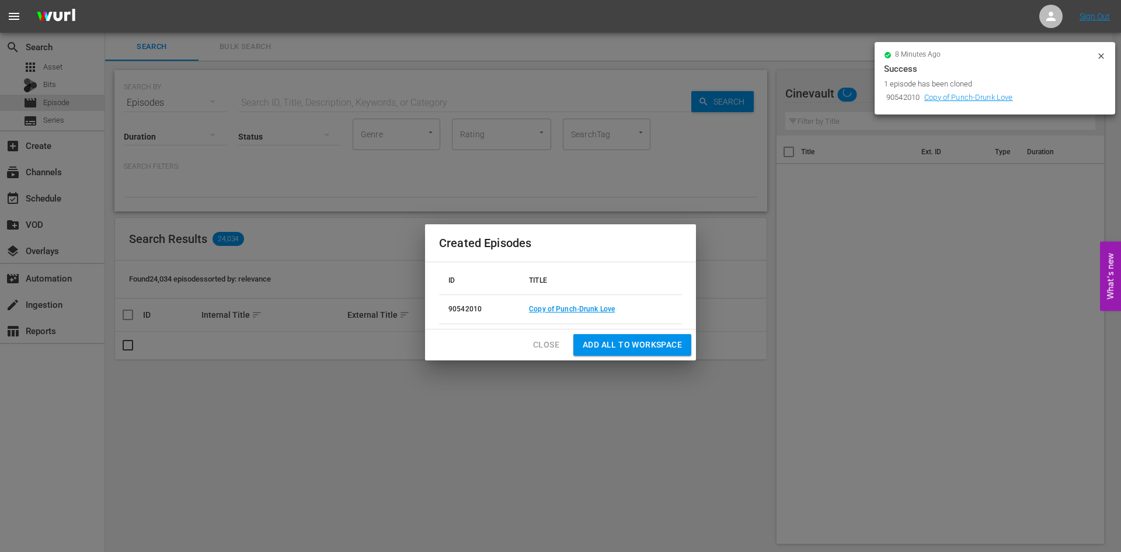
click at [537, 344] on span "Close" at bounding box center [546, 344] width 26 height 15
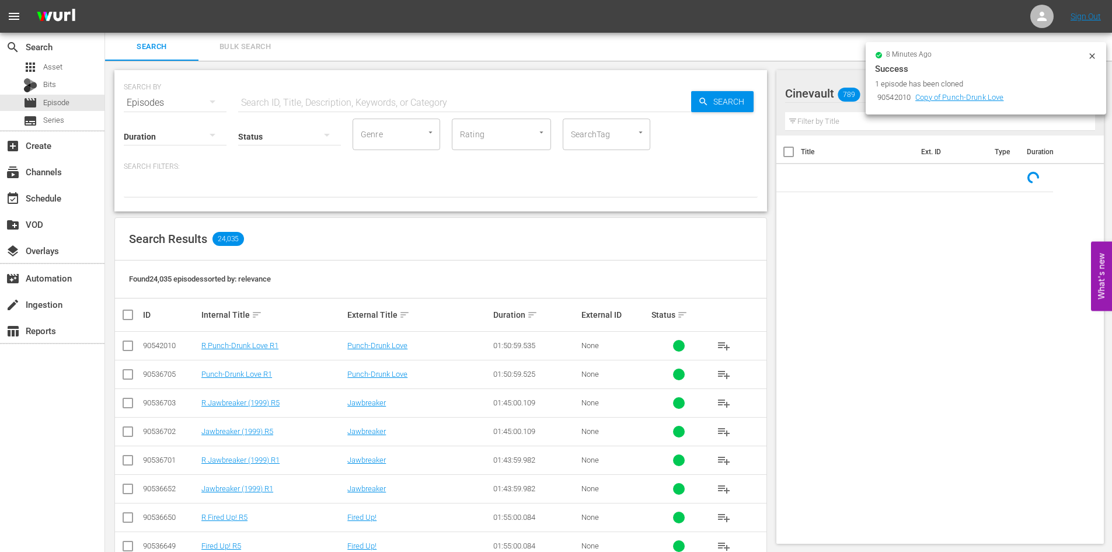
click at [127, 372] on input "checkbox" at bounding box center [128, 377] width 14 height 14
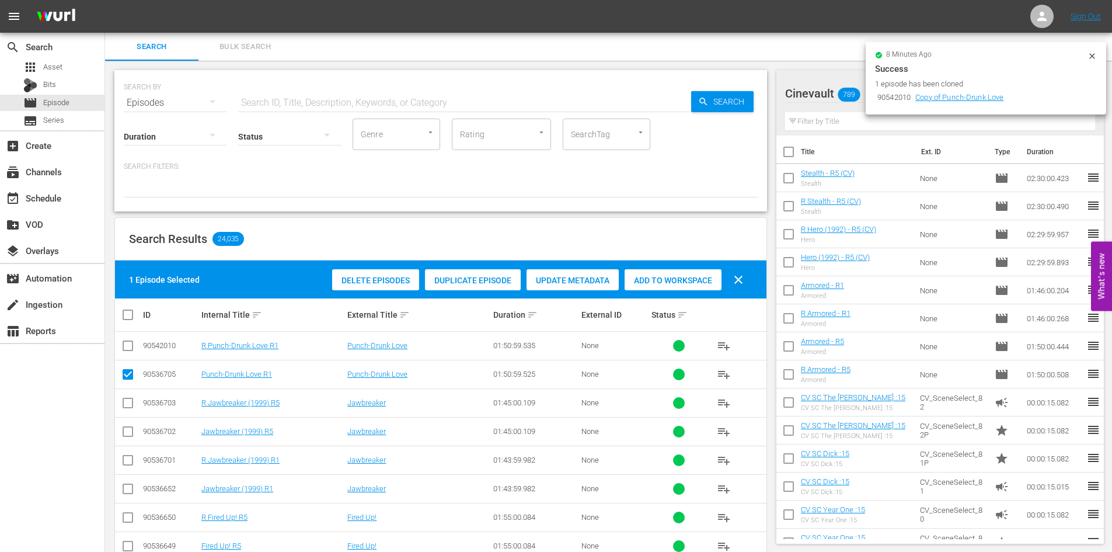
click at [449, 276] on span "Duplicate Episode" at bounding box center [473, 280] width 96 height 9
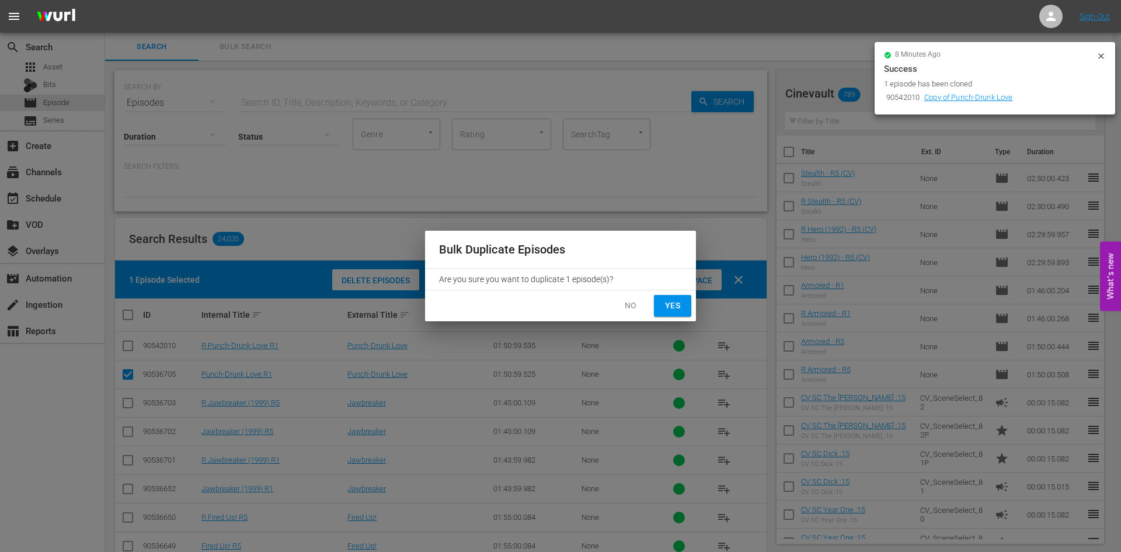
click at [675, 301] on span "Yes" at bounding box center [672, 305] width 19 height 15
checkbox input "false"
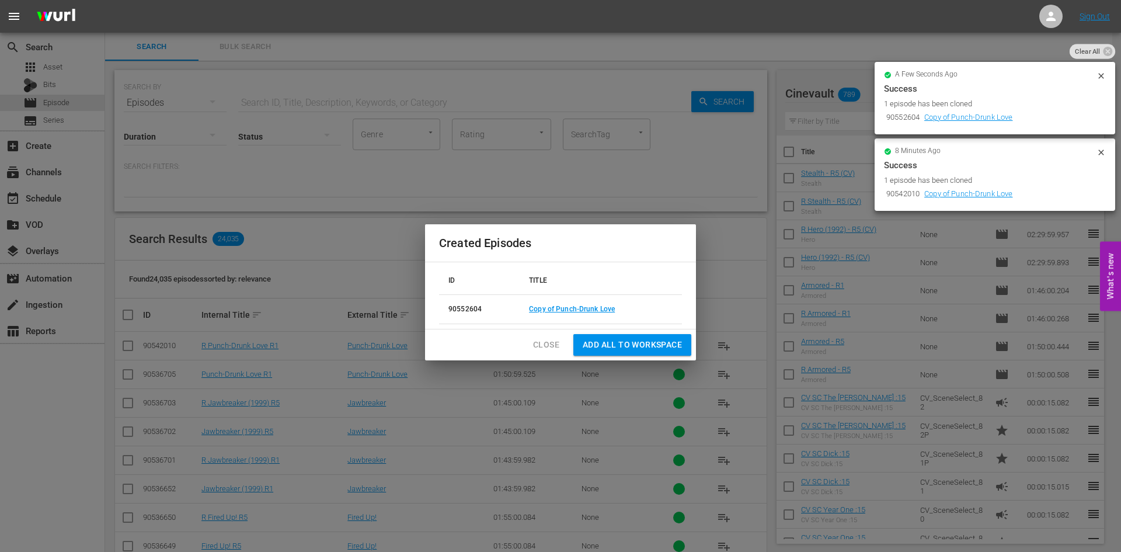
click at [591, 314] on td "Copy of Punch-Drunk Love" at bounding box center [601, 309] width 162 height 29
click at [586, 305] on link "Copy of Punch-Drunk Love" at bounding box center [572, 309] width 86 height 8
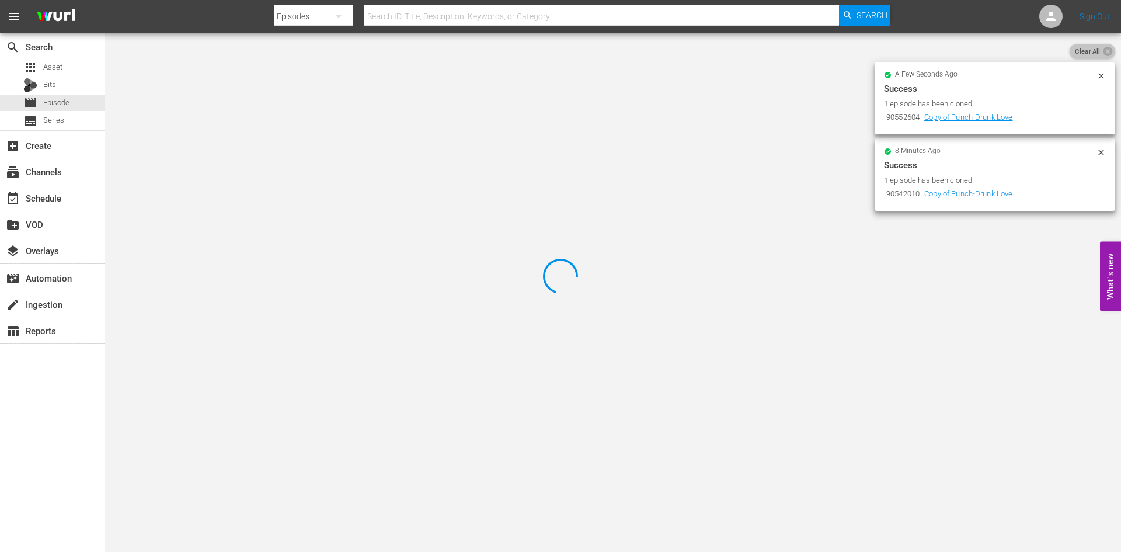
click at [1085, 55] on span "Clear All" at bounding box center [1088, 51] width 36 height 15
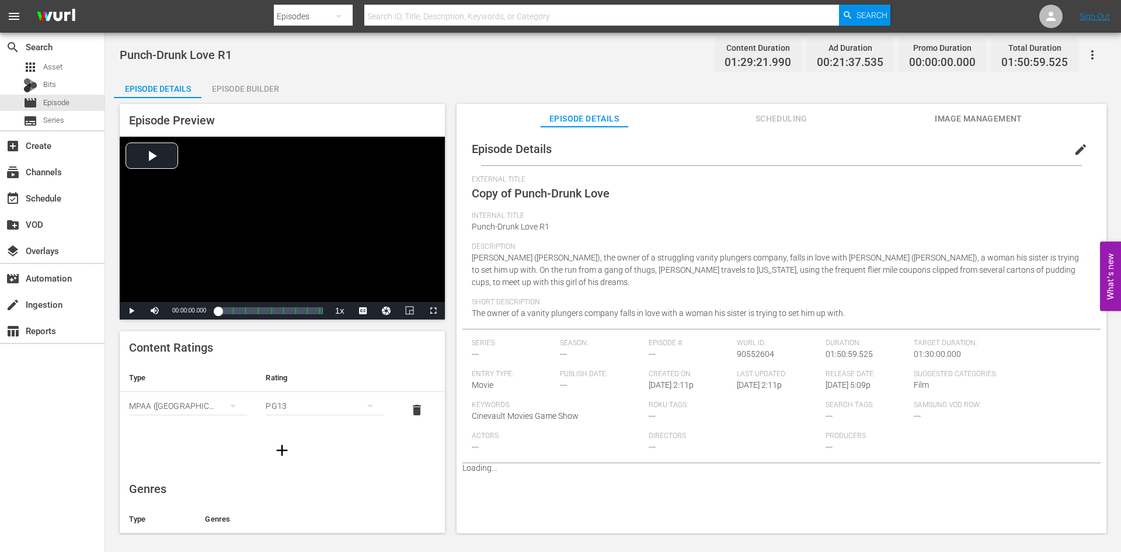
click at [1067, 147] on button "edit" at bounding box center [1081, 149] width 28 height 28
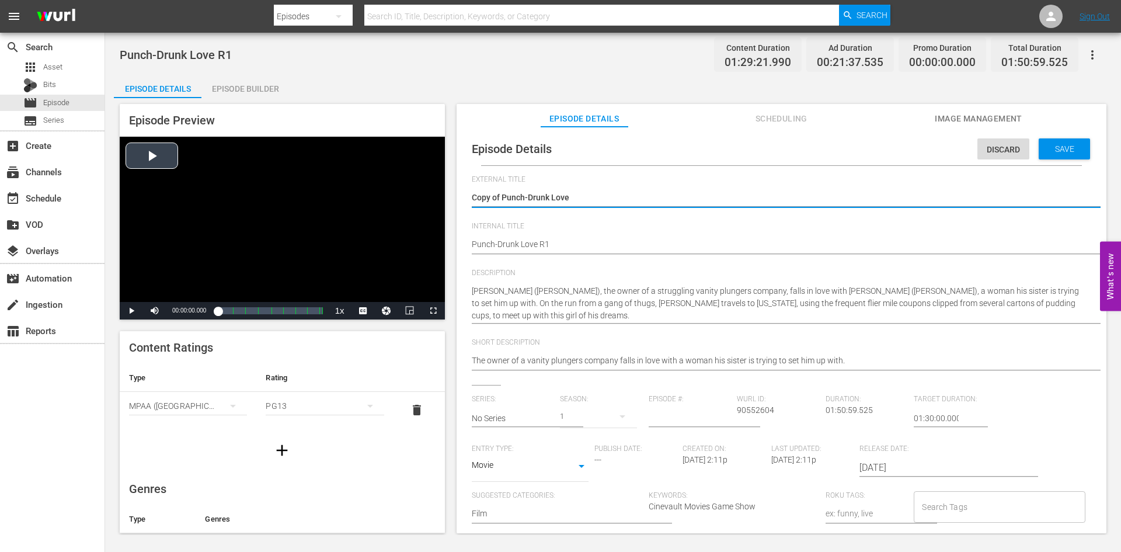
drag, startPoint x: 505, startPoint y: 197, endPoint x: 426, endPoint y: 218, distance: 81.4
click at [428, 214] on div "Episode Preview Video Player is loading. Play Video Play Mute Current Time 00:0…" at bounding box center [613, 320] width 998 height 444
type textarea "Punch-Drunk Love"
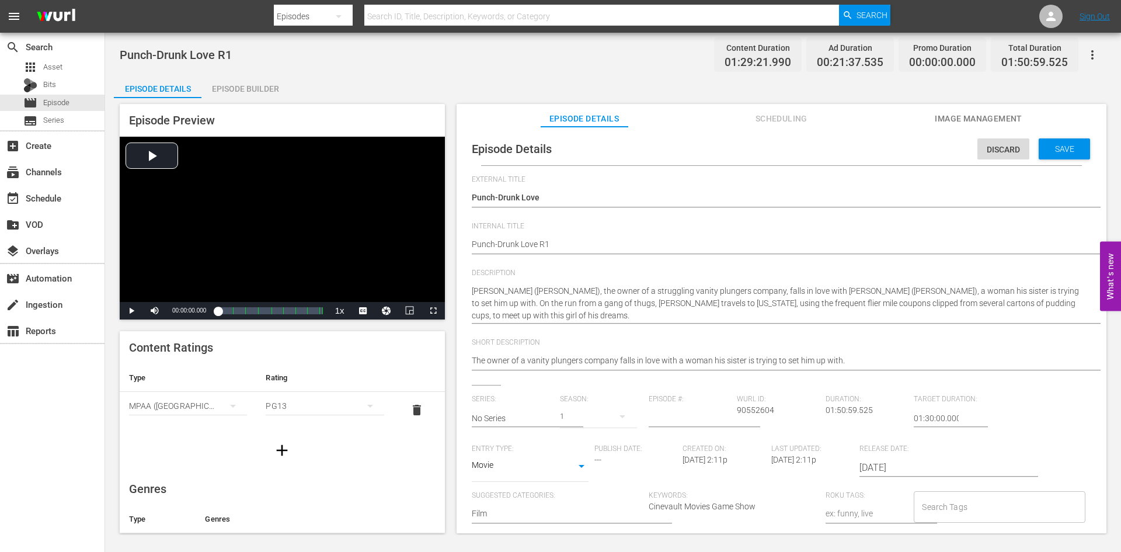
click at [582, 234] on div "Punch-Drunk Love R1 Punch-Drunk Love R1" at bounding box center [779, 245] width 614 height 28
type textarea "Punch-Drunk Love R"
type textarea "Punch-Drunk Love R5"
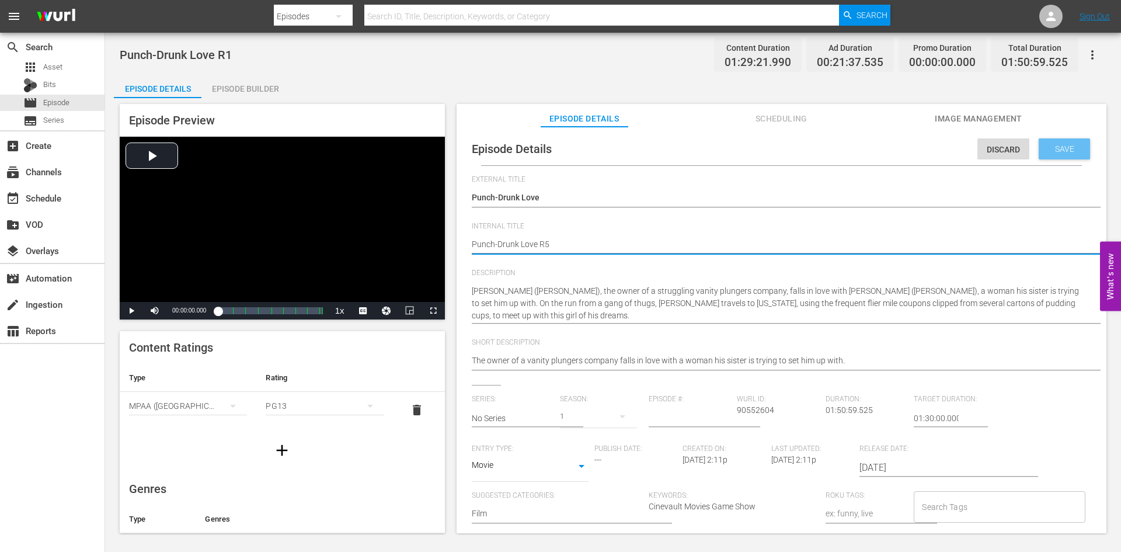
type textarea "Punch-Drunk Love R5"
click at [1054, 155] on div "Save" at bounding box center [1064, 148] width 51 height 21
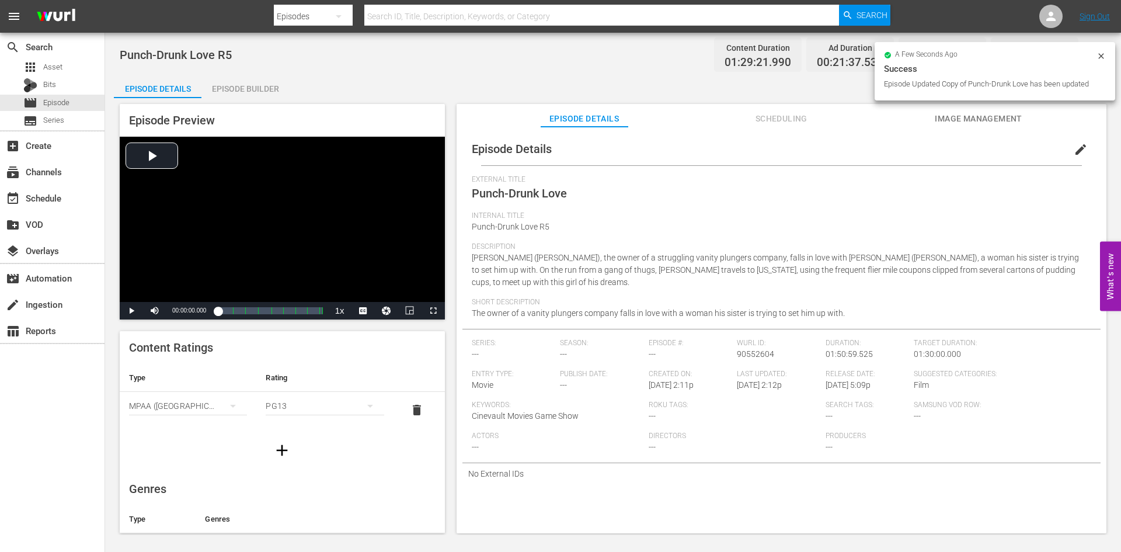
click at [259, 97] on div "Episode Builder" at bounding box center [245, 89] width 88 height 28
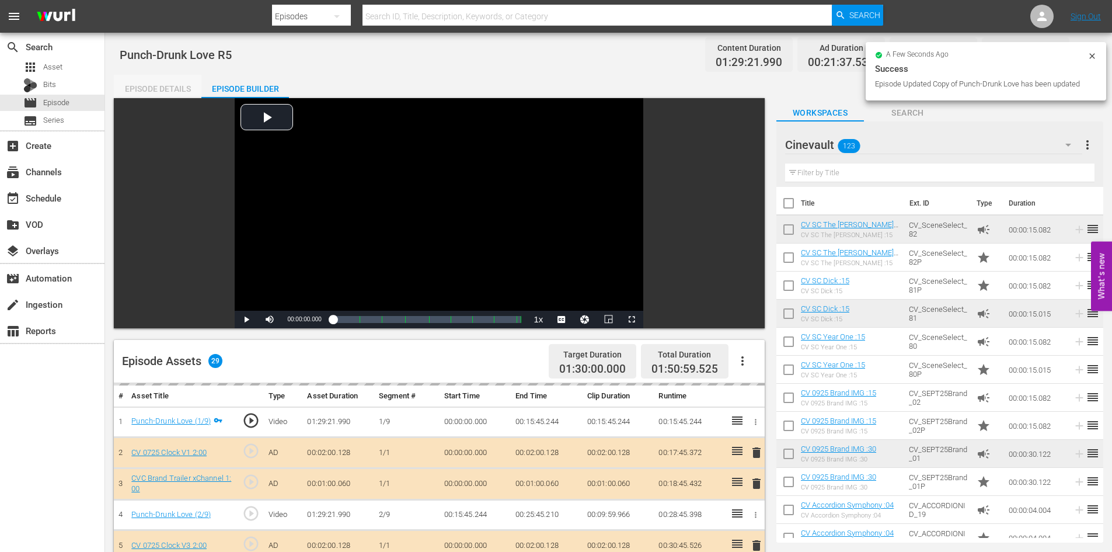
click at [155, 93] on div "Episode Details" at bounding box center [158, 89] width 88 height 28
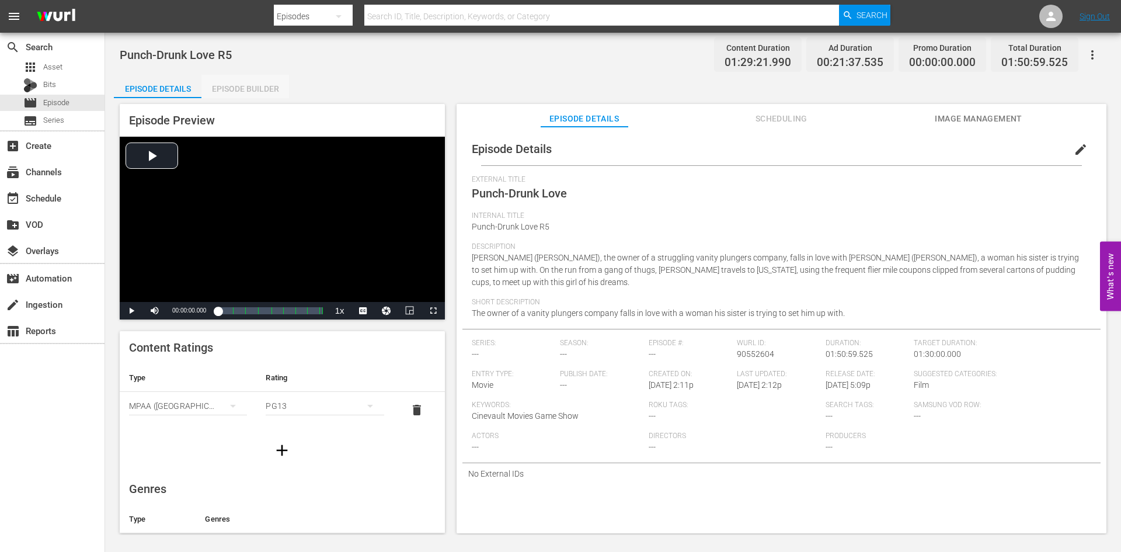
click at [260, 88] on div "Episode Builder" at bounding box center [245, 89] width 88 height 28
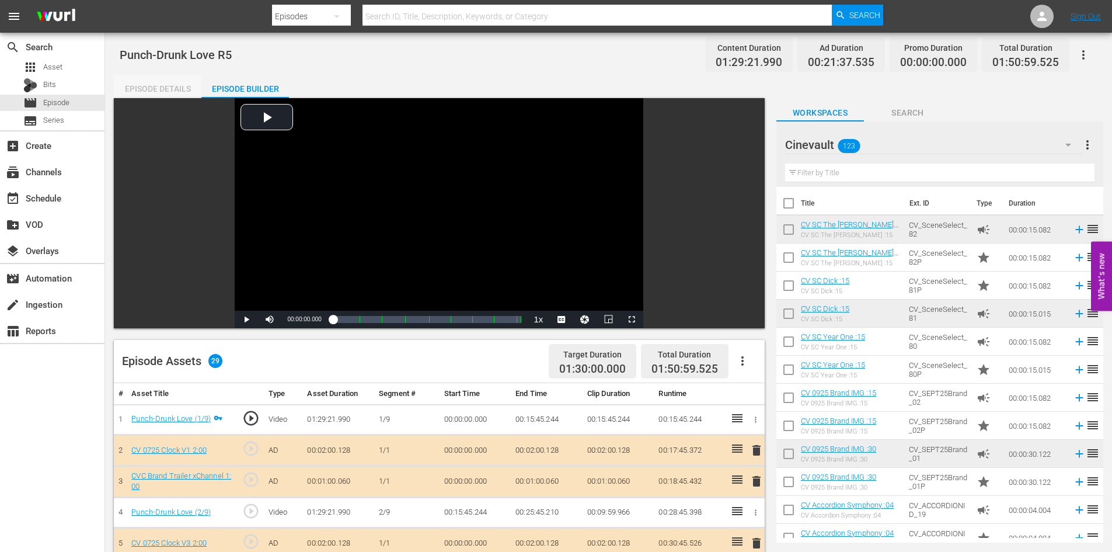
click at [165, 81] on div "Episode Details" at bounding box center [158, 89] width 88 height 28
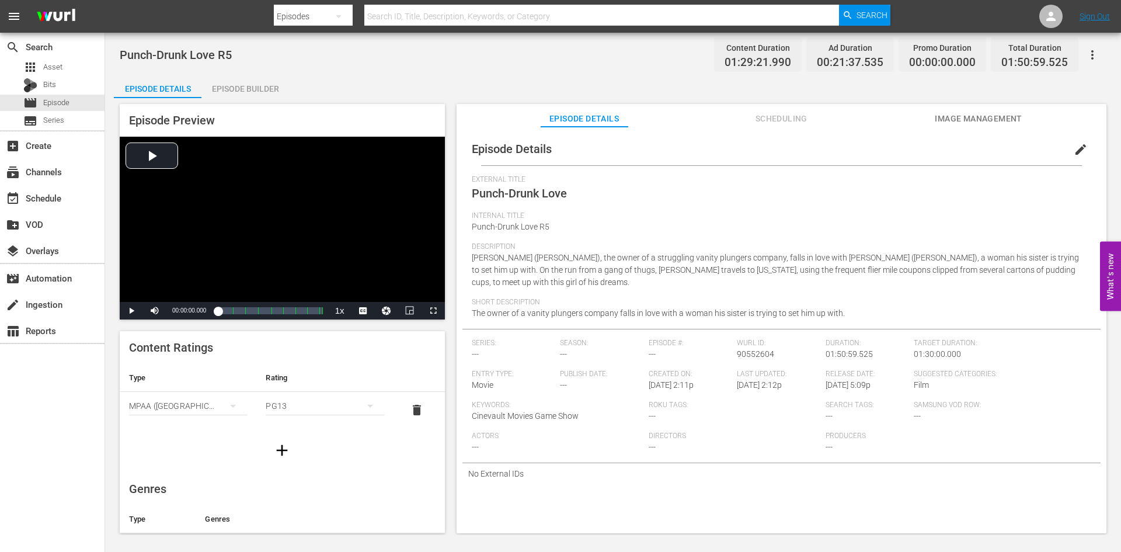
click at [262, 77] on div "Episode Builder" at bounding box center [245, 89] width 88 height 28
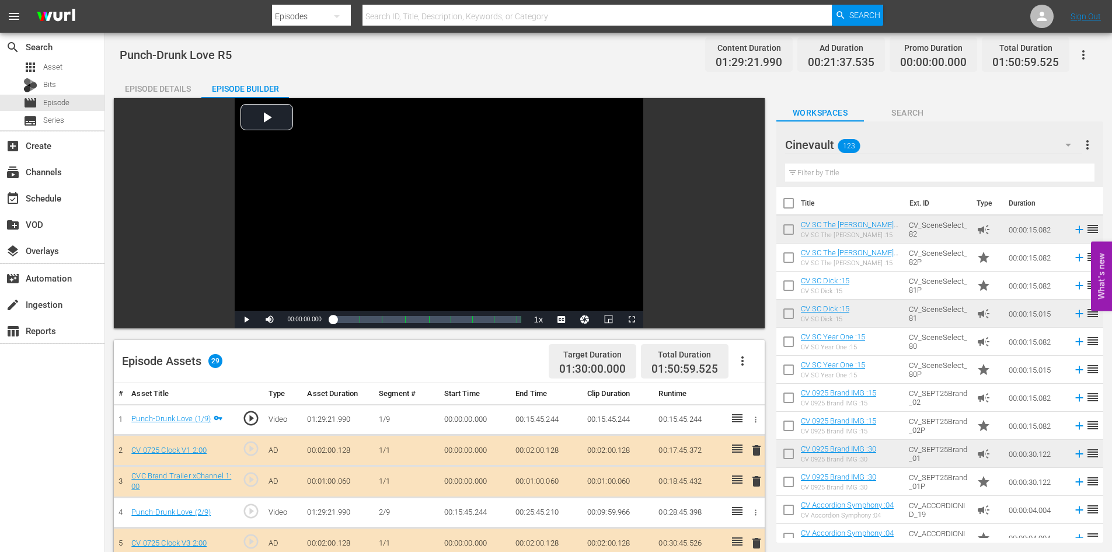
click at [905, 147] on div "Cinevault 123" at bounding box center [933, 144] width 297 height 33
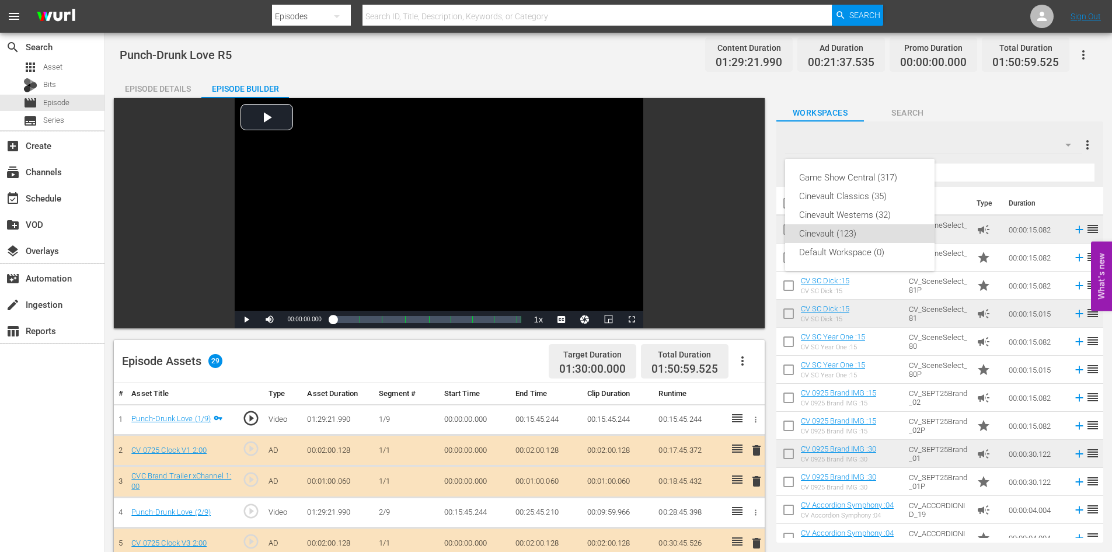
click at [1005, 97] on div "Game Show Central (317) Cinevault Classics (35) Cinevault Westerns (32) Cinevau…" at bounding box center [556, 276] width 1112 height 552
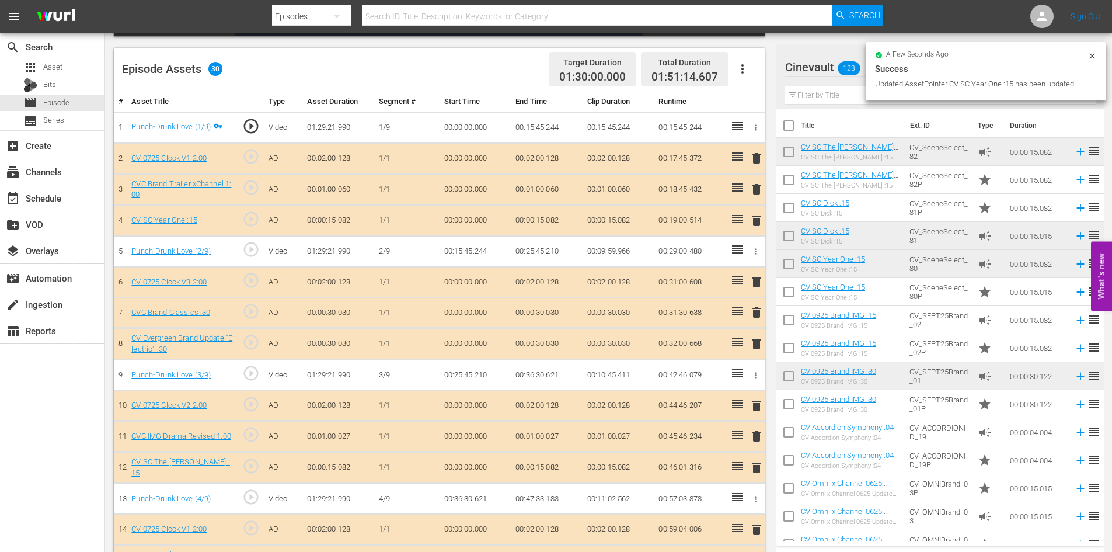
click at [844, 98] on input "text" at bounding box center [940, 95] width 311 height 19
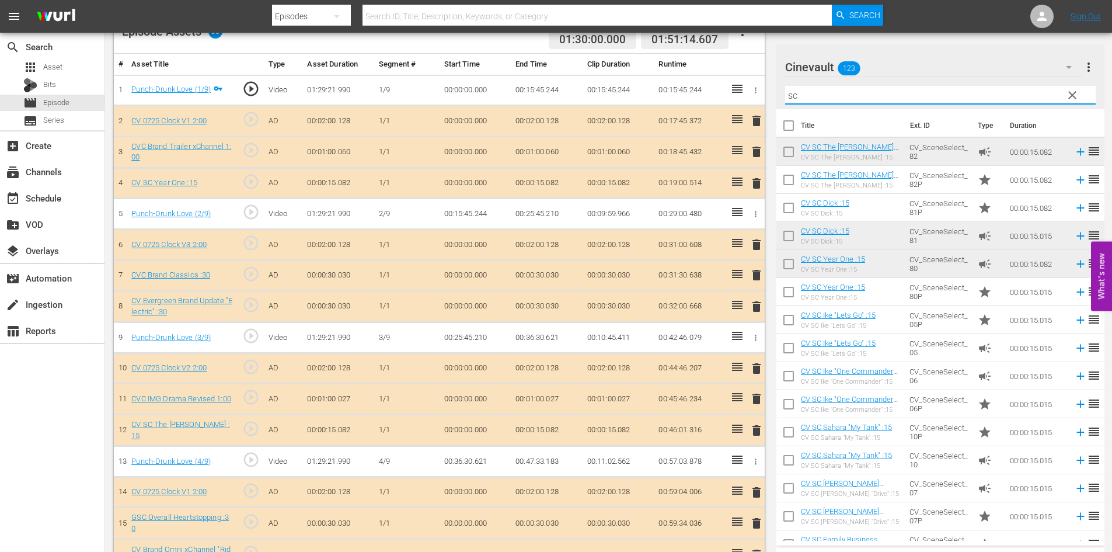
scroll to position [350, 0]
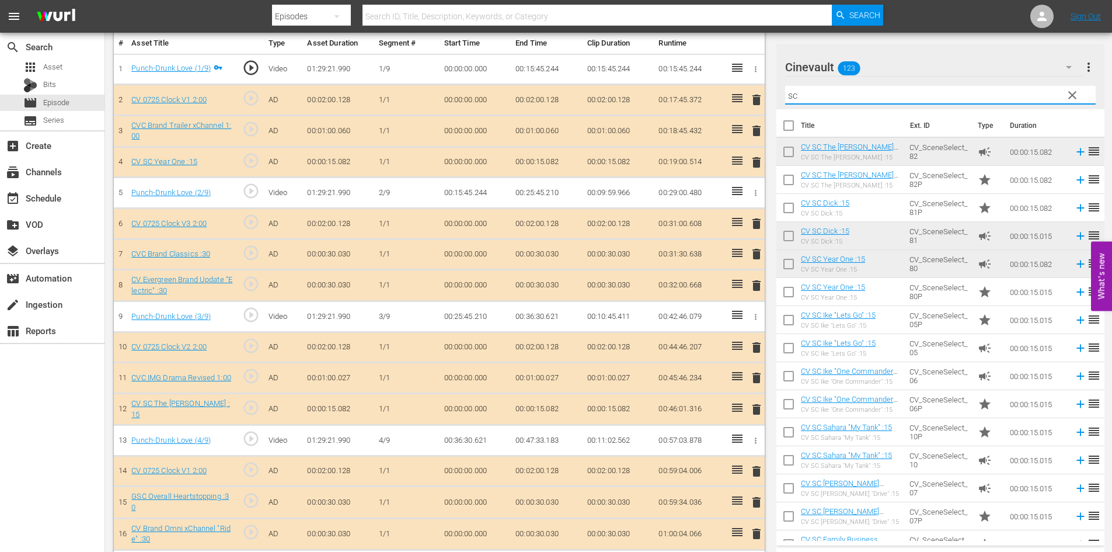
type input "sc"
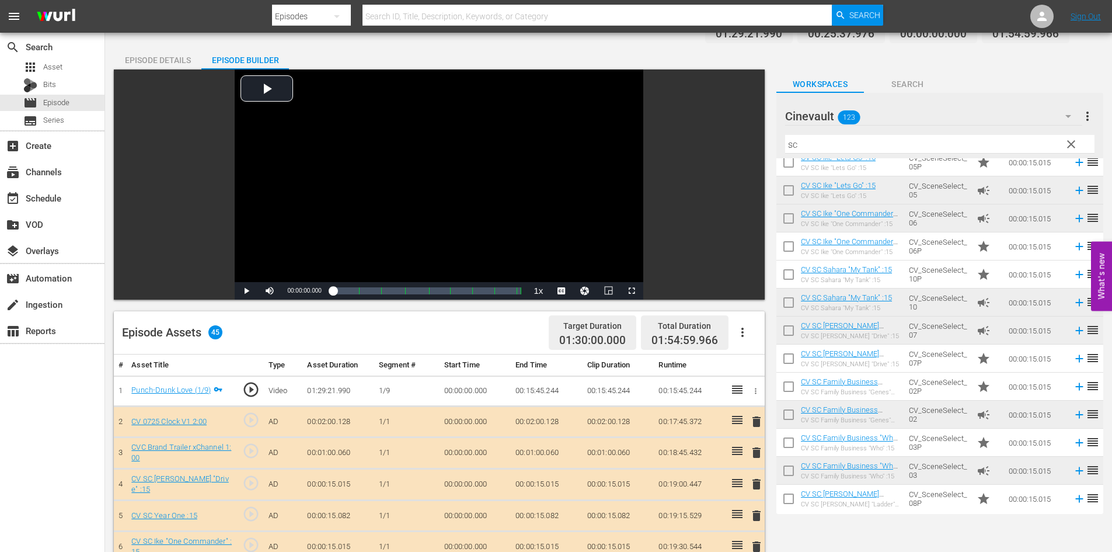
scroll to position [28, 0]
click at [76, 106] on div "movie Episode" at bounding box center [52, 103] width 105 height 16
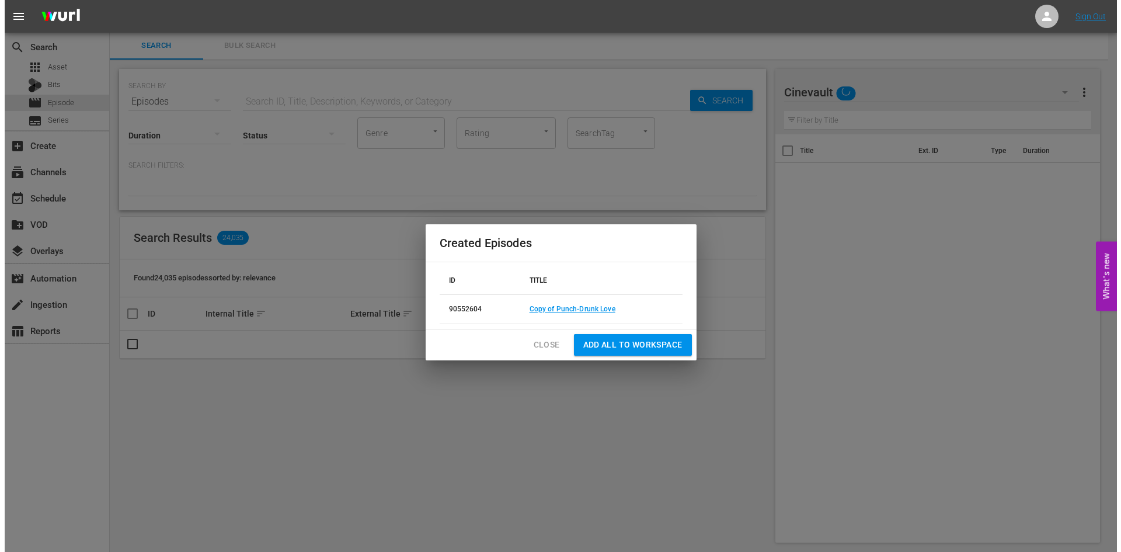
scroll to position [1, 0]
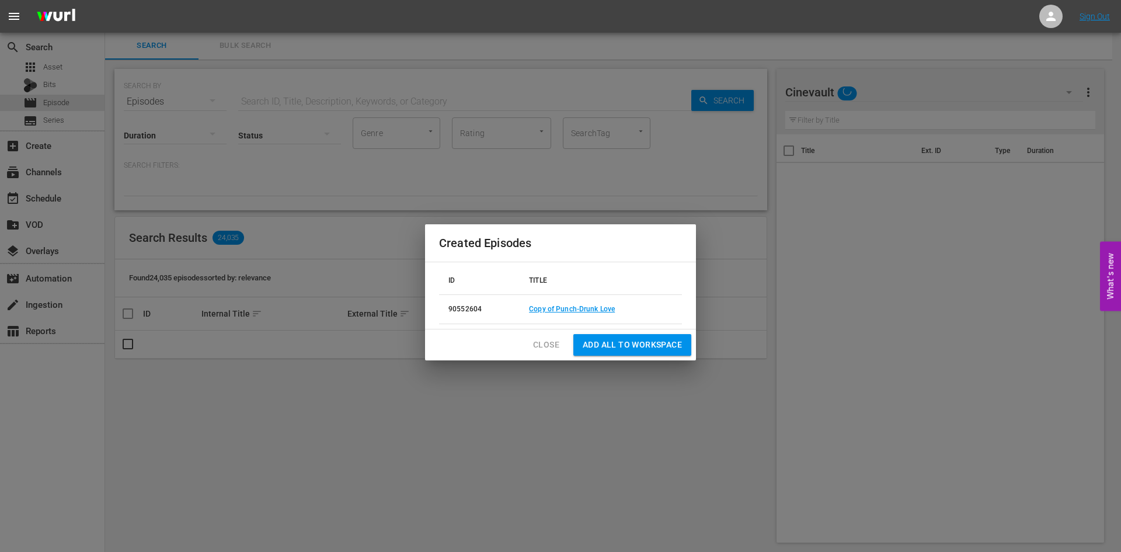
click at [547, 340] on span "Close" at bounding box center [546, 344] width 26 height 15
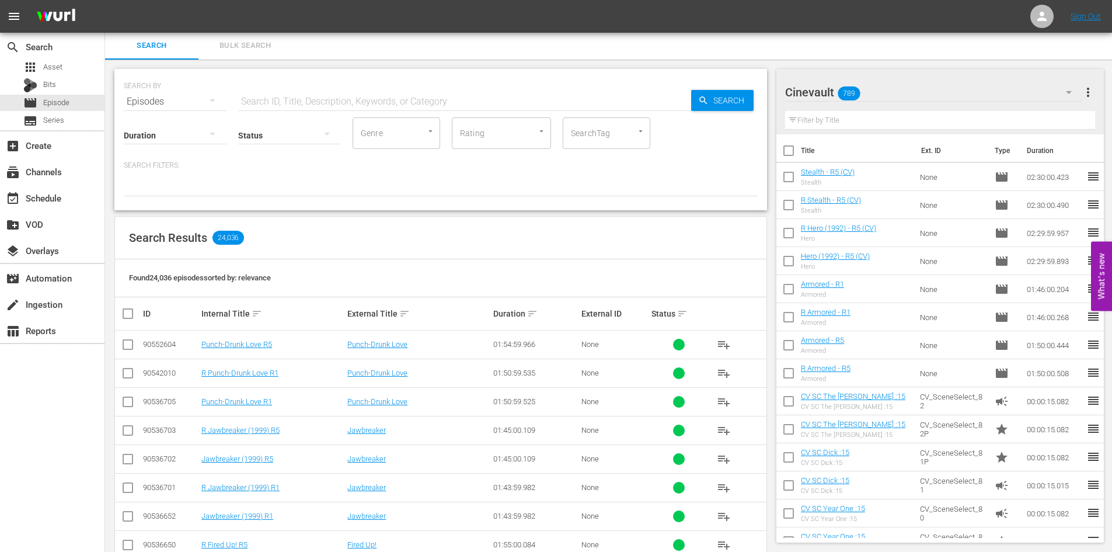
click at [123, 376] on input "checkbox" at bounding box center [128, 375] width 14 height 14
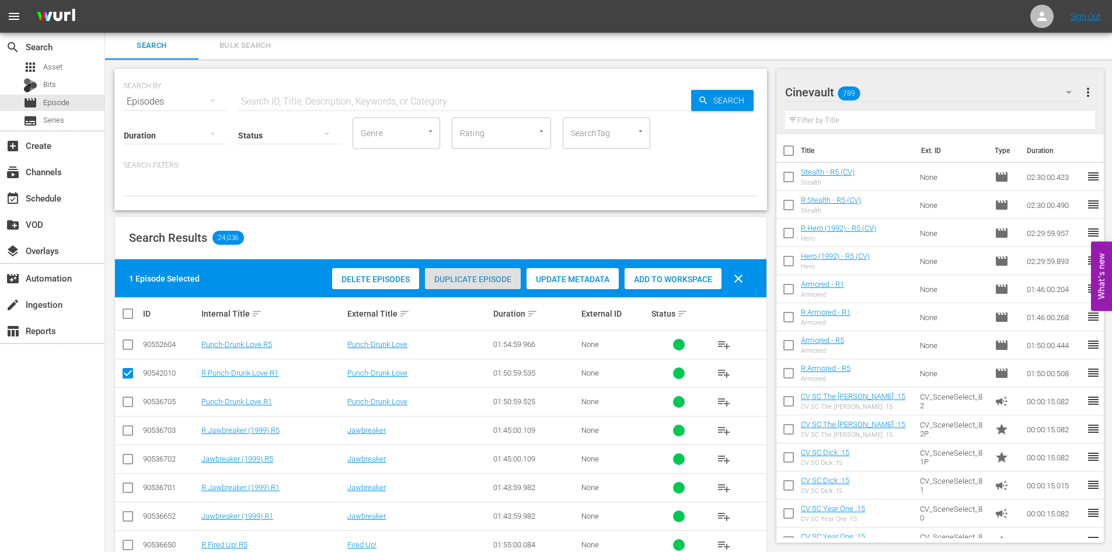
click at [505, 269] on div "Duplicate Episode" at bounding box center [473, 279] width 96 height 22
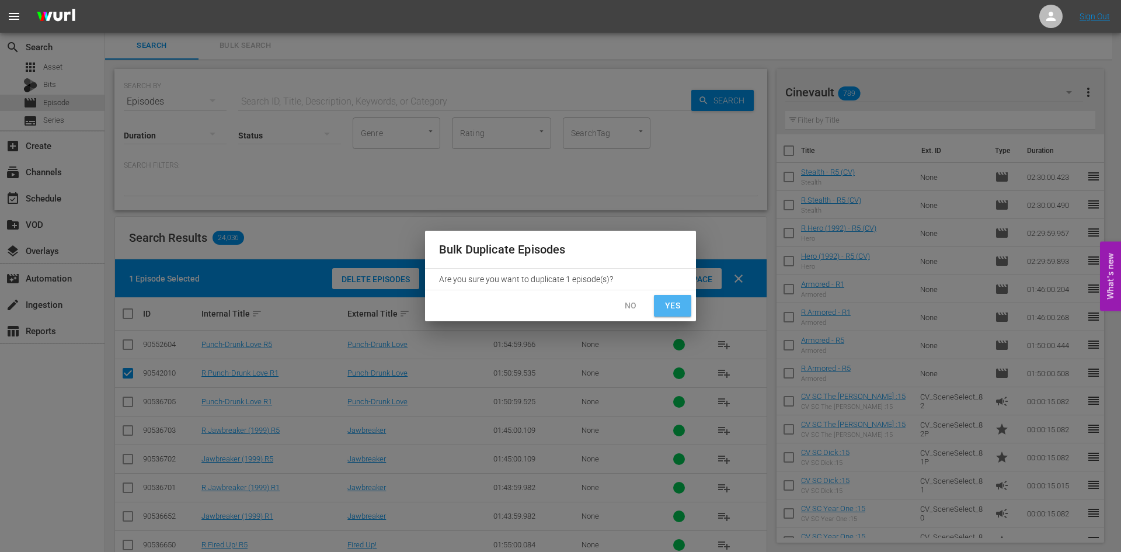
click at [661, 305] on button "Yes" at bounding box center [672, 306] width 37 height 22
checkbox input "false"
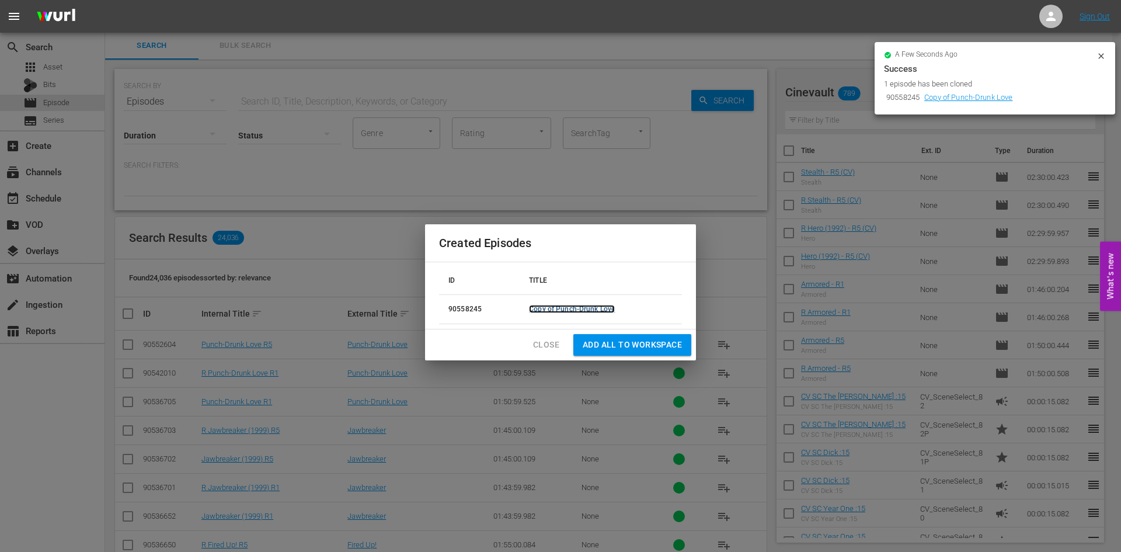
click at [556, 306] on link "Copy of Punch-Drunk Love" at bounding box center [572, 309] width 86 height 8
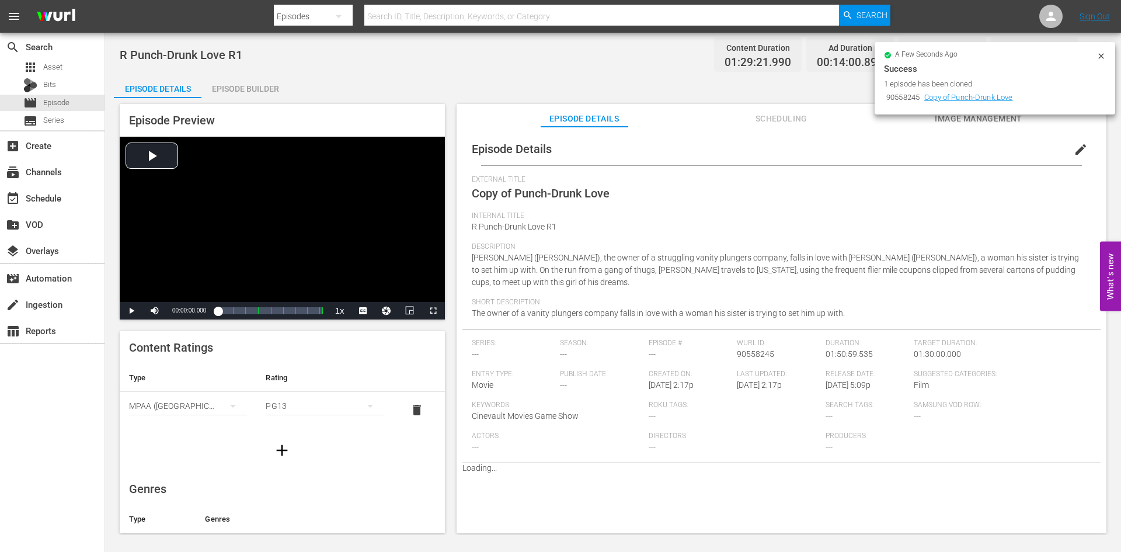
click at [1074, 156] on span "edit" at bounding box center [1081, 149] width 14 height 14
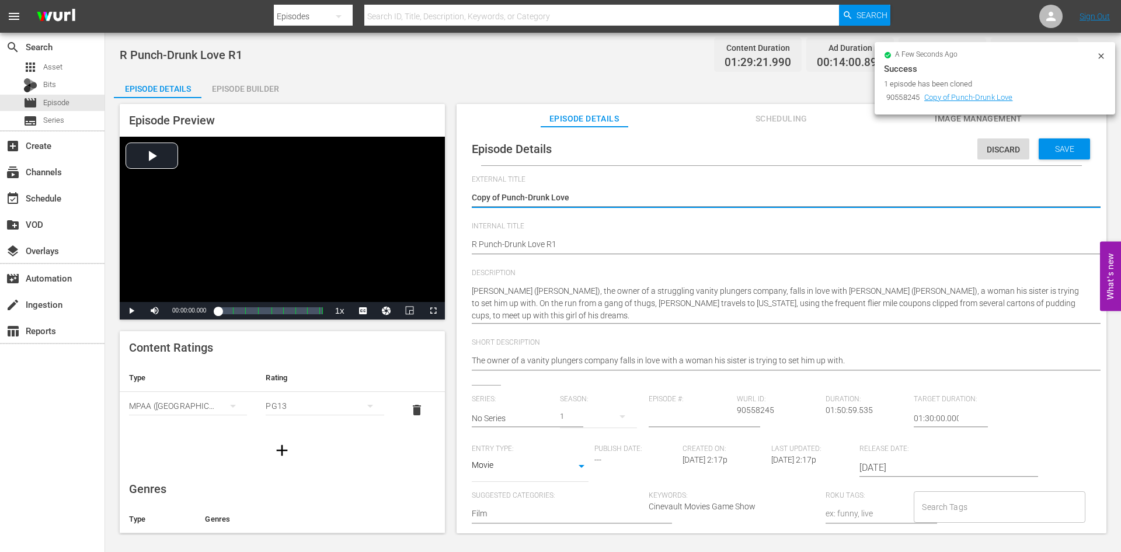
drag, startPoint x: 500, startPoint y: 196, endPoint x: 445, endPoint y: 194, distance: 55.5
click at [445, 194] on div "Episode Preview Video Player is loading. Play Video Play Mute Current Time 00:0…" at bounding box center [613, 320] width 998 height 444
type textarea "Punch-Drunk Love"
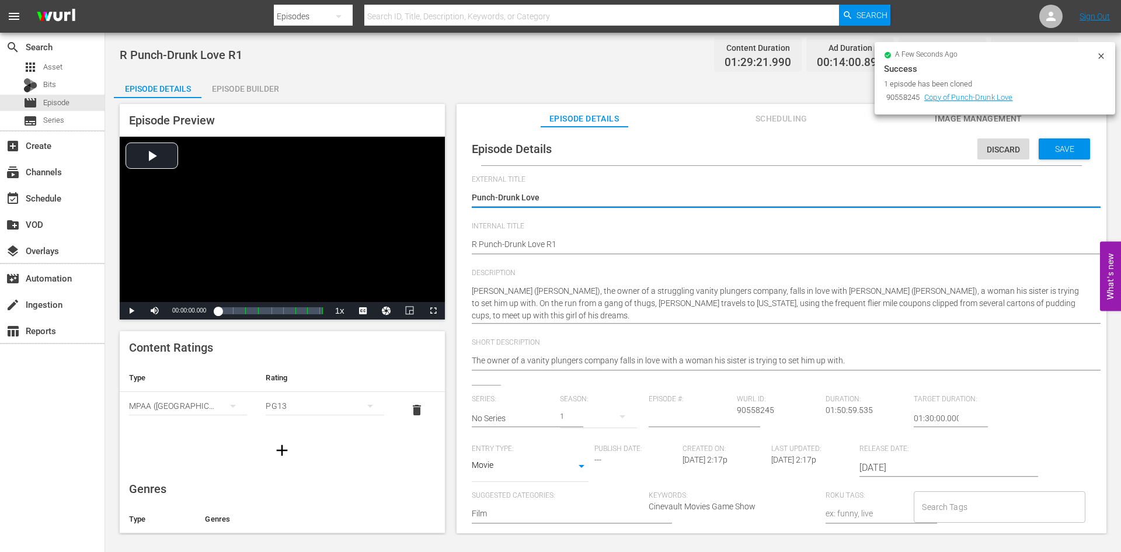
type textarea "Punch-Drunk Love"
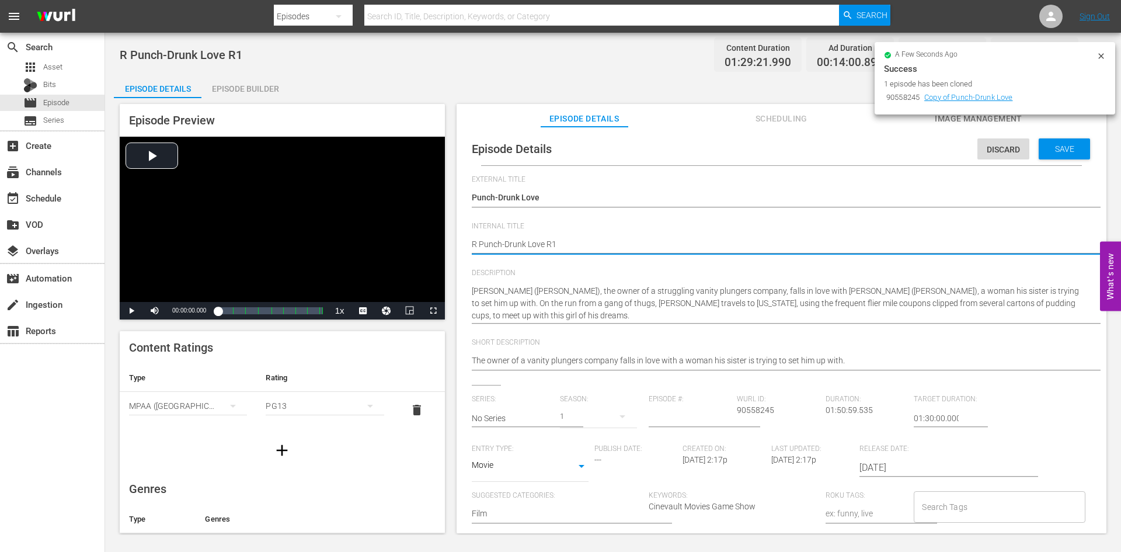
type textarea "R Punch-Drunk Love R"
type textarea "R Punch-Drunk Love R5"
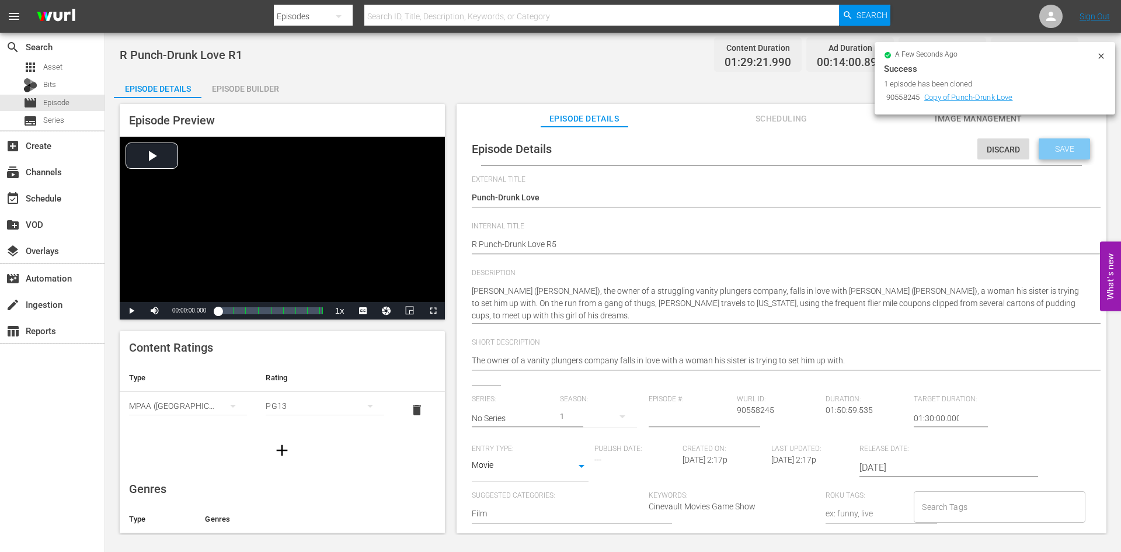
click at [1075, 151] on div "Save" at bounding box center [1064, 148] width 51 height 21
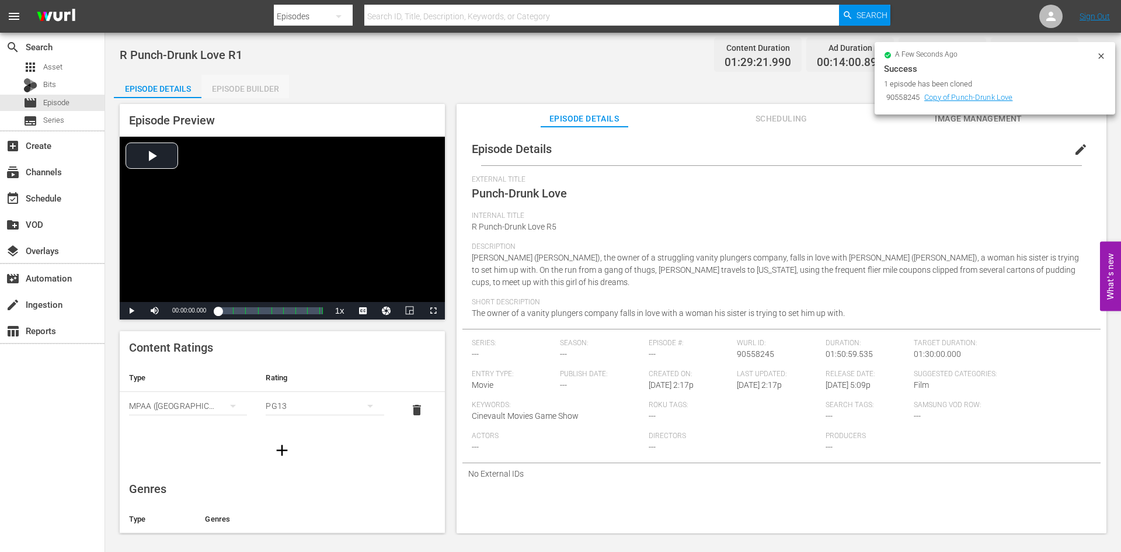
click at [233, 89] on div "Episode Builder" at bounding box center [245, 89] width 88 height 28
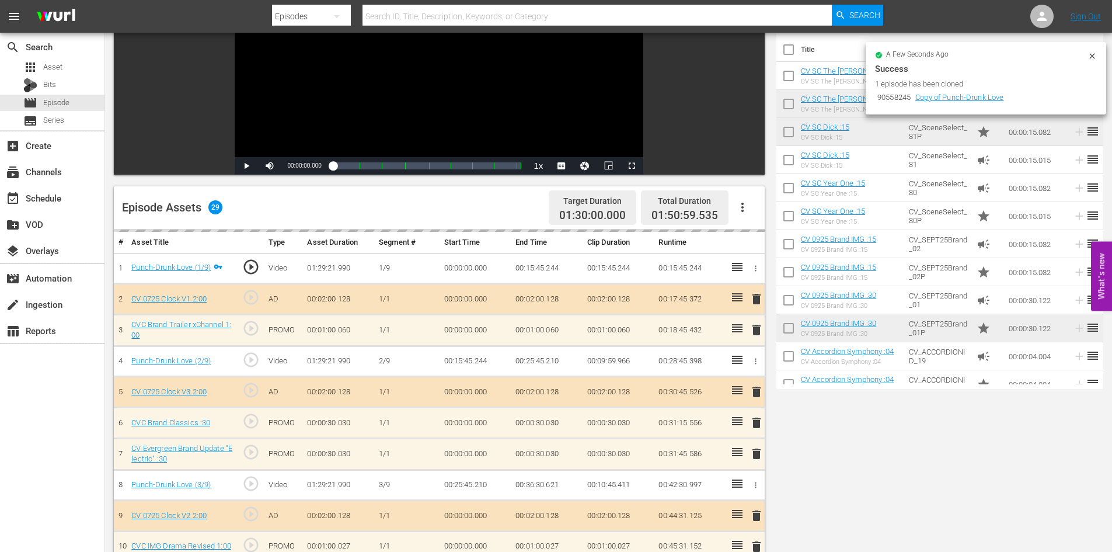
scroll to position [175, 0]
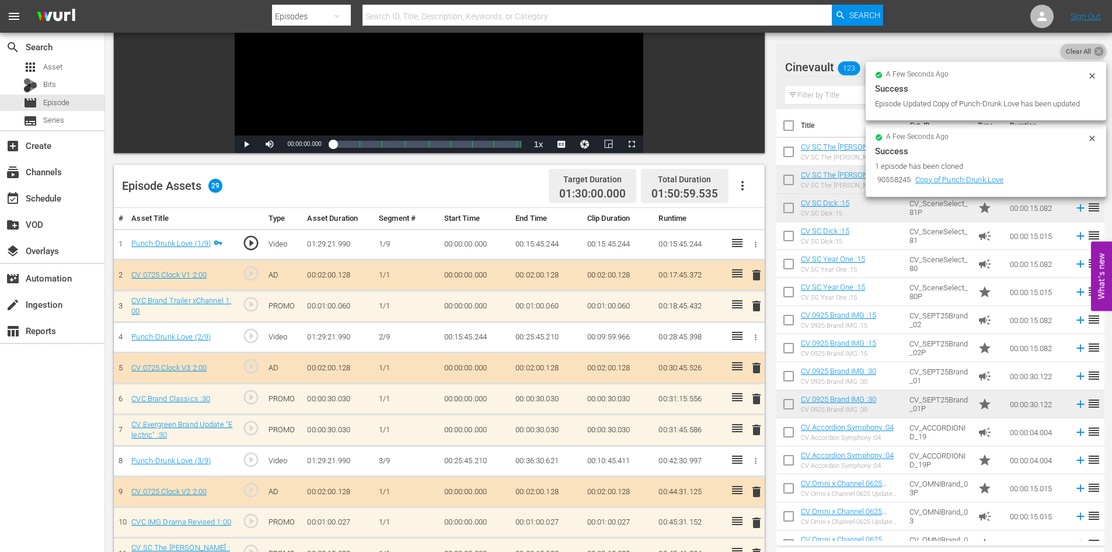
click at [1094, 51] on icon at bounding box center [1099, 51] width 11 height 11
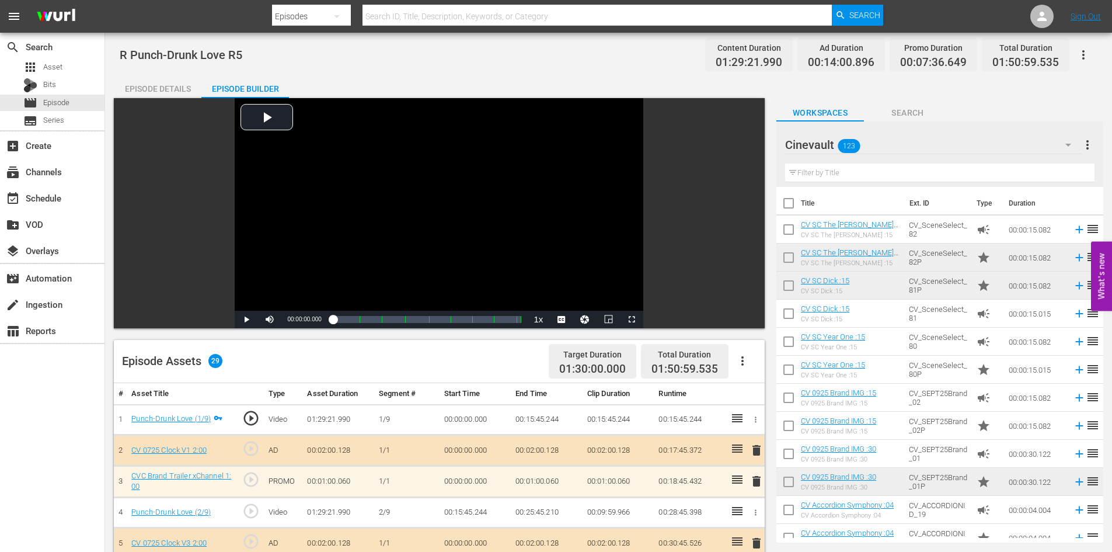
scroll to position [58, 0]
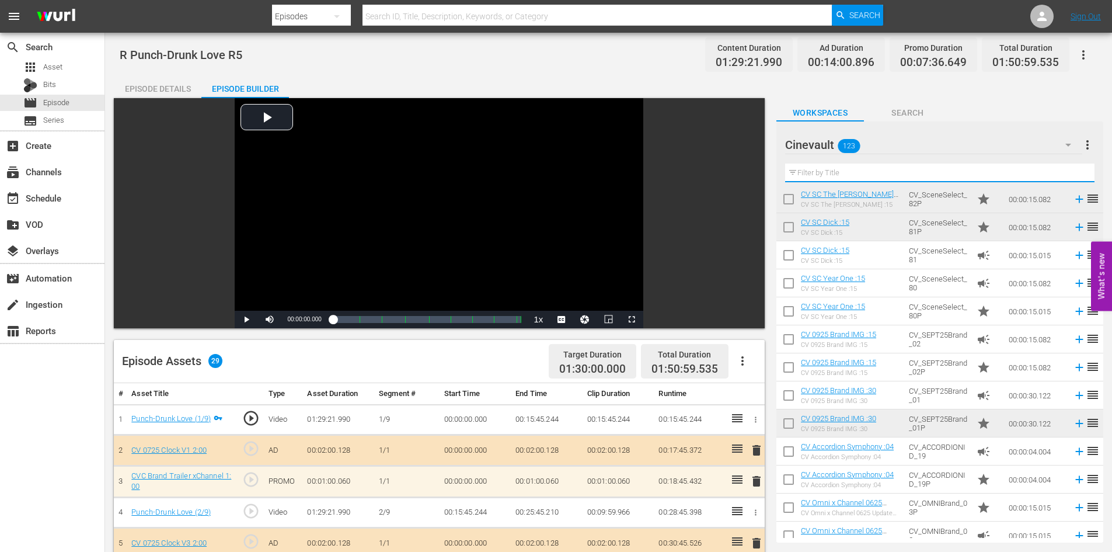
click at [995, 176] on input "text" at bounding box center [939, 172] width 309 height 19
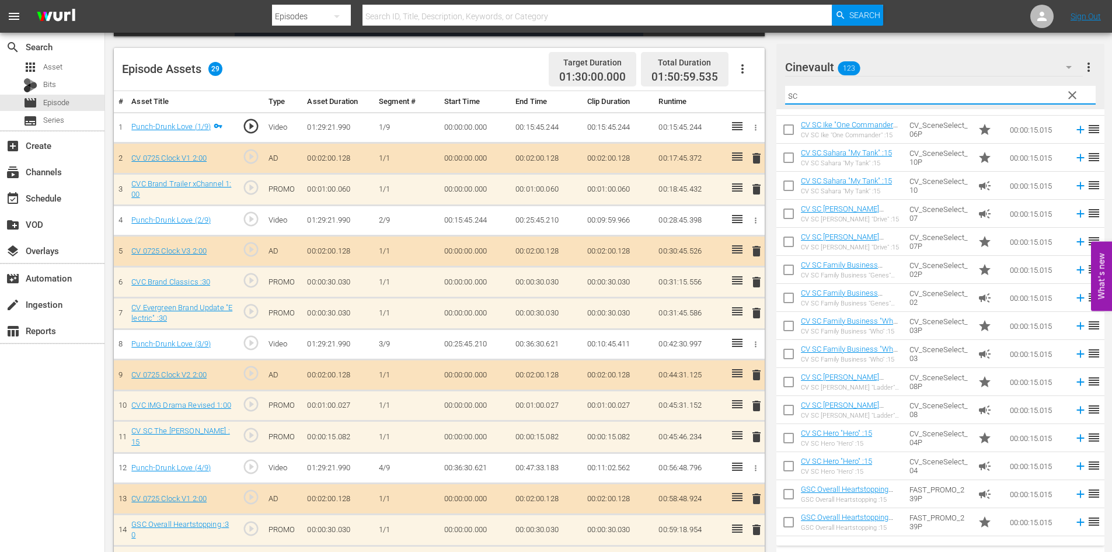
scroll to position [265, 0]
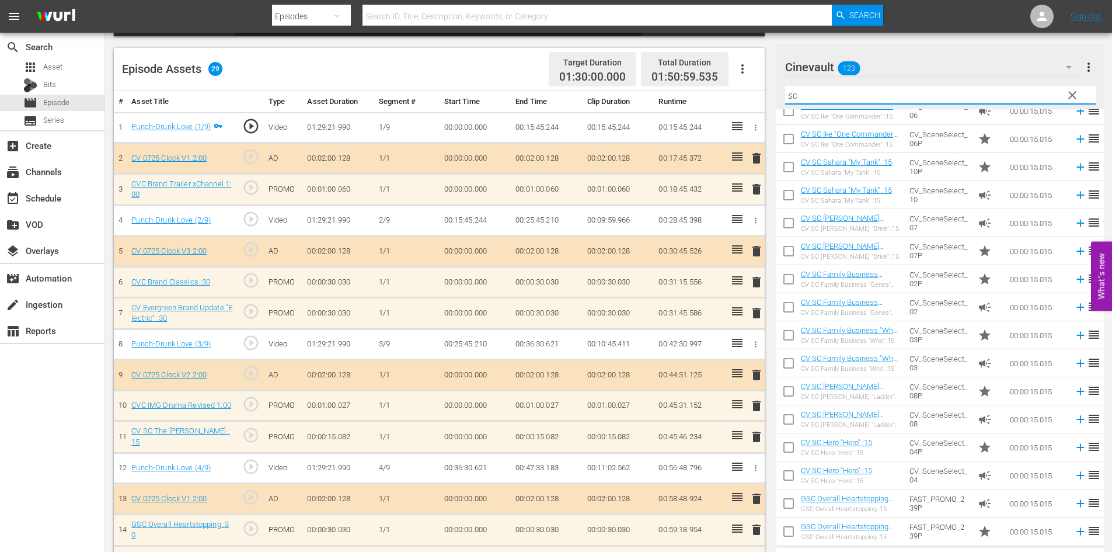
type input "sc"
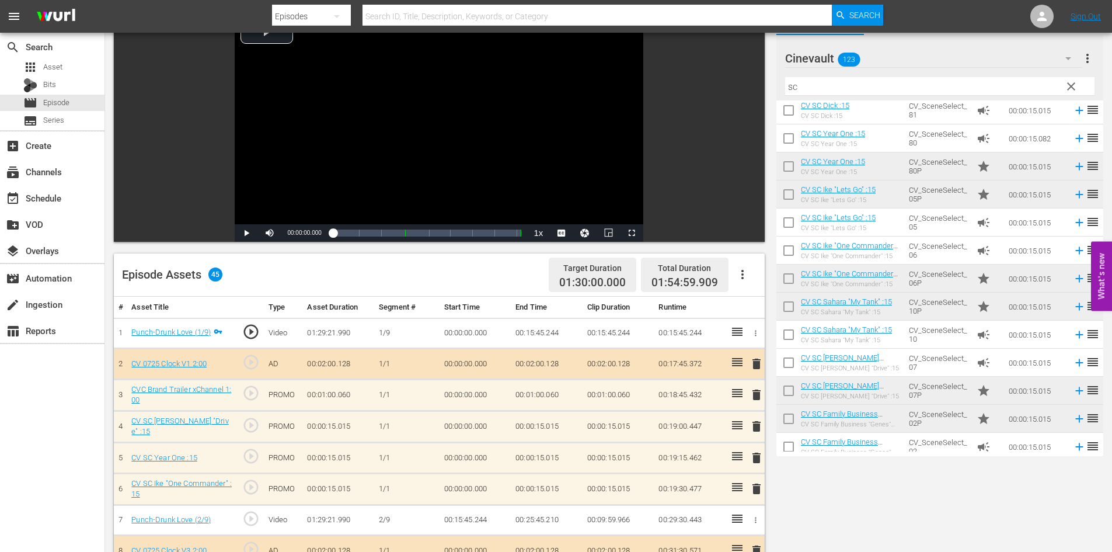
scroll to position [0, 0]
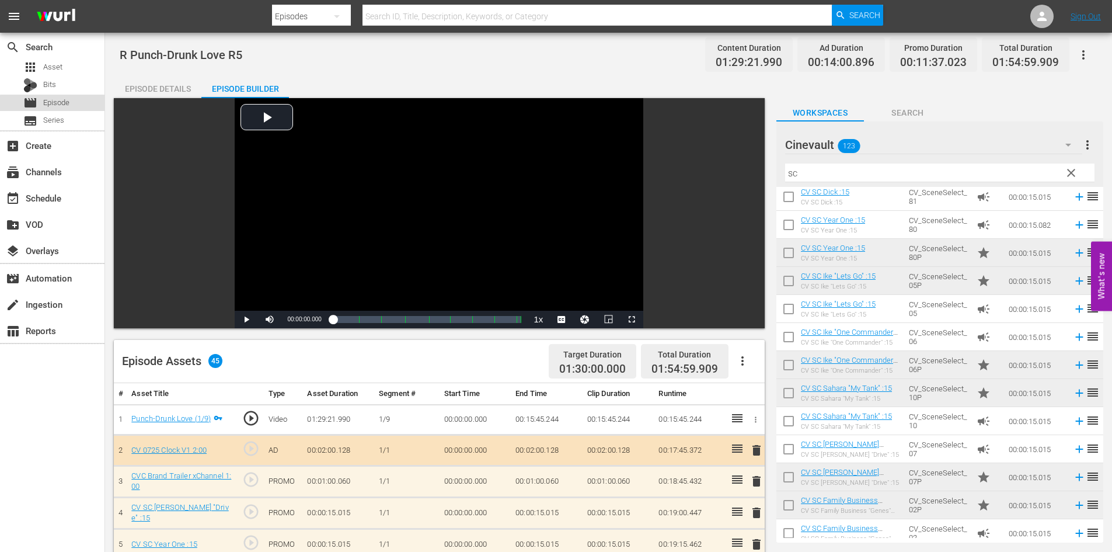
click at [77, 106] on div "movie Episode" at bounding box center [52, 103] width 105 height 16
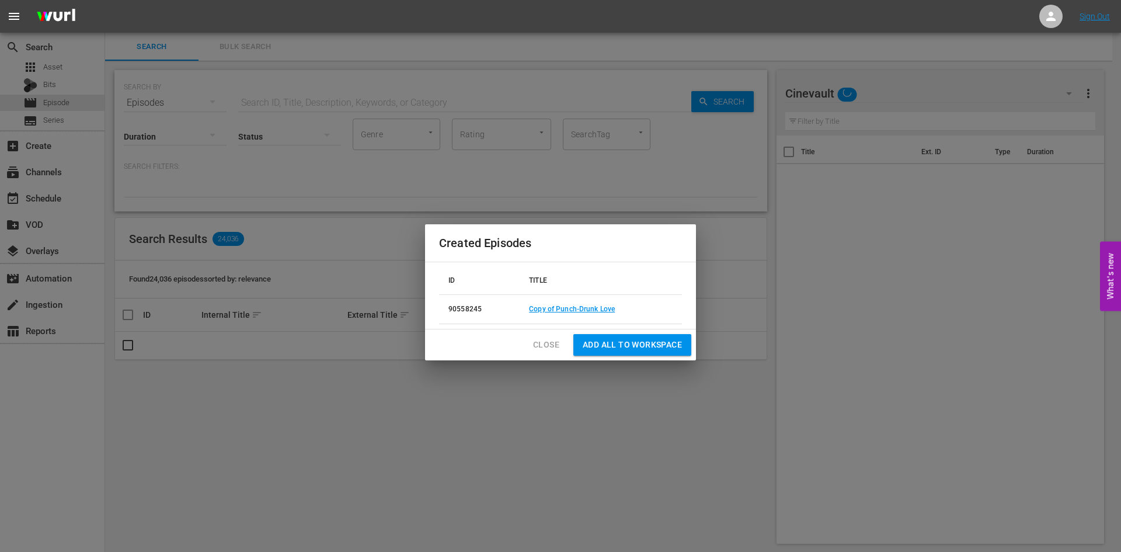
click at [537, 346] on span "Close" at bounding box center [546, 344] width 26 height 15
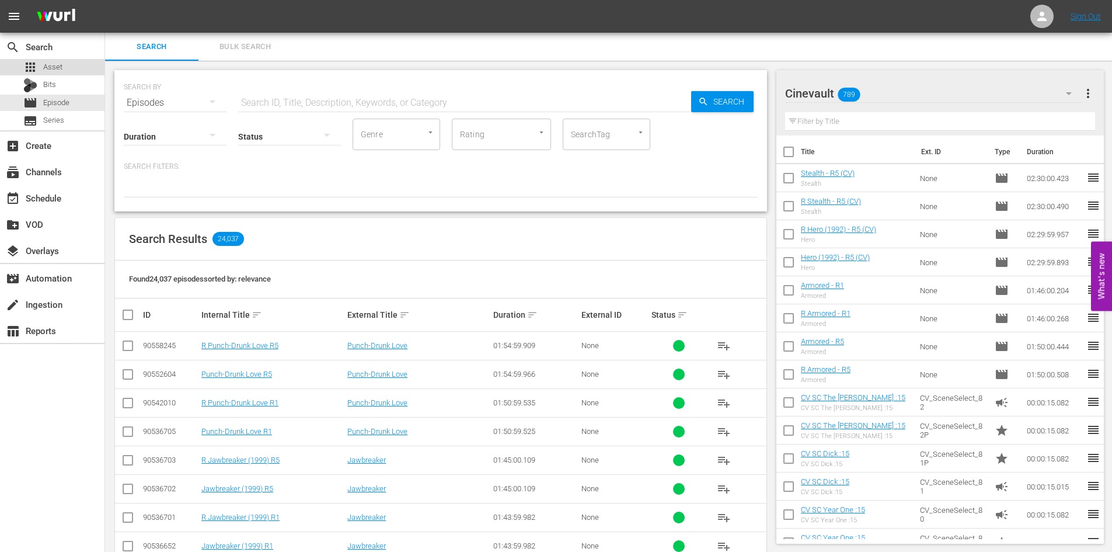
click at [85, 72] on div "apps Asset" at bounding box center [52, 67] width 105 height 16
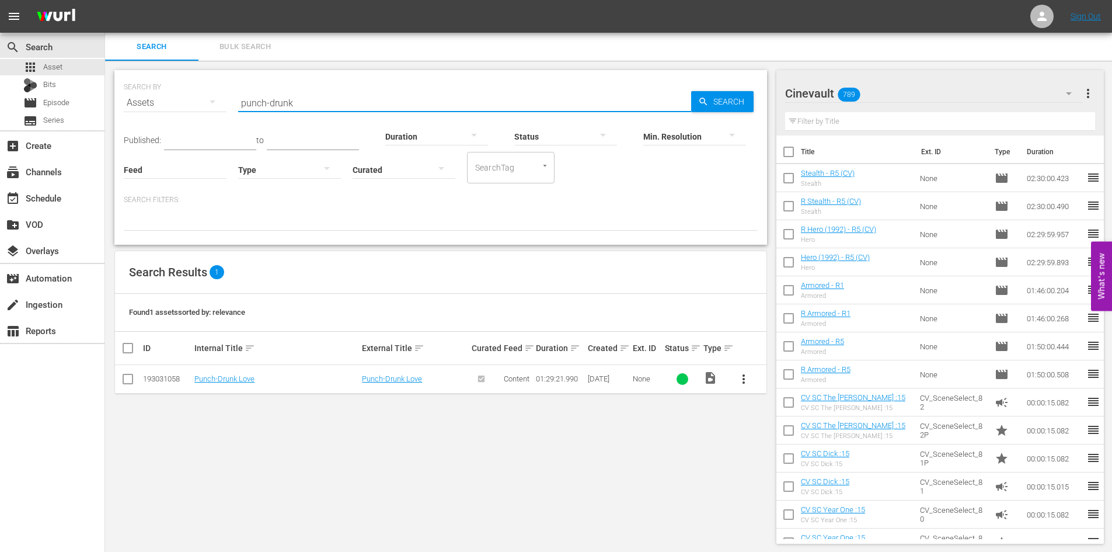
drag, startPoint x: 358, startPoint y: 102, endPoint x: 197, endPoint y: 97, distance: 161.8
click at [197, 97] on div "SEARCH BY Search By Assets Search ID, Title, Description, Keywords, or Category…" at bounding box center [441, 96] width 634 height 42
type input "final girls"
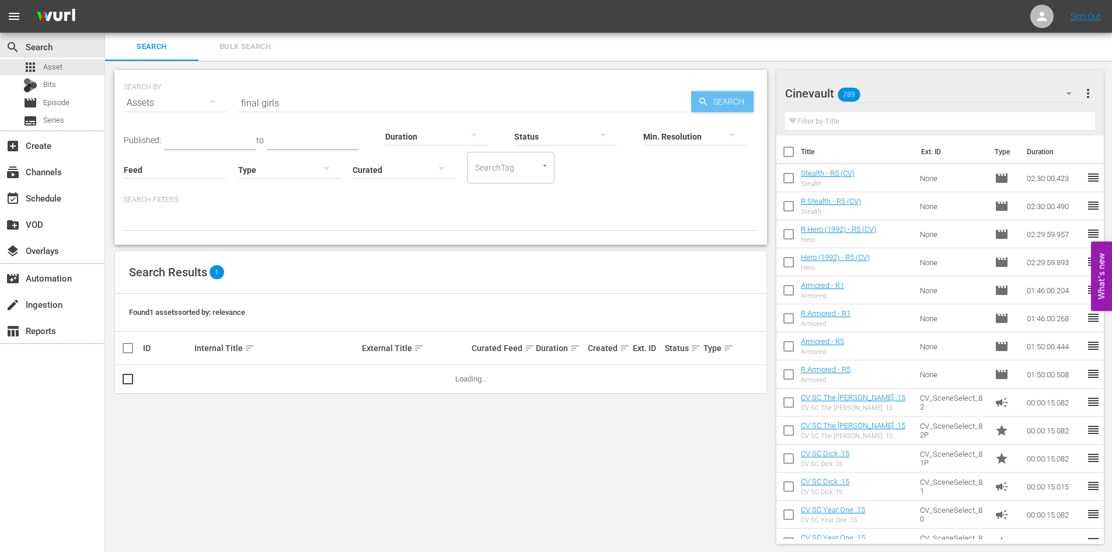
click at [733, 100] on span "Search" at bounding box center [731, 101] width 45 height 21
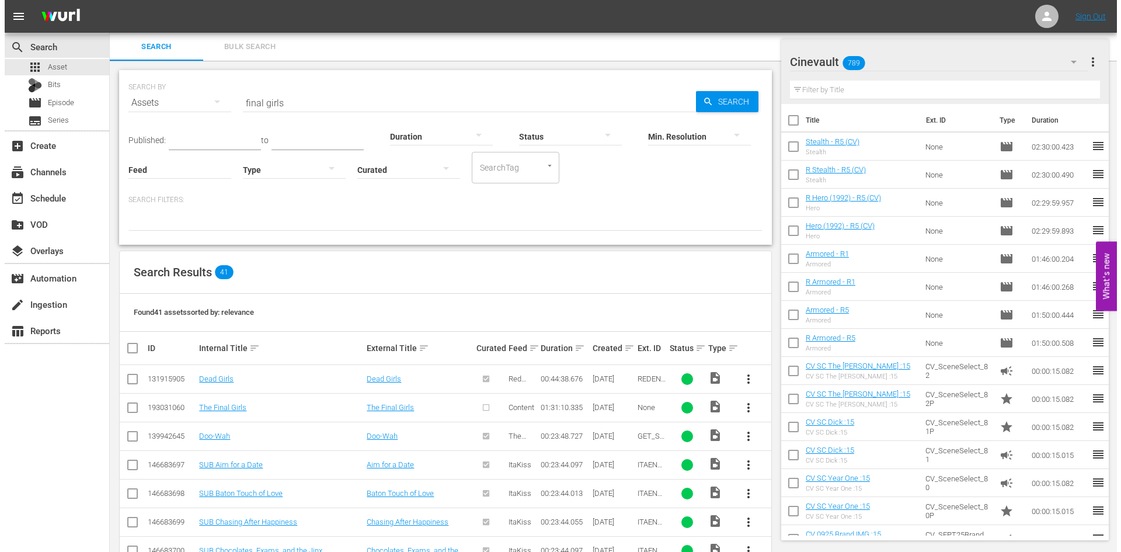
scroll to position [58, 0]
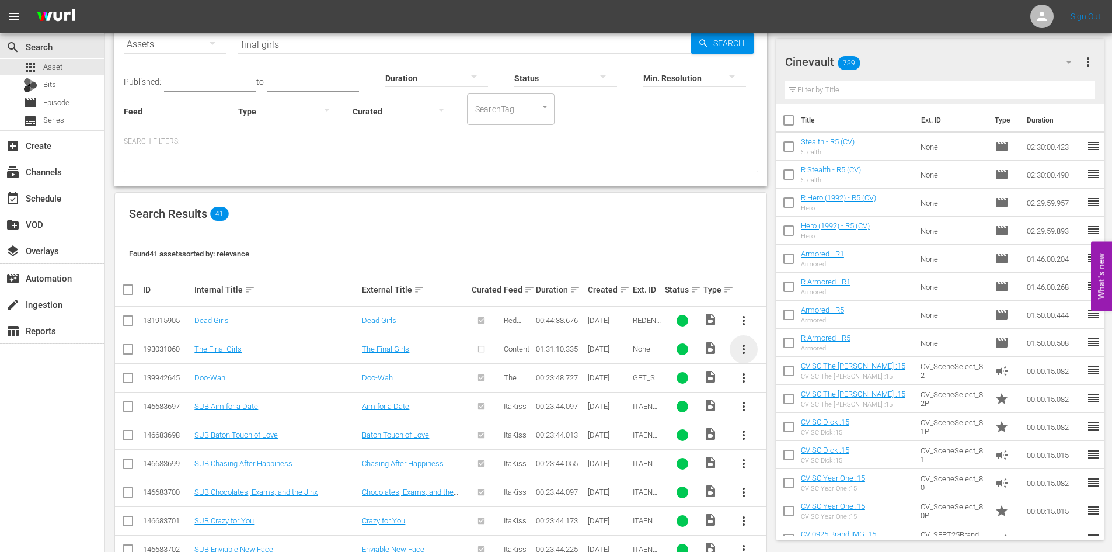
click at [747, 344] on span "more_vert" at bounding box center [744, 349] width 14 height 14
click at [134, 345] on input "checkbox" at bounding box center [128, 351] width 14 height 14
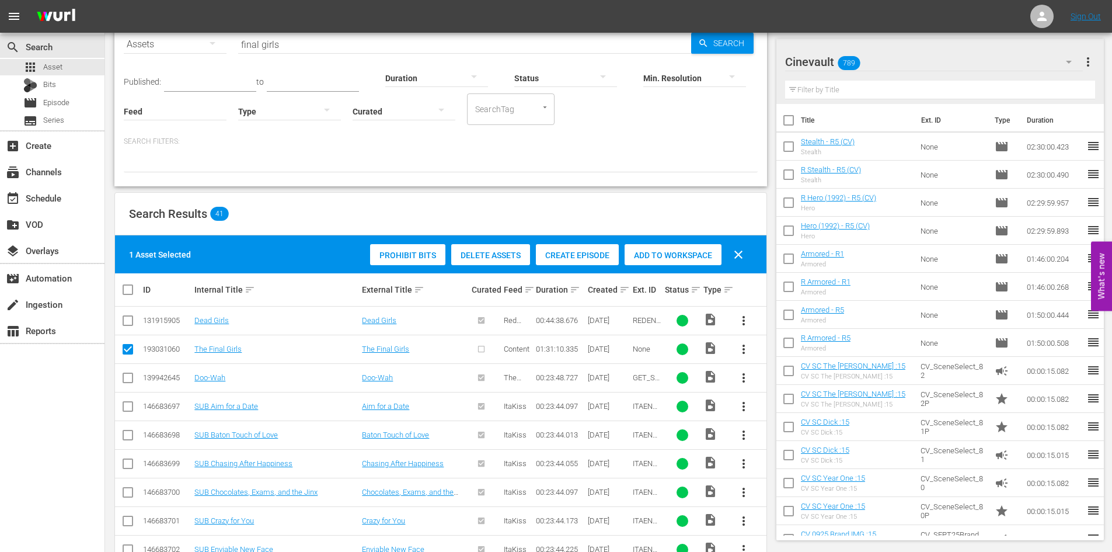
click at [588, 254] on span "Create Episode" at bounding box center [577, 254] width 83 height 9
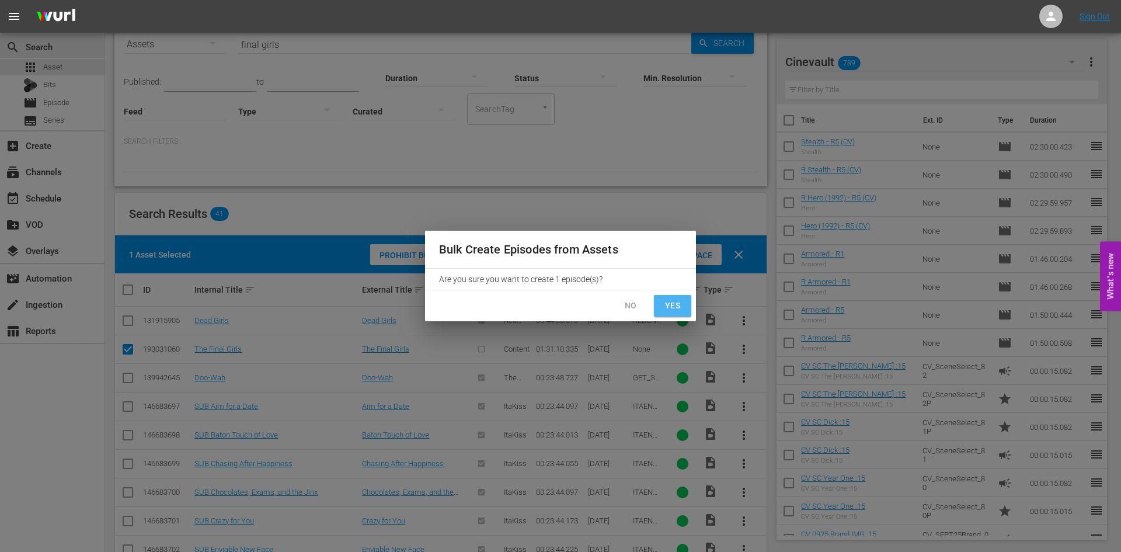
click at [686, 307] on button "Yes" at bounding box center [672, 306] width 37 height 22
checkbox input "false"
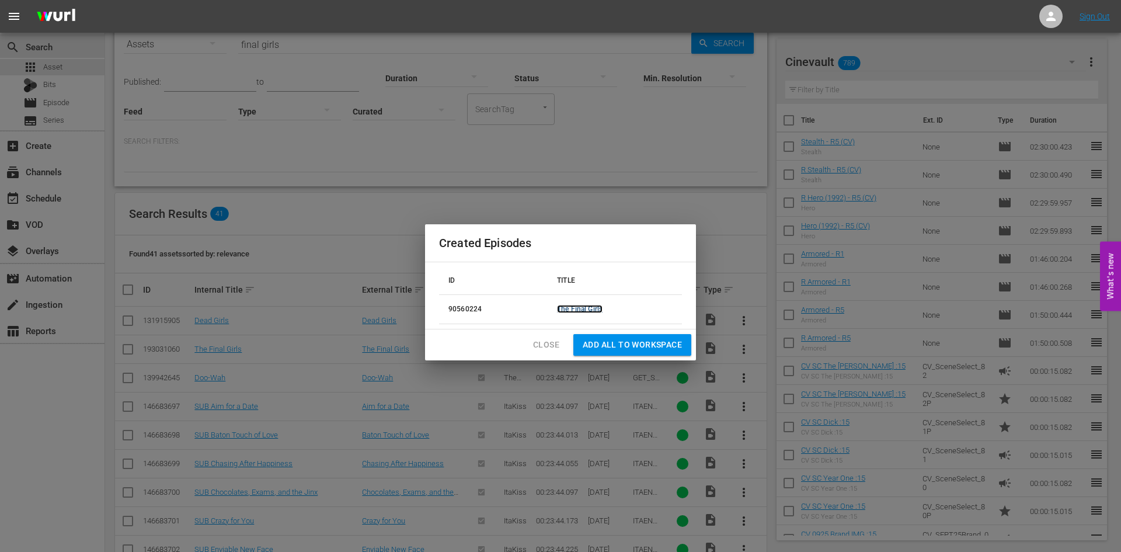
click at [562, 308] on link "The Final Girls" at bounding box center [580, 309] width 46 height 8
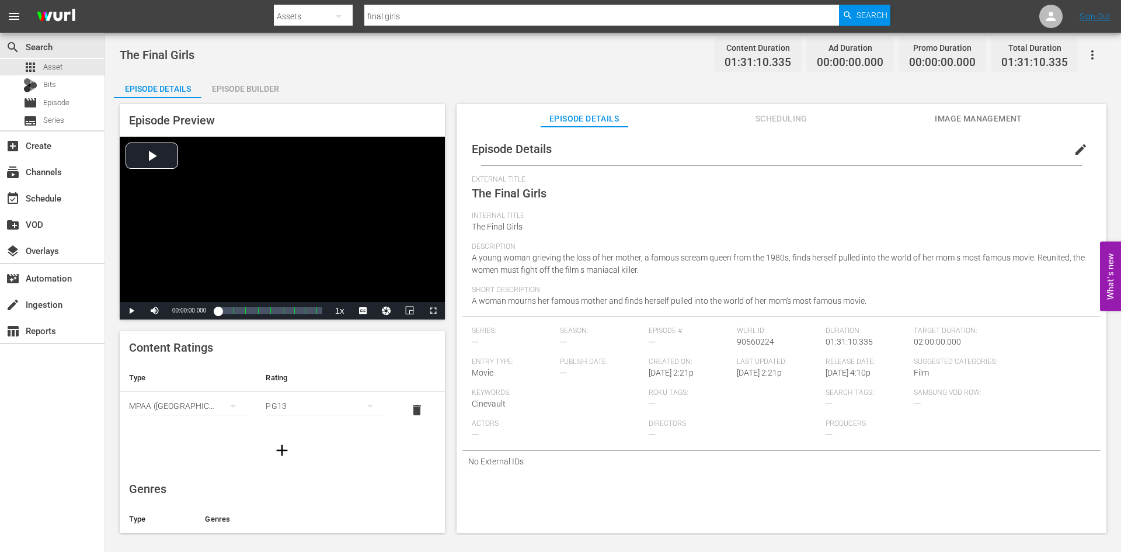
click at [1067, 158] on button "edit" at bounding box center [1081, 149] width 28 height 28
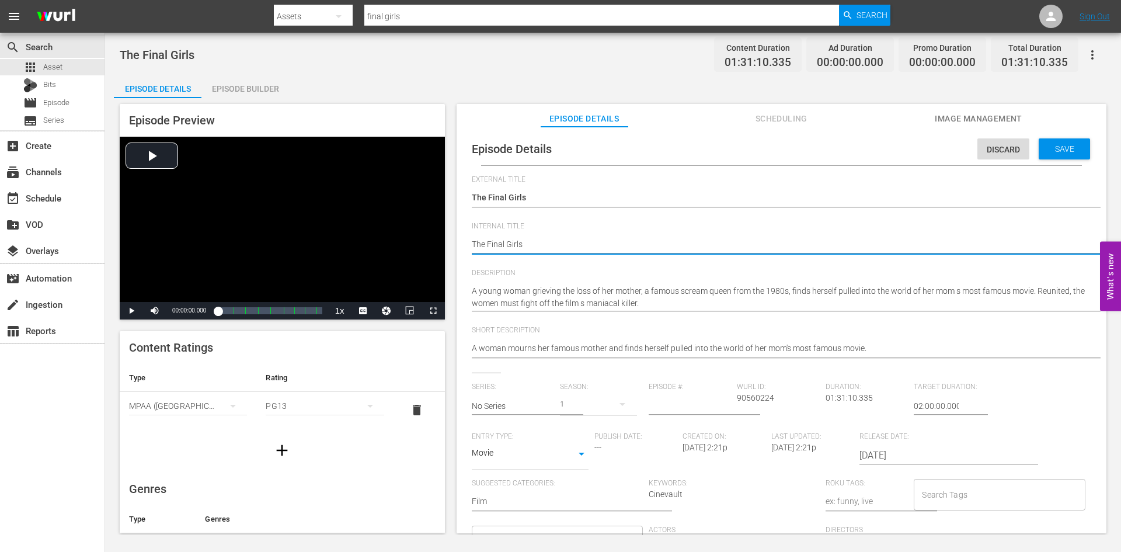
type textarea "The Final Girls"
type textarea "The Final Girls R"
type textarea "The Final Girls R1"
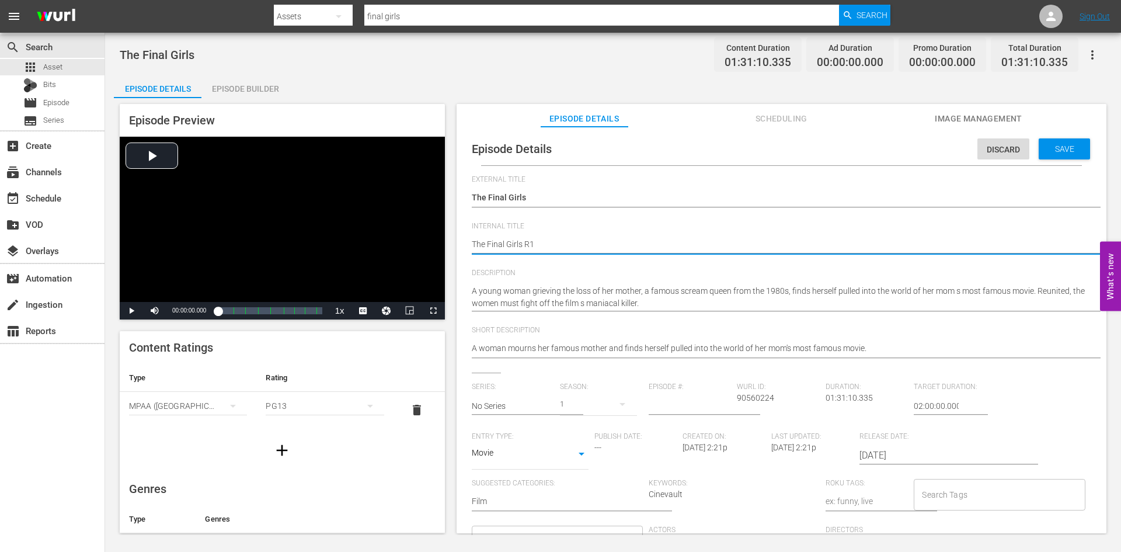
type textarea "The Final Girls R1"
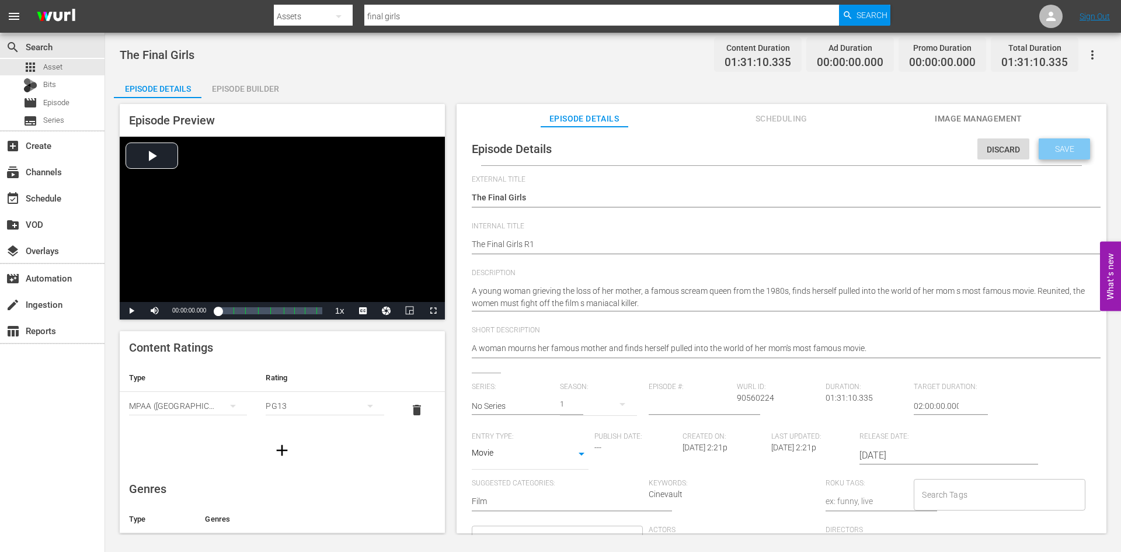
click at [1046, 159] on div "Save" at bounding box center [1064, 148] width 51 height 21
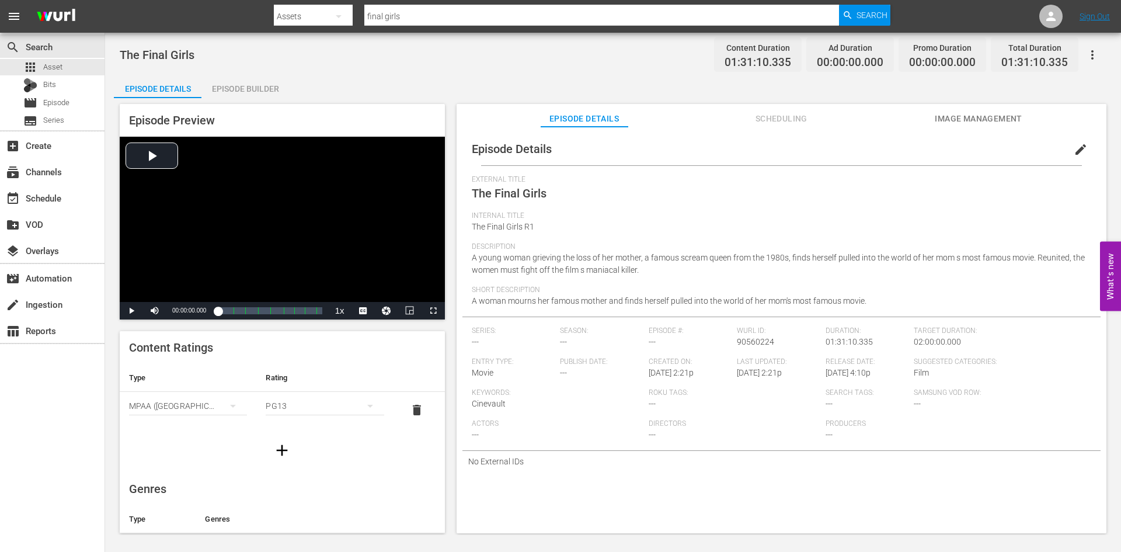
click at [272, 90] on div "Episode Builder" at bounding box center [245, 89] width 88 height 28
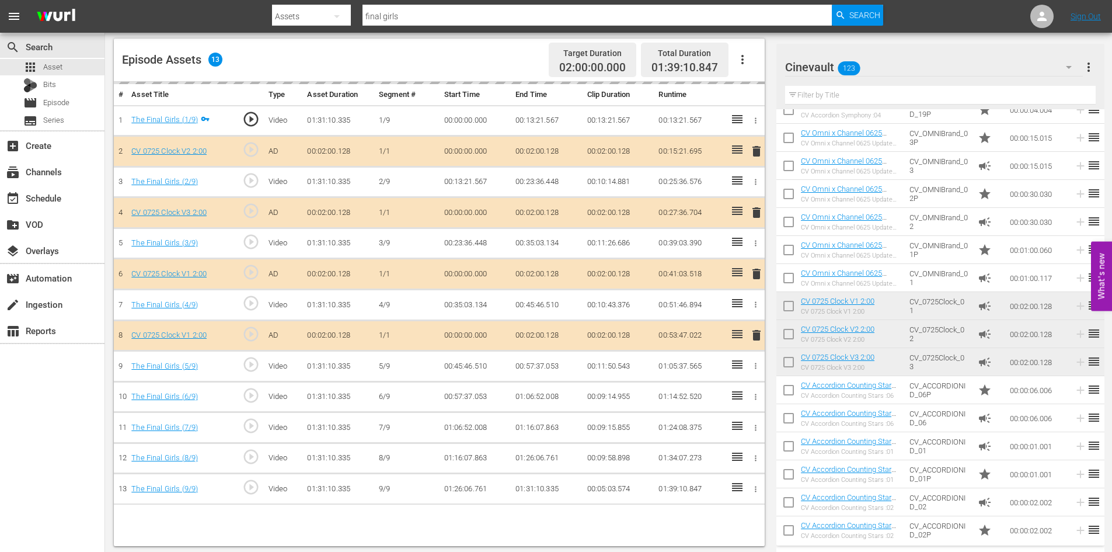
scroll to position [304, 0]
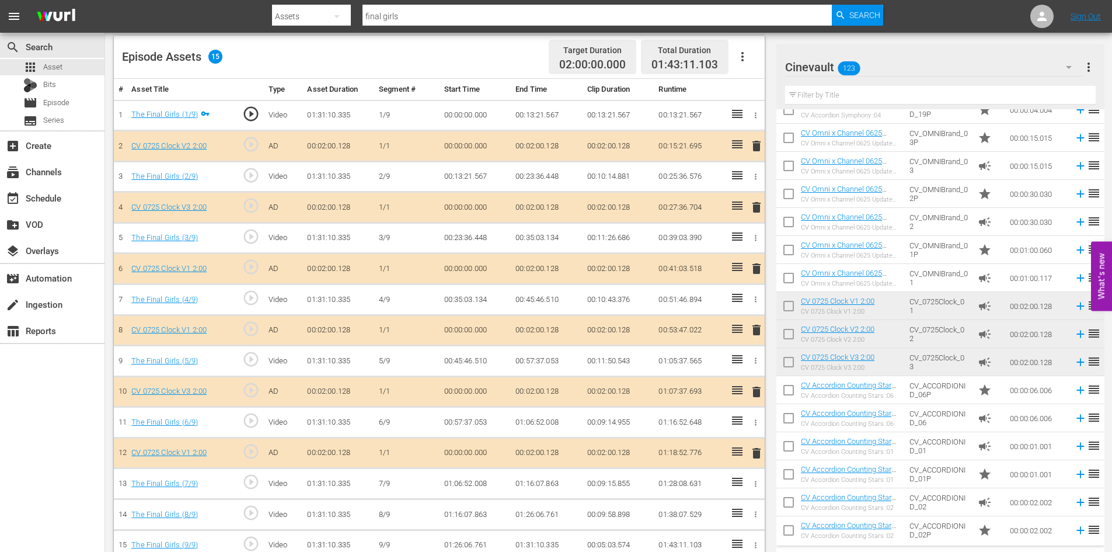
click at [757, 458] on span "delete" at bounding box center [757, 453] width 14 height 14
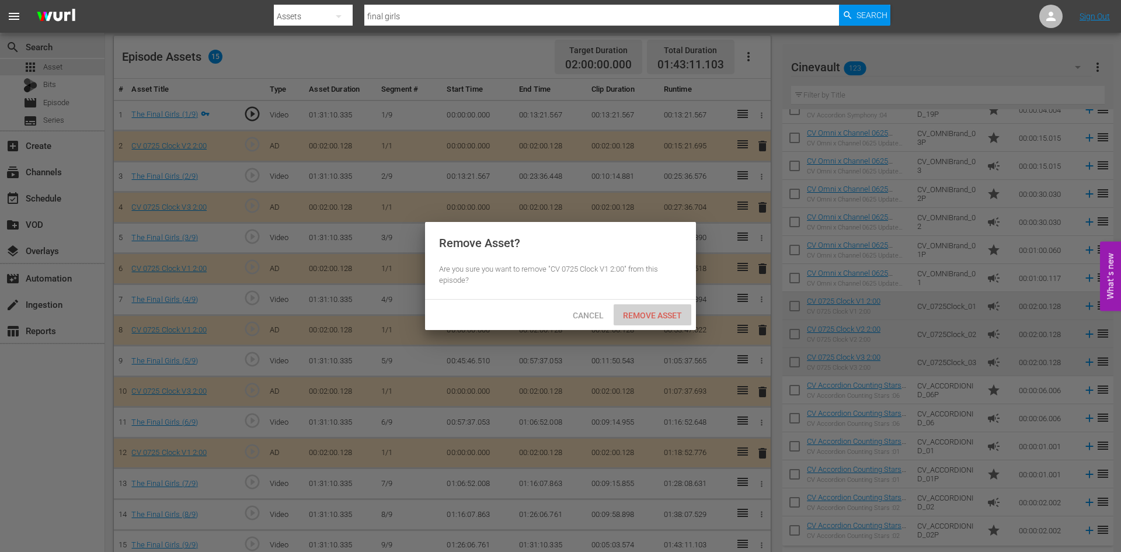
click at [660, 318] on span "Remove Asset" at bounding box center [653, 315] width 78 height 9
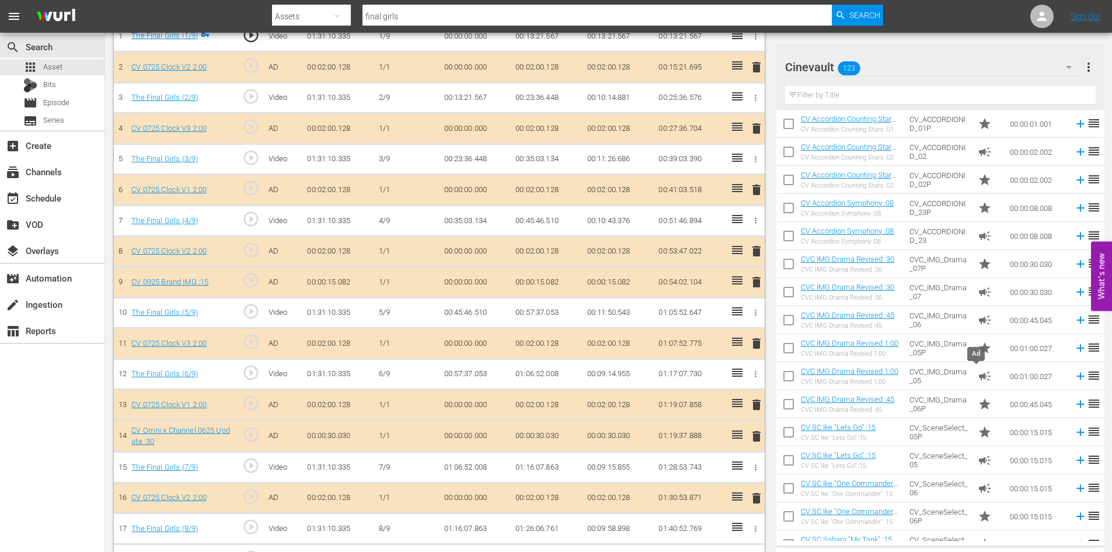
scroll to position [759, 0]
click at [1026, 250] on td "00:00:45.045" at bounding box center [1037, 262] width 64 height 28
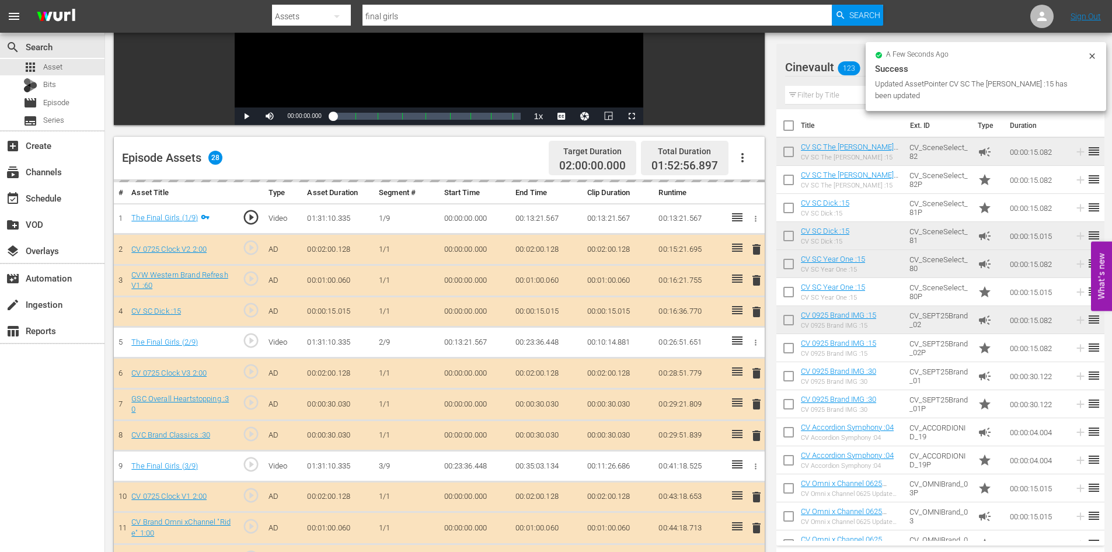
scroll to position [316, 0]
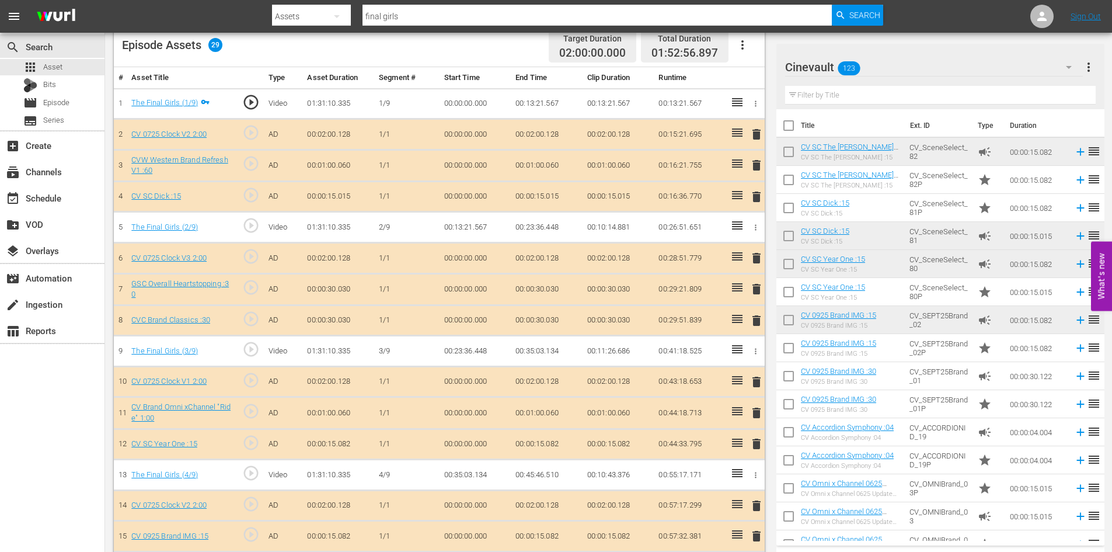
click at [833, 98] on input "text" at bounding box center [940, 95] width 311 height 19
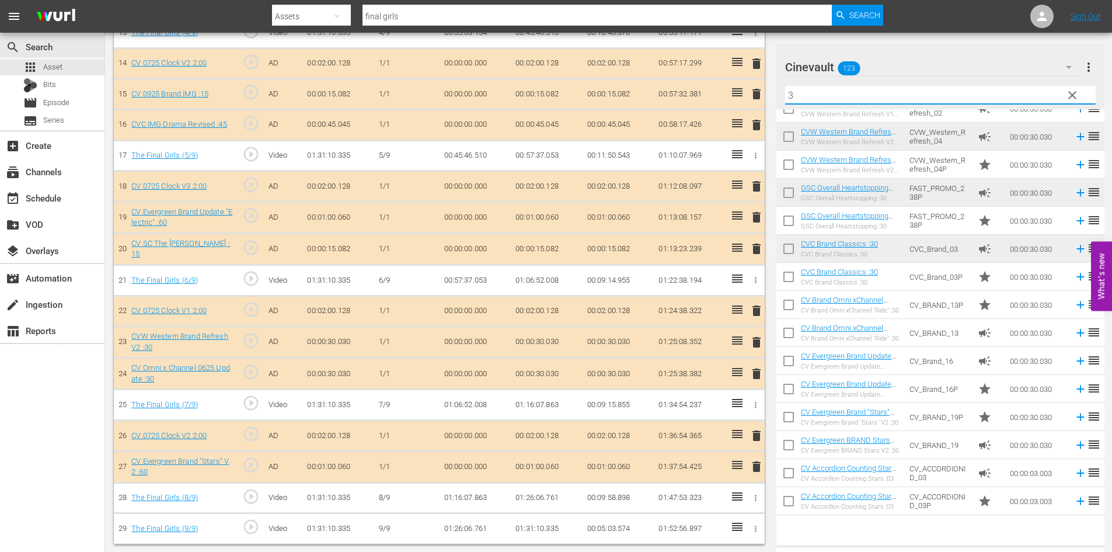
scroll to position [270, 0]
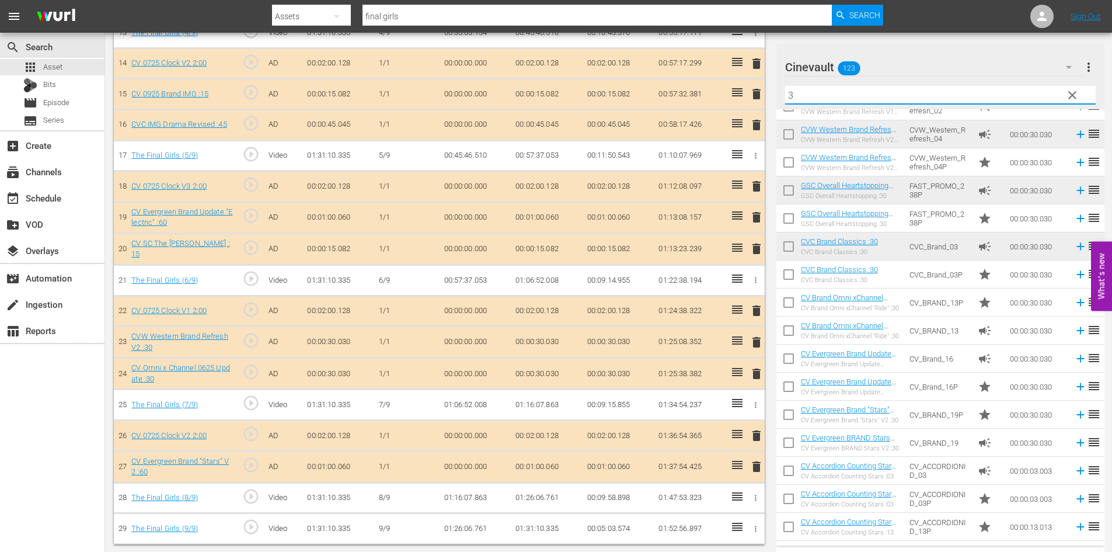
type input "3"
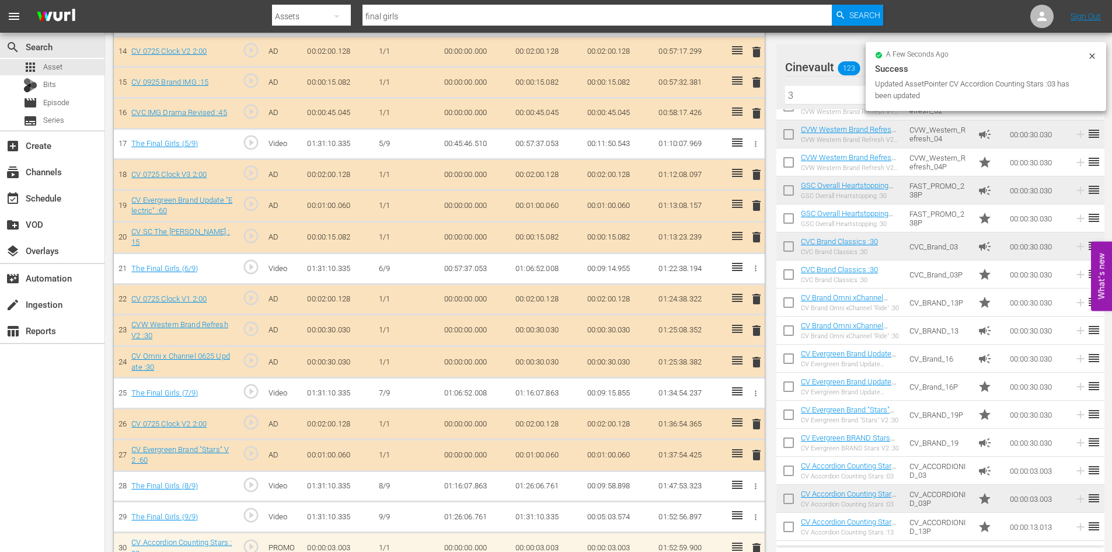
scroll to position [790, 0]
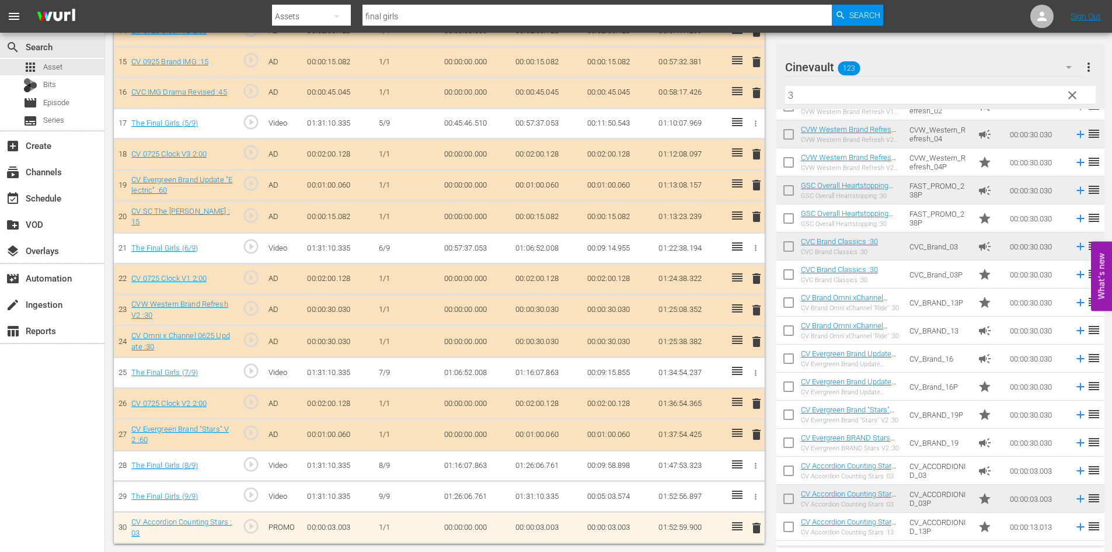
click at [759, 525] on span "delete" at bounding box center [757, 528] width 14 height 14
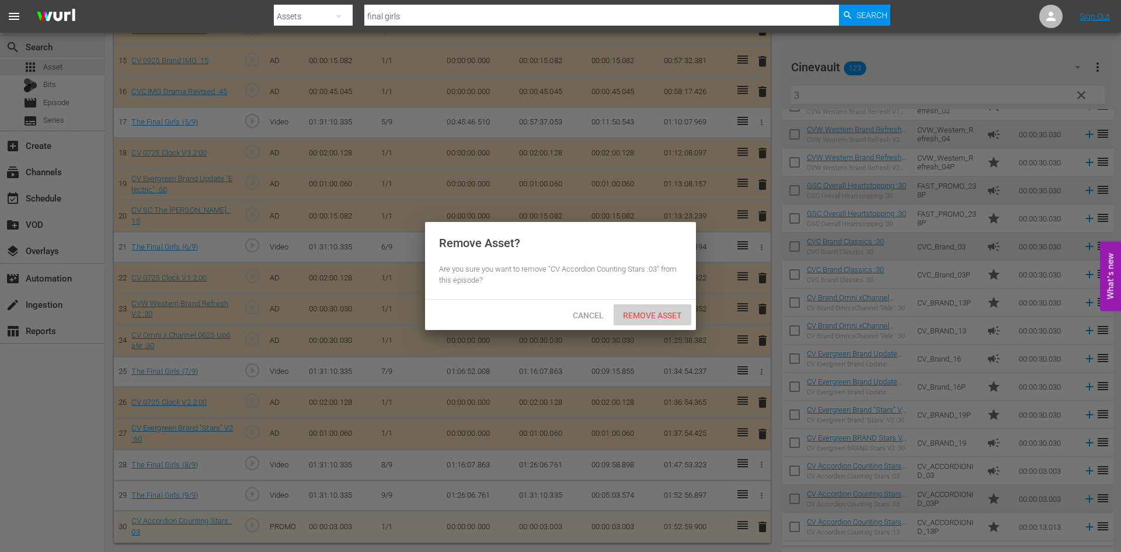
click at [683, 325] on div "Remove Asset" at bounding box center [653, 315] width 78 height 22
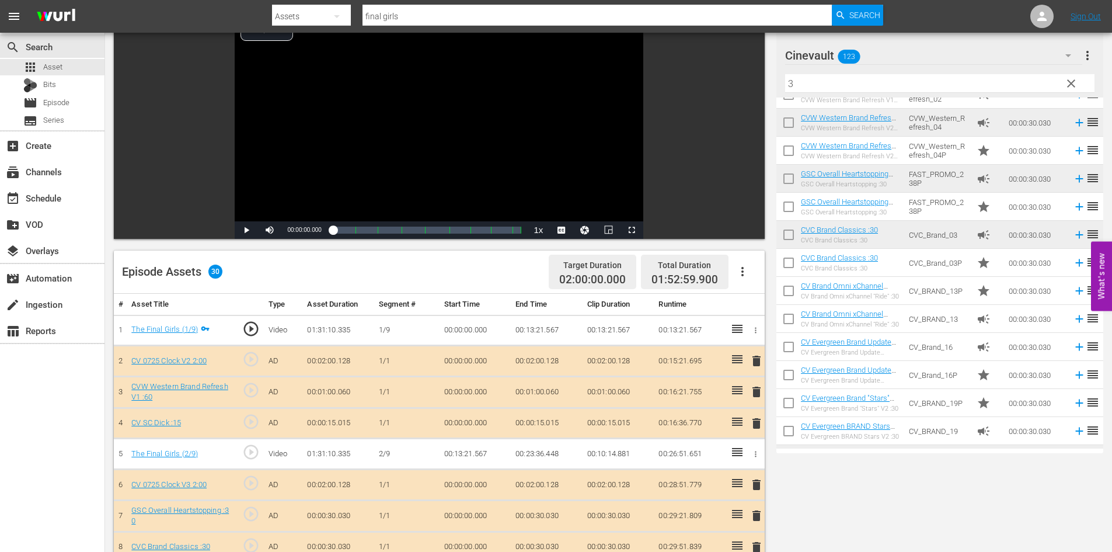
scroll to position [0, 0]
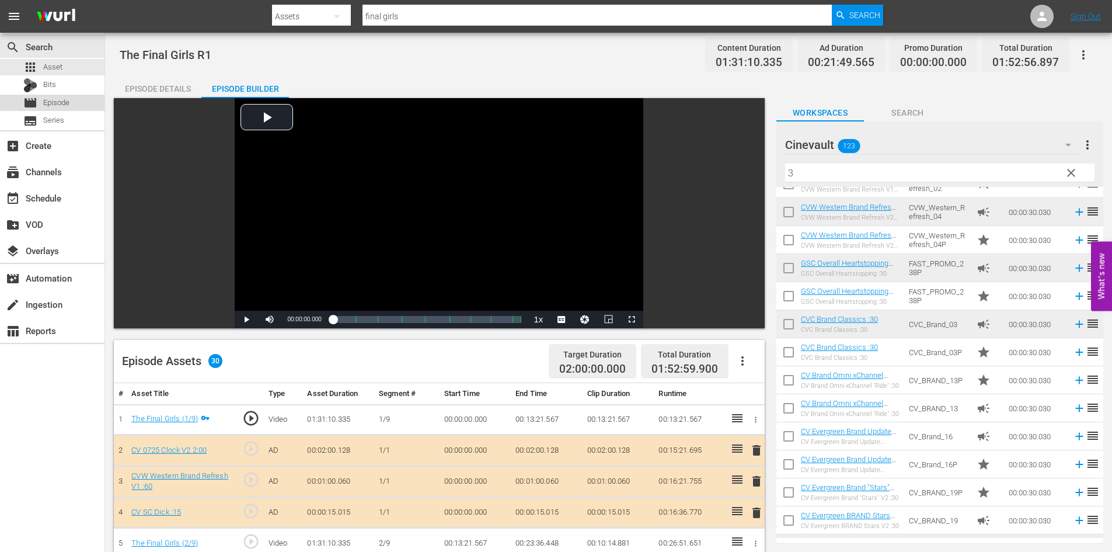
click at [87, 104] on div "movie Episode" at bounding box center [52, 103] width 105 height 16
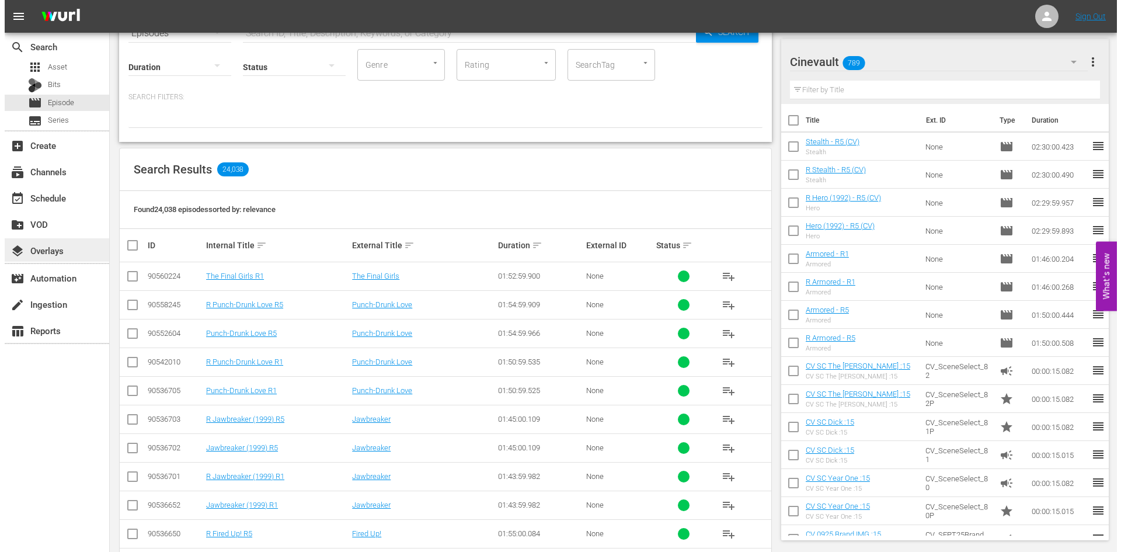
scroll to position [117, 0]
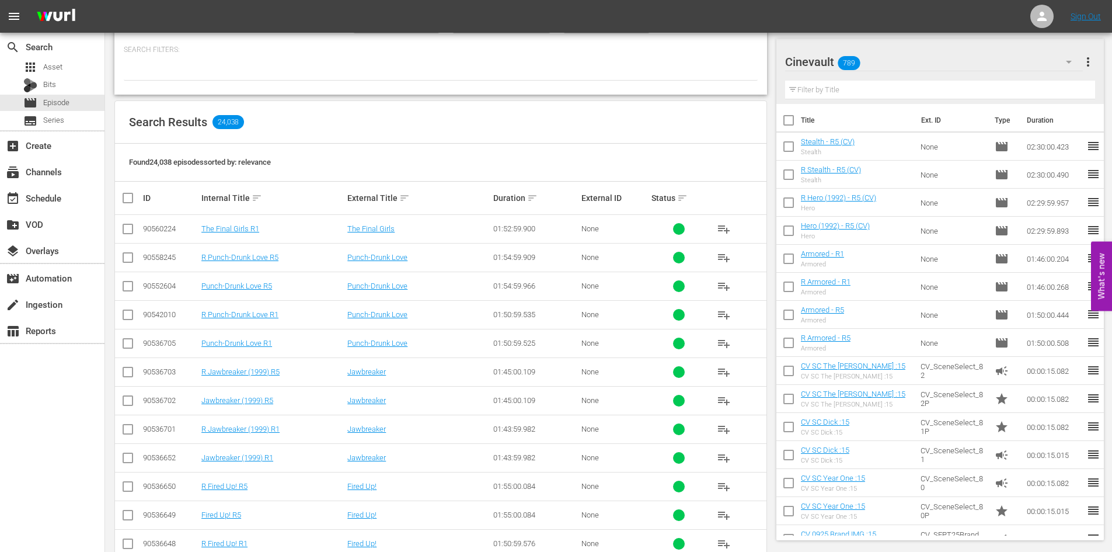
click at [128, 230] on input "checkbox" at bounding box center [128, 231] width 14 height 14
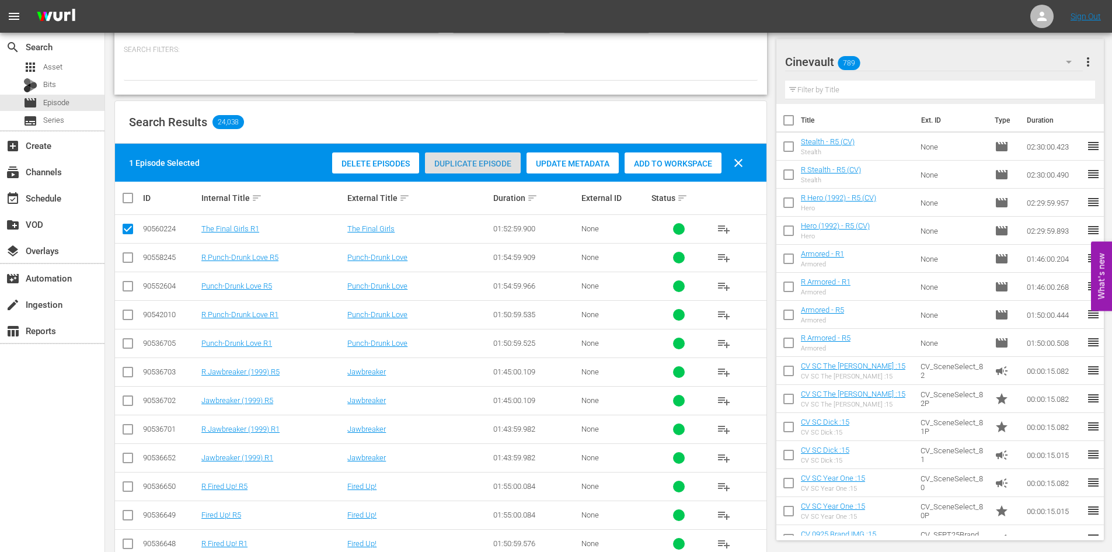
click at [462, 169] on div "Duplicate Episode" at bounding box center [473, 163] width 96 height 22
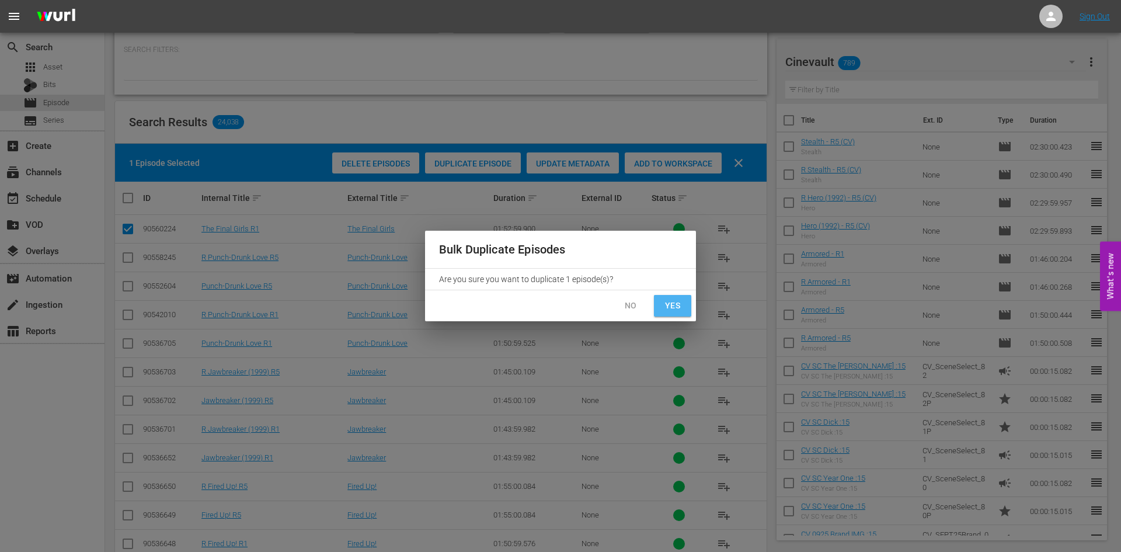
click at [686, 302] on button "Yes" at bounding box center [672, 306] width 37 height 22
checkbox input "false"
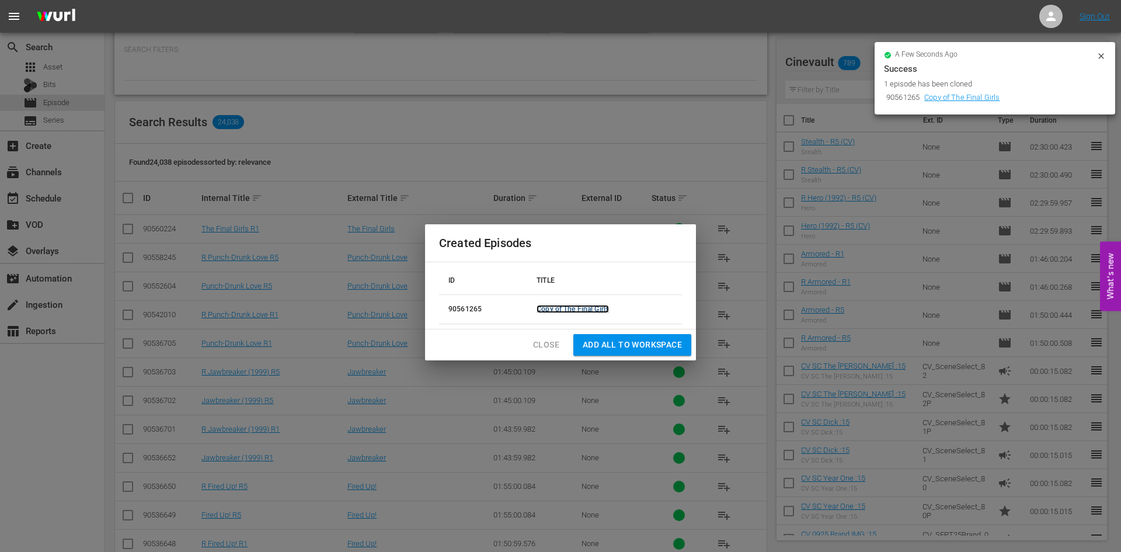
click at [558, 308] on link "Copy of The Final Girls" at bounding box center [573, 309] width 72 height 8
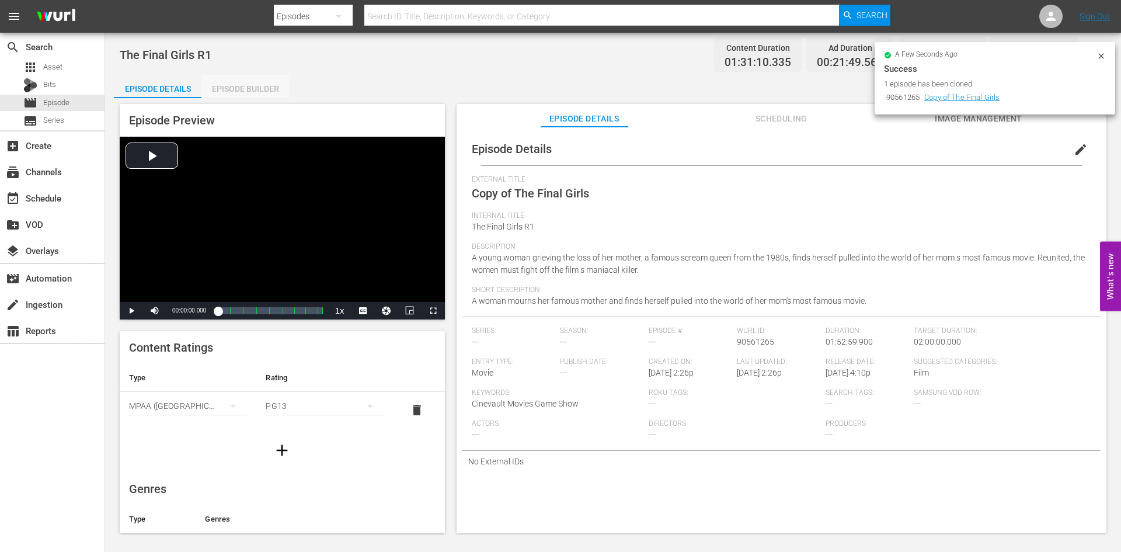
click at [240, 90] on div "Episode Builder" at bounding box center [245, 89] width 88 height 28
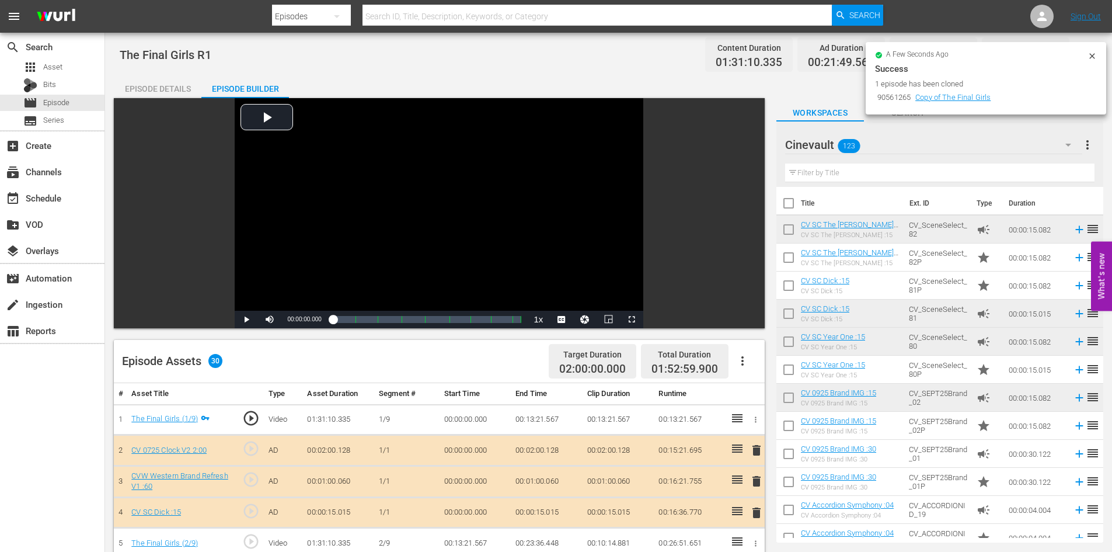
click at [147, 88] on div "Episode Details" at bounding box center [158, 89] width 88 height 28
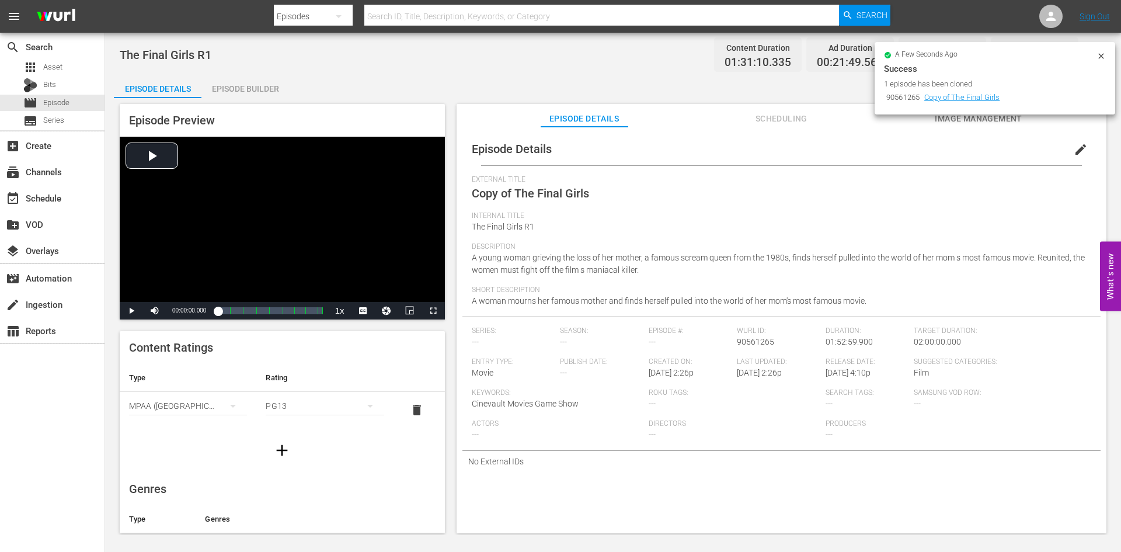
click at [1074, 143] on span "edit" at bounding box center [1081, 149] width 14 height 14
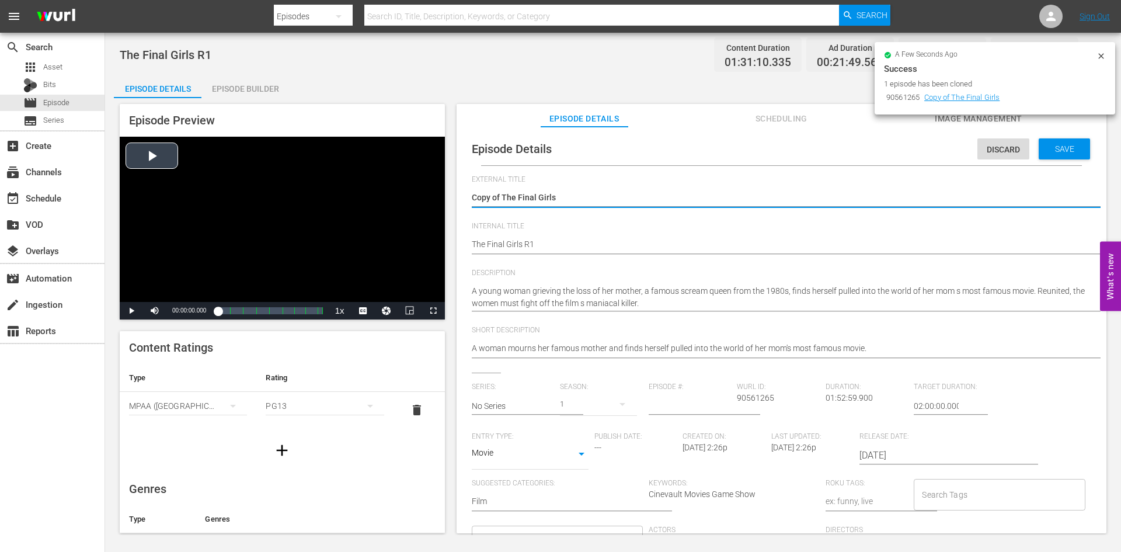
drag, startPoint x: 504, startPoint y: 194, endPoint x: 412, endPoint y: 211, distance: 93.3
type textarea "The Final Girls"
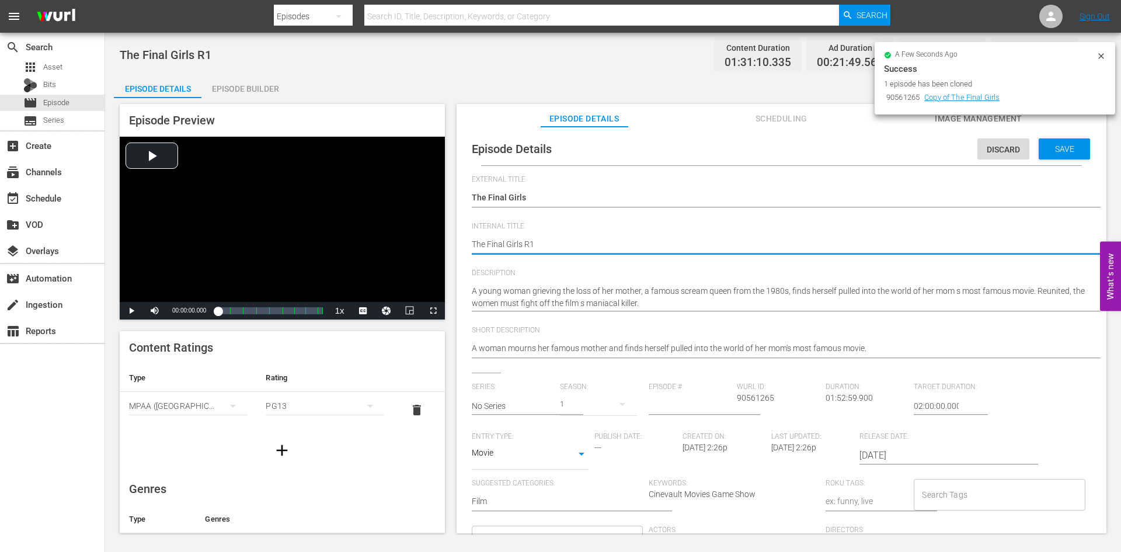
click at [465, 239] on div "Episode Details Discard Save External Title Copy of The Final Girls Copy of The…" at bounding box center [781, 385] width 638 height 505
type textarea "RThe Final Girls R1"
type textarea "R The Final Girls R1"
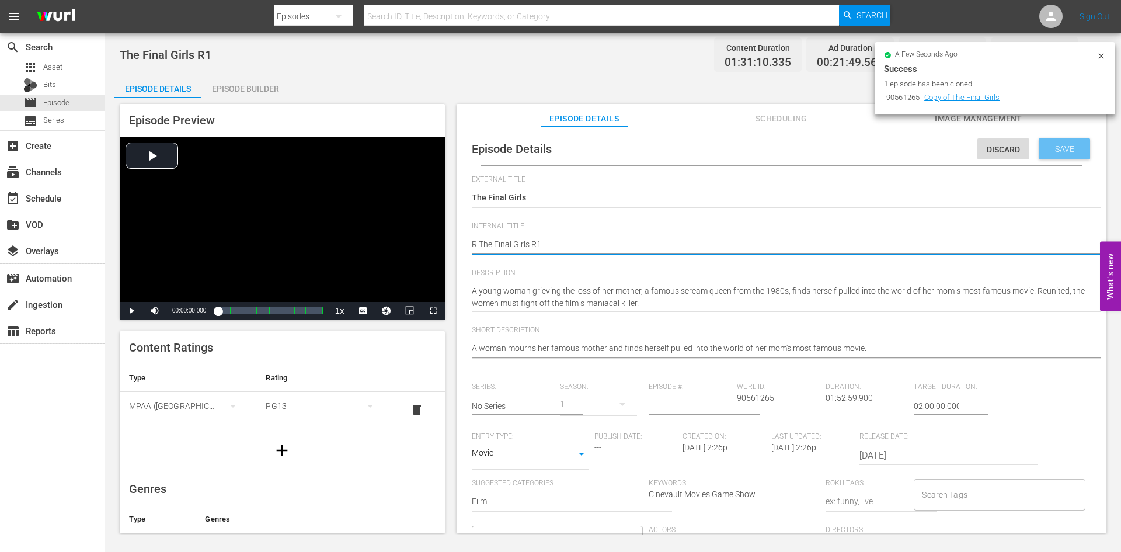
click at [1059, 152] on span "Save" at bounding box center [1065, 148] width 38 height 9
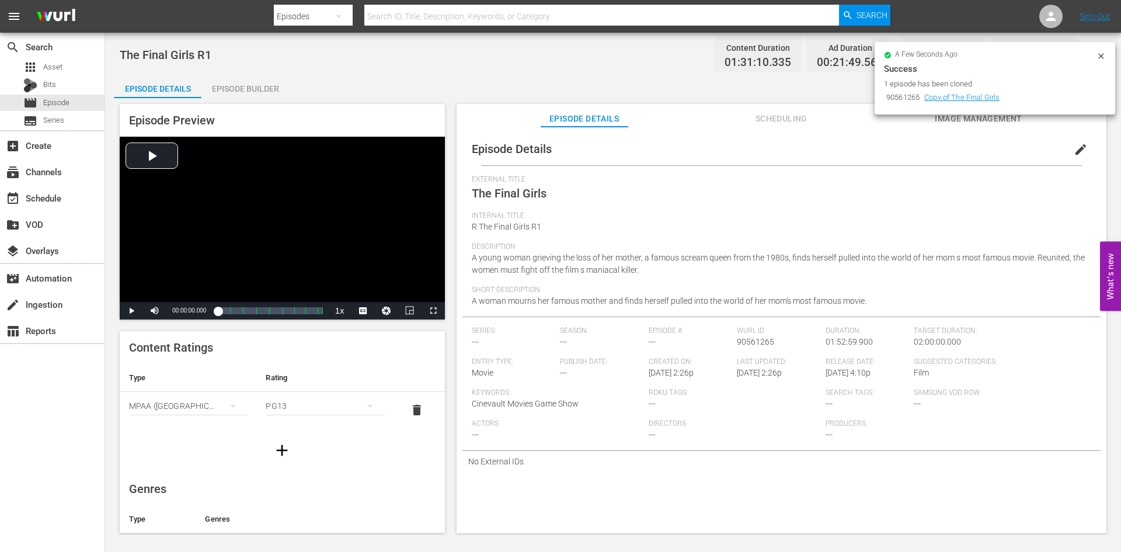
click at [211, 89] on div "Episode Builder" at bounding box center [245, 89] width 88 height 28
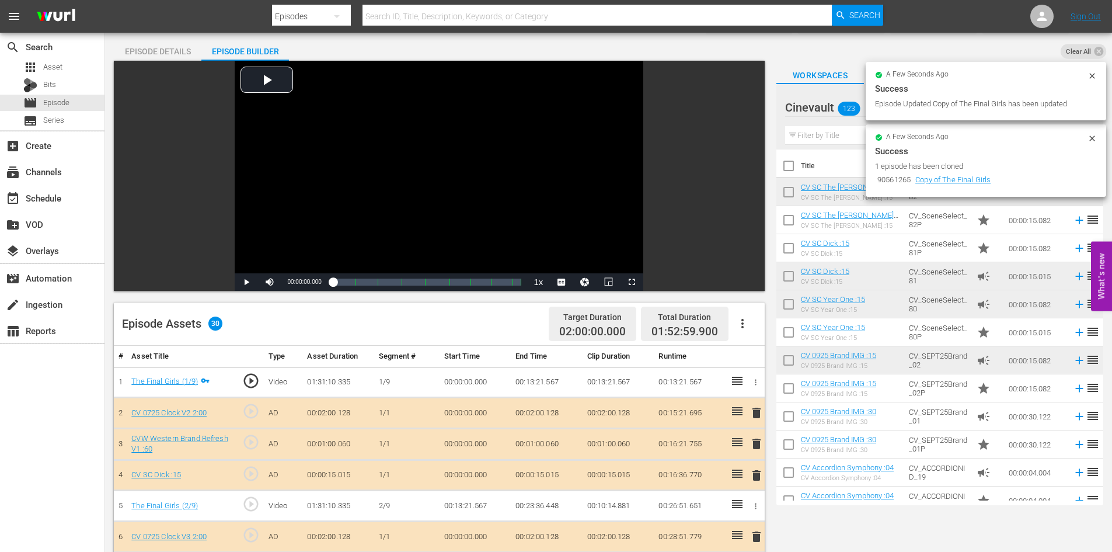
scroll to position [58, 0]
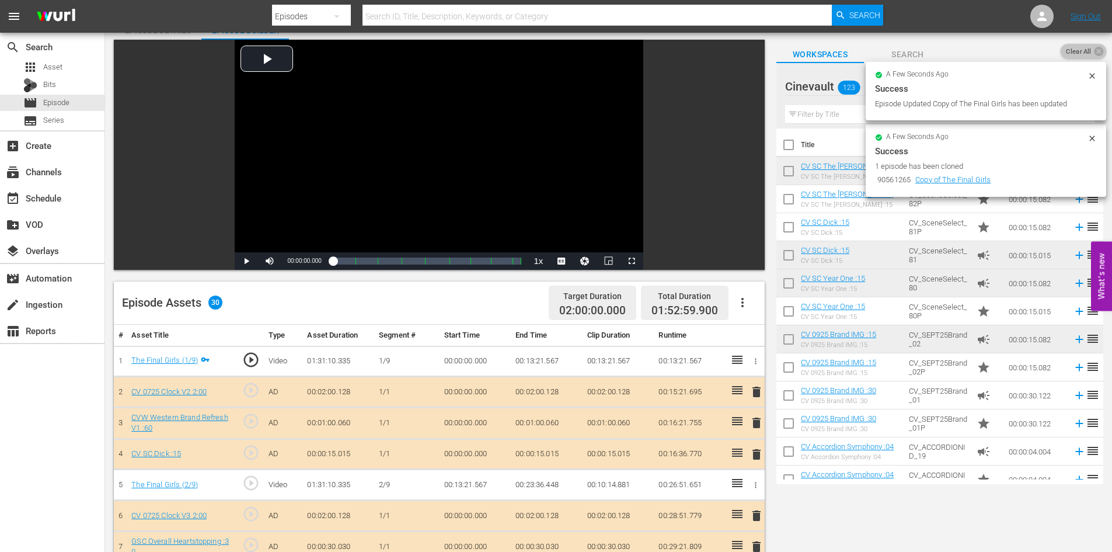
click at [1091, 55] on span "Clear All" at bounding box center [1079, 51] width 36 height 15
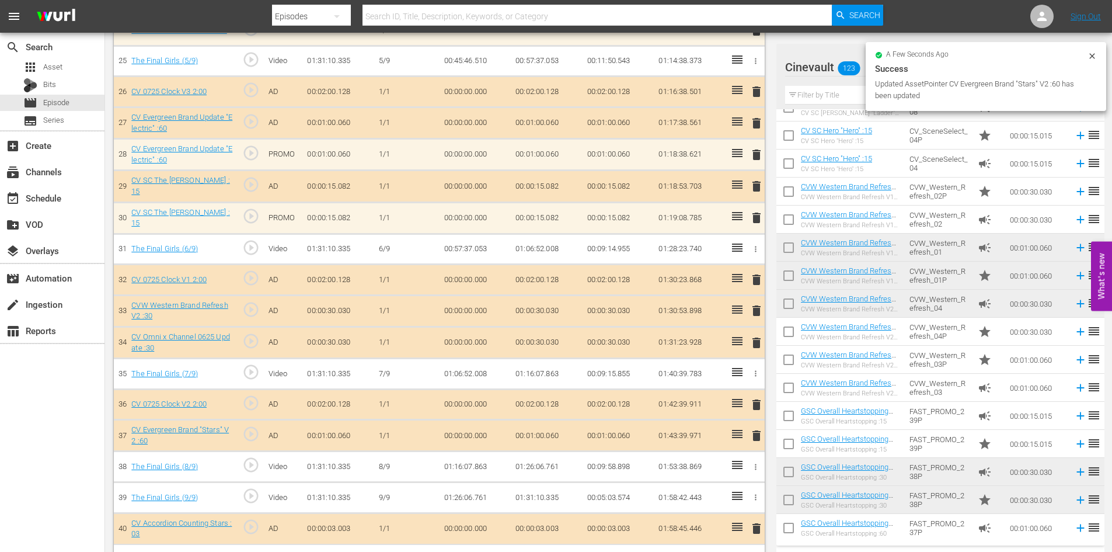
scroll to position [1388, 0]
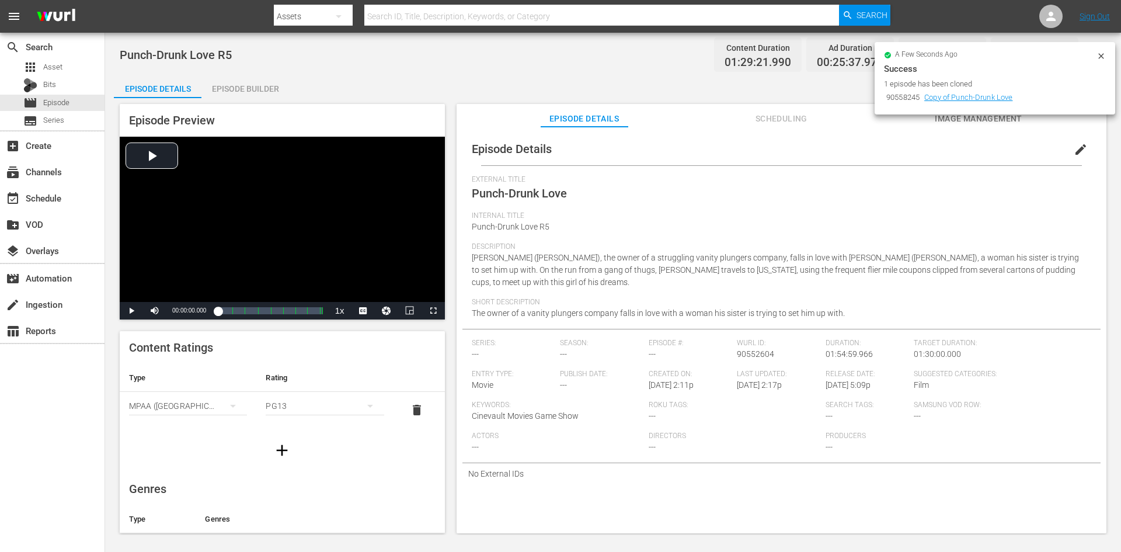
click at [247, 83] on div "Episode Builder" at bounding box center [245, 89] width 88 height 28
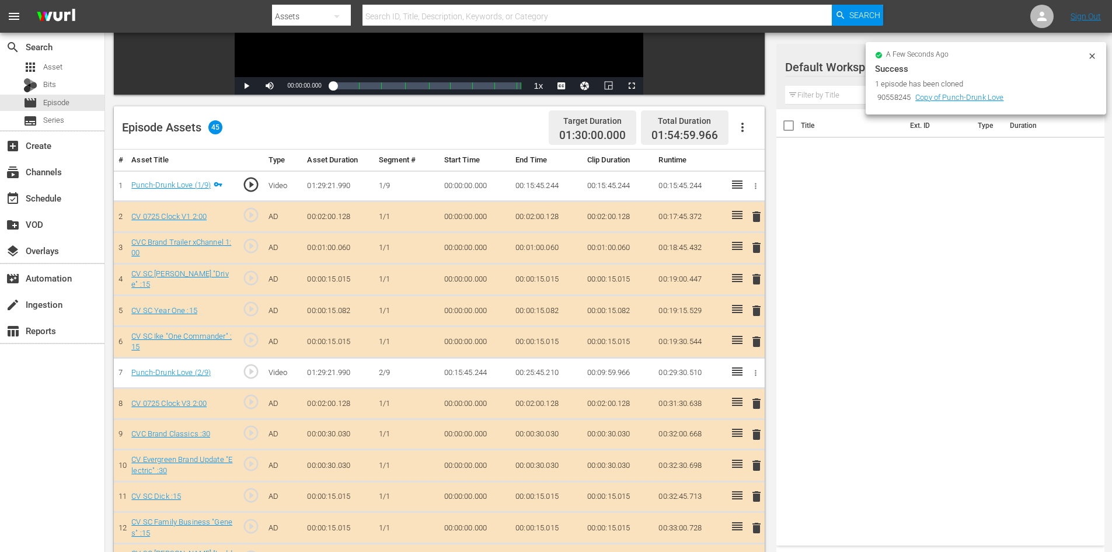
scroll to position [86, 0]
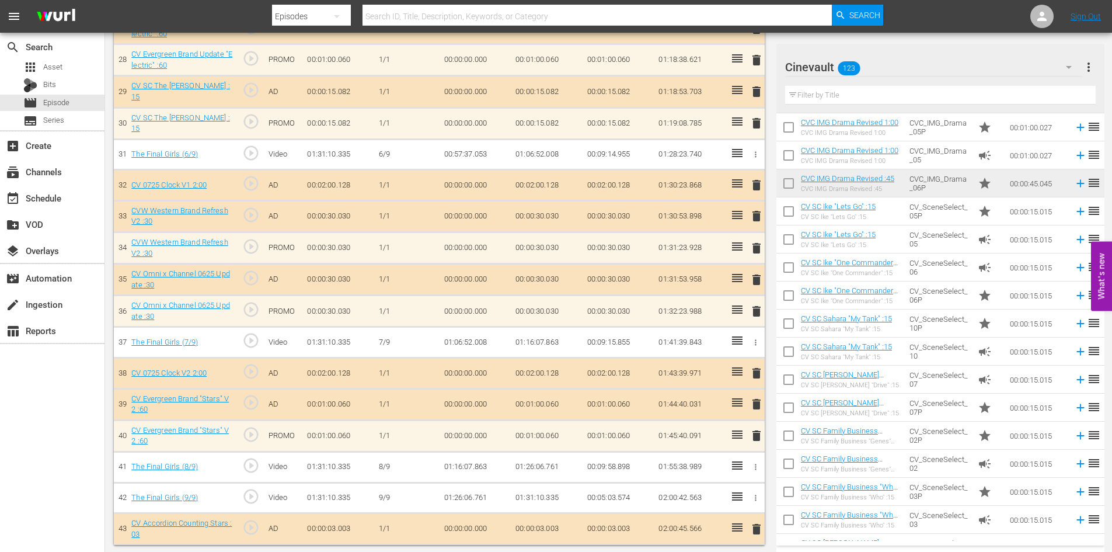
scroll to position [980, 0]
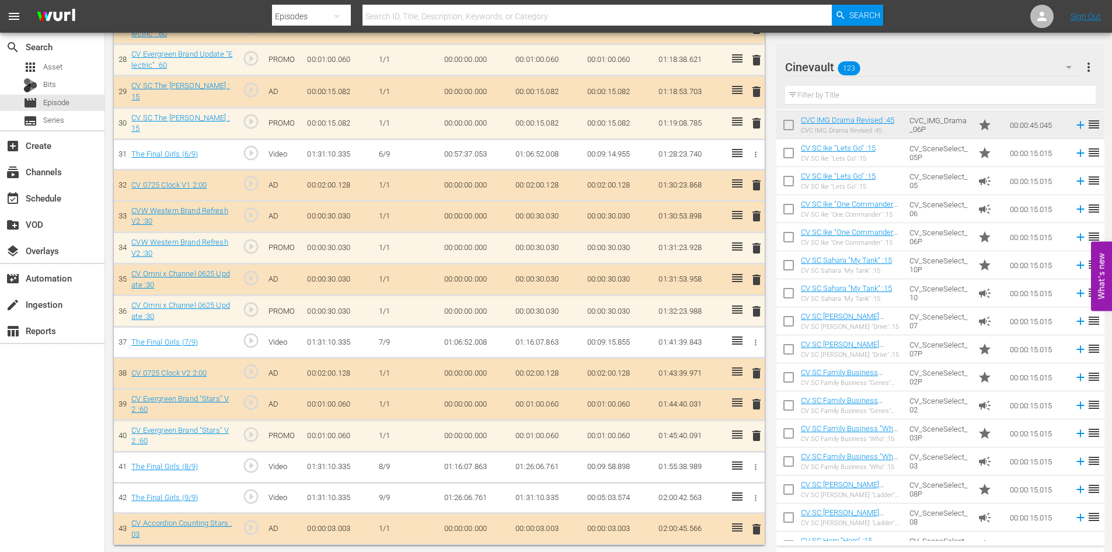
click at [928, 89] on input "text" at bounding box center [940, 95] width 311 height 19
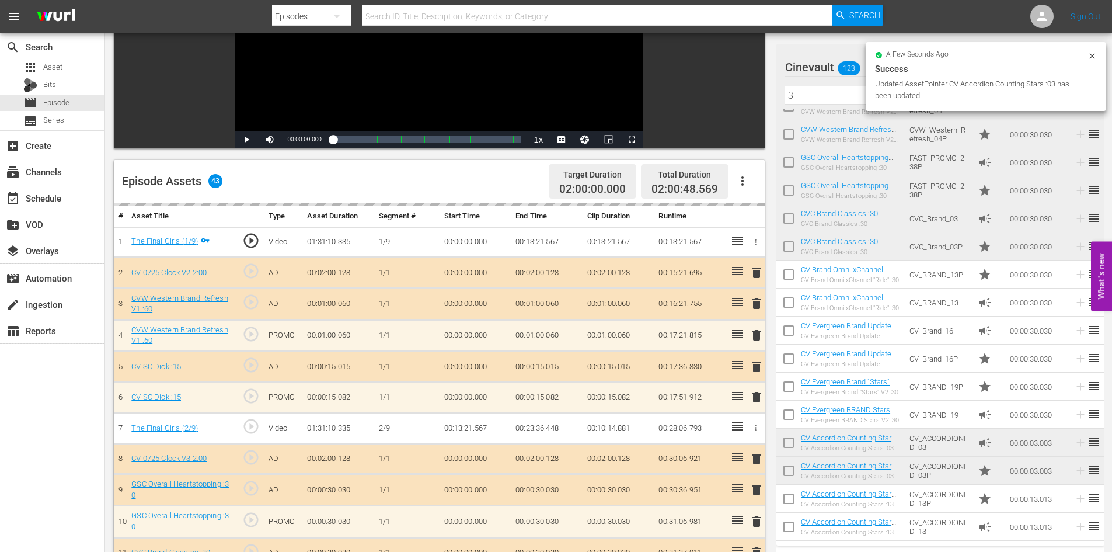
scroll to position [147, 0]
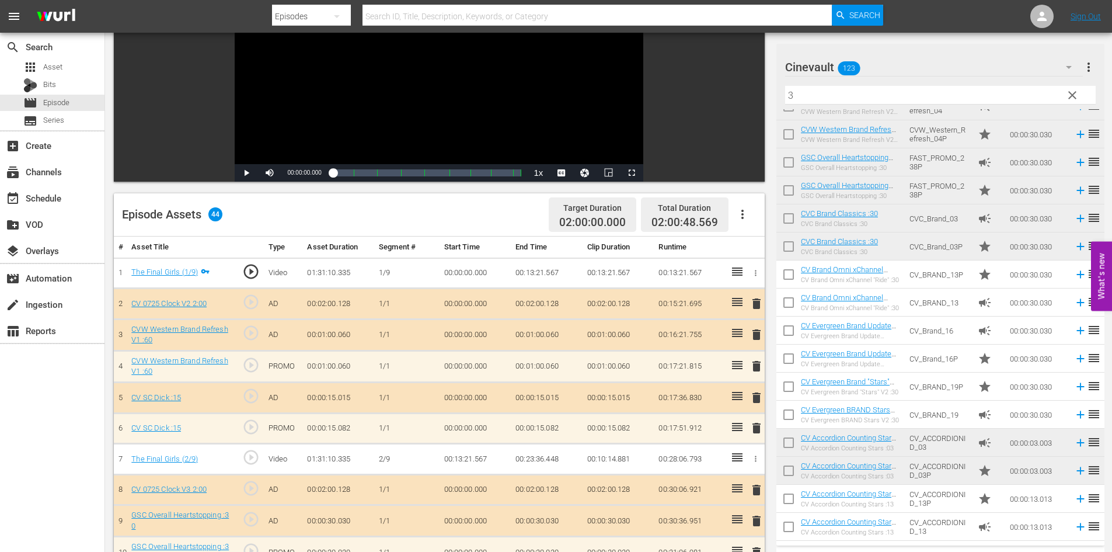
click at [758, 340] on span "delete" at bounding box center [757, 335] width 14 height 14
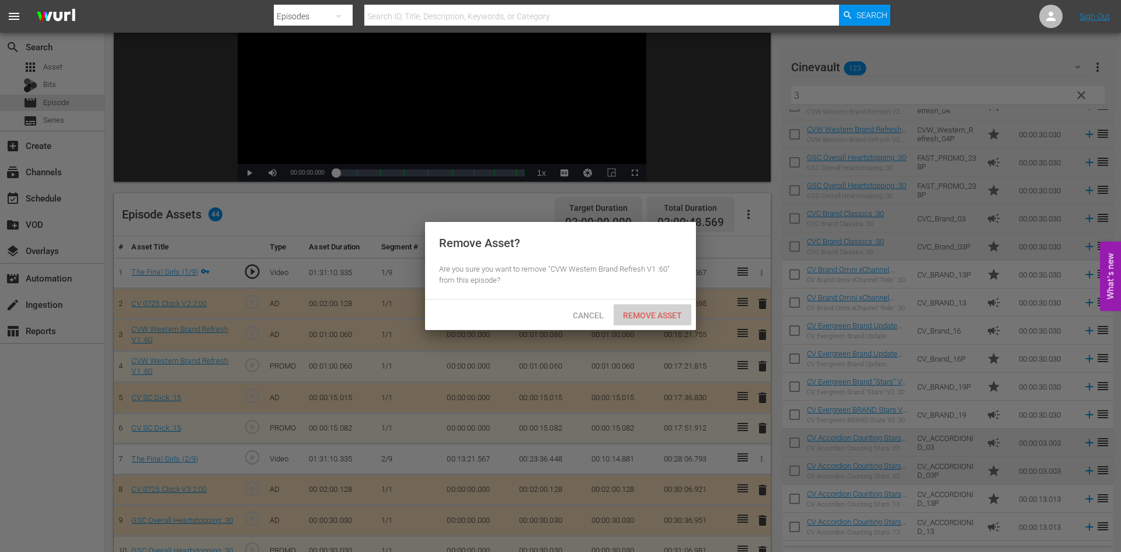
click at [664, 311] on span "Remove Asset" at bounding box center [653, 315] width 78 height 9
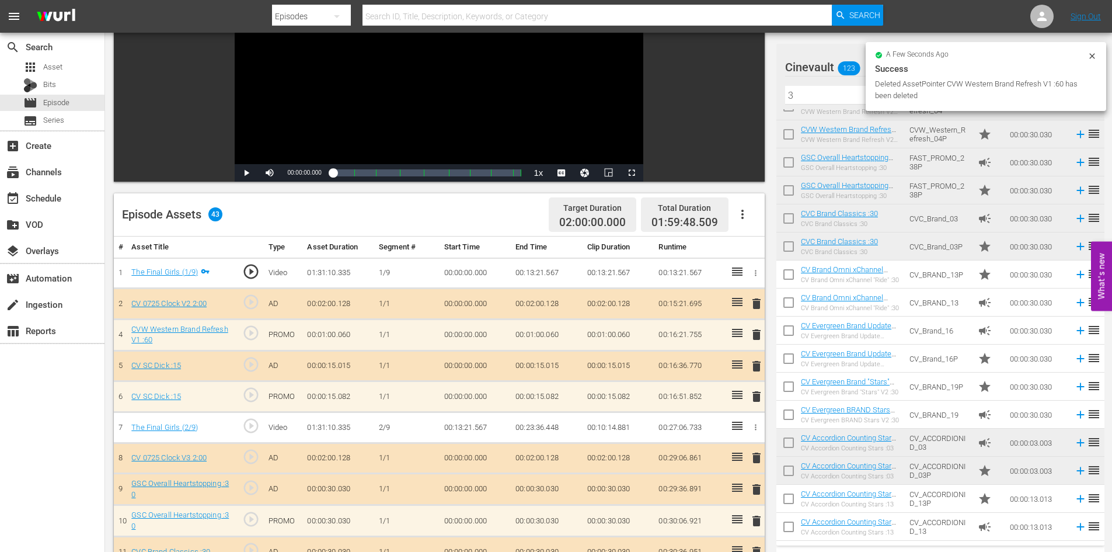
click at [762, 360] on span "delete" at bounding box center [757, 366] width 14 height 14
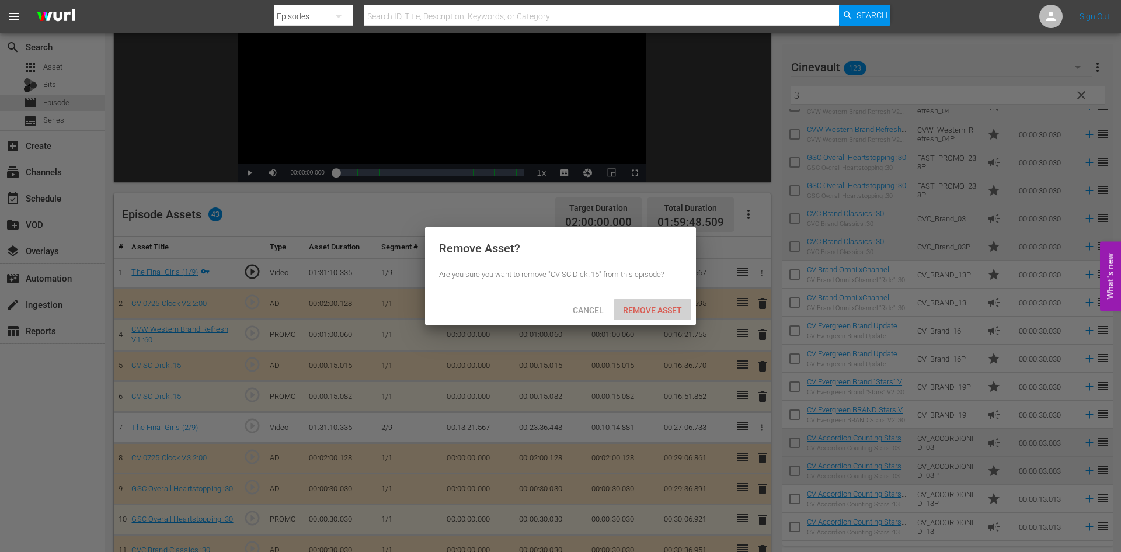
click at [666, 312] on span "Remove Asset" at bounding box center [653, 309] width 78 height 9
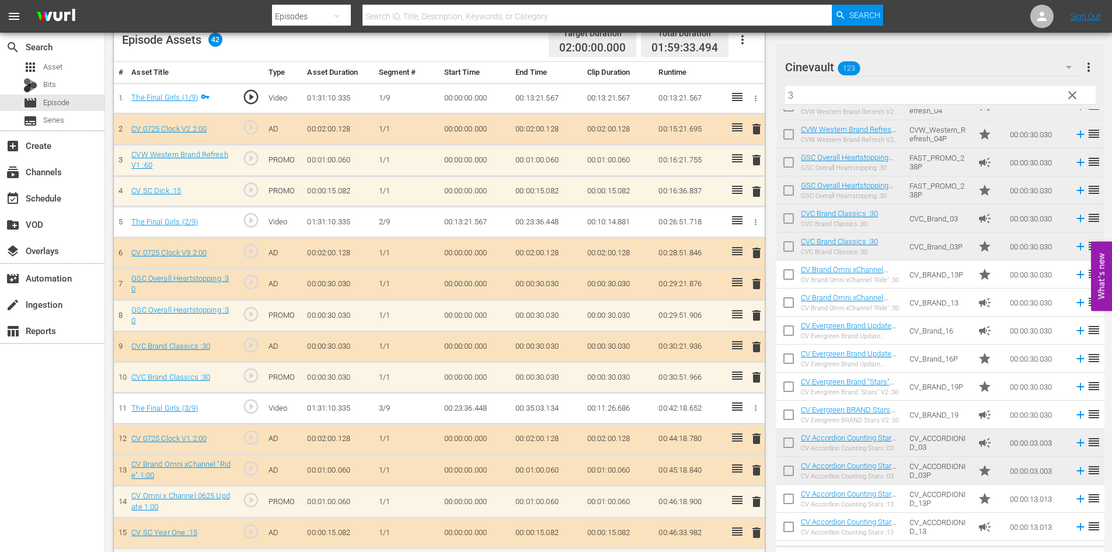
scroll to position [322, 0]
click at [758, 282] on span "delete" at bounding box center [757, 283] width 14 height 14
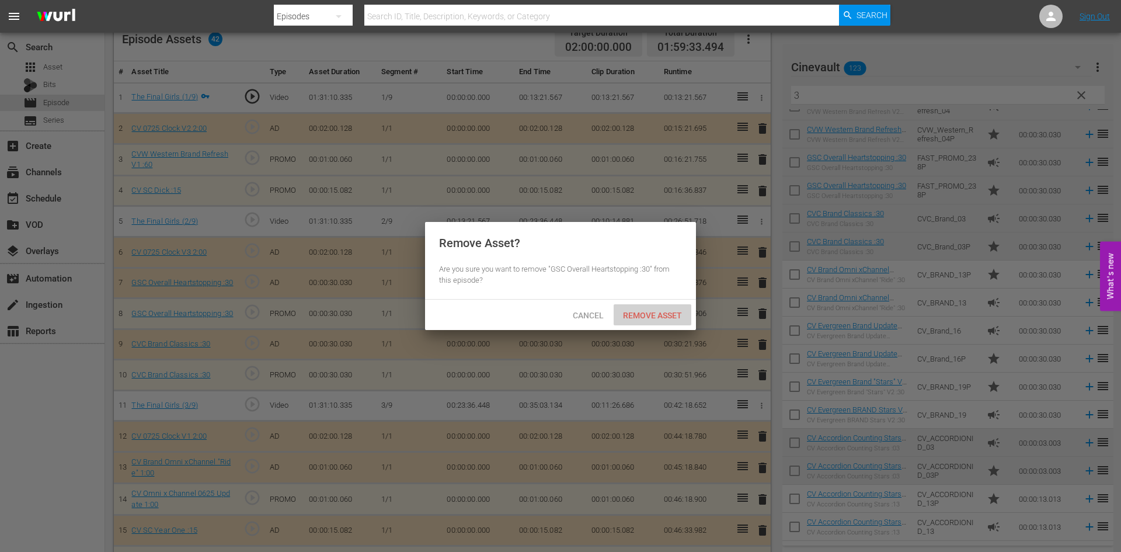
click at [670, 318] on span "Remove Asset" at bounding box center [653, 315] width 78 height 9
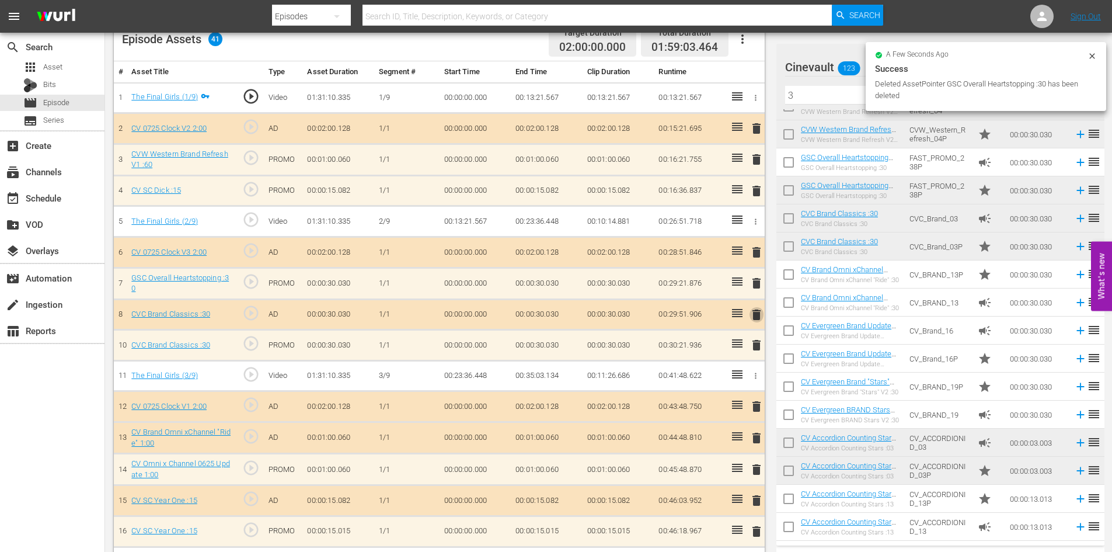
click at [760, 311] on span "delete" at bounding box center [757, 315] width 14 height 14
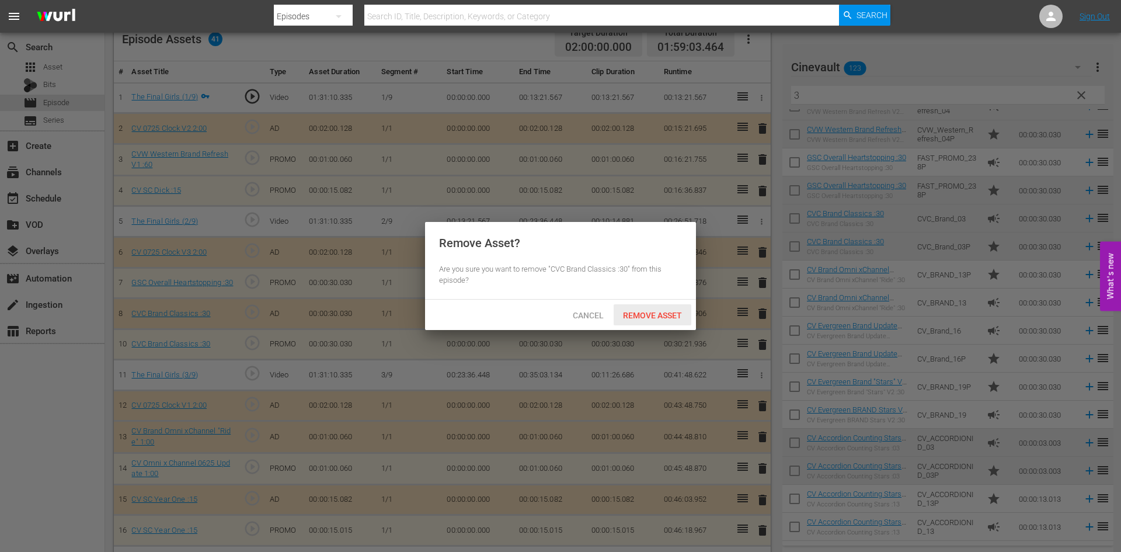
click at [673, 311] on span "Remove Asset" at bounding box center [653, 315] width 78 height 9
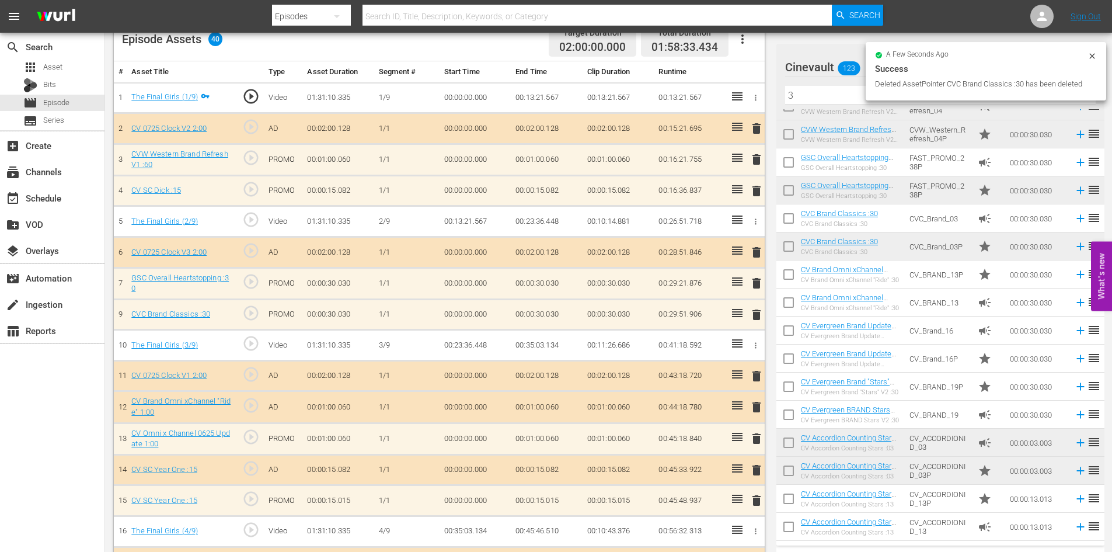
scroll to position [380, 0]
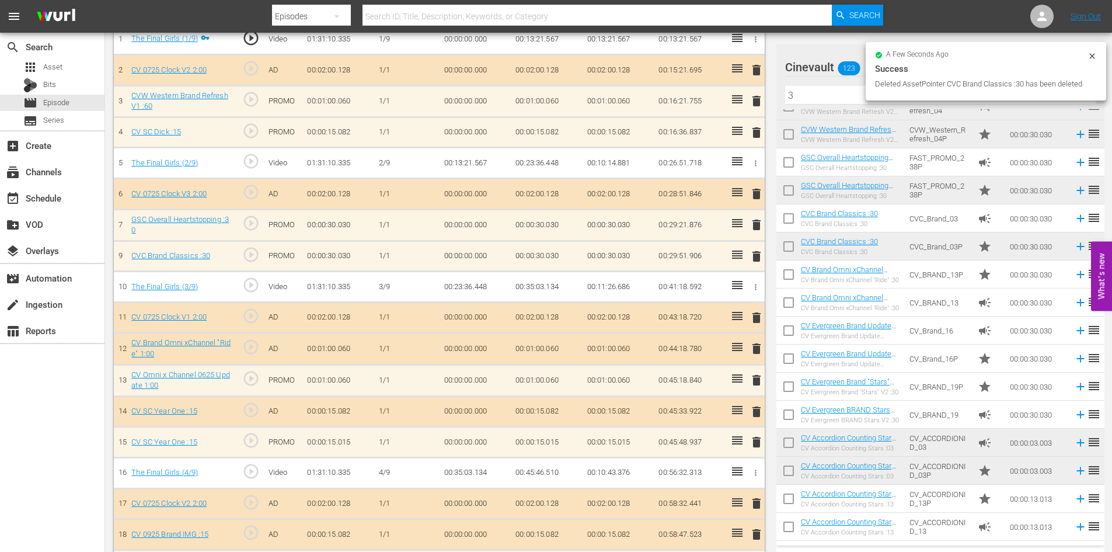
click at [757, 343] on span "delete" at bounding box center [757, 349] width 14 height 14
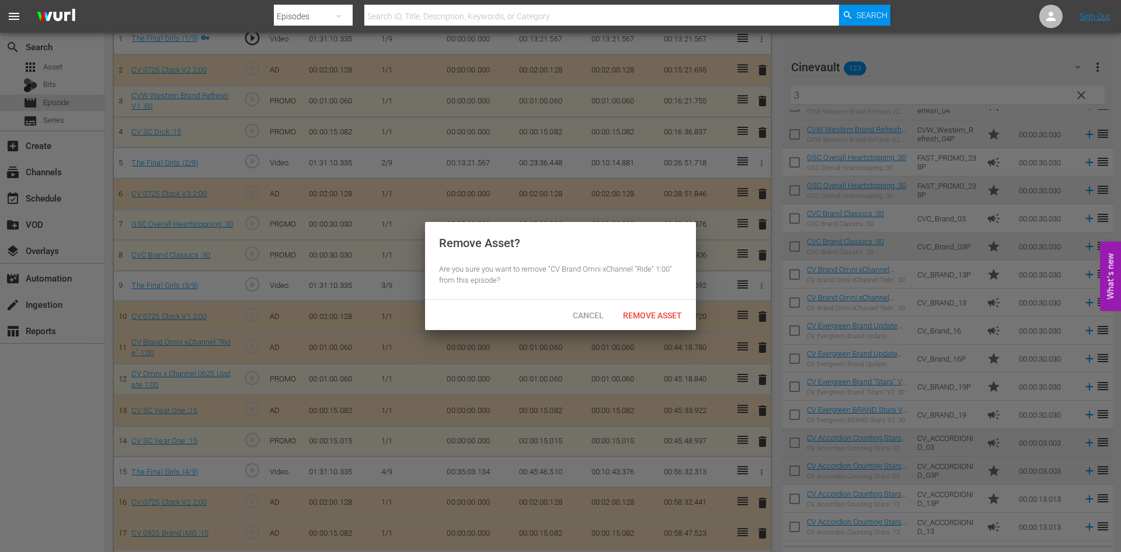
drag, startPoint x: 664, startPoint y: 314, endPoint x: 587, endPoint y: 314, distance: 76.5
click at [588, 315] on div "Cancel Remove Asset" at bounding box center [560, 315] width 271 height 30
click at [587, 314] on span "Cancel" at bounding box center [588, 315] width 50 height 9
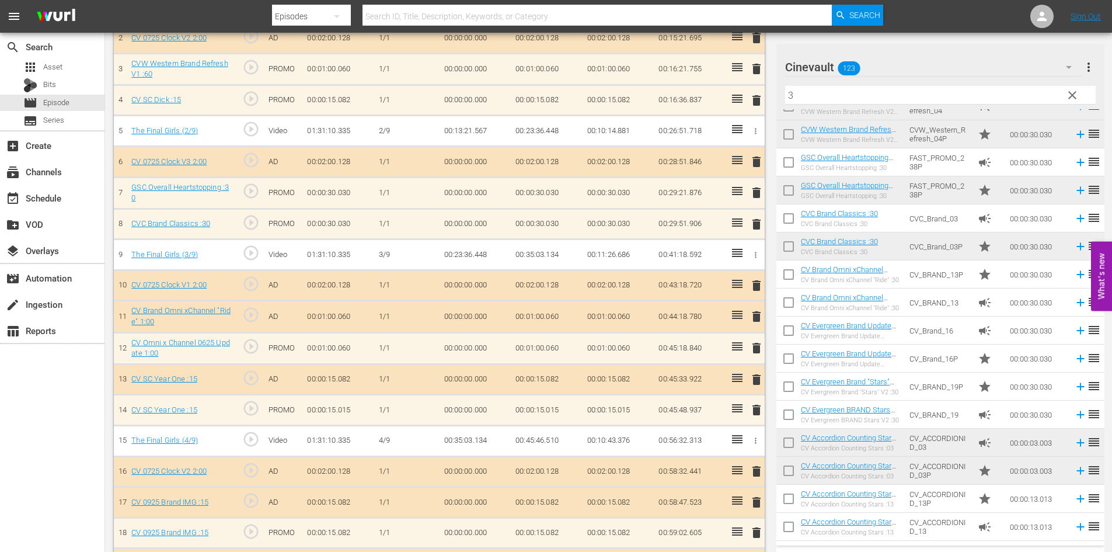
scroll to position [497, 0]
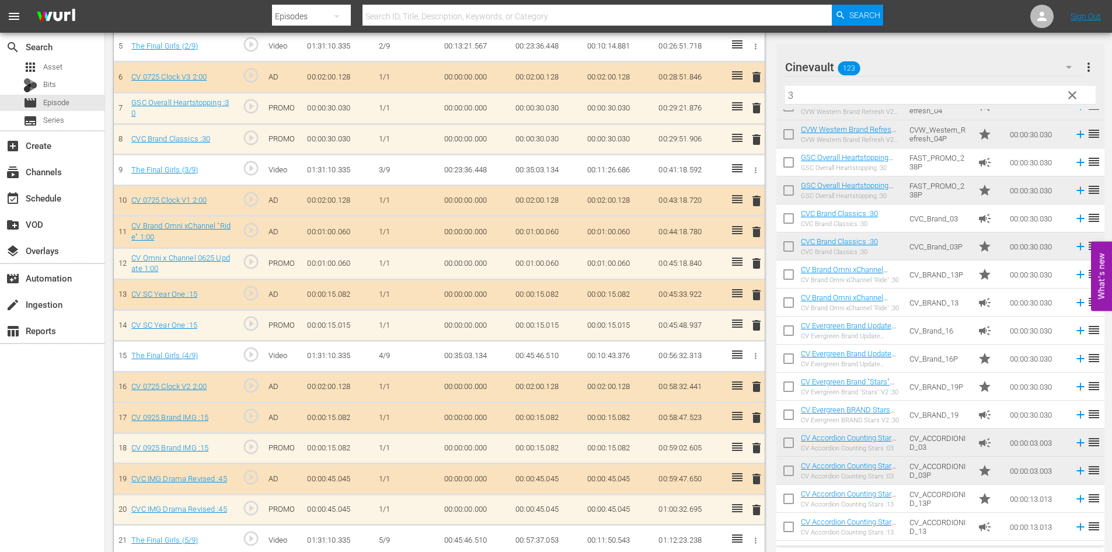
click at [754, 264] on span "delete" at bounding box center [757, 263] width 14 height 14
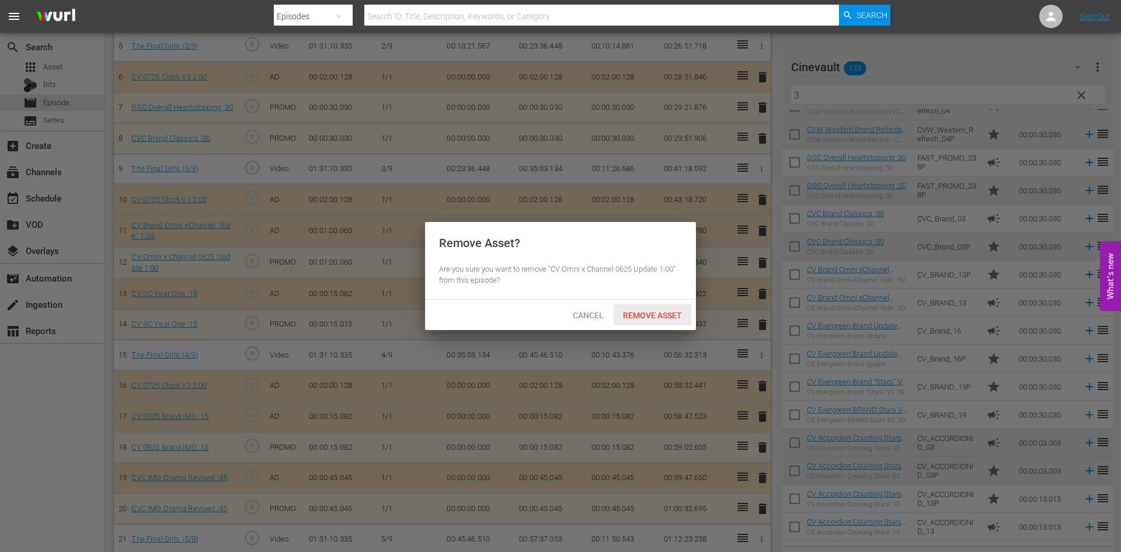
click at [677, 304] on div "Cancel Remove Asset" at bounding box center [560, 315] width 271 height 30
click at [683, 314] on span "Remove Asset" at bounding box center [653, 315] width 78 height 9
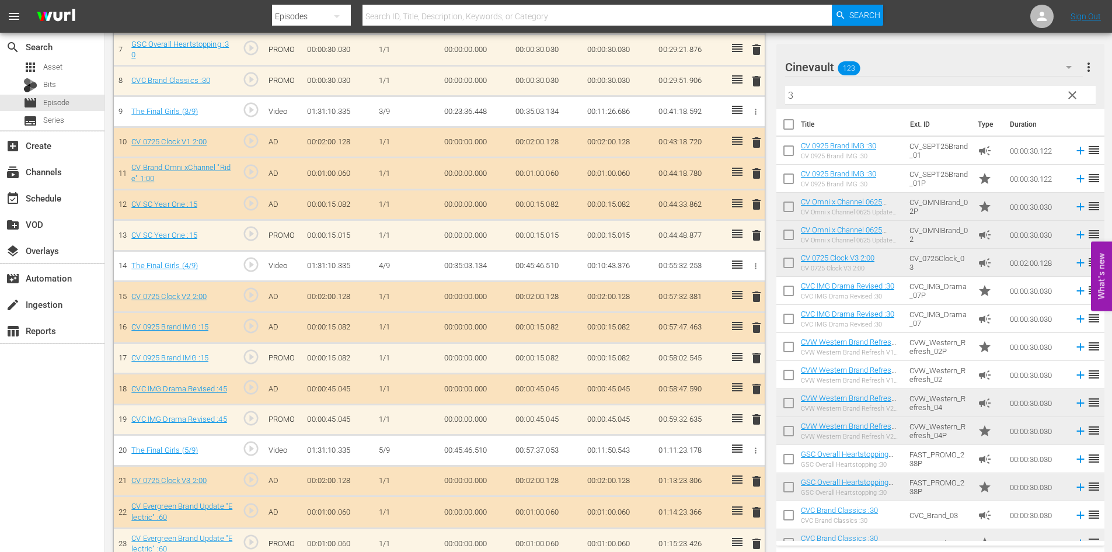
scroll to position [0, 0]
drag, startPoint x: 846, startPoint y: 87, endPoint x: 714, endPoint y: 90, distance: 132.0
click at [714, 90] on div "Video Player is loading. Play Video Play Mute Current Time 00:00:00.000 / Durat…" at bounding box center [609, 301] width 990 height 1517
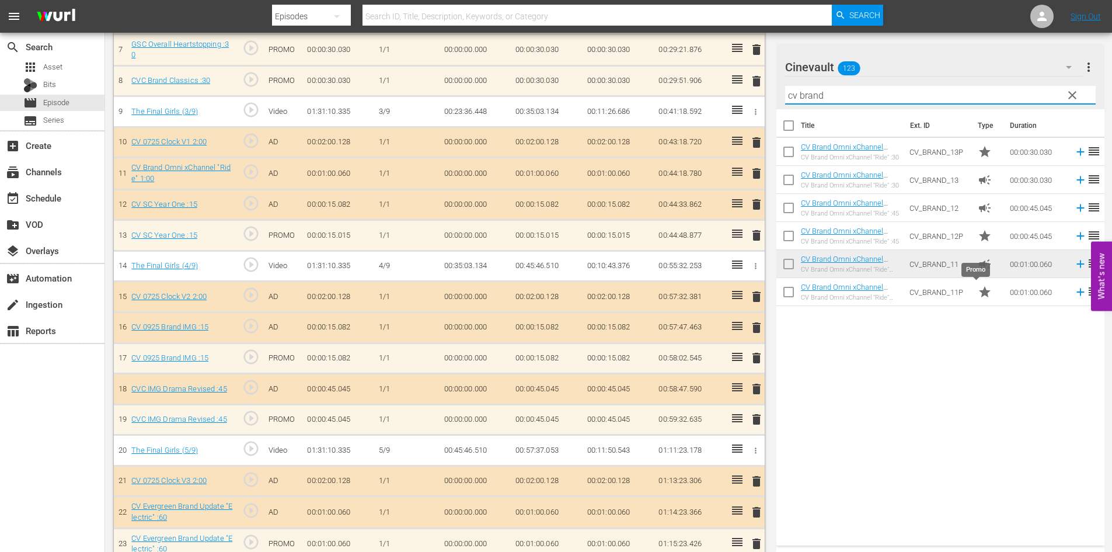
type input "cv brand"
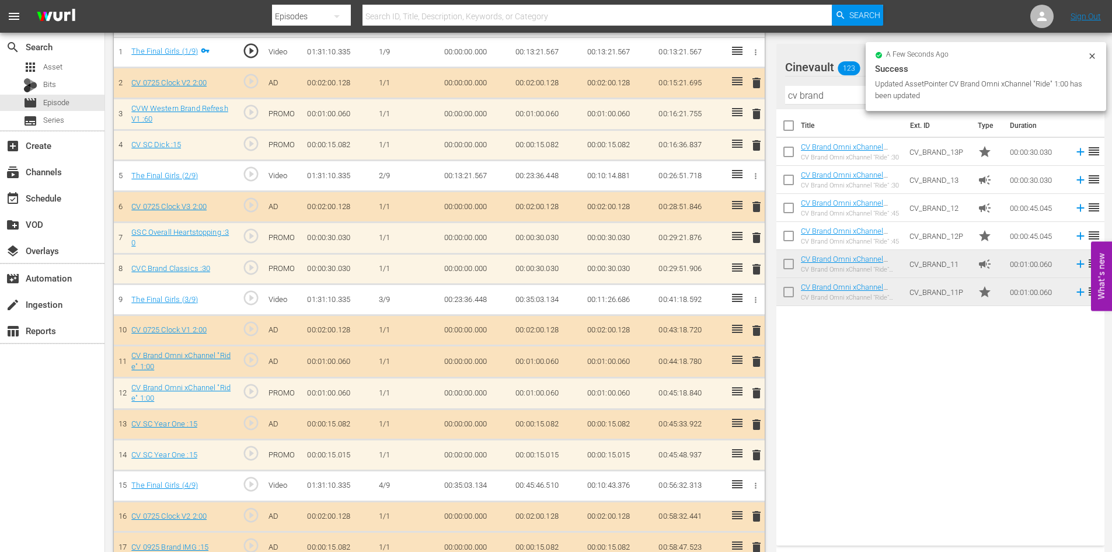
scroll to position [382, 0]
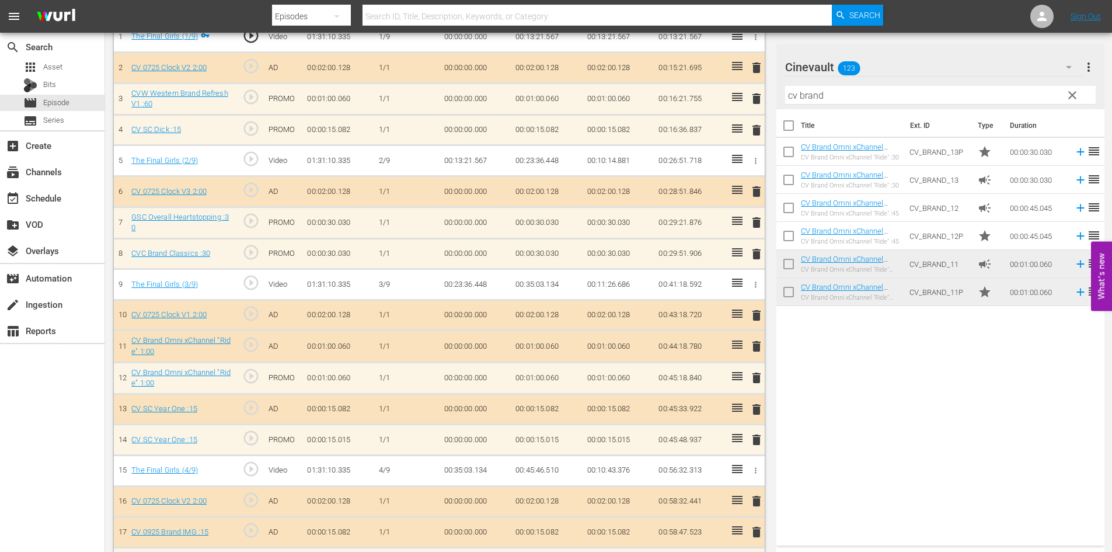
click at [760, 344] on span "delete" at bounding box center [757, 346] width 14 height 14
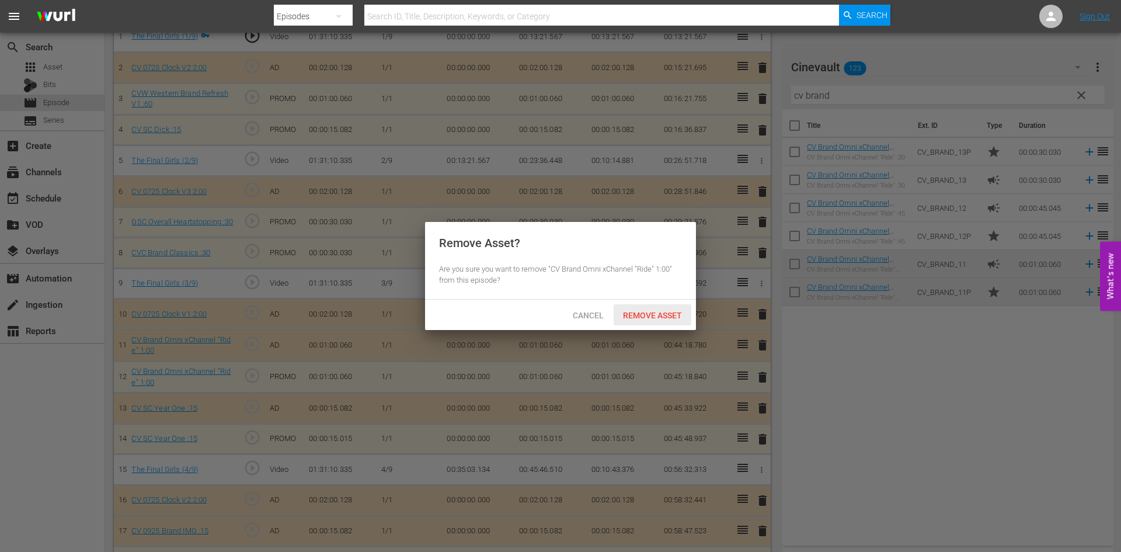
click at [659, 308] on div "Remove Asset" at bounding box center [653, 315] width 78 height 22
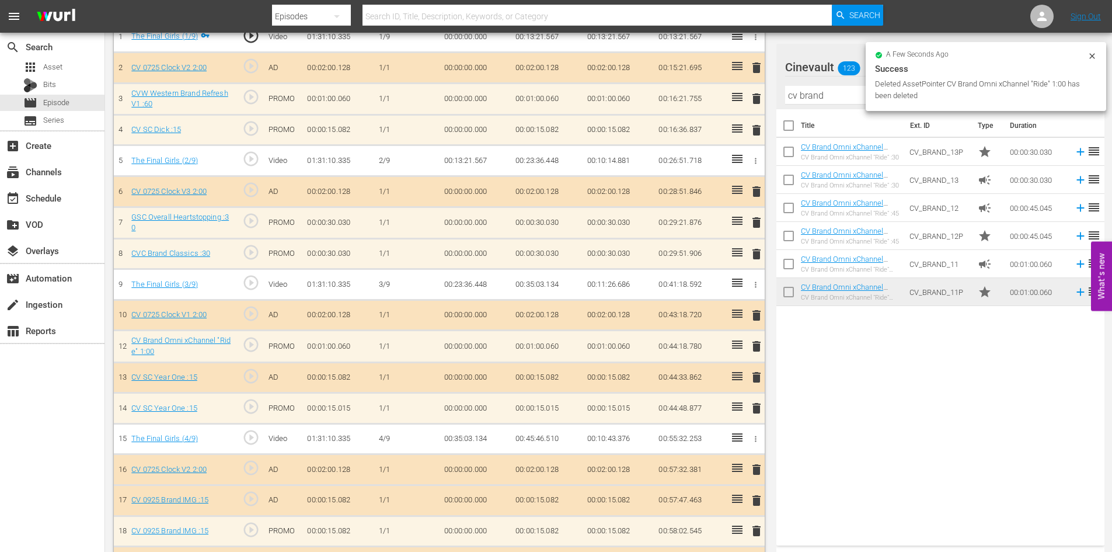
click at [757, 381] on span "delete" at bounding box center [757, 377] width 14 height 14
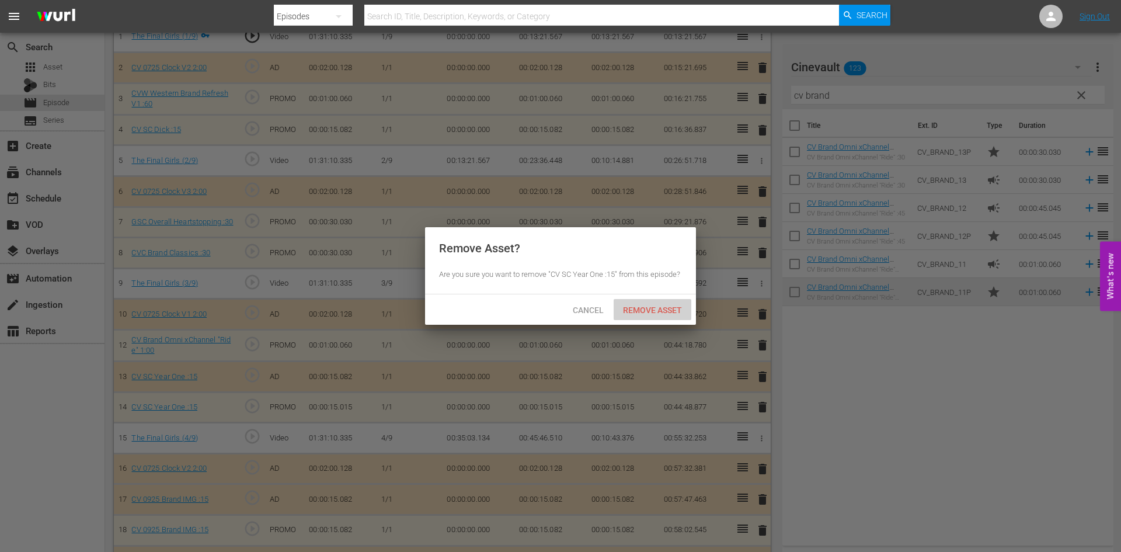
click at [677, 316] on div "Remove Asset" at bounding box center [653, 310] width 78 height 22
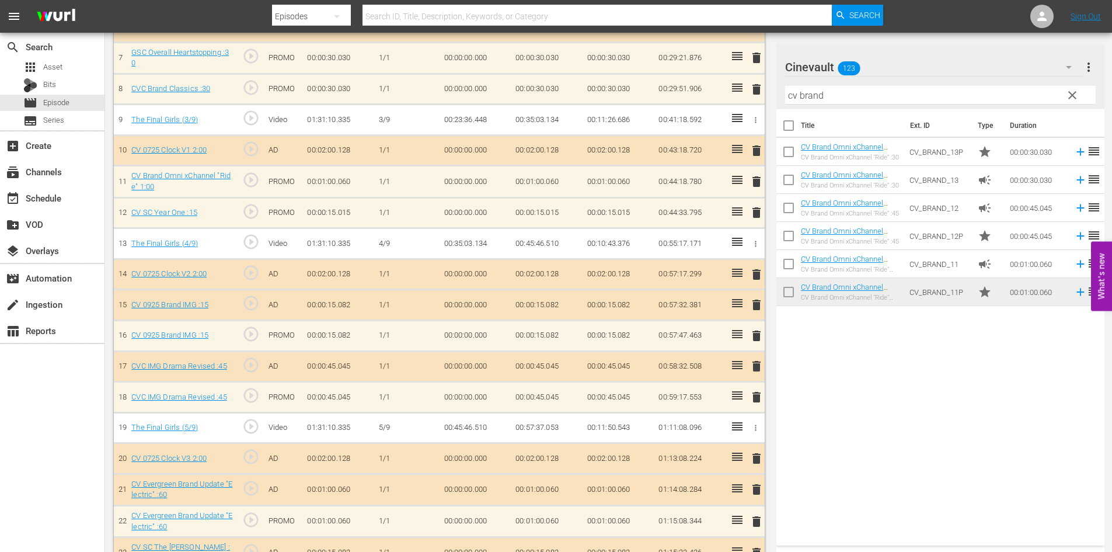
scroll to position [558, 0]
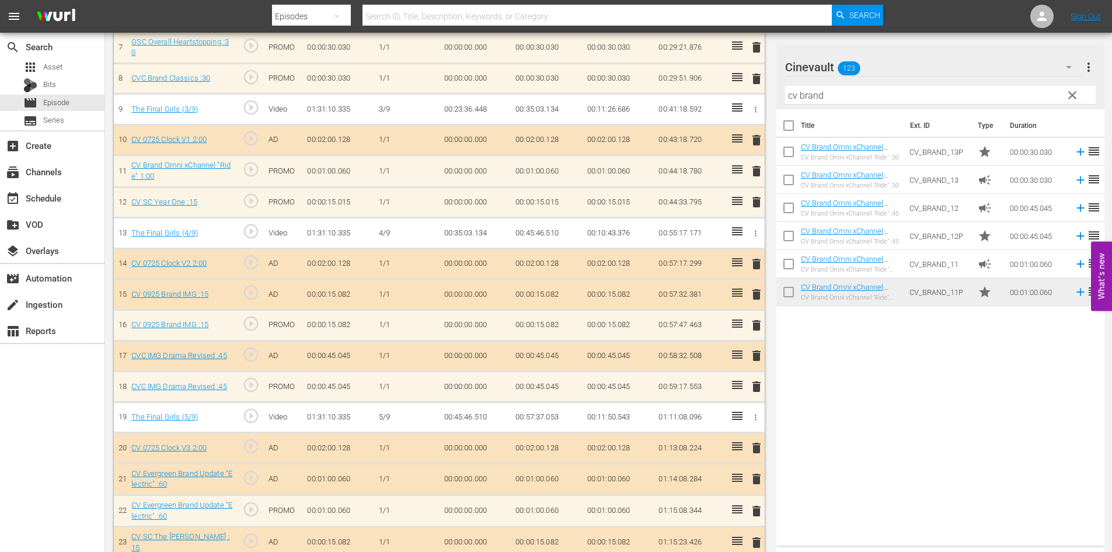
click at [755, 300] on span "delete" at bounding box center [757, 294] width 14 height 14
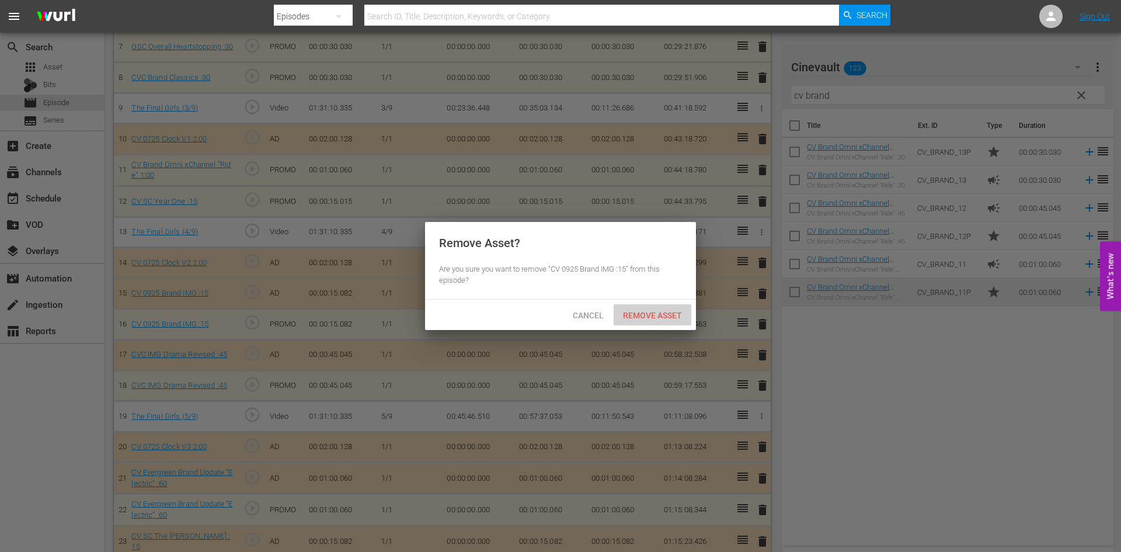
click at [632, 307] on div "Remove Asset" at bounding box center [653, 315] width 78 height 22
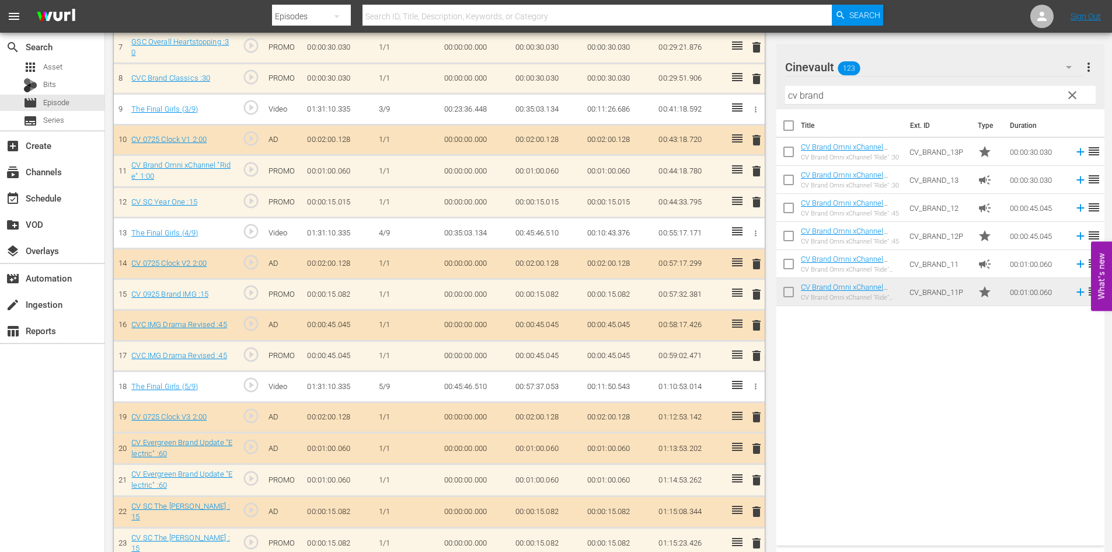
click at [757, 333] on div "delete" at bounding box center [755, 324] width 10 height 17
click at [758, 326] on span "delete" at bounding box center [757, 325] width 14 height 14
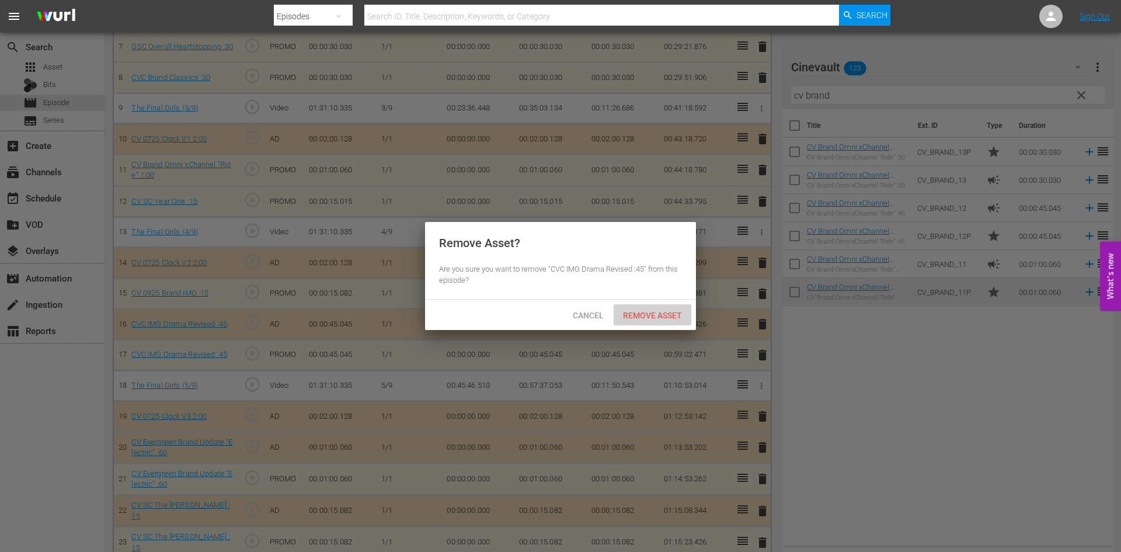
click at [670, 309] on div "Remove Asset" at bounding box center [653, 315] width 78 height 22
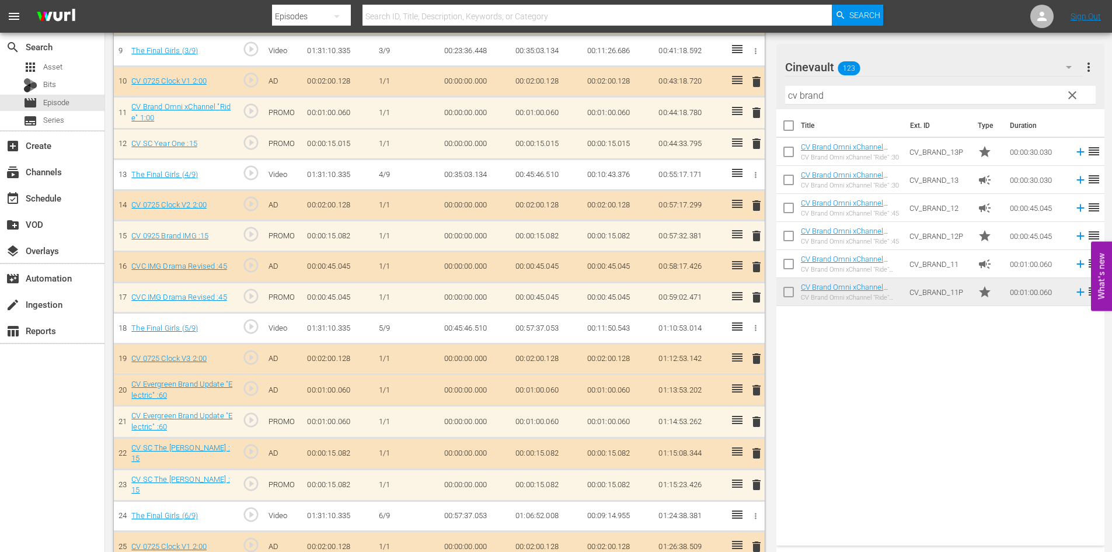
scroll to position [674, 0]
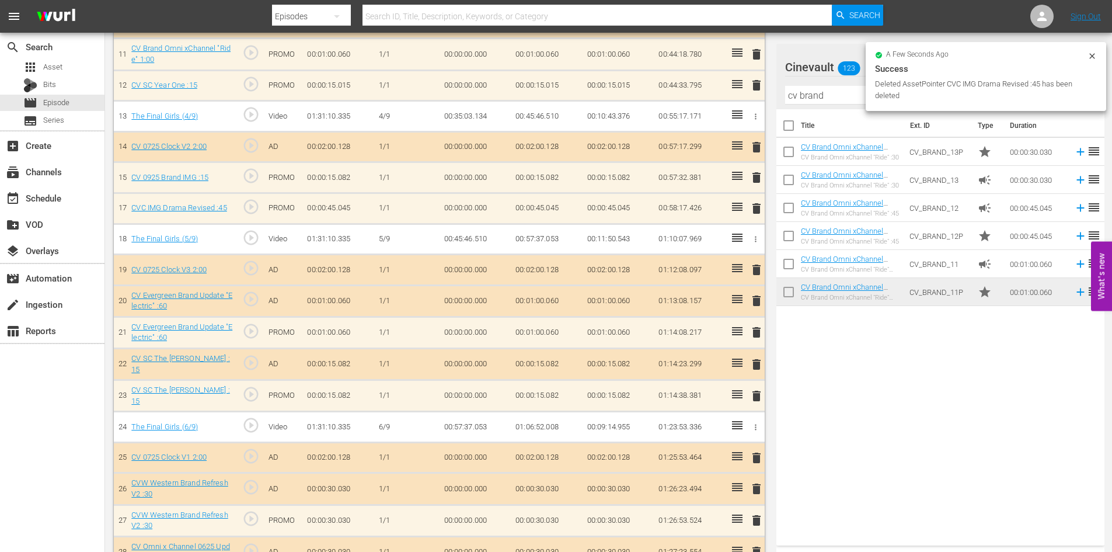
click at [760, 294] on span "delete" at bounding box center [757, 301] width 14 height 14
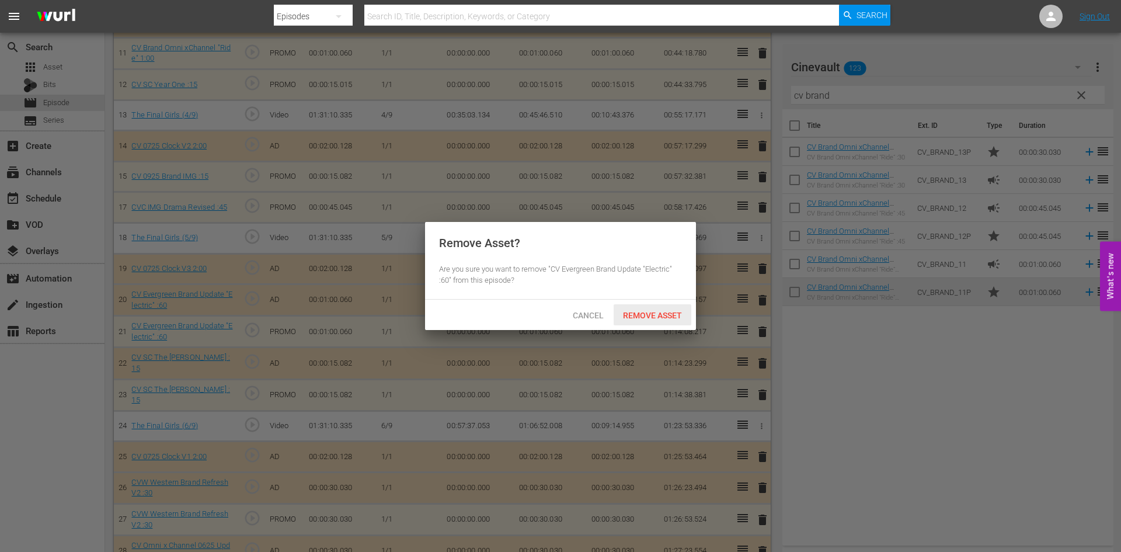
click at [652, 311] on span "Remove Asset" at bounding box center [653, 315] width 78 height 9
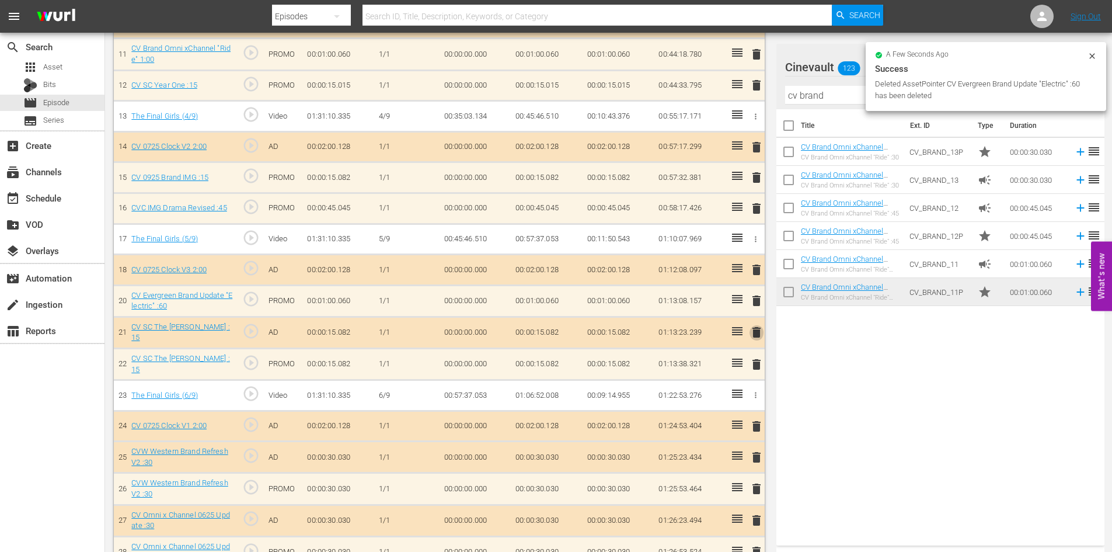
click at [754, 336] on span "delete" at bounding box center [757, 332] width 14 height 14
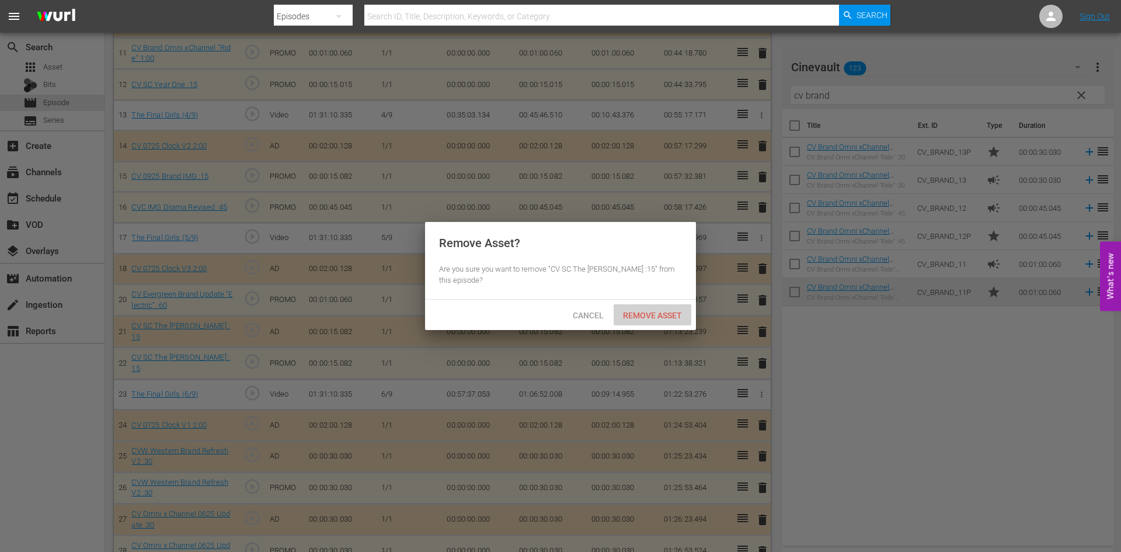
click at [681, 314] on span "Remove Asset" at bounding box center [653, 315] width 78 height 9
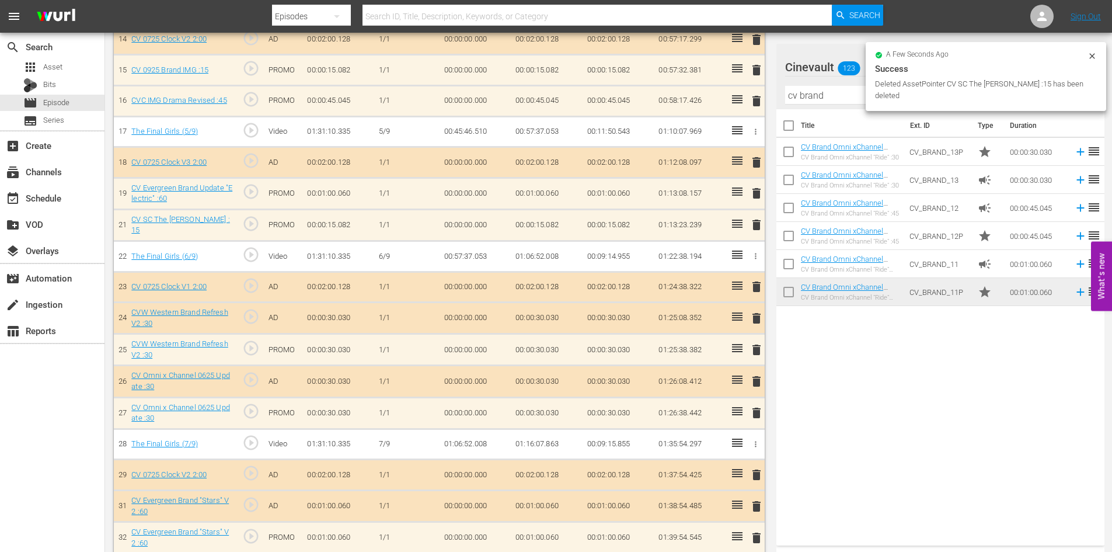
scroll to position [791, 0]
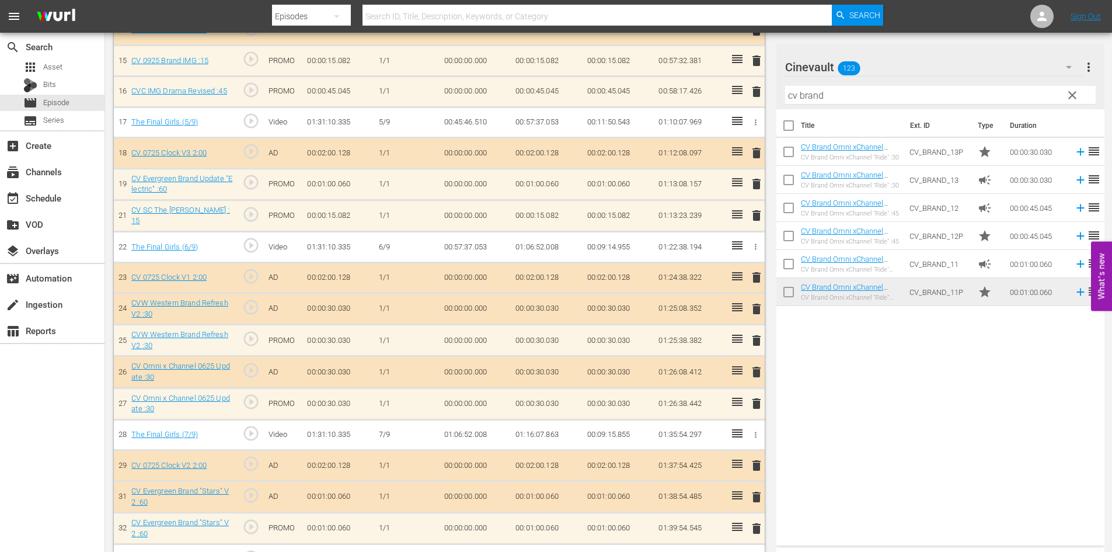
click at [755, 307] on span "delete" at bounding box center [757, 309] width 14 height 14
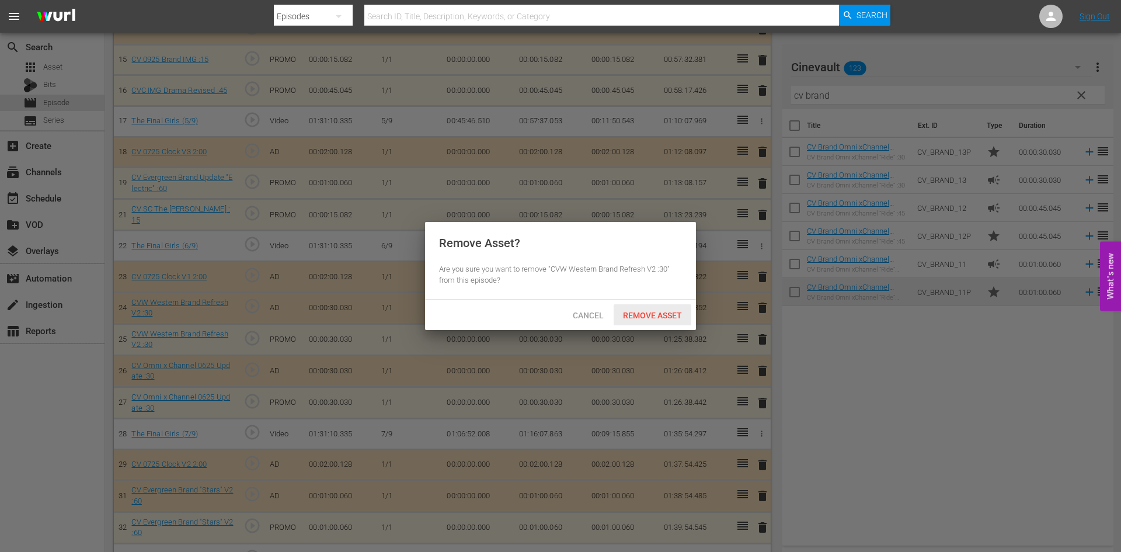
click at [670, 312] on span "Remove Asset" at bounding box center [653, 315] width 78 height 9
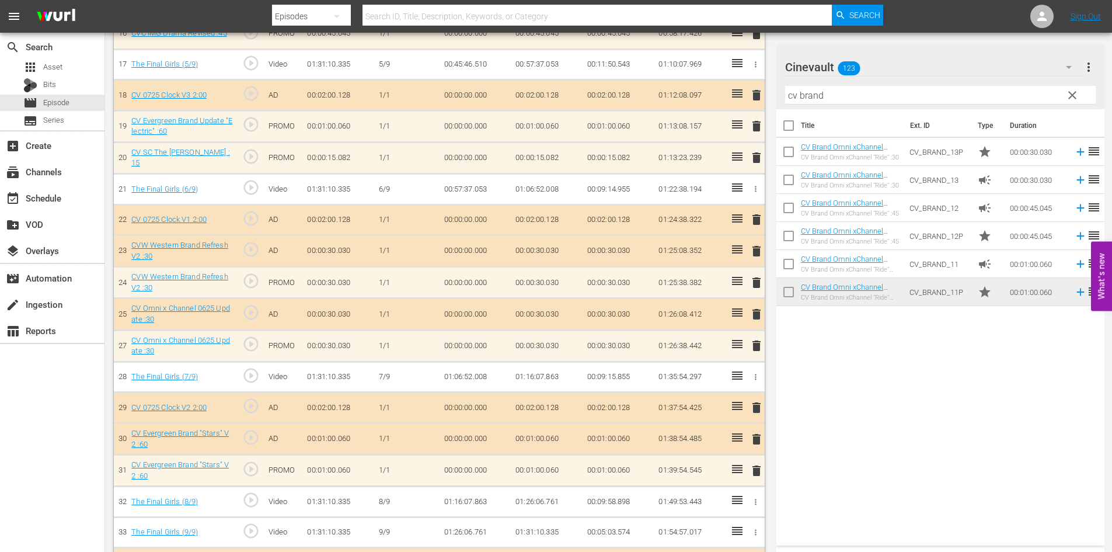
scroll to position [849, 0]
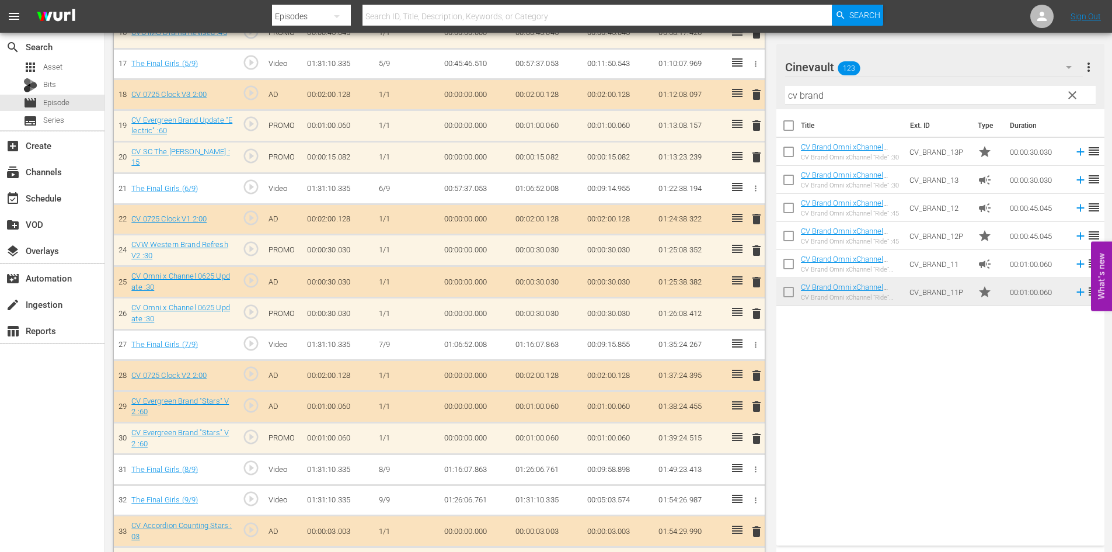
click at [759, 283] on span "delete" at bounding box center [757, 282] width 14 height 14
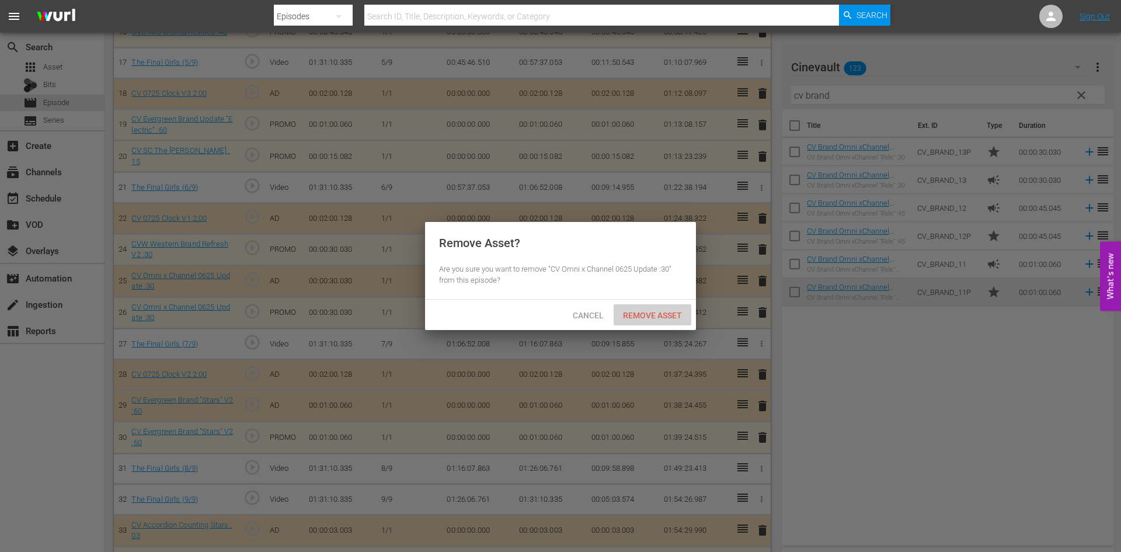
click at [683, 314] on span "Remove Asset" at bounding box center [653, 315] width 78 height 9
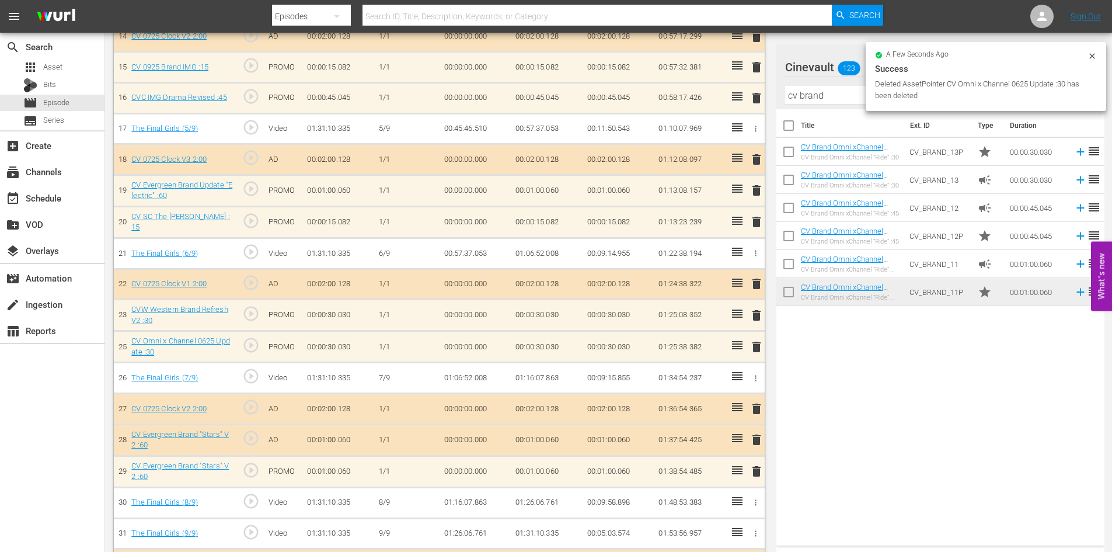
scroll to position [853, 0]
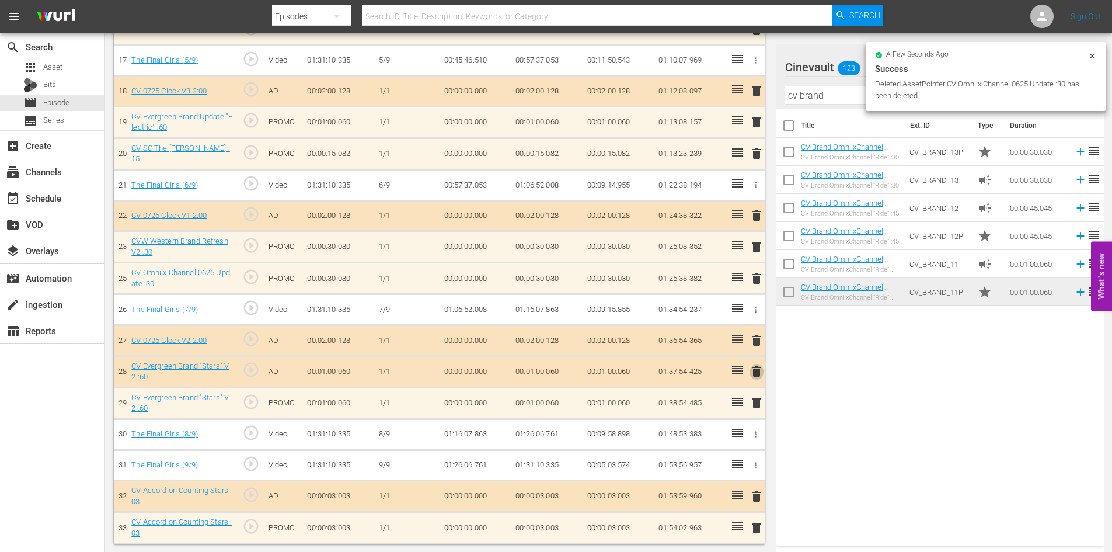
click at [756, 374] on span "delete" at bounding box center [757, 371] width 14 height 14
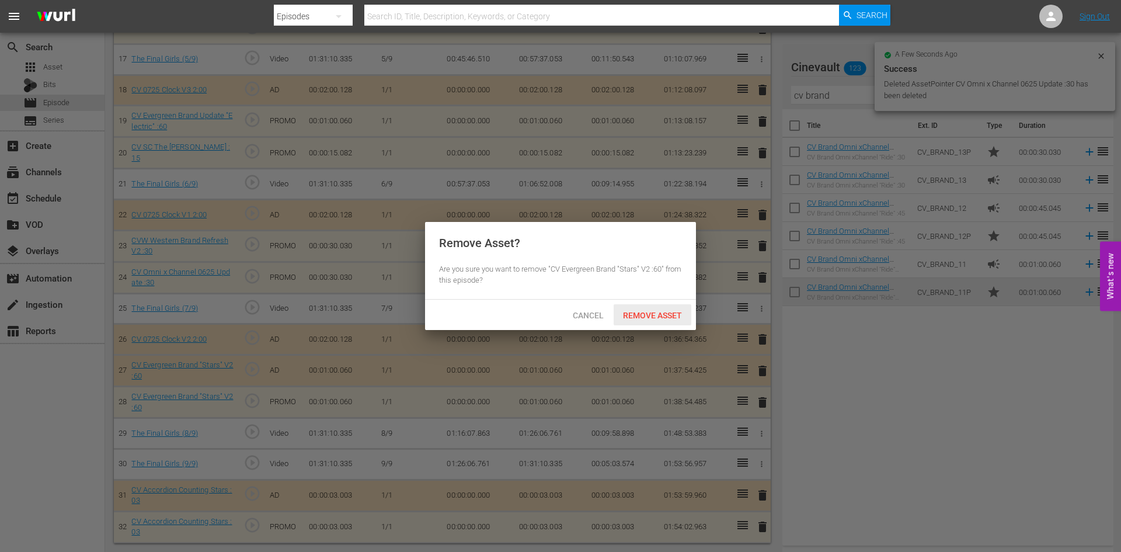
click at [655, 312] on span "Remove Asset" at bounding box center [653, 315] width 78 height 9
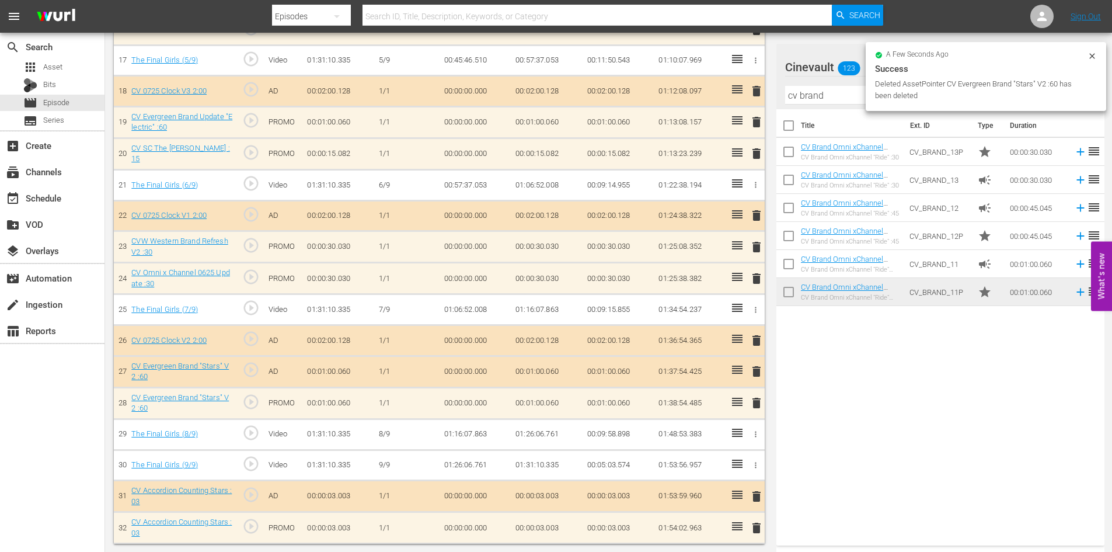
scroll to position [821, 0]
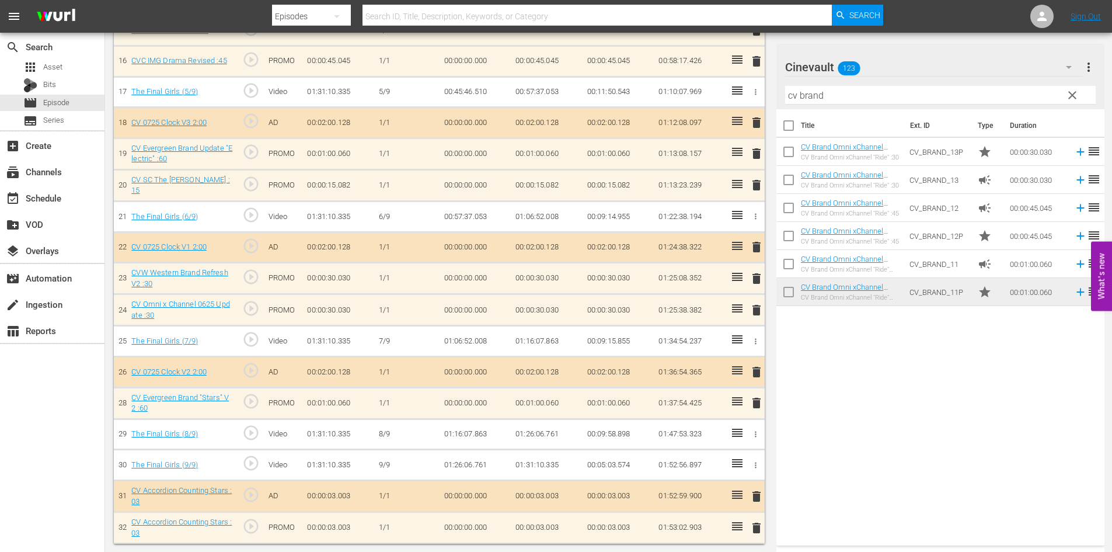
click at [758, 496] on span "delete" at bounding box center [757, 496] width 14 height 14
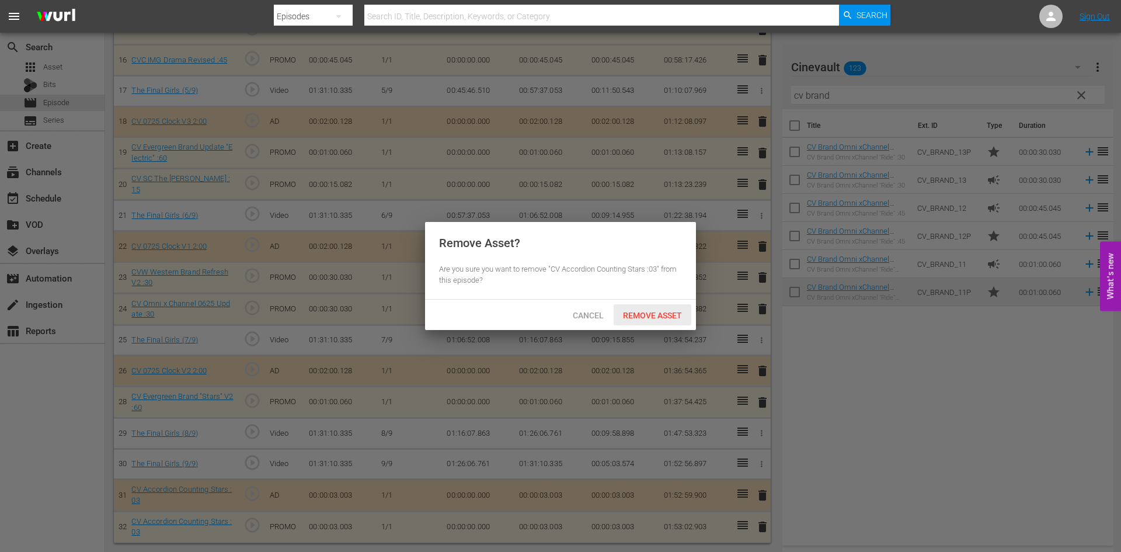
click at [664, 307] on div "Remove Asset" at bounding box center [653, 315] width 78 height 22
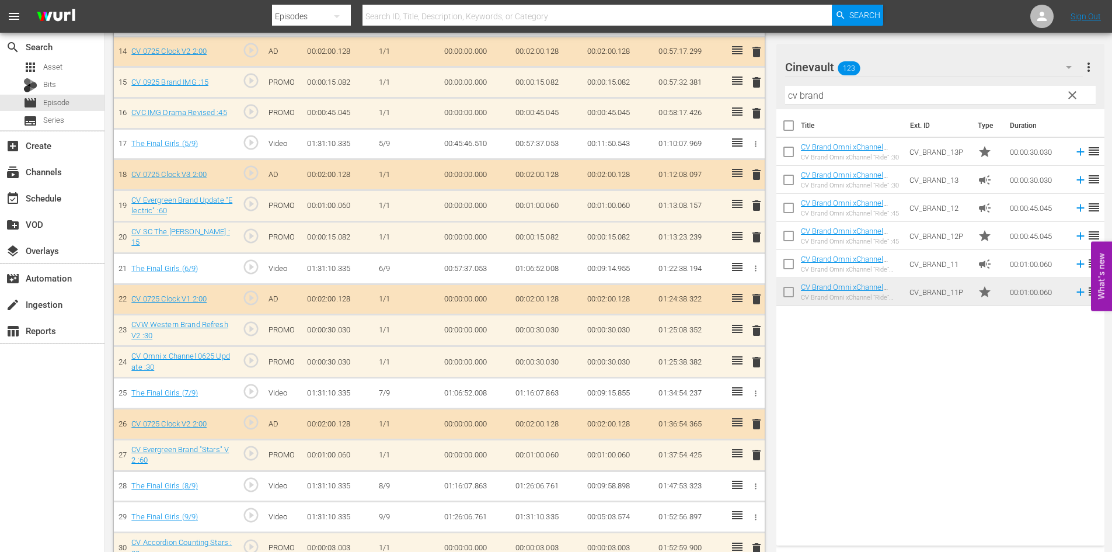
scroll to position [790, 0]
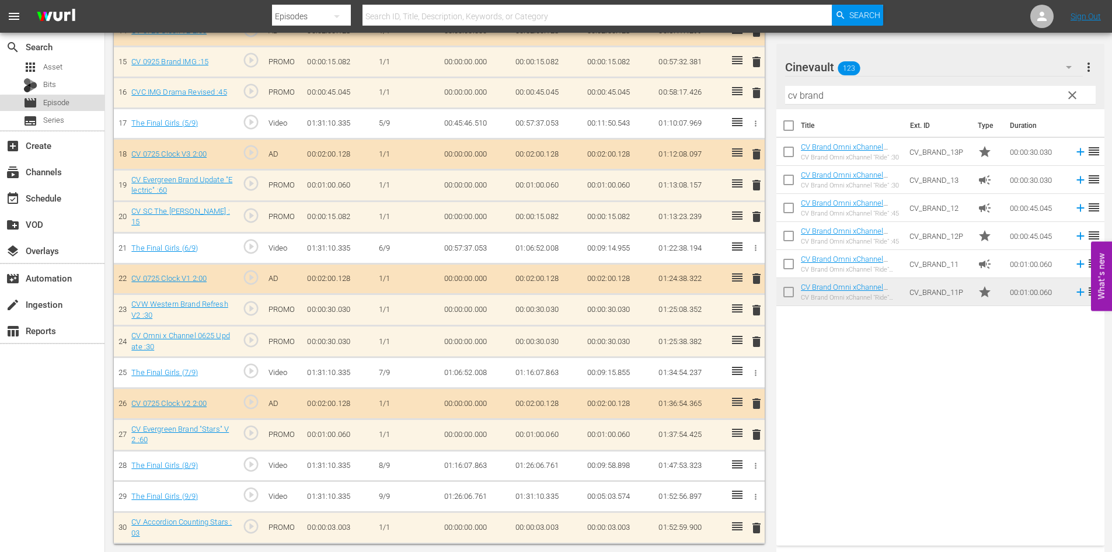
click at [70, 101] on div "movie Episode" at bounding box center [52, 103] width 105 height 16
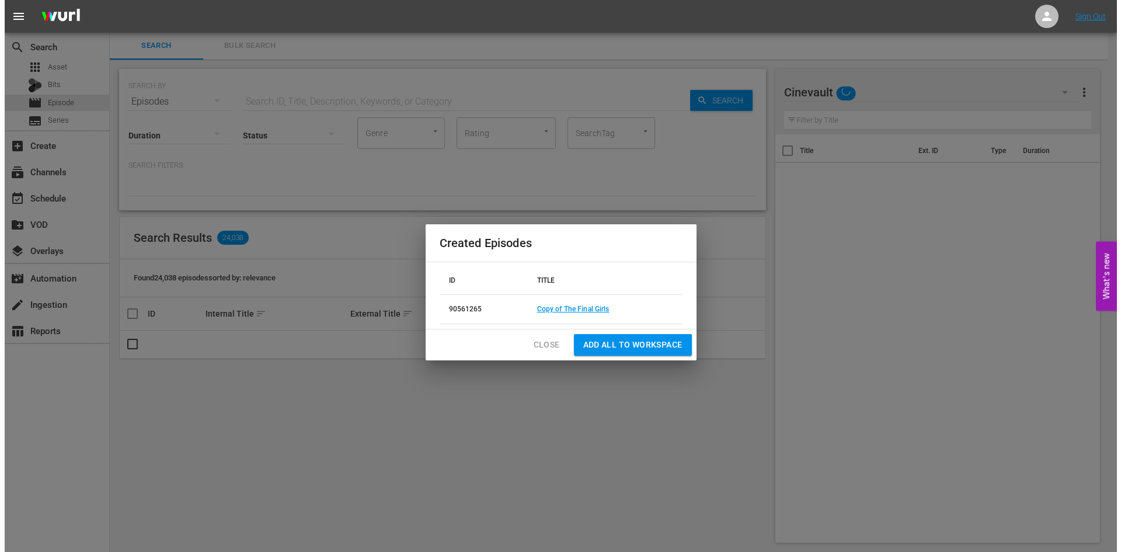
scroll to position [1, 0]
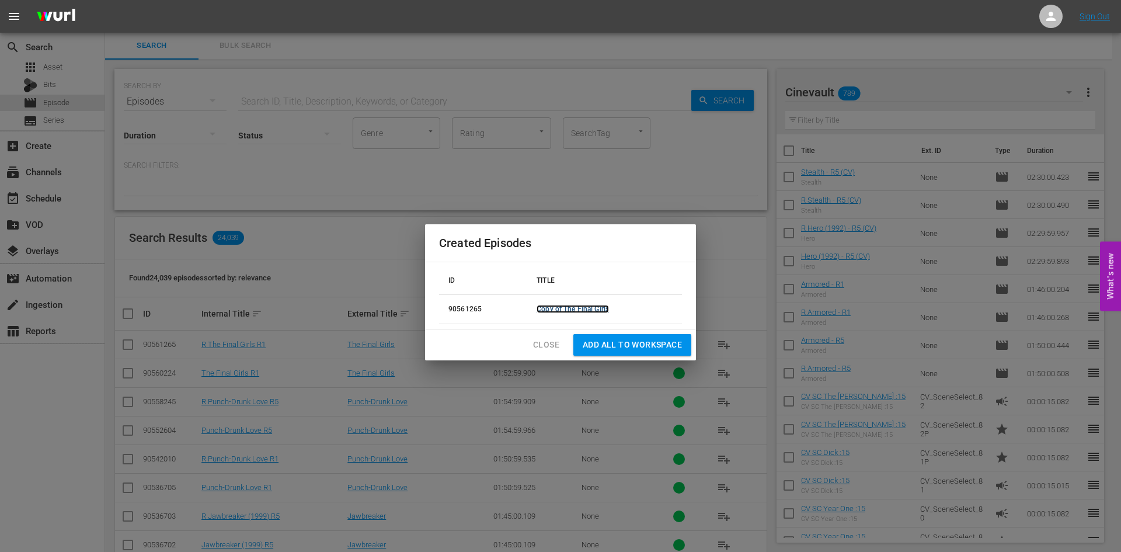
click at [601, 312] on link "Copy of The Final Girls" at bounding box center [573, 309] width 72 height 8
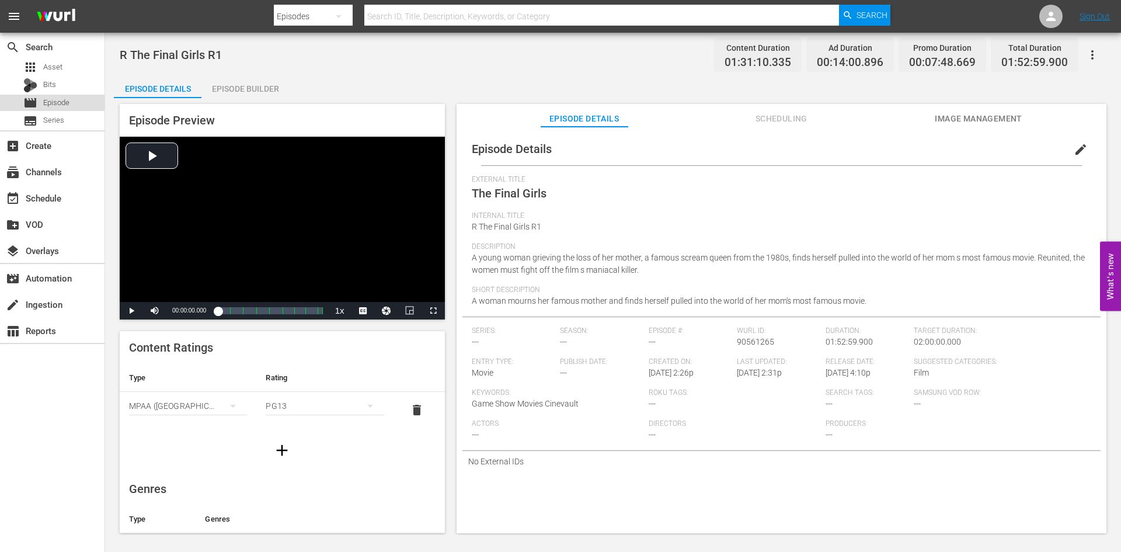
click at [53, 101] on span "Episode" at bounding box center [56, 103] width 26 height 12
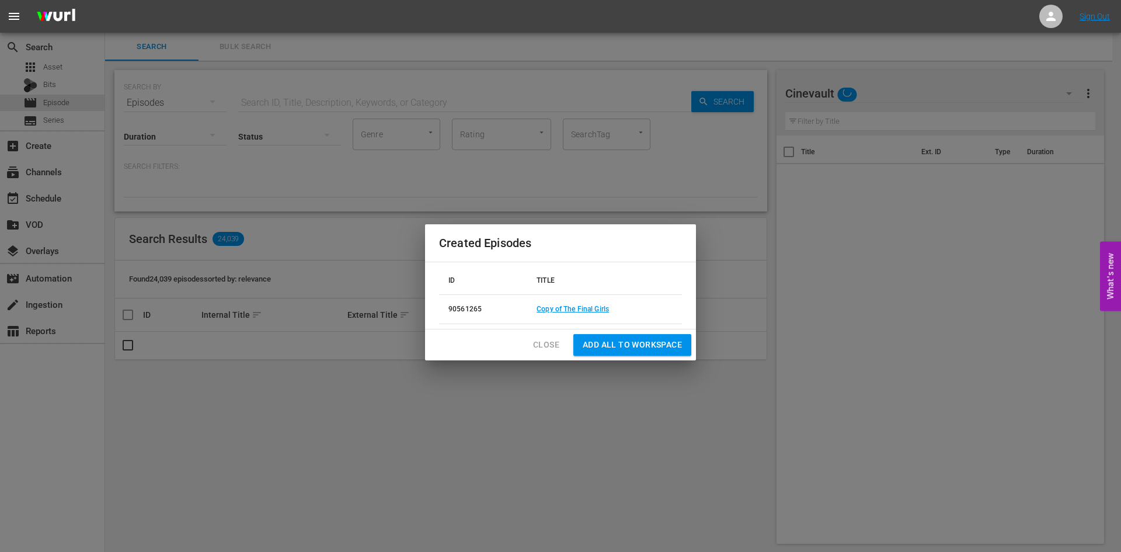
click at [549, 344] on span "Close" at bounding box center [546, 344] width 26 height 15
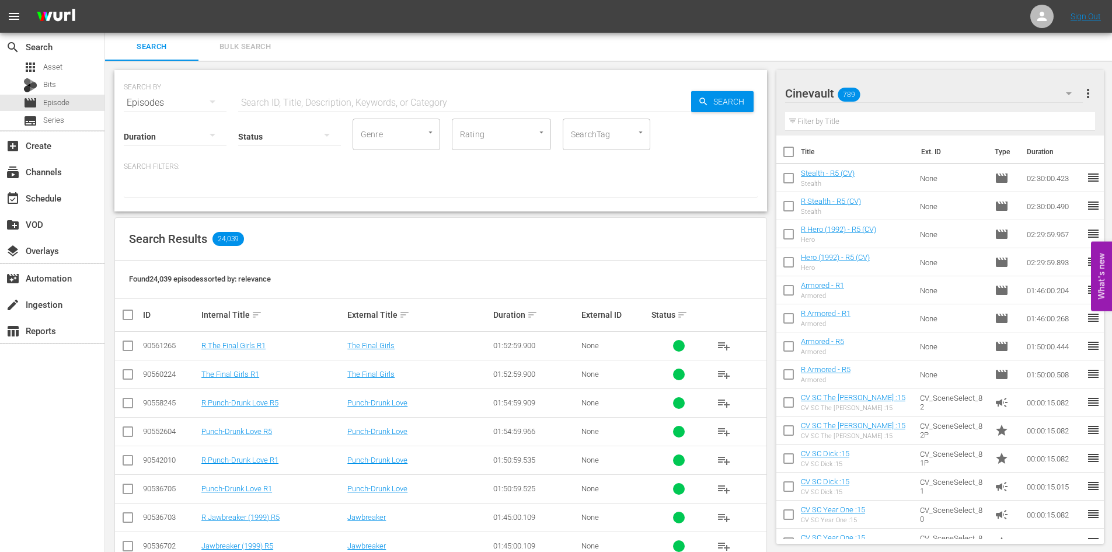
click at [132, 371] on input "checkbox" at bounding box center [128, 377] width 14 height 14
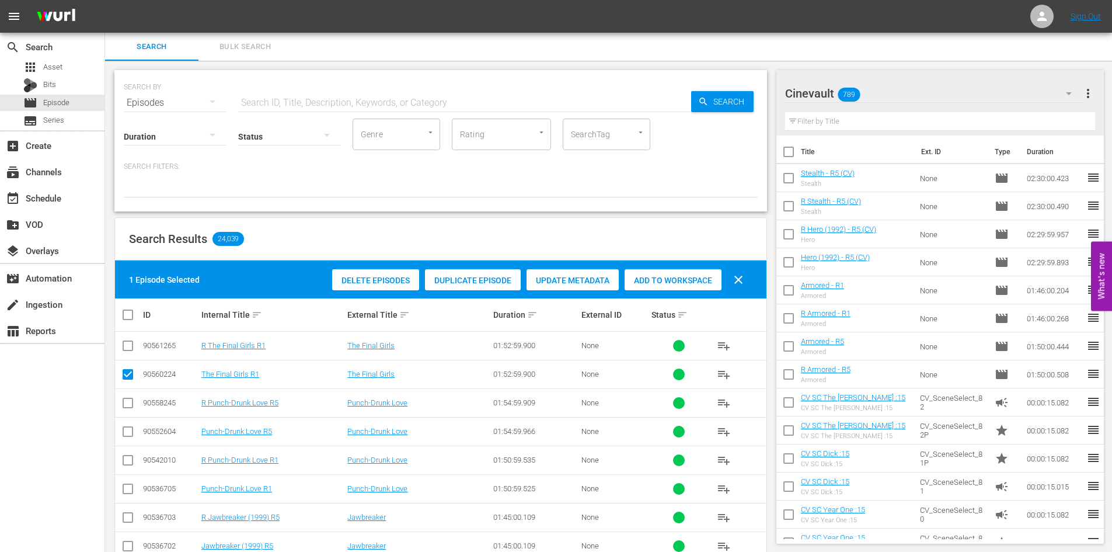
click at [484, 280] on span "Duplicate Episode" at bounding box center [473, 280] width 96 height 9
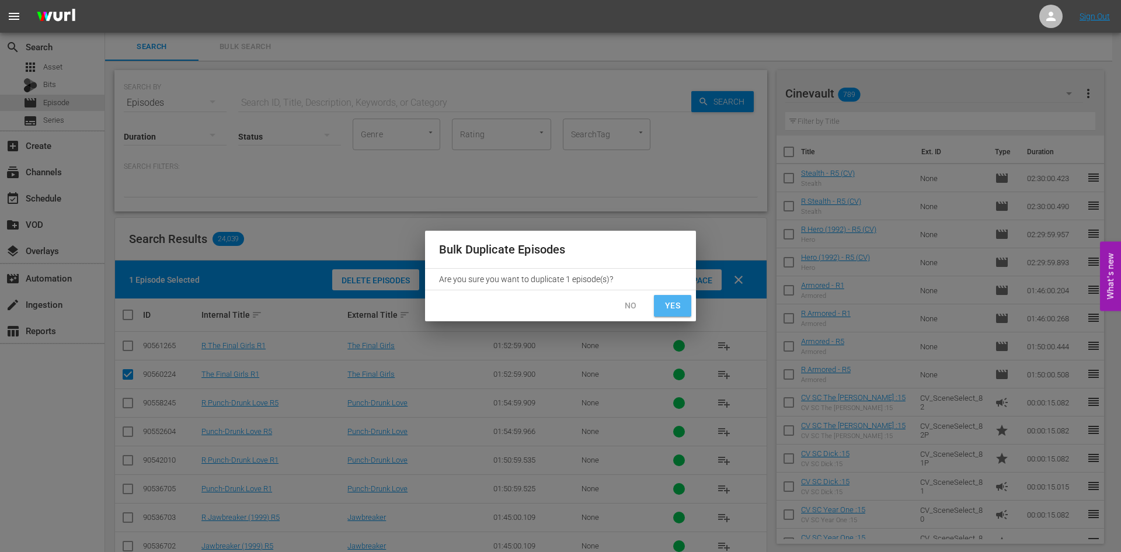
click at [681, 296] on button "Yes" at bounding box center [672, 306] width 37 height 22
checkbox input "false"
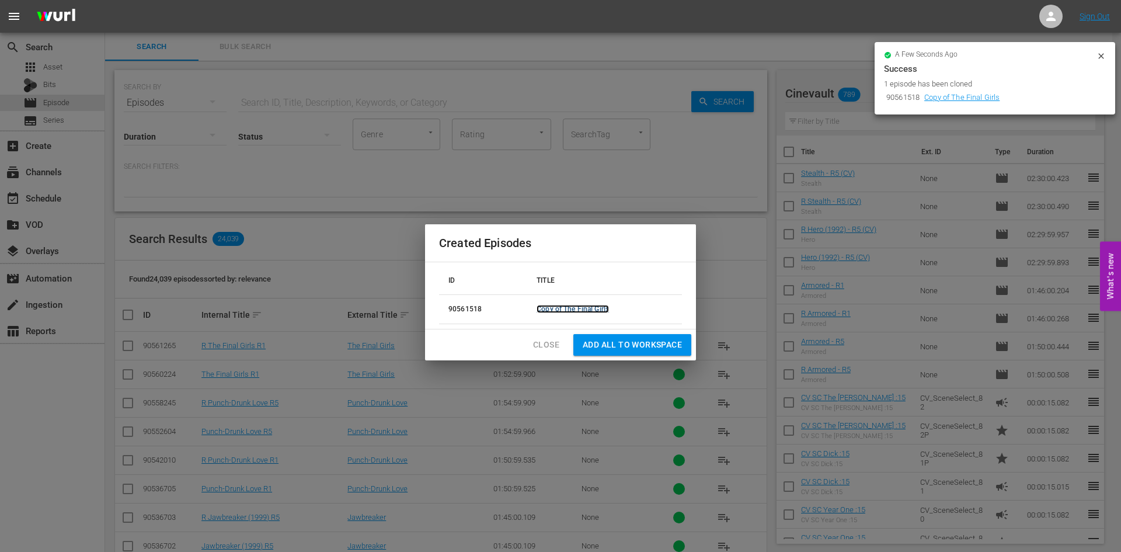
click at [586, 311] on link "Copy of The Final Girls" at bounding box center [573, 309] width 72 height 8
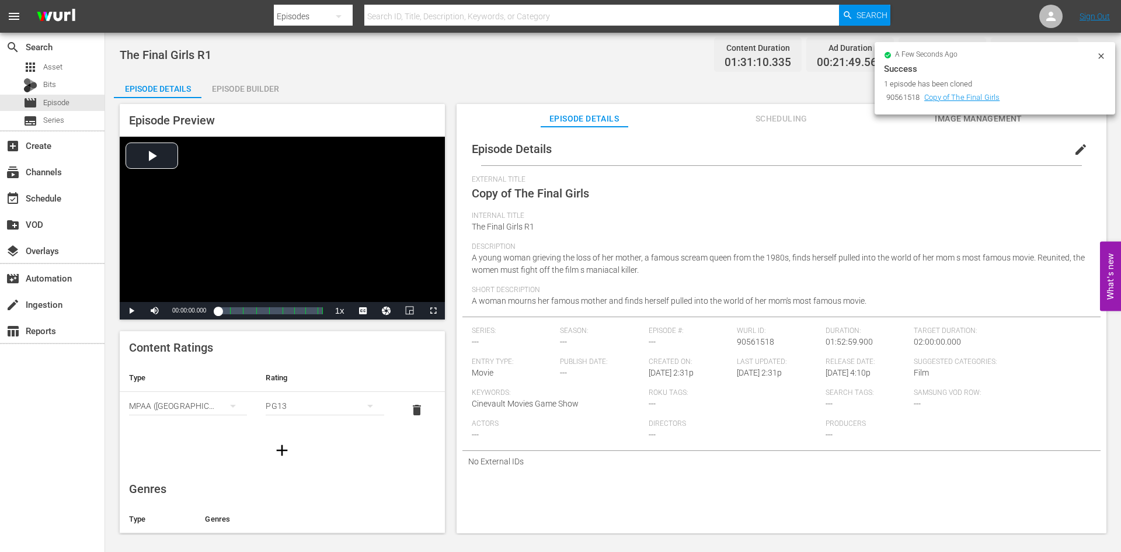
click at [1079, 155] on span "edit" at bounding box center [1081, 149] width 14 height 14
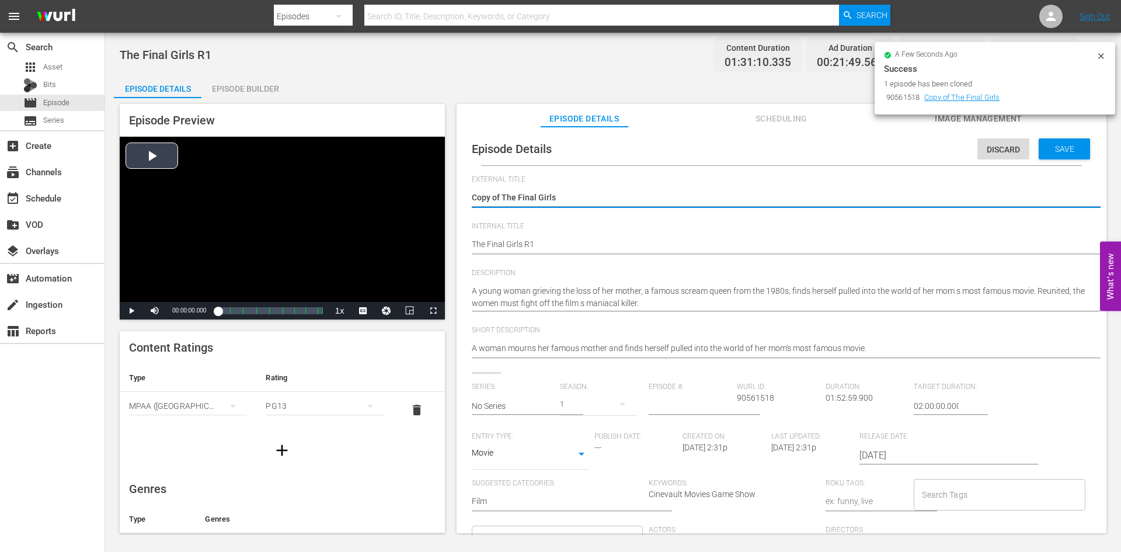
drag, startPoint x: 502, startPoint y: 195, endPoint x: 388, endPoint y: 205, distance: 114.3
click at [388, 205] on div "Episode Preview Video Player is loading. Play Video Play Mute Current Time 00:0…" at bounding box center [613, 320] width 998 height 444
type textarea "The Final Girls"
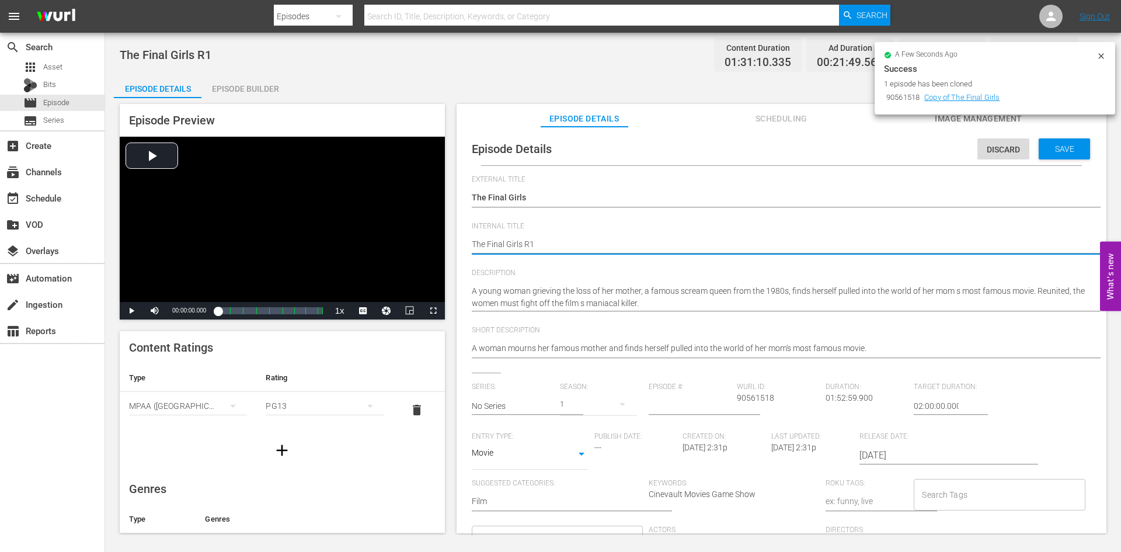
type textarea "The Final Girls R"
type textarea "The Final Girls R5"
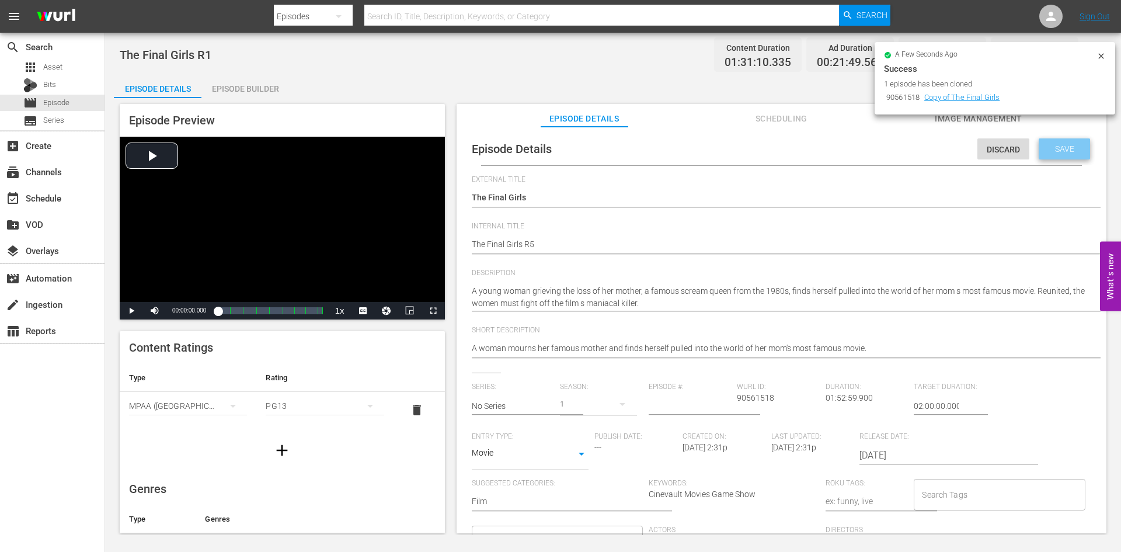
click at [1046, 144] on span "Save" at bounding box center [1065, 148] width 38 height 9
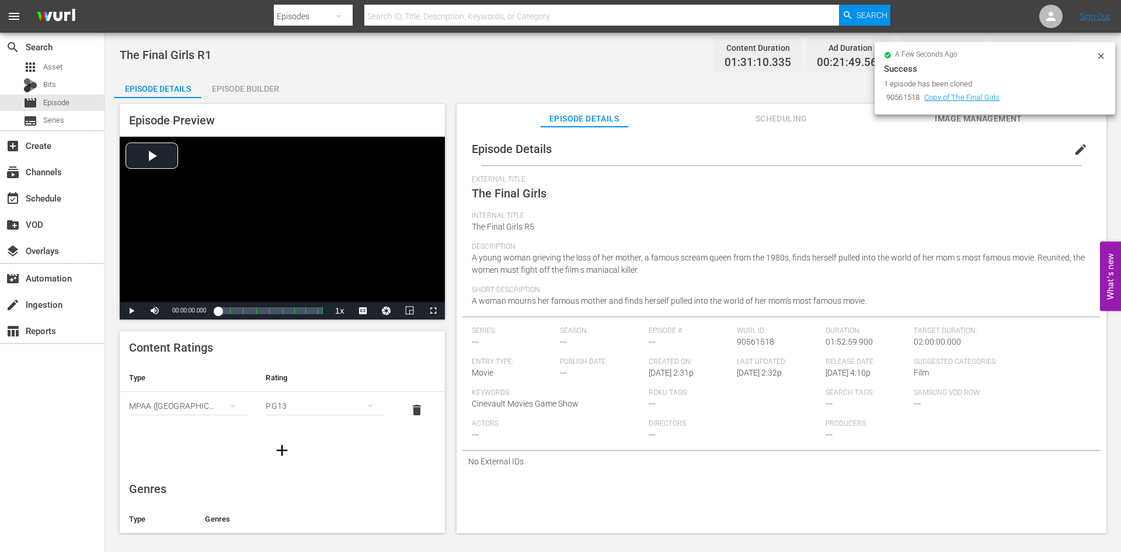
click at [249, 85] on div "Episode Builder" at bounding box center [245, 89] width 88 height 28
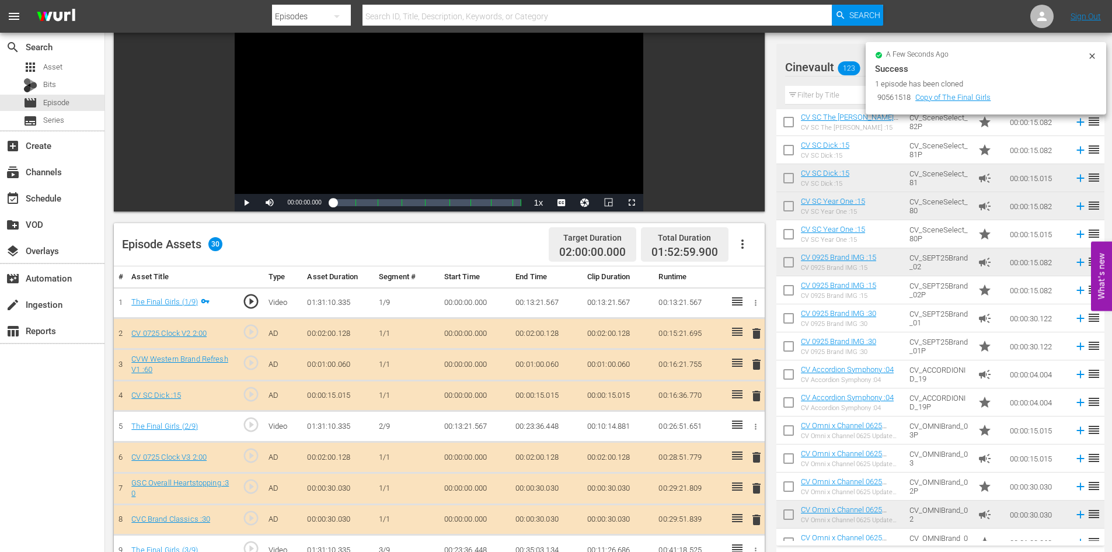
scroll to position [58, 0]
click at [851, 94] on input "text" at bounding box center [940, 95] width 311 height 19
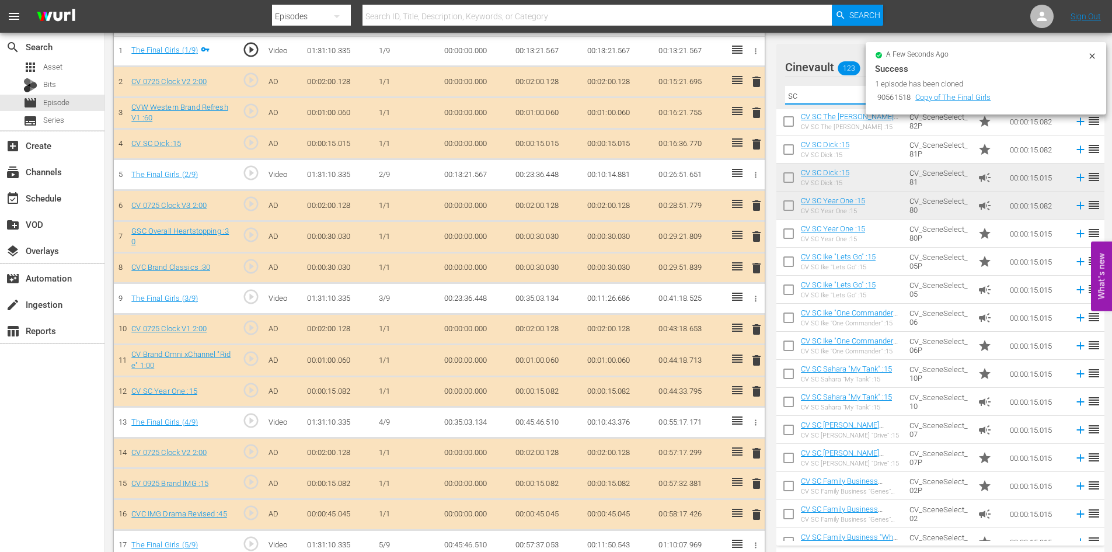
scroll to position [292, 0]
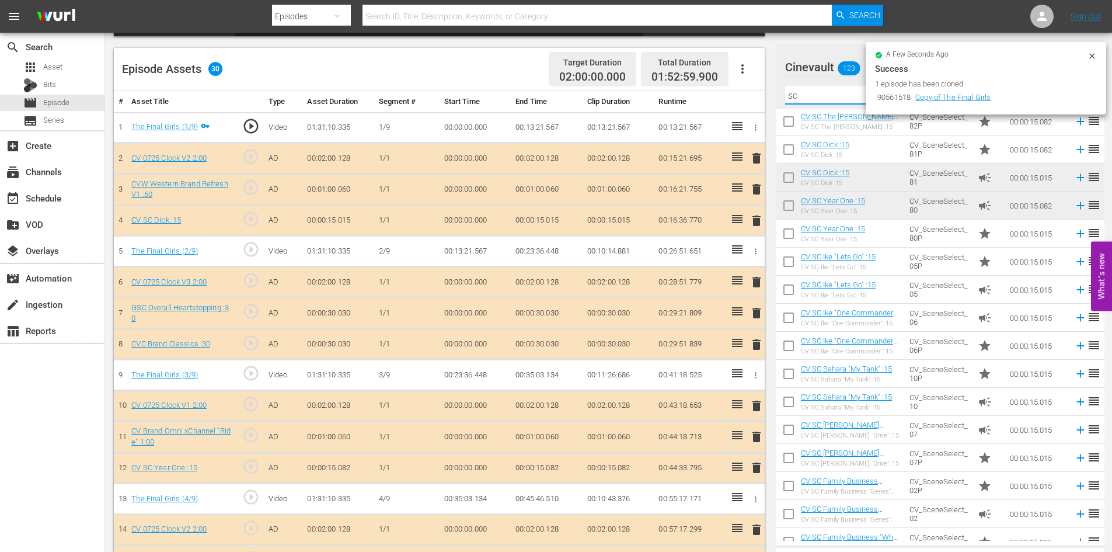
type input "sc"
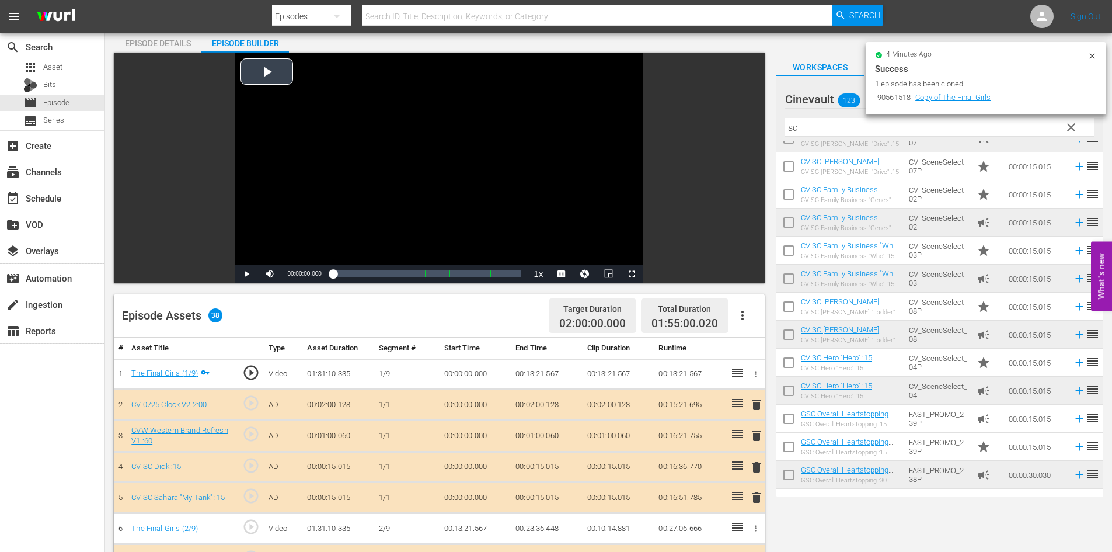
scroll to position [0, 0]
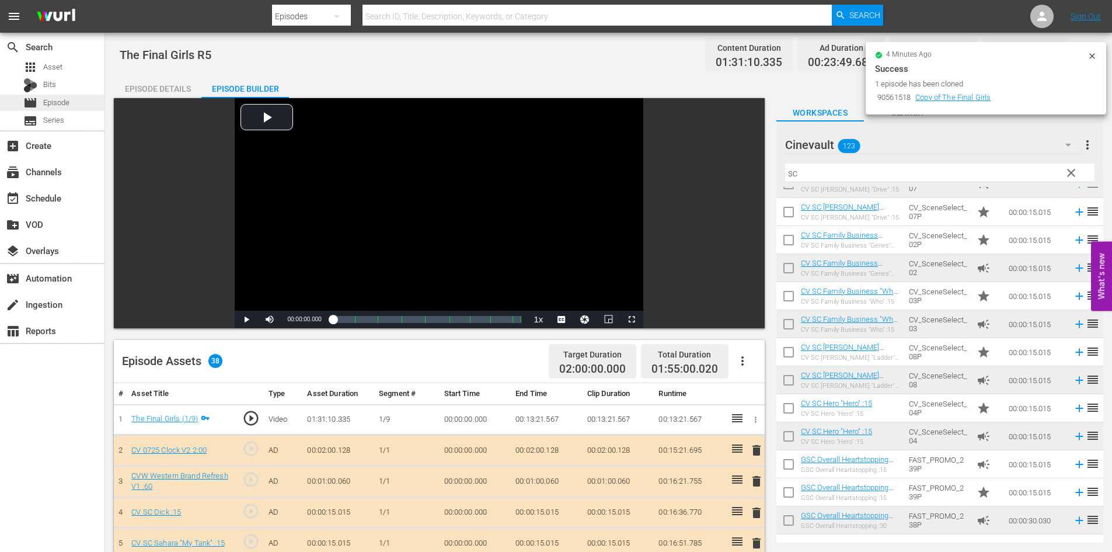
click at [88, 102] on div "movie Episode" at bounding box center [52, 103] width 105 height 16
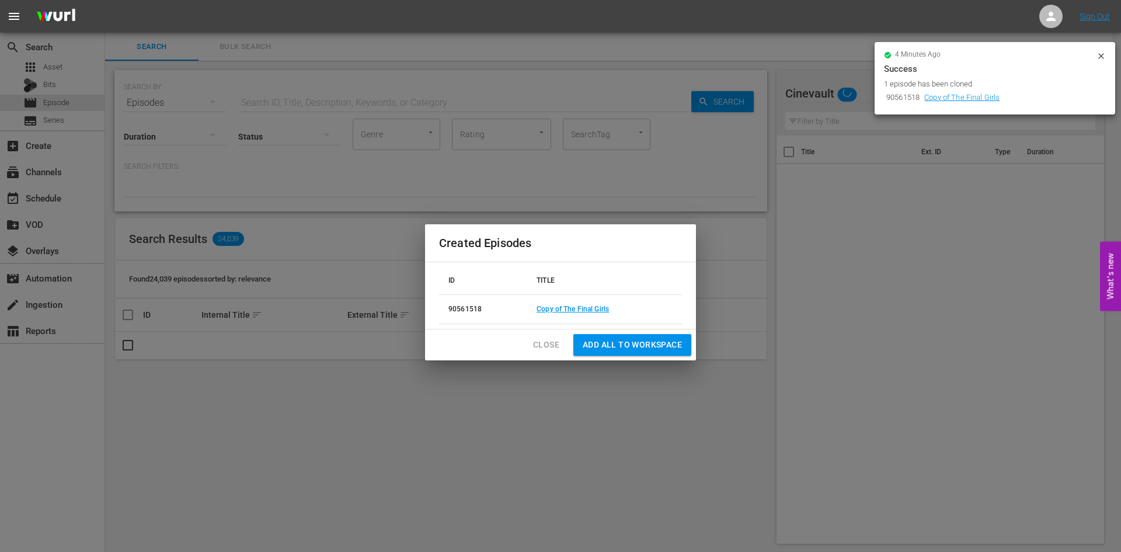
click at [528, 345] on button "Close" at bounding box center [546, 345] width 45 height 22
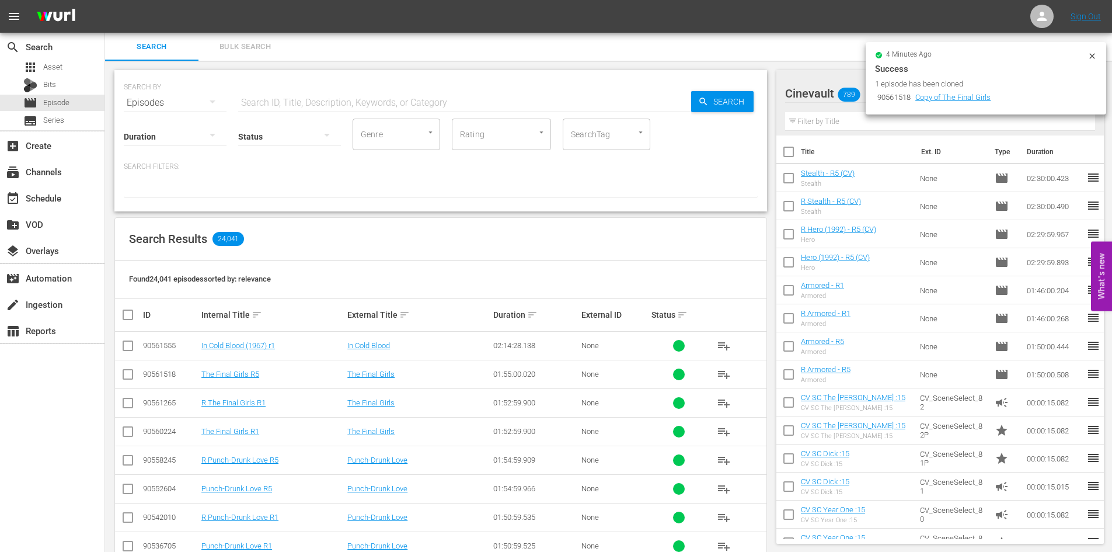
click at [133, 405] on input "checkbox" at bounding box center [128, 405] width 14 height 14
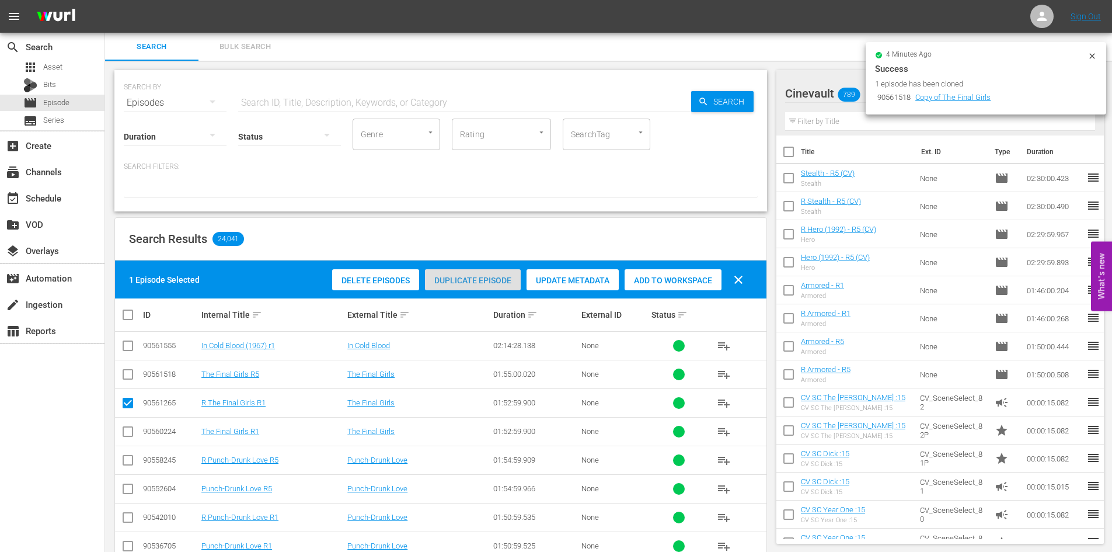
click at [510, 274] on div "Duplicate Episode" at bounding box center [473, 280] width 96 height 22
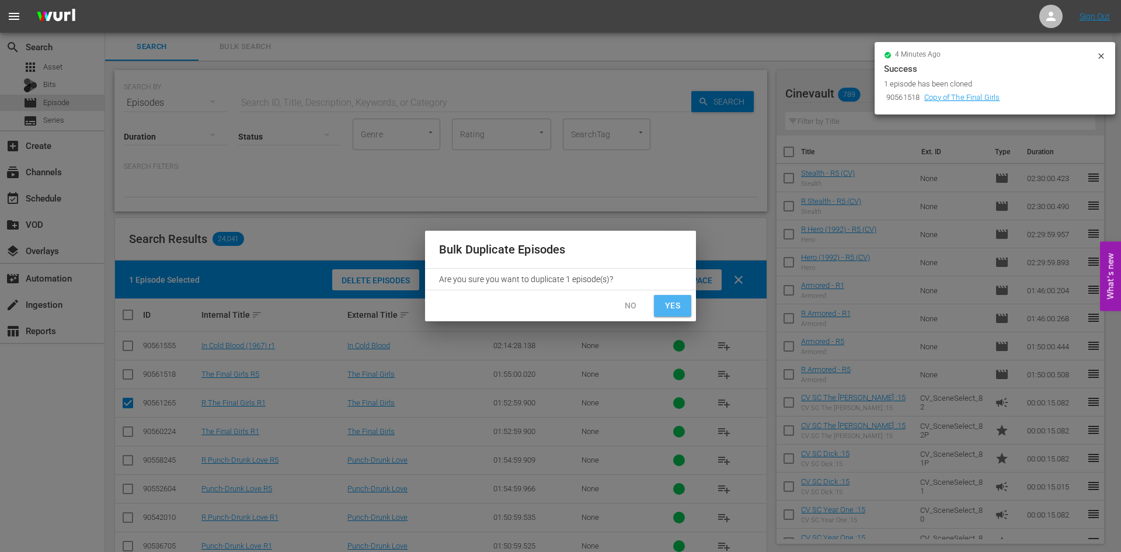
click at [681, 304] on span "Yes" at bounding box center [672, 305] width 19 height 15
checkbox input "false"
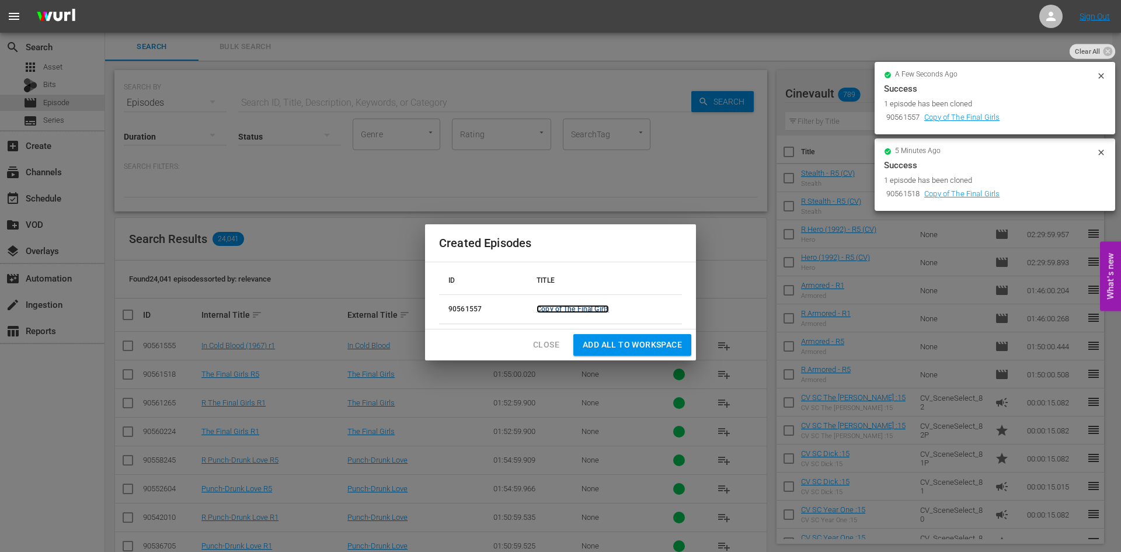
click at [545, 310] on link "Copy of The Final Girls" at bounding box center [573, 309] width 72 height 8
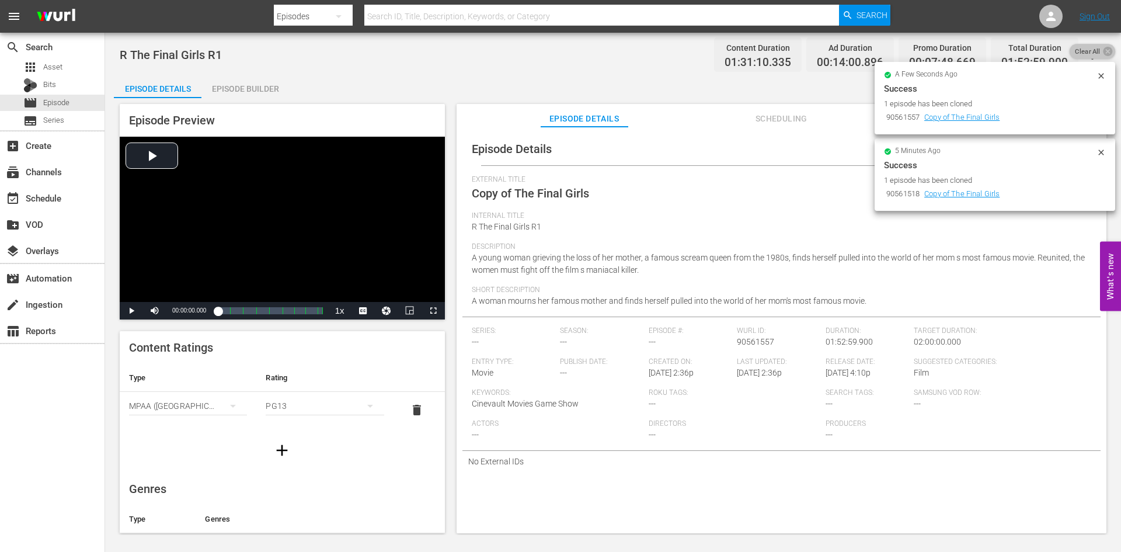
click at [1106, 44] on div "Clear All" at bounding box center [1093, 51] width 46 height 15
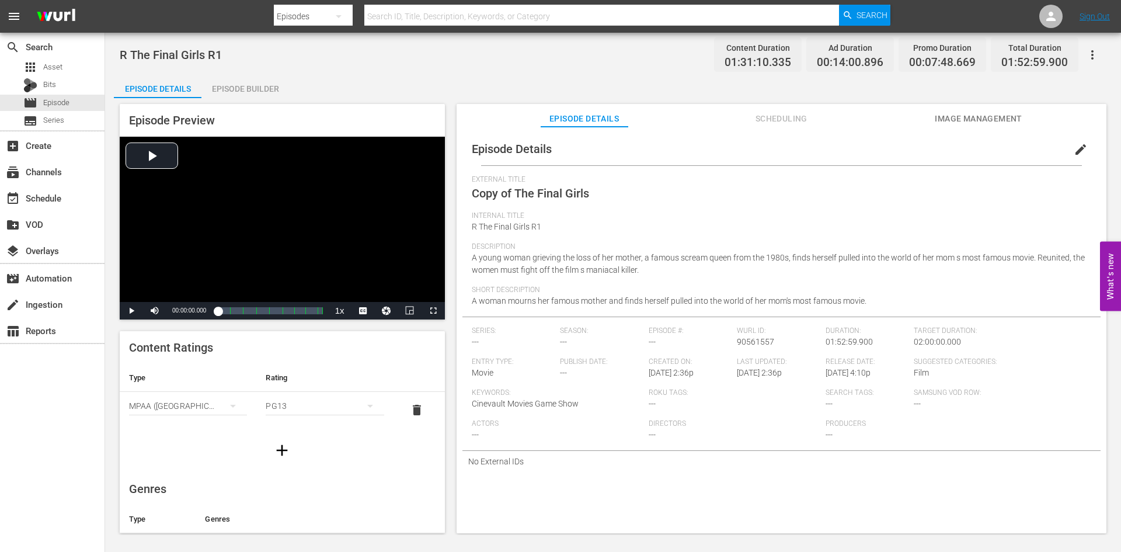
click at [1080, 142] on button "edit" at bounding box center [1081, 149] width 28 height 28
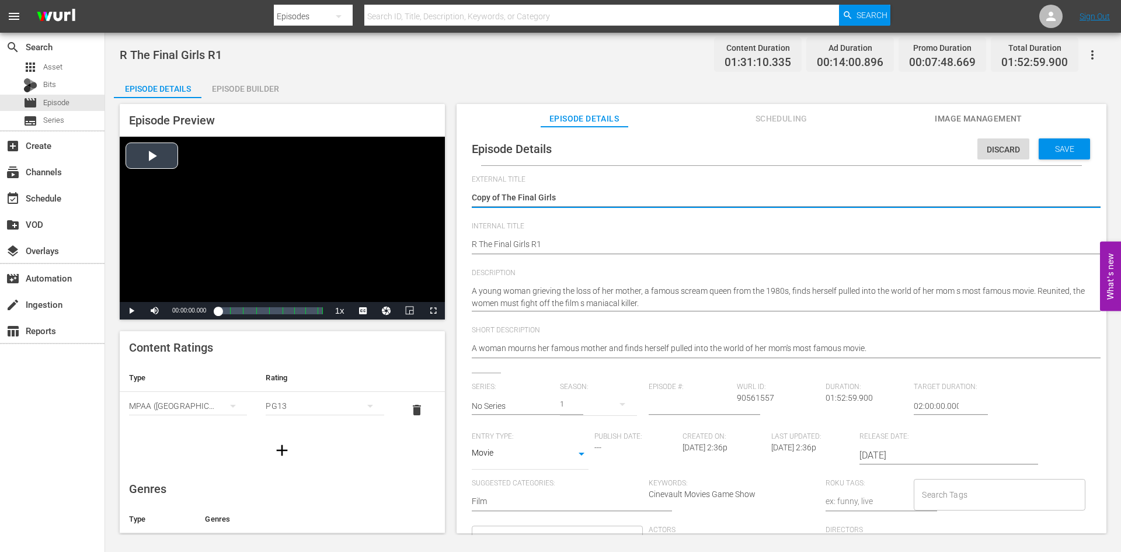
drag, startPoint x: 503, startPoint y: 197, endPoint x: 402, endPoint y: 204, distance: 100.7
click at [402, 204] on div "Episode Preview Video Player is loading. Play Video Play Mute Current Time 00:0…" at bounding box center [613, 320] width 998 height 444
type textarea "The Final Girls"
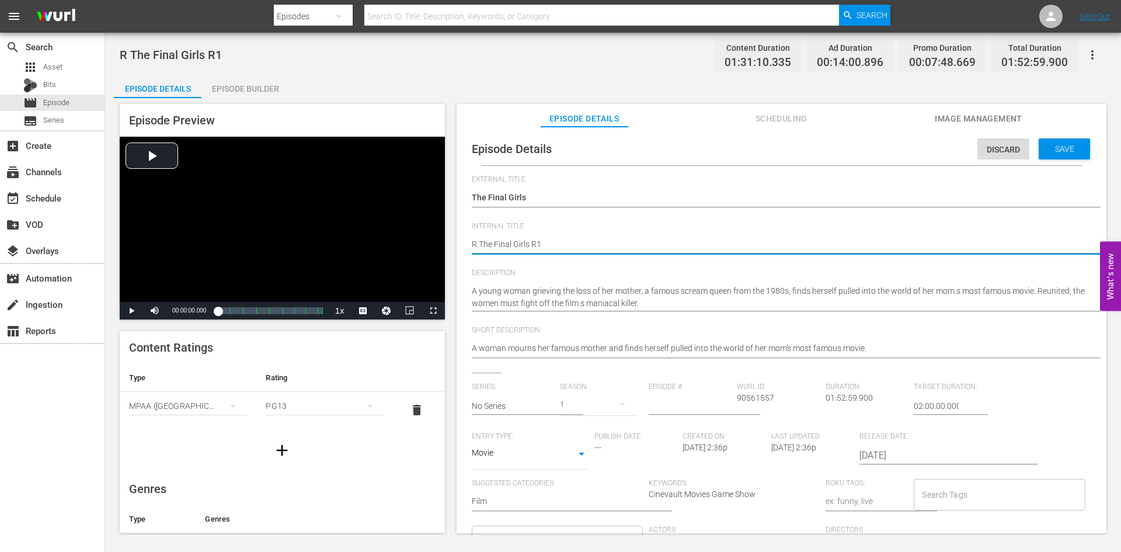
type textarea "R The Final Girls R"
type textarea "R The Final Girls R5"
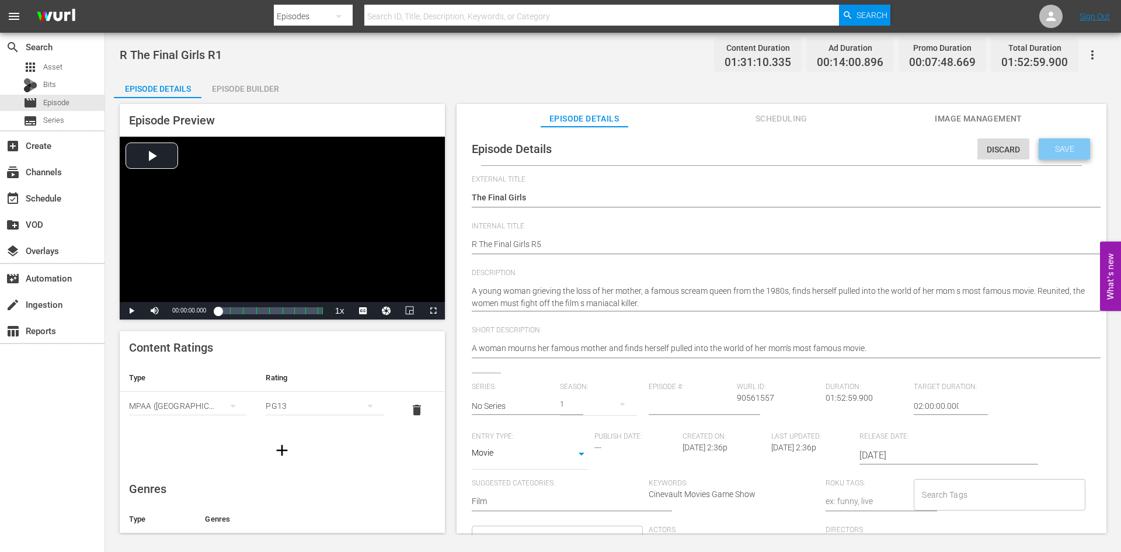
click at [1059, 156] on div "Save" at bounding box center [1064, 148] width 51 height 21
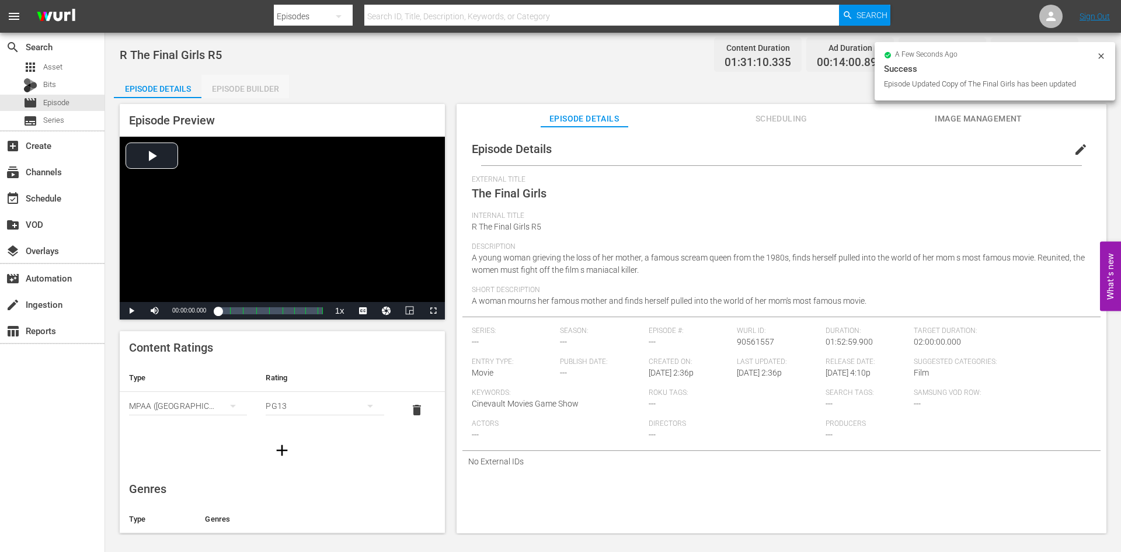
click at [270, 86] on div "Episode Builder" at bounding box center [245, 89] width 88 height 28
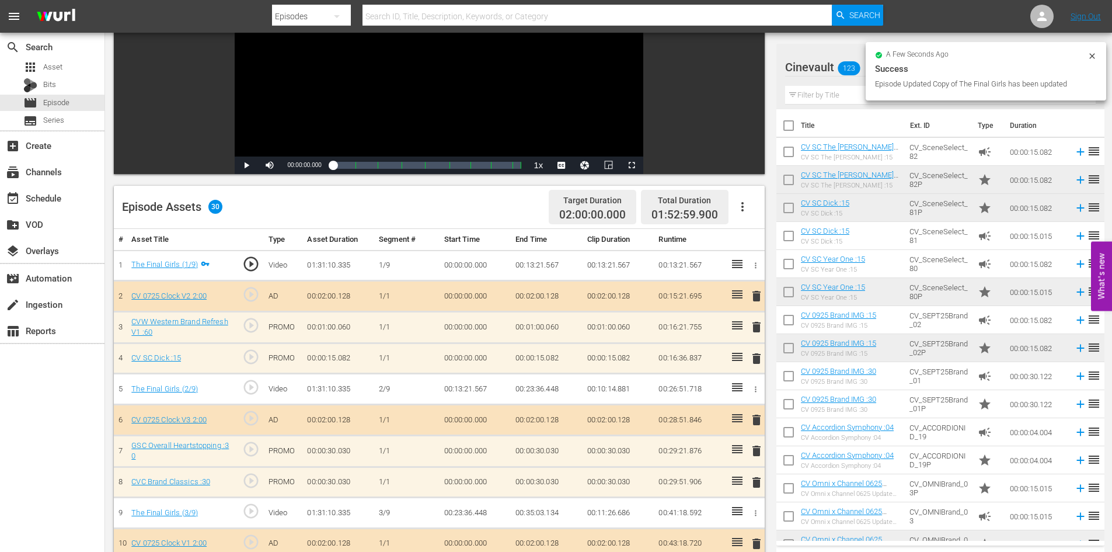
scroll to position [175, 0]
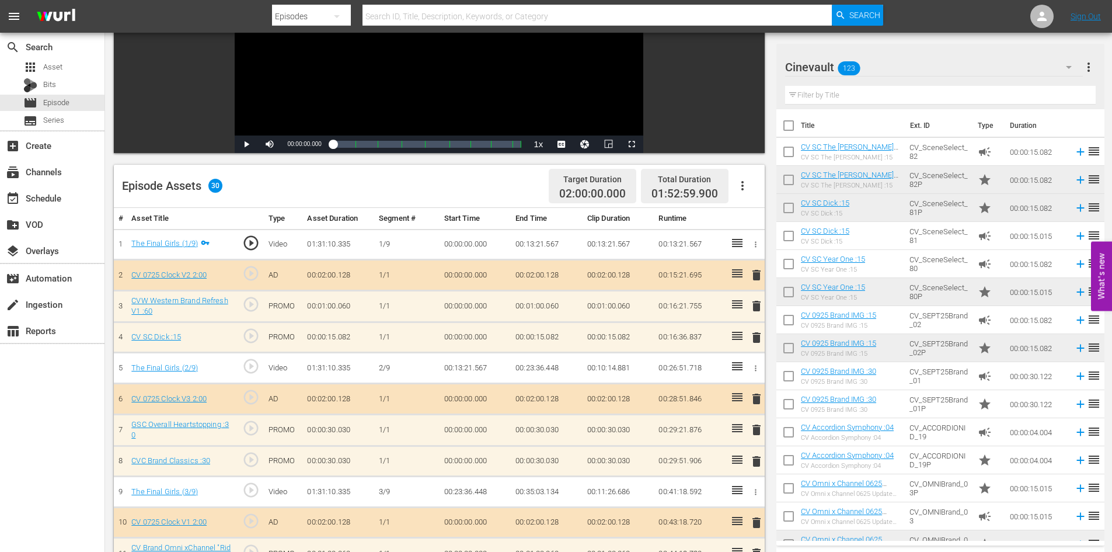
click at [945, 73] on div "Cinevault 123" at bounding box center [934, 67] width 298 height 33
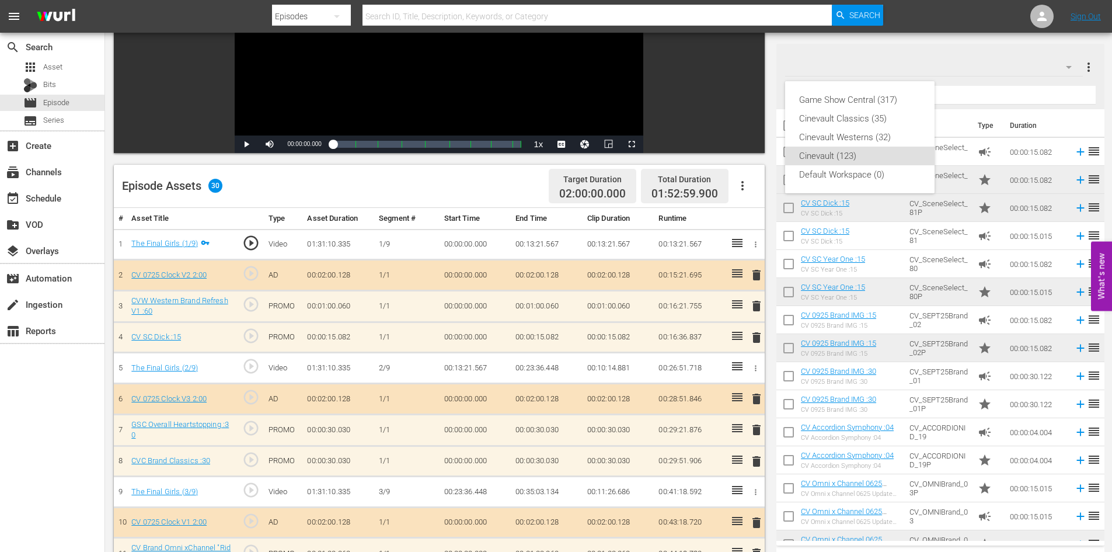
click at [998, 83] on div "Game Show Central (317) Cinevault Classics (35) Cinevault Westerns (32) Cinevau…" at bounding box center [556, 276] width 1112 height 552
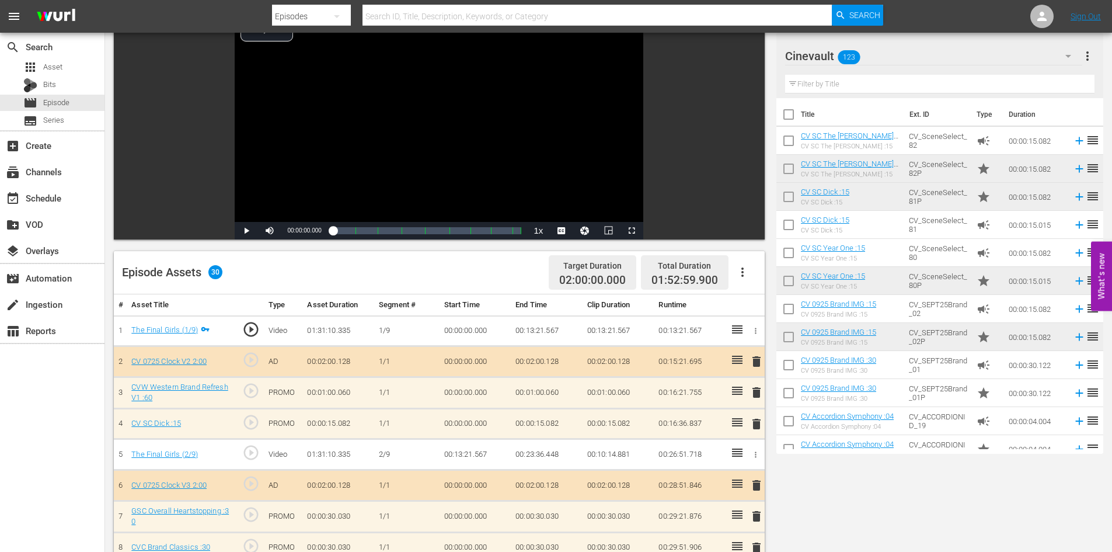
scroll to position [0, 0]
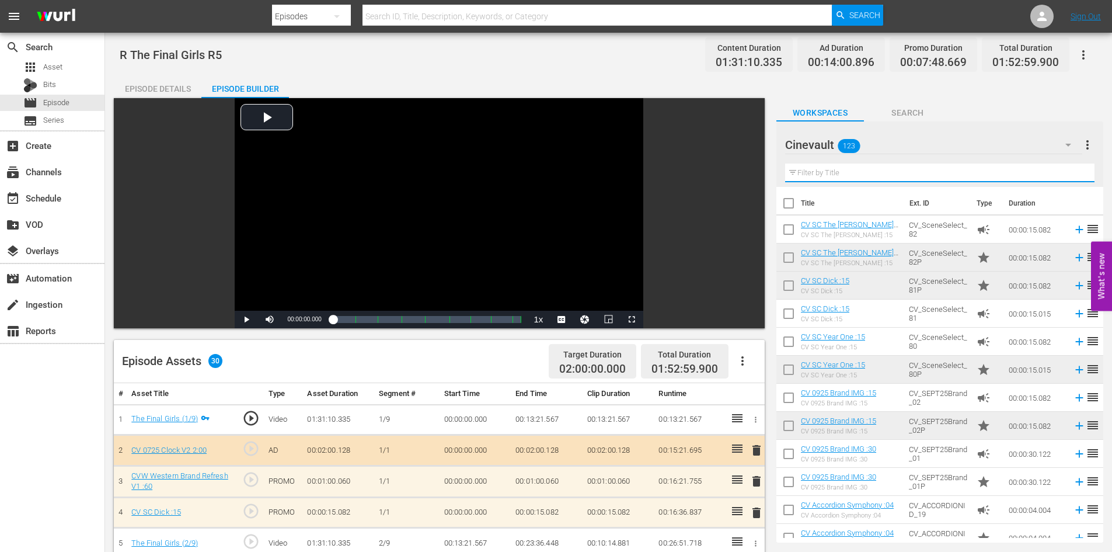
click at [849, 173] on input "text" at bounding box center [939, 172] width 309 height 19
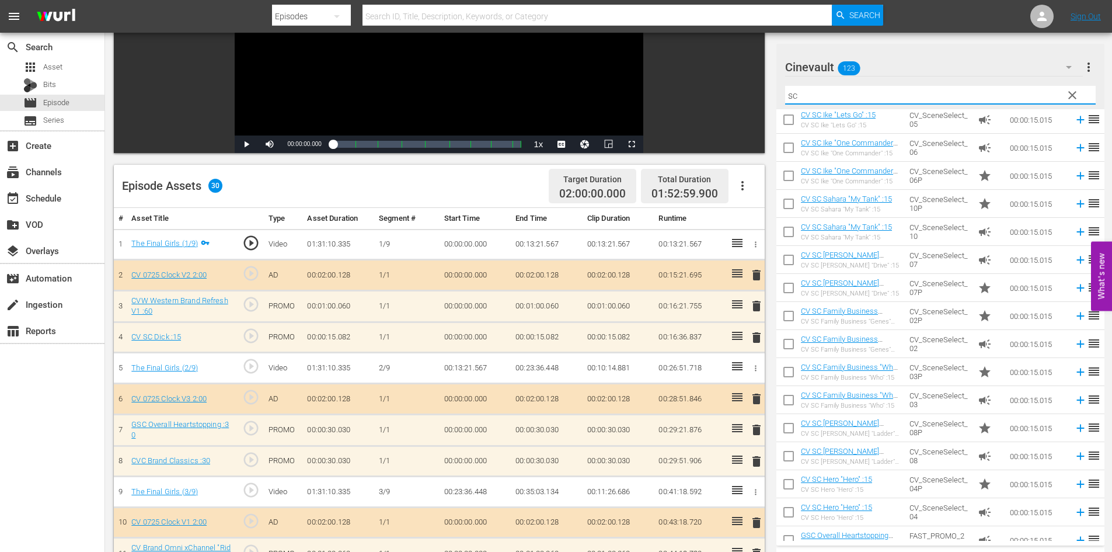
scroll to position [207, 0]
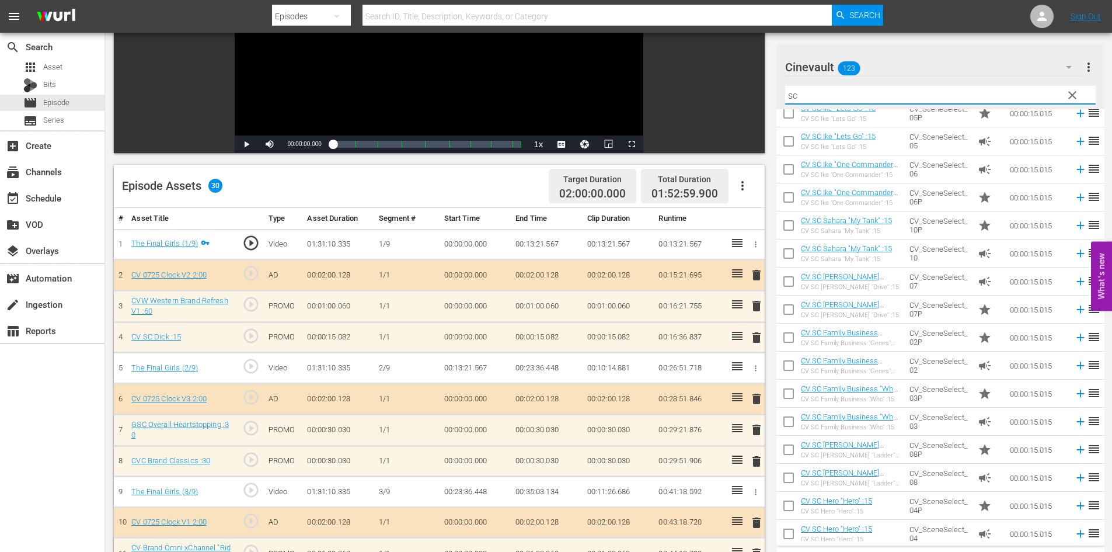
type input "sc"
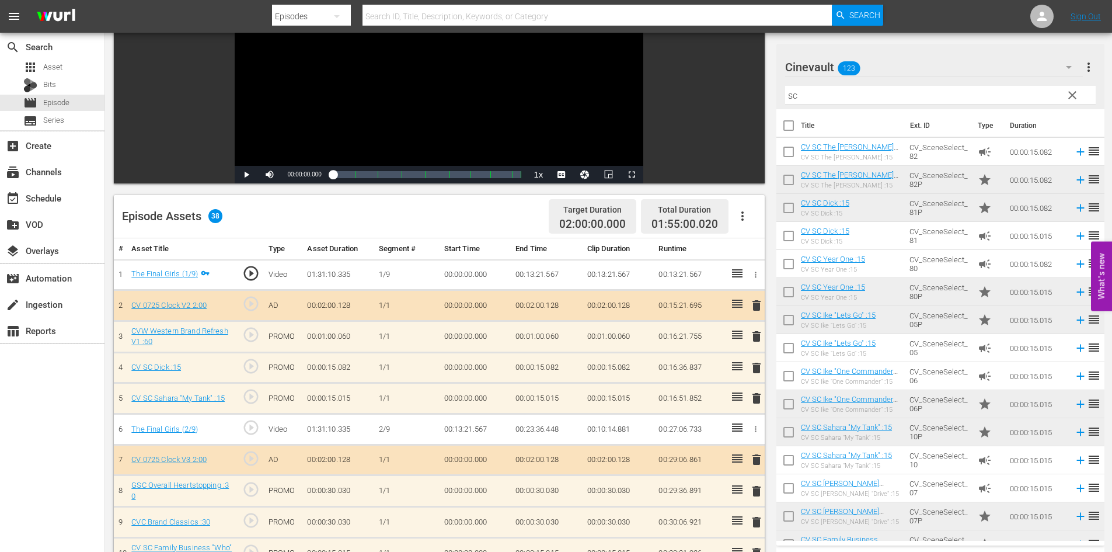
scroll to position [0, 0]
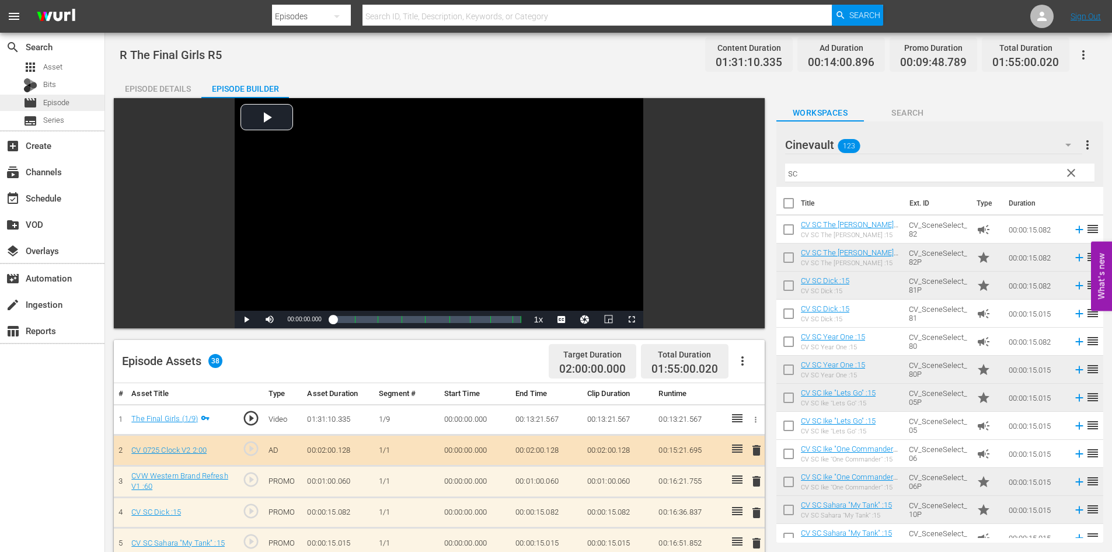
click at [85, 104] on div "movie Episode" at bounding box center [52, 103] width 105 height 16
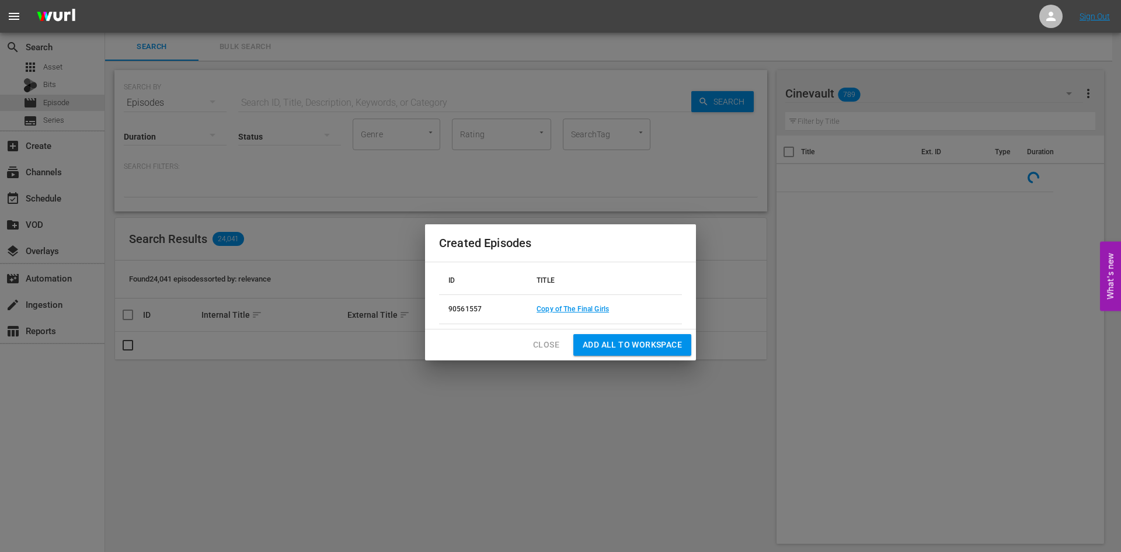
click at [534, 351] on span "Close" at bounding box center [546, 344] width 26 height 15
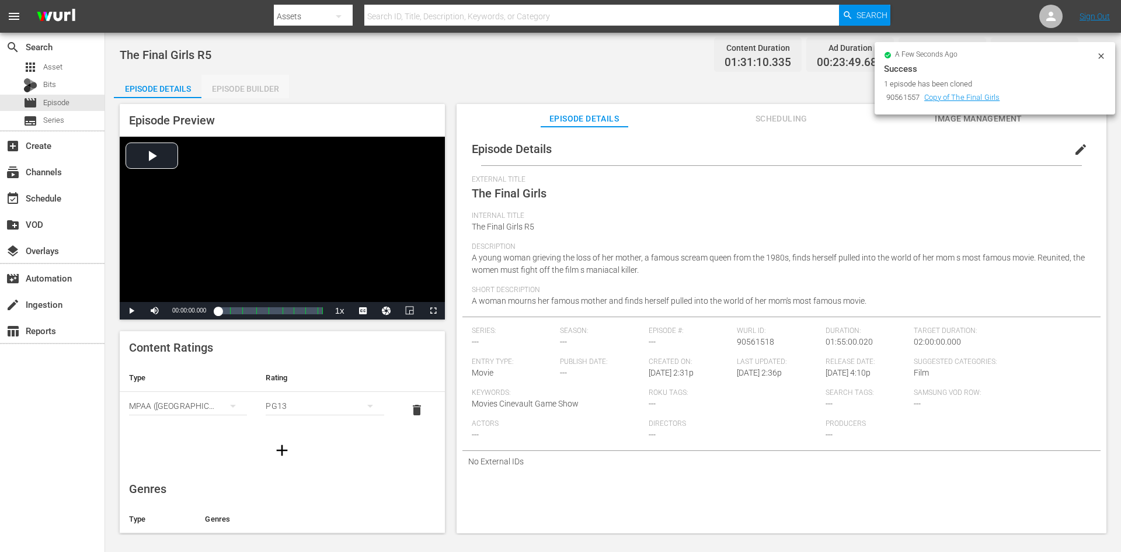
click at [274, 81] on div "Episode Builder" at bounding box center [245, 89] width 88 height 28
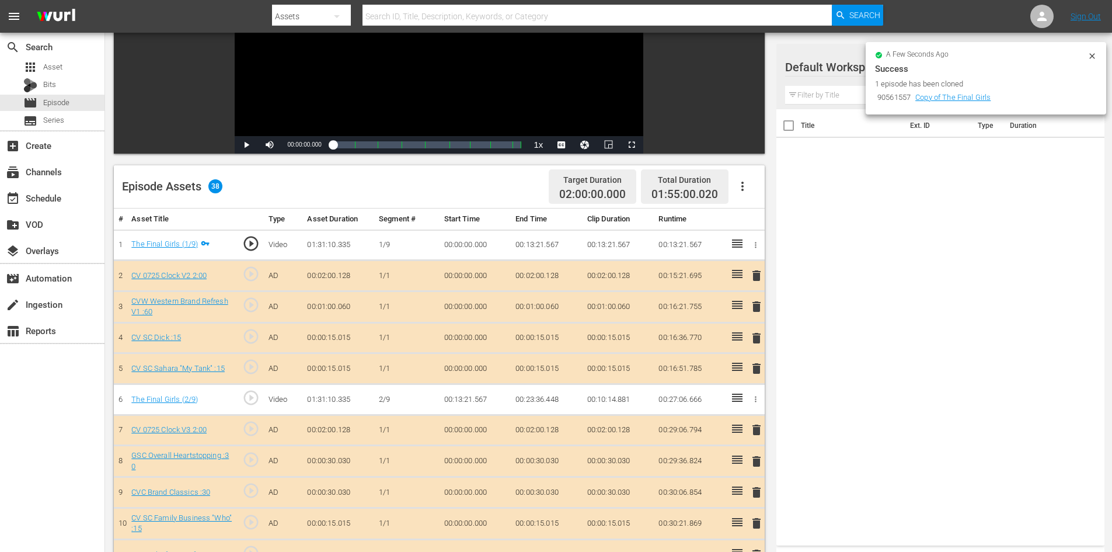
scroll to position [175, 0]
click at [1095, 56] on icon at bounding box center [1092, 55] width 9 height 9
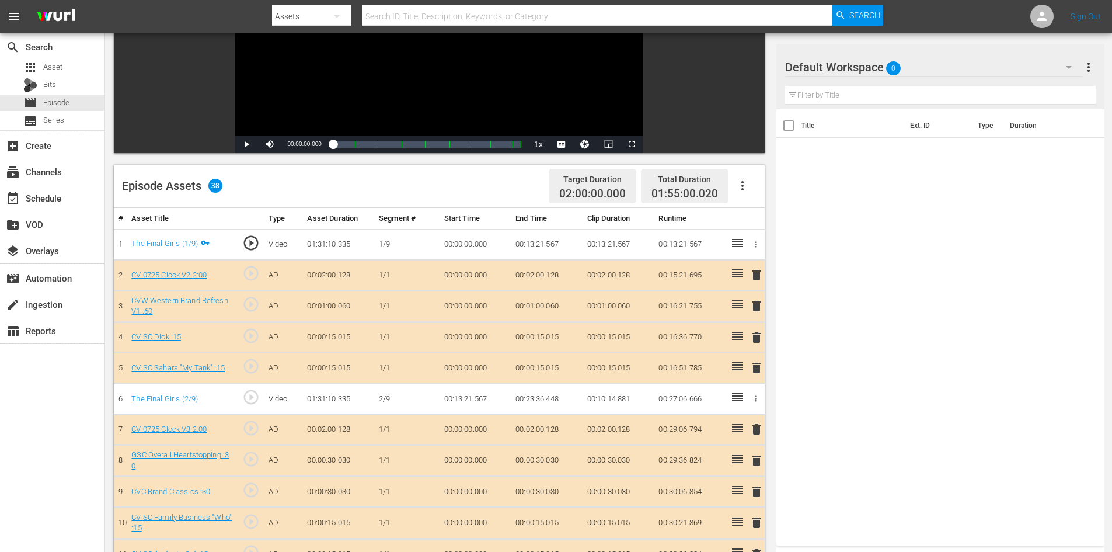
click at [899, 294] on div "Title Ext. ID Type Duration" at bounding box center [941, 324] width 328 height 431
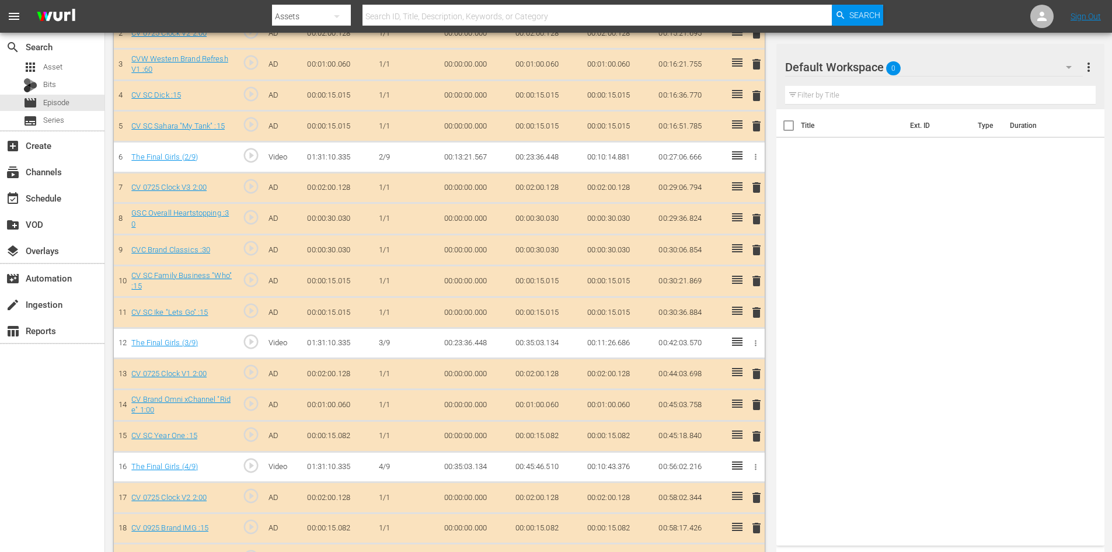
scroll to position [396, 0]
